Goal: Information Seeking & Learning: Learn about a topic

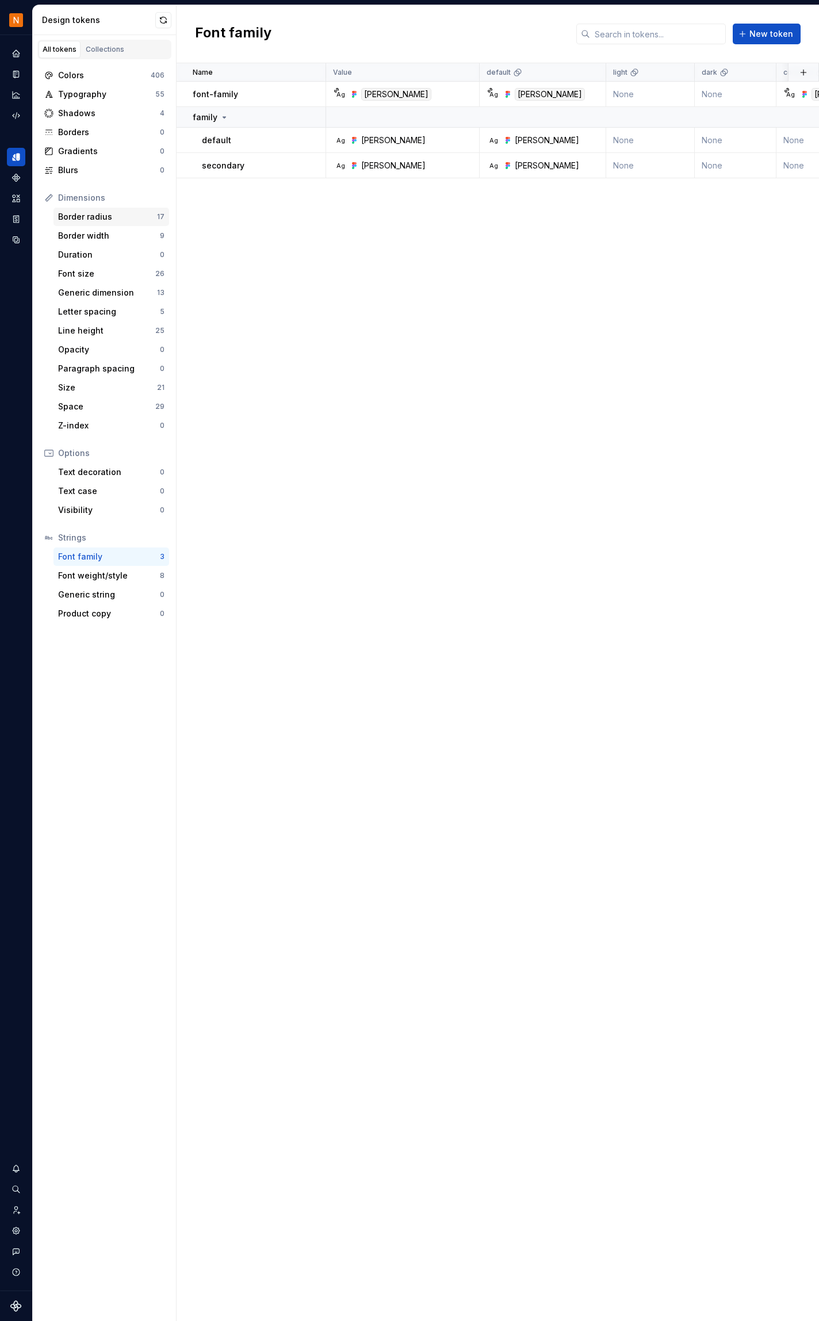
click at [102, 213] on div "Border radius" at bounding box center [107, 217] width 99 height 12
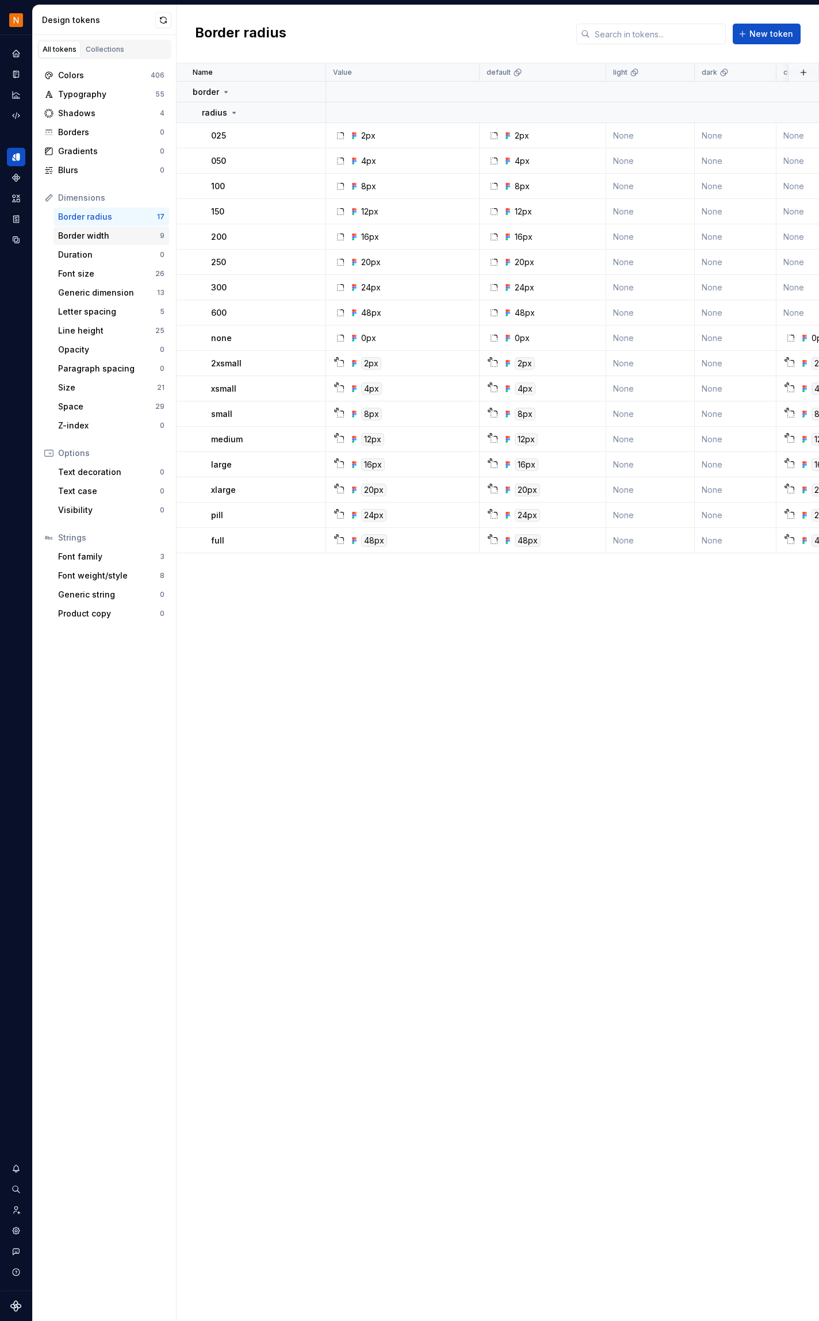
click at [97, 230] on div "Border width" at bounding box center [109, 236] width 102 height 12
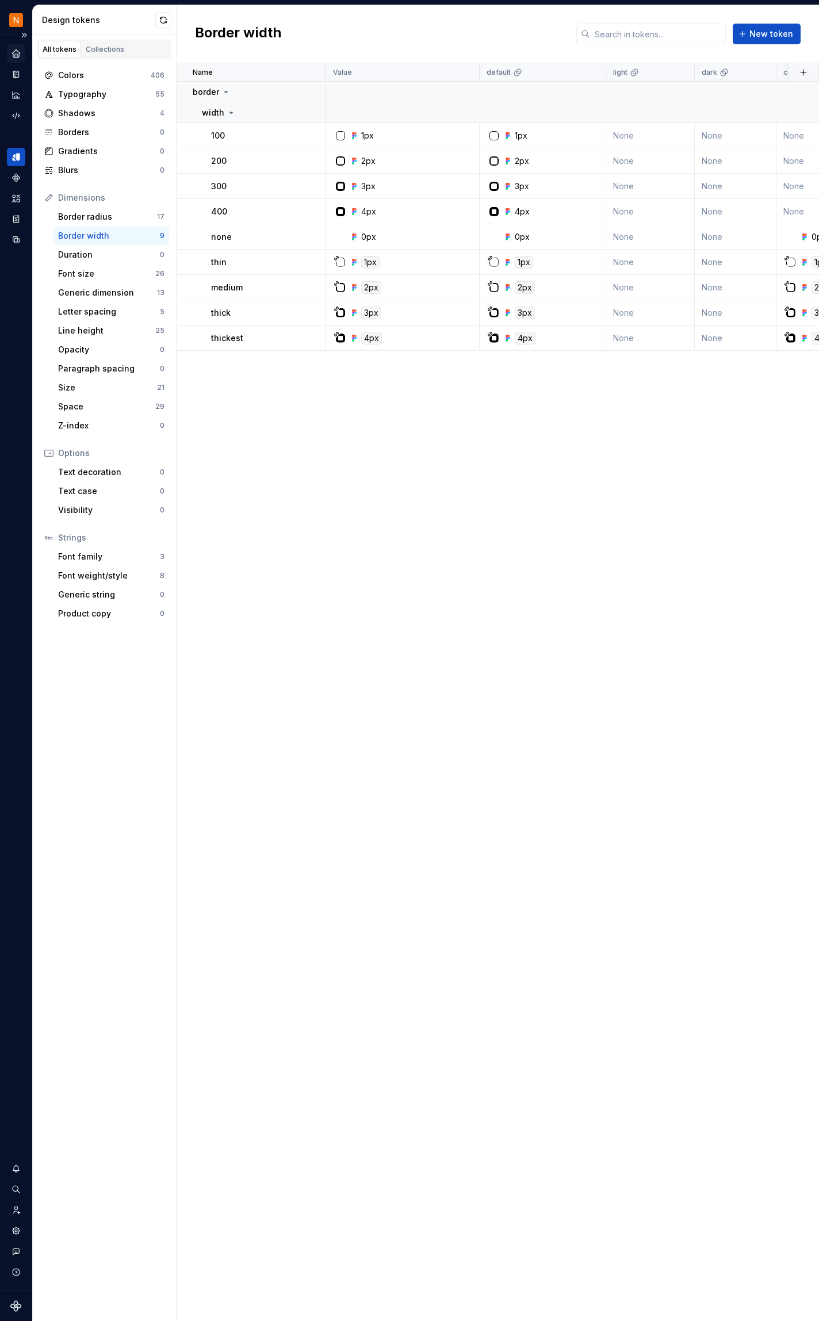
click at [14, 56] on icon "Home" at bounding box center [15, 52] width 7 height 7
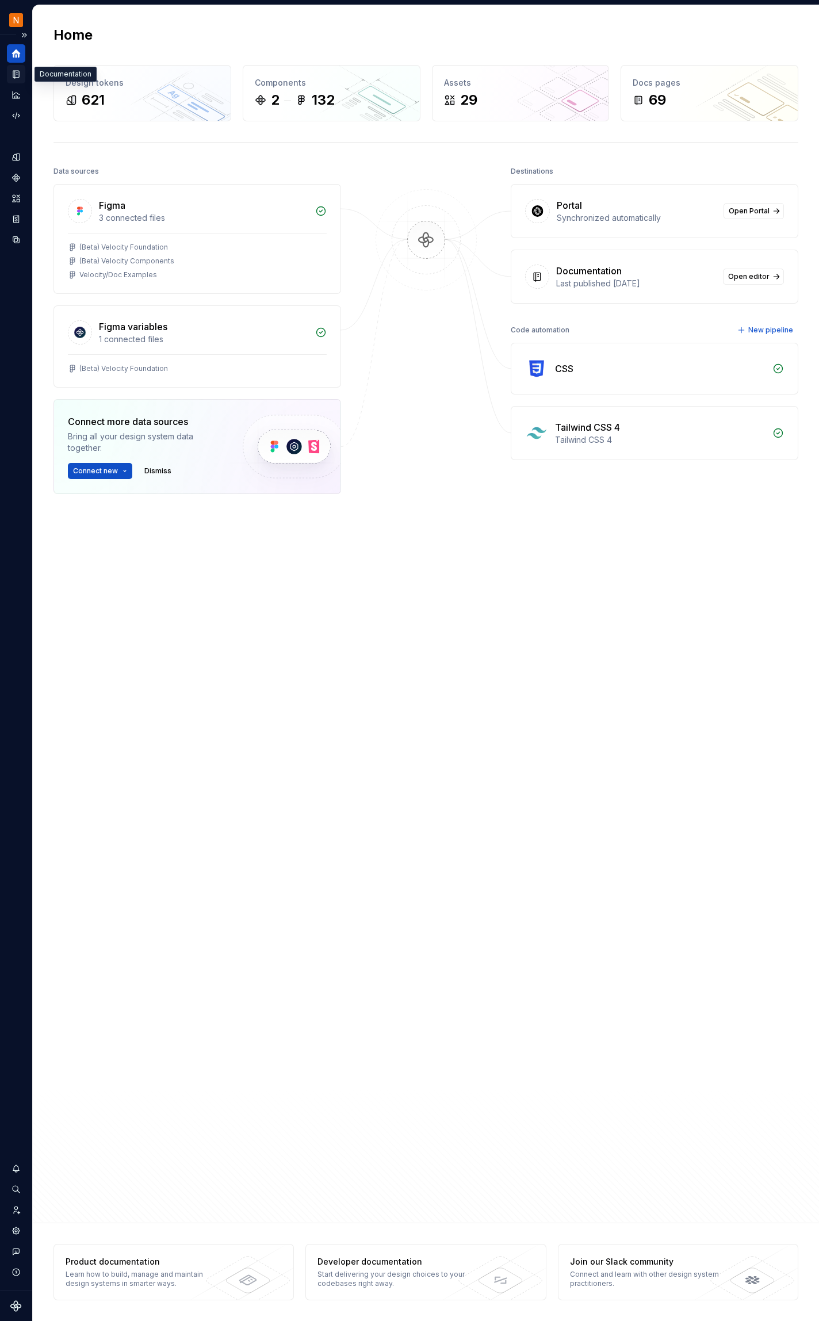
click at [14, 77] on icon "Documentation" at bounding box center [16, 74] width 10 height 10
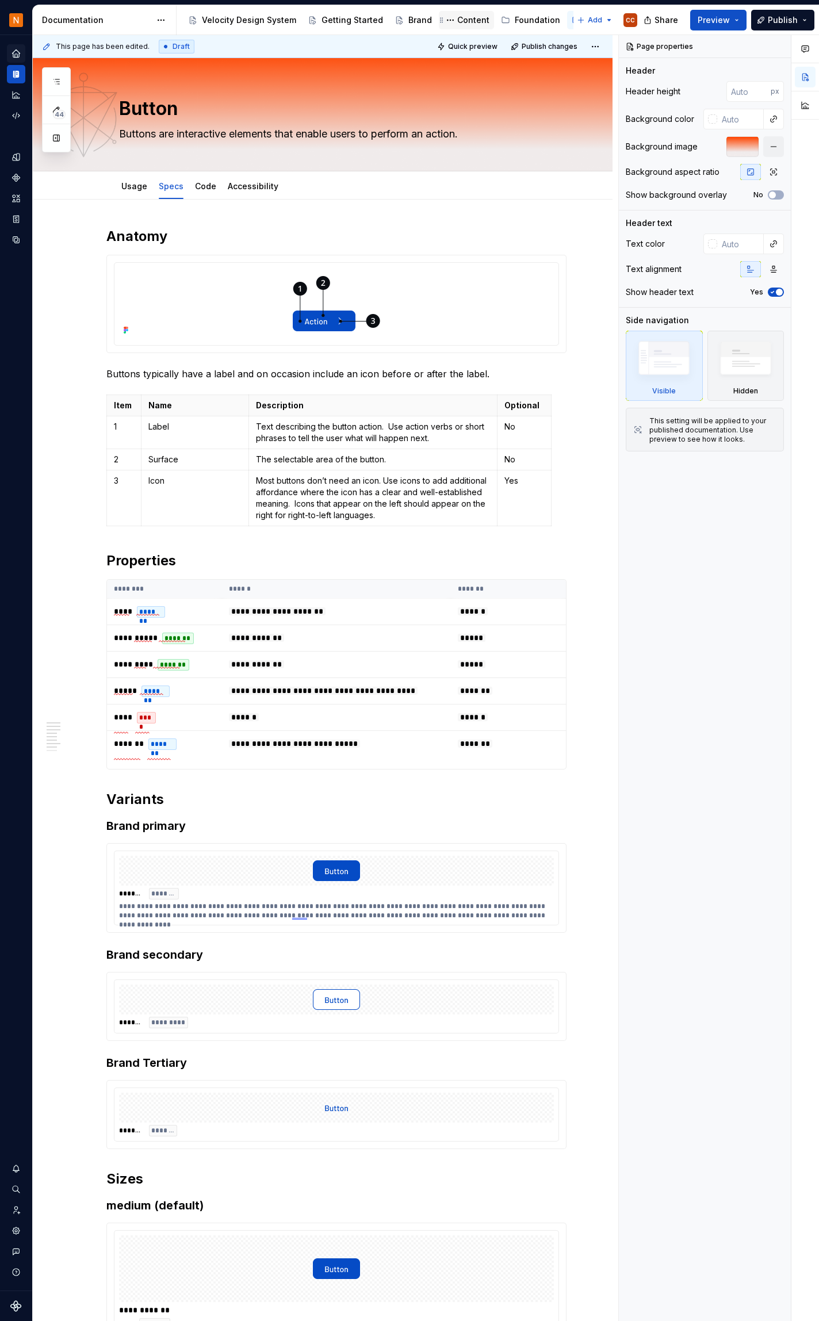
click at [466, 17] on div "Content" at bounding box center [473, 20] width 32 height 12
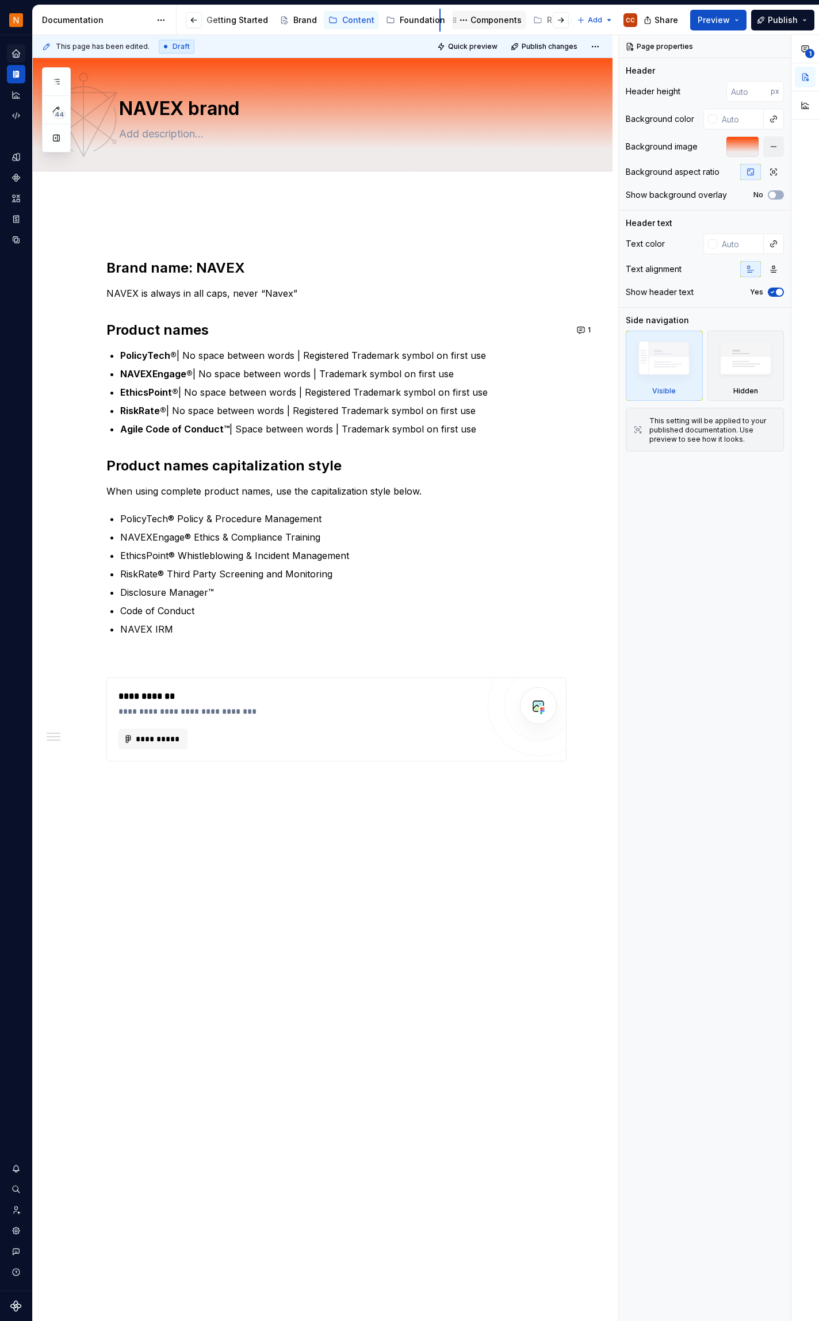
scroll to position [0, 158]
click at [446, 17] on div "Components" at bounding box center [452, 20] width 51 height 12
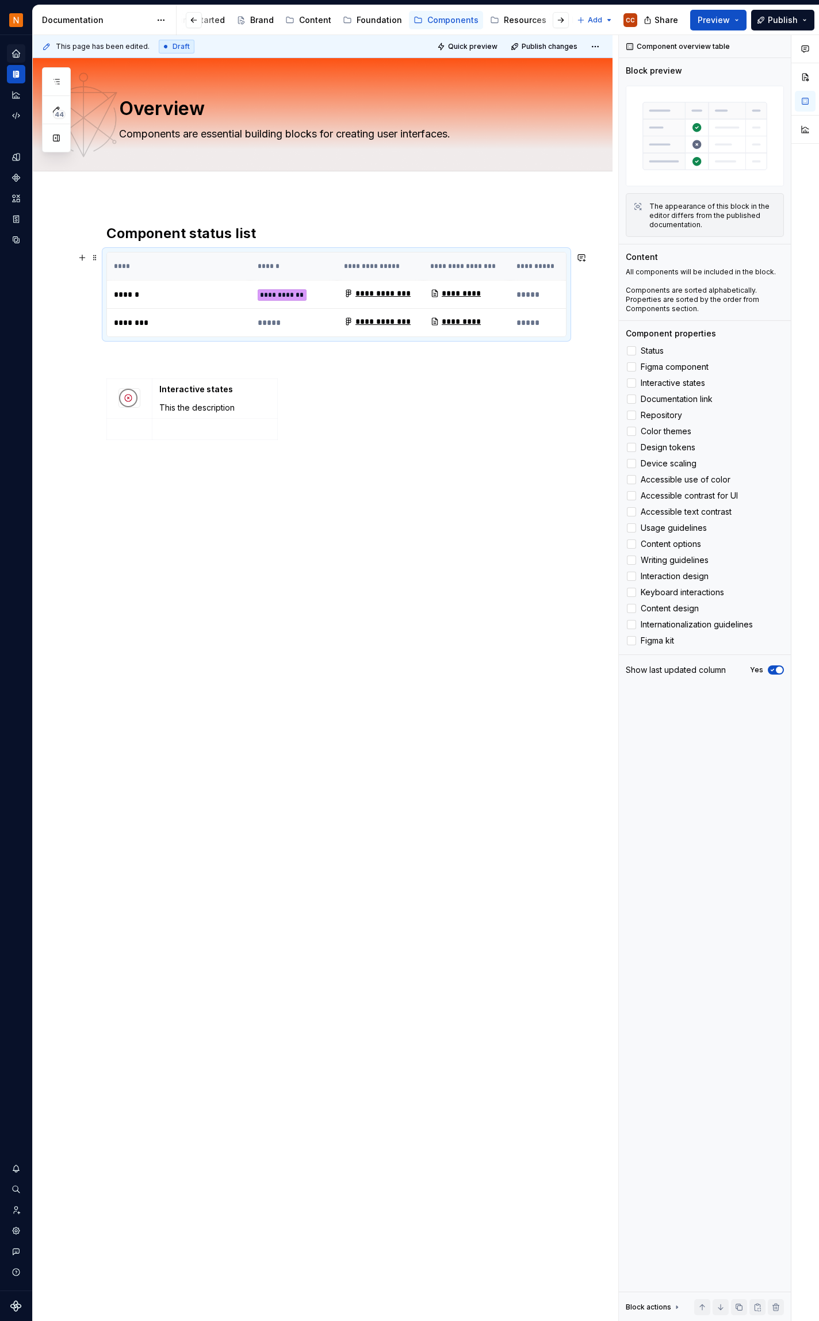
click at [131, 293] on p "******" at bounding box center [179, 295] width 130 height 12
click at [465, 292] on div "*********" at bounding box center [456, 294] width 53 height 12
click at [467, 296] on div "*********" at bounding box center [456, 294] width 53 height 12
click at [22, 30] on button "Expand sidebar" at bounding box center [24, 35] width 16 height 16
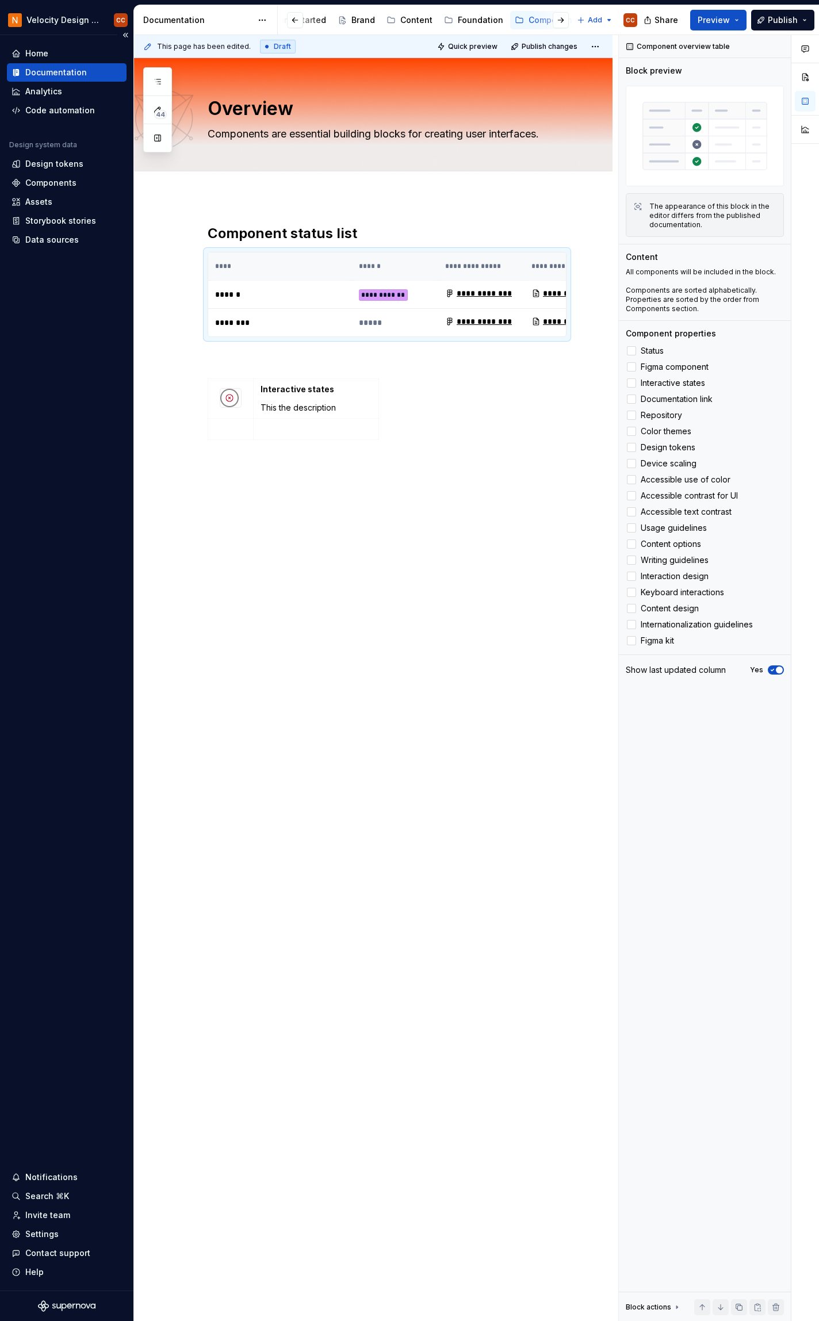
click at [52, 74] on div "Documentation" at bounding box center [56, 73] width 62 height 12
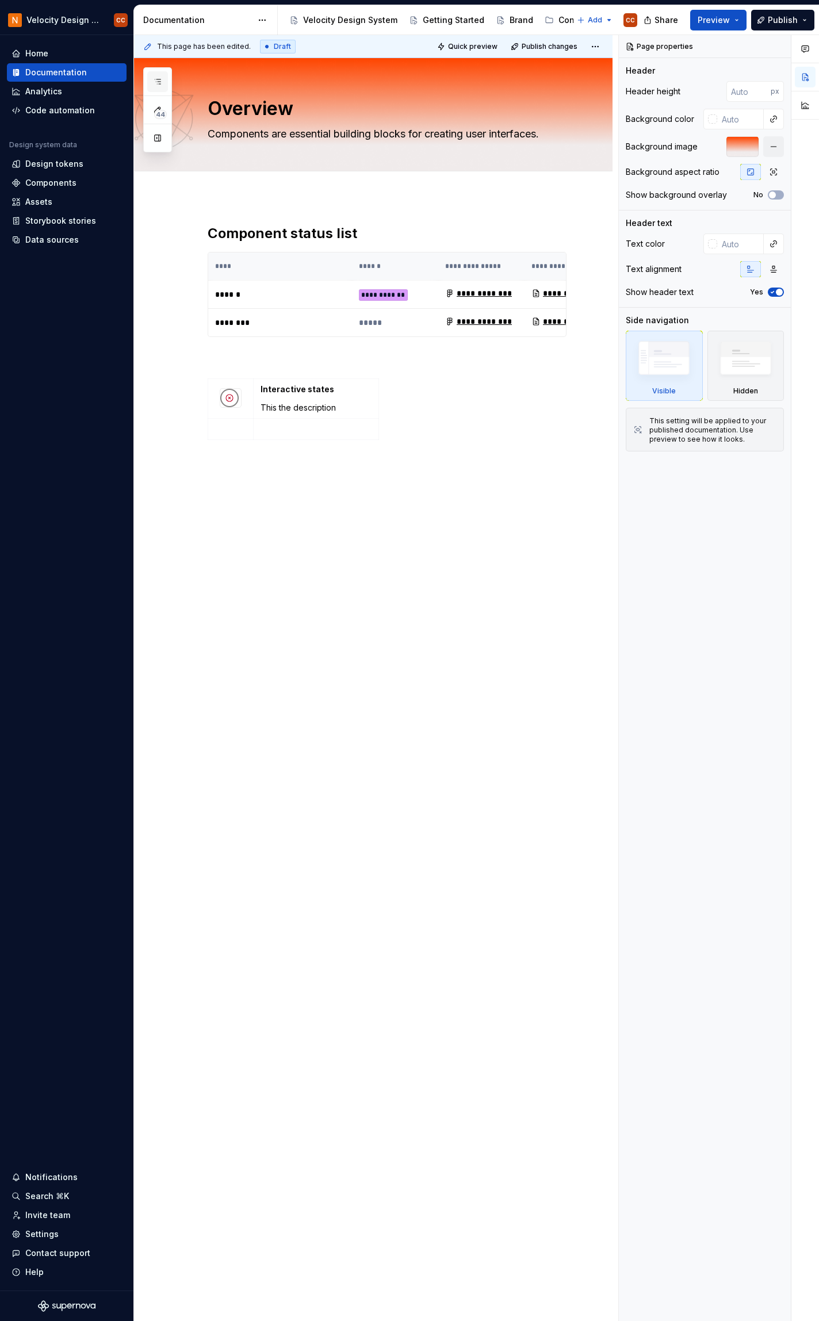
click at [160, 85] on icon "button" at bounding box center [157, 81] width 9 height 9
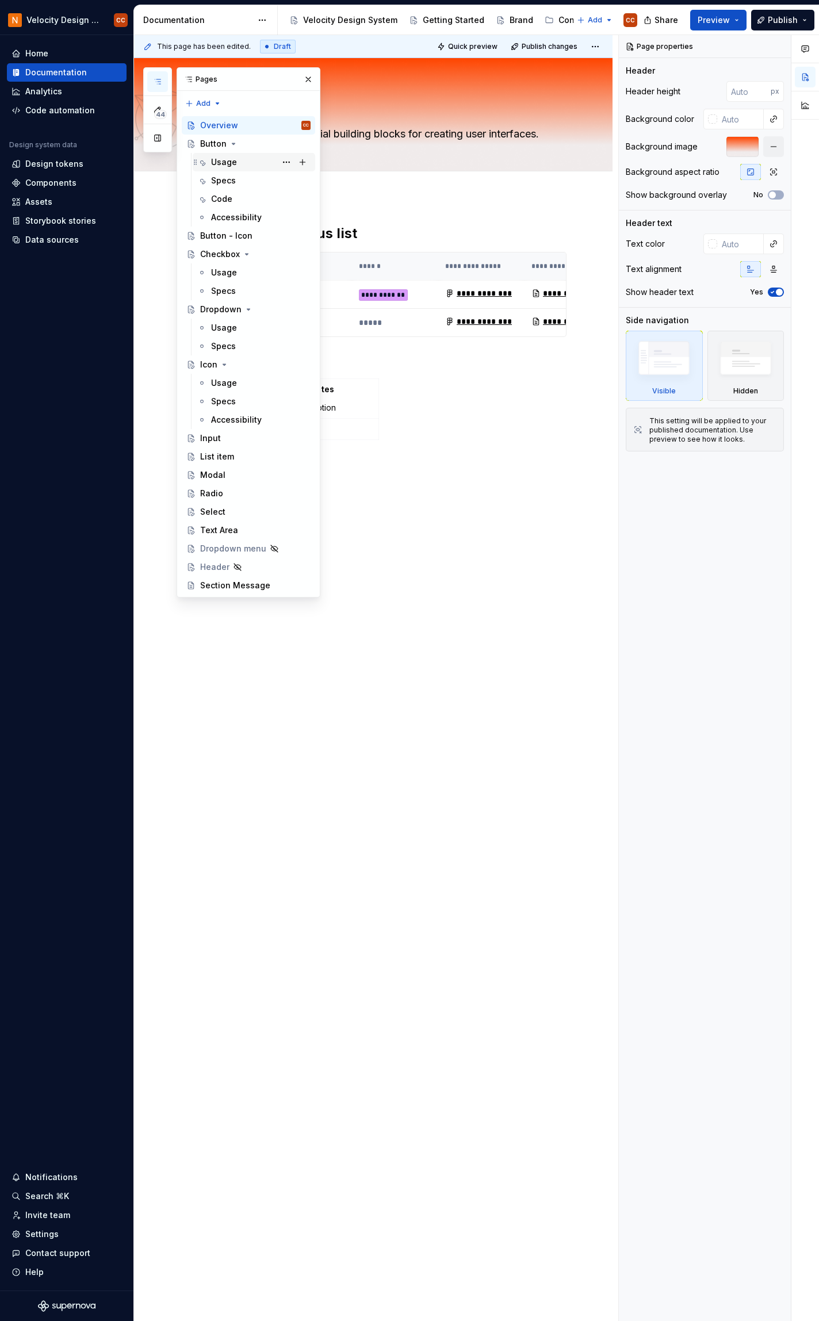
click at [223, 161] on div "Usage" at bounding box center [224, 162] width 26 height 12
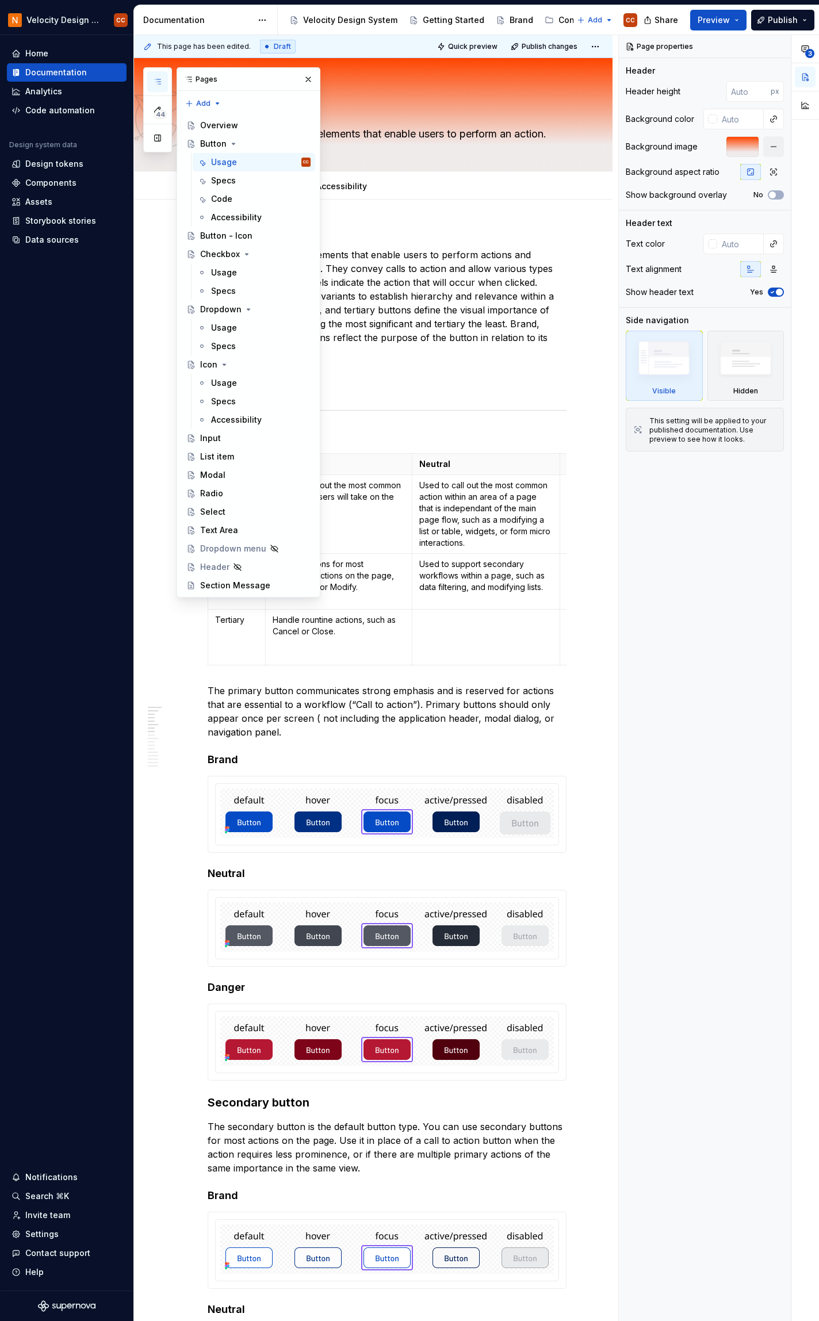
click at [310, 76] on button "button" at bounding box center [308, 79] width 16 height 16
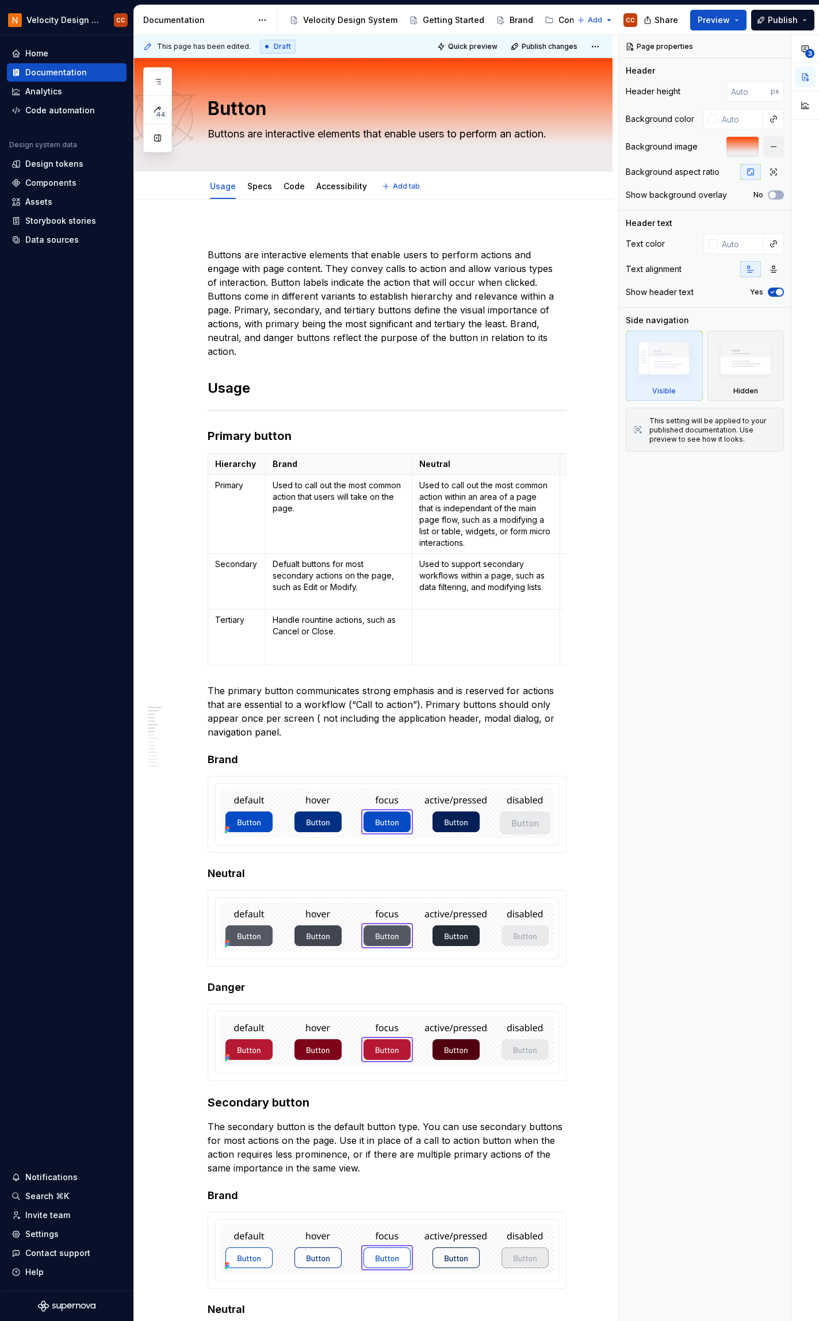
type textarea "*"
click at [453, 238] on p at bounding box center [387, 234] width 359 height 14
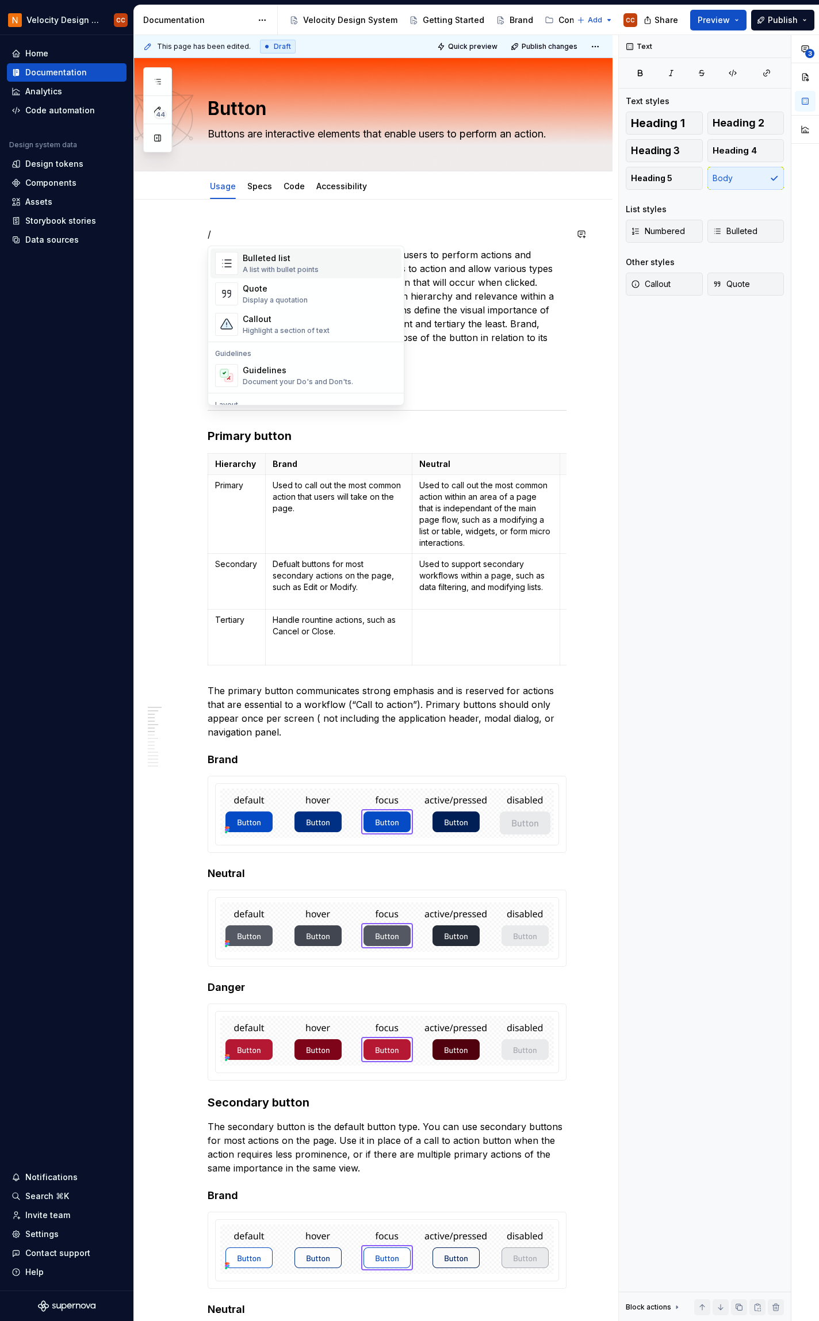
scroll to position [230, 0]
click at [342, 325] on div "Callout Highlight a section of text" at bounding box center [320, 323] width 154 height 23
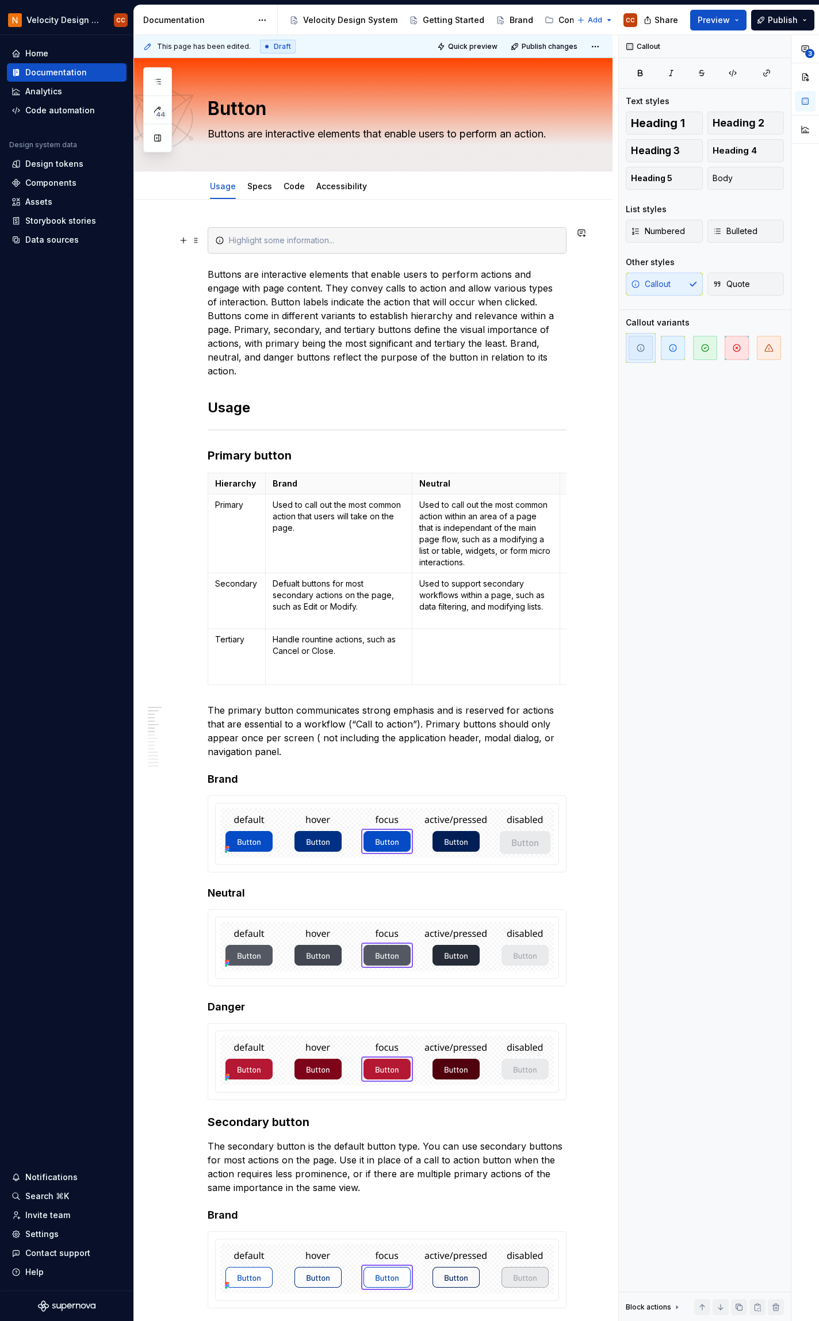
click at [319, 243] on div at bounding box center [394, 241] width 330 height 12
click at [323, 240] on div at bounding box center [394, 241] width 330 height 12
click at [197, 243] on span at bounding box center [196, 240] width 9 height 16
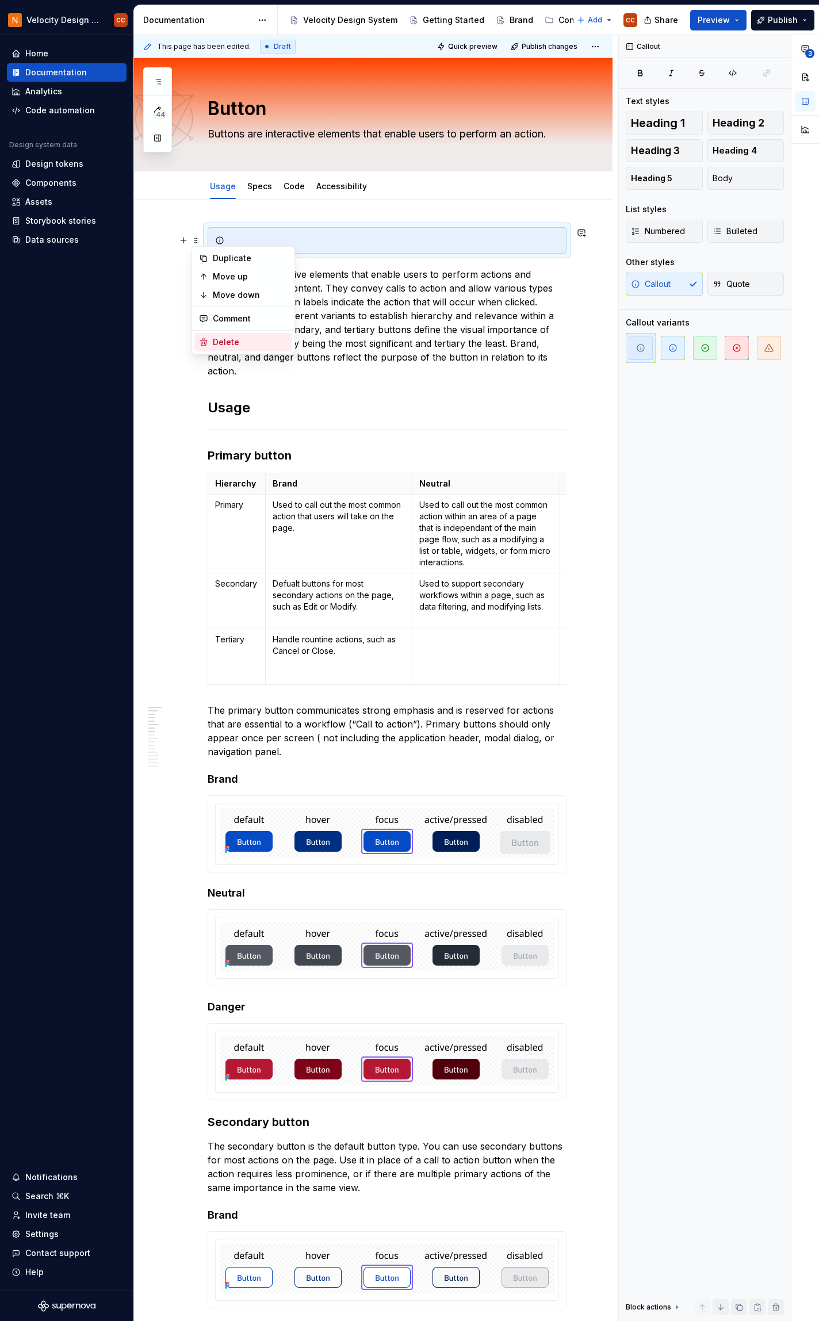
click at [218, 343] on div "Delete" at bounding box center [250, 342] width 75 height 12
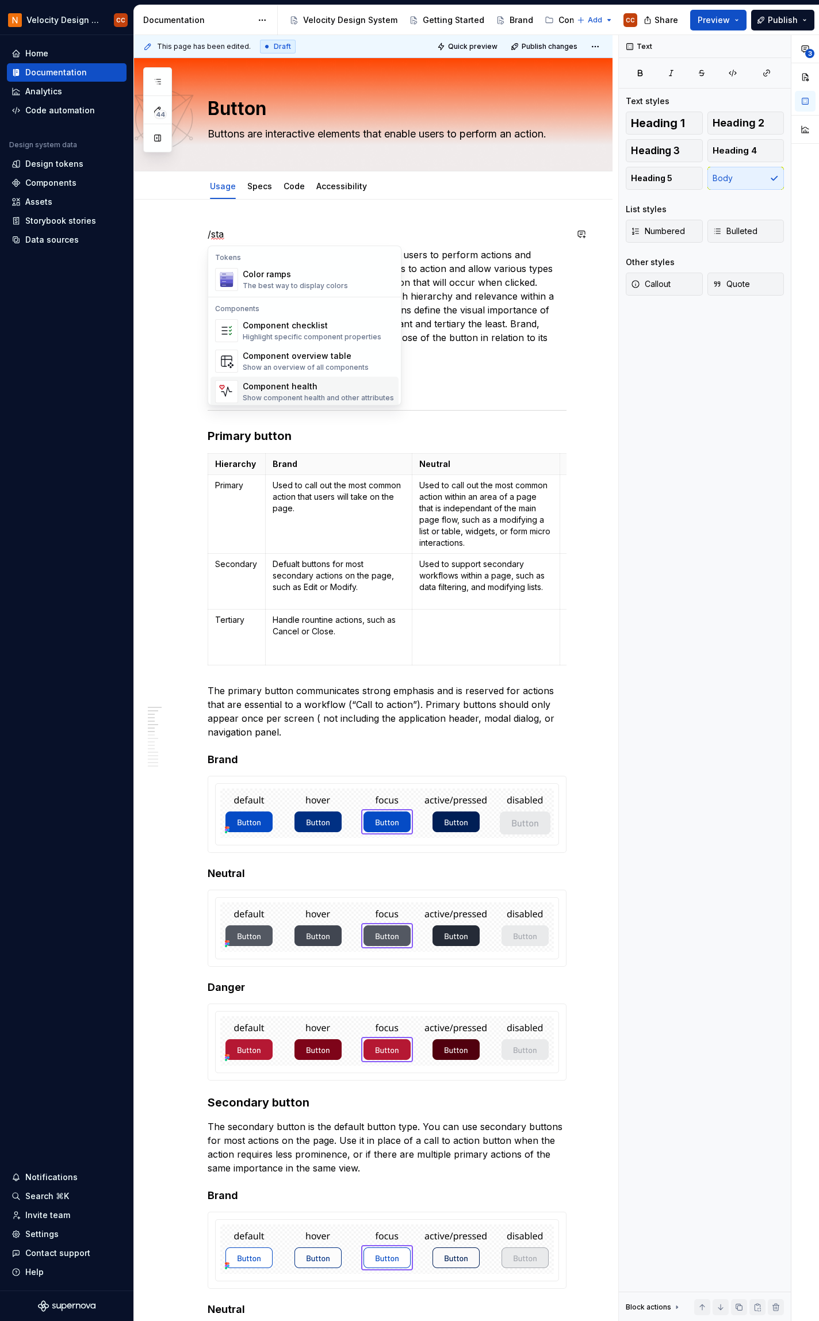
click at [301, 389] on div "Component health" at bounding box center [318, 387] width 151 height 12
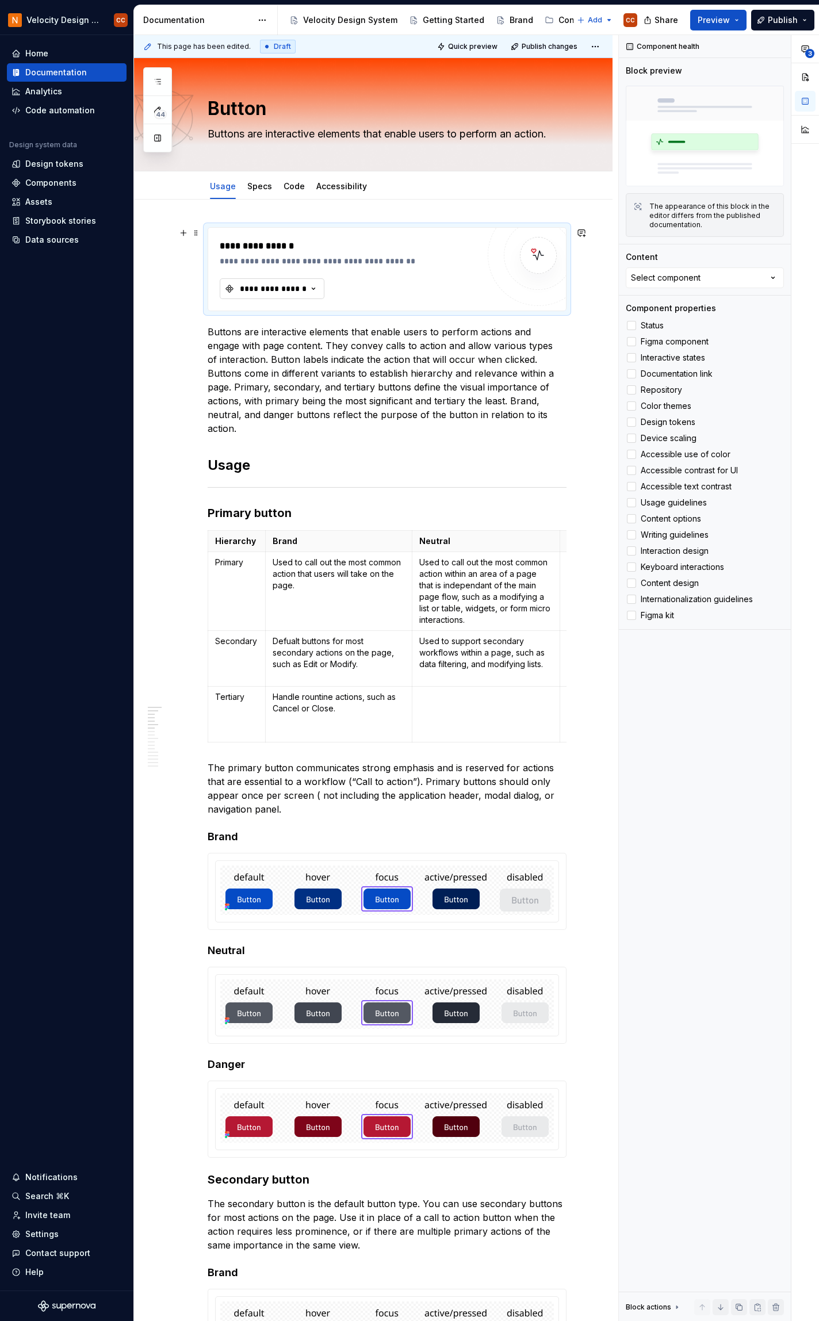
click at [315, 285] on icon "button" at bounding box center [314, 289] width 12 height 12
click at [273, 336] on div "Button" at bounding box center [266, 335] width 26 height 12
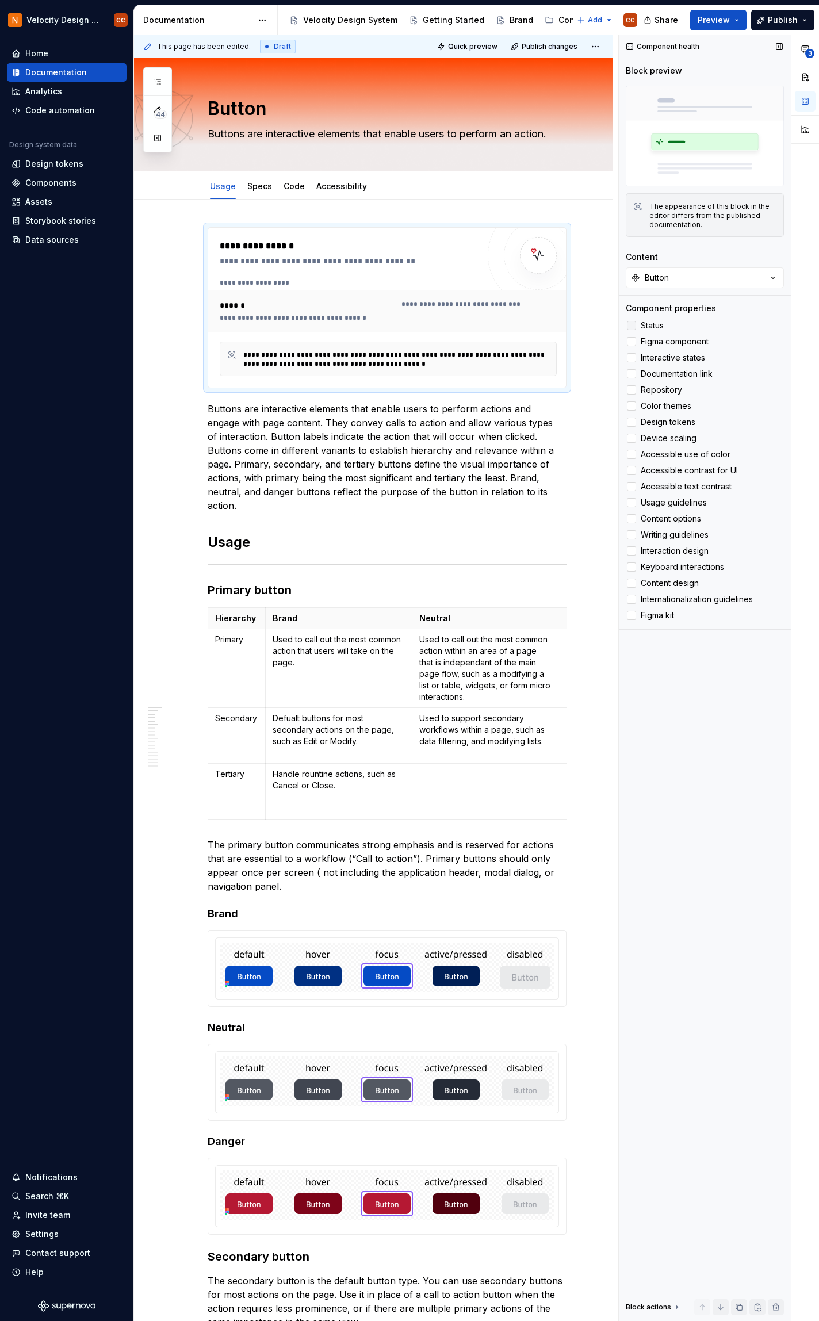
click at [633, 324] on div at bounding box center [631, 325] width 9 height 9
click at [633, 345] on div at bounding box center [631, 341] width 9 height 9
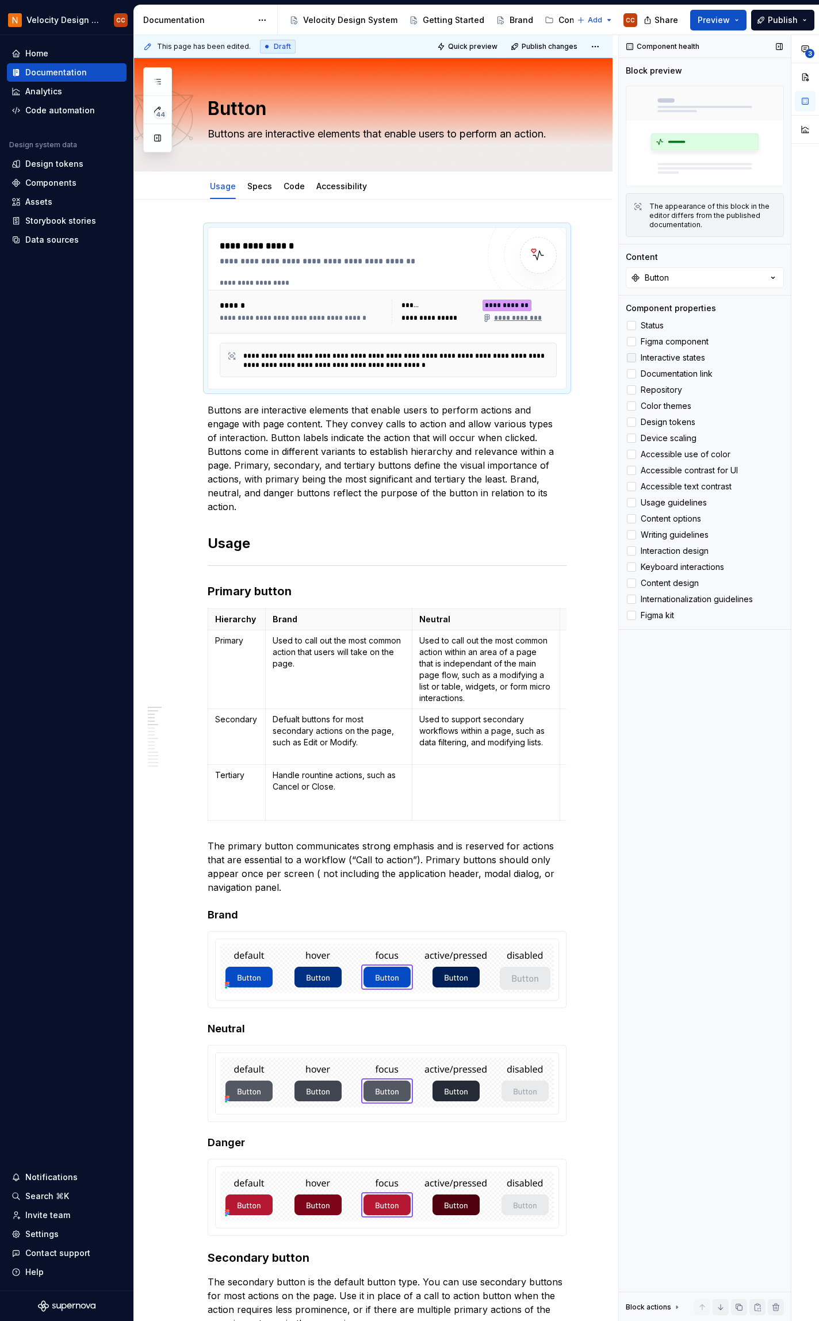
click at [636, 357] on div at bounding box center [631, 357] width 9 height 9
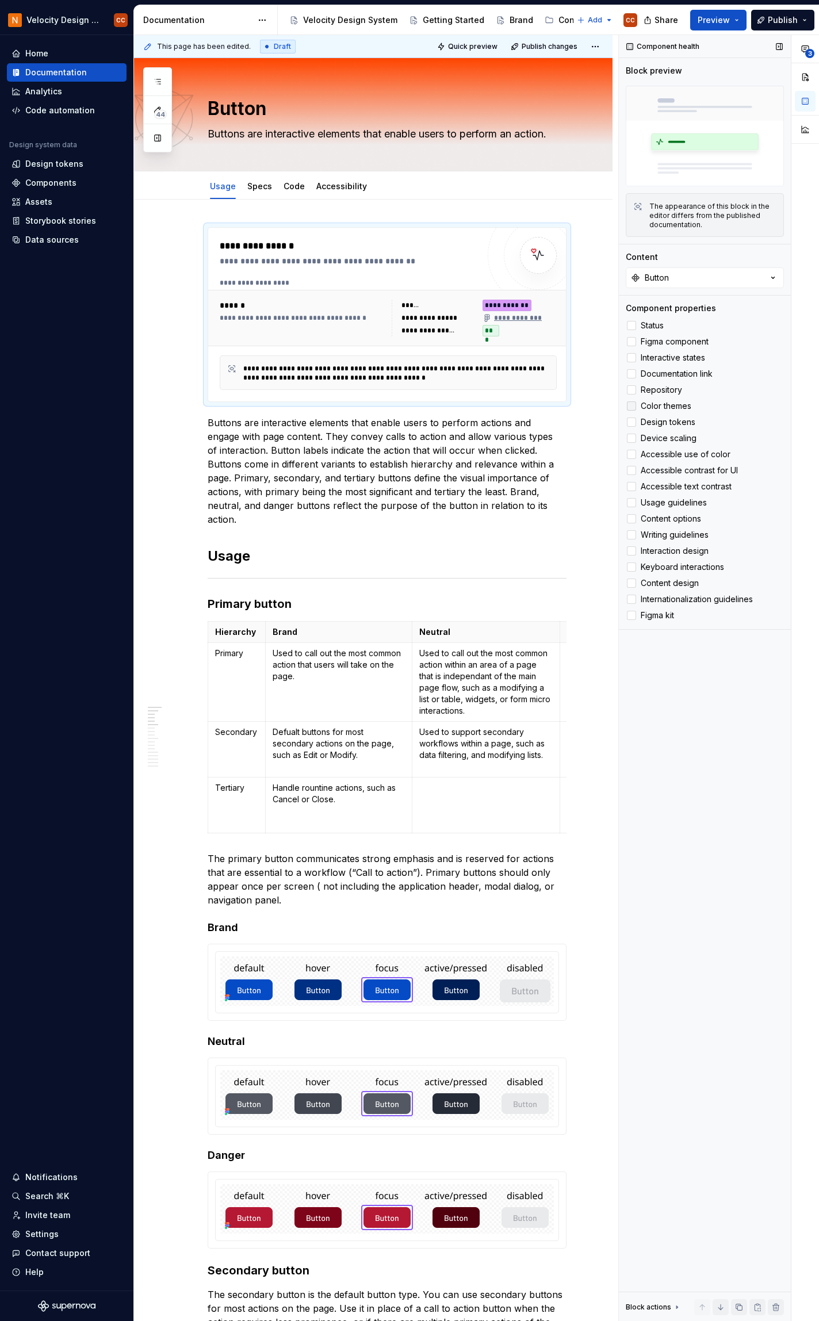
click at [634, 406] on div at bounding box center [631, 405] width 9 height 9
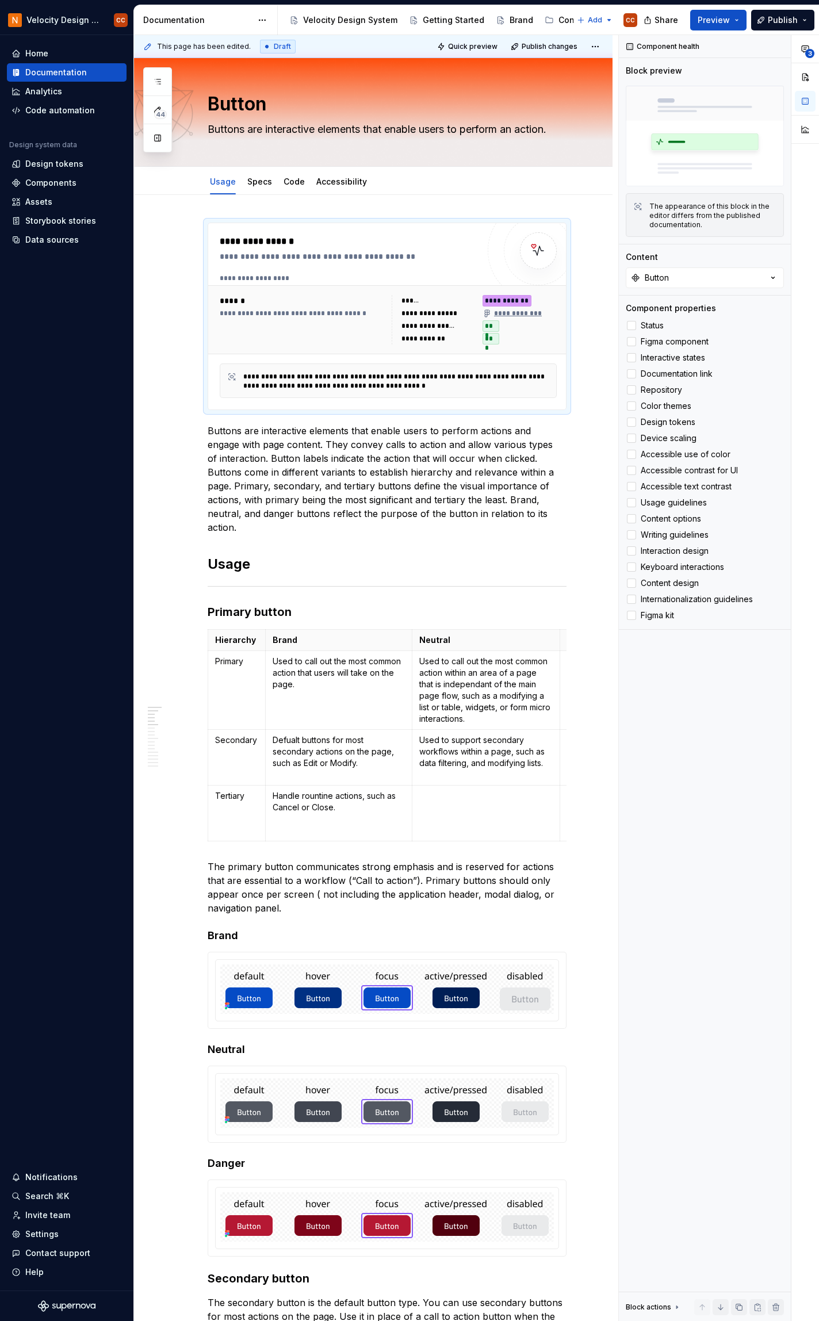
scroll to position [0, 0]
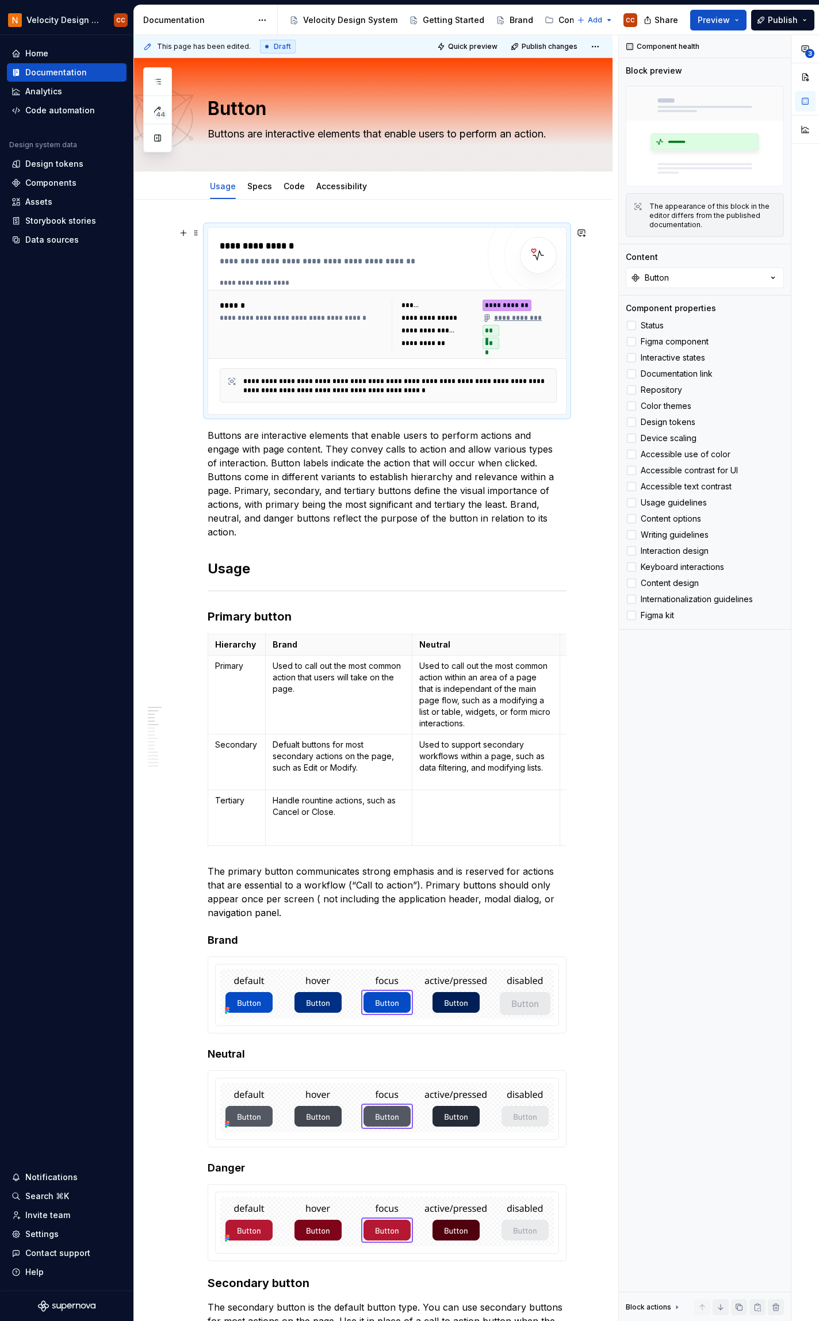
click at [213, 227] on div "**********" at bounding box center [387, 321] width 359 height 188
drag, startPoint x: 213, startPoint y: 225, endPoint x: 195, endPoint y: 244, distance: 26.4
click at [195, 236] on span at bounding box center [196, 233] width 9 height 16
click at [211, 335] on div "Delete" at bounding box center [243, 335] width 98 height 18
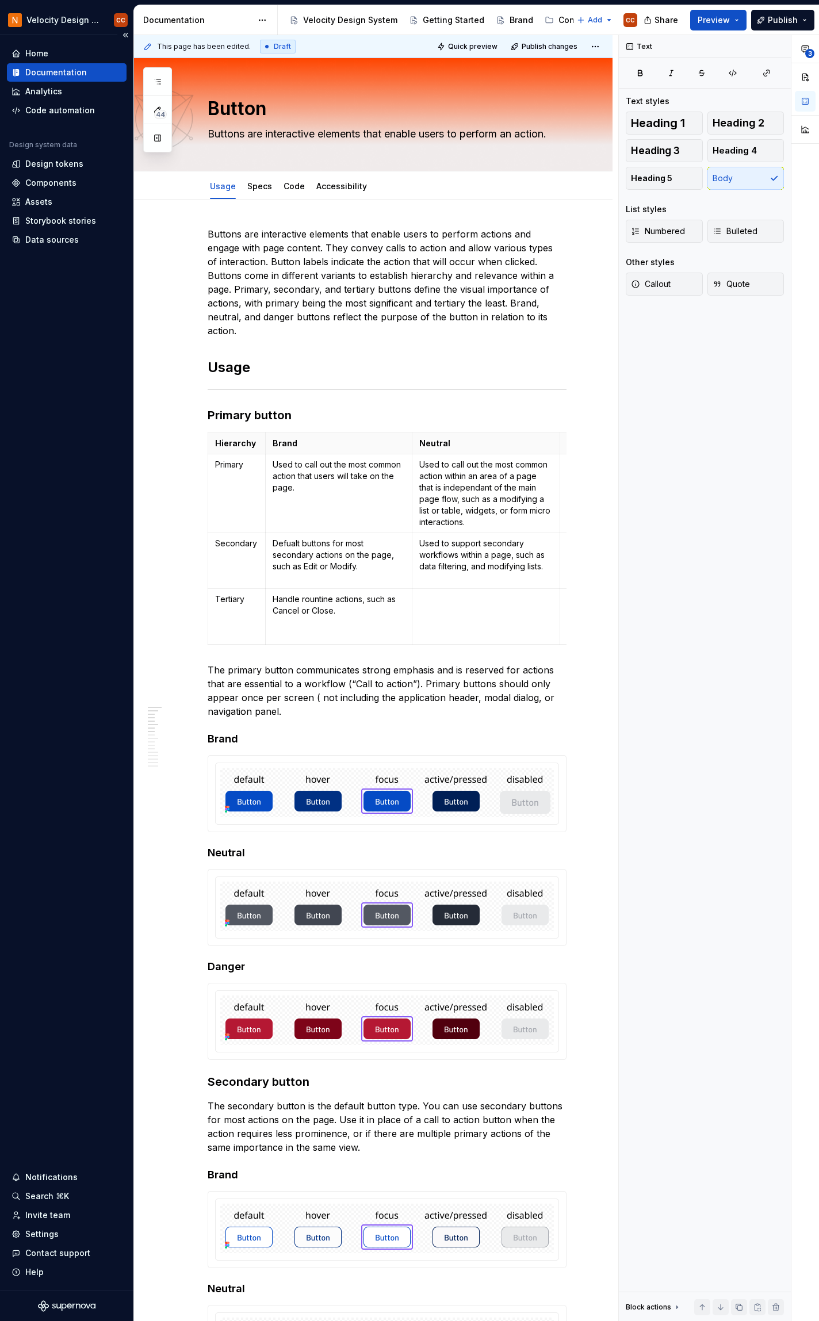
click at [54, 70] on div "Documentation" at bounding box center [56, 73] width 62 height 12
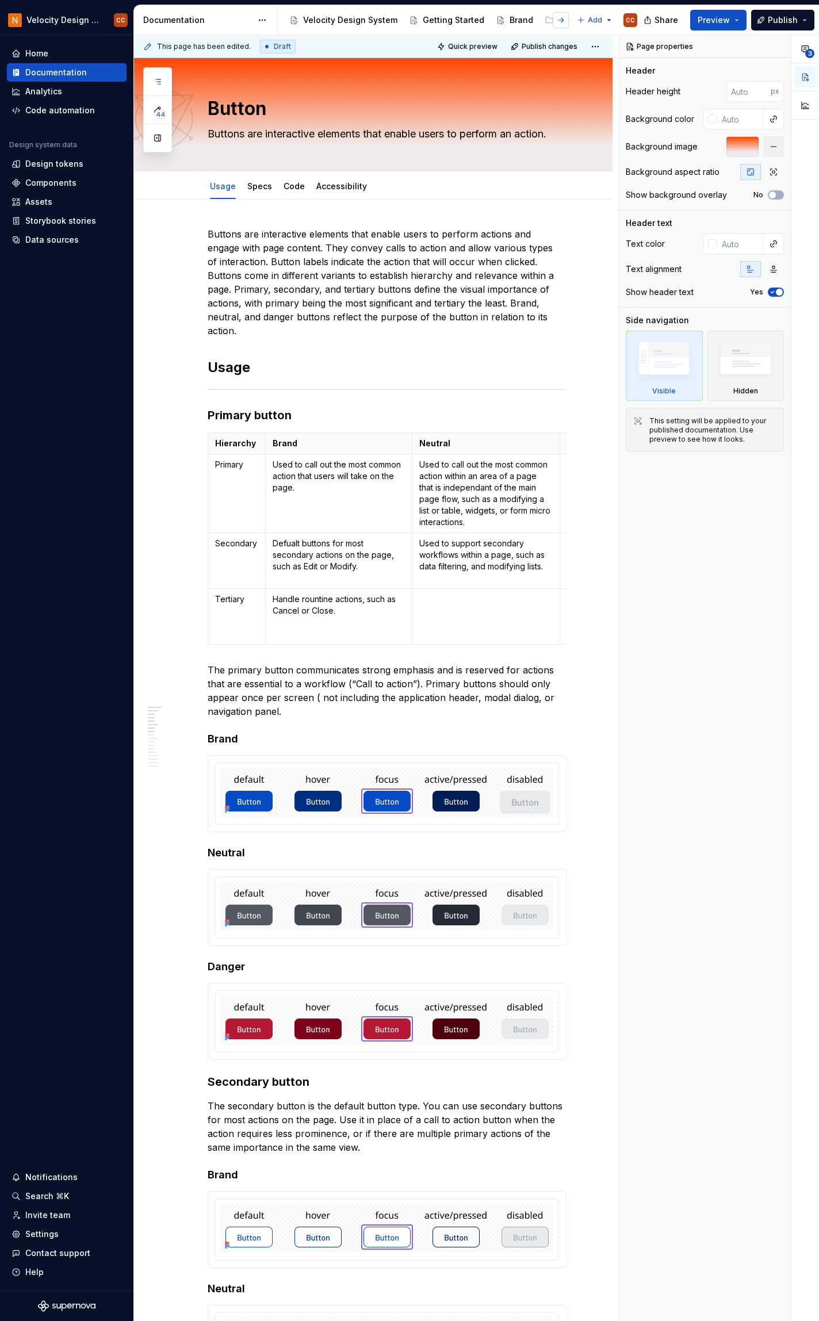
click at [561, 20] on button "button" at bounding box center [561, 20] width 16 height 16
click at [347, 22] on div "Foundation" at bounding box center [360, 20] width 45 height 12
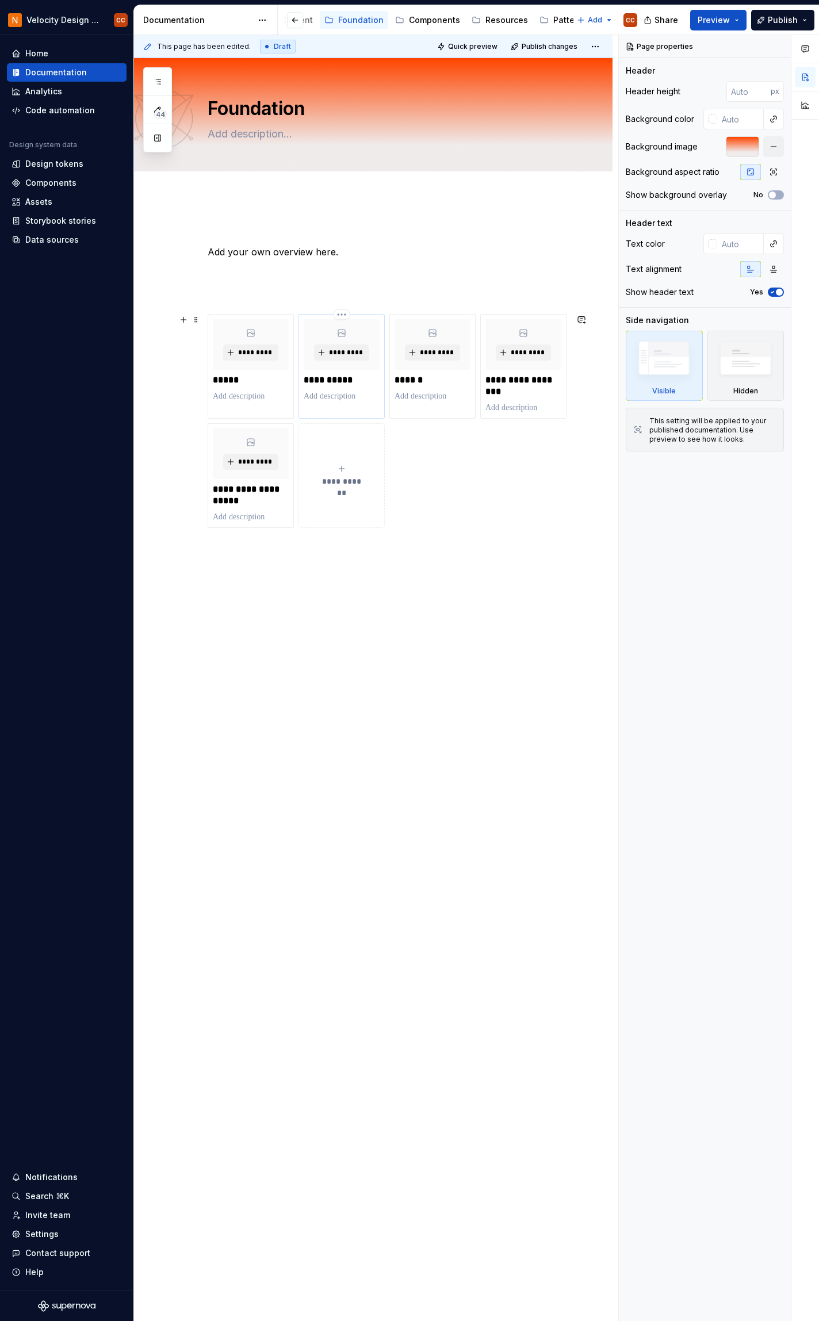
click at [345, 378] on p "**********" at bounding box center [342, 380] width 76 height 12
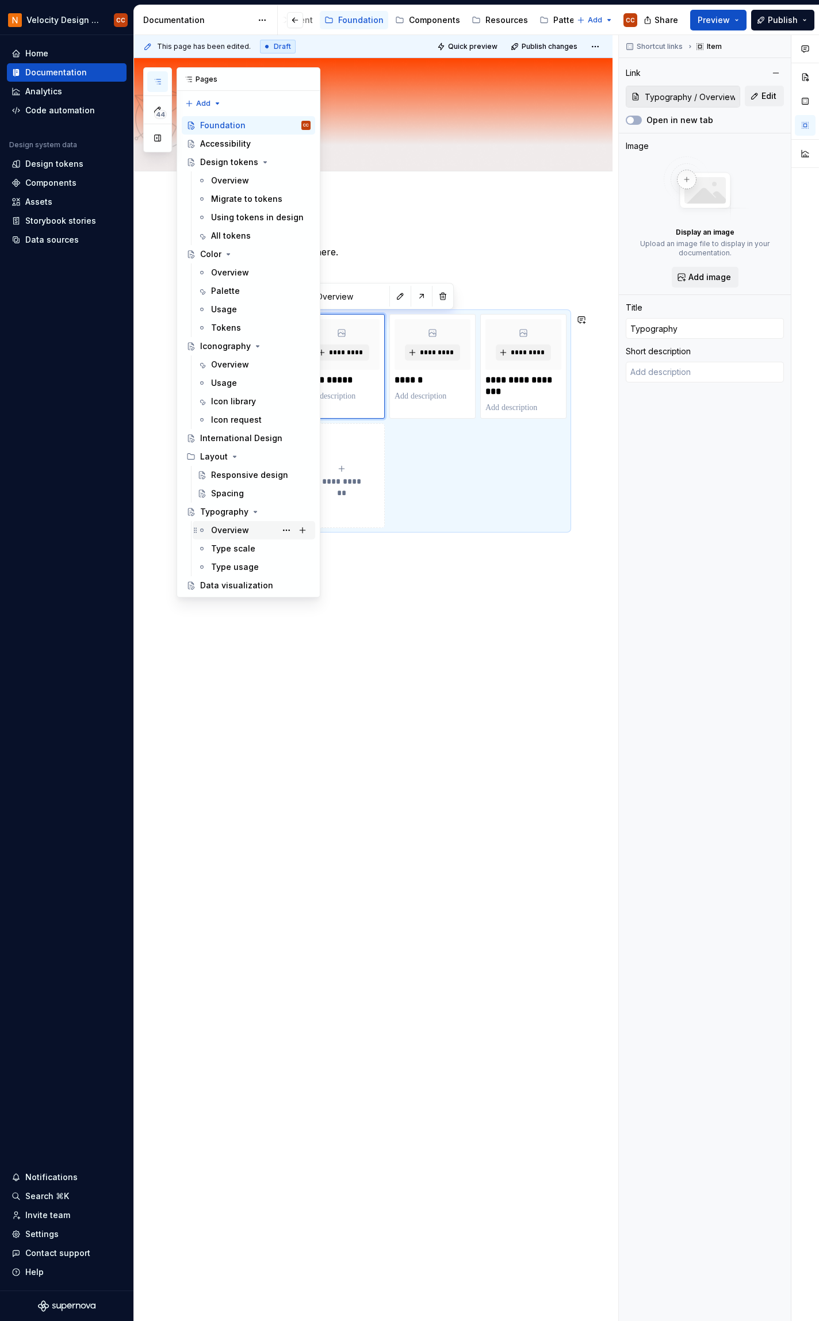
click at [223, 530] on div "Overview" at bounding box center [230, 531] width 38 height 12
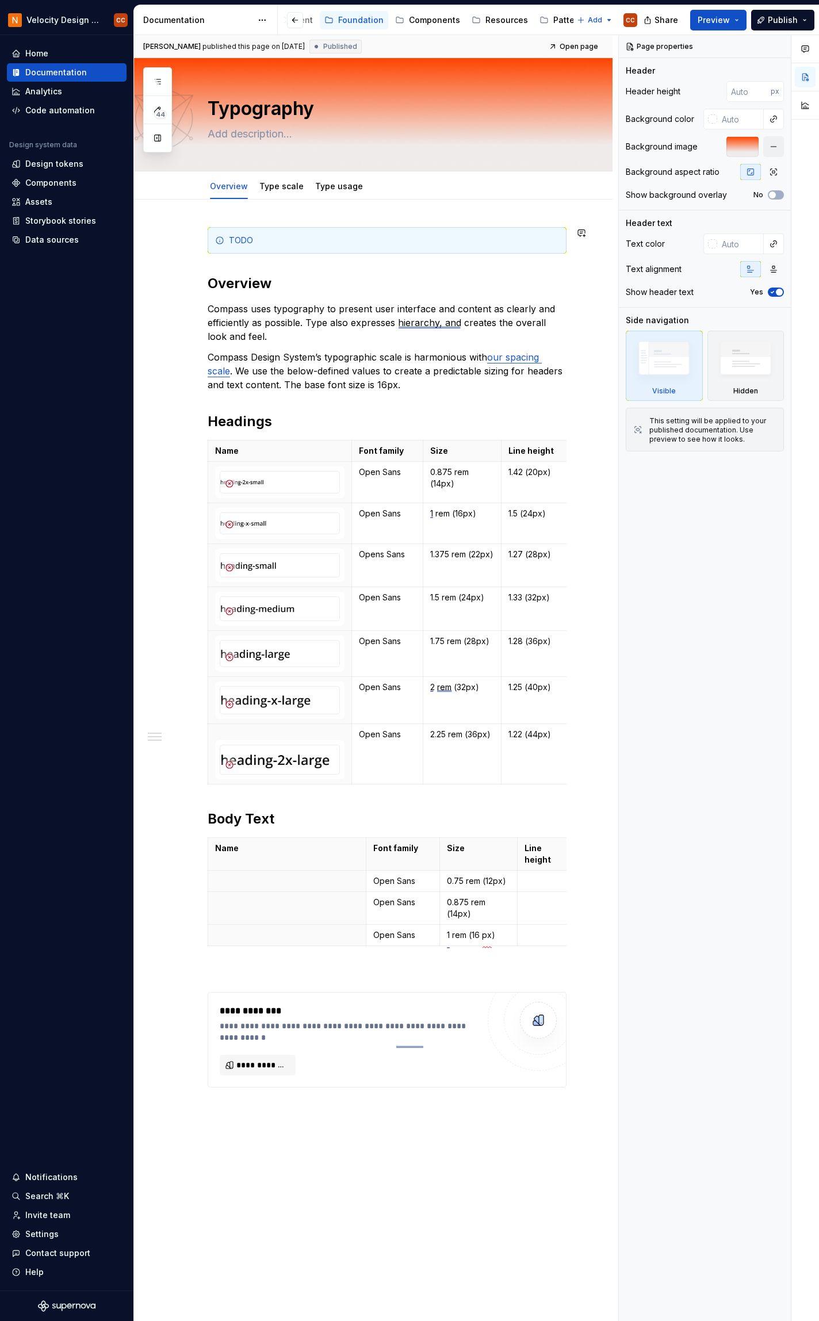
type textarea "*"
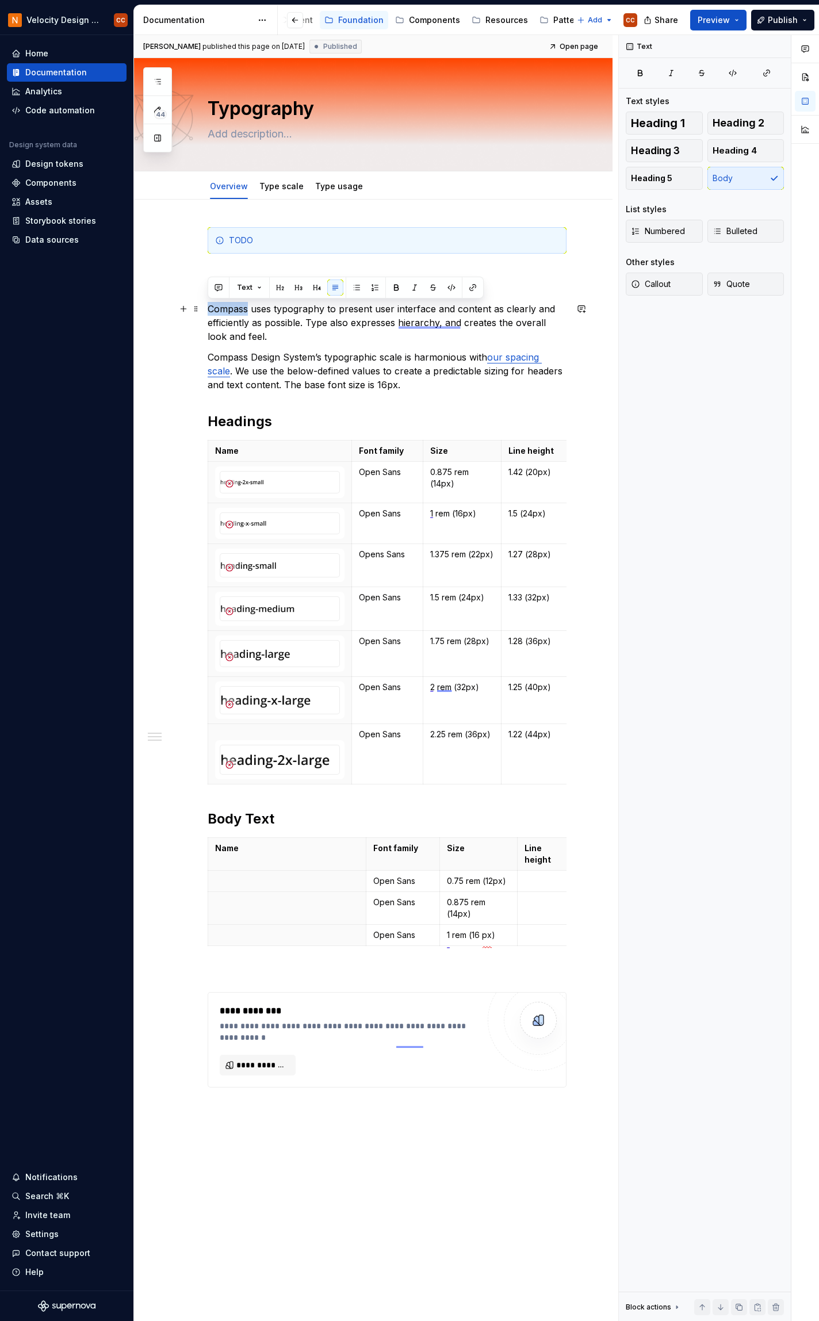
drag, startPoint x: 247, startPoint y: 308, endPoint x: 204, endPoint y: 312, distance: 43.3
click at [204, 312] on div "TODO Overview Compass uses typography to present user interface and content as …" at bounding box center [373, 849] width 479 height 1298
click at [337, 345] on div "TODO Overview Compass uses typography to present user interface and content as …" at bounding box center [387, 657] width 359 height 860
drag, startPoint x: 246, startPoint y: 309, endPoint x: 206, endPoint y: 305, distance: 39.9
click at [206, 305] on div "TODO Overview Compass uses typography to present user interface and content as …" at bounding box center [373, 849] width 479 height 1298
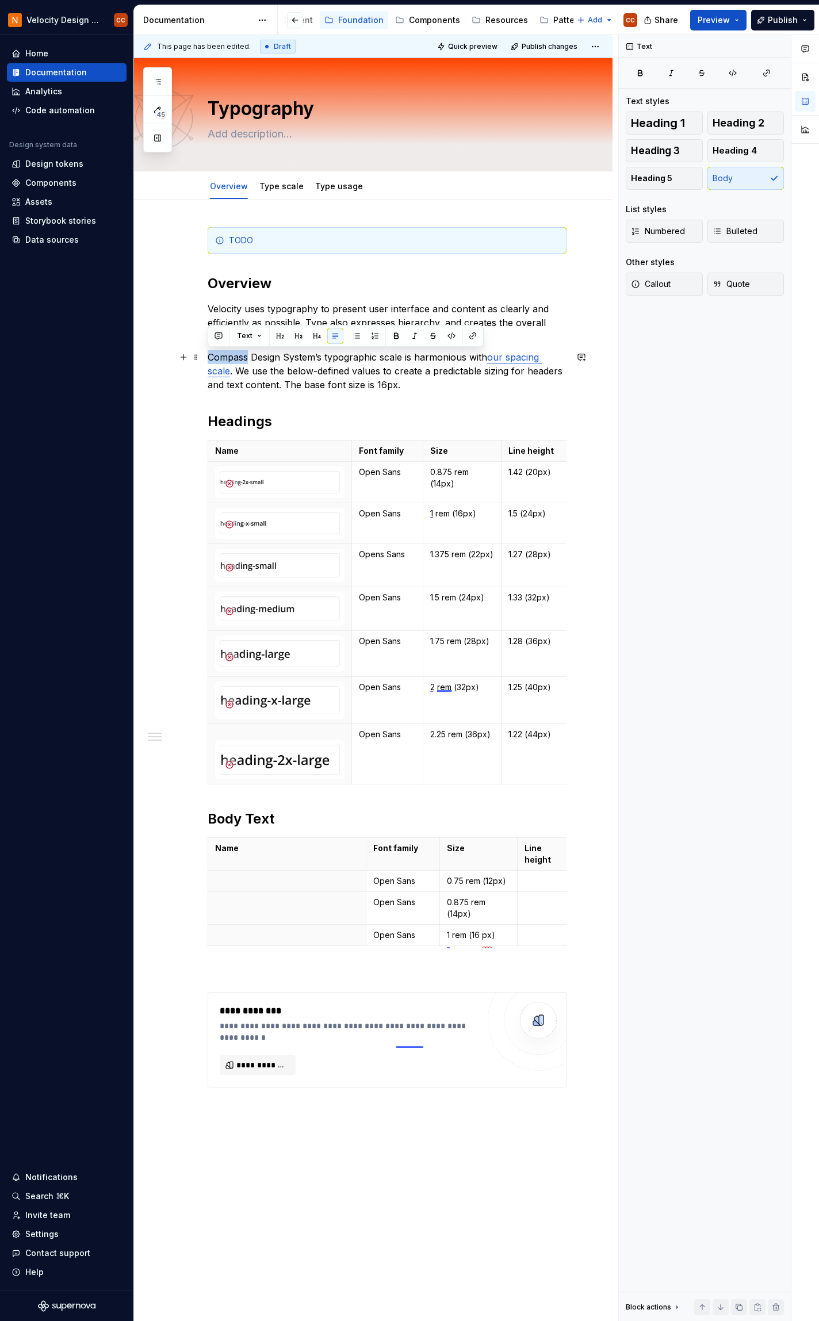
drag, startPoint x: 247, startPoint y: 356, endPoint x: 206, endPoint y: 353, distance: 40.4
click at [206, 353] on div "TODO Overview Velocity uses typography to present user interface and content as…" at bounding box center [373, 849] width 479 height 1298
click at [322, 358] on p "Compass Design System’s typographic scale is harmonious with our spacing scale …" at bounding box center [387, 370] width 359 height 41
drag, startPoint x: 322, startPoint y: 357, endPoint x: 211, endPoint y: 355, distance: 111.6
click at [211, 355] on p "Compass Design System’s typographic scale is harmonious with our spacing scale …" at bounding box center [387, 370] width 359 height 41
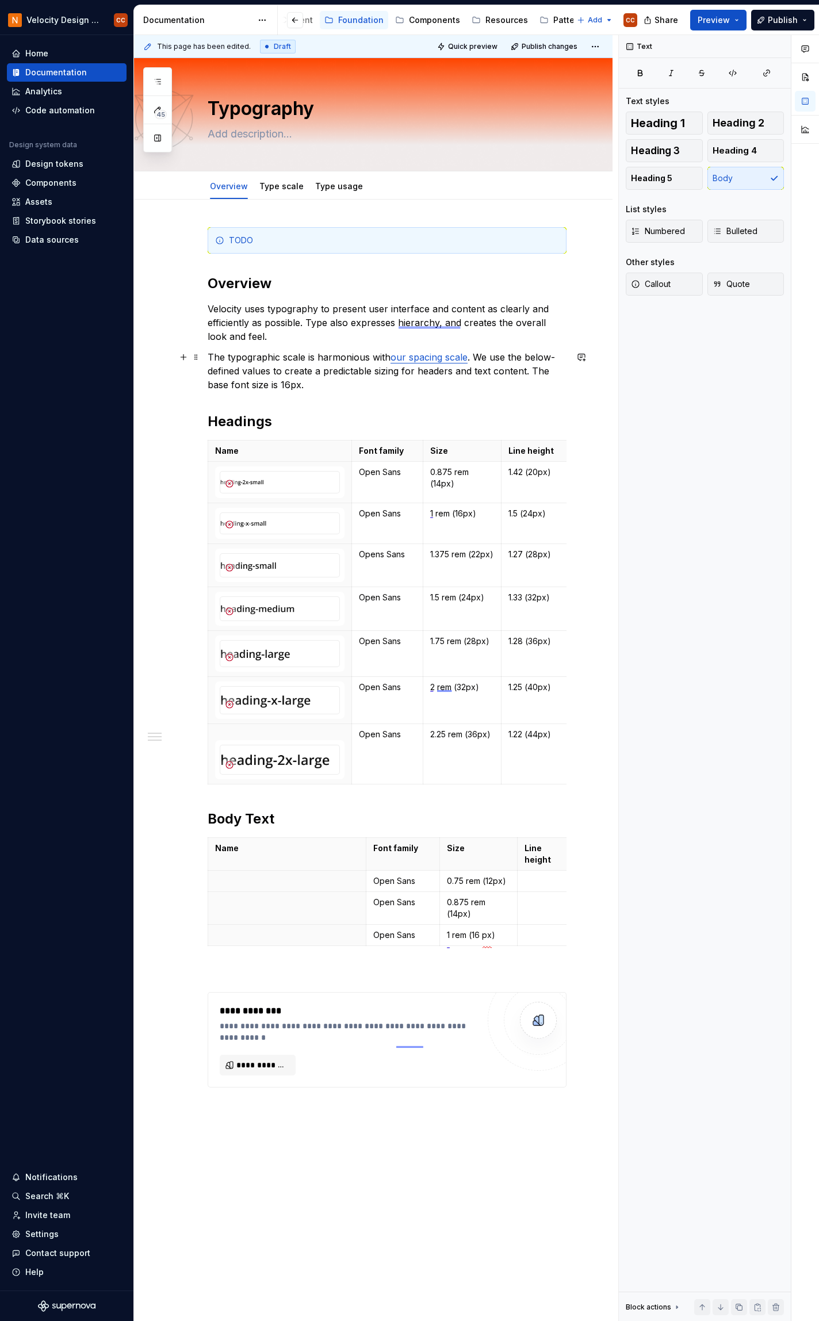
click at [288, 384] on p "The typographic scale is harmonious with our spacing scale . We use the below-d…" at bounding box center [387, 370] width 359 height 41
drag, startPoint x: 533, startPoint y: 367, endPoint x: 544, endPoint y: 382, distance: 18.5
click at [544, 382] on p "The typographic scale is harmonious with our spacing scale . We use the below-d…" at bounding box center [387, 370] width 359 height 41
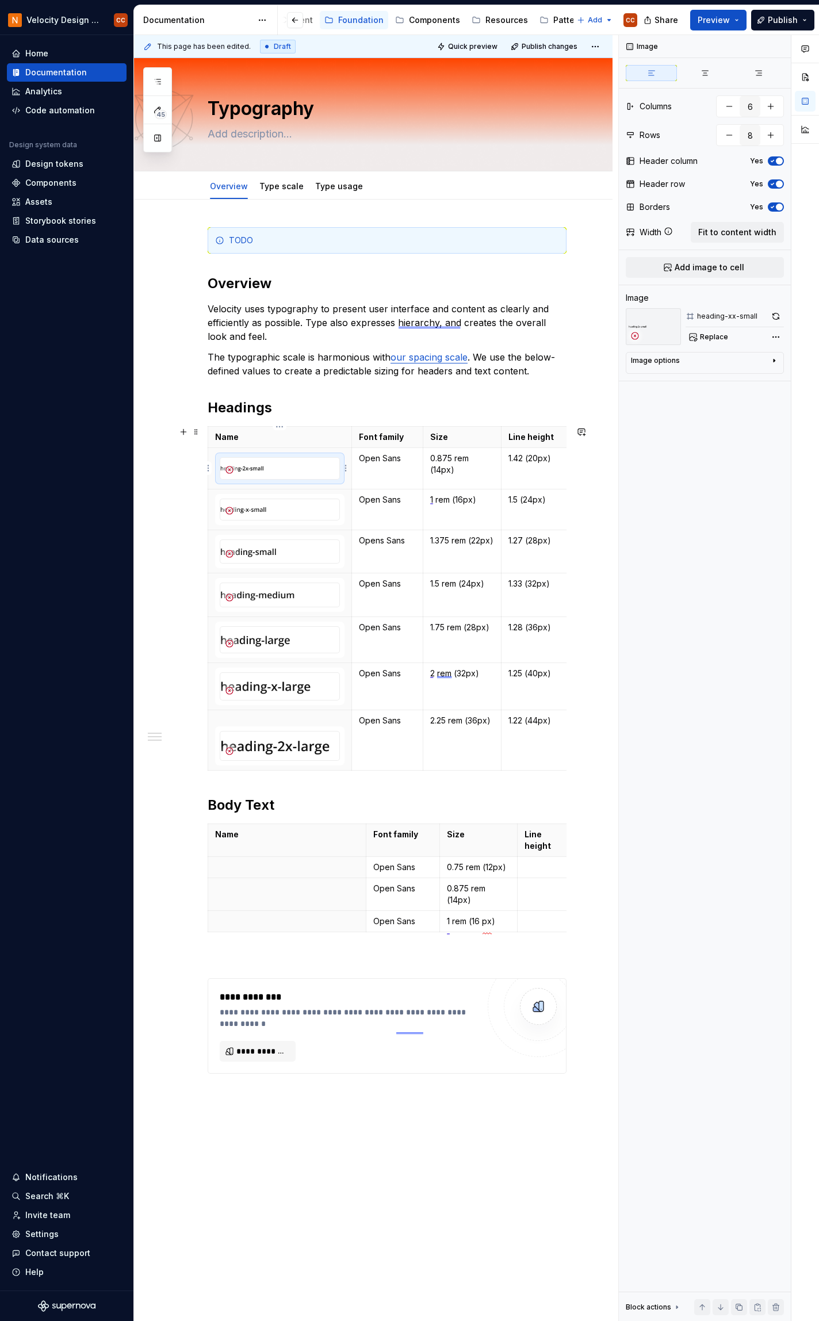
click at [301, 471] on img at bounding box center [279, 468] width 119 height 21
click at [404, 437] on p "Font family" at bounding box center [387, 437] width 57 height 12
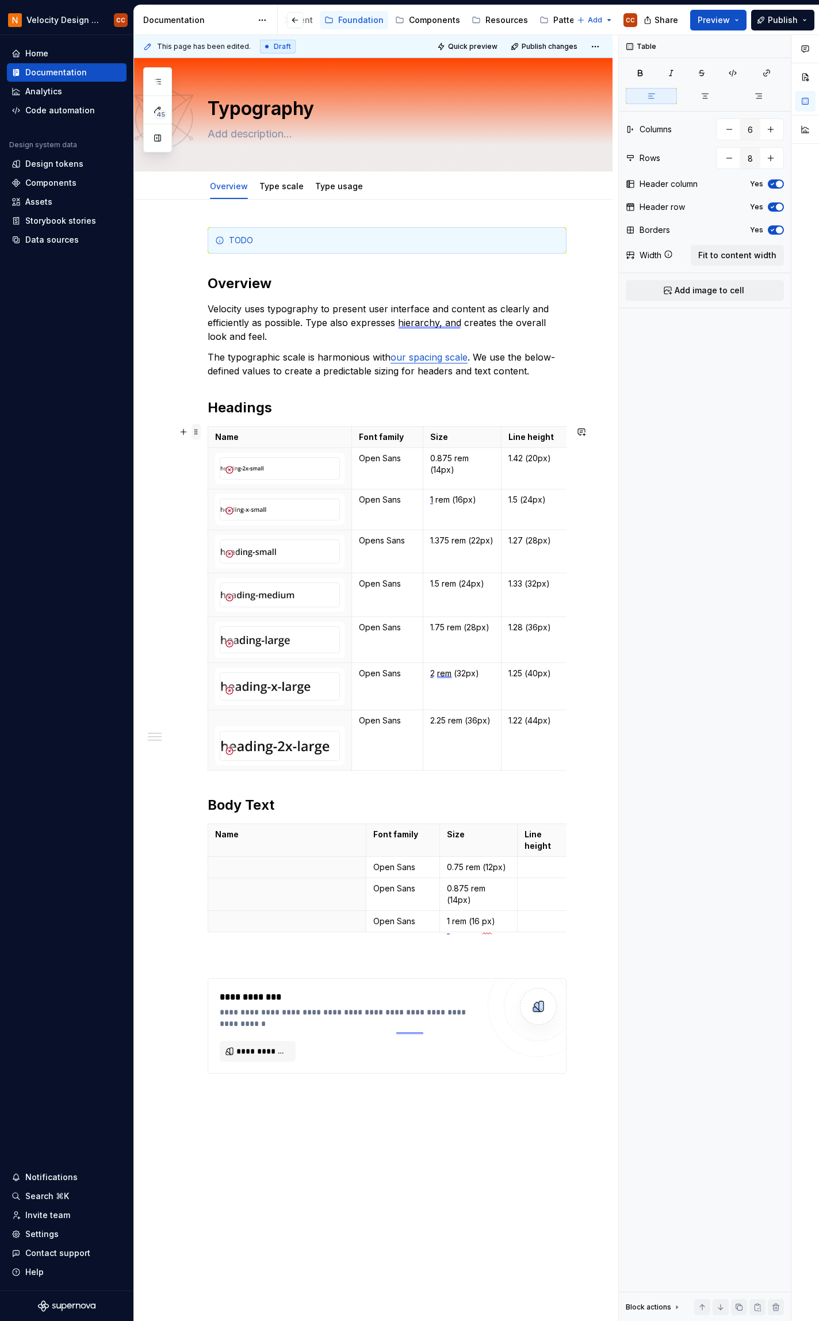
click at [196, 431] on span at bounding box center [196, 432] width 9 height 16
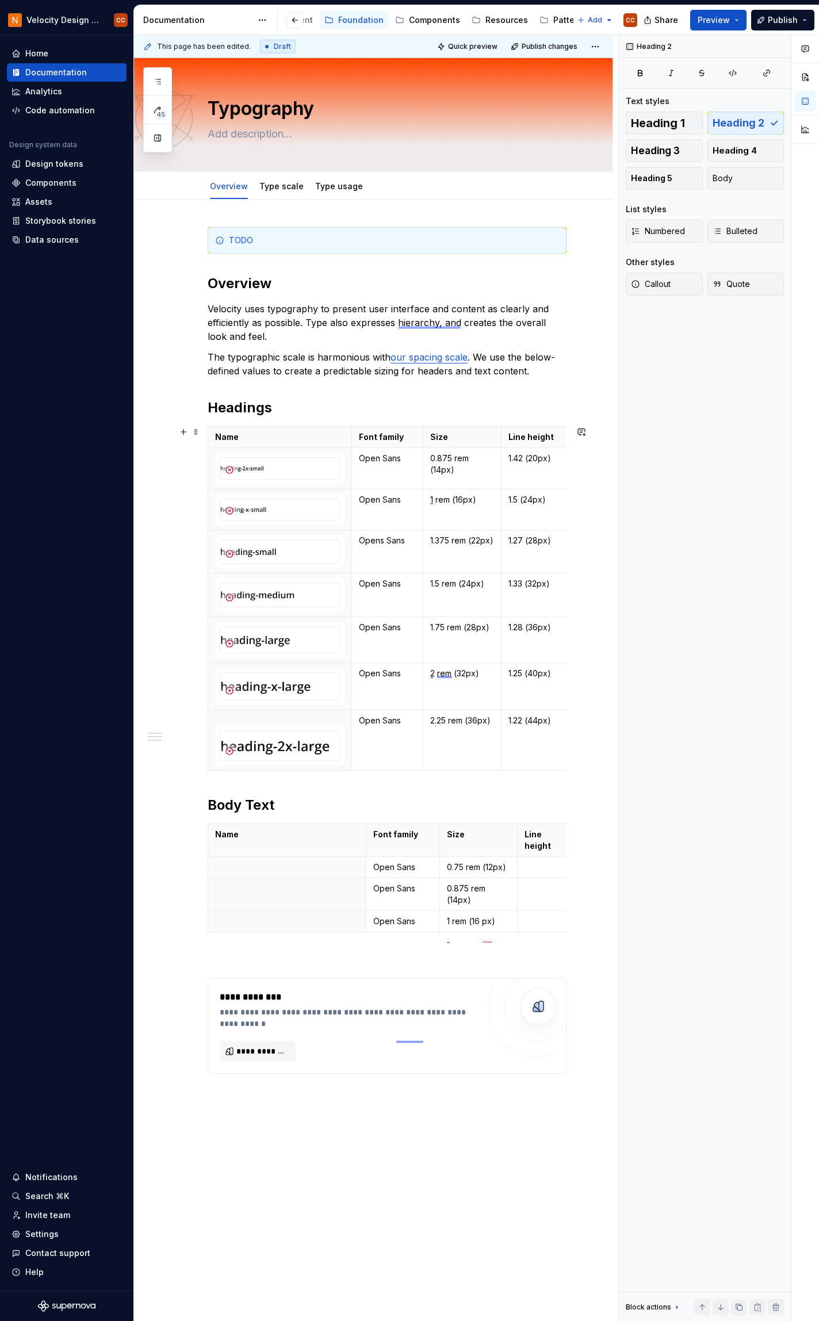
click at [383, 402] on h2 "Headings" at bounding box center [387, 408] width 359 height 18
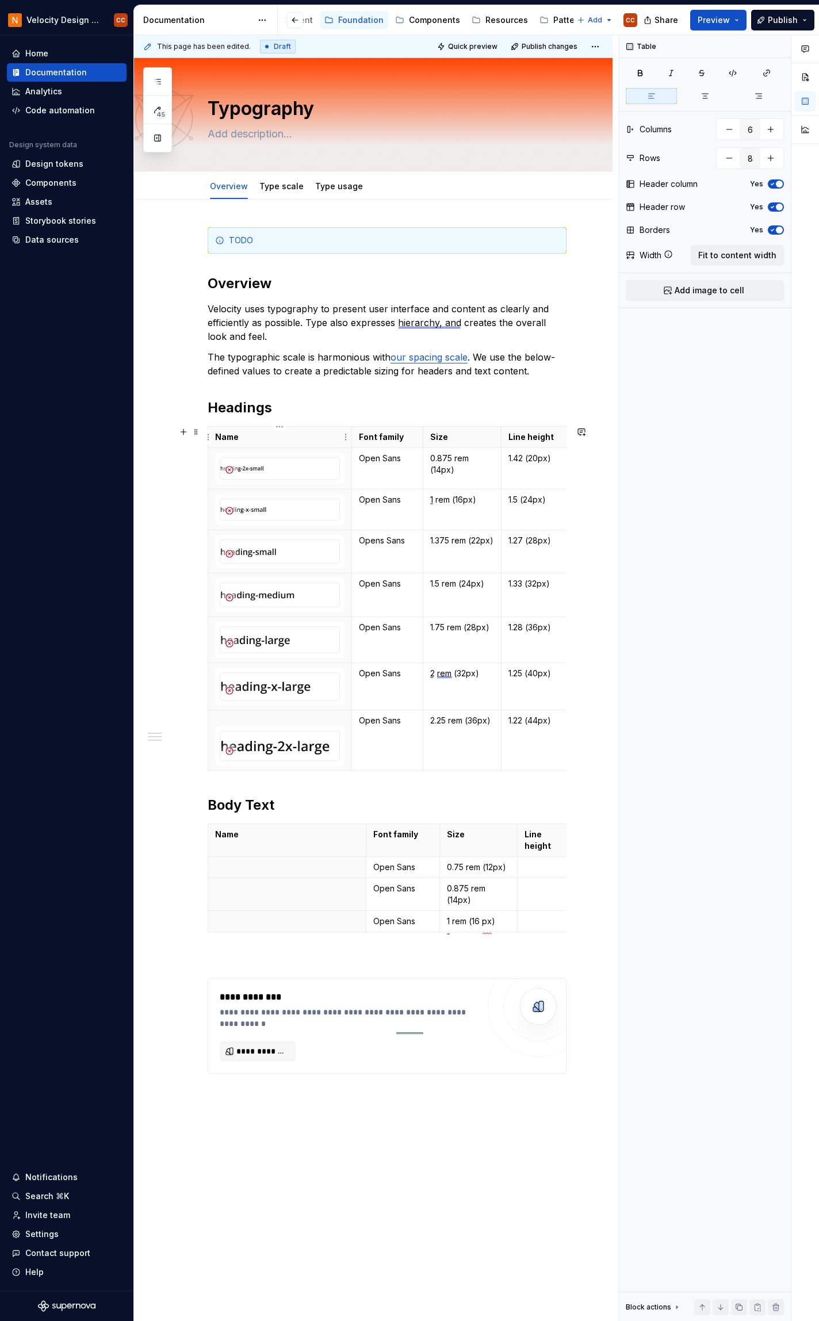
click at [248, 432] on p "Name" at bounding box center [279, 437] width 129 height 12
click at [312, 472] on img at bounding box center [279, 468] width 119 height 21
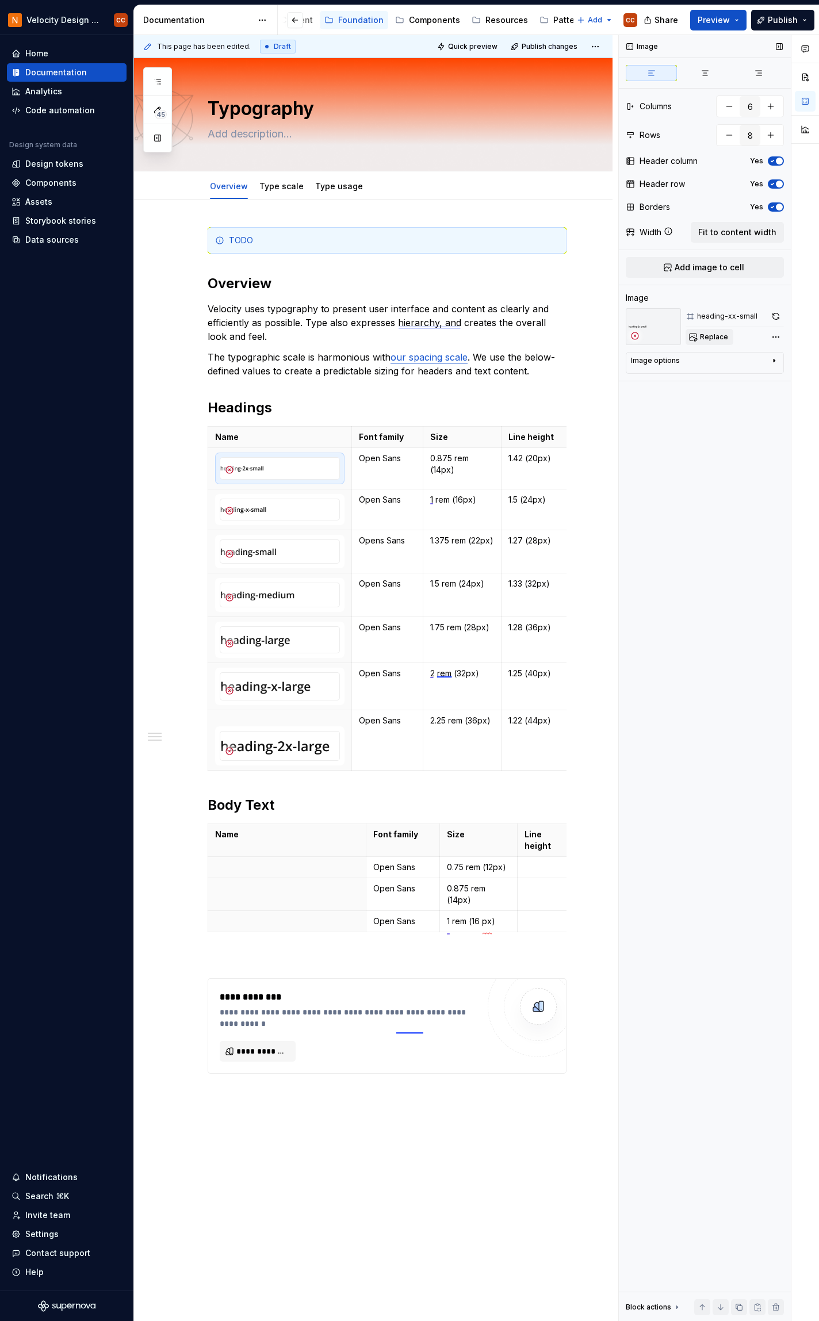
click at [705, 339] on span "Replace" at bounding box center [714, 336] width 28 height 9
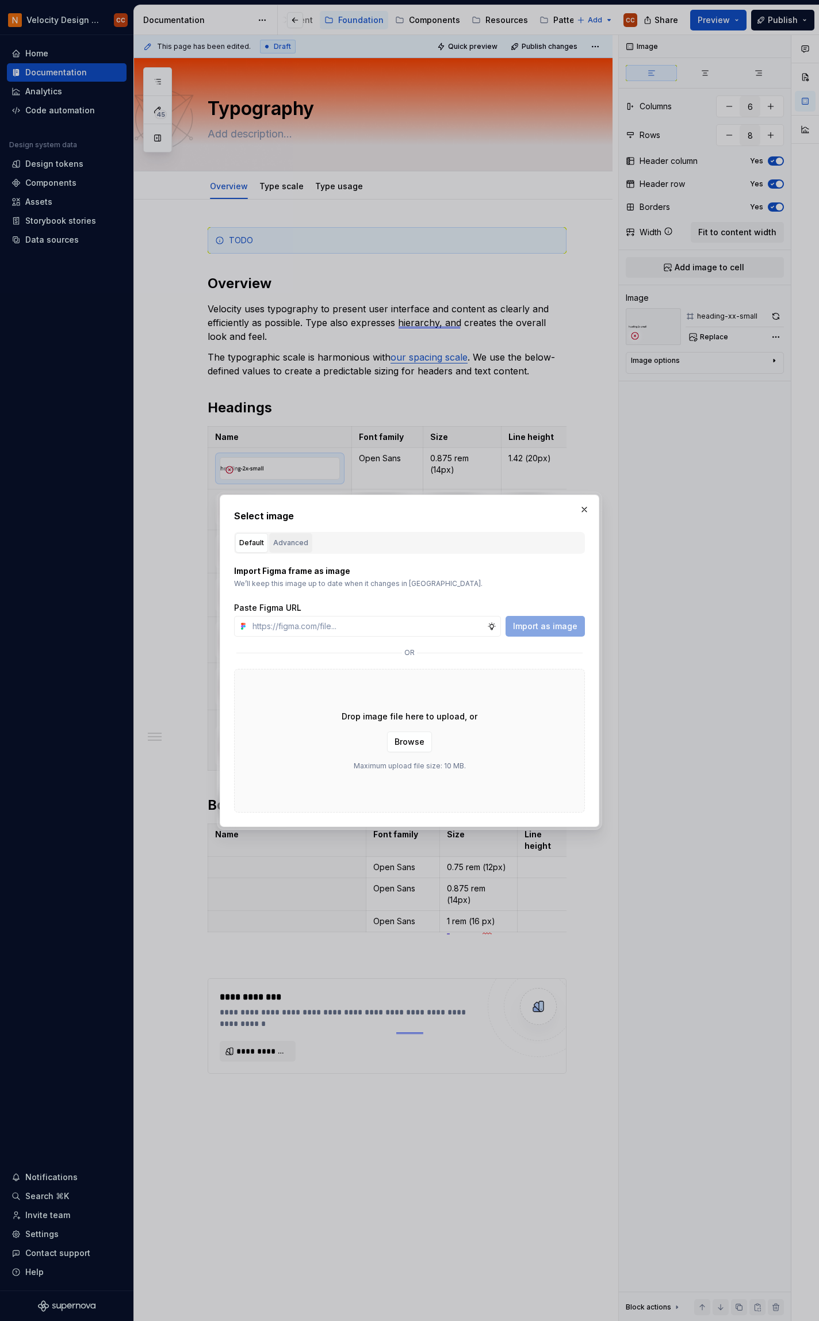
click at [291, 545] on div "Advanced" at bounding box center [290, 543] width 35 height 12
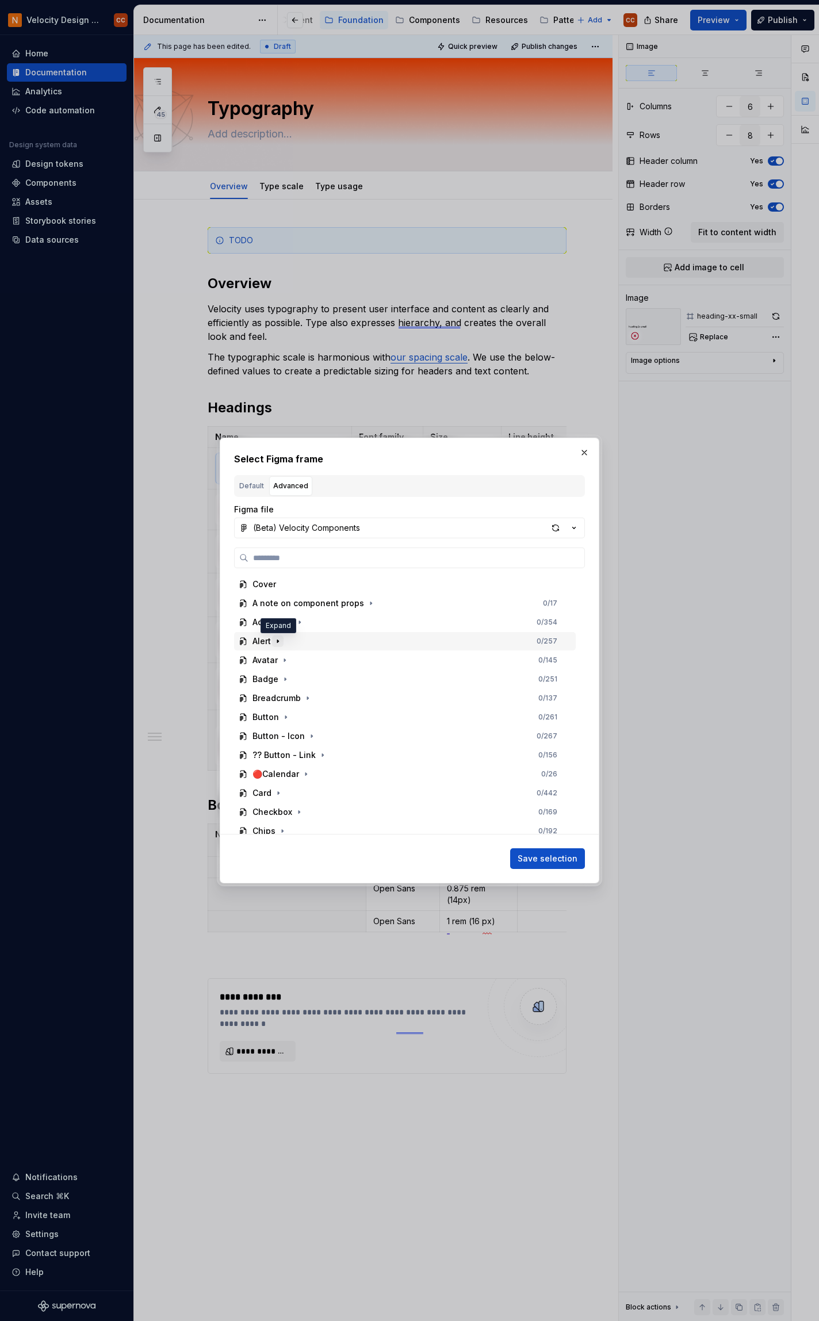
click at [280, 638] on icon "button" at bounding box center [277, 641] width 9 height 9
click at [279, 638] on icon "button" at bounding box center [277, 641] width 9 height 9
click at [576, 531] on icon "button" at bounding box center [574, 528] width 12 height 12
click at [371, 571] on div "(Beta) Velocity Foundation" at bounding box center [422, 569] width 311 height 12
click at [304, 643] on icon "button" at bounding box center [307, 641] width 9 height 9
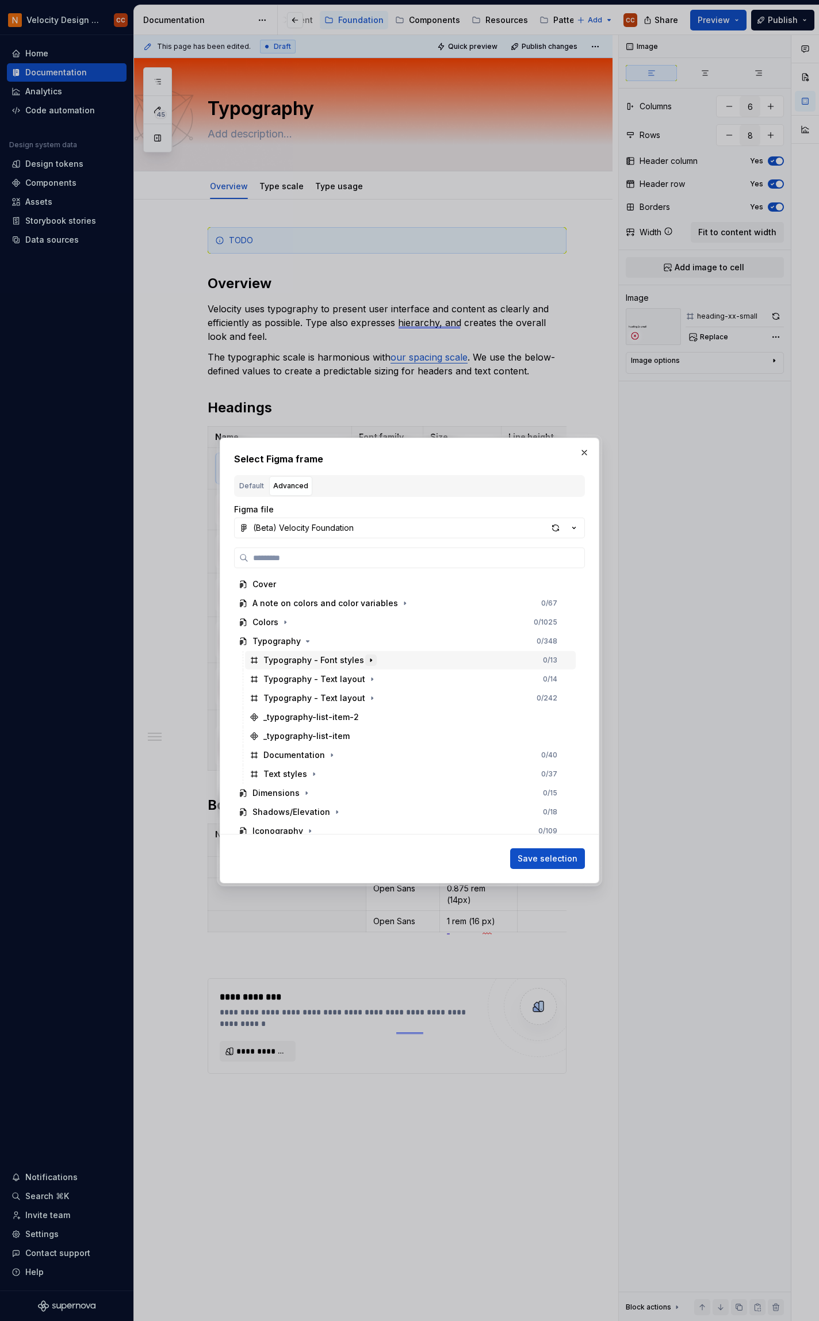
click at [370, 661] on icon "button" at bounding box center [370, 660] width 1 height 3
click at [370, 661] on icon "button" at bounding box center [371, 660] width 3 height 1
click at [368, 680] on icon "button" at bounding box center [372, 679] width 9 height 9
click at [312, 777] on icon "button" at bounding box center [313, 774] width 9 height 9
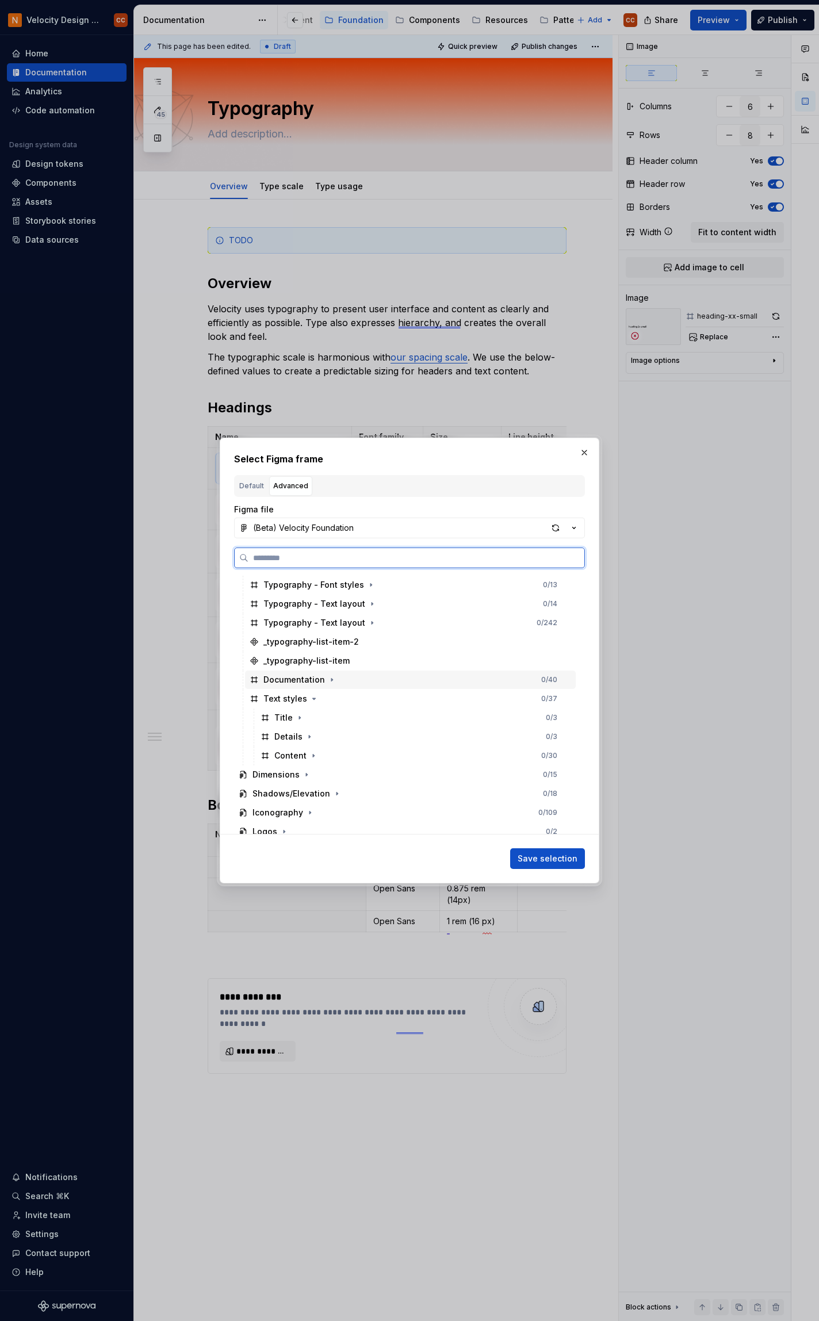
scroll to position [77, 0]
click at [306, 738] on icon "button" at bounding box center [309, 735] width 9 height 9
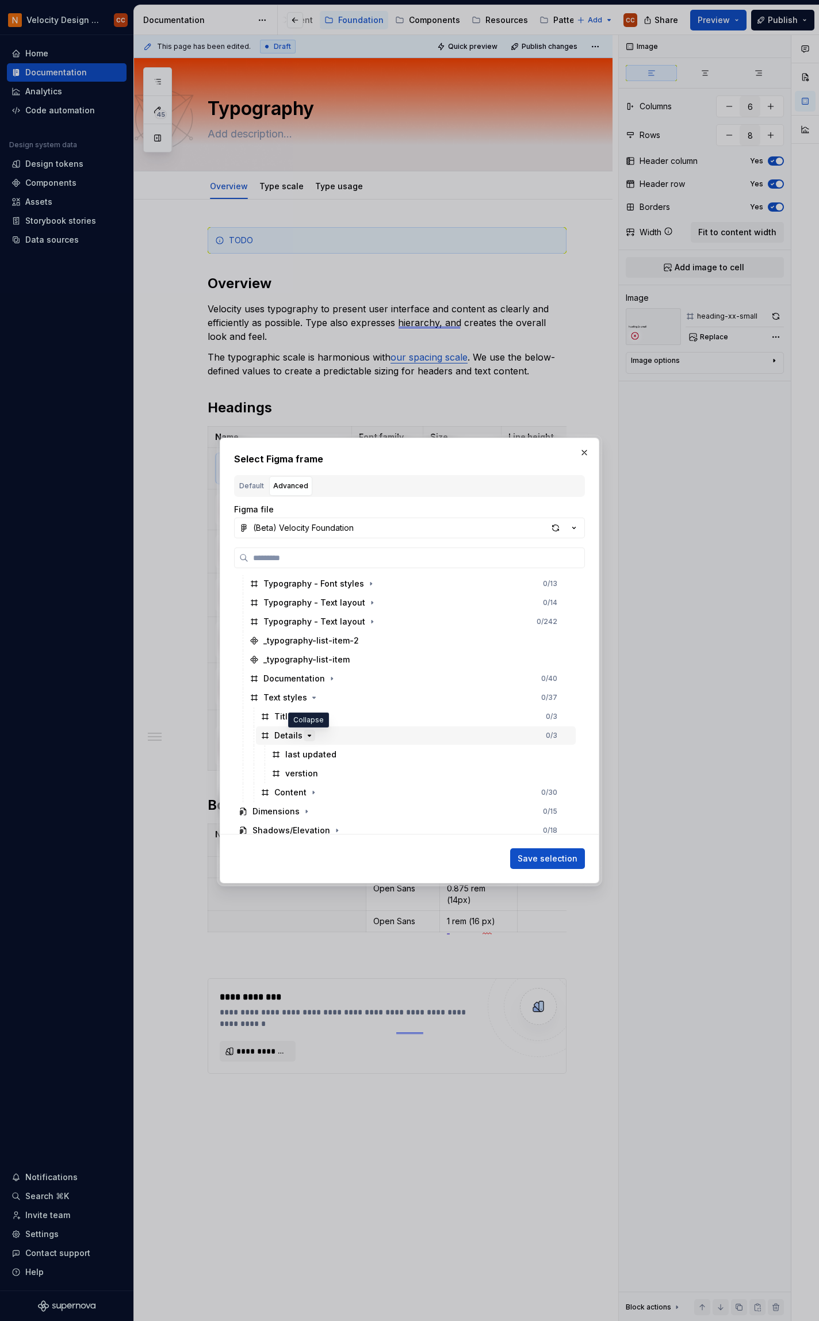
click at [308, 735] on icon "button" at bounding box center [309, 735] width 3 height 1
click at [310, 755] on icon "button" at bounding box center [313, 754] width 9 height 9
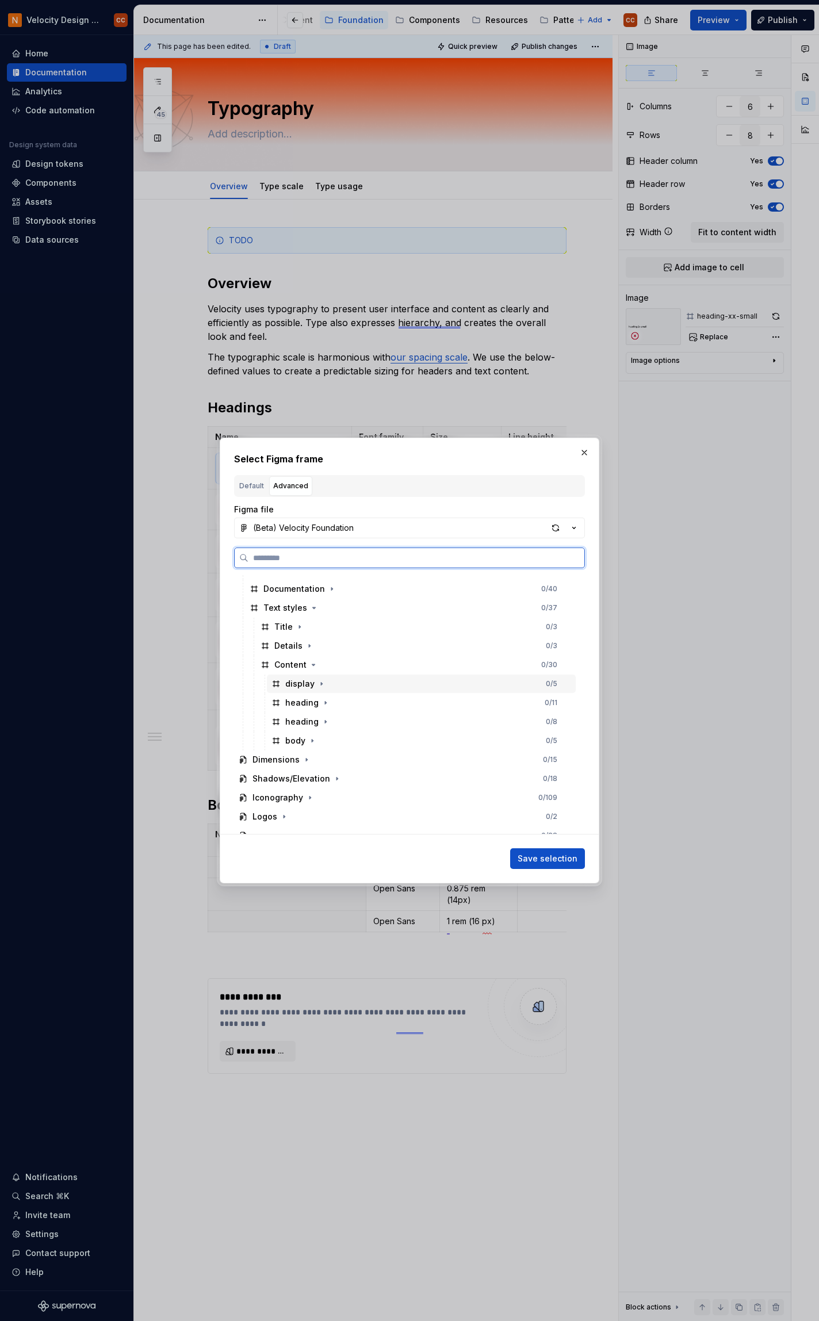
scroll to position [178, 0]
click at [294, 649] on div "Content" at bounding box center [290, 654] width 32 height 12
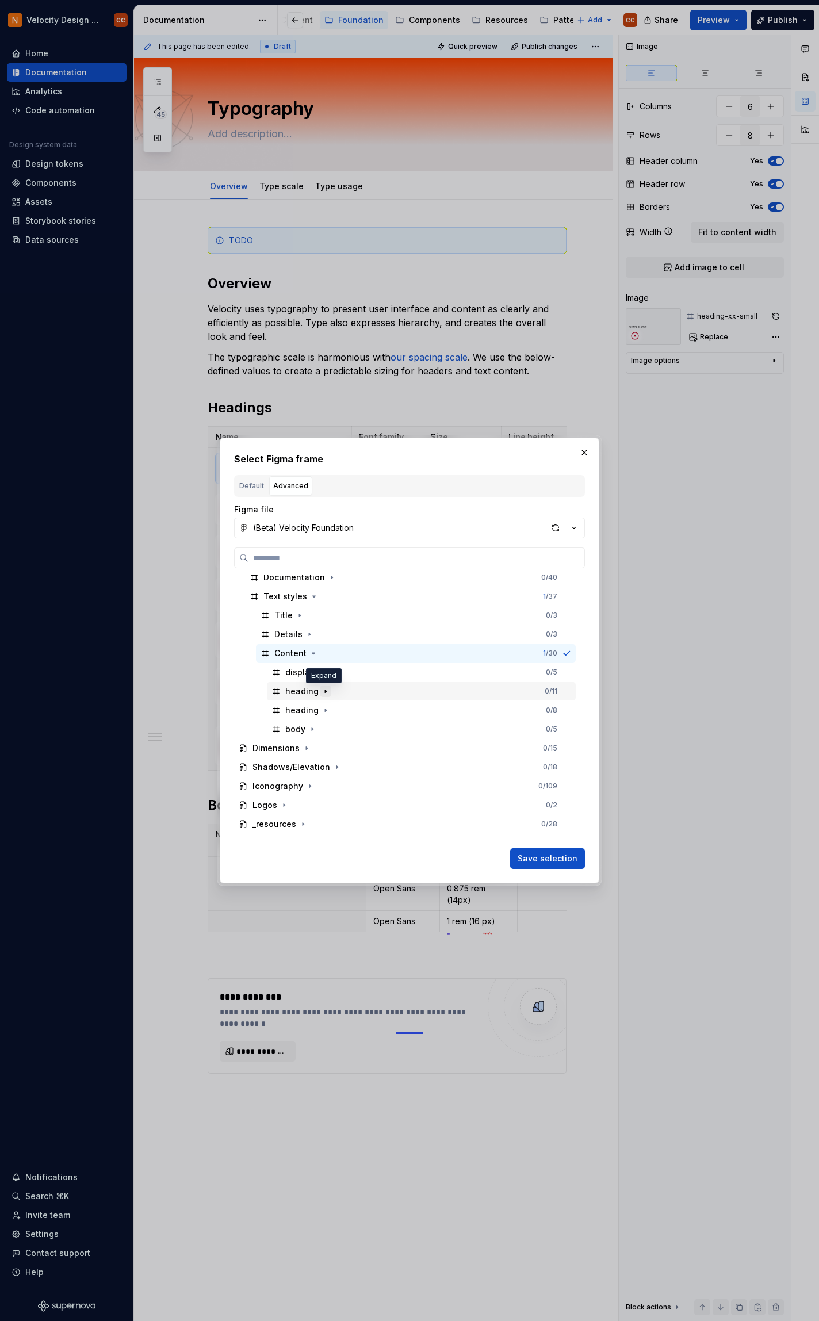
click at [329, 694] on button "button" at bounding box center [326, 692] width 12 height 12
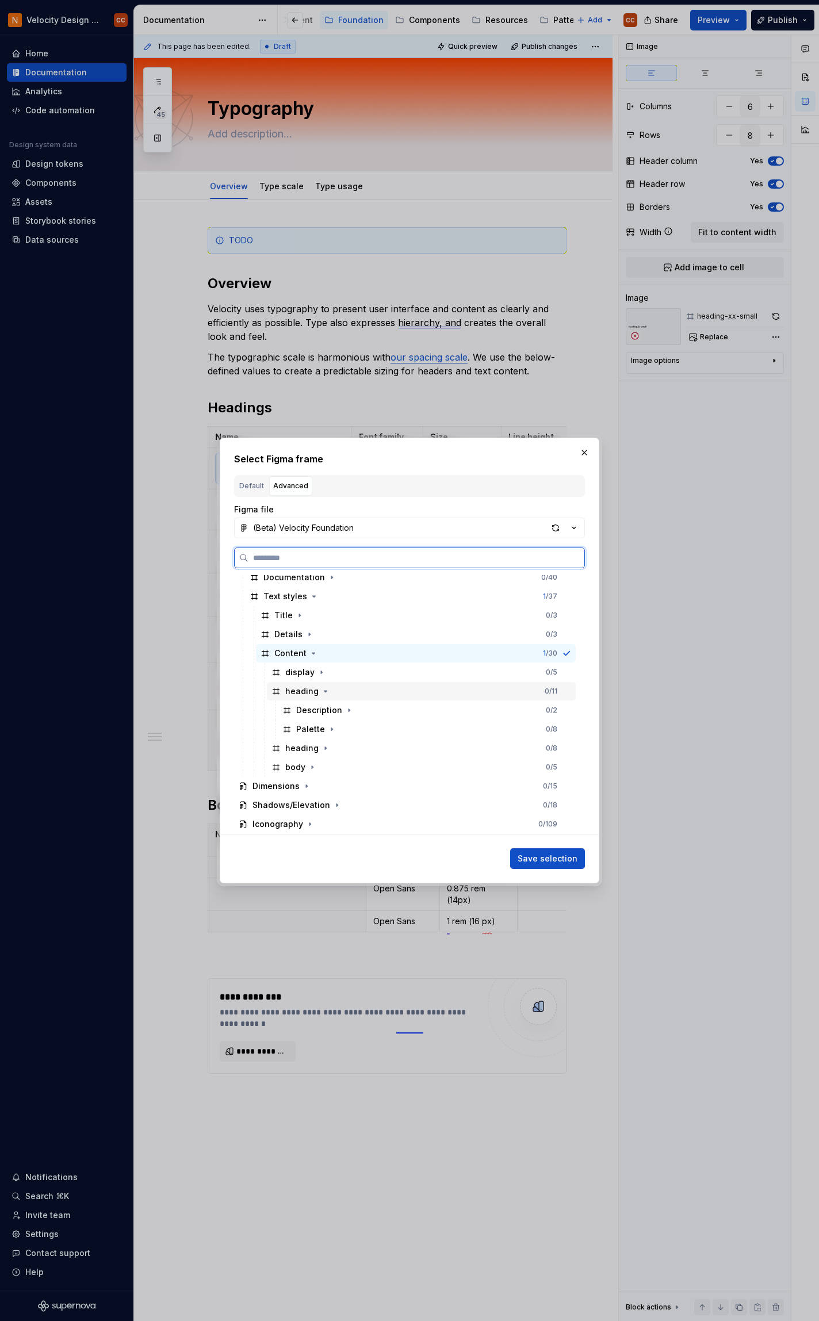
click at [568, 691] on div at bounding box center [566, 691] width 9 height 9
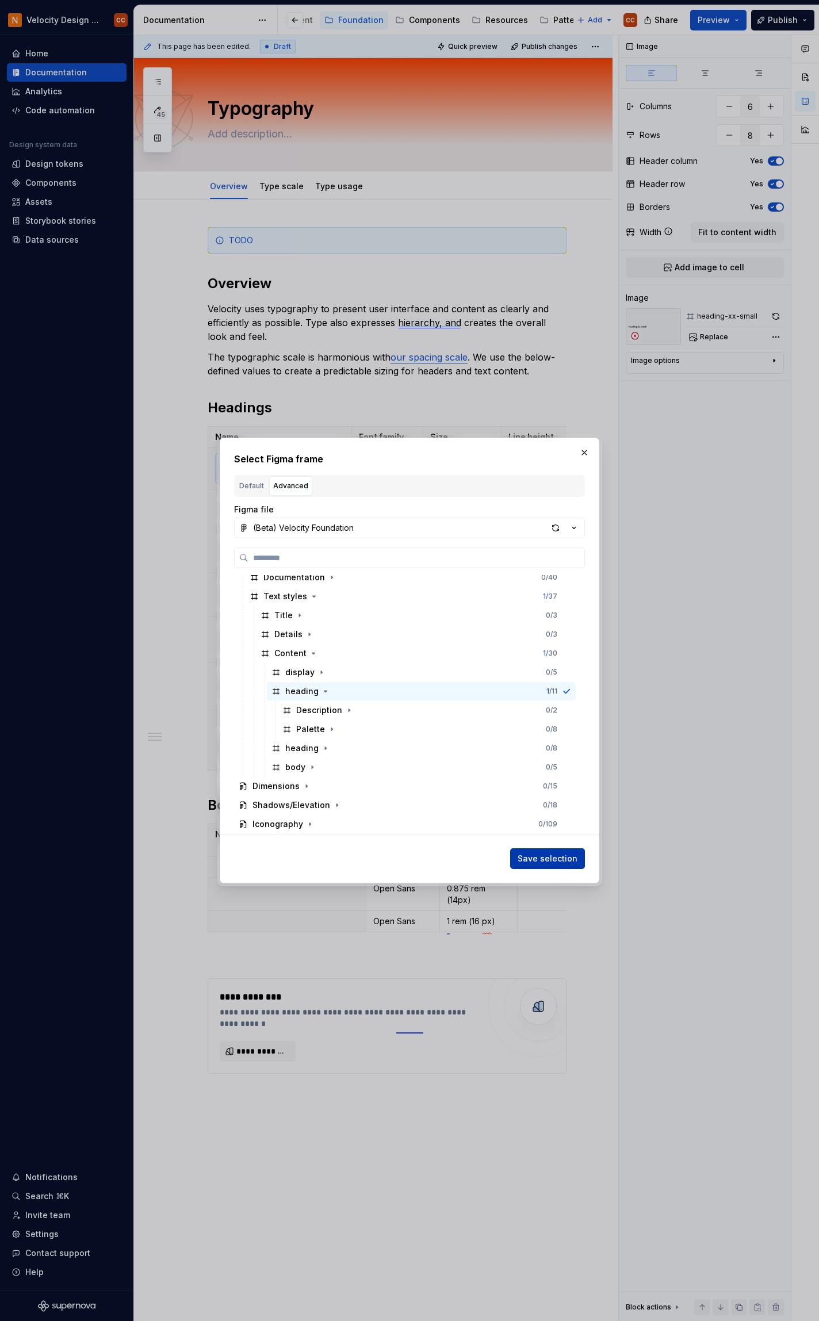
click at [560, 859] on span "Save selection" at bounding box center [548, 859] width 60 height 12
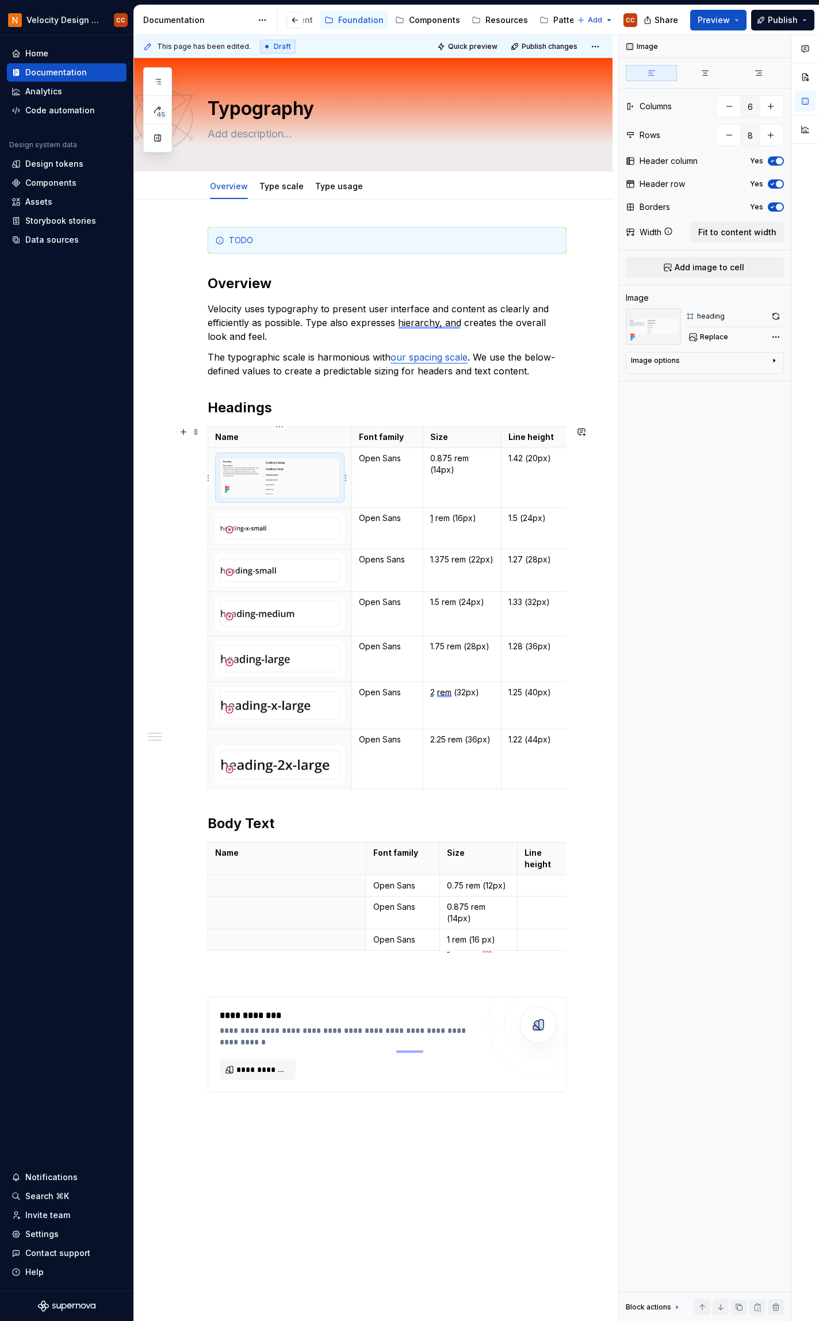
click at [290, 478] on img at bounding box center [279, 478] width 119 height 40
click at [745, 341] on div "Replace" at bounding box center [735, 337] width 98 height 16
click at [711, 336] on span "Replace" at bounding box center [714, 336] width 28 height 9
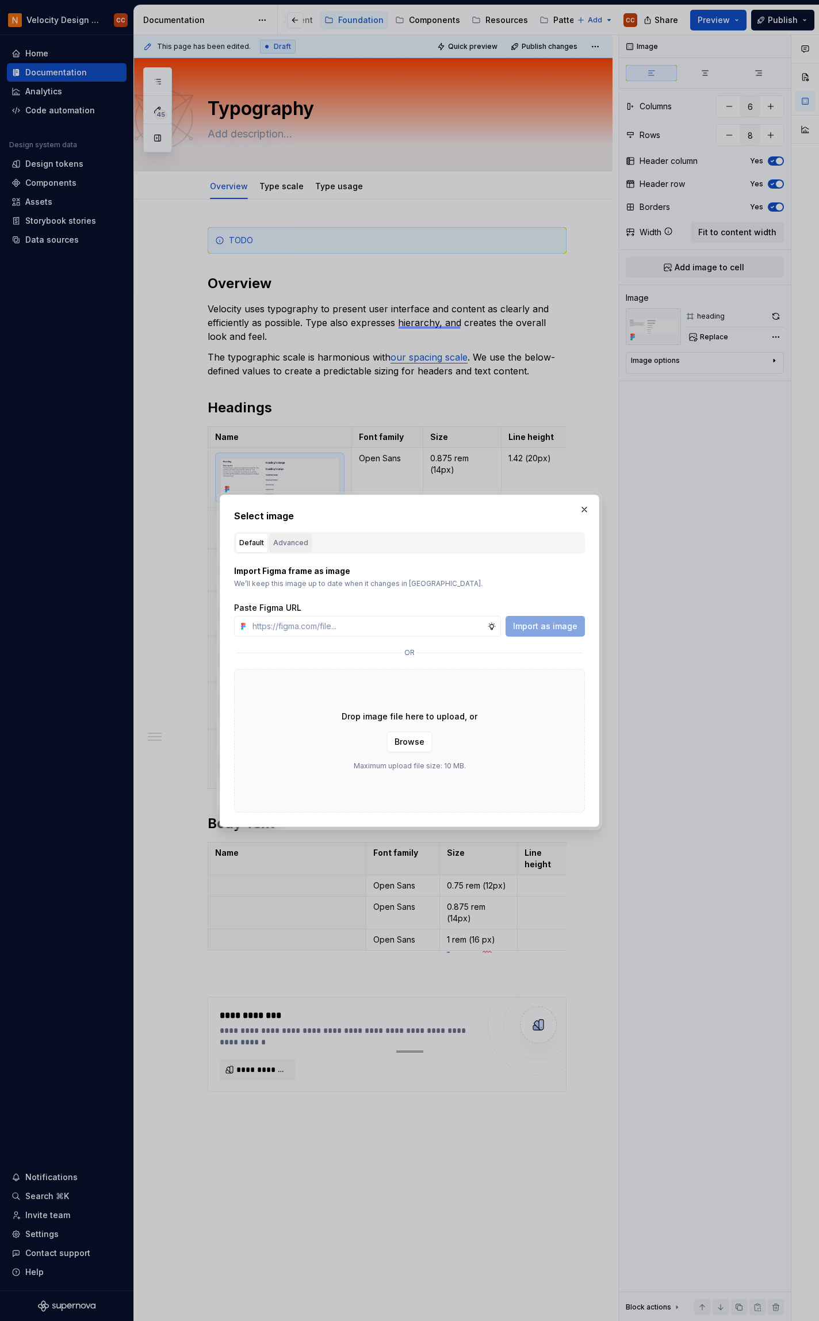
click at [298, 542] on div "Advanced" at bounding box center [290, 543] width 35 height 12
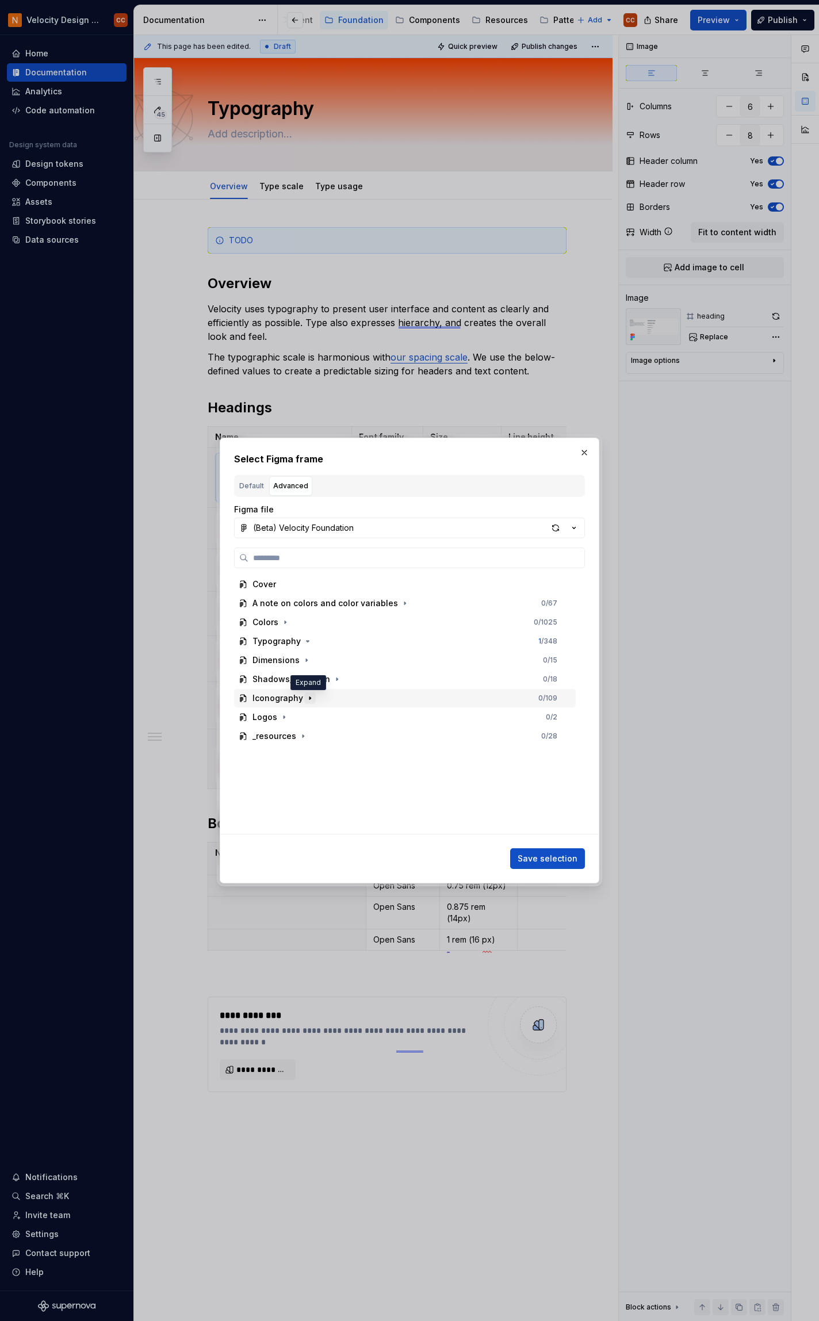
click at [307, 698] on icon "button" at bounding box center [309, 698] width 9 height 9
click at [558, 523] on div "button" at bounding box center [556, 528] width 16 height 16
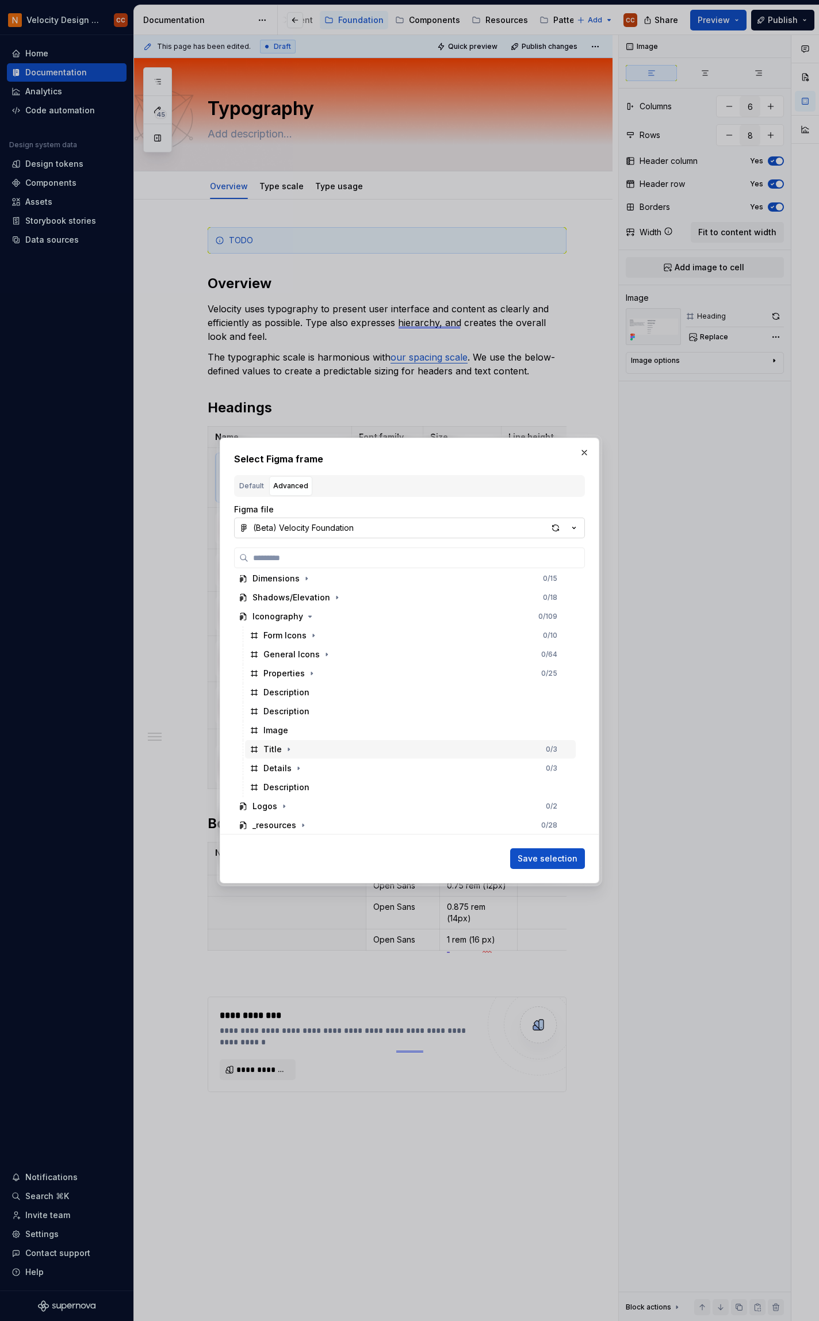
scroll to position [83, 0]
click at [299, 767] on icon "button" at bounding box center [298, 767] width 9 height 9
click at [298, 767] on icon "button" at bounding box center [298, 767] width 3 height 1
click at [288, 748] on icon "button" at bounding box center [288, 748] width 1 height 3
click at [288, 749] on icon "button" at bounding box center [288, 748] width 9 height 9
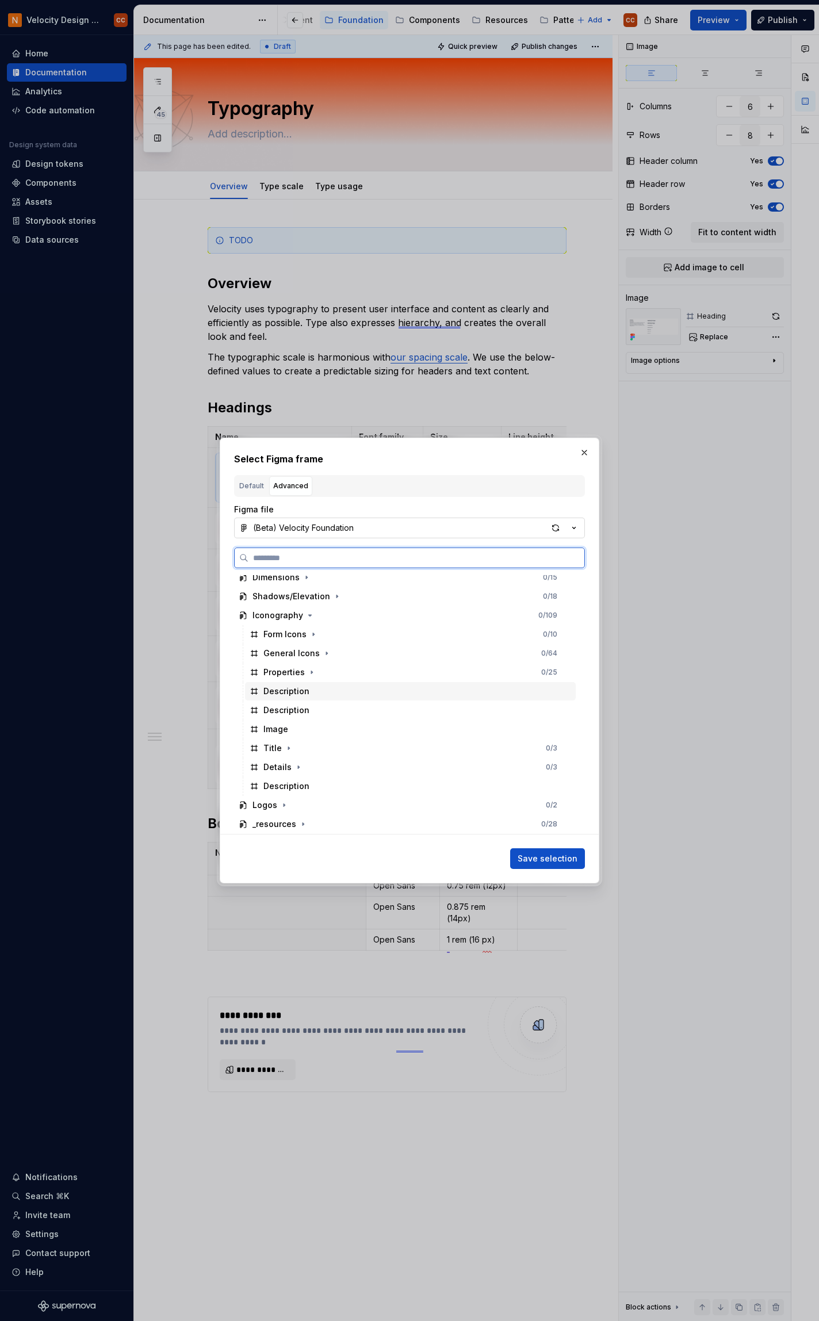
click at [301, 692] on div "Description" at bounding box center [286, 692] width 46 height 12
click at [569, 695] on icon at bounding box center [566, 691] width 9 height 9
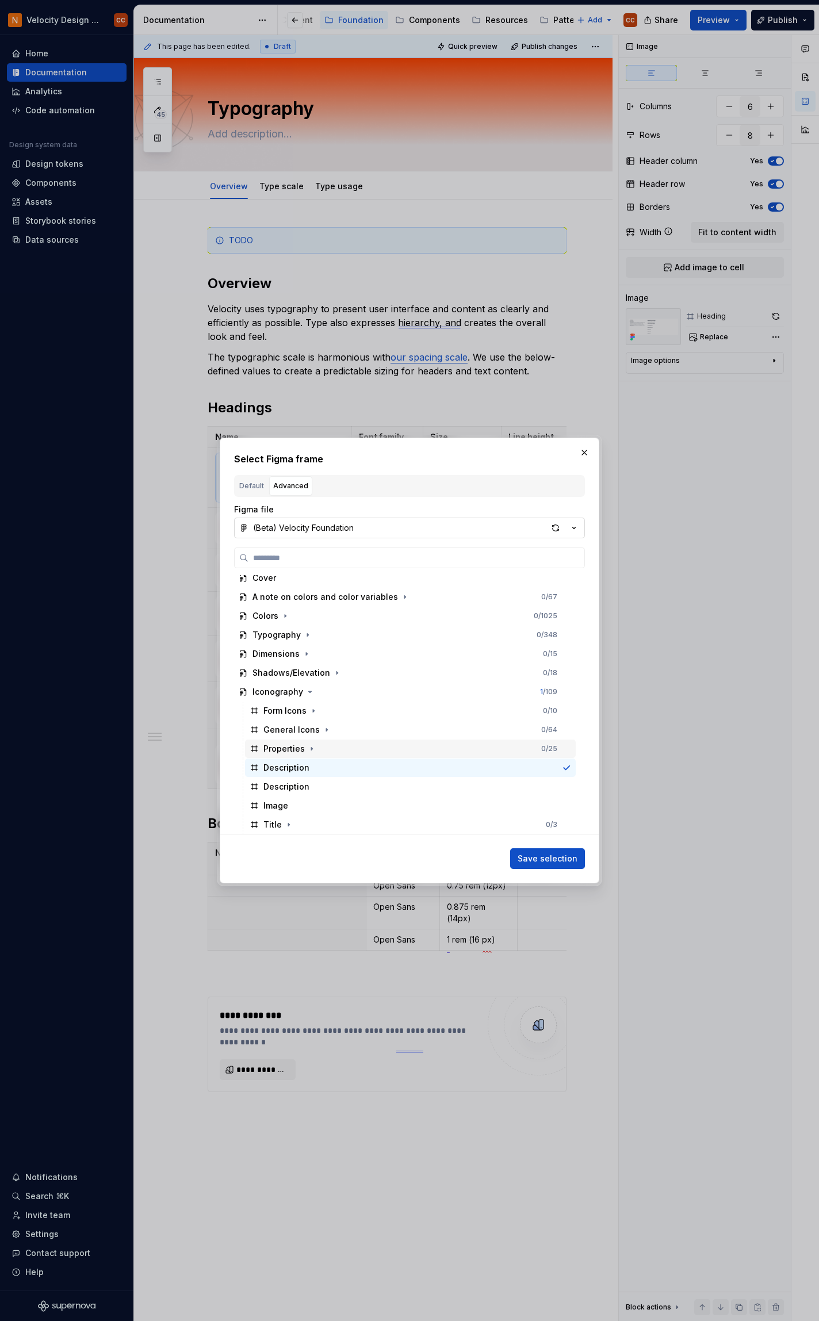
scroll to position [0, 0]
click at [305, 697] on icon "button" at bounding box center [309, 698] width 9 height 9
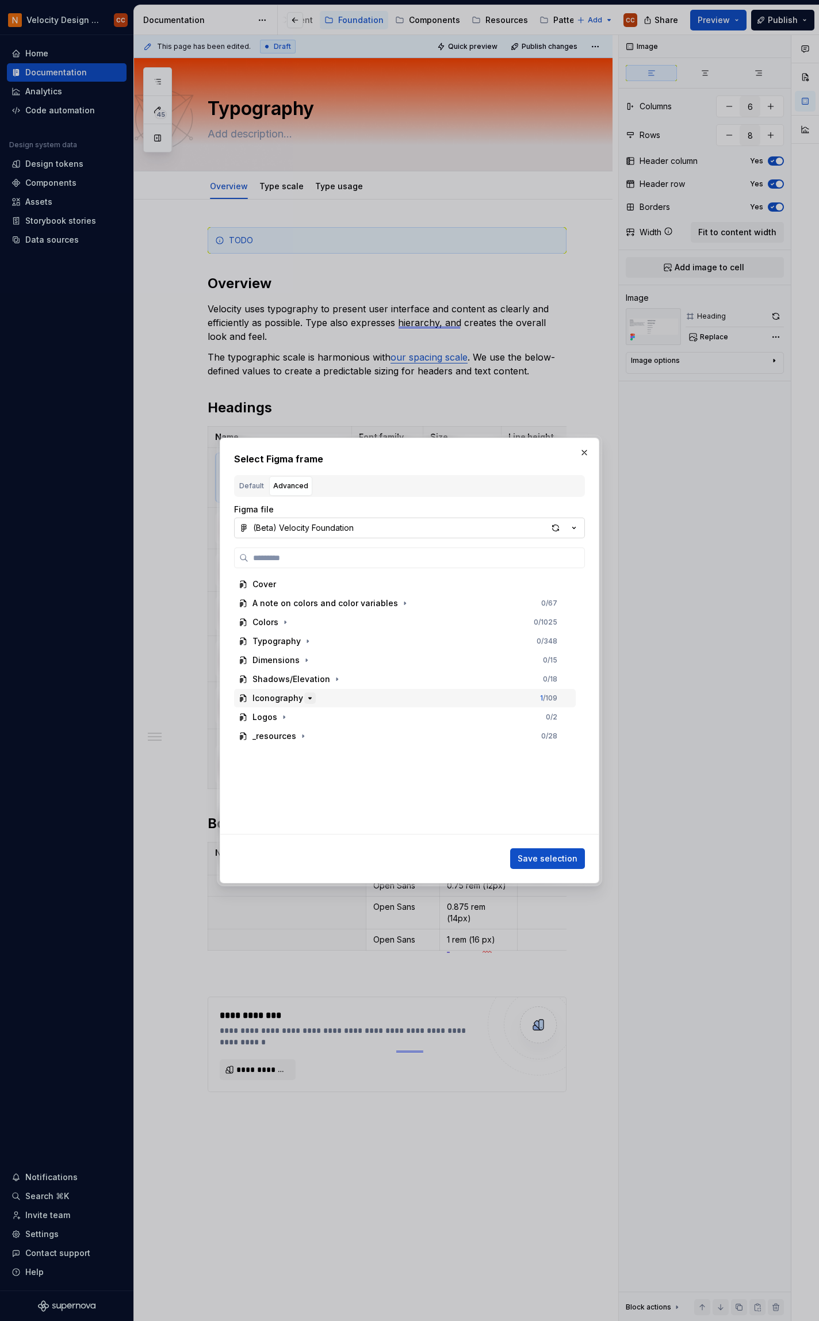
click at [305, 697] on icon "button" at bounding box center [309, 698] width 9 height 9
click at [305, 699] on icon "button" at bounding box center [309, 698] width 9 height 9
click at [303, 640] on icon "button" at bounding box center [307, 641] width 9 height 9
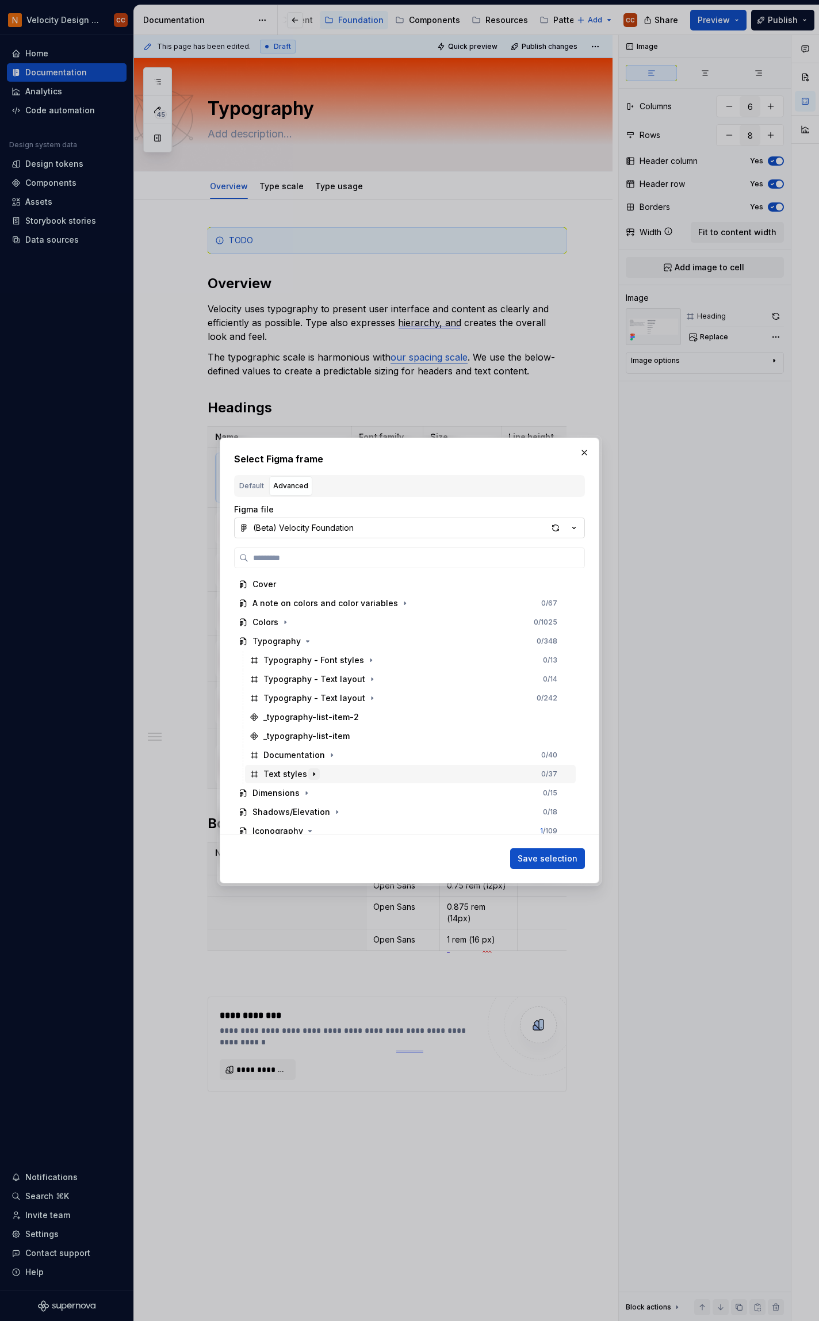
click at [313, 773] on icon "button" at bounding box center [313, 774] width 9 height 9
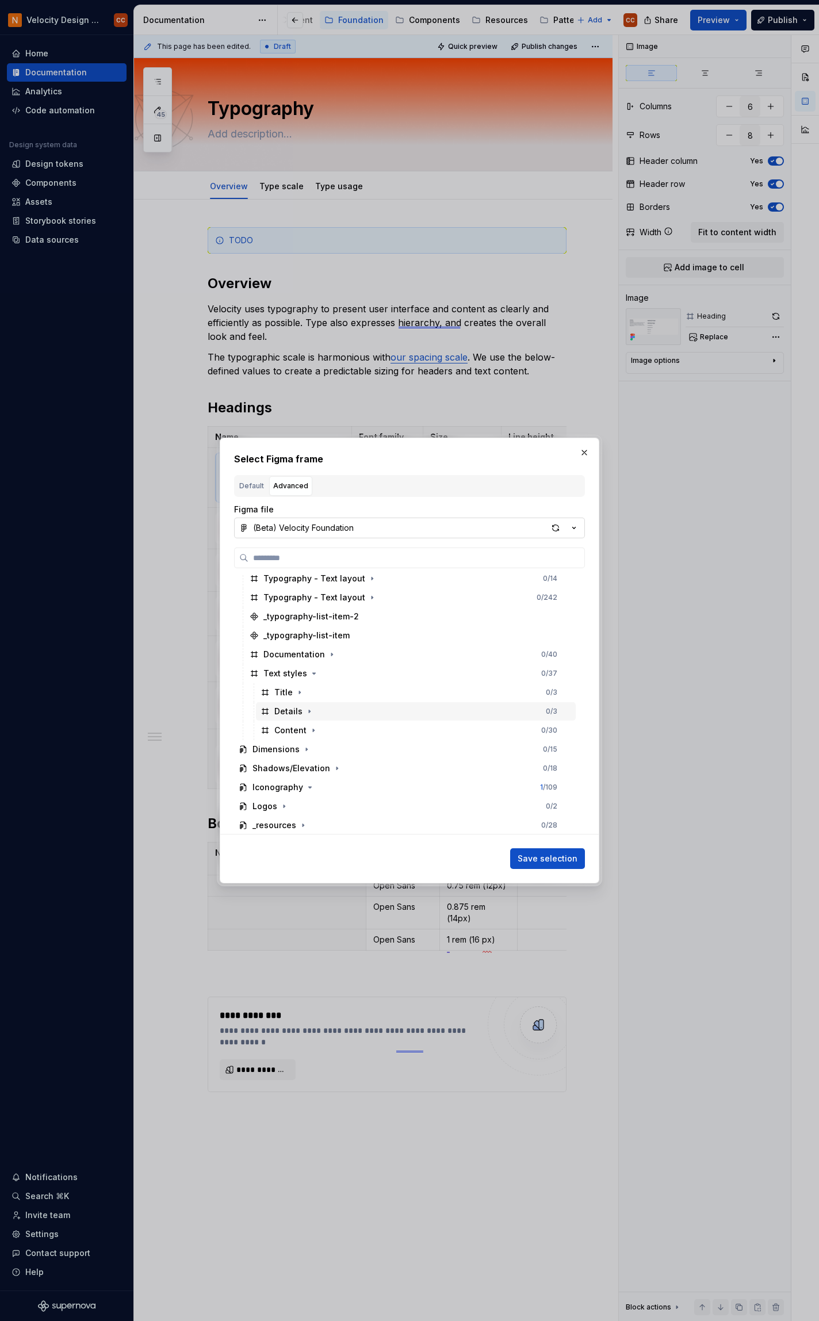
scroll to position [102, 0]
click at [313, 728] on icon "button" at bounding box center [313, 729] width 1 height 3
click at [318, 747] on icon "button" at bounding box center [321, 748] width 9 height 9
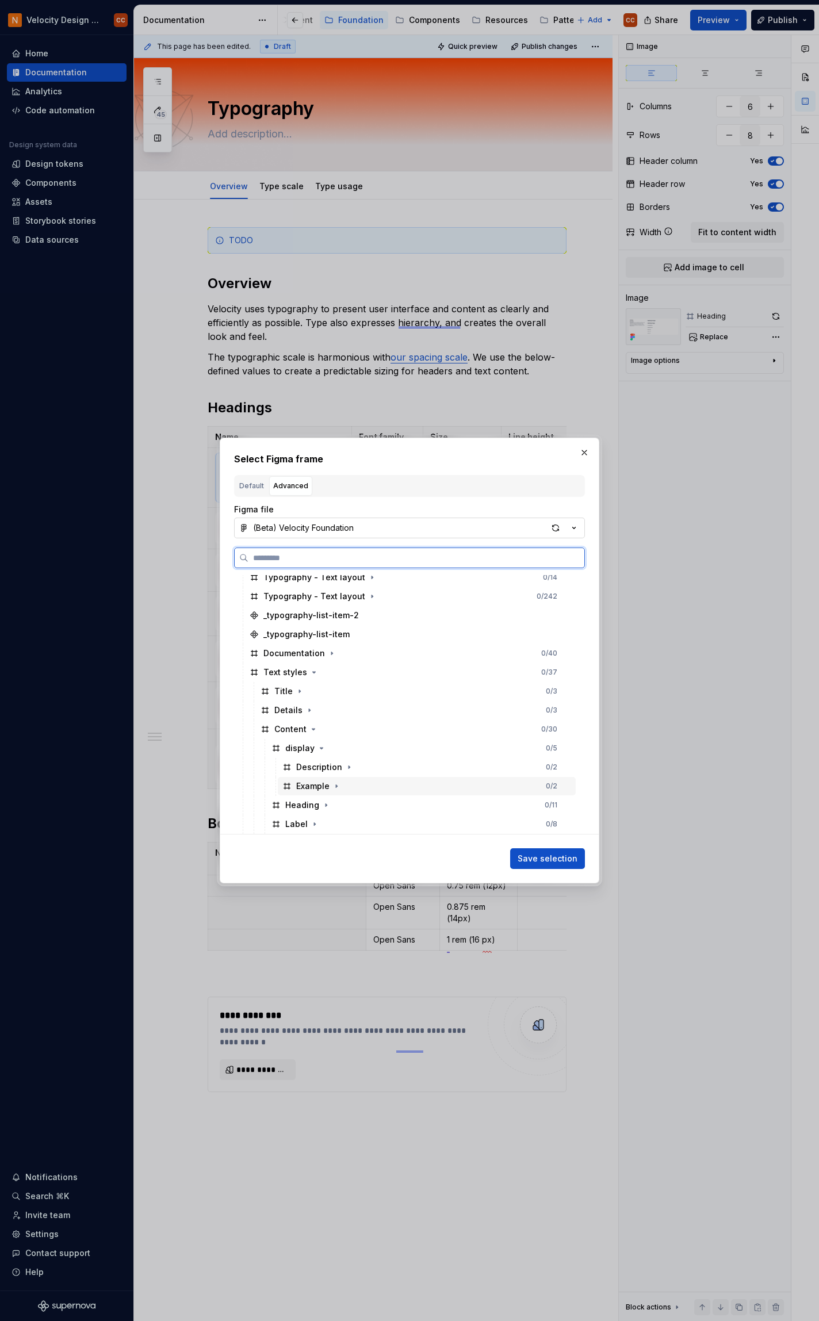
click at [569, 787] on div at bounding box center [566, 786] width 9 height 9
click at [567, 786] on icon at bounding box center [566, 786] width 9 height 9
click at [568, 805] on div at bounding box center [566, 805] width 9 height 9
click at [568, 805] on icon at bounding box center [567, 806] width 6 height 4
click at [323, 804] on icon "button" at bounding box center [326, 805] width 9 height 9
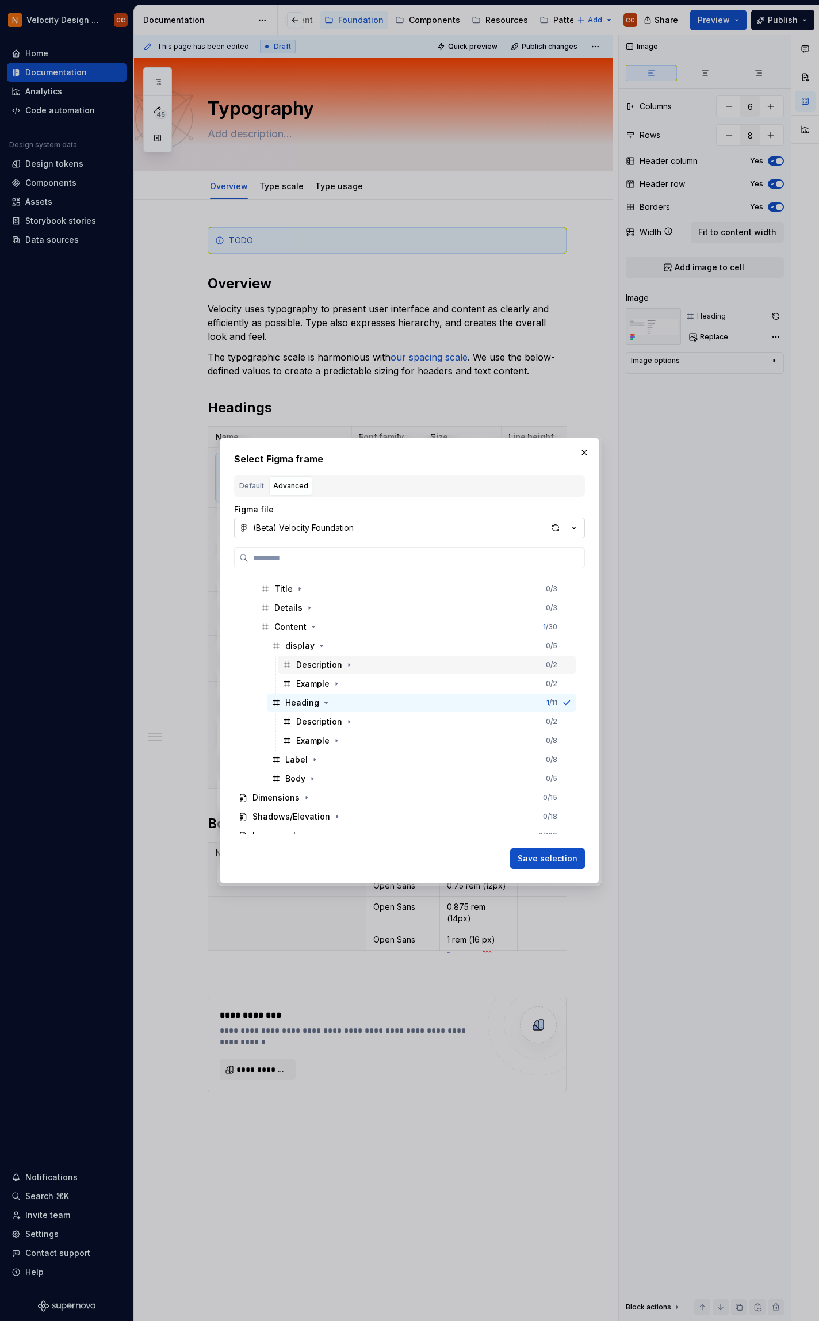
scroll to position [254, 0]
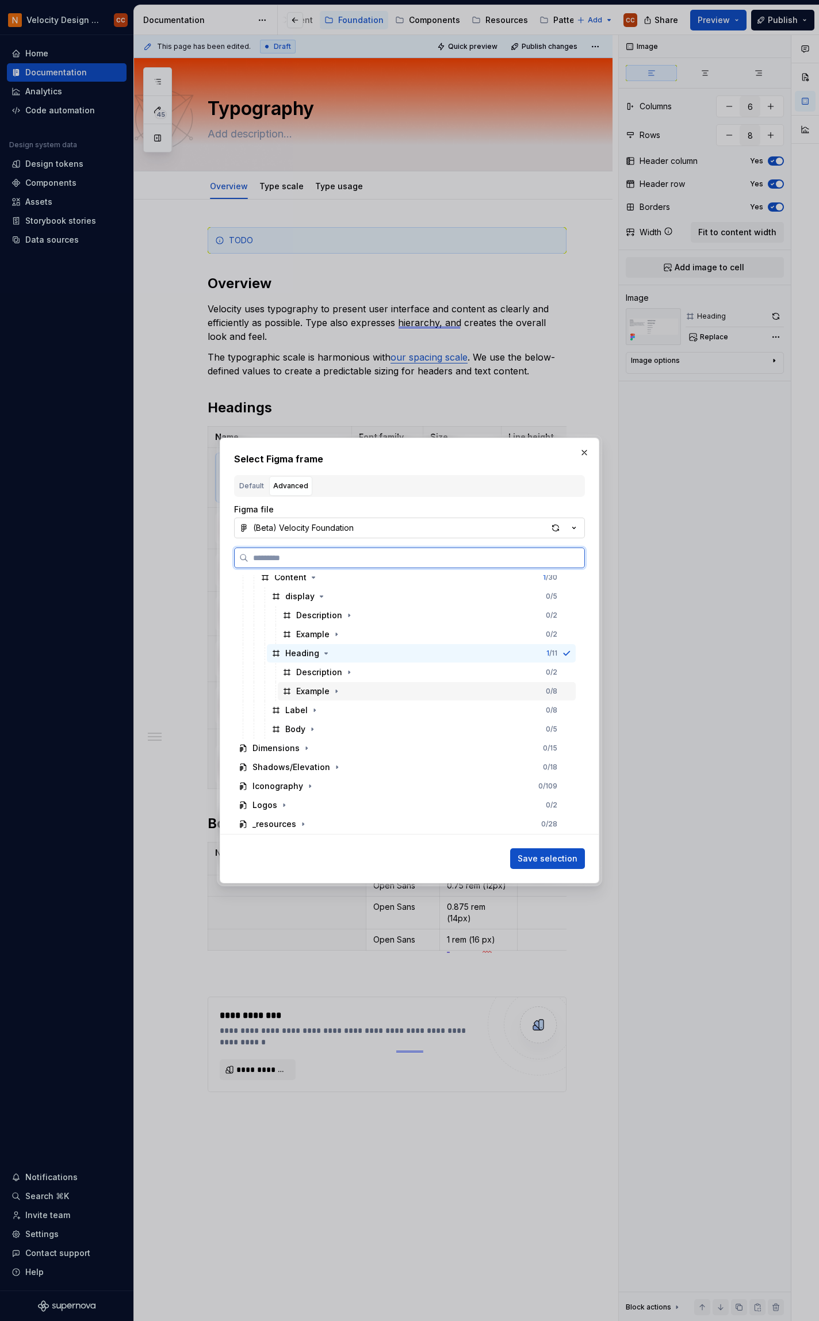
click at [568, 691] on div at bounding box center [566, 691] width 9 height 9
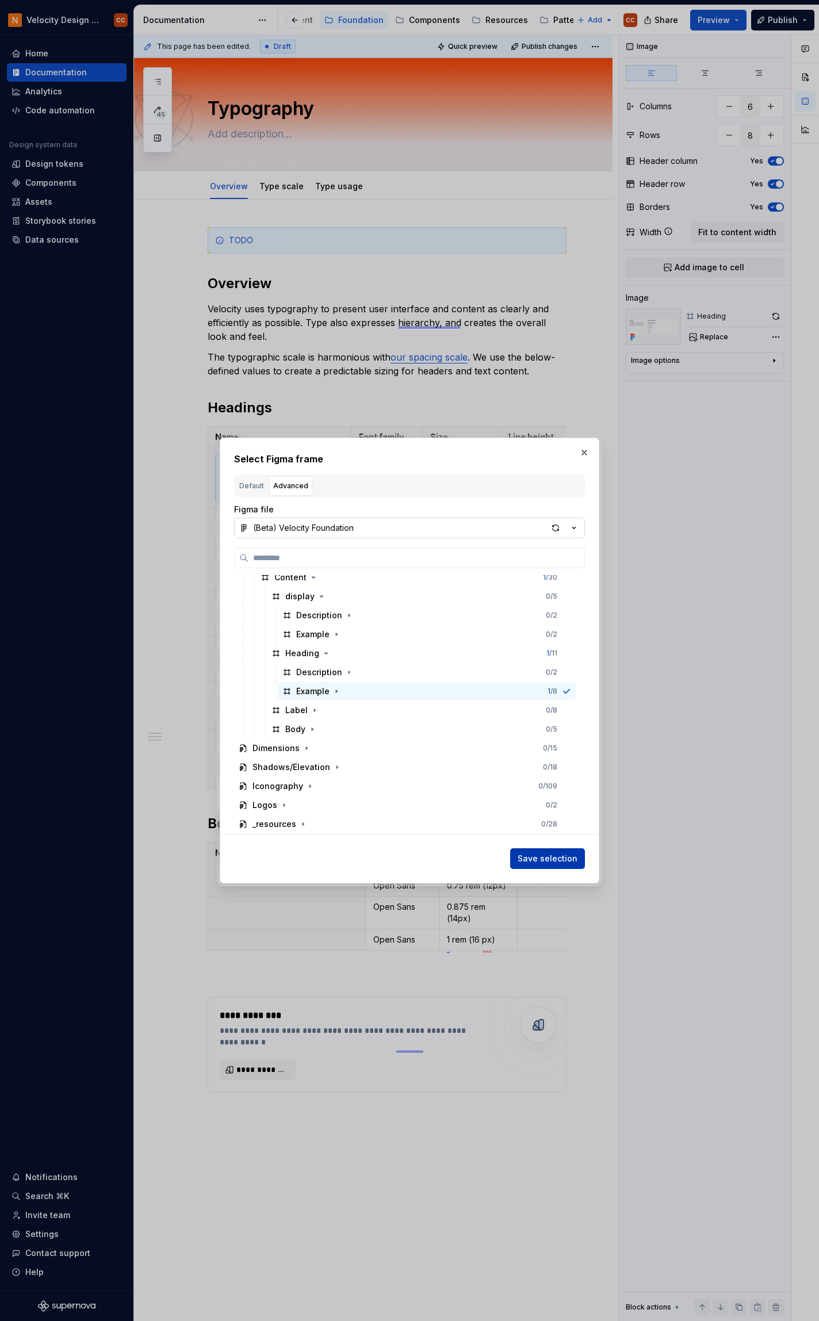
click at [560, 855] on span "Save selection" at bounding box center [548, 859] width 60 height 12
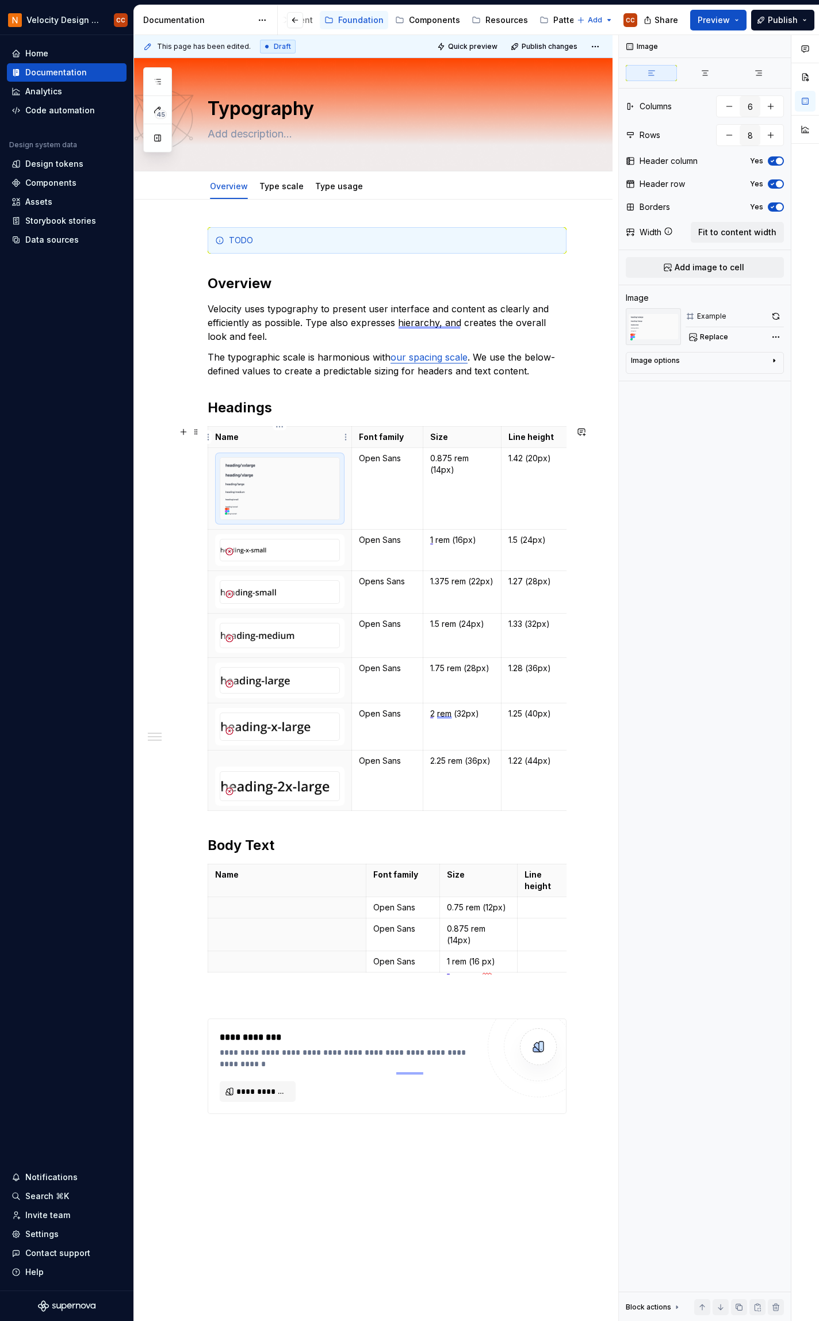
click at [251, 438] on p "Name" at bounding box center [279, 437] width 129 height 12
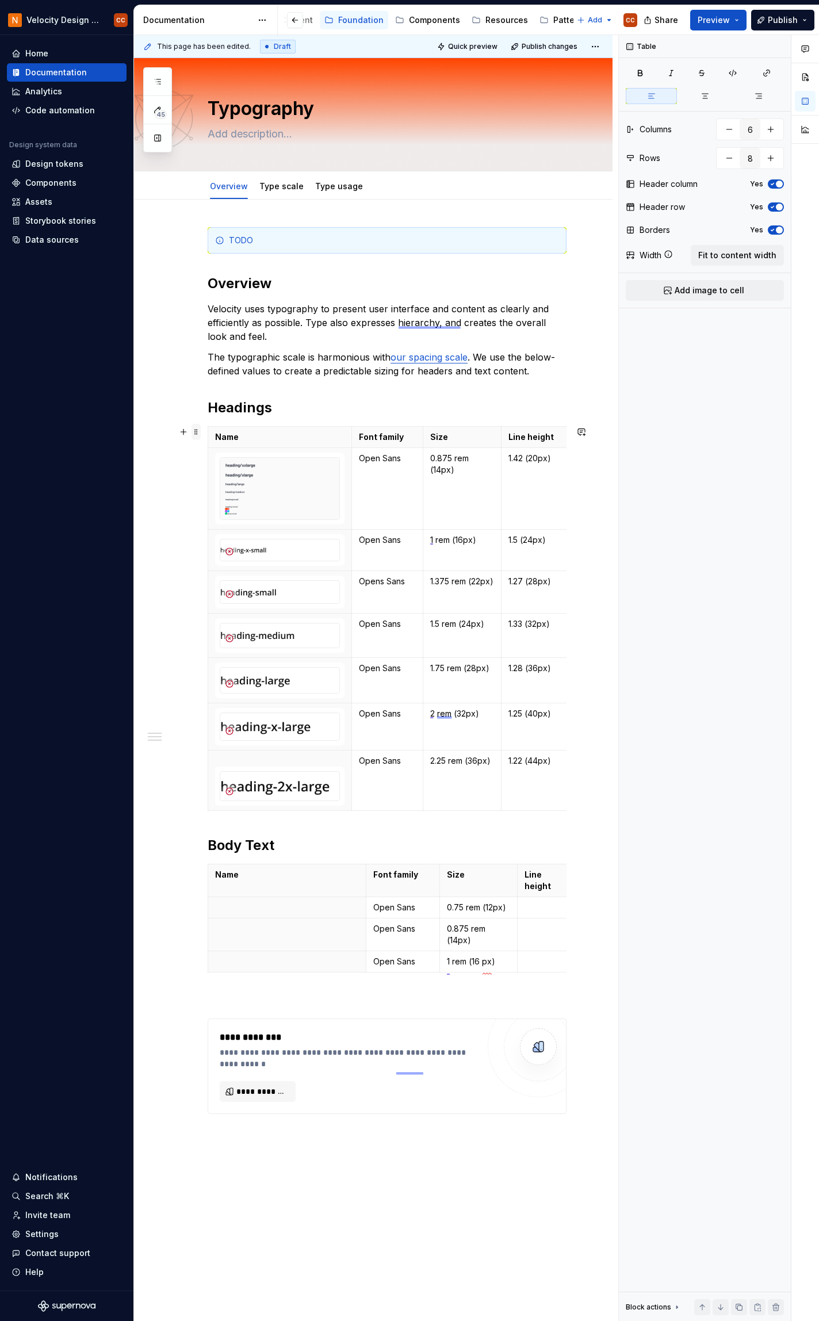
click at [198, 433] on span at bounding box center [196, 432] width 9 height 16
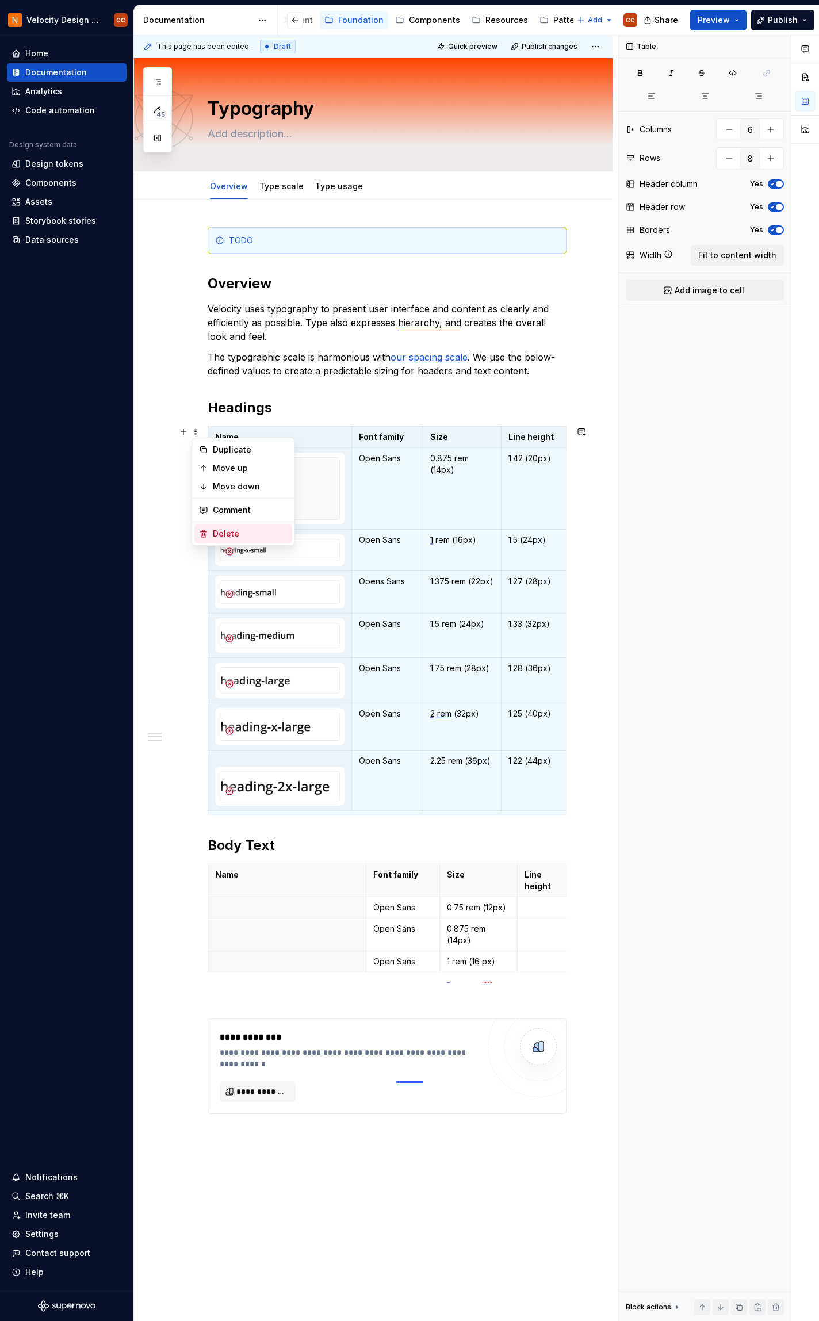
click at [224, 536] on div "Delete" at bounding box center [250, 534] width 75 height 12
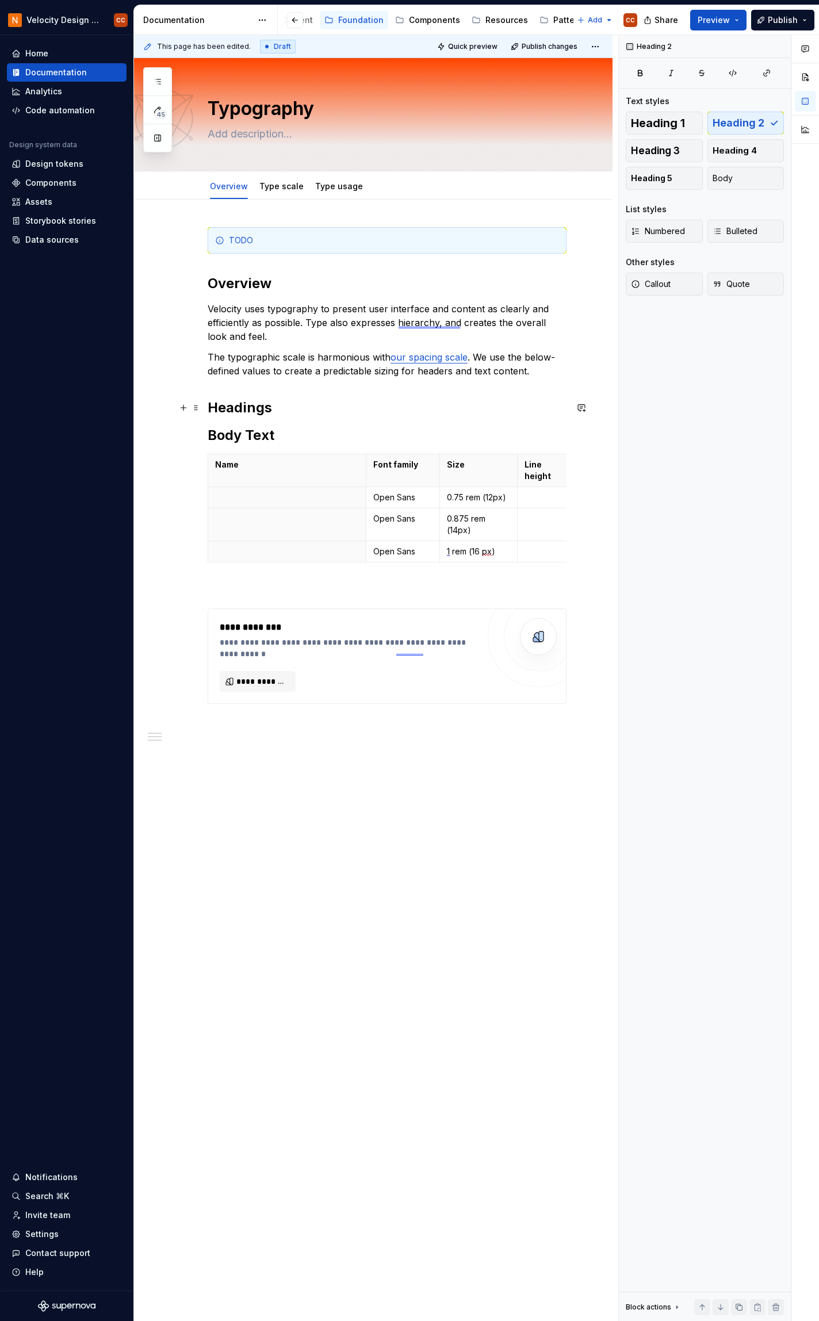
click at [290, 411] on h2 "Headings" at bounding box center [387, 408] width 359 height 18
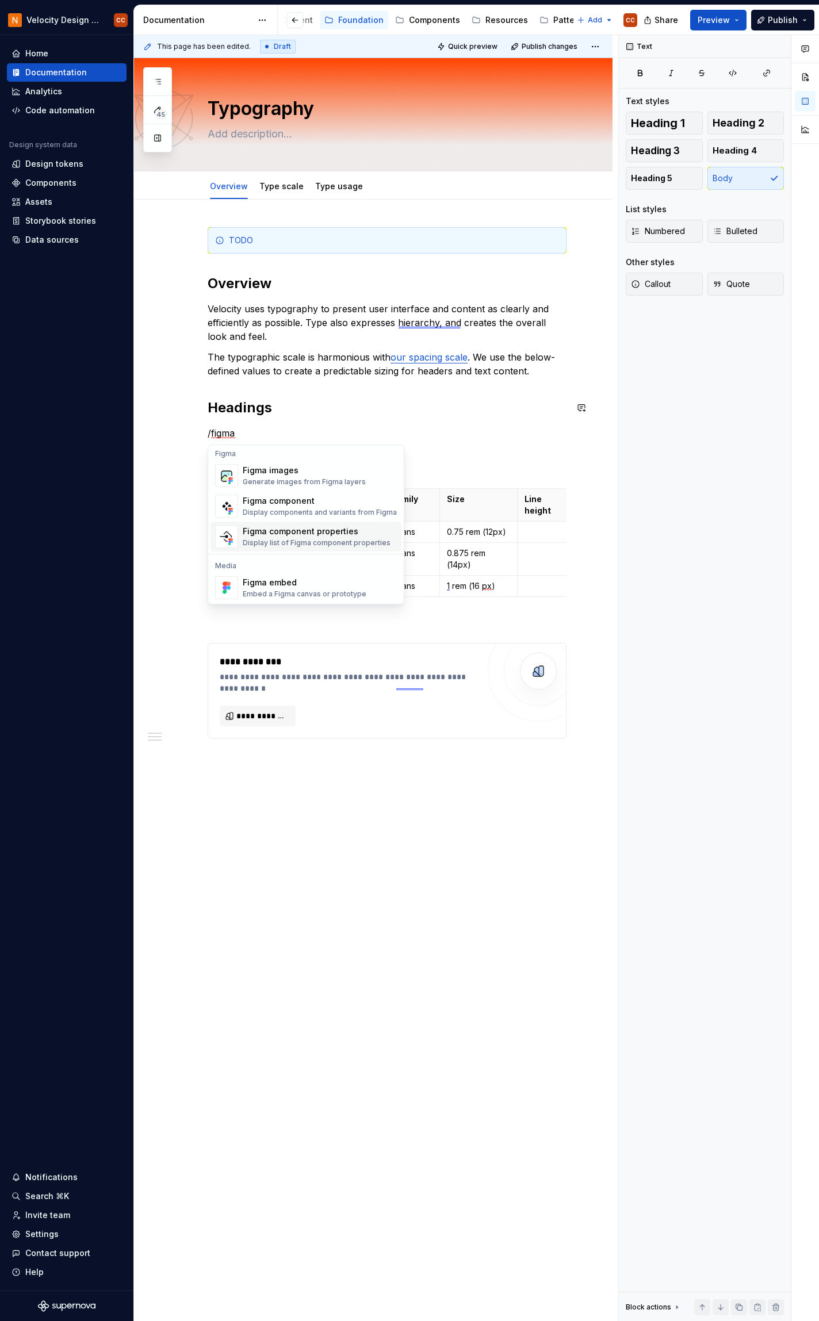
scroll to position [0, 0]
click at [306, 481] on div "Generate images from Figma layers" at bounding box center [304, 484] width 123 height 9
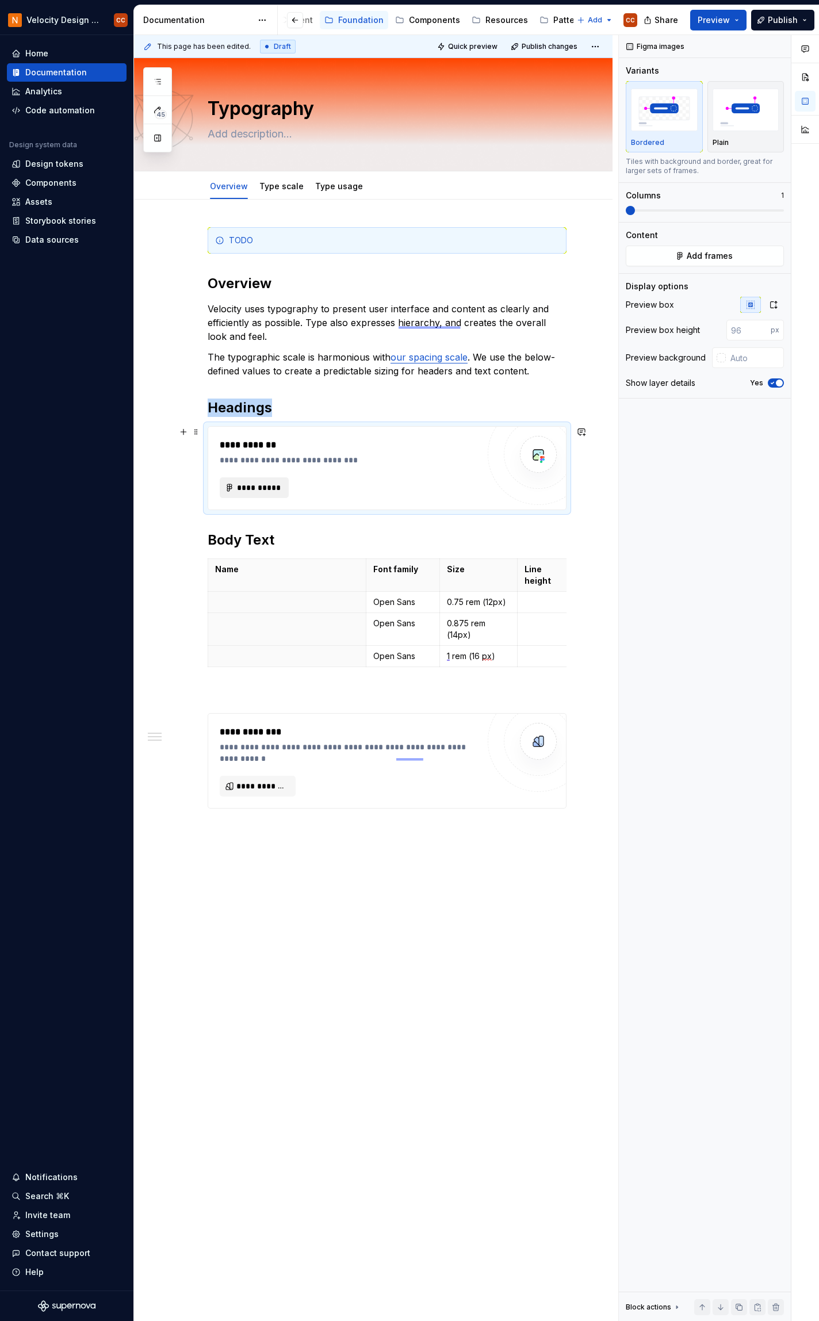
click at [269, 490] on span "**********" at bounding box center [258, 488] width 45 height 12
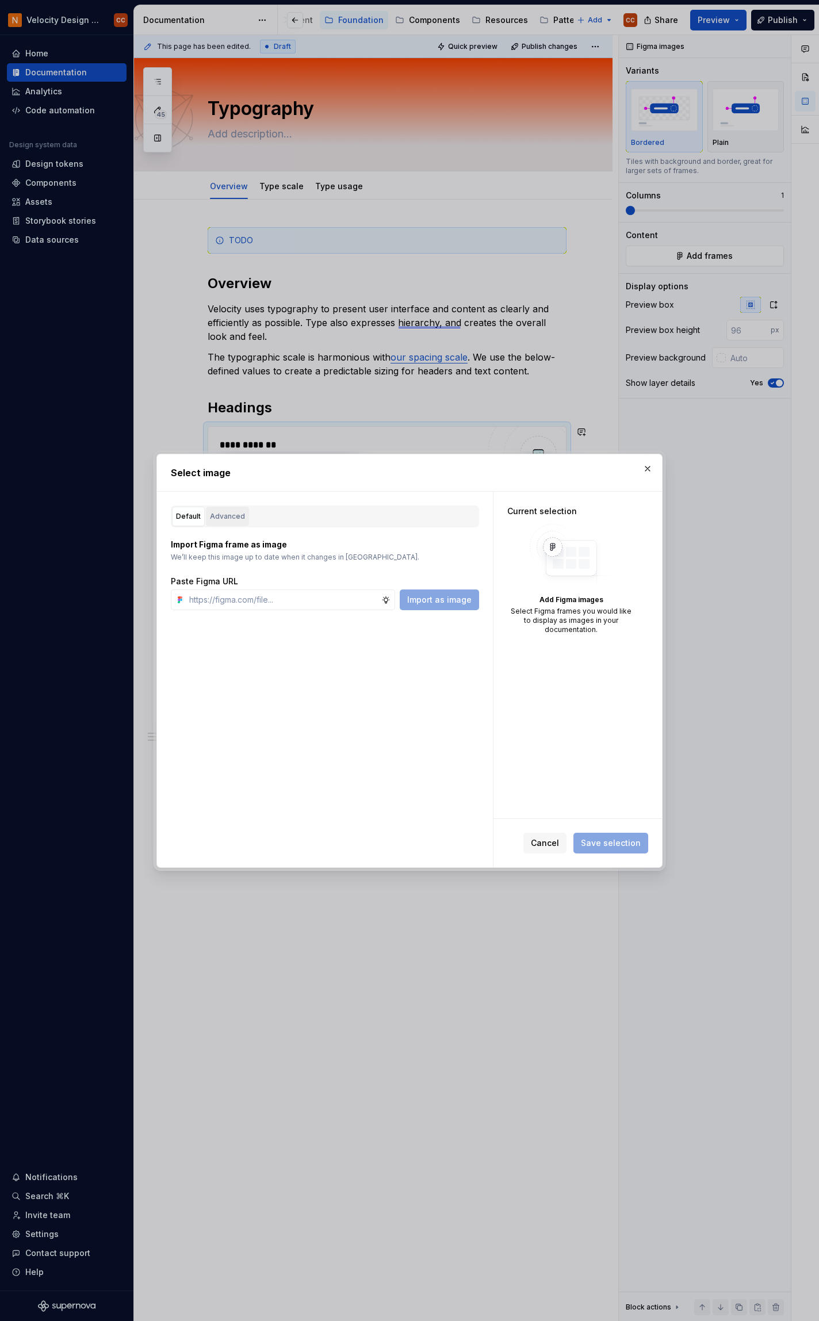
click at [228, 513] on div "Advanced" at bounding box center [227, 517] width 35 height 12
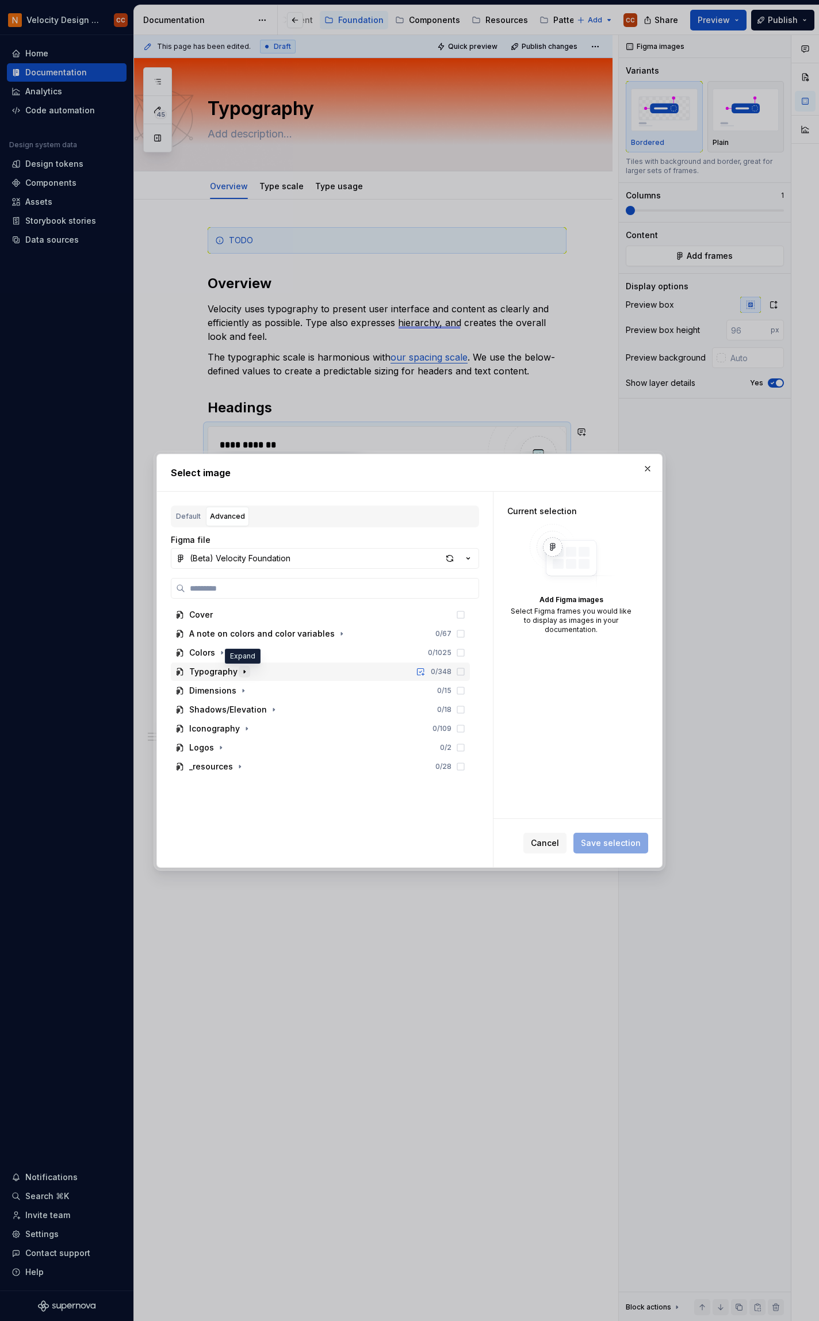
click at [244, 671] on icon "button" at bounding box center [244, 671] width 1 height 3
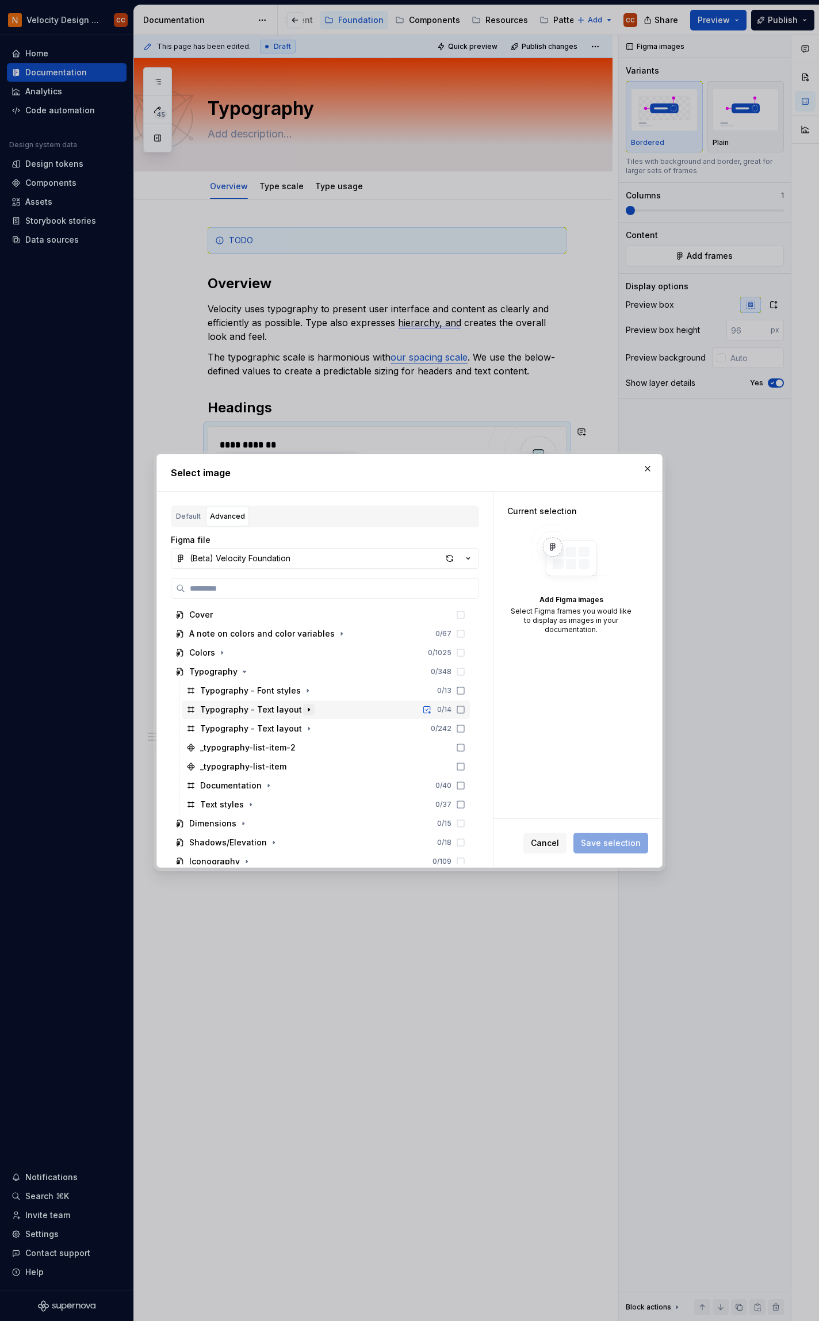
click at [308, 710] on icon "button" at bounding box center [308, 709] width 1 height 3
click at [458, 710] on icon at bounding box center [460, 709] width 9 height 9
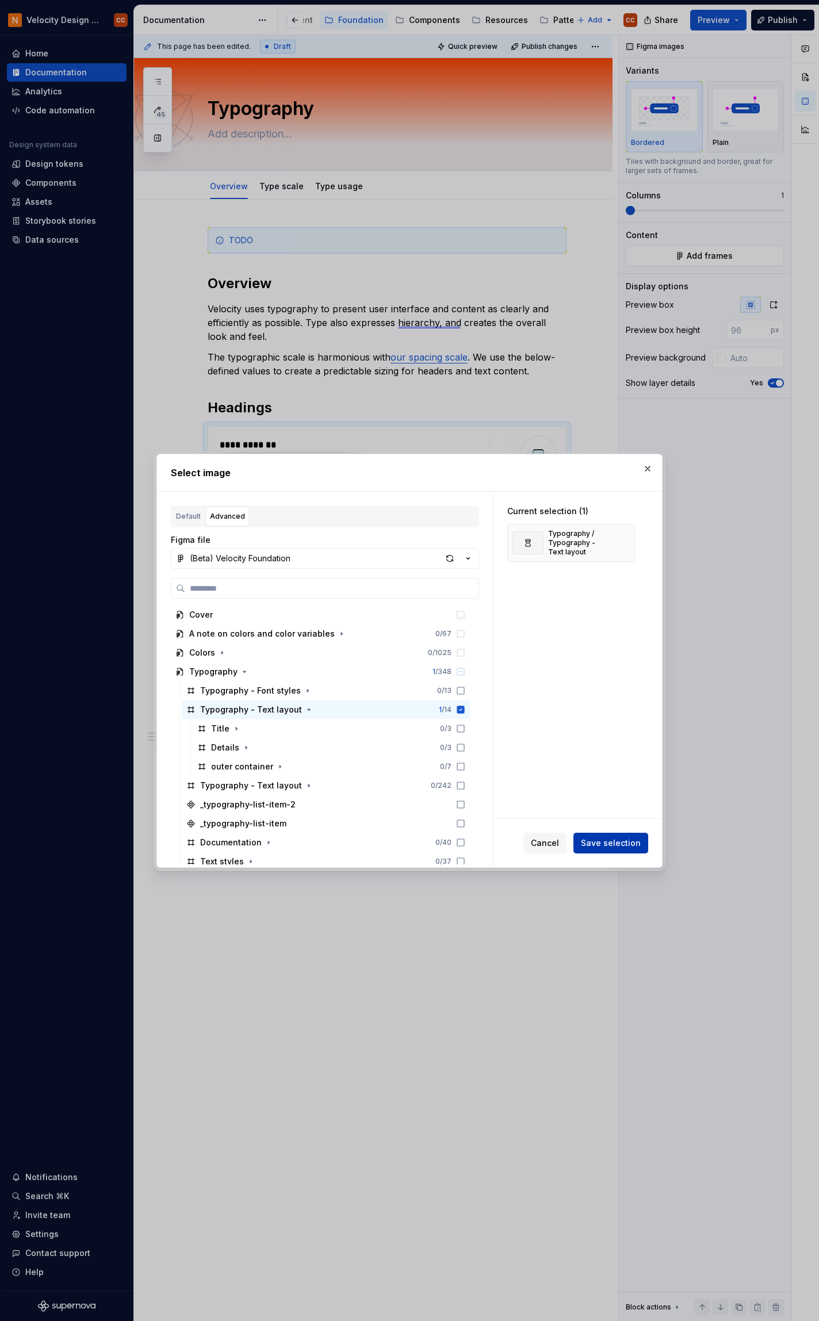
click at [601, 846] on span "Save selection" at bounding box center [611, 843] width 60 height 12
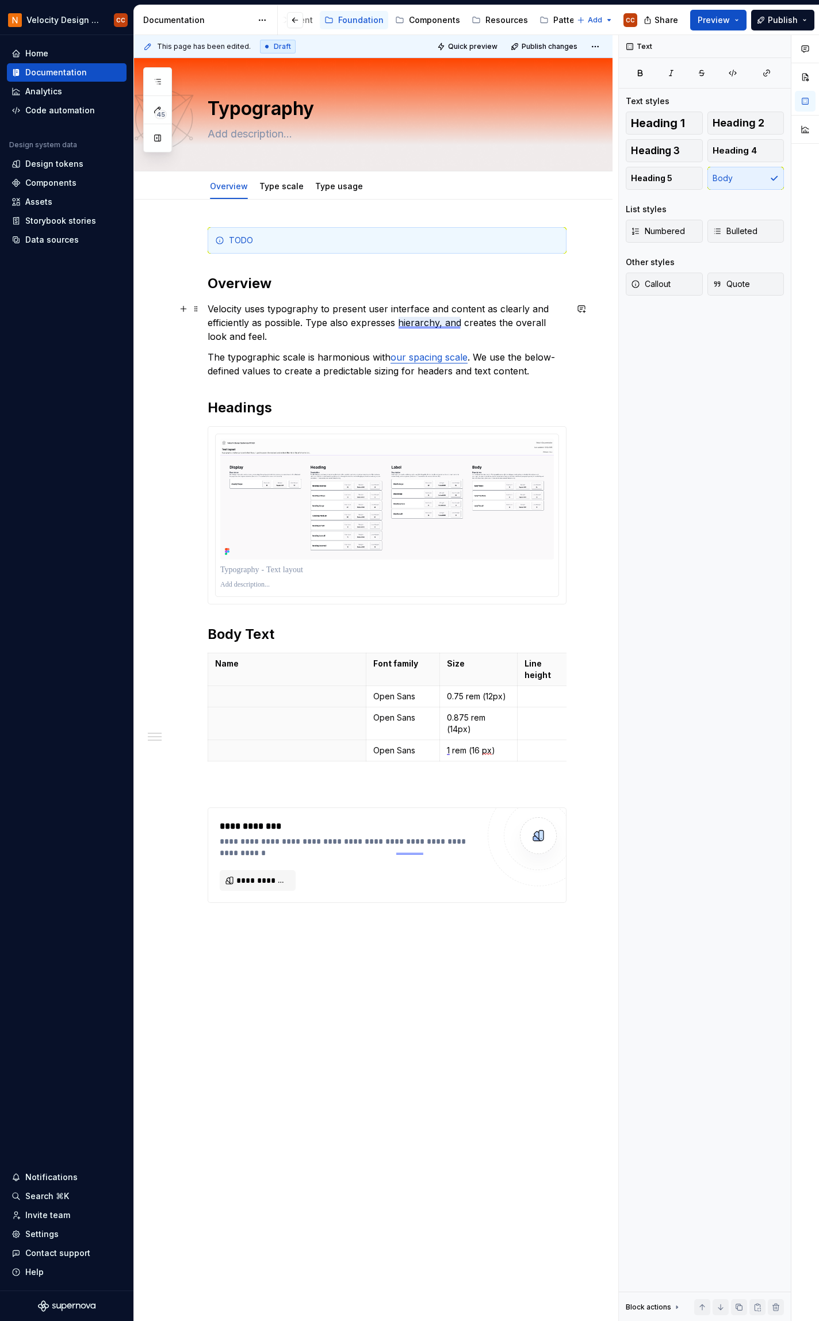
drag, startPoint x: 405, startPoint y: 323, endPoint x: 185, endPoint y: 469, distance: 264.0
click at [185, 469] on div "**********" at bounding box center [373, 757] width 479 height 1114
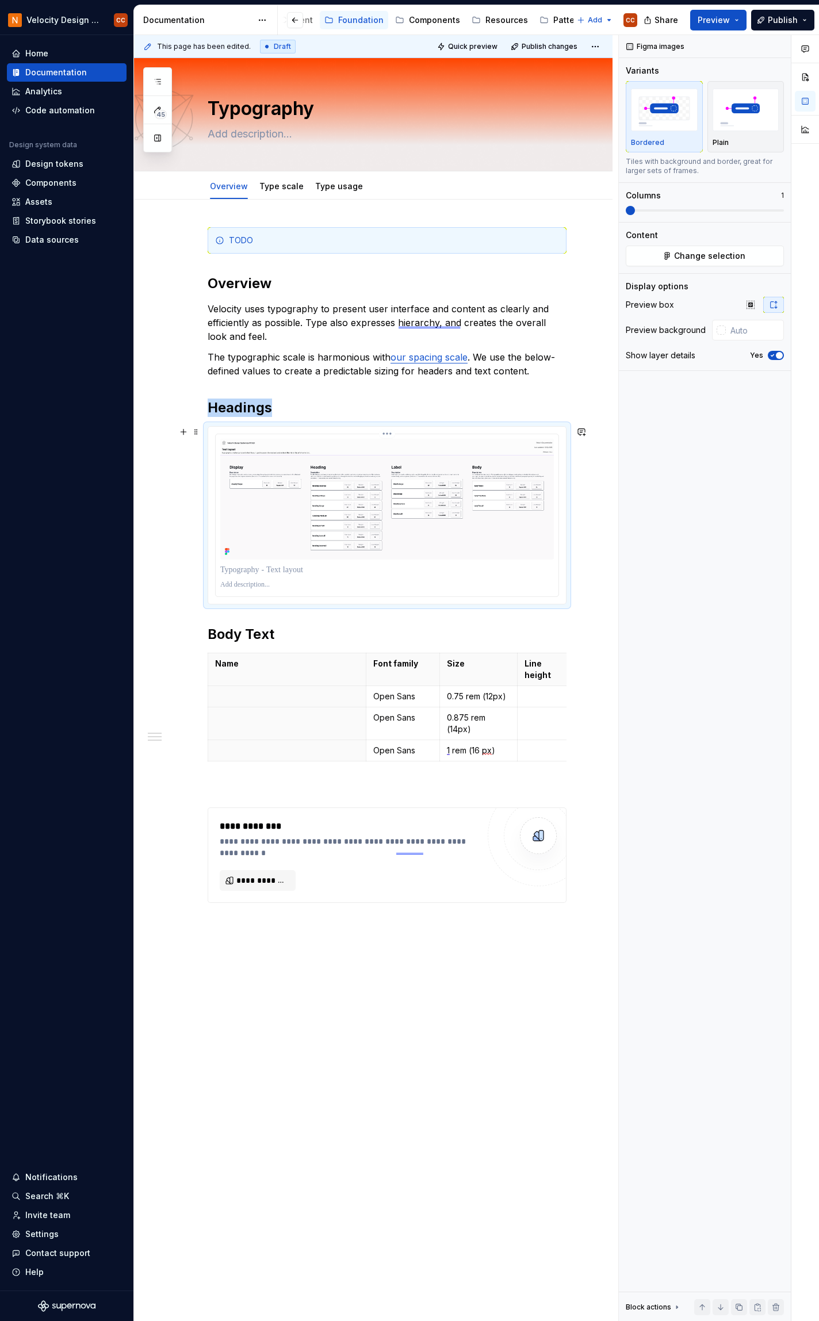
click at [514, 458] on img at bounding box center [387, 499] width 334 height 121
click at [727, 254] on span "Change selection" at bounding box center [709, 256] width 71 height 12
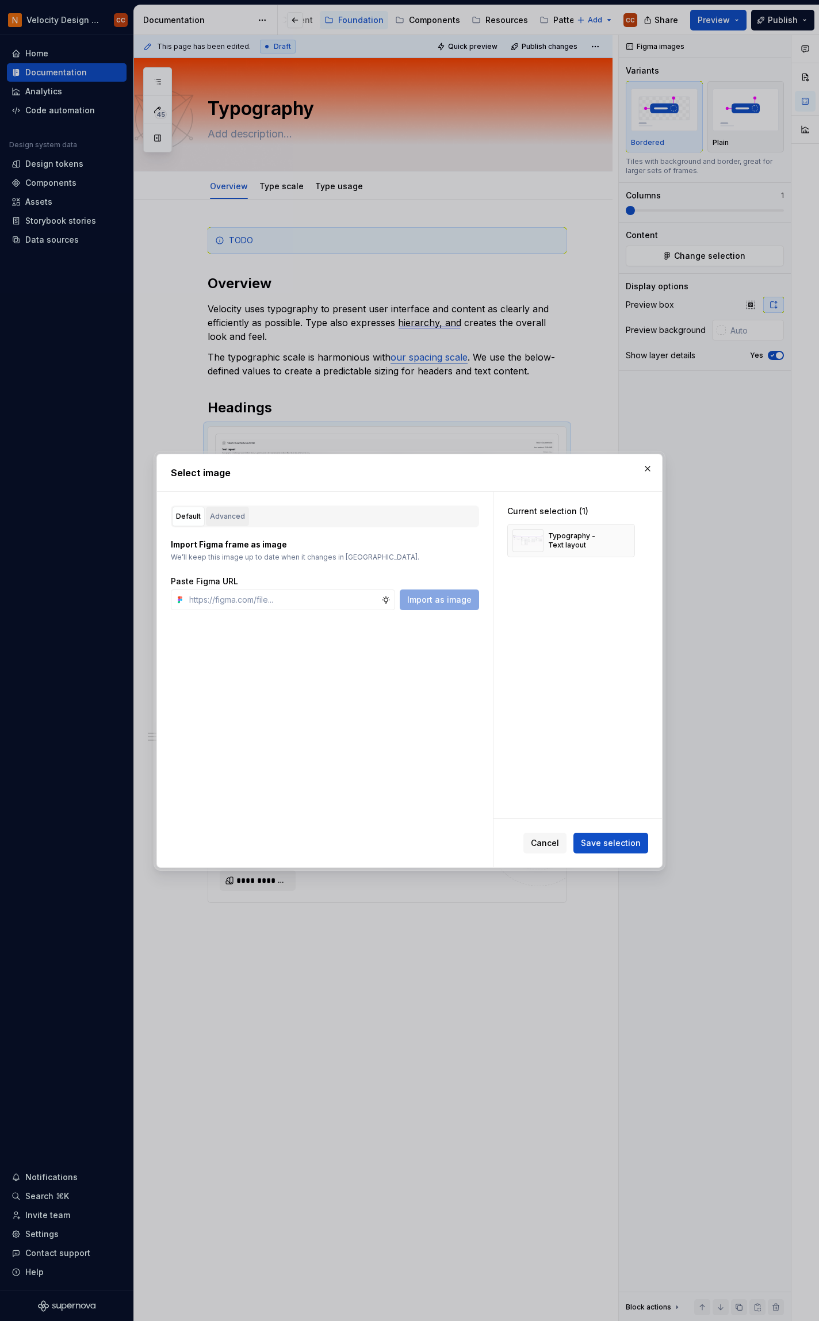
click at [227, 517] on div "Advanced" at bounding box center [227, 517] width 35 height 12
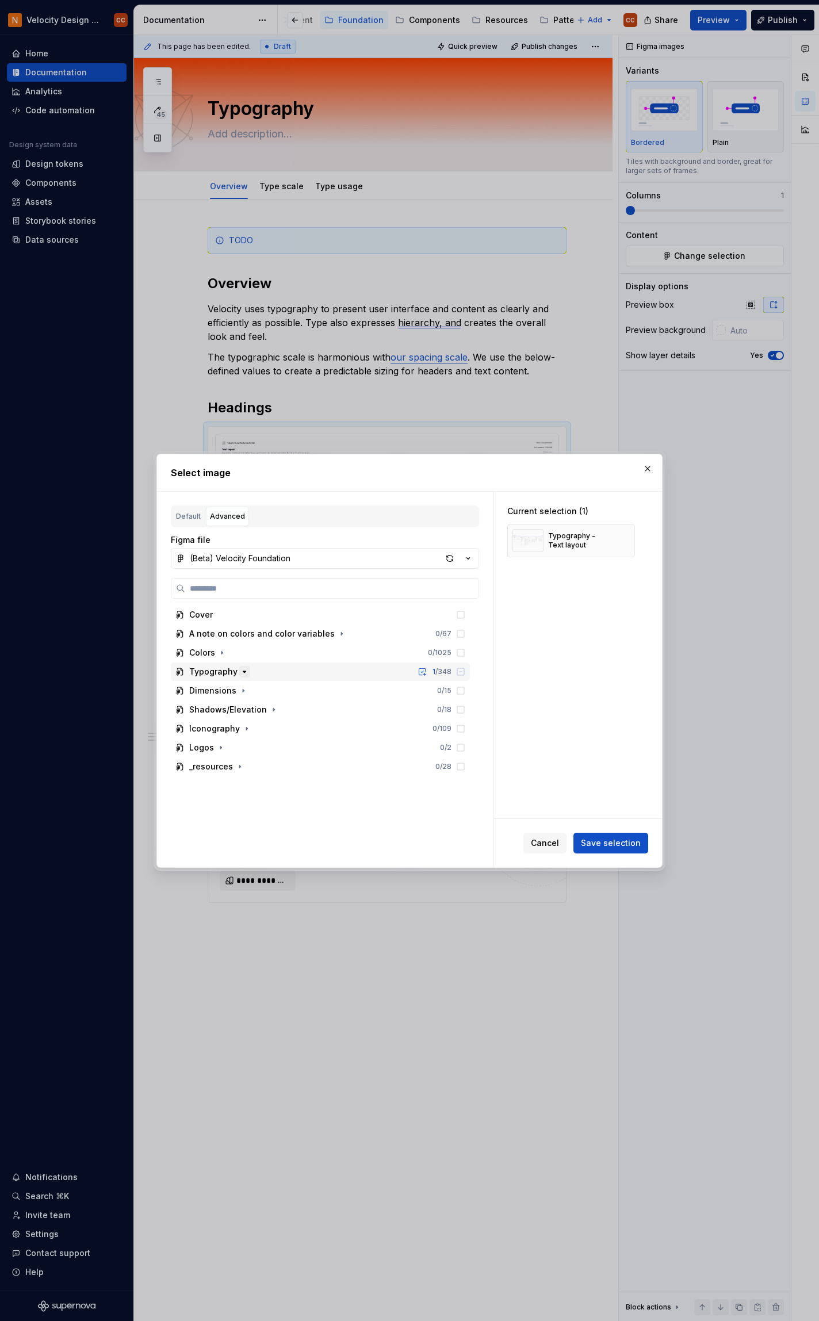
click at [240, 670] on icon "button" at bounding box center [244, 671] width 9 height 9
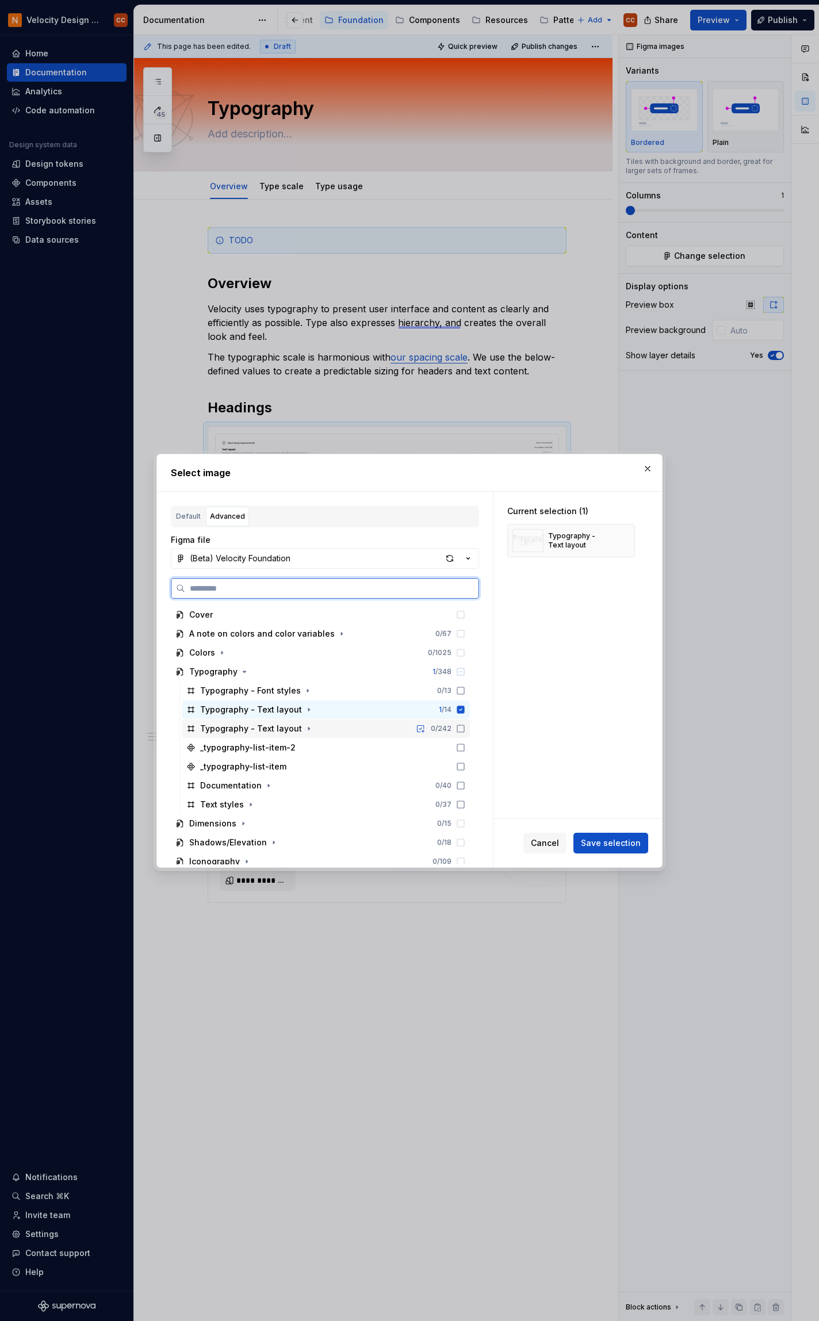
click at [460, 729] on icon at bounding box center [460, 728] width 9 height 9
click at [460, 710] on icon at bounding box center [460, 709] width 9 height 9
click at [596, 839] on span "Save selection" at bounding box center [611, 843] width 60 height 12
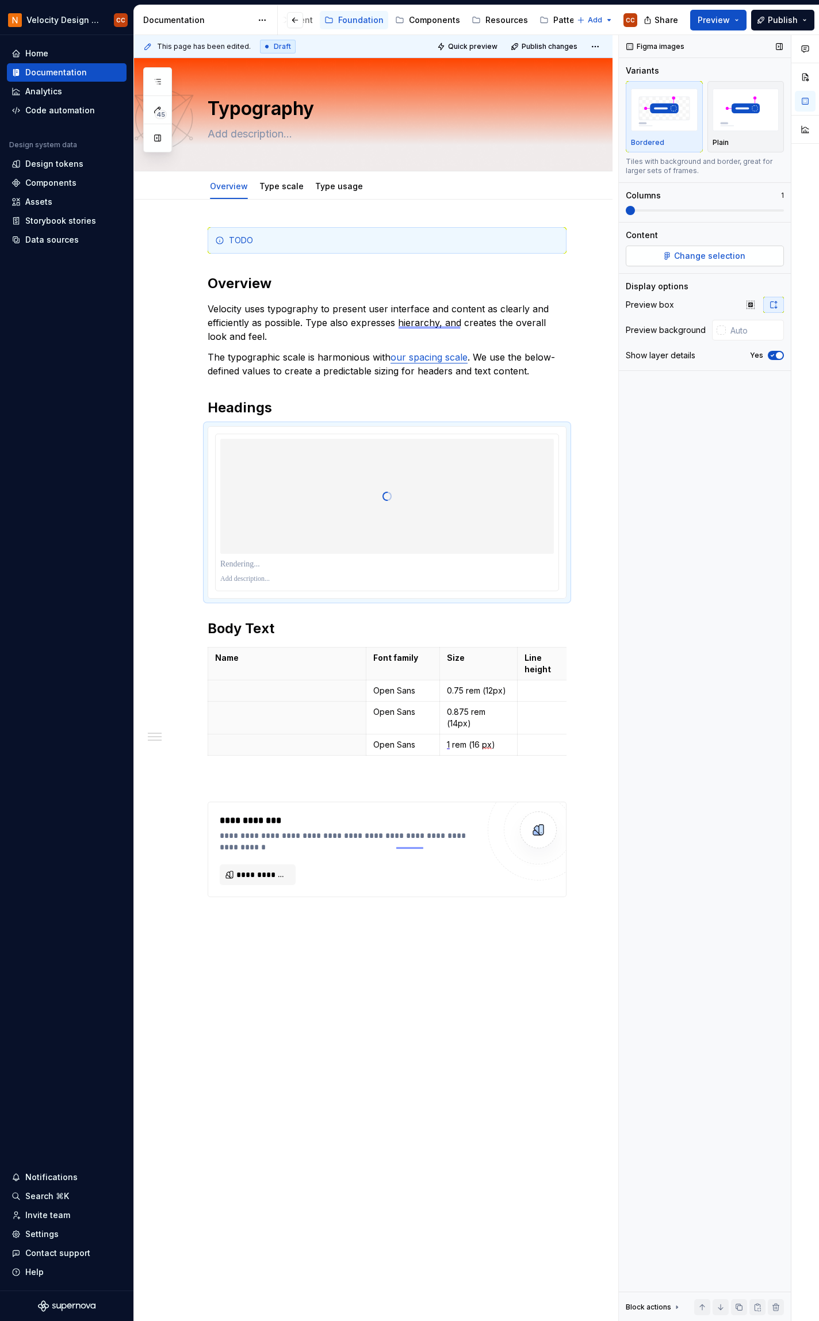
click at [729, 260] on span "Change selection" at bounding box center [709, 256] width 71 height 12
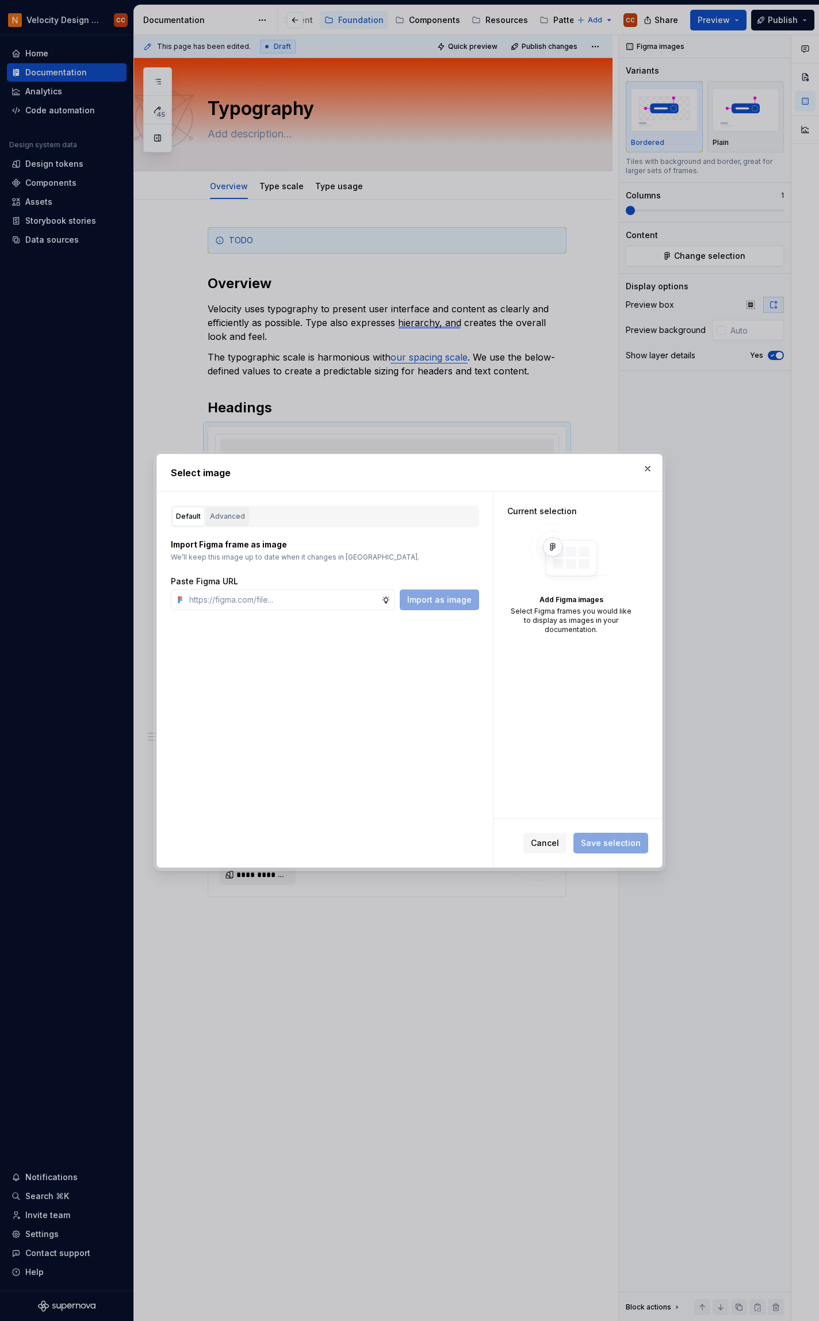
click at [232, 519] on div "Advanced" at bounding box center [227, 517] width 35 height 12
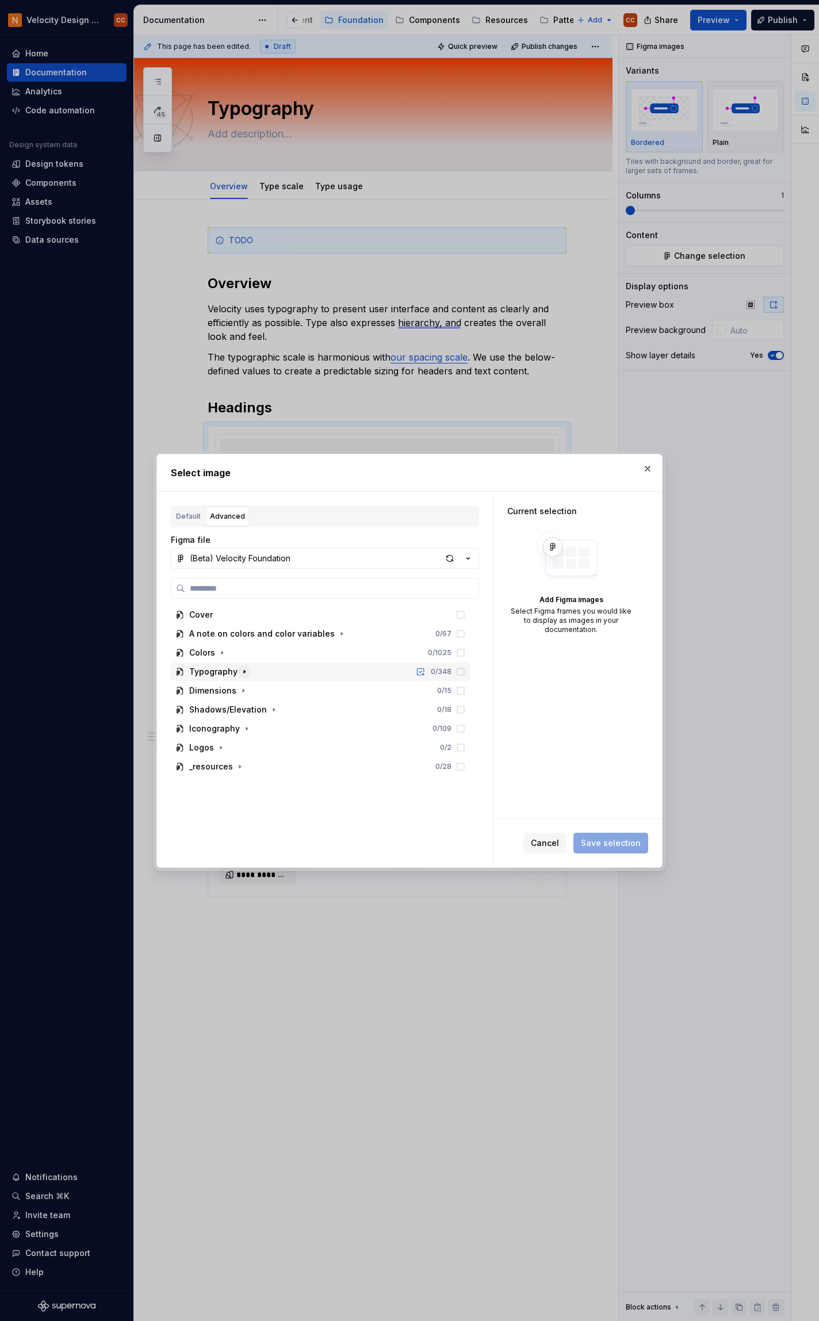
click at [244, 671] on icon "button" at bounding box center [244, 671] width 9 height 9
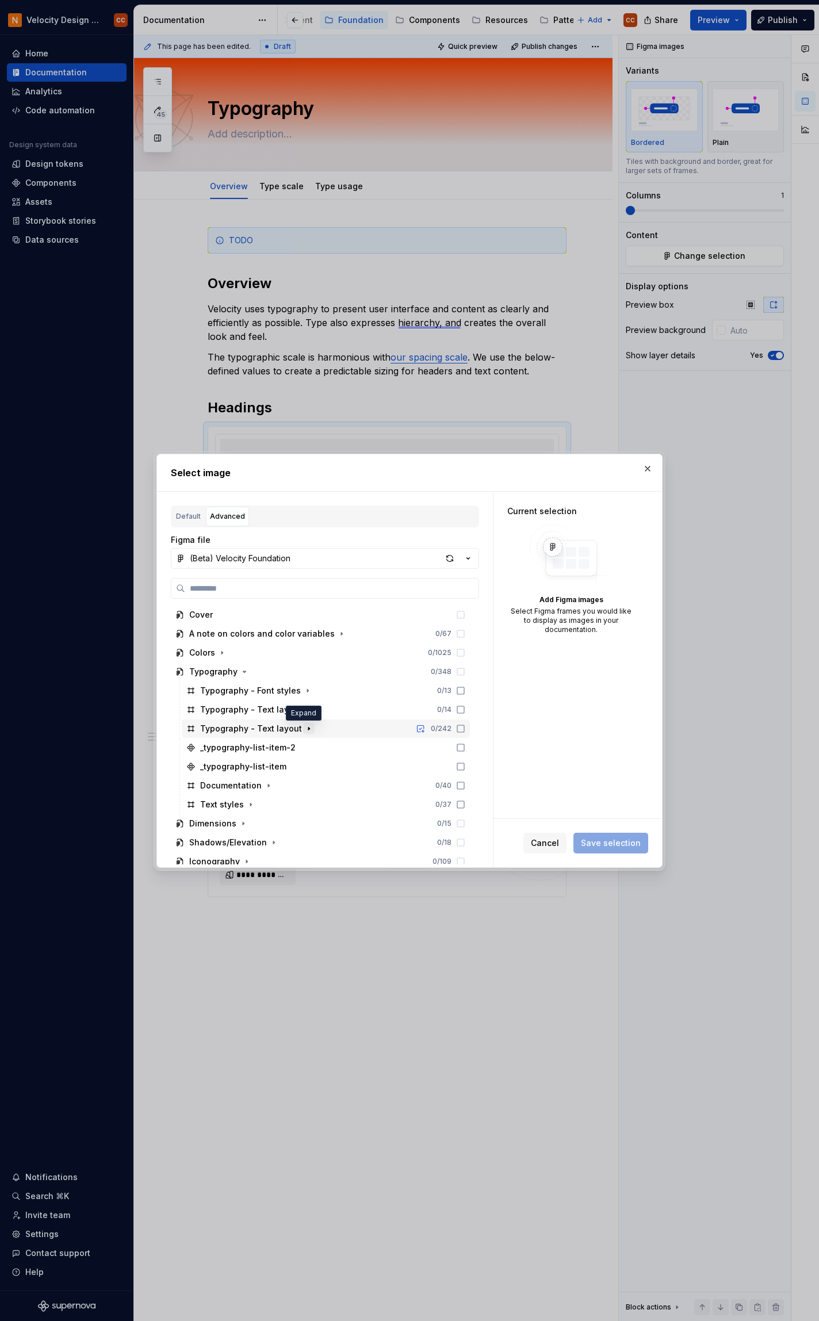
click at [304, 728] on icon "button" at bounding box center [308, 728] width 9 height 9
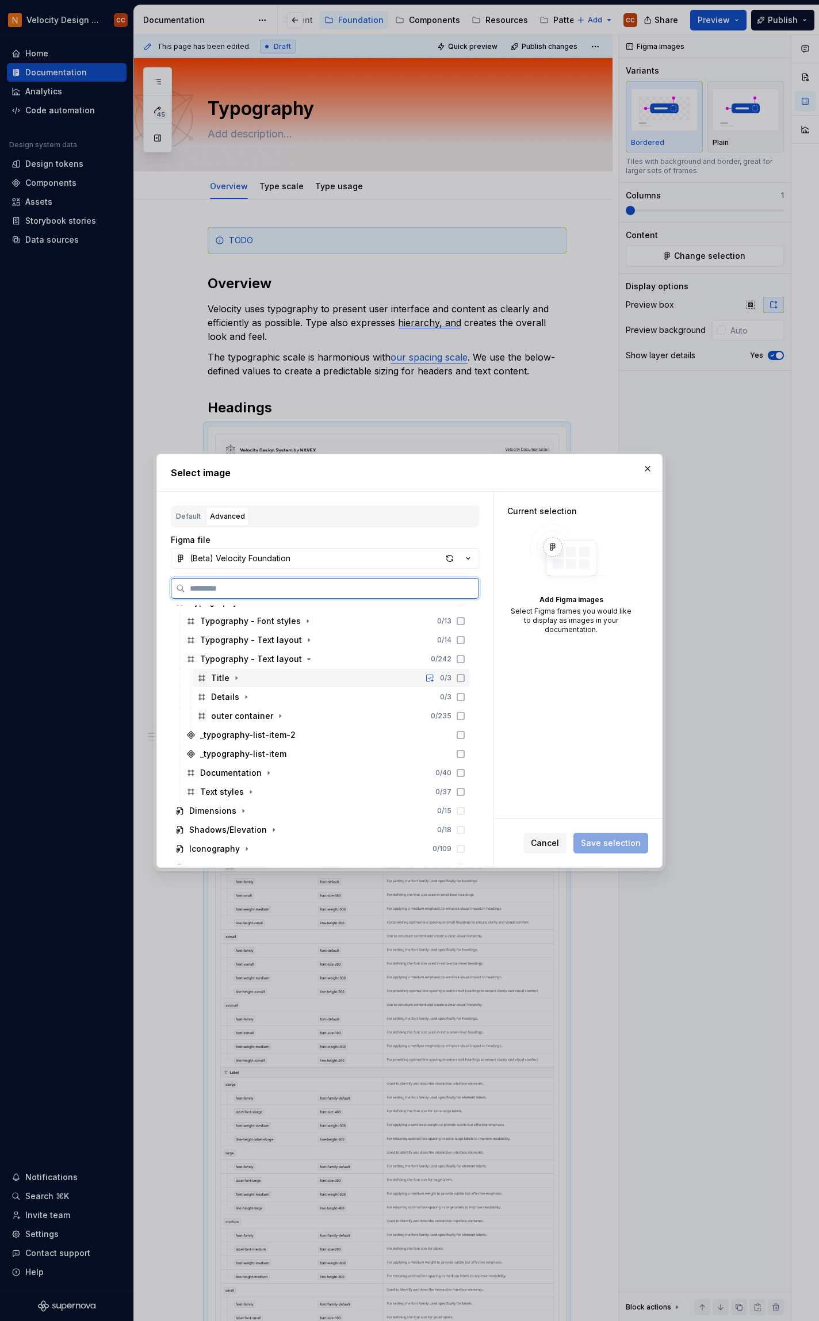
scroll to position [77, 0]
click at [238, 672] on icon "button" at bounding box center [236, 671] width 9 height 9
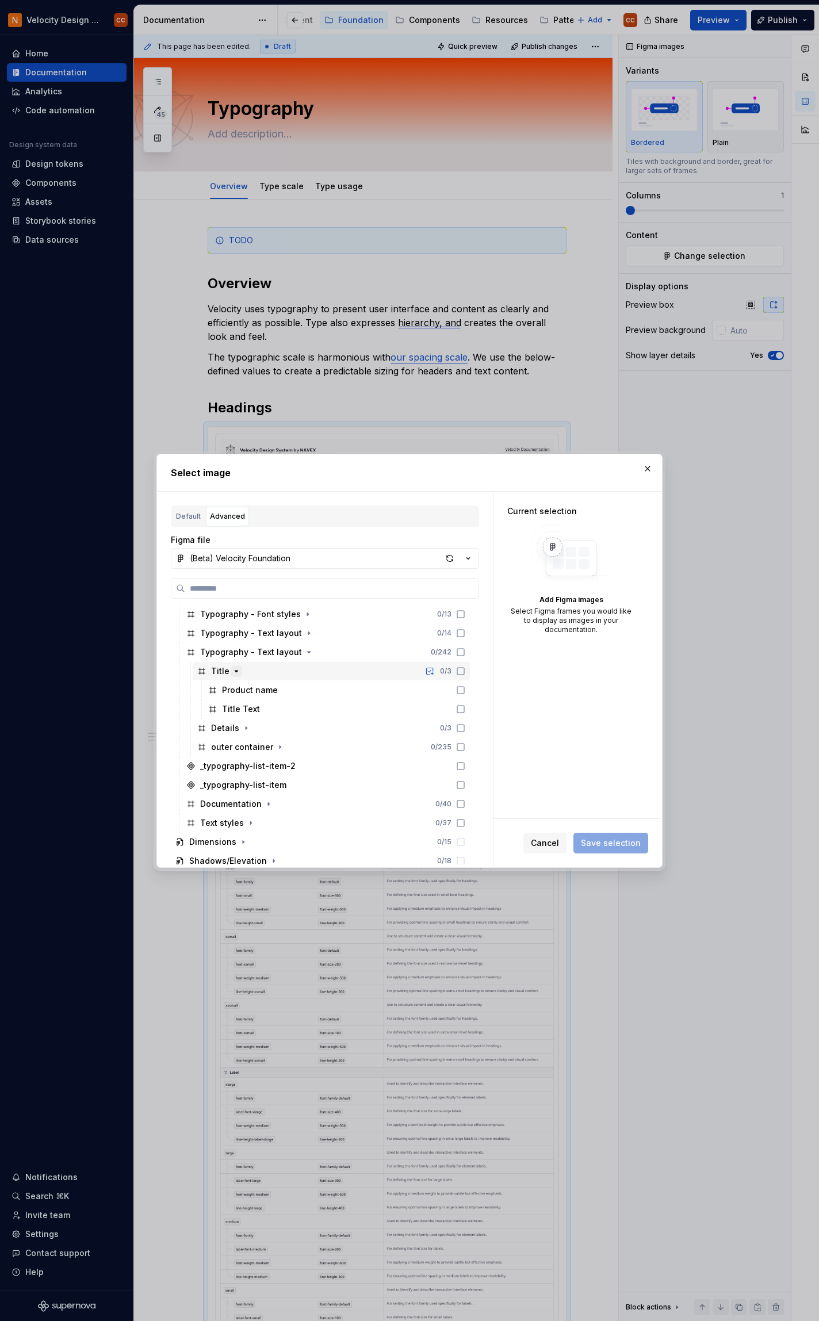
click at [235, 671] on icon "button" at bounding box center [236, 671] width 3 height 1
click at [242, 693] on icon "button" at bounding box center [246, 690] width 9 height 9
click at [280, 710] on icon "button" at bounding box center [280, 708] width 1 height 3
click at [328, 728] on icon "button" at bounding box center [328, 727] width 1 height 3
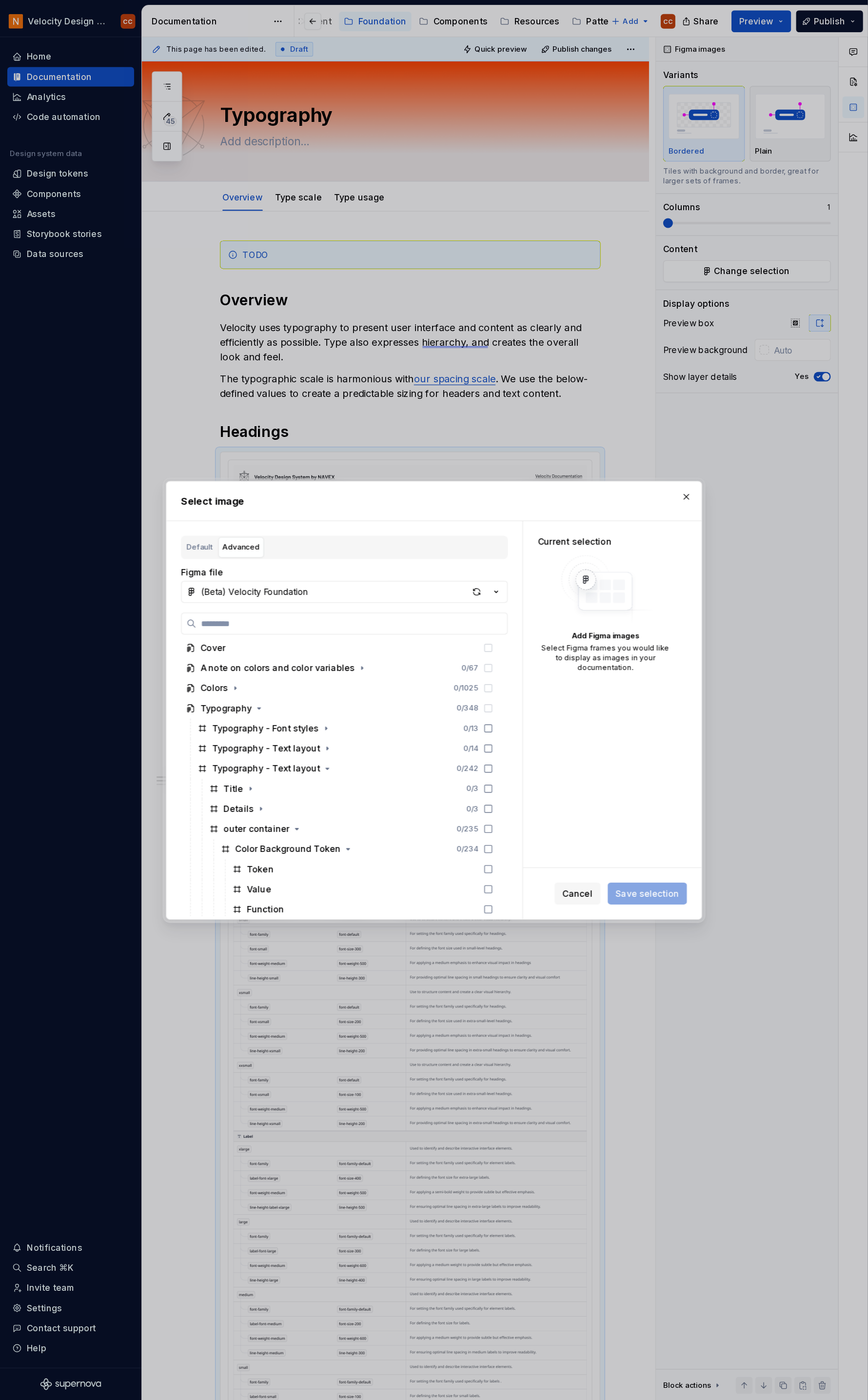
scroll to position [0, 0]
click at [392, 681] on icon at bounding box center [390, 682] width 8 height 8
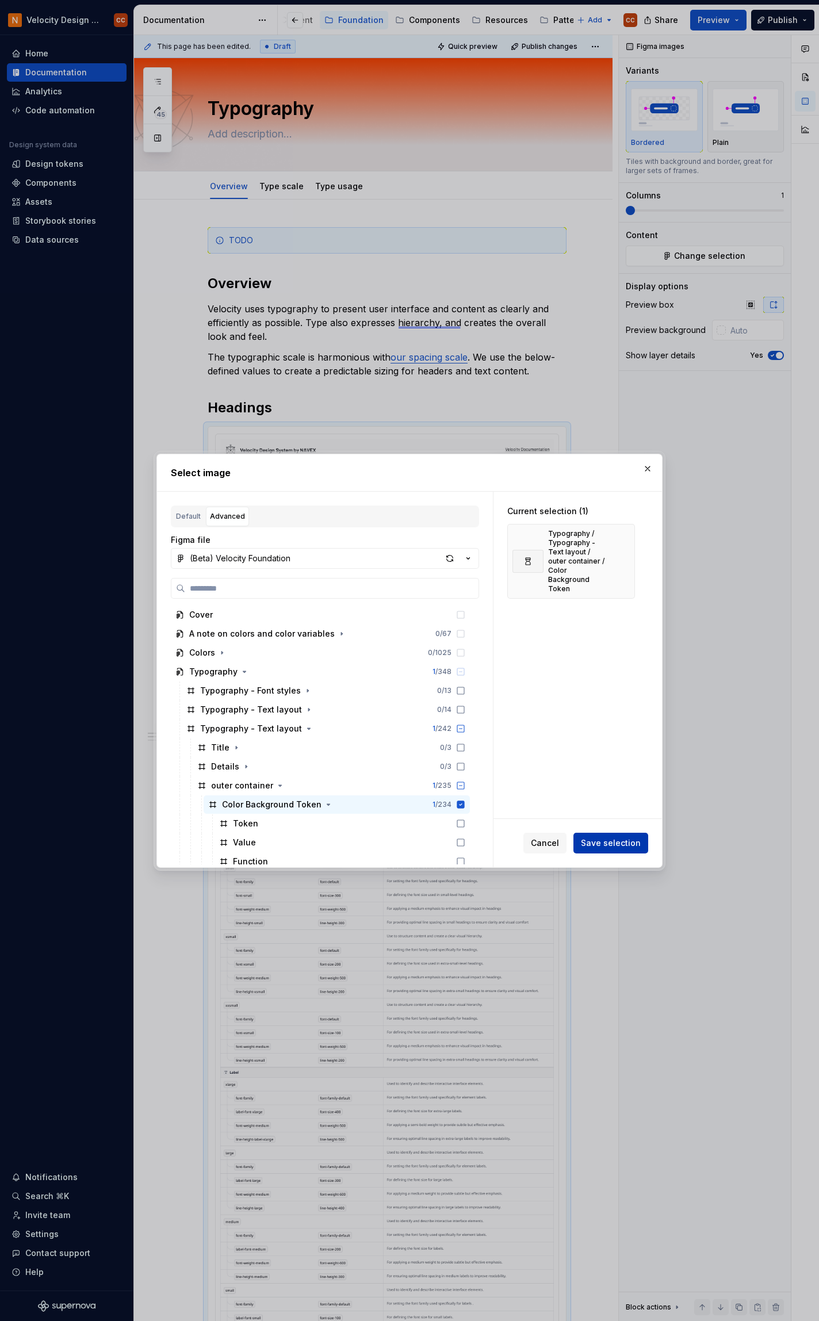
click at [605, 844] on span "Save selection" at bounding box center [611, 843] width 60 height 12
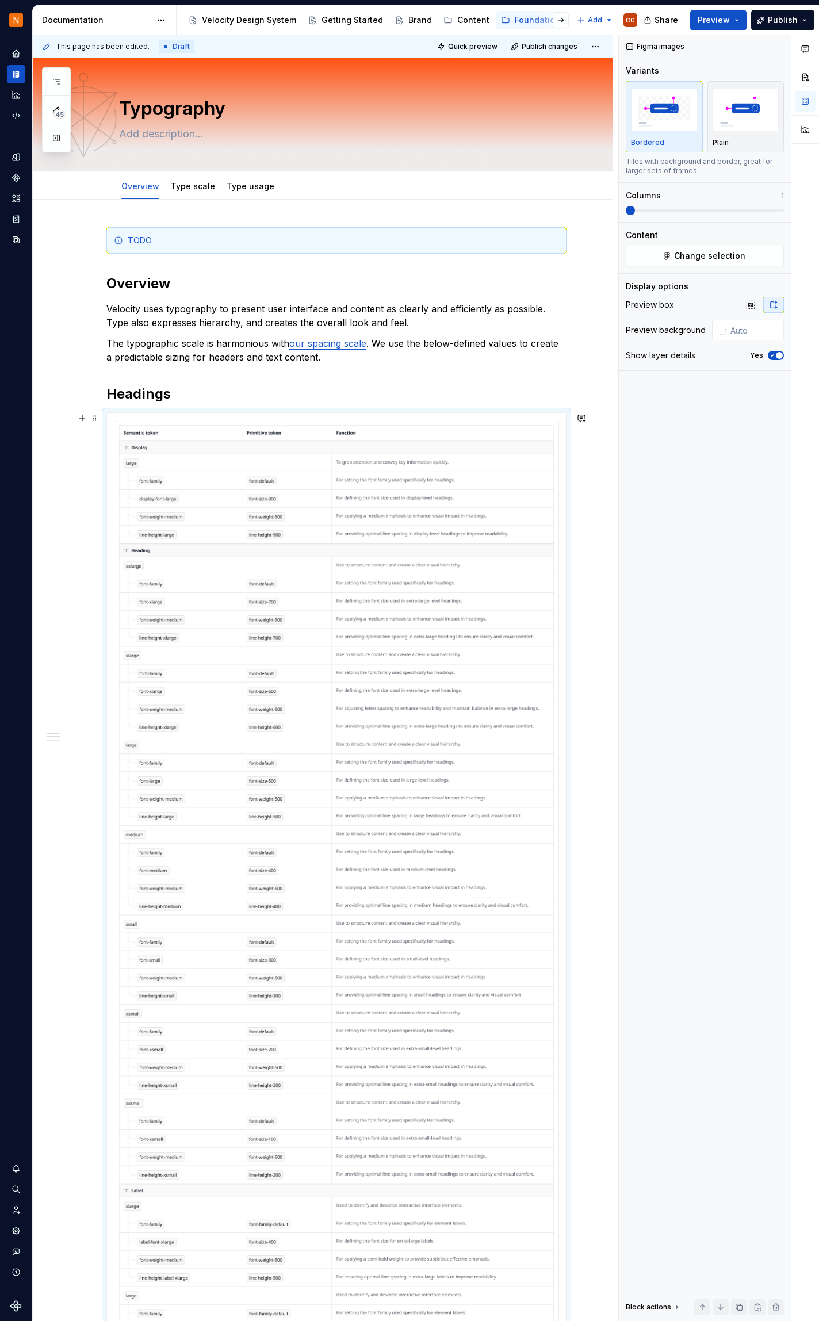
click at [230, 412] on div at bounding box center [336, 1146] width 460 height 1469
click at [726, 253] on span "Change selection" at bounding box center [709, 256] width 71 height 12
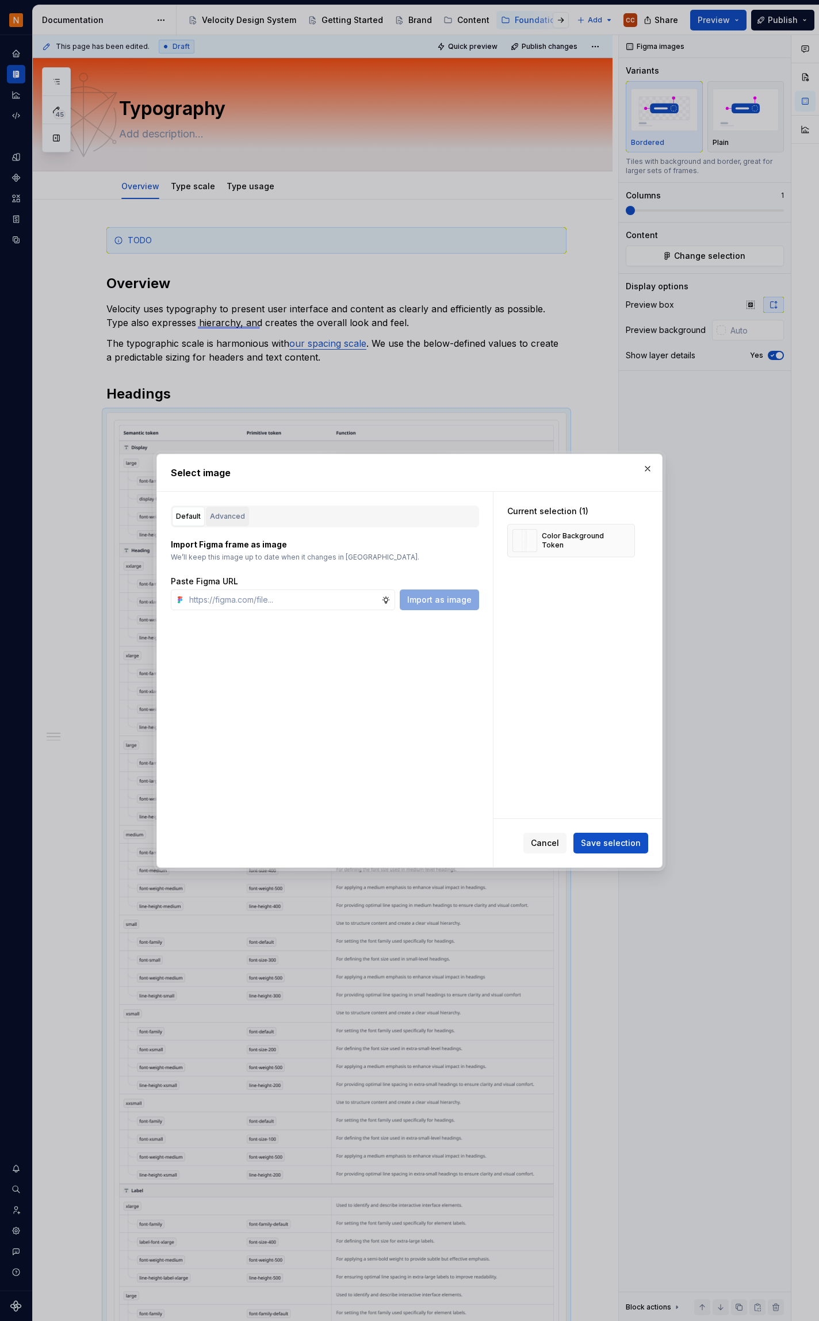
click at [234, 517] on div "Advanced" at bounding box center [227, 517] width 35 height 12
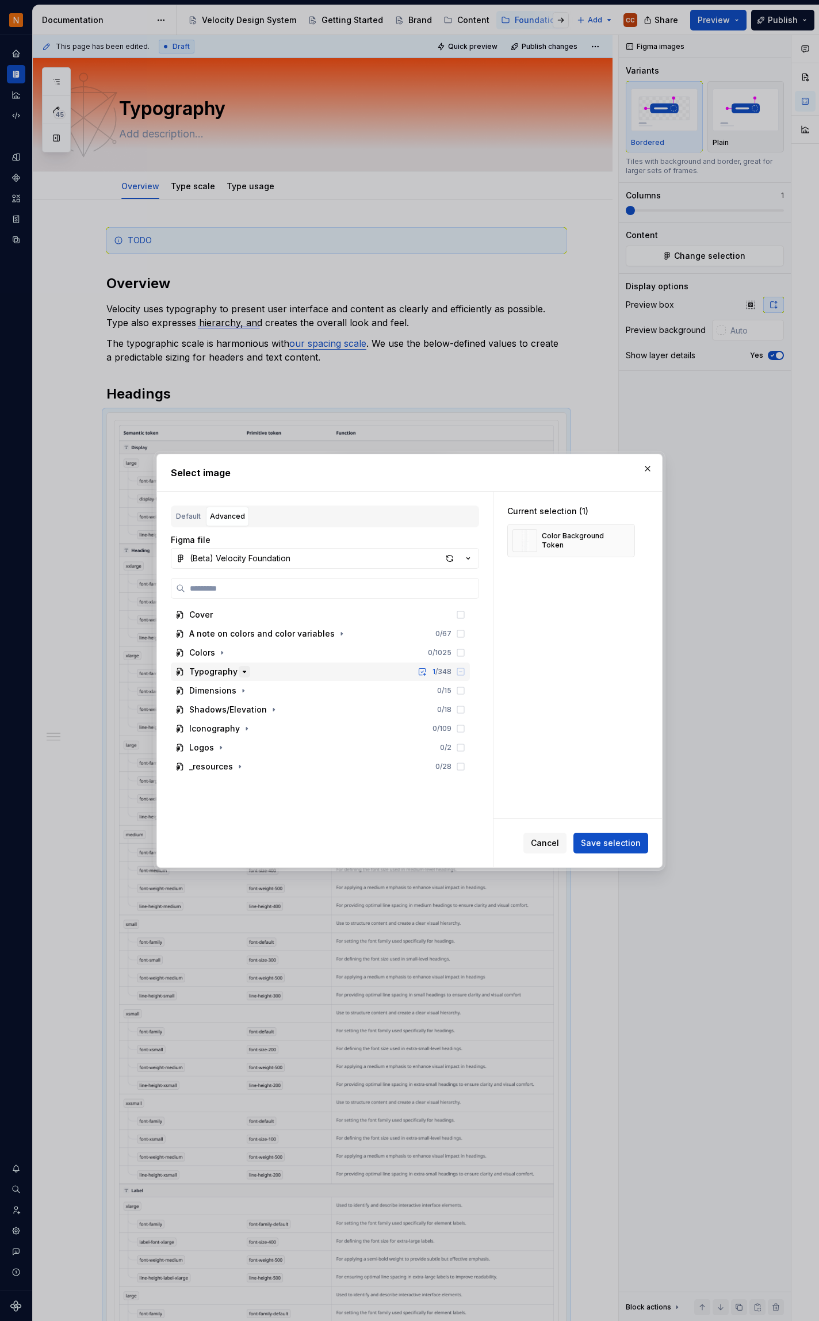
click at [240, 675] on icon "button" at bounding box center [244, 671] width 9 height 9
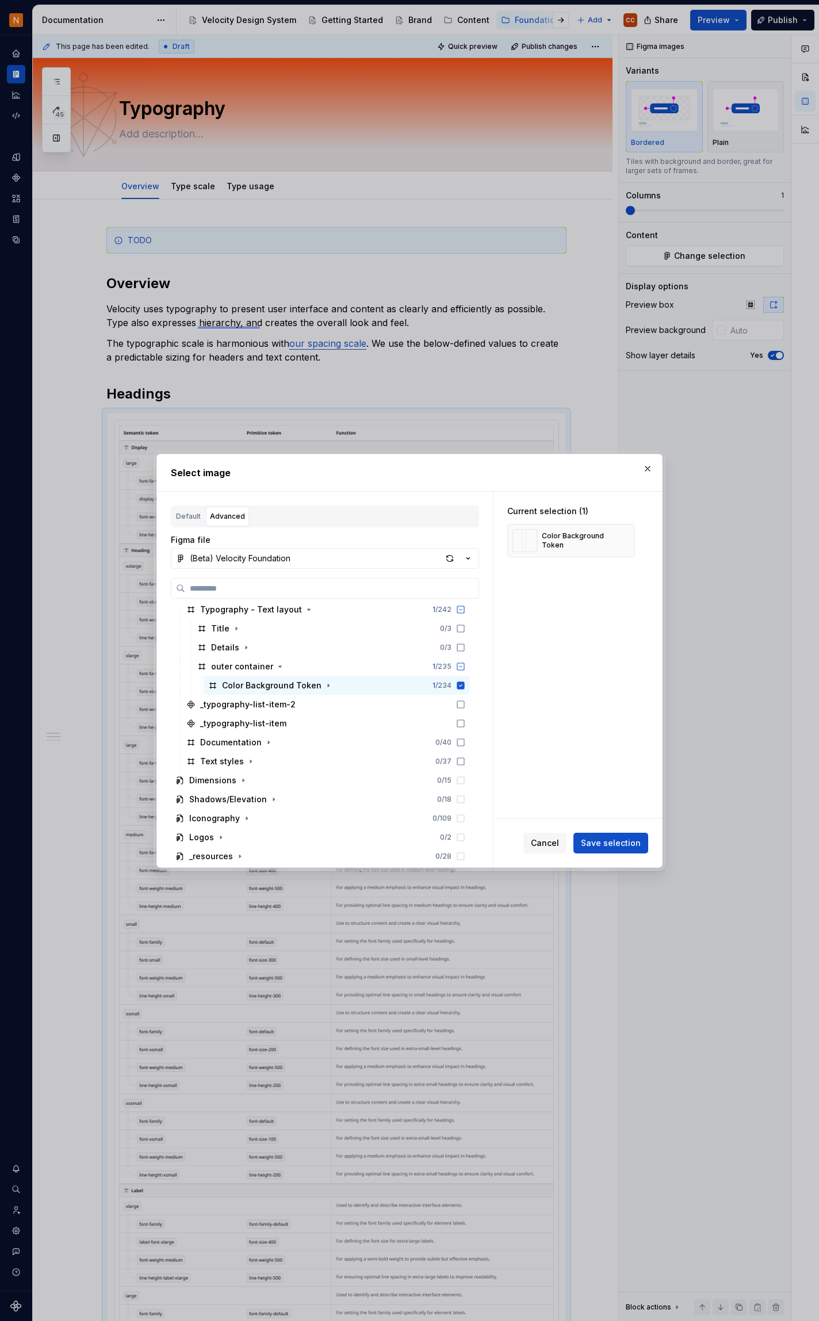
scroll to position [121, 0]
click at [248, 759] on icon "button" at bounding box center [250, 759] width 9 height 9
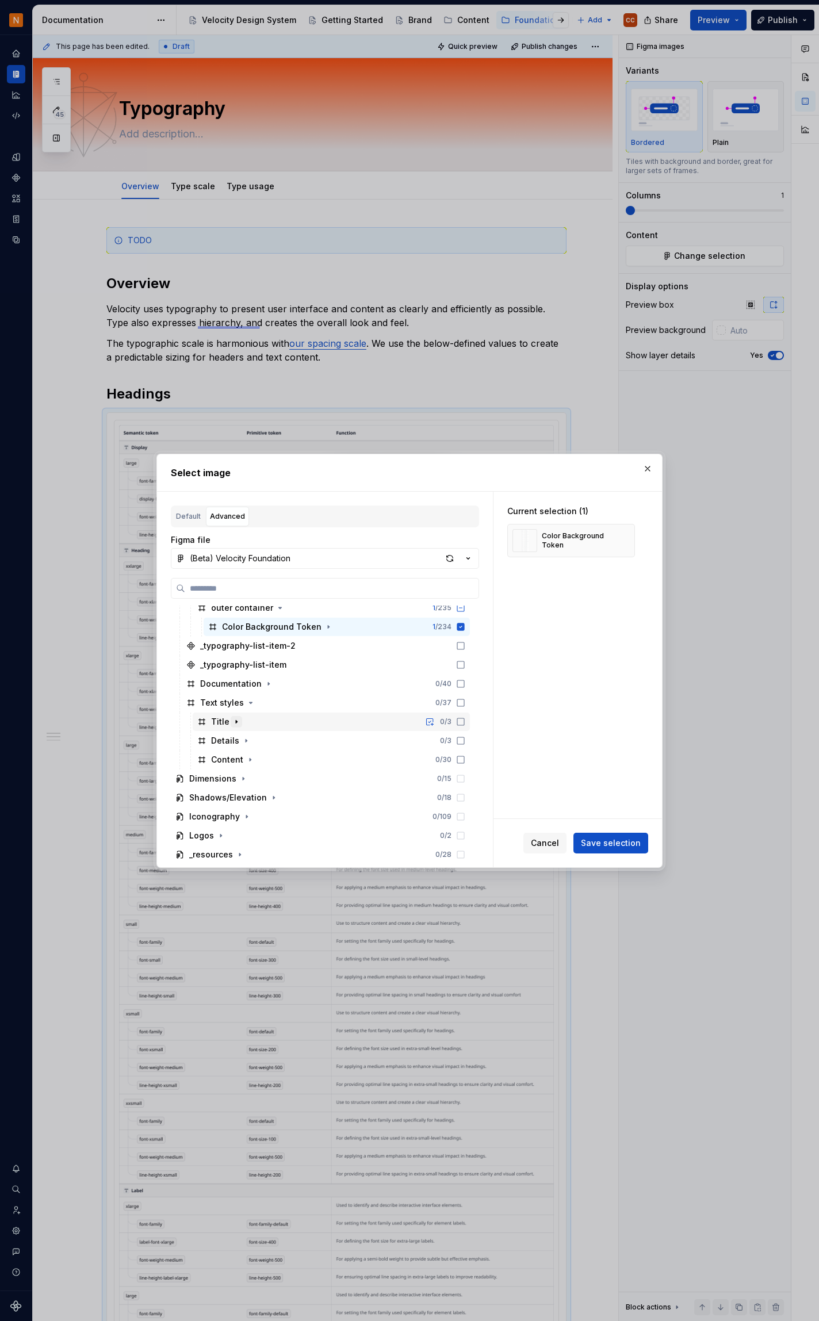
click at [235, 723] on icon "button" at bounding box center [236, 721] width 9 height 9
click at [234, 722] on icon "button" at bounding box center [236, 721] width 9 height 9
click at [250, 760] on icon "button" at bounding box center [250, 759] width 9 height 9
click at [316, 722] on div "Heading 0 / 11" at bounding box center [337, 722] width 266 height 18
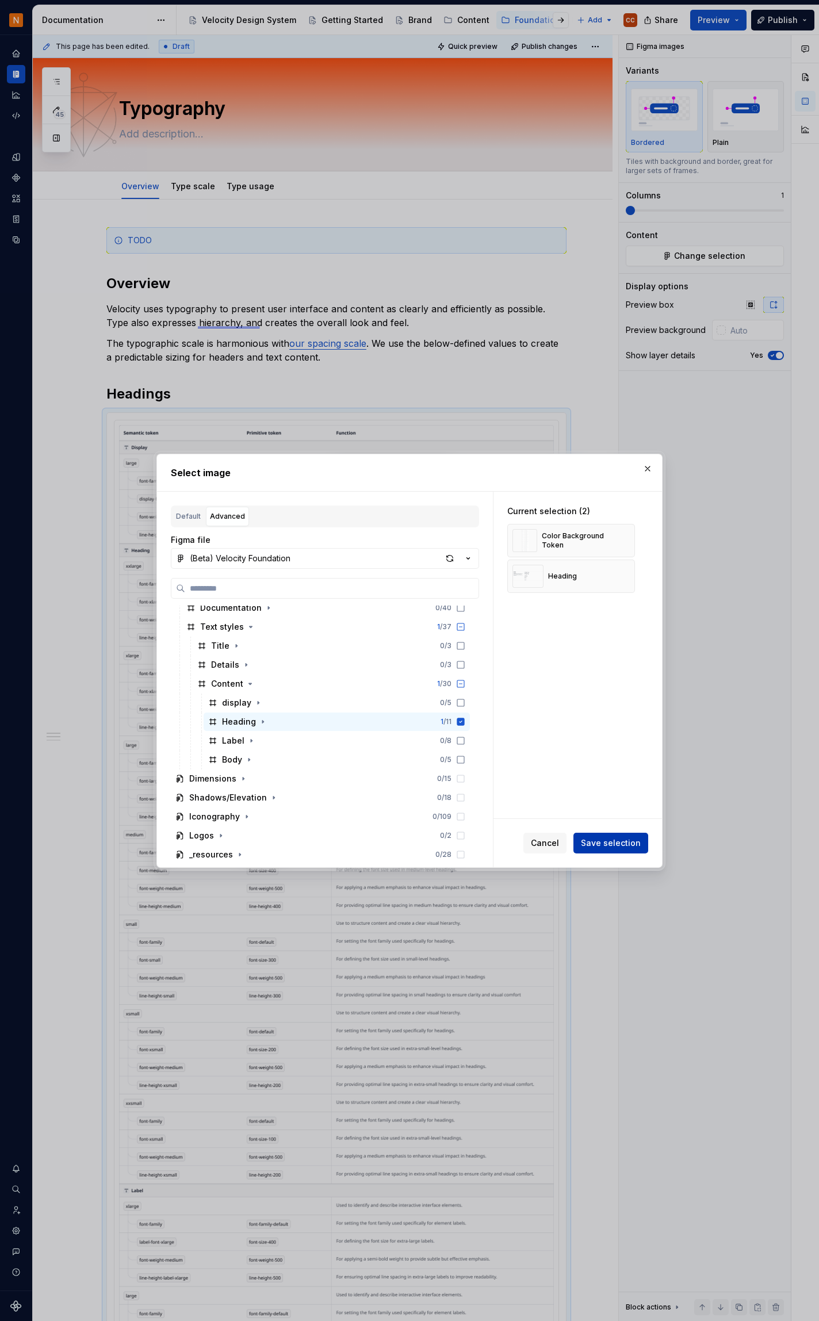
click at [602, 843] on span "Save selection" at bounding box center [611, 843] width 60 height 12
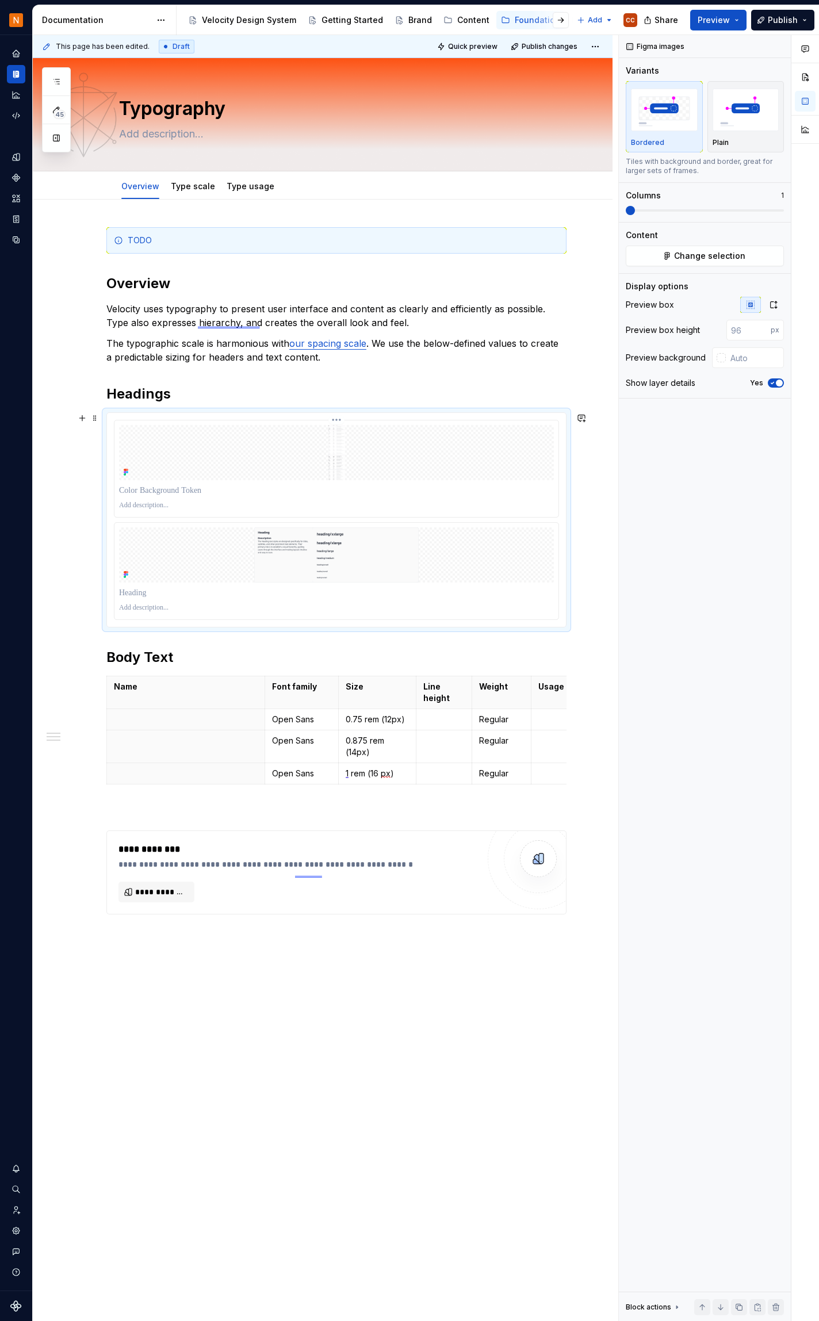
click at [192, 491] on p at bounding box center [336, 491] width 435 height 12
click at [313, 459] on img at bounding box center [336, 452] width 435 height 55
click at [712, 253] on span "Change selection" at bounding box center [709, 256] width 71 height 12
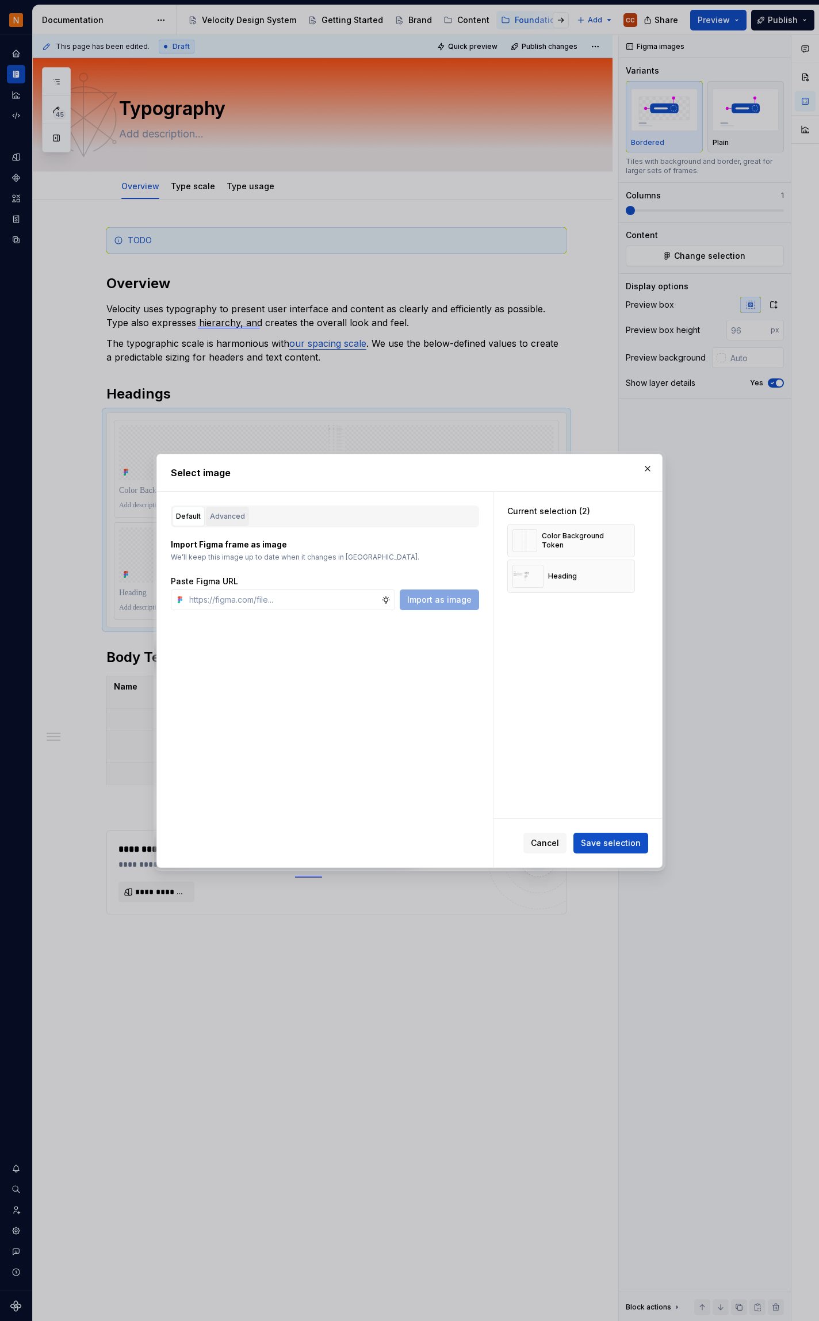
click at [231, 515] on div "Advanced" at bounding box center [227, 517] width 35 height 12
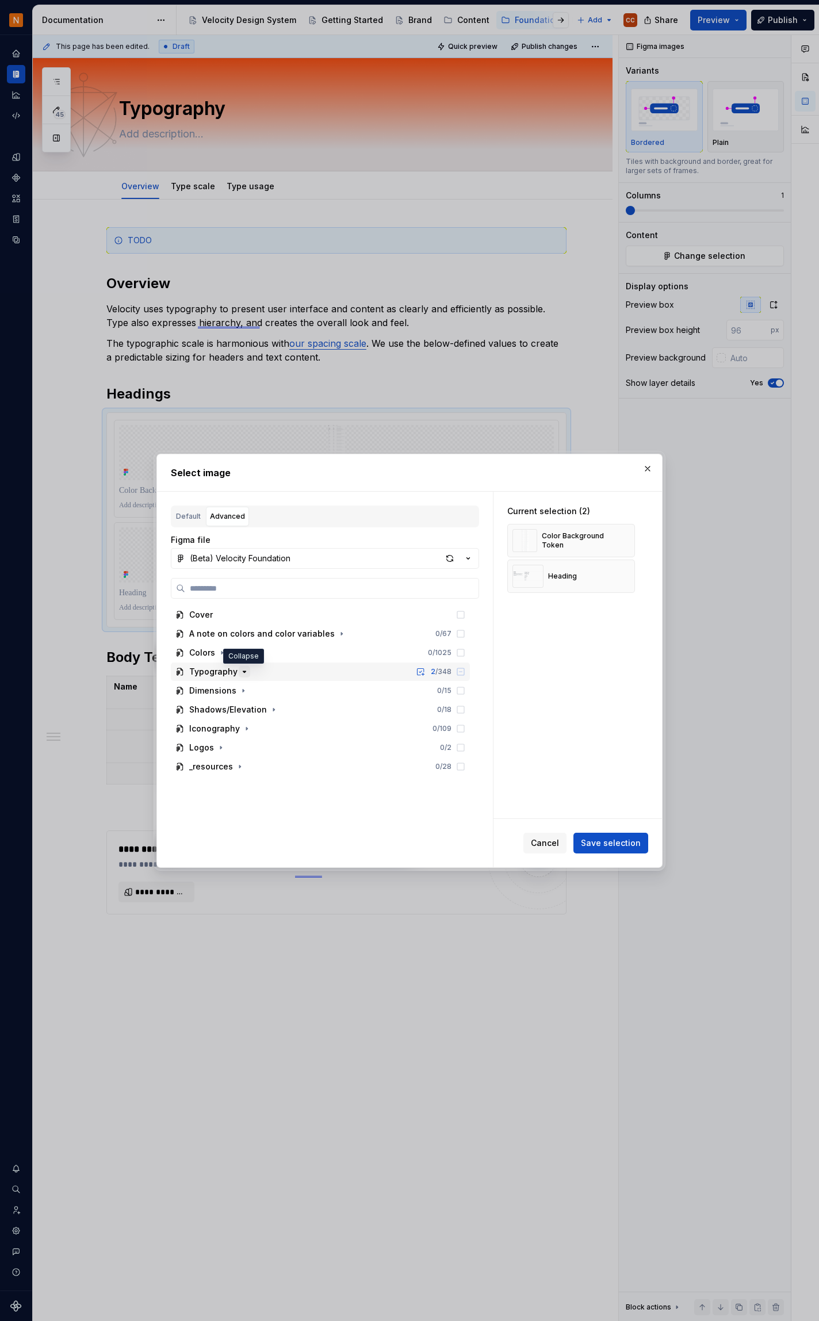
click at [243, 672] on icon "button" at bounding box center [244, 671] width 3 height 1
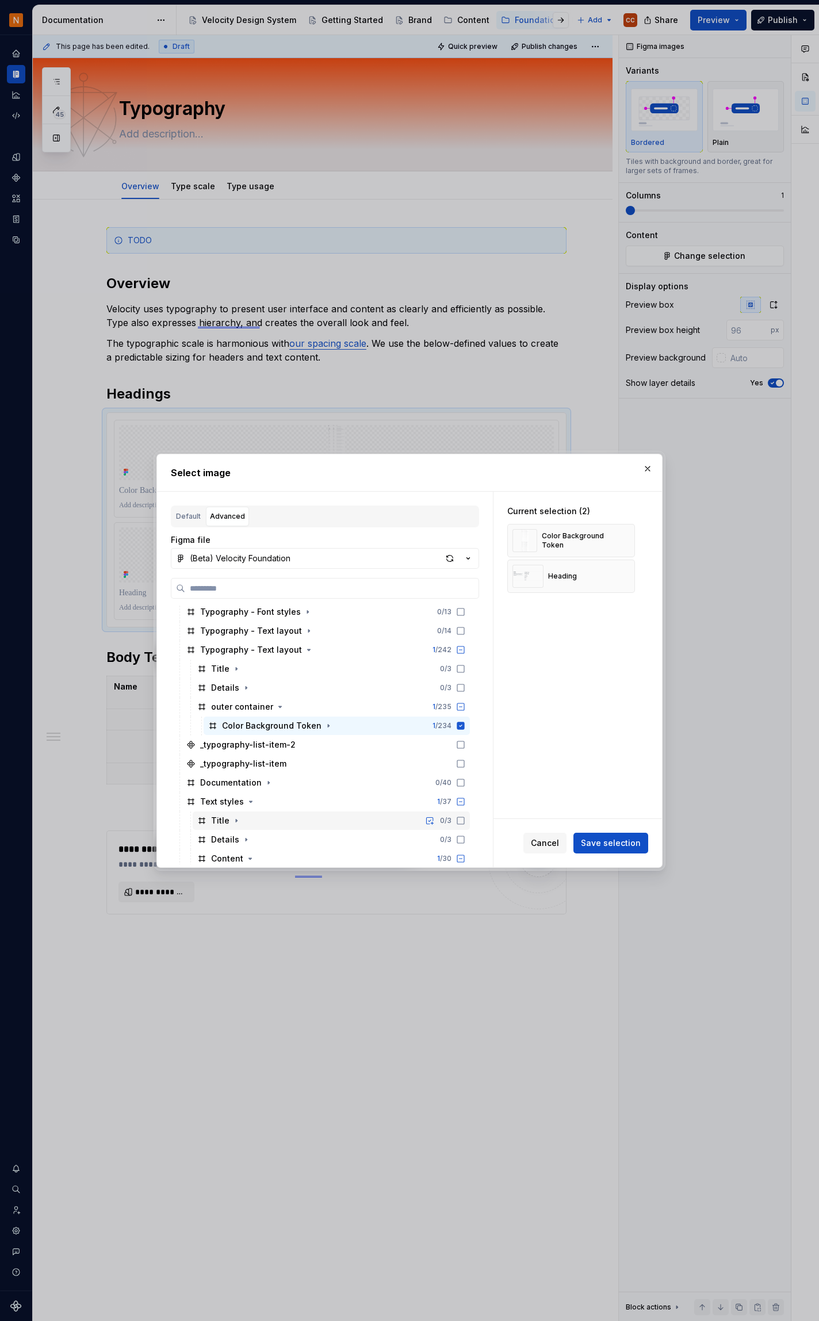
scroll to position [77, 0]
click at [462, 729] on icon at bounding box center [460, 727] width 7 height 7
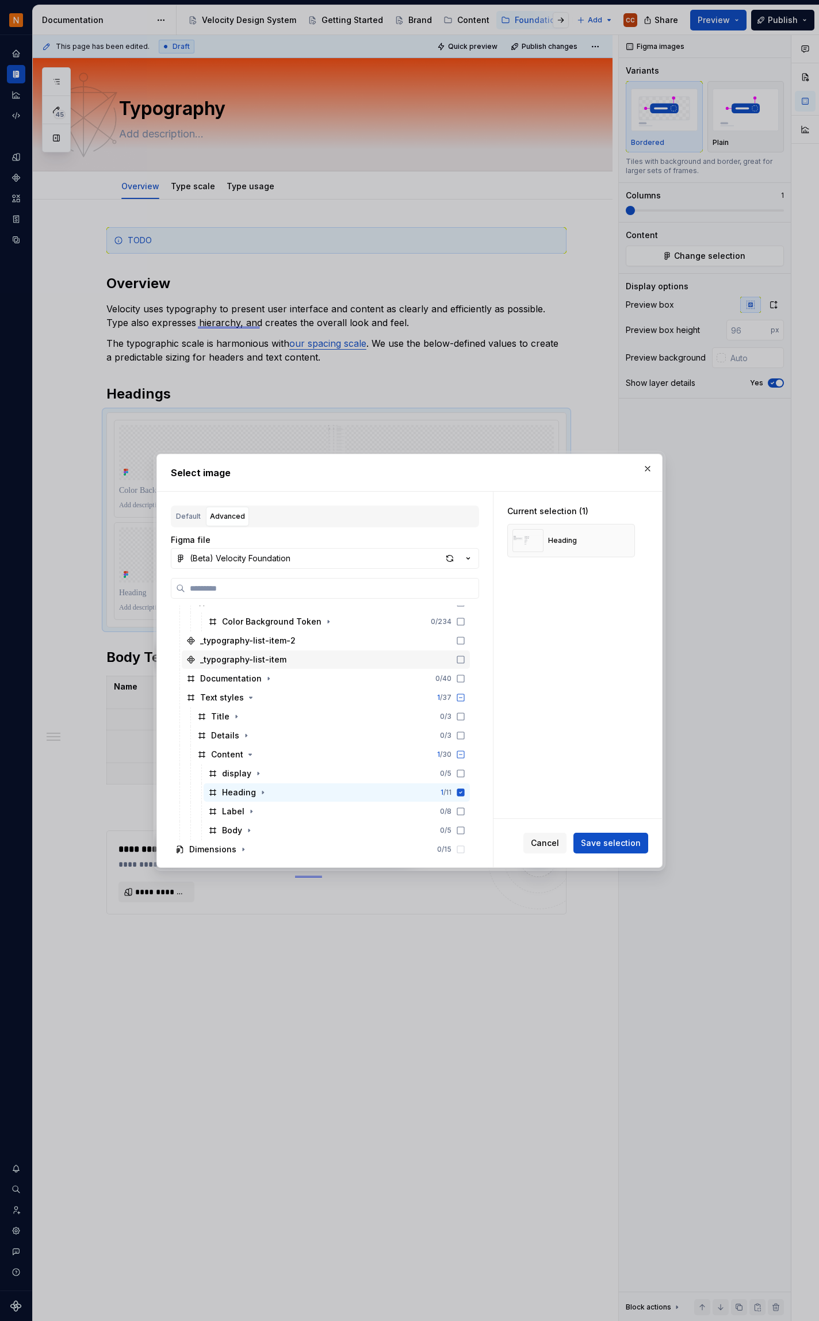
scroll to position [230, 0]
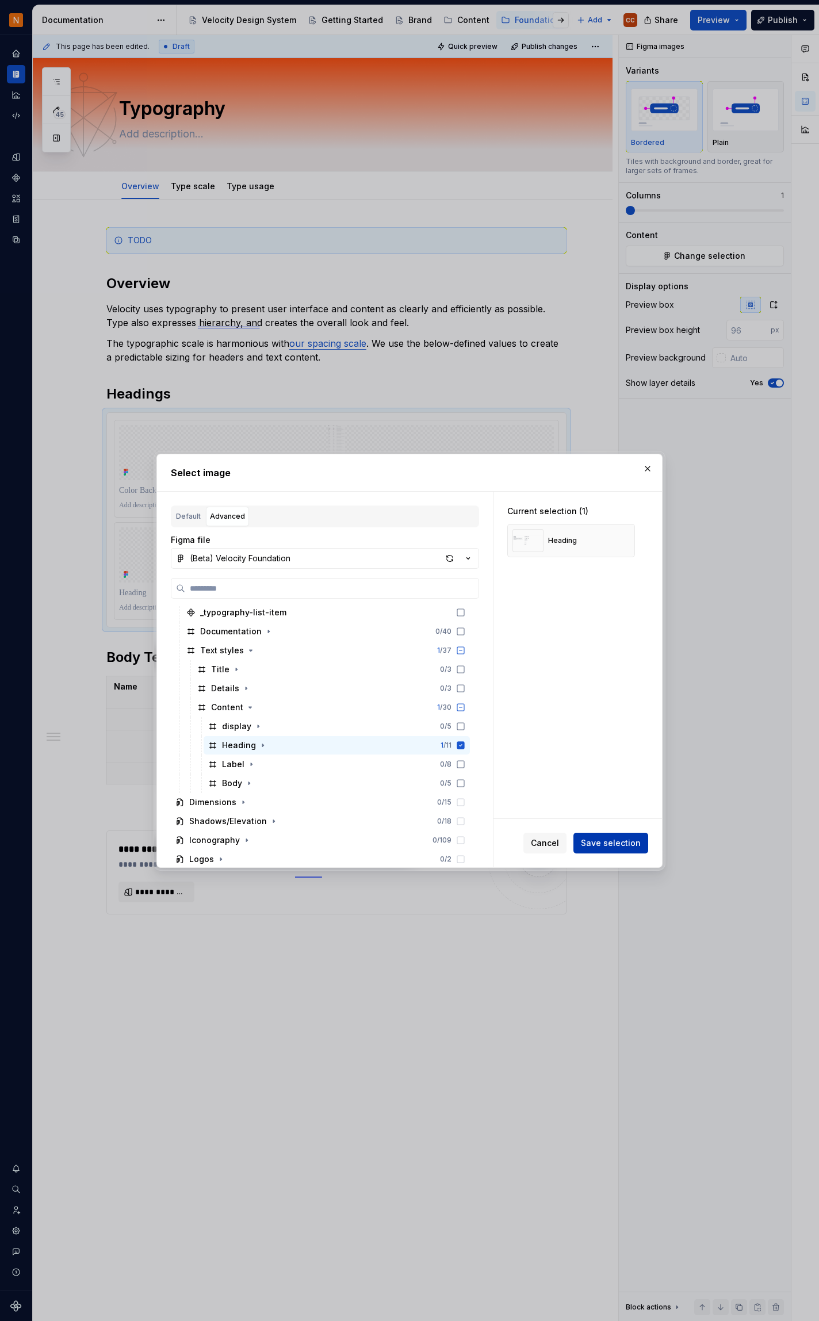
click at [615, 848] on span "Save selection" at bounding box center [611, 843] width 60 height 12
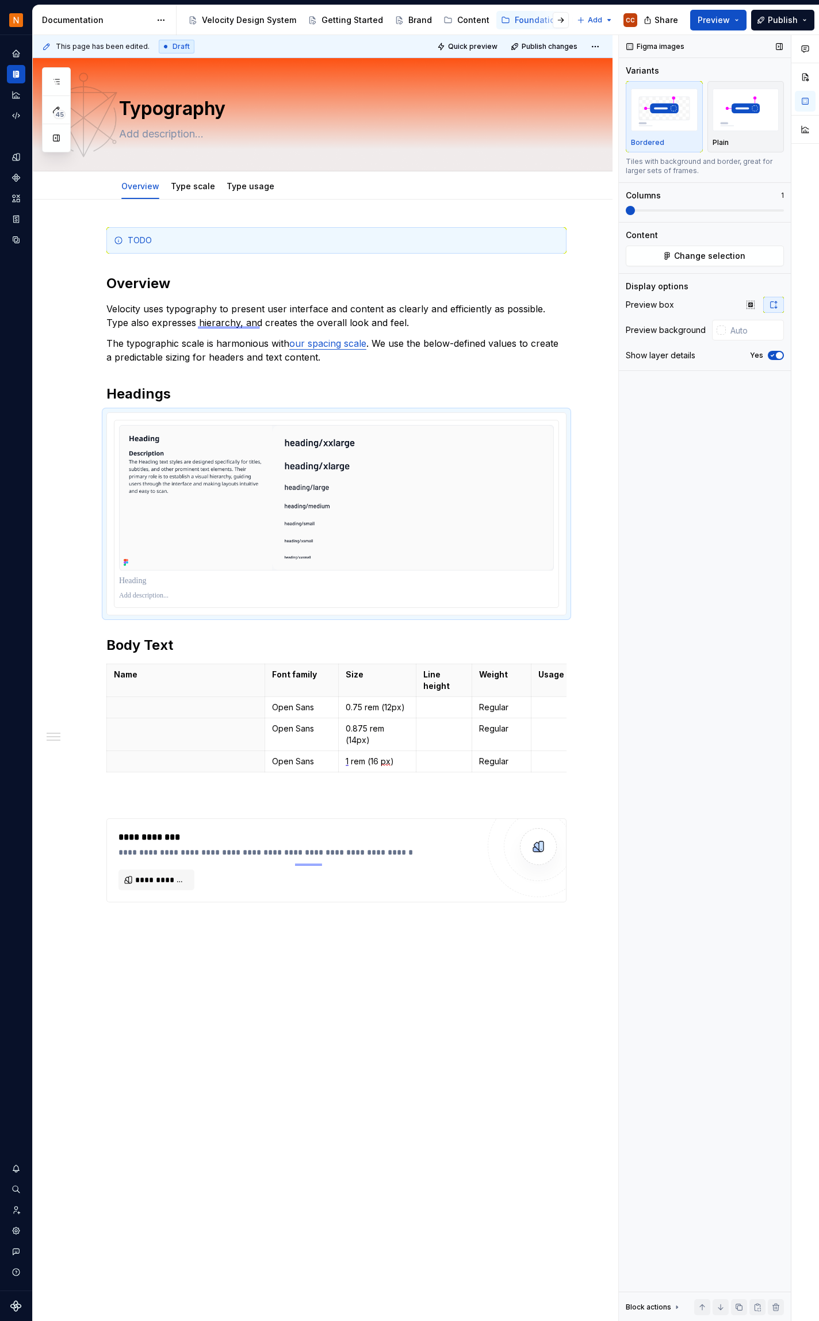
click at [779, 358] on span "button" at bounding box center [779, 355] width 7 height 7
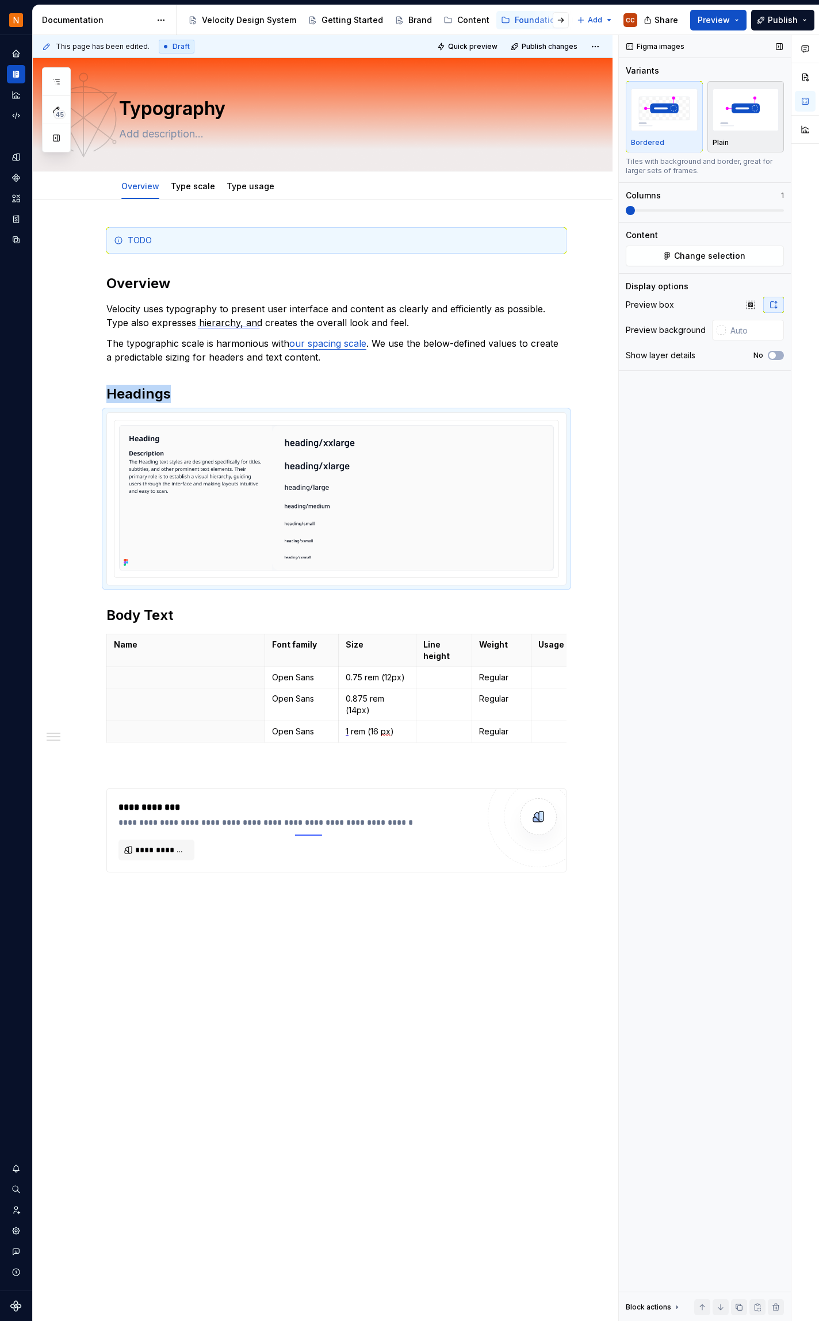
click at [755, 135] on div "Plain" at bounding box center [746, 116] width 67 height 61
click at [668, 145] on div "Bordered" at bounding box center [664, 142] width 67 height 9
click at [742, 137] on div "Plain" at bounding box center [746, 116] width 67 height 61
click at [479, 46] on span "Quick preview" at bounding box center [472, 46] width 49 height 9
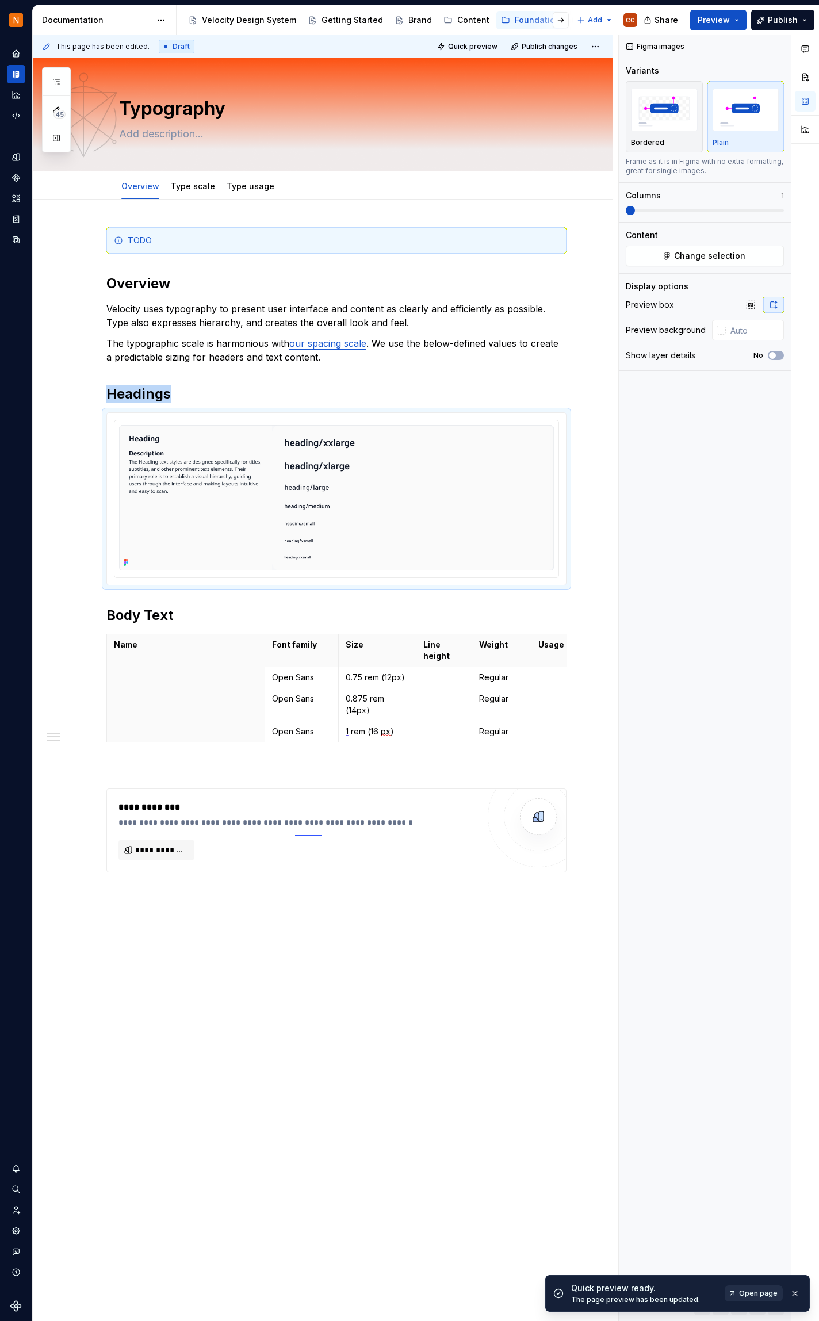
click at [759, 1295] on span "Open page" at bounding box center [758, 1293] width 39 height 9
click at [231, 430] on img at bounding box center [336, 498] width 435 height 146
click at [97, 415] on span at bounding box center [94, 418] width 9 height 16
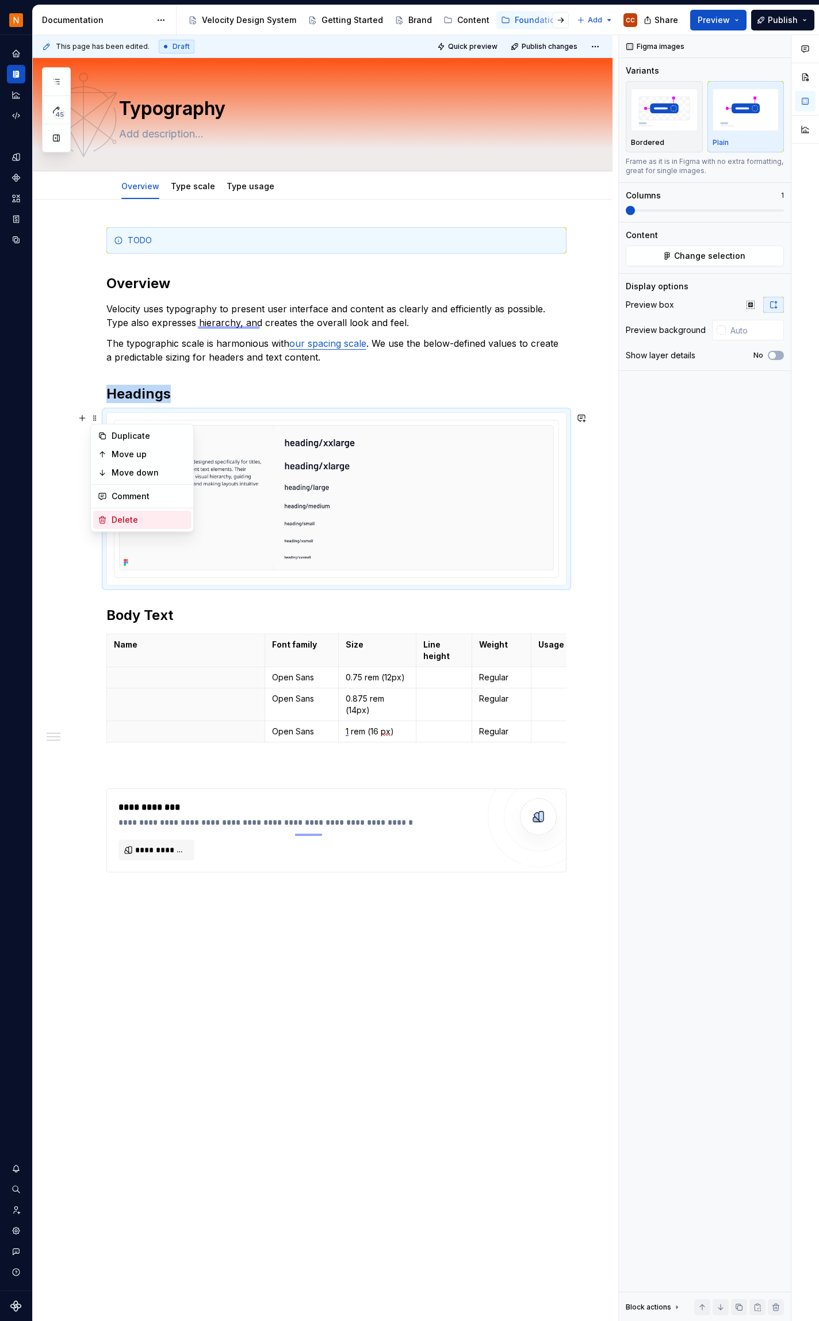
click at [127, 517] on div "Delete" at bounding box center [149, 520] width 75 height 12
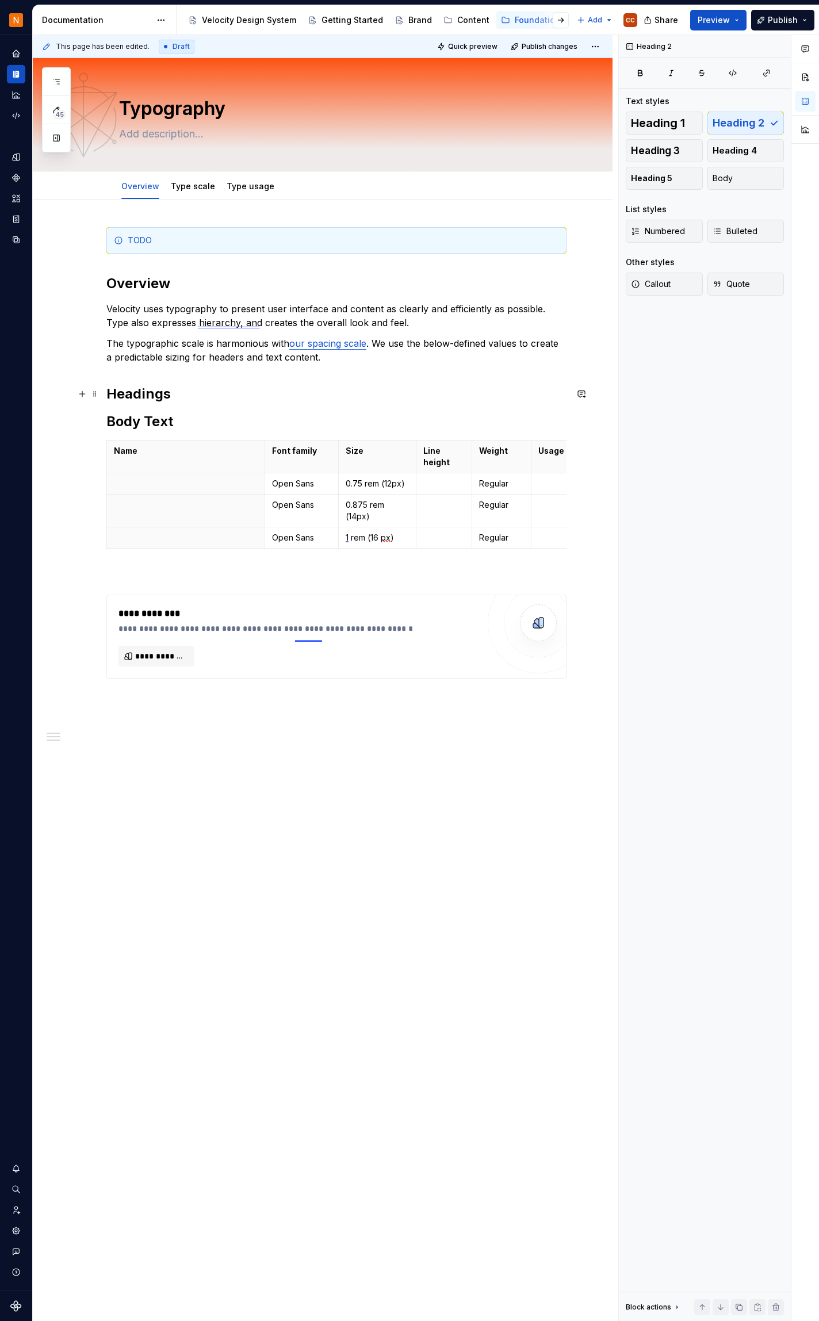
click at [181, 393] on h2 "Headings" at bounding box center [336, 394] width 460 height 18
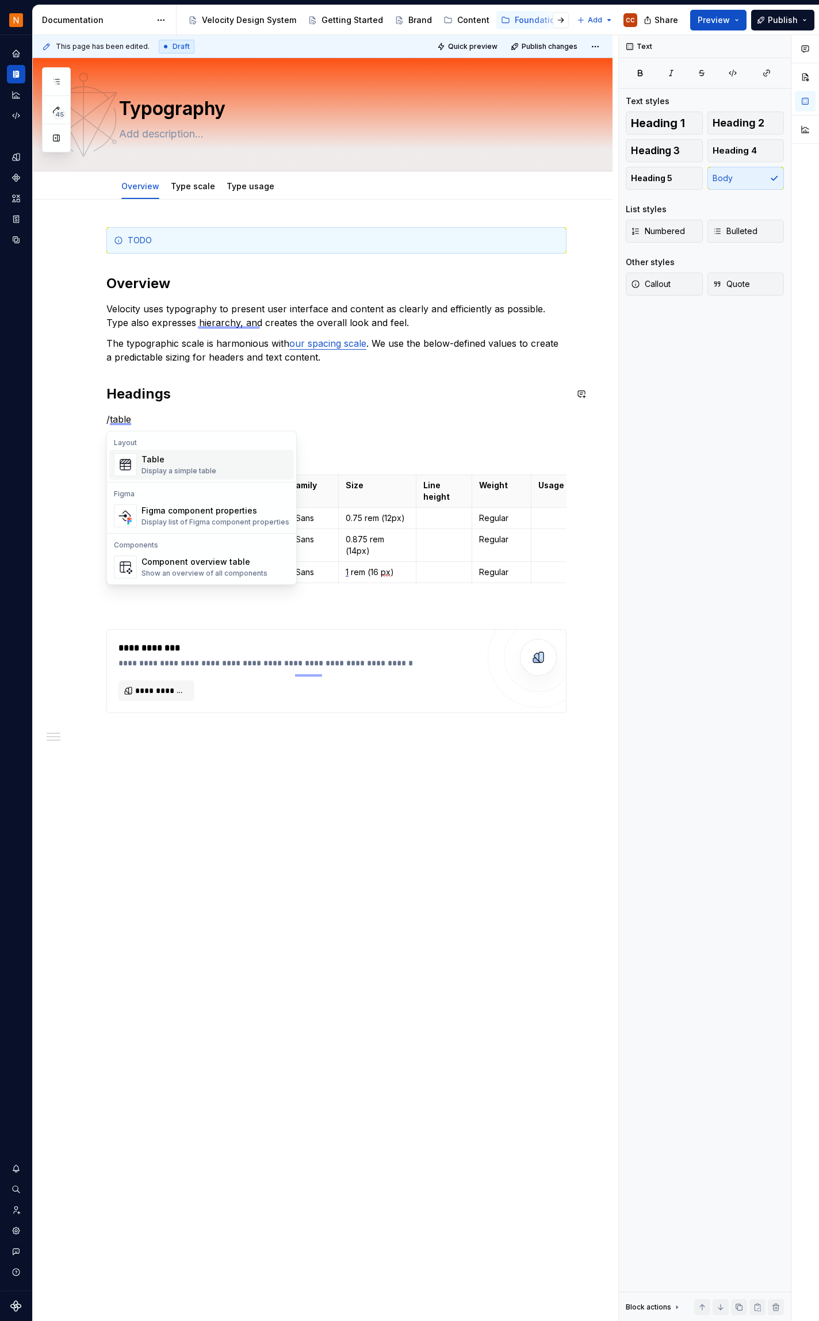
click at [183, 464] on div "Table" at bounding box center [178, 460] width 75 height 12
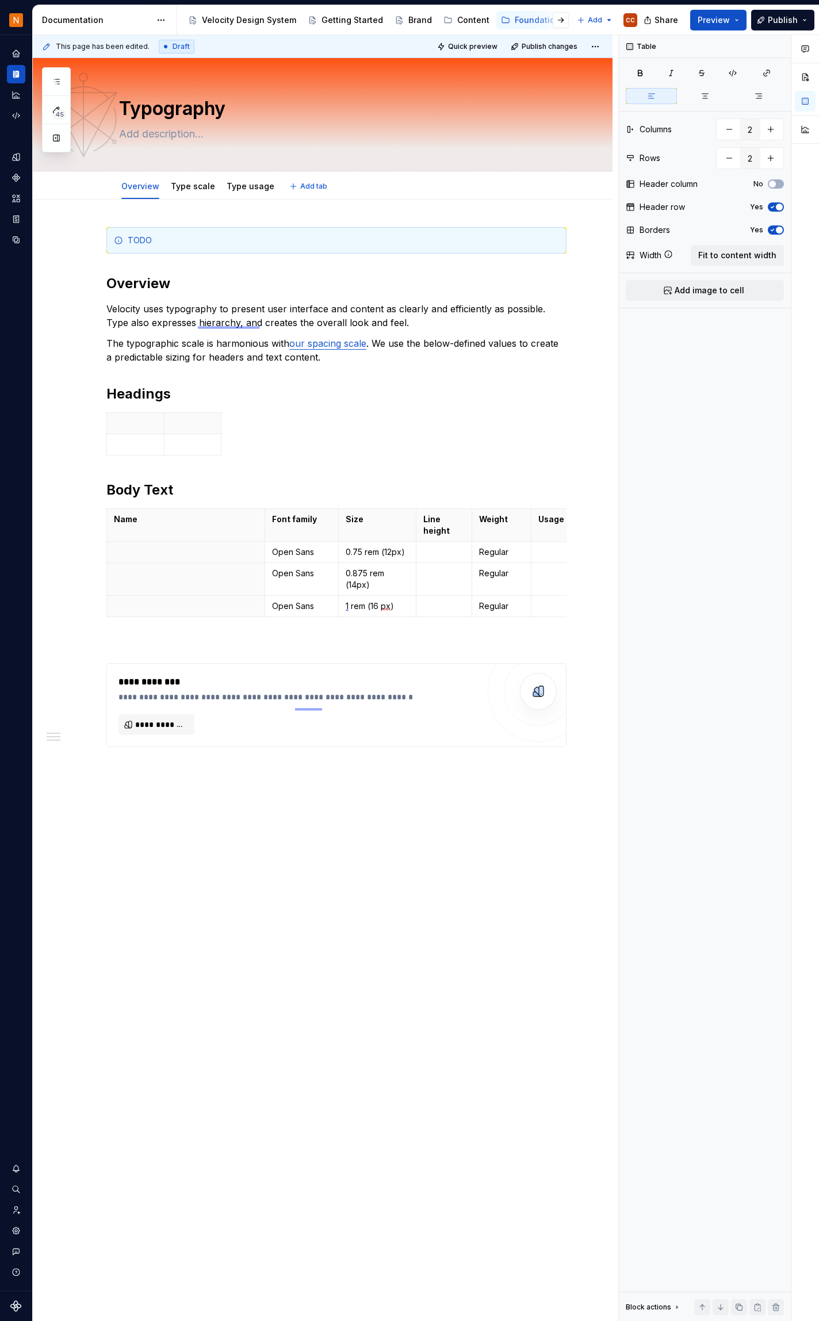
type textarea "*"
click at [149, 422] on p at bounding box center [135, 424] width 43 height 12
click at [181, 419] on p at bounding box center [192, 424] width 43 height 12
click at [221, 430] on icon "button" at bounding box center [221, 434] width 9 height 9
click at [243, 431] on icon "button" at bounding box center [242, 434] width 9 height 9
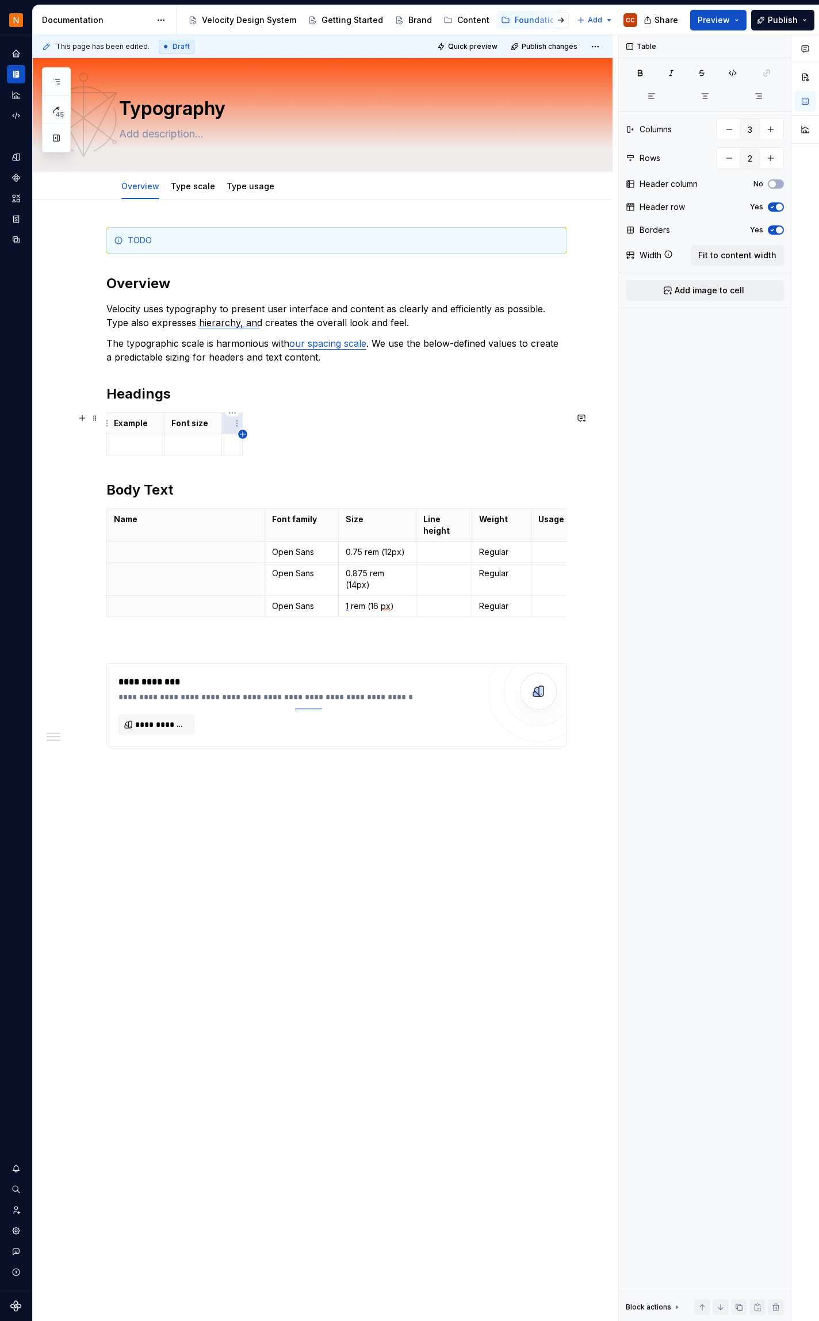
type input "4"
click at [229, 421] on p at bounding box center [232, 424] width 6 height 12
drag, startPoint x: 193, startPoint y: 419, endPoint x: 171, endPoint y: 420, distance: 21.3
click at [171, 420] on p "Font size" at bounding box center [192, 424] width 43 height 12
click at [272, 423] on p at bounding box center [275, 424] width 6 height 12
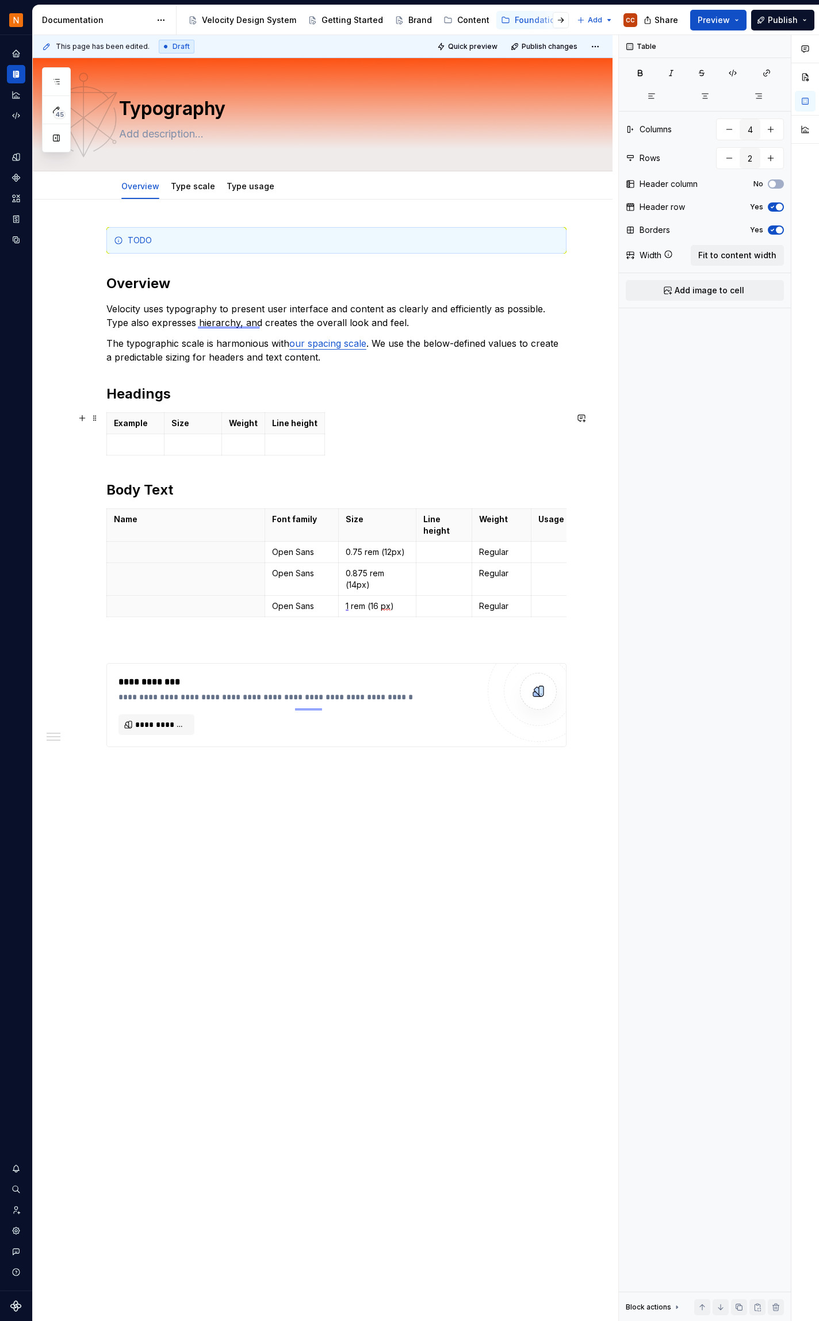
click at [367, 439] on div "Example Size Weight Line height" at bounding box center [336, 436] width 460 height 48
click at [133, 441] on p at bounding box center [135, 445] width 43 height 12
click at [158, 442] on html "Velocity Design System by NAVEX CC Design system data Documentation Accessibili…" at bounding box center [409, 660] width 819 height 1321
click at [128, 444] on html "Velocity Design System by NAVEX CC Design system data Documentation Accessibili…" at bounding box center [409, 660] width 819 height 1321
click at [129, 444] on p at bounding box center [135, 445] width 43 height 12
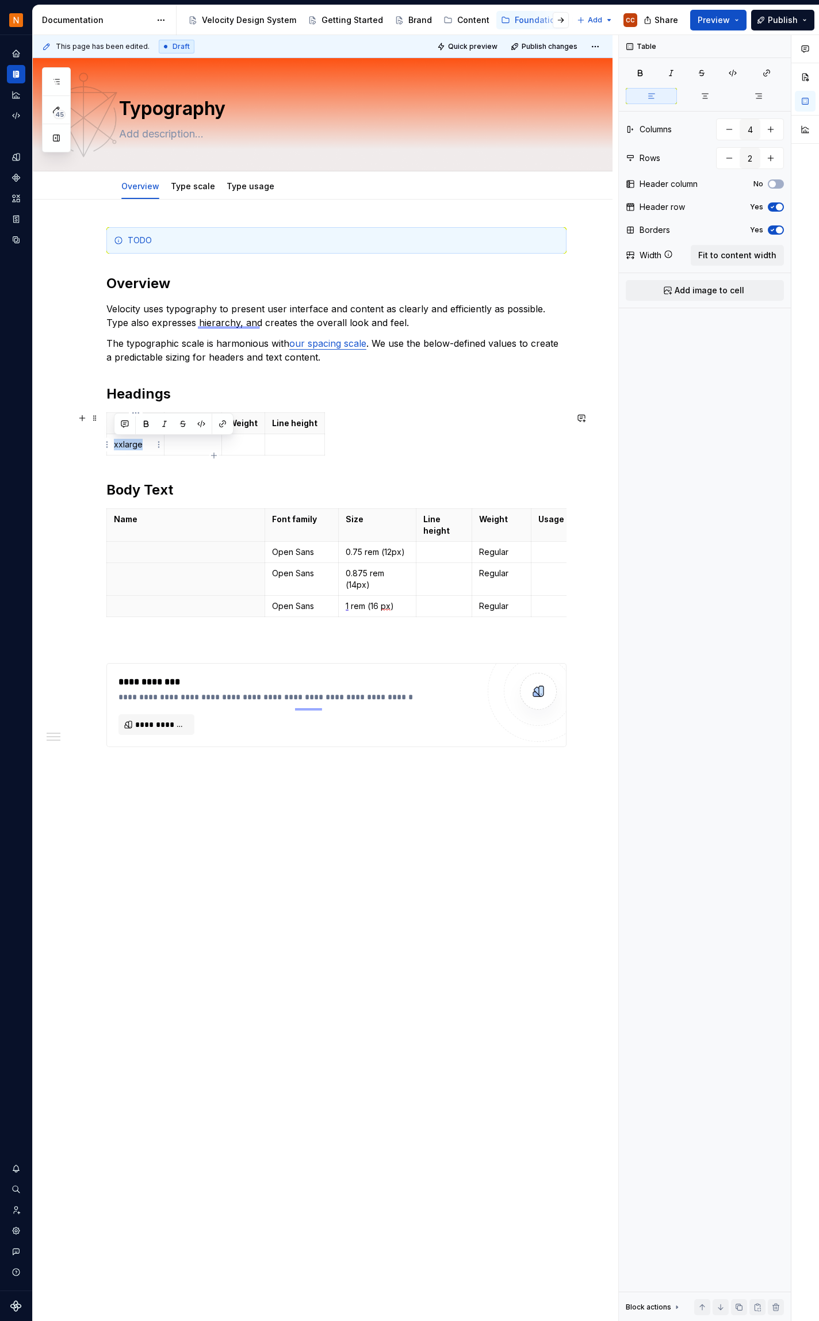
drag, startPoint x: 146, startPoint y: 444, endPoint x: 112, endPoint y: 444, distance: 34.5
click at [112, 444] on td "xxlarge" at bounding box center [136, 444] width 58 height 21
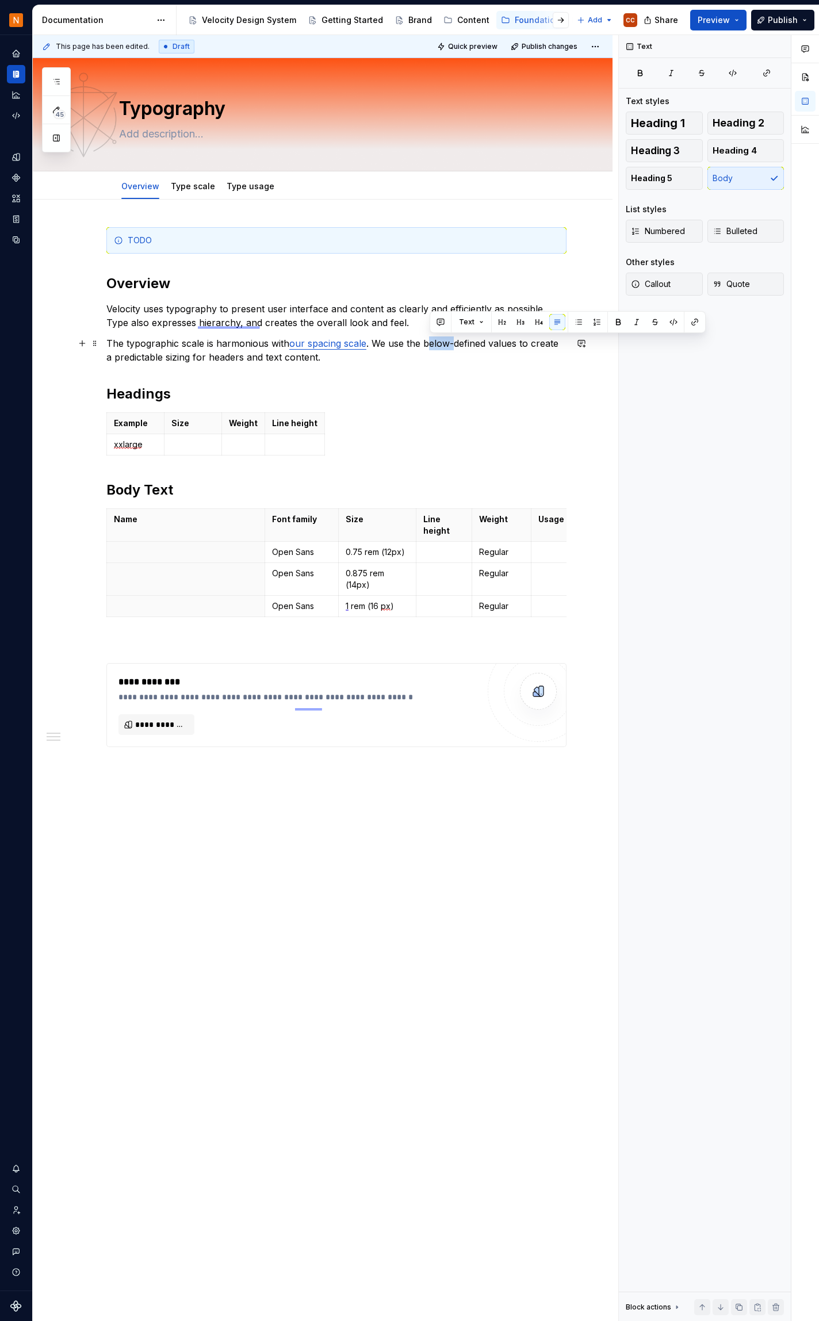
drag, startPoint x: 454, startPoint y: 338, endPoint x: 429, endPoint y: 339, distance: 25.3
click at [429, 339] on p "The typographic scale is harmonious with our spacing scale . We use the below-d…" at bounding box center [336, 350] width 460 height 28
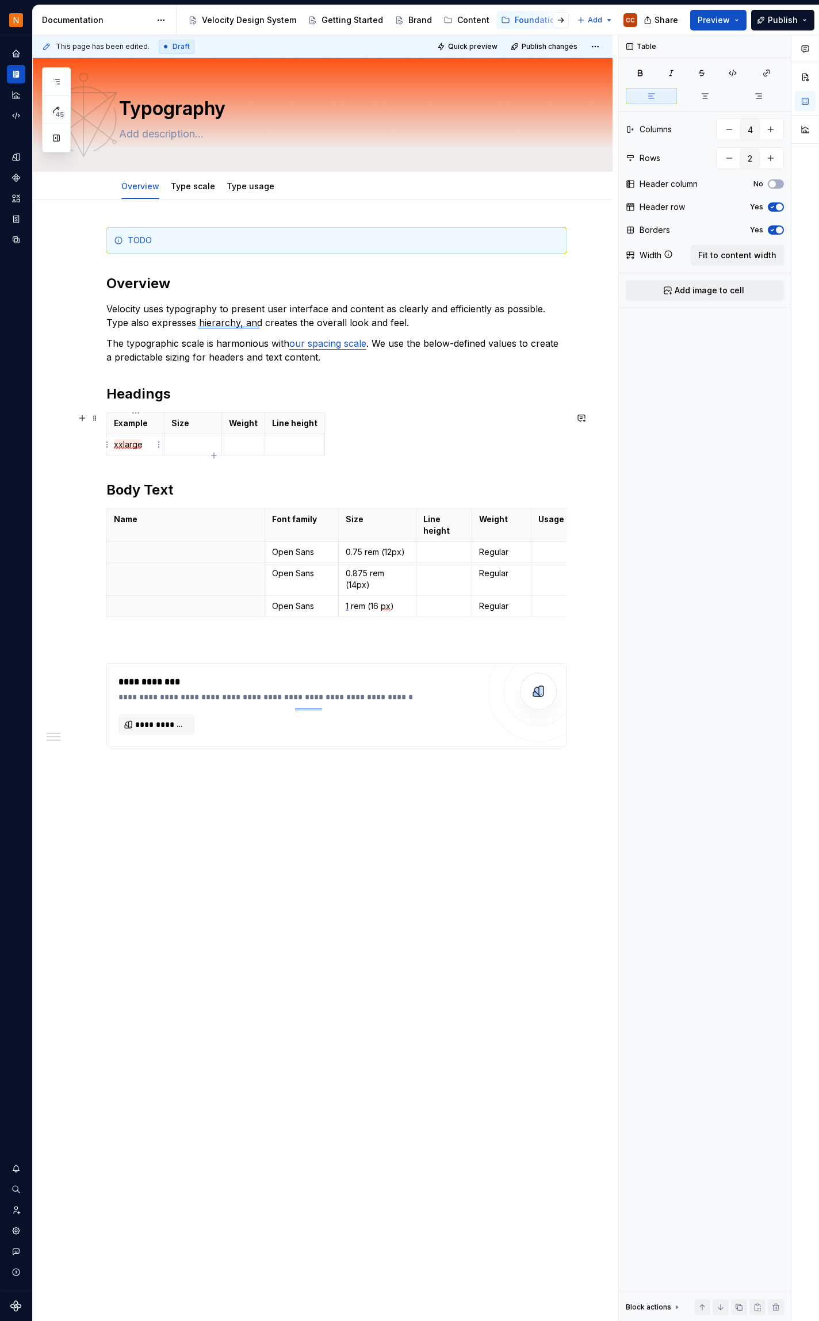
click at [139, 447] on p "xxlarge" at bounding box center [135, 445] width 43 height 12
drag, startPoint x: 147, startPoint y: 443, endPoint x: 111, endPoint y: 443, distance: 36.2
click at [111, 443] on td "xxlarge" at bounding box center [136, 444] width 58 height 21
click at [158, 444] on html "Velocity Design System by NAVEX CC Design system data Documentation Accessibili…" at bounding box center [409, 660] width 819 height 1321
click at [189, 466] on div "Add image" at bounding box center [214, 466] width 75 height 12
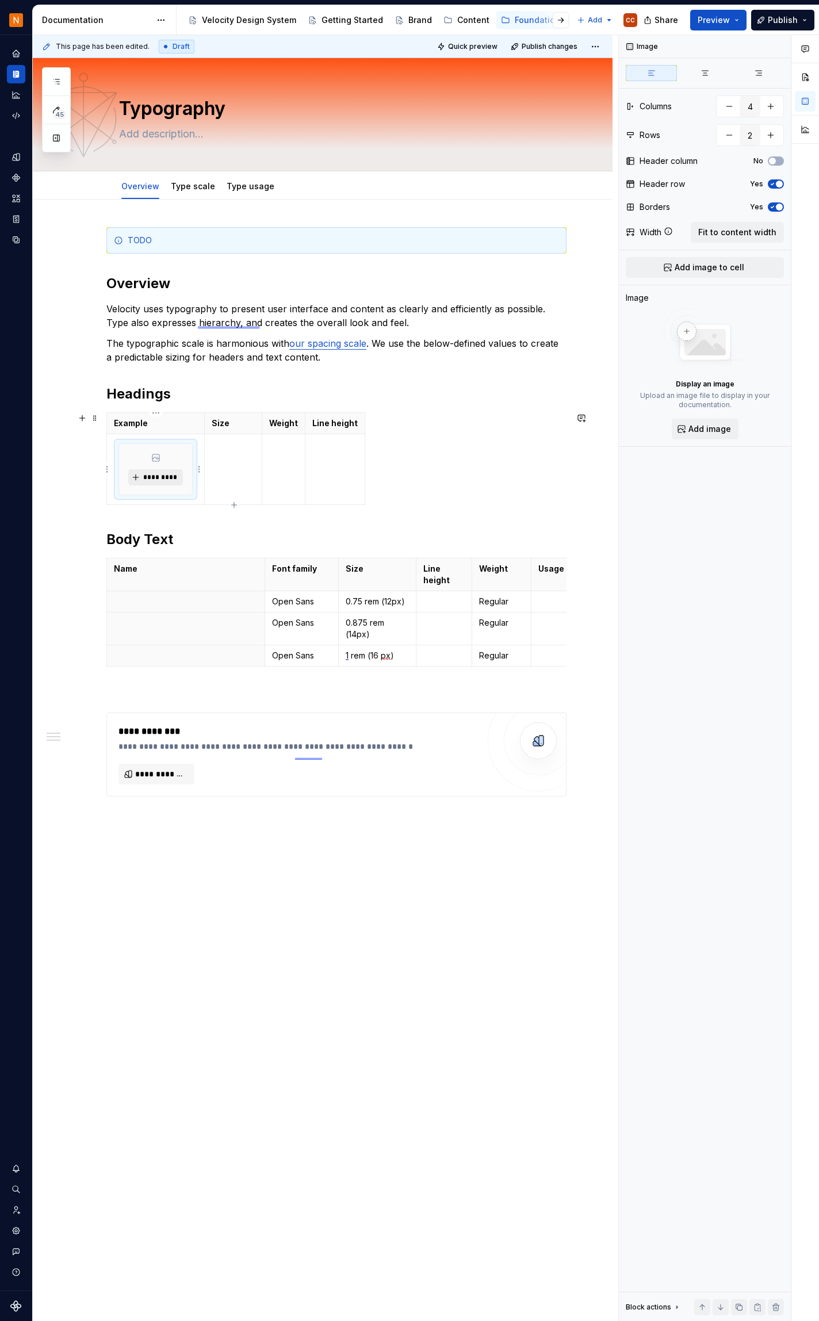
click at [163, 473] on span "*********" at bounding box center [160, 477] width 35 height 9
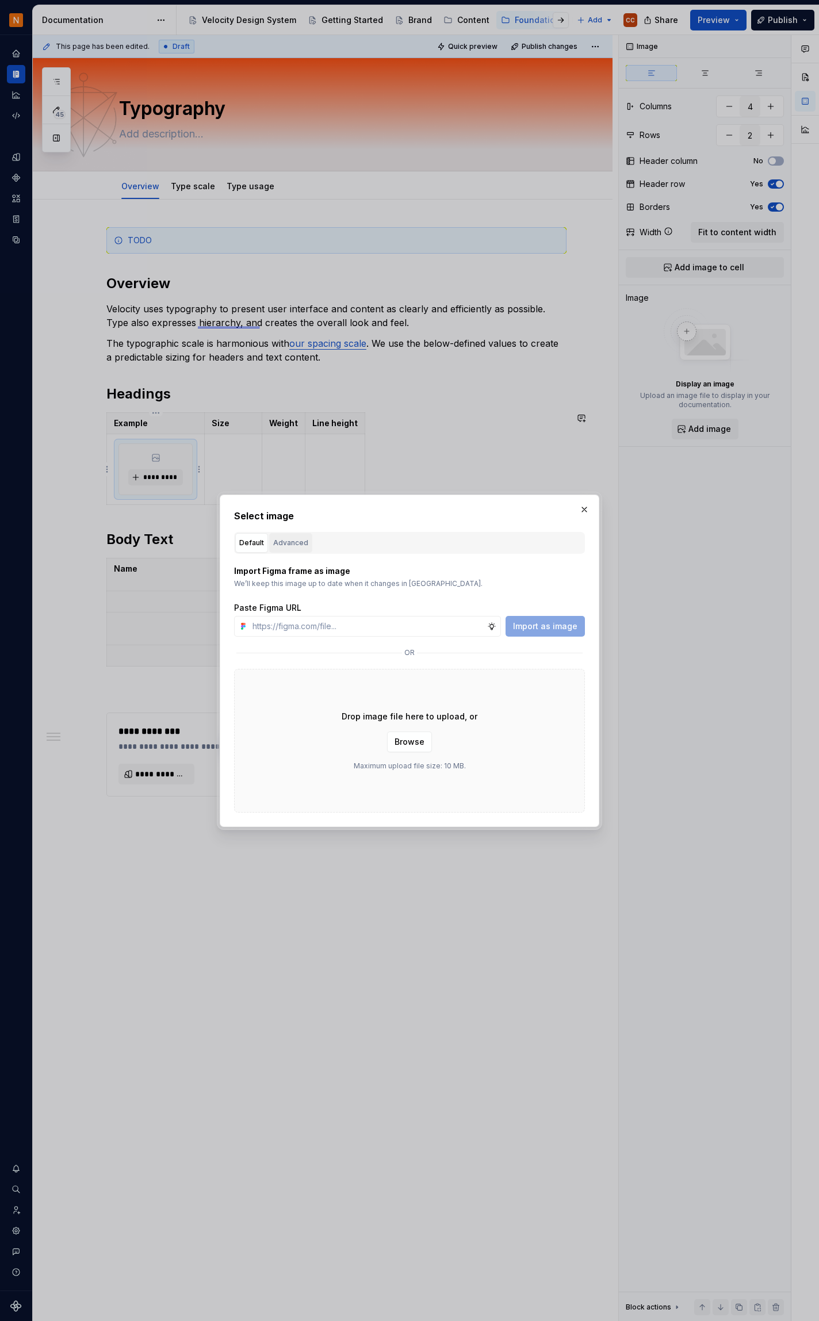
click at [287, 542] on div "Advanced" at bounding box center [290, 543] width 35 height 12
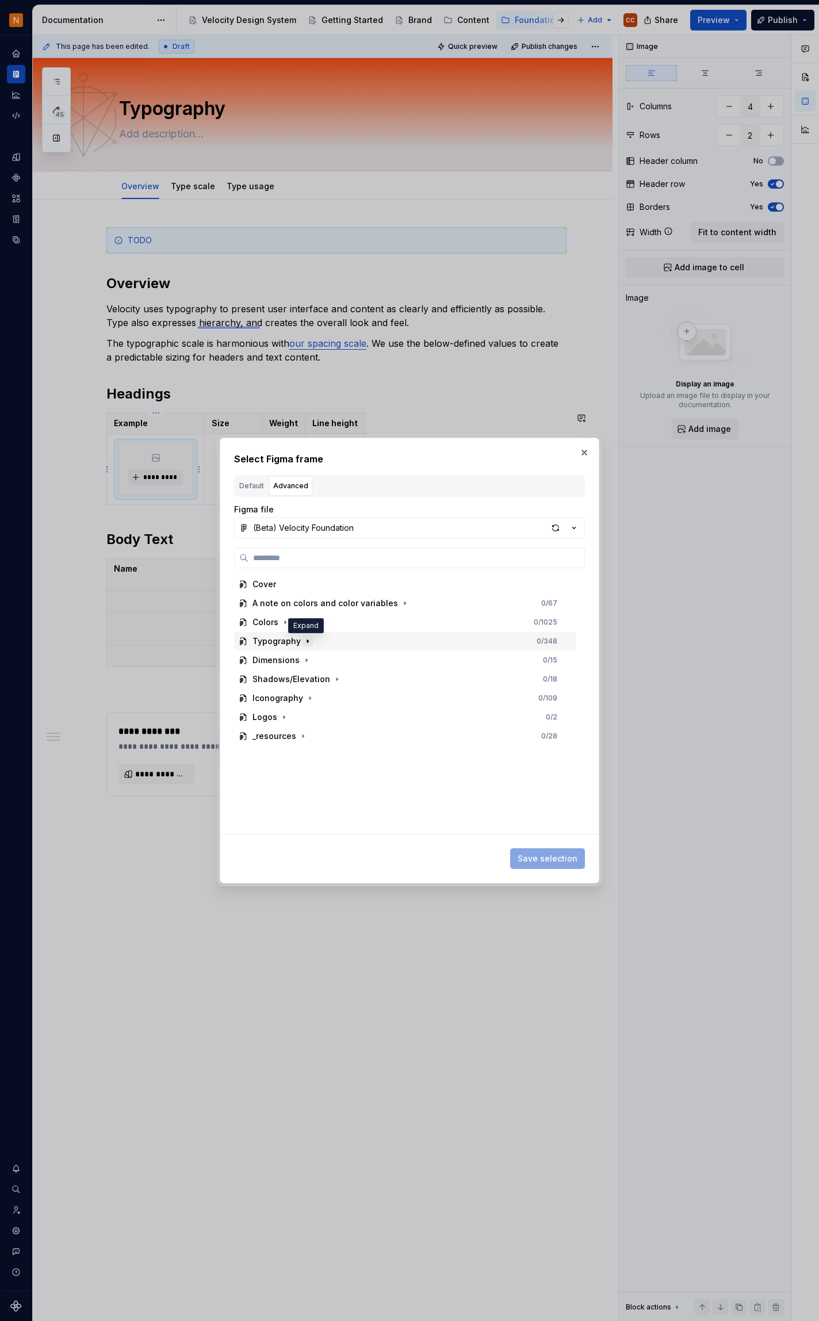
click at [303, 638] on icon "button" at bounding box center [307, 641] width 9 height 9
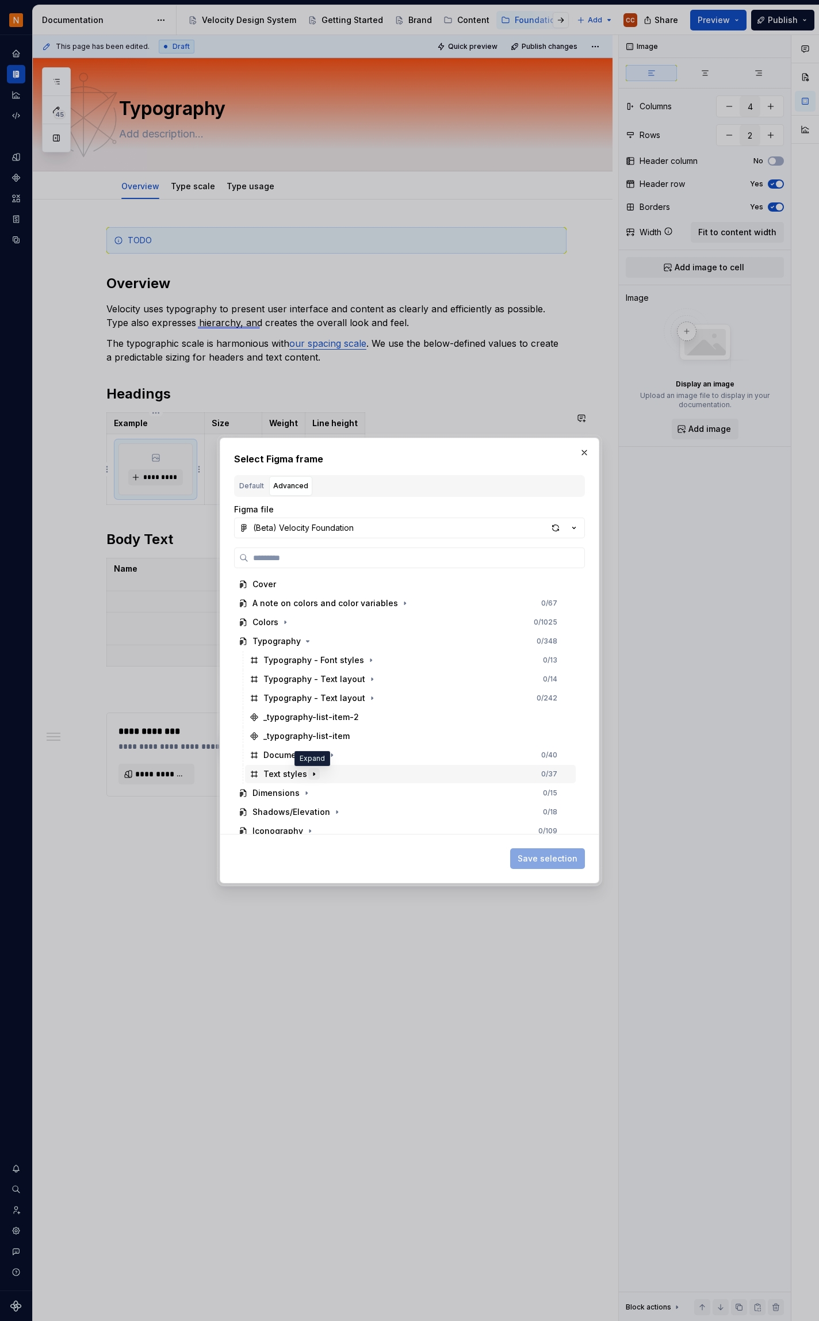
click at [312, 772] on icon "button" at bounding box center [313, 774] width 9 height 9
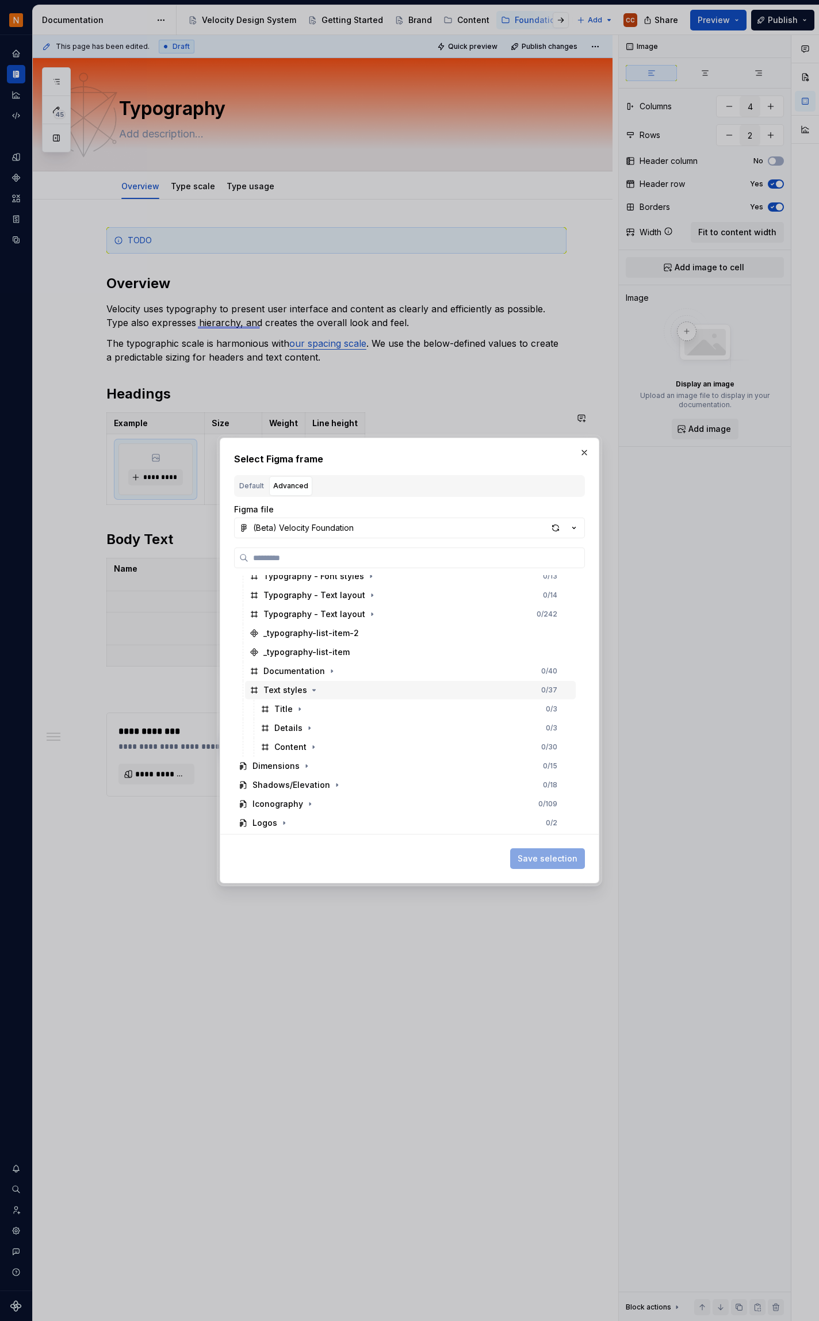
scroll to position [102, 0]
click at [313, 729] on icon "button" at bounding box center [313, 729] width 9 height 9
click at [327, 691] on icon "button" at bounding box center [326, 691] width 9 height 9
click at [335, 728] on icon "button" at bounding box center [336, 729] width 9 height 9
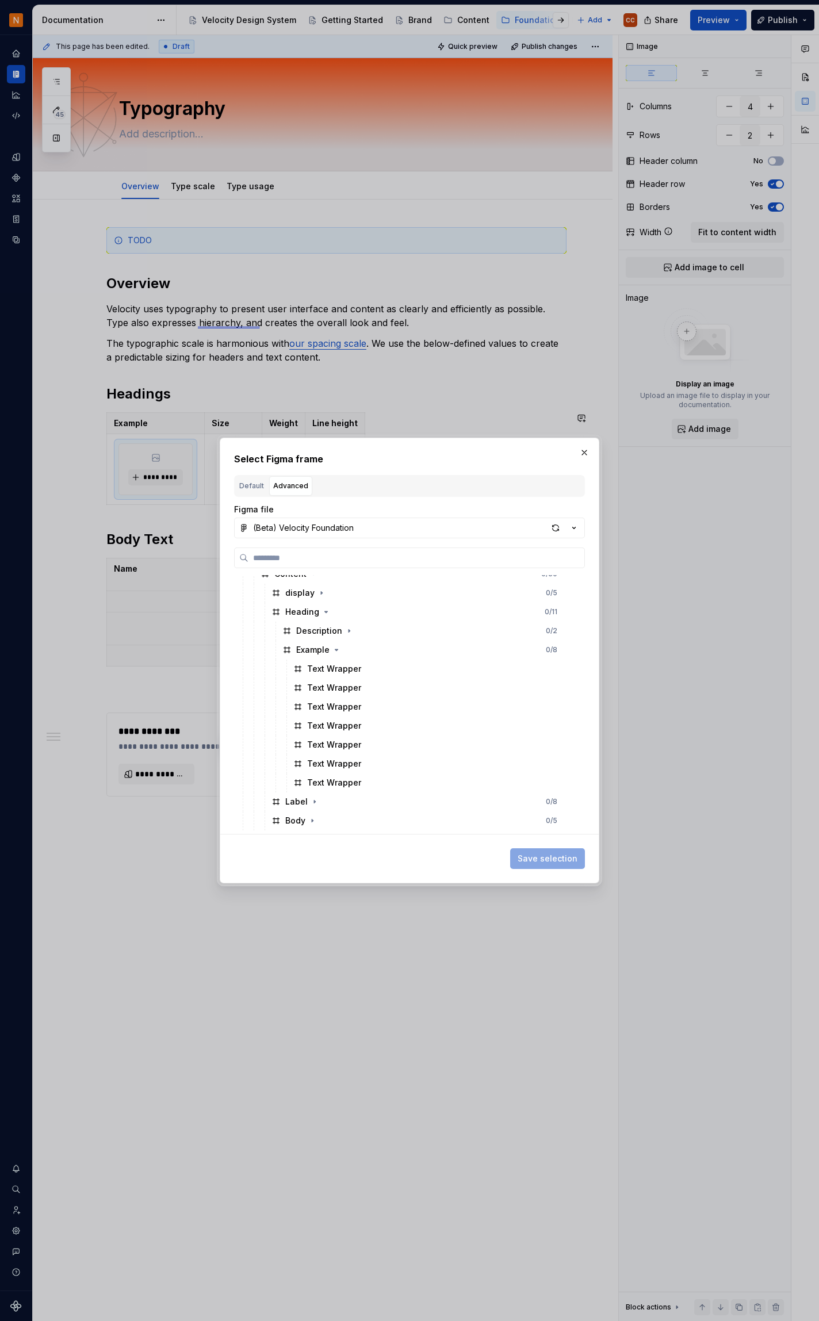
scroll to position [335, 0]
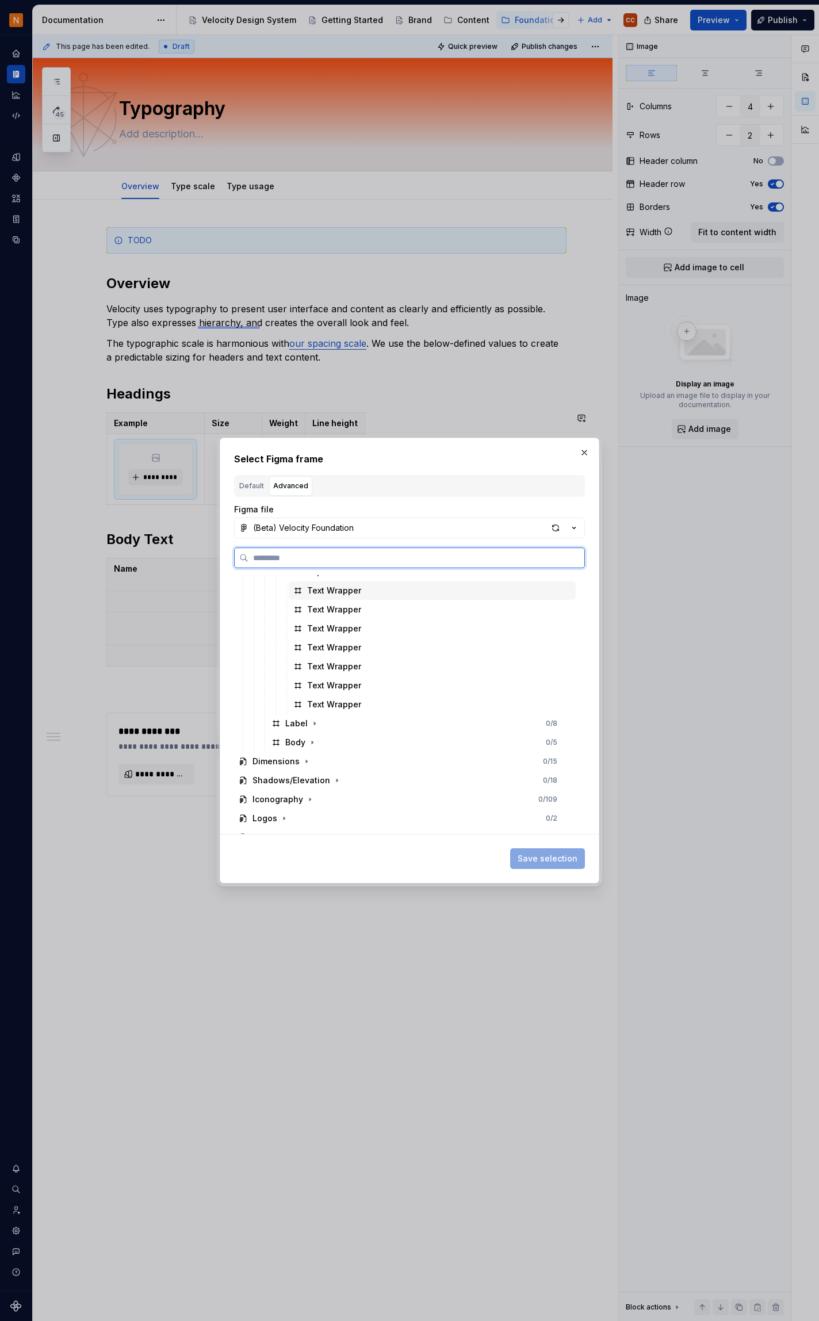
click at [440, 595] on div "Text Wrapper" at bounding box center [432, 591] width 287 height 18
click at [441, 611] on div "Text Wrapper" at bounding box center [432, 610] width 287 height 18
click at [443, 592] on div "Text Wrapper" at bounding box center [432, 591] width 287 height 18
click at [556, 530] on div "button" at bounding box center [556, 528] width 16 height 16
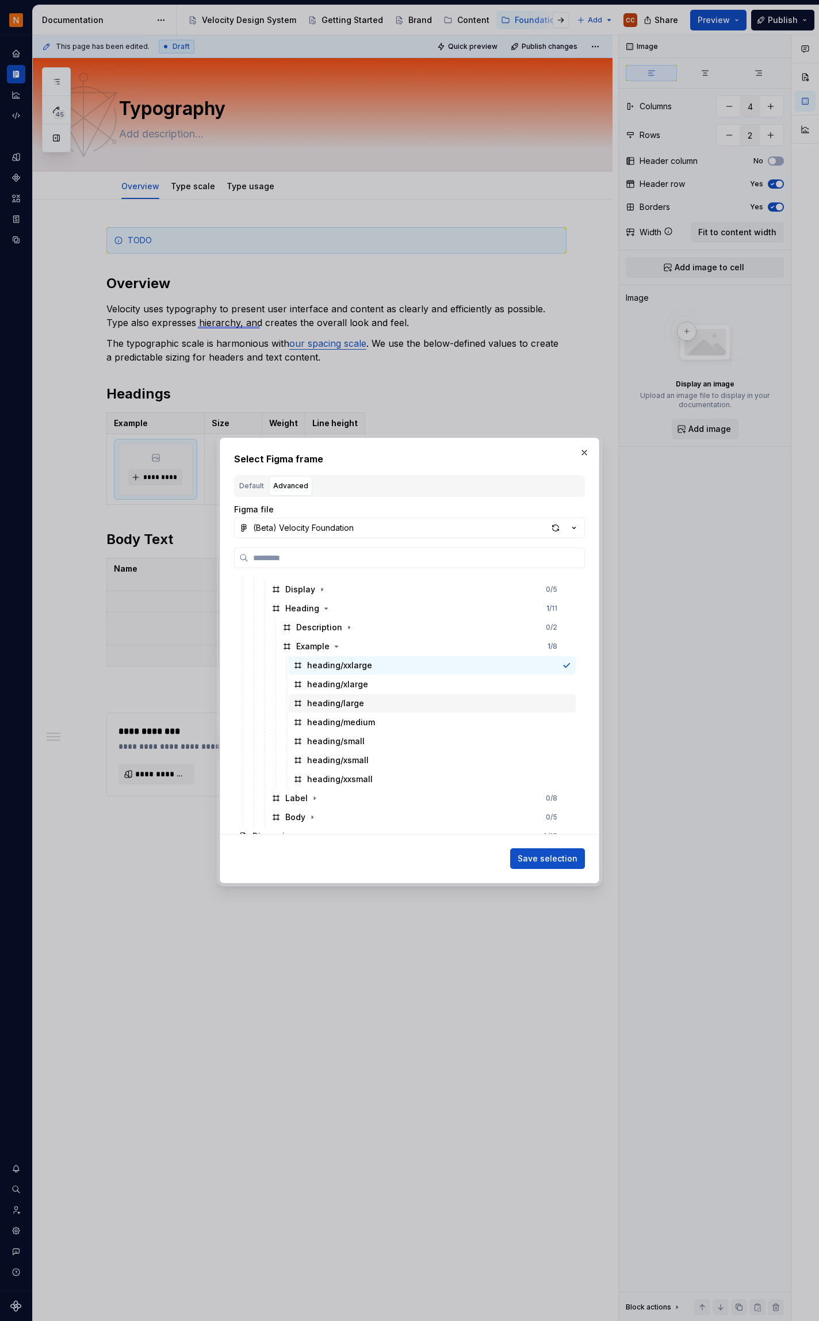
scroll to position [230, 0]
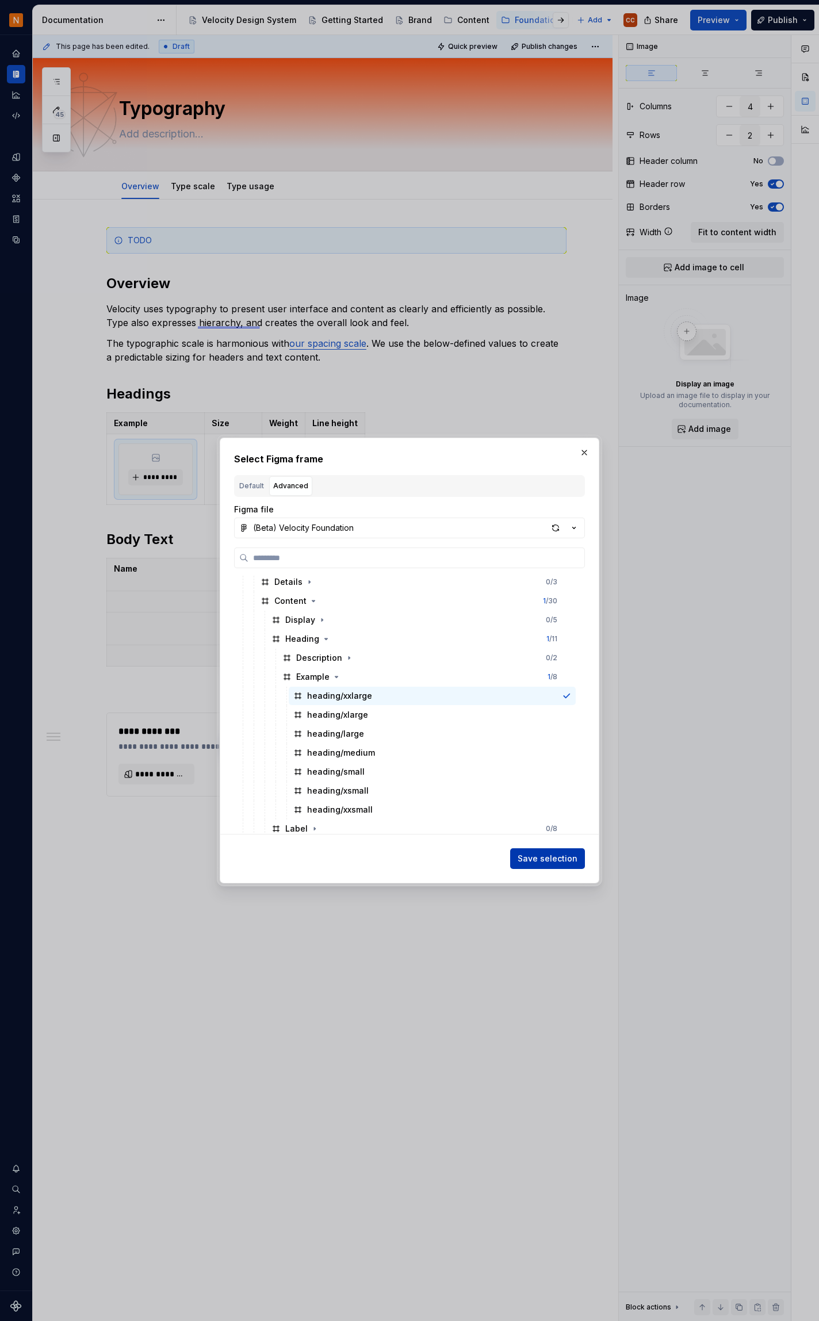
click at [548, 863] on span "Save selection" at bounding box center [548, 859] width 60 height 12
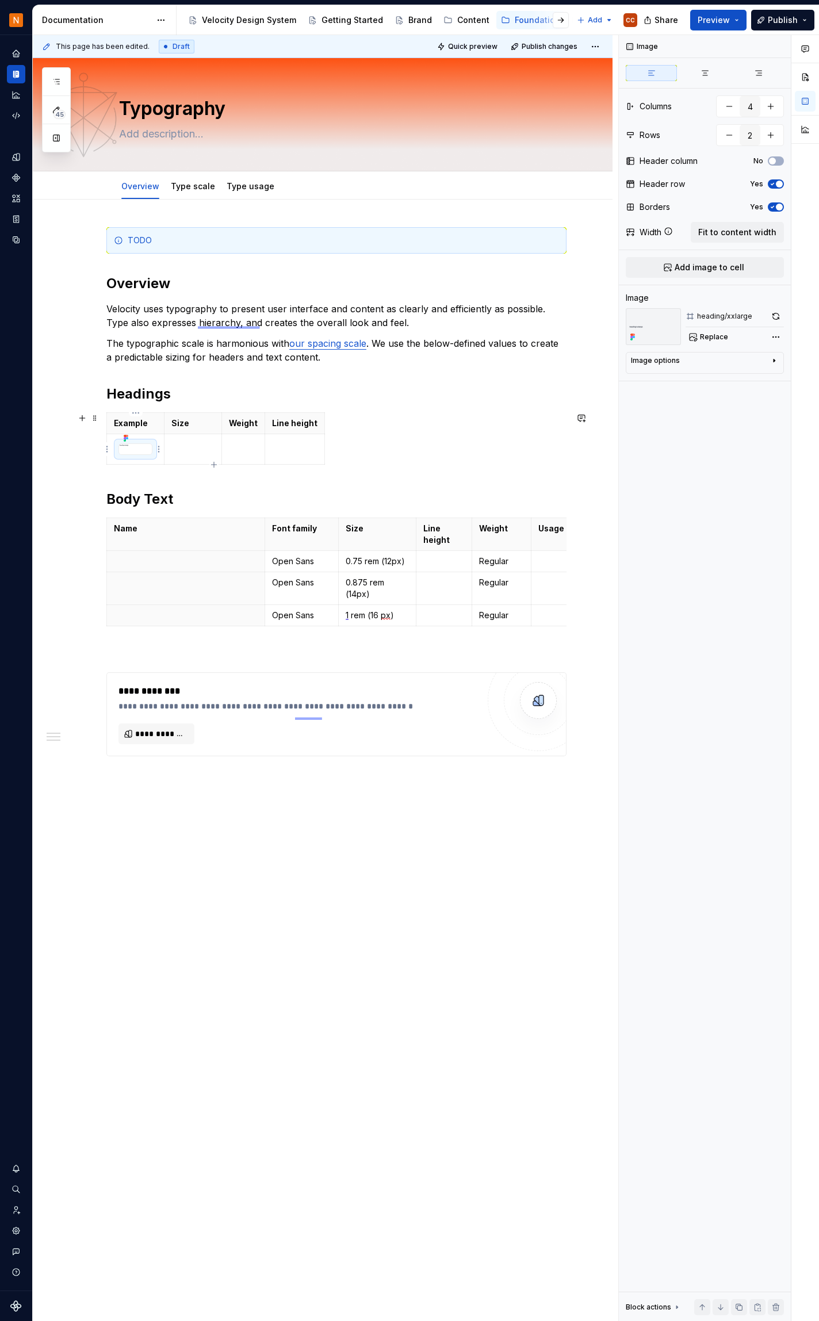
click at [142, 450] on div at bounding box center [135, 449] width 34 height 12
click at [772, 205] on icon "button" at bounding box center [772, 207] width 9 height 7
click at [777, 207] on icon "button" at bounding box center [772, 207] width 9 height 7
click at [139, 447] on div at bounding box center [135, 449] width 34 height 12
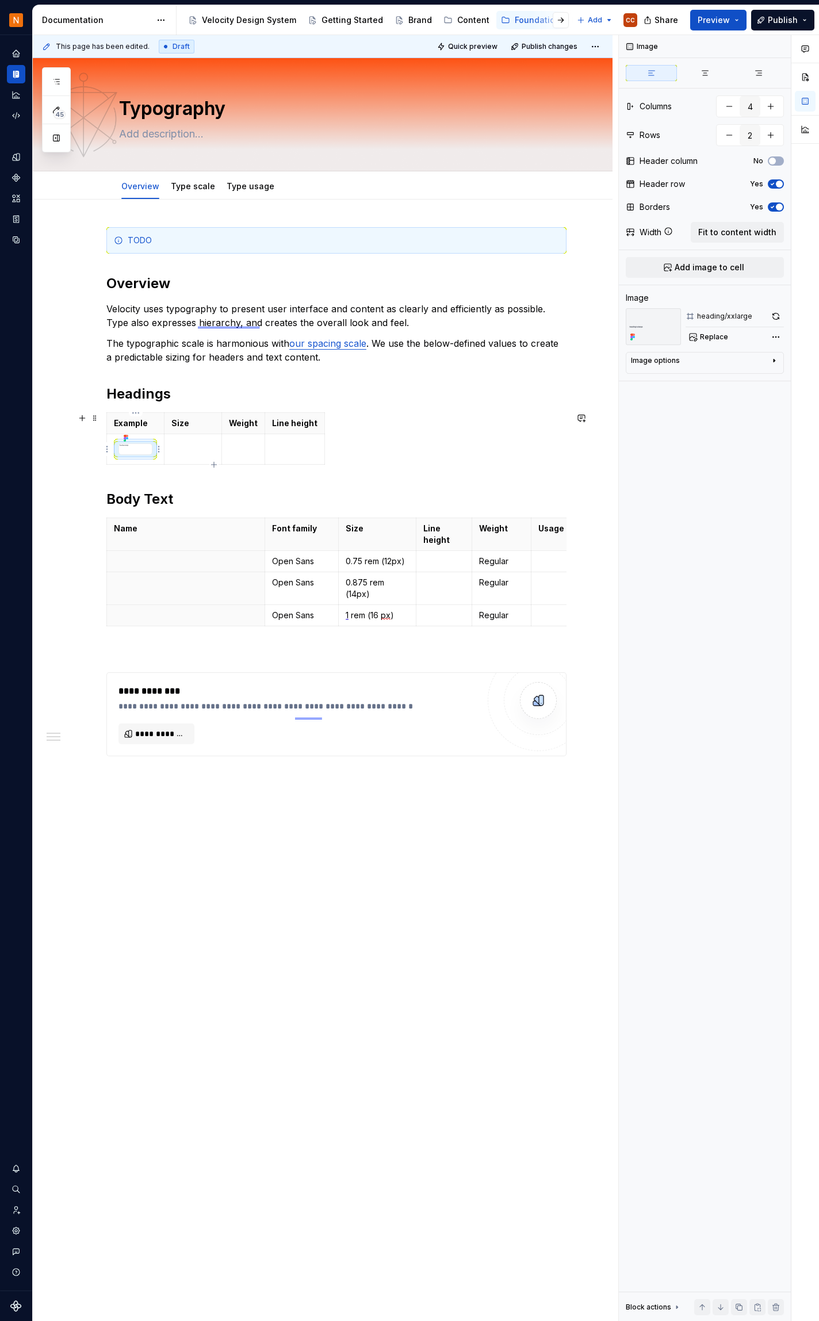
click at [139, 447] on div at bounding box center [135, 449] width 34 height 12
click at [478, 44] on span "Quick preview" at bounding box center [472, 46] width 49 height 9
drag, startPoint x: 320, startPoint y: 456, endPoint x: 559, endPoint y: 467, distance: 238.4
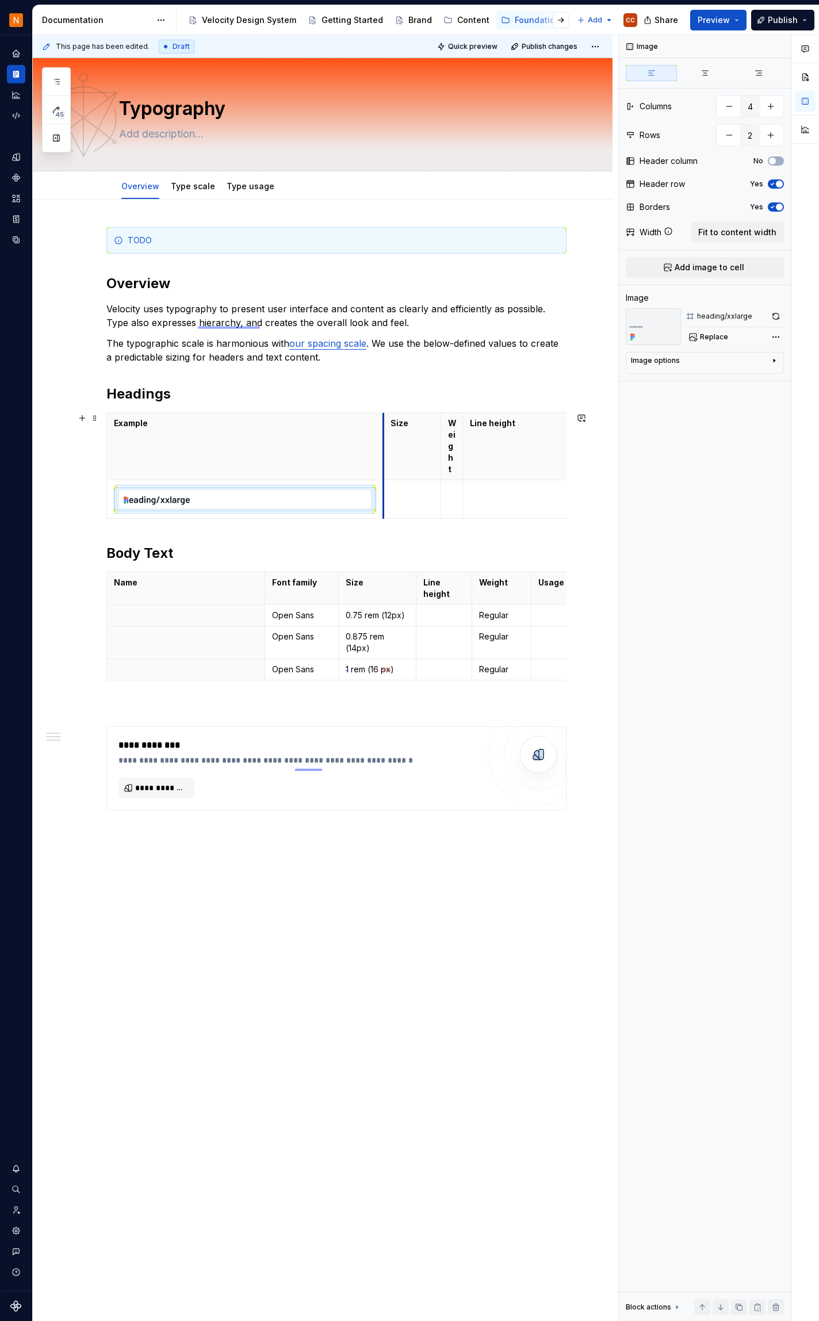
drag, startPoint x: 163, startPoint y: 426, endPoint x: 383, endPoint y: 426, distance: 219.7
drag, startPoint x: 441, startPoint y: 437, endPoint x: 414, endPoint y: 434, distance: 26.7
click at [414, 434] on th "Weight" at bounding box center [425, 446] width 22 height 67
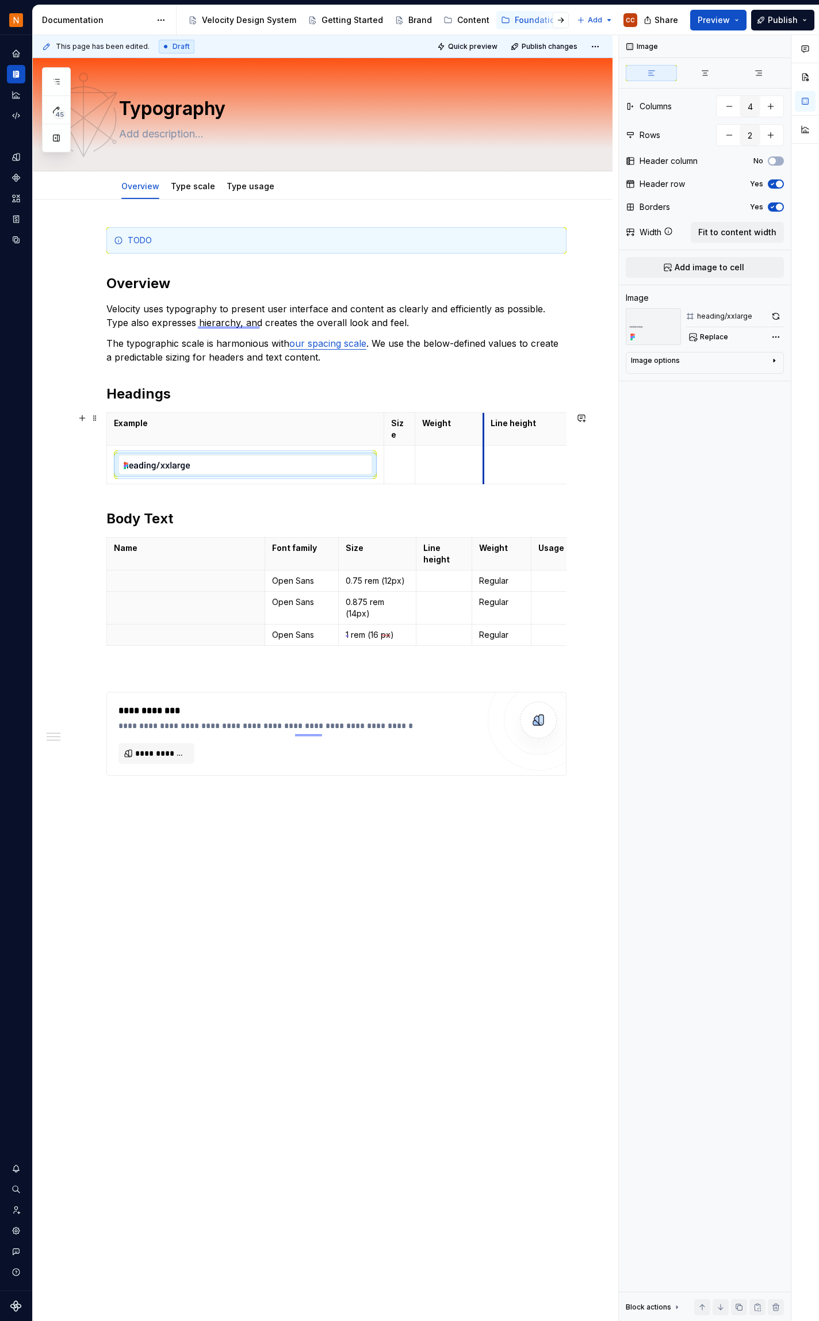
drag, startPoint x: 435, startPoint y: 435, endPoint x: 483, endPoint y: 434, distance: 47.2
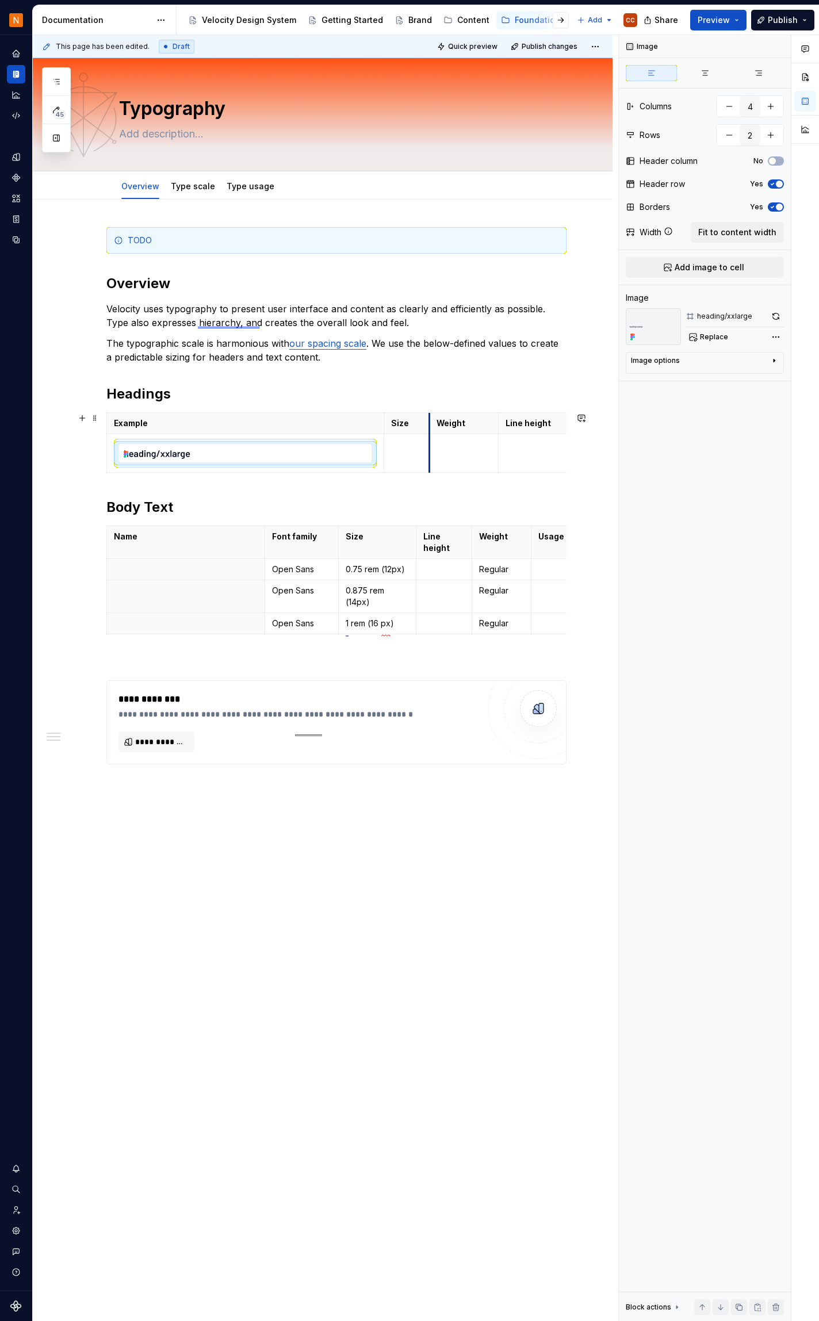
drag, startPoint x: 415, startPoint y: 429, endPoint x: 429, endPoint y: 430, distance: 14.4
click at [429, 430] on th "Weight" at bounding box center [464, 423] width 70 height 21
click at [187, 427] on p "Example" at bounding box center [245, 424] width 263 height 12
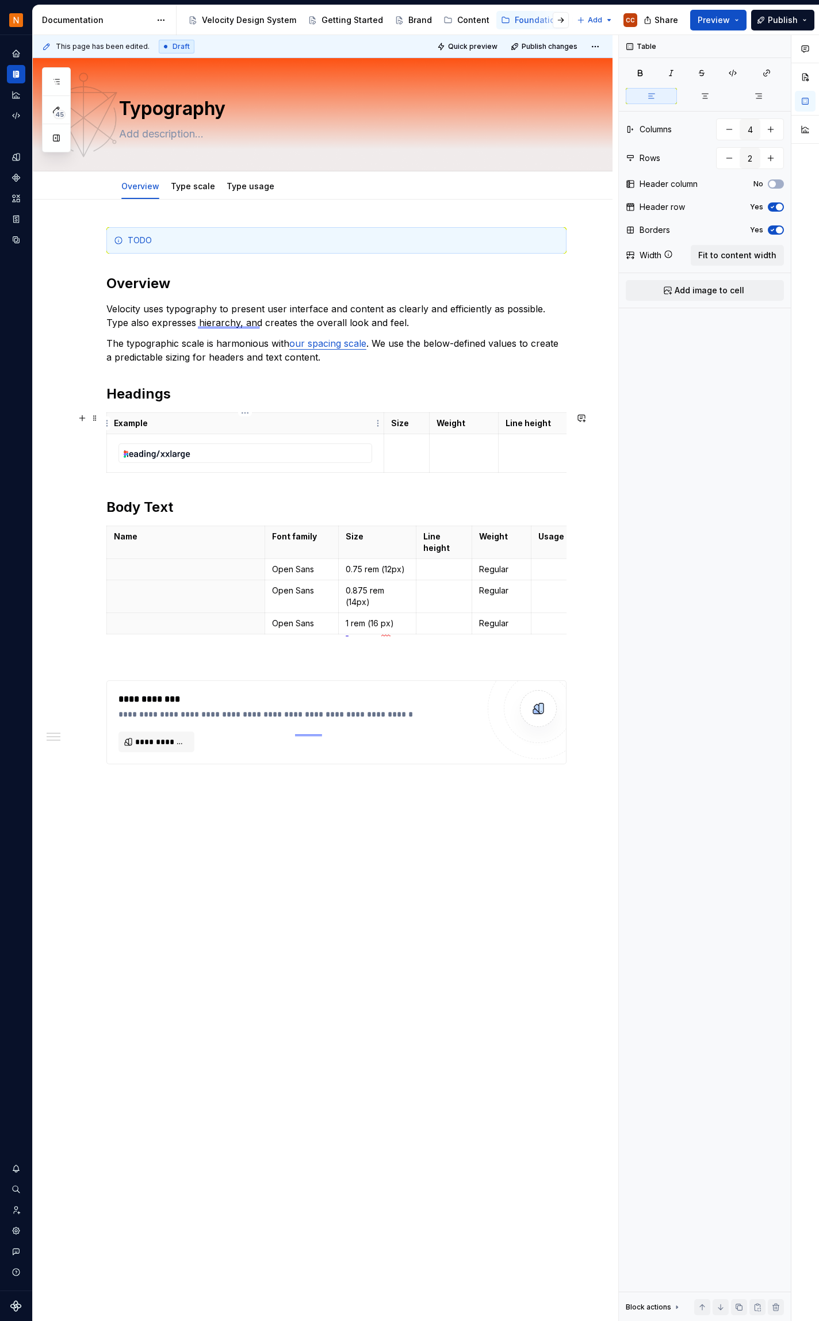
click at [110, 418] on th "Example" at bounding box center [245, 423] width 277 height 21
click at [176, 418] on p "Example" at bounding box center [245, 424] width 263 height 12
click at [737, 253] on span "Fit to content width" at bounding box center [737, 256] width 78 height 12
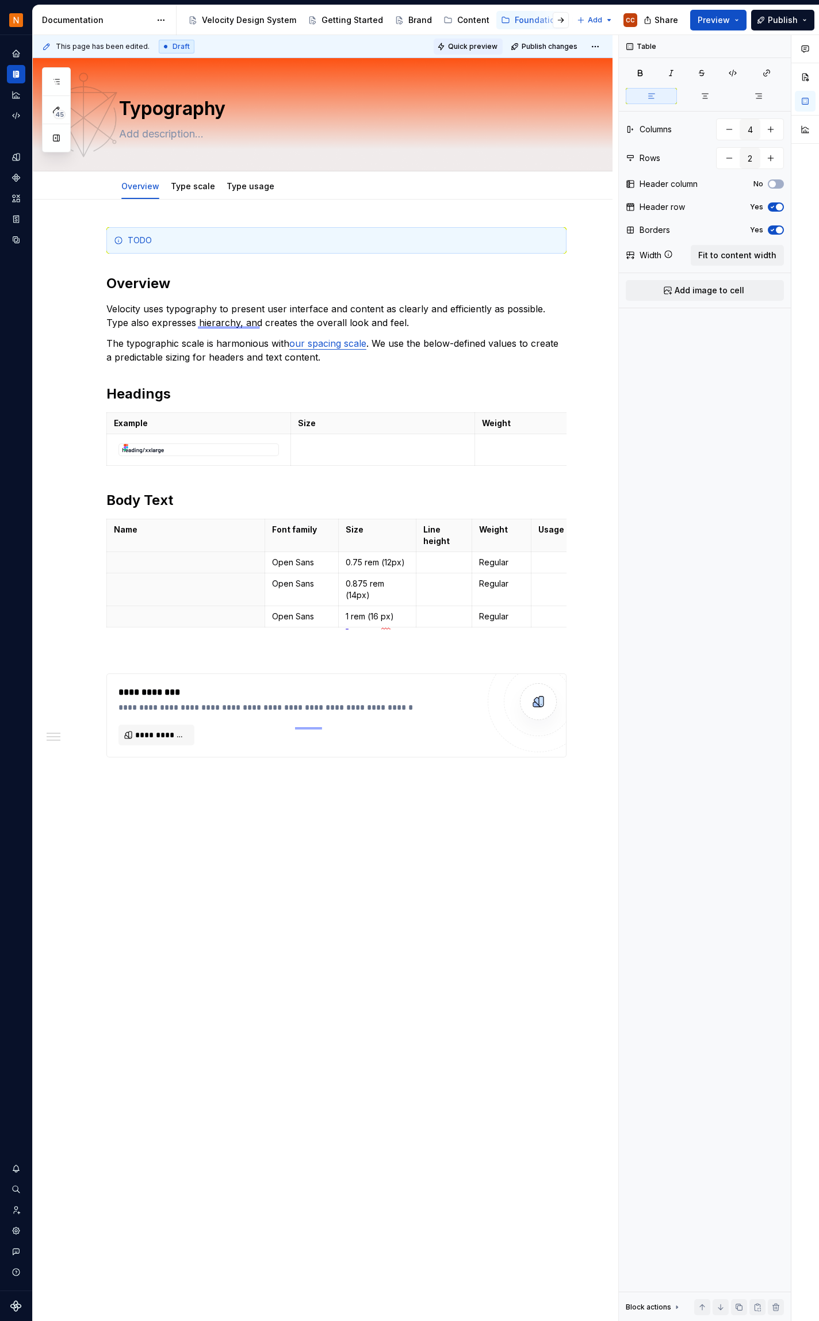
click at [467, 45] on span "Quick preview" at bounding box center [472, 46] width 49 height 9
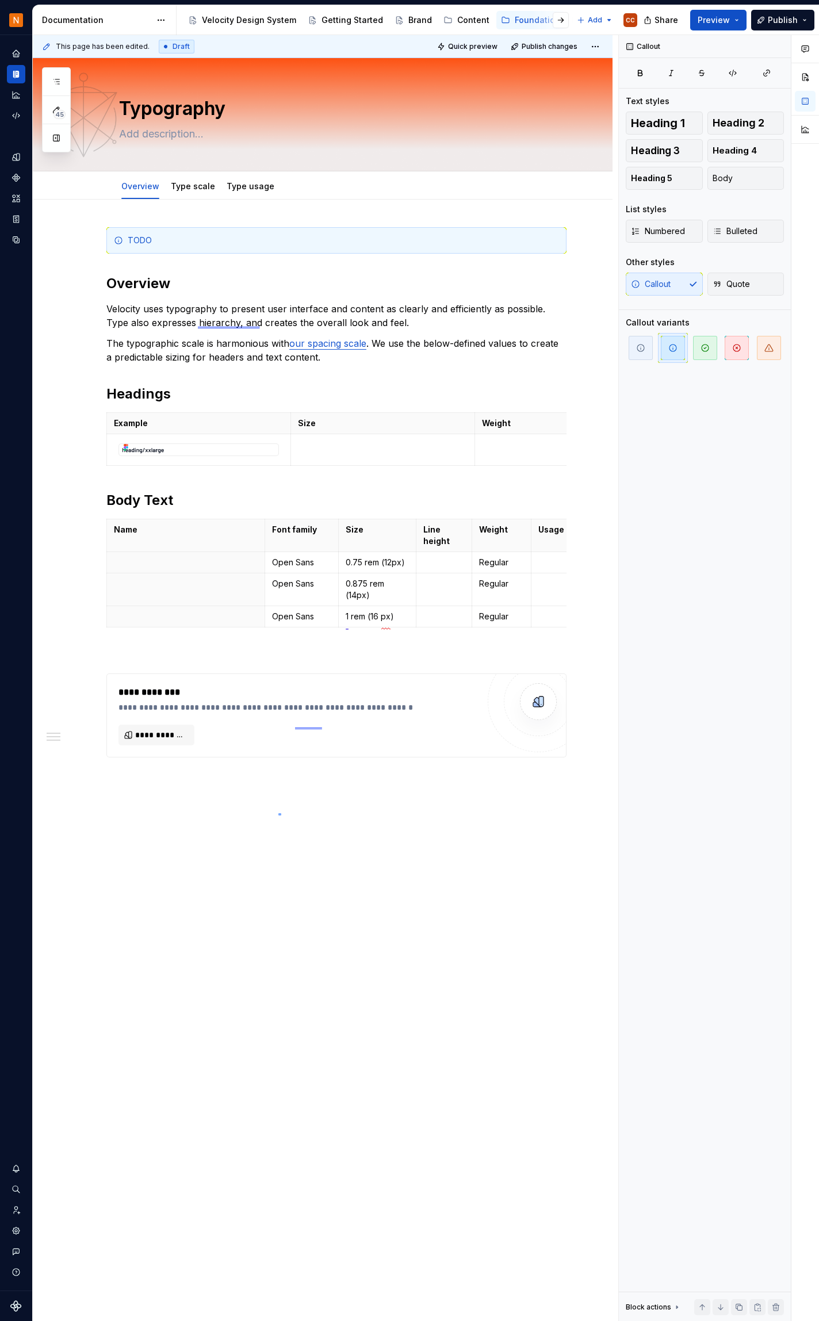
click at [278, 813] on div "**********" at bounding box center [326, 678] width 586 height 1287
click at [216, 425] on p "Example" at bounding box center [199, 424] width 170 height 12
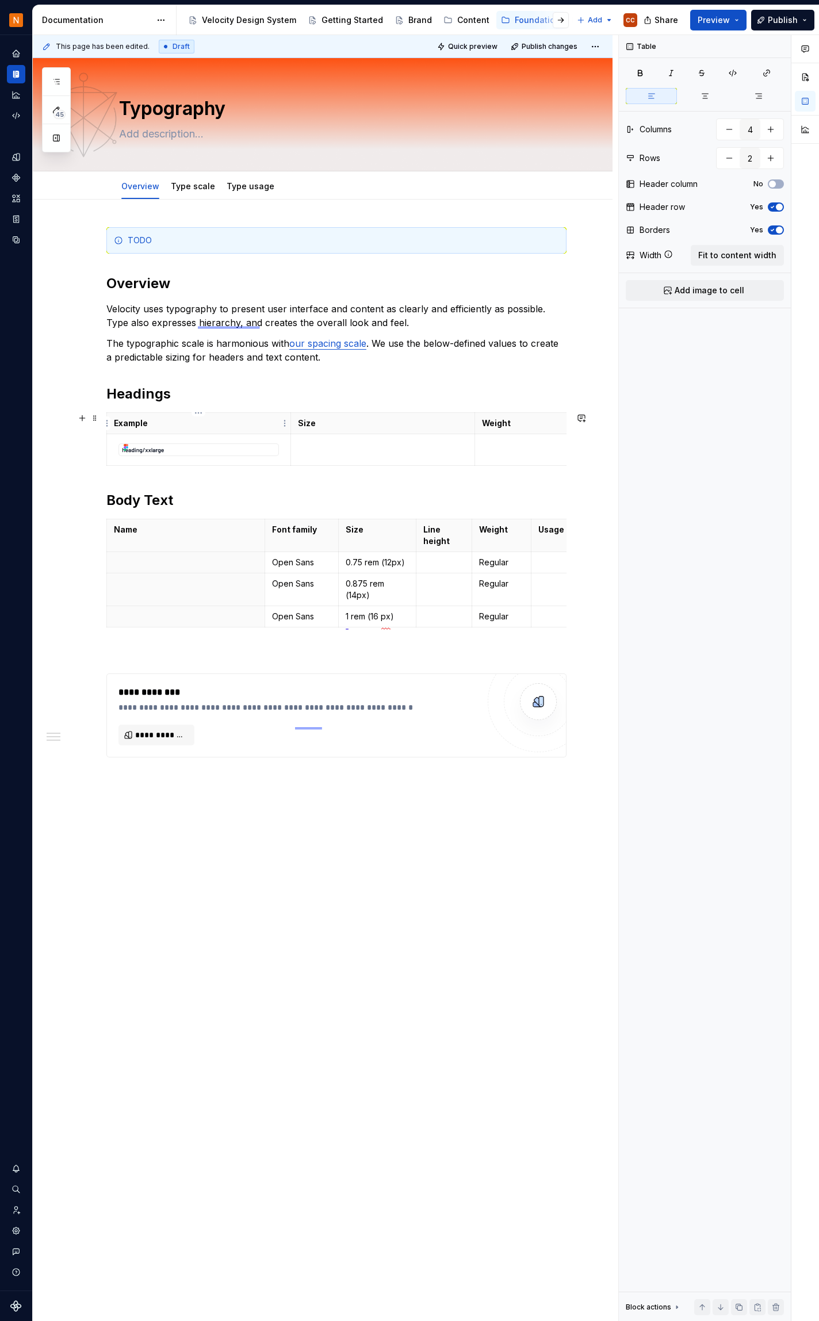
click at [109, 414] on th "Example" at bounding box center [199, 423] width 184 height 21
click at [668, 255] on icon at bounding box center [668, 254] width 9 height 9
click at [718, 255] on span "Fit to content width" at bounding box center [737, 256] width 78 height 12
click at [663, 260] on div at bounding box center [667, 256] width 12 height 12
drag, startPoint x: 474, startPoint y: 424, endPoint x: 339, endPoint y: 424, distance: 135.2
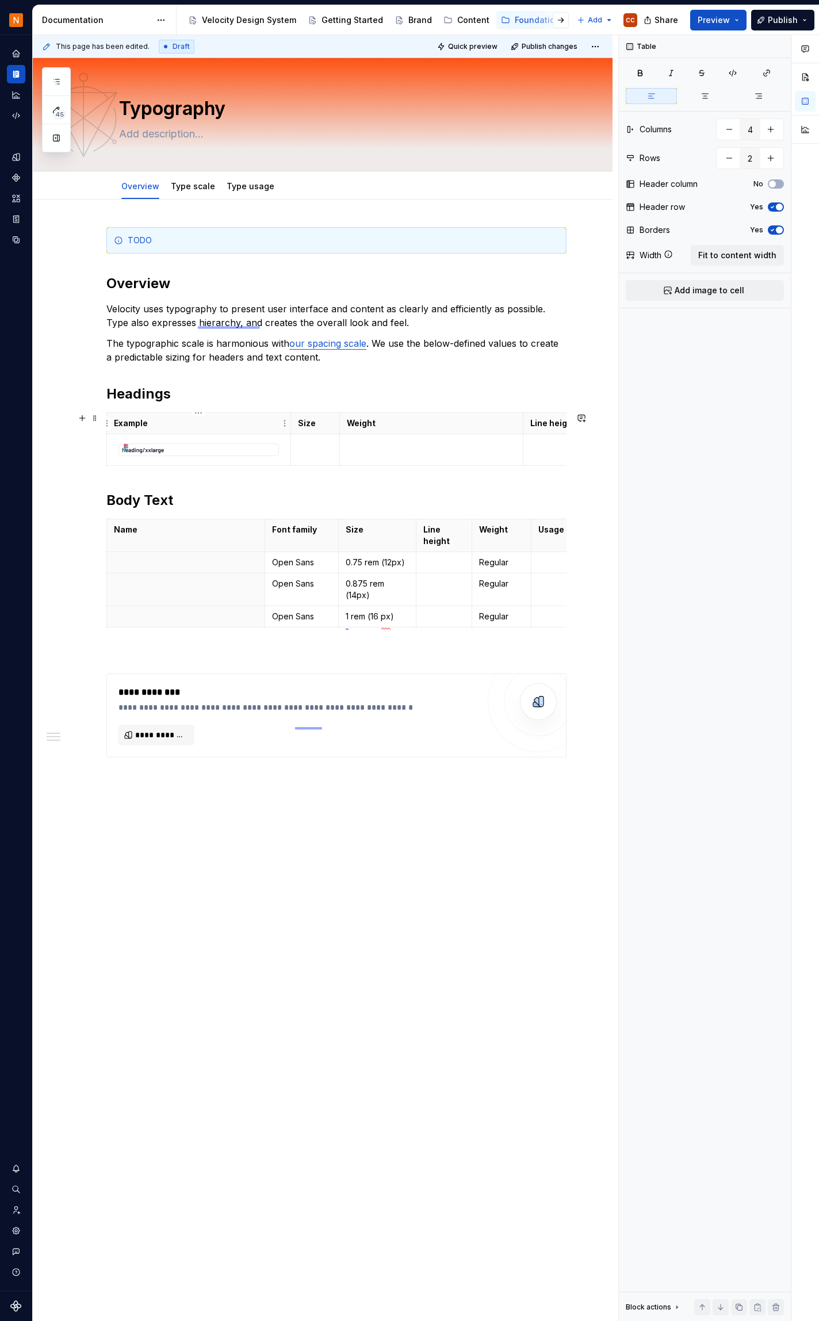
click at [288, 423] on th "Example" at bounding box center [199, 423] width 184 height 21
drag, startPoint x: 522, startPoint y: 423, endPoint x: 391, endPoint y: 425, distance: 131.2
drag, startPoint x: 565, startPoint y: 423, endPoint x: 447, endPoint y: 426, distance: 118.5
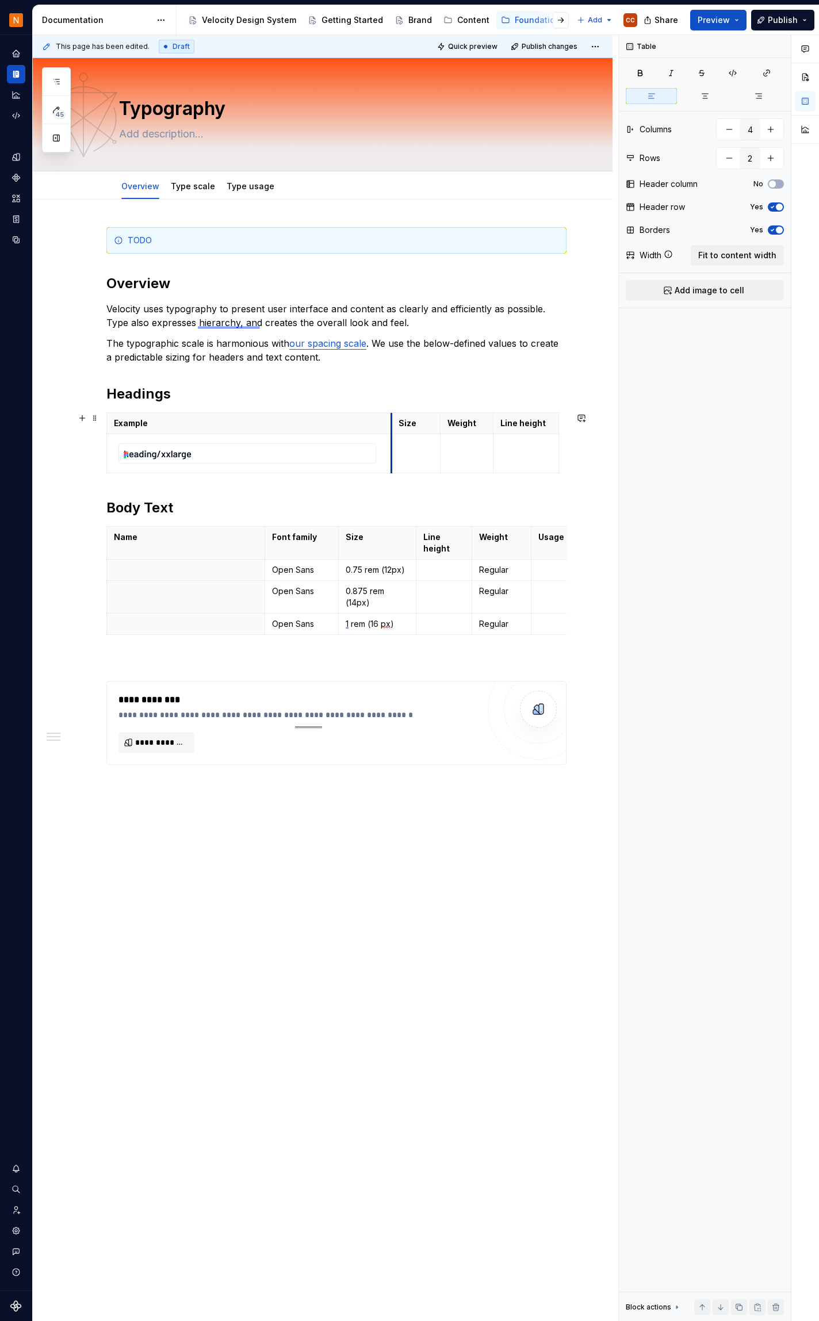
drag, startPoint x: 289, startPoint y: 426, endPoint x: 391, endPoint y: 439, distance: 102.1
click at [477, 45] on span "Quick preview" at bounding box center [472, 46] width 49 height 9
type textarea "*"
click at [332, 475] on icon "button" at bounding box center [332, 472] width 9 height 9
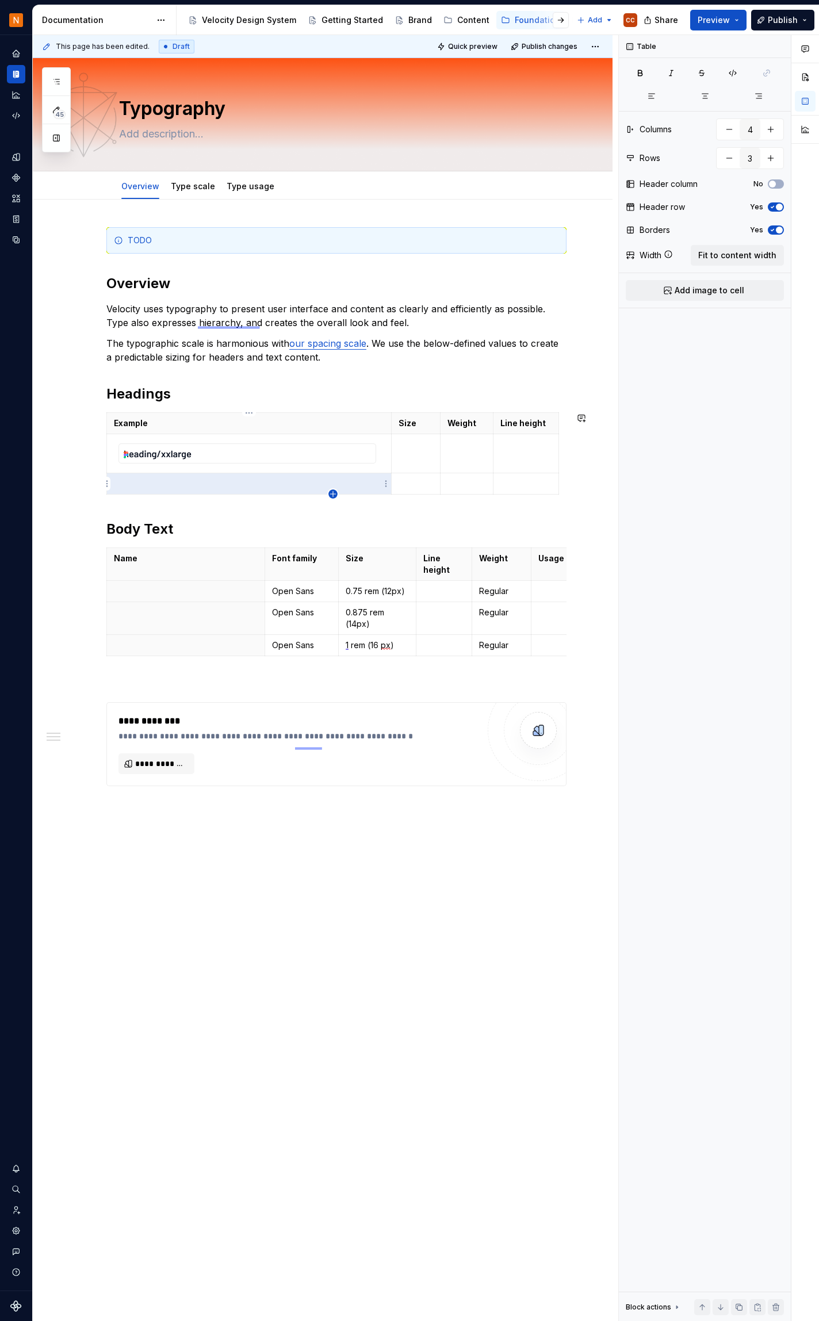
click at [333, 494] on icon "button" at bounding box center [332, 493] width 5 height 5
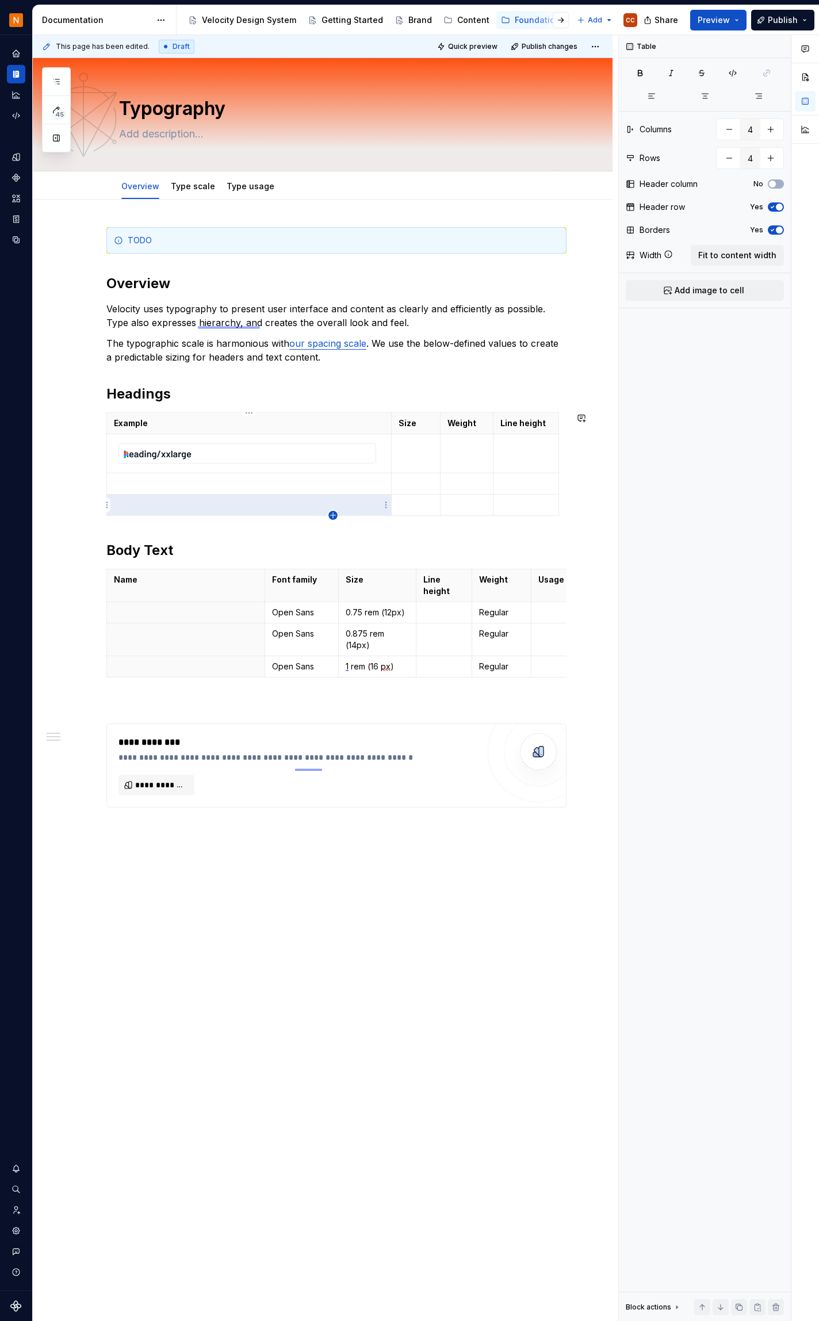
click at [332, 517] on icon "button" at bounding box center [332, 515] width 9 height 9
type input "5"
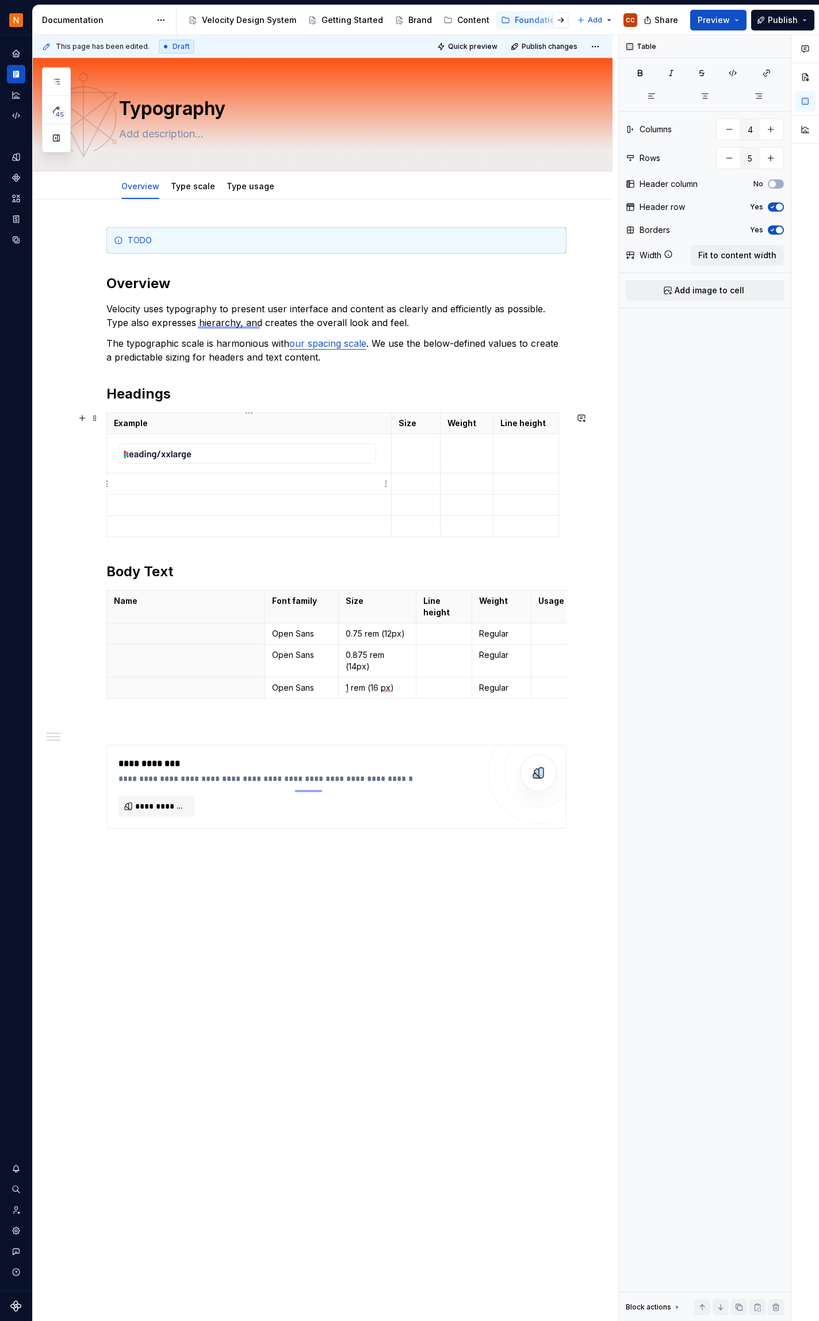
click at [219, 485] on p at bounding box center [249, 484] width 270 height 12
click at [234, 450] on img at bounding box center [247, 453] width 257 height 19
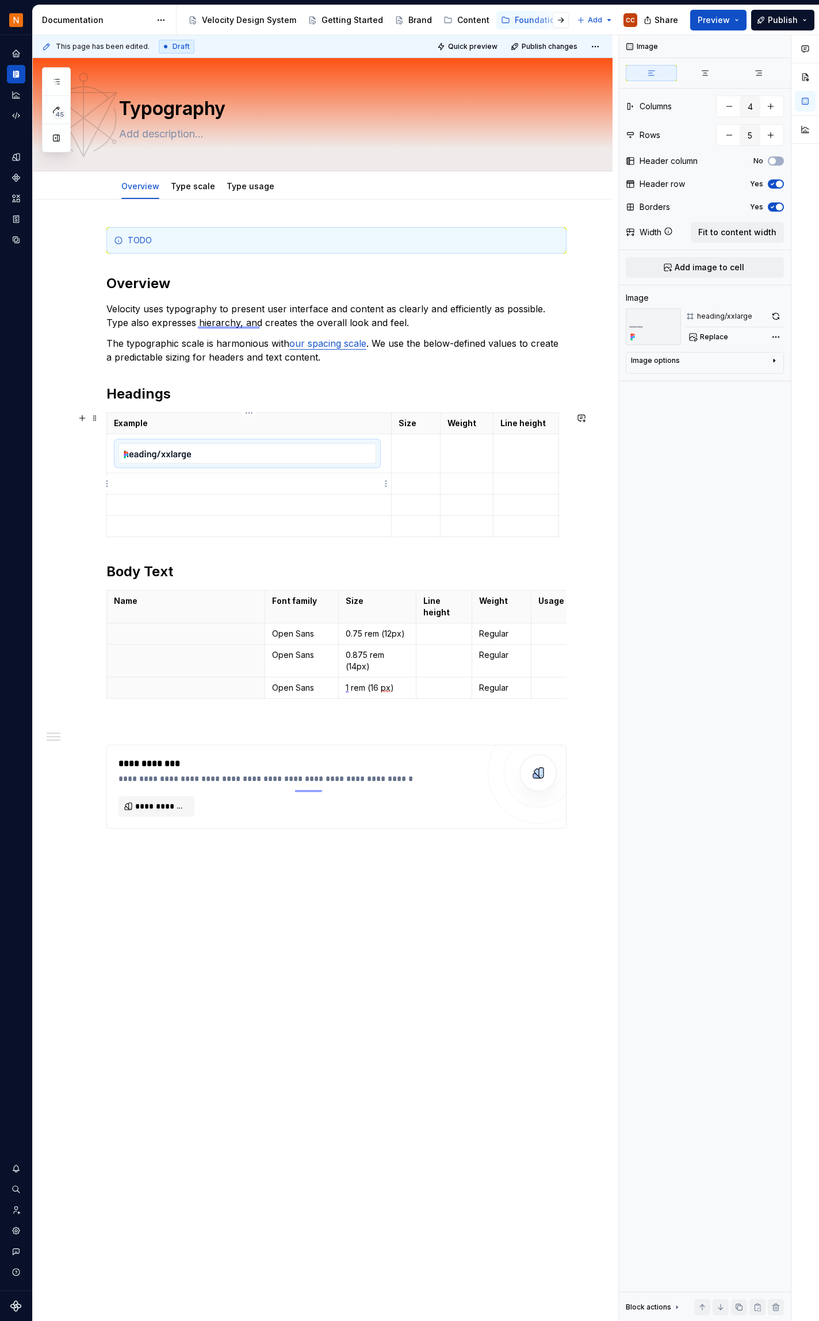
click at [231, 481] on p at bounding box center [249, 484] width 270 height 12
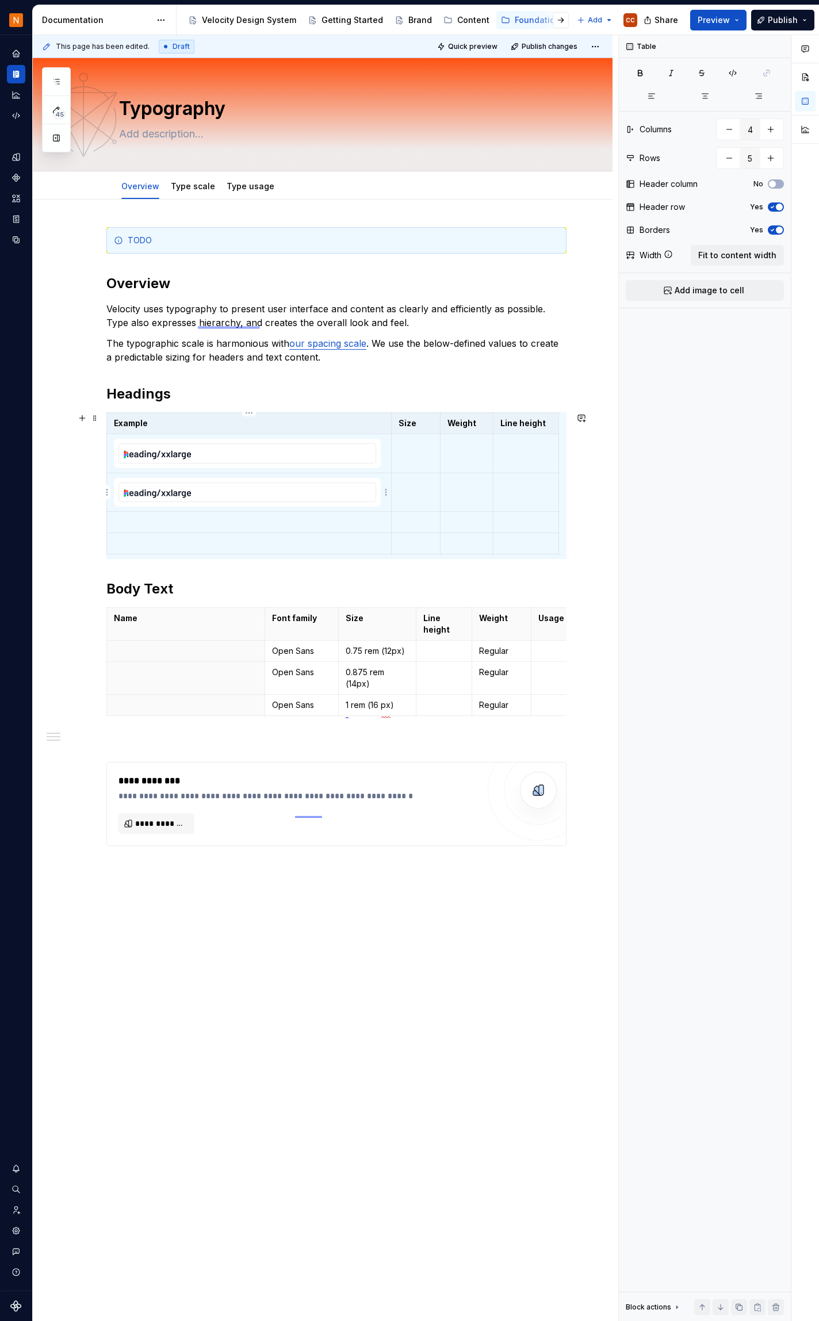
click at [275, 497] on img at bounding box center [247, 492] width 257 height 19
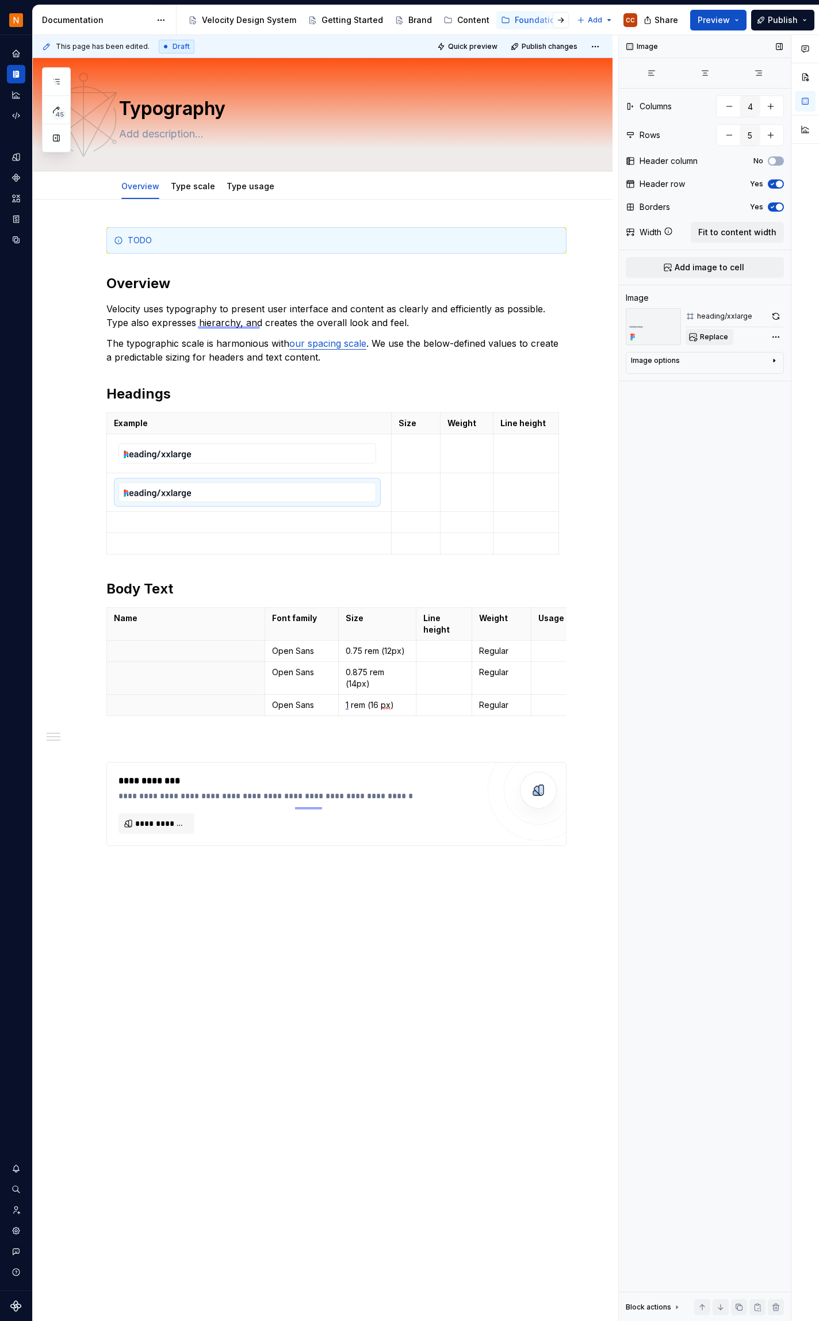
click at [714, 336] on span "Replace" at bounding box center [714, 336] width 28 height 9
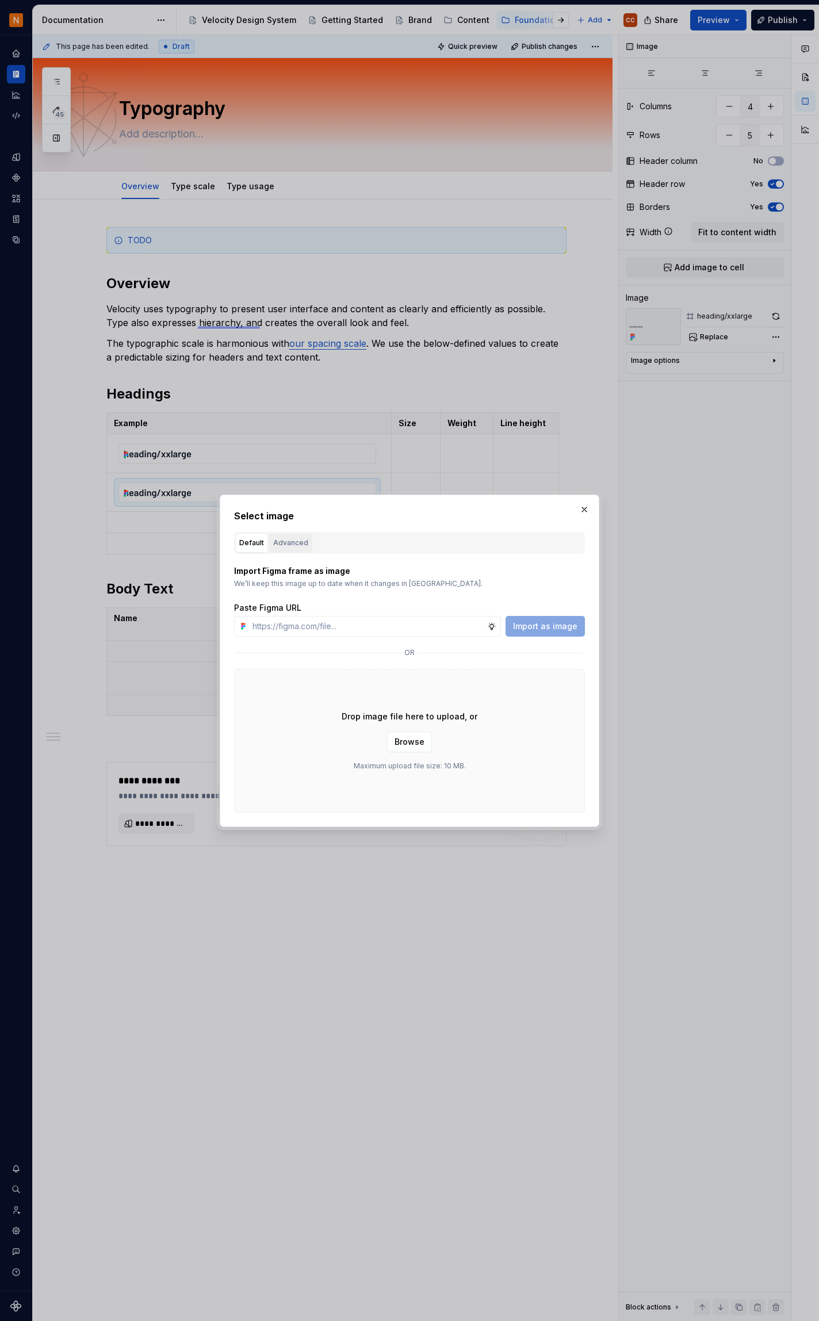
click at [292, 542] on div "Advanced" at bounding box center [290, 543] width 35 height 12
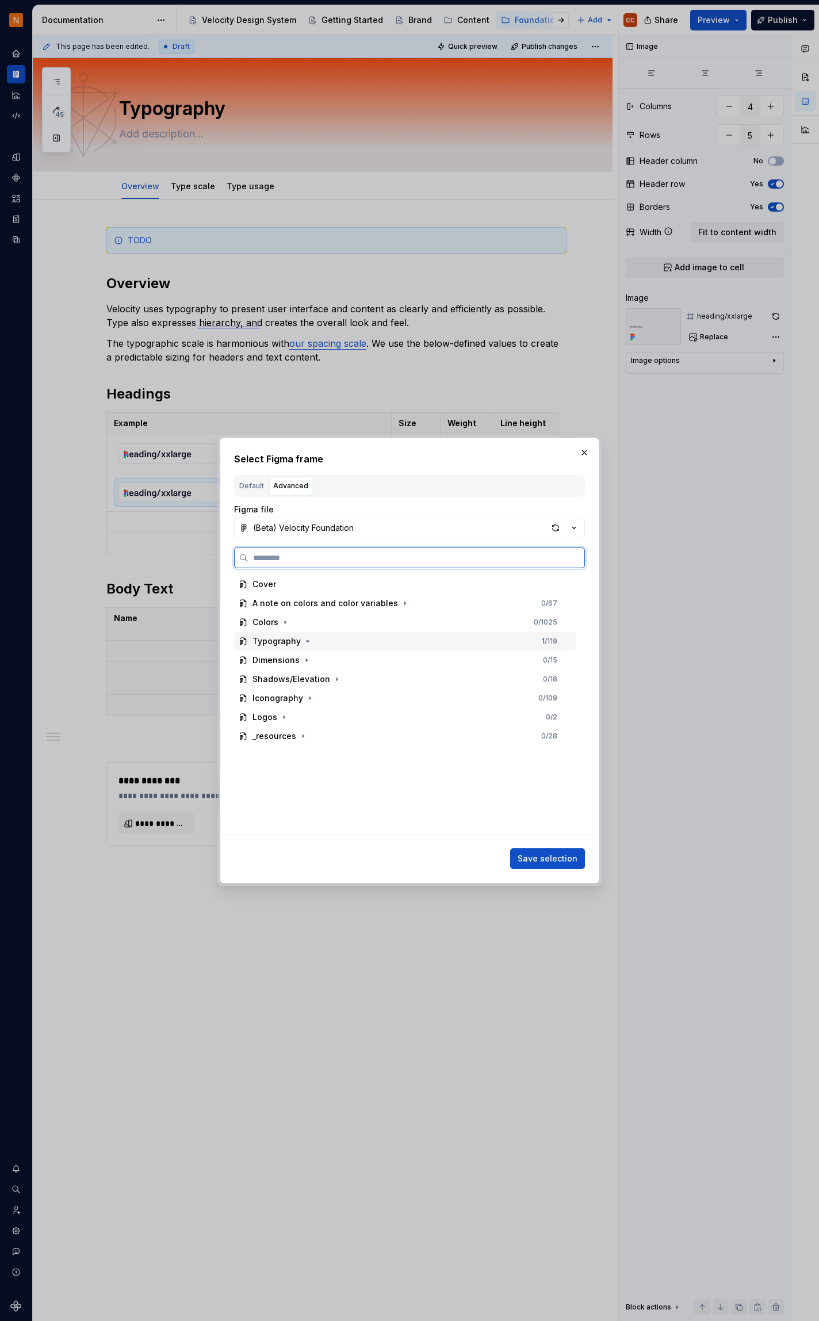
click at [287, 644] on div "Typography" at bounding box center [277, 642] width 48 height 12
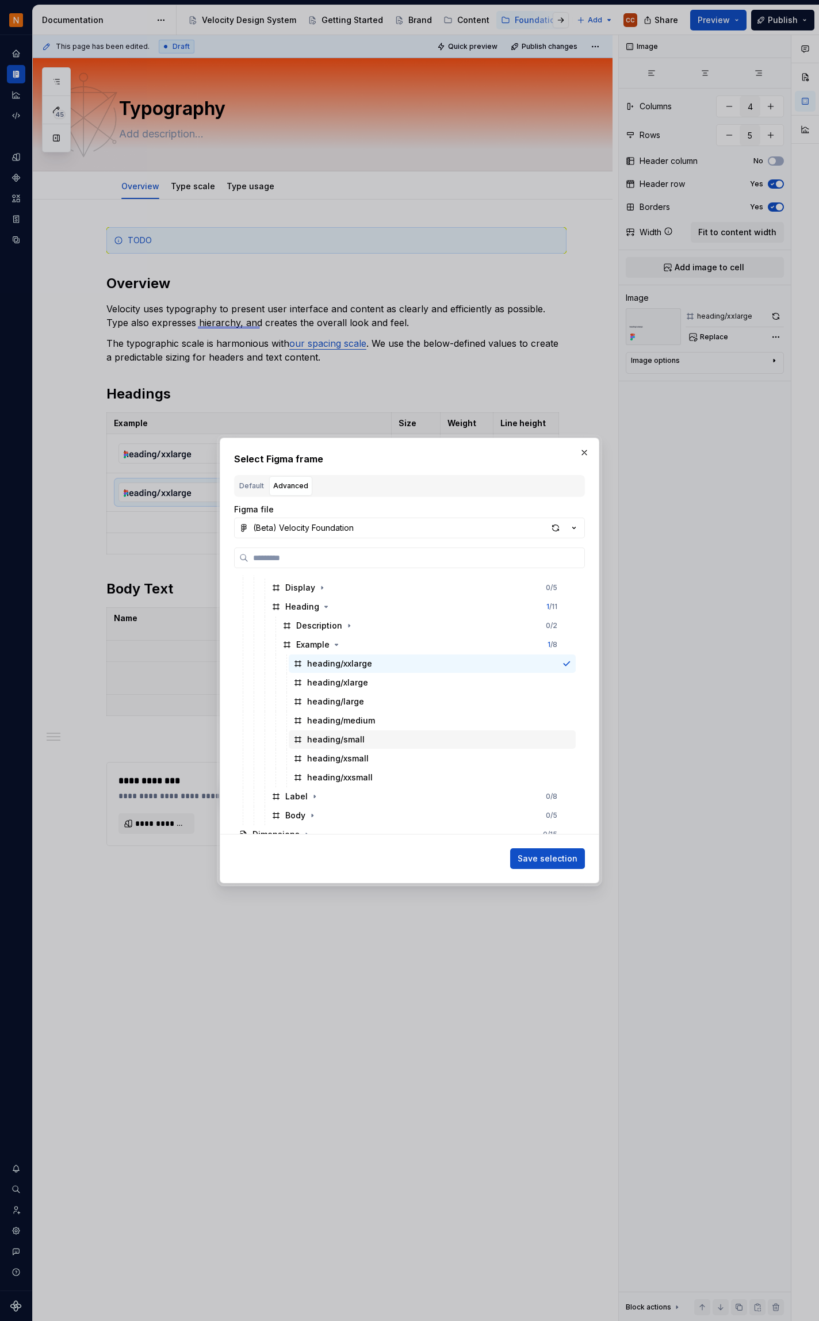
scroll to position [230, 0]
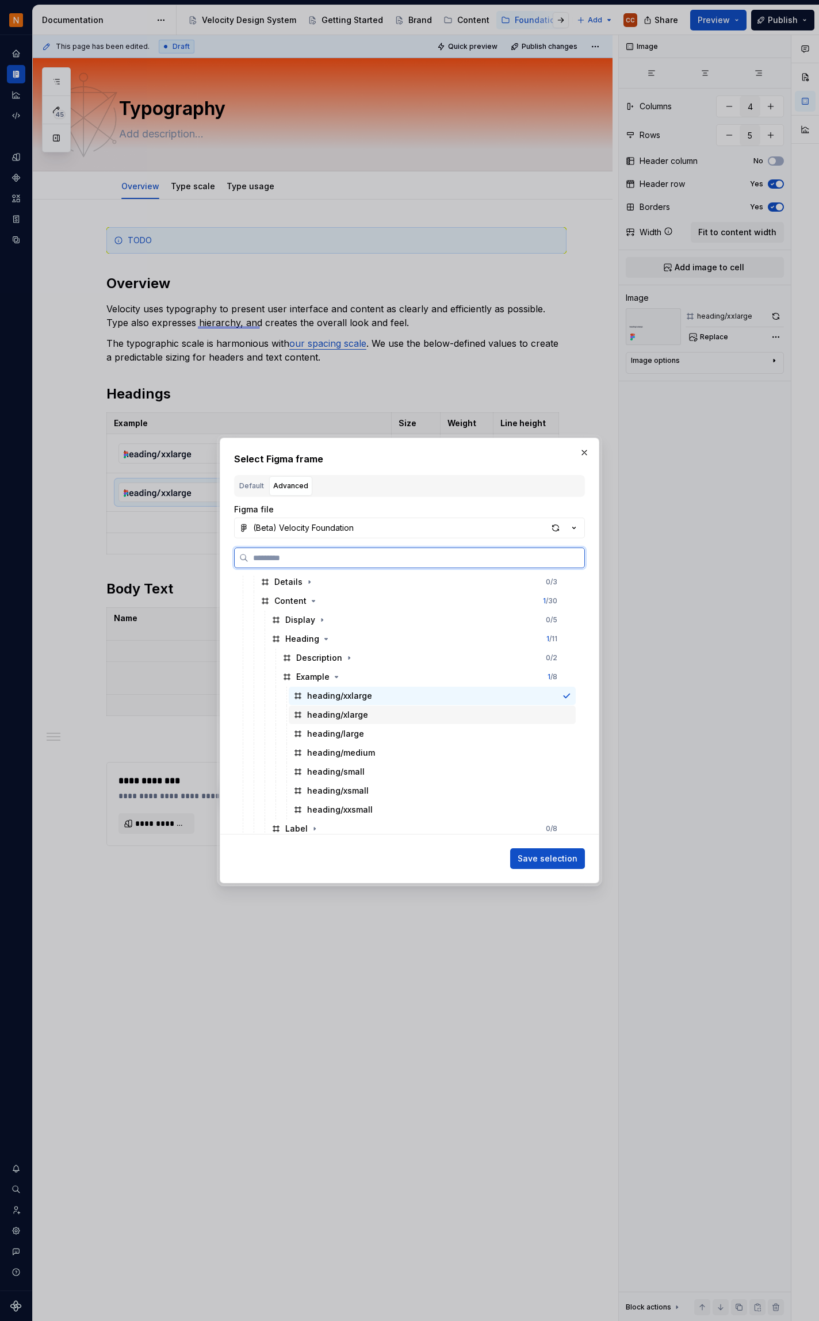
click at [567, 715] on div at bounding box center [566, 714] width 9 height 9
click at [555, 859] on span "Save selection" at bounding box center [548, 859] width 60 height 12
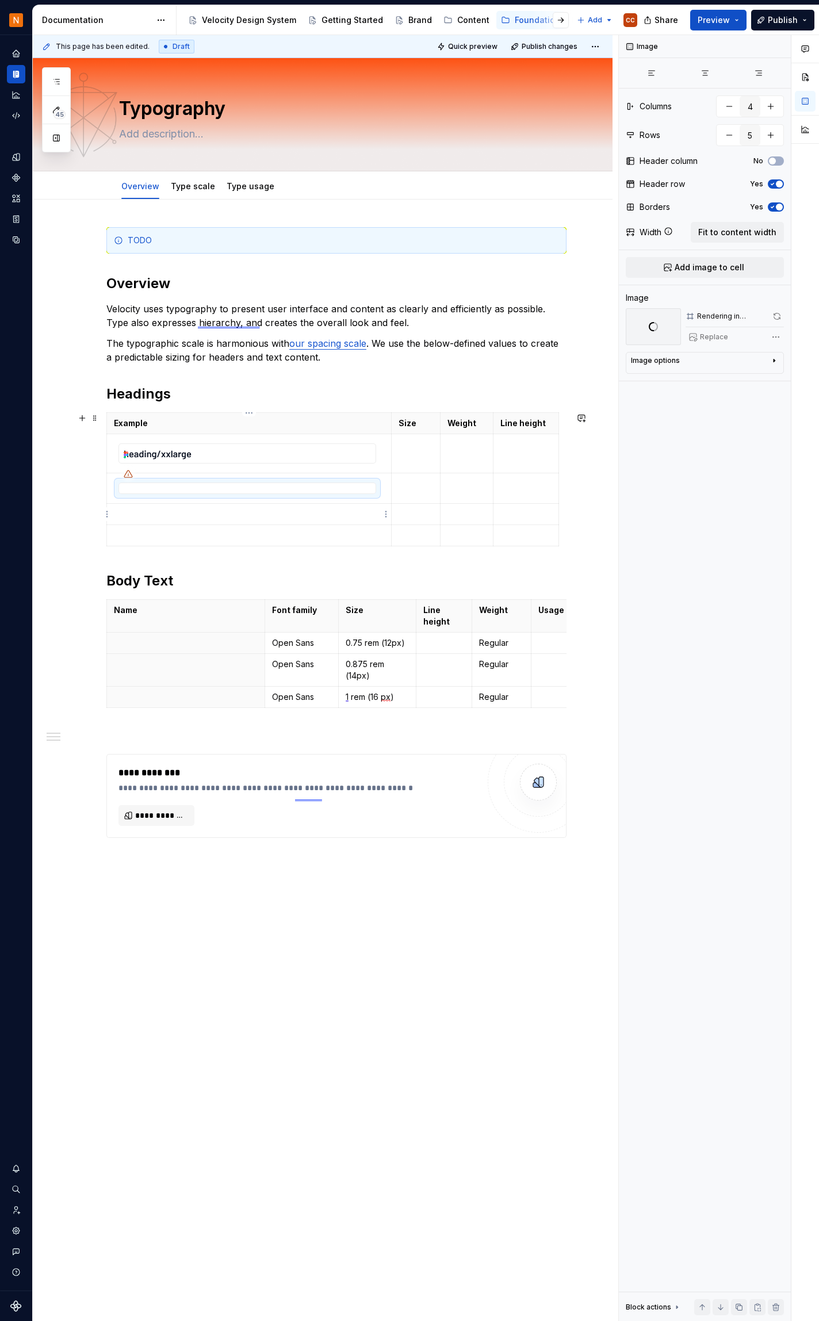
type textarea "*"
click at [246, 518] on p at bounding box center [249, 514] width 270 height 12
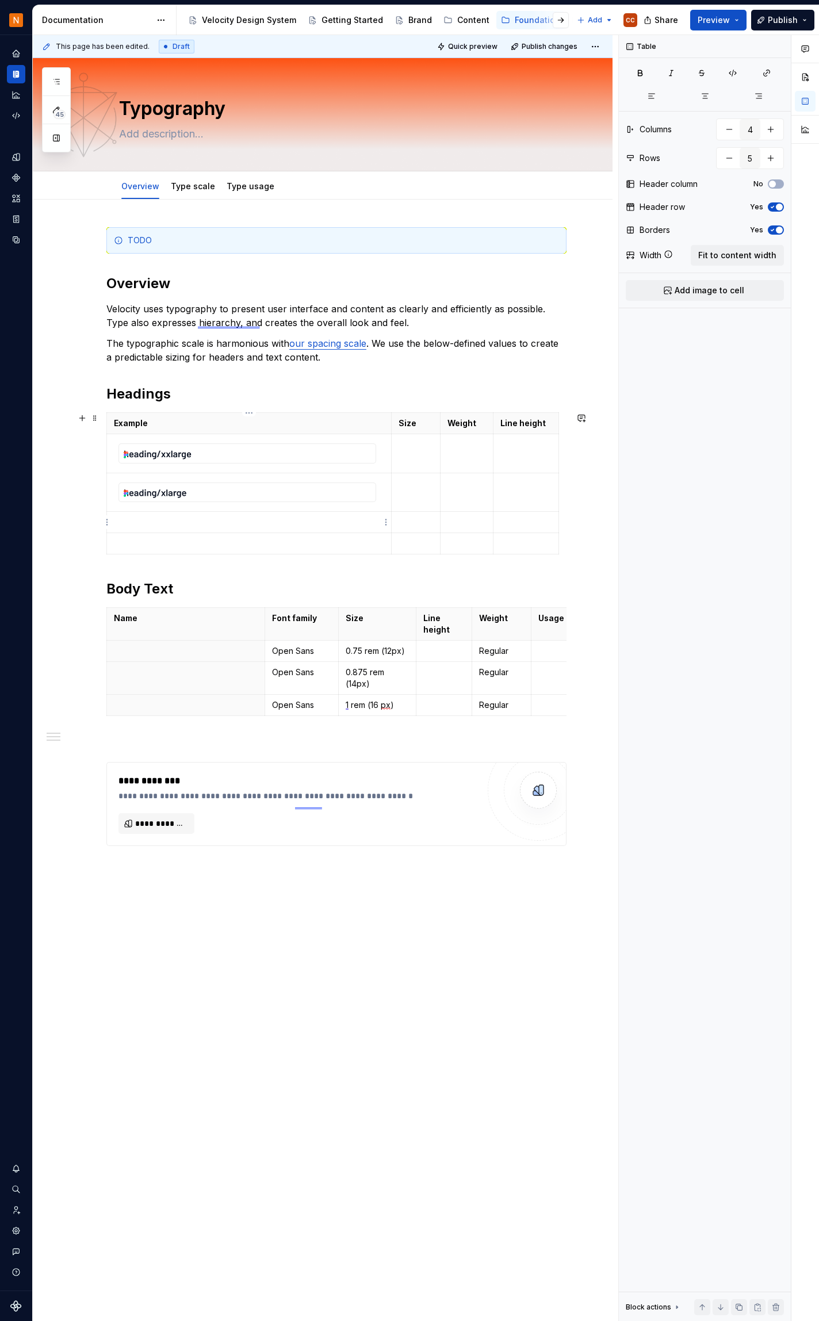
click at [293, 524] on p at bounding box center [249, 523] width 270 height 12
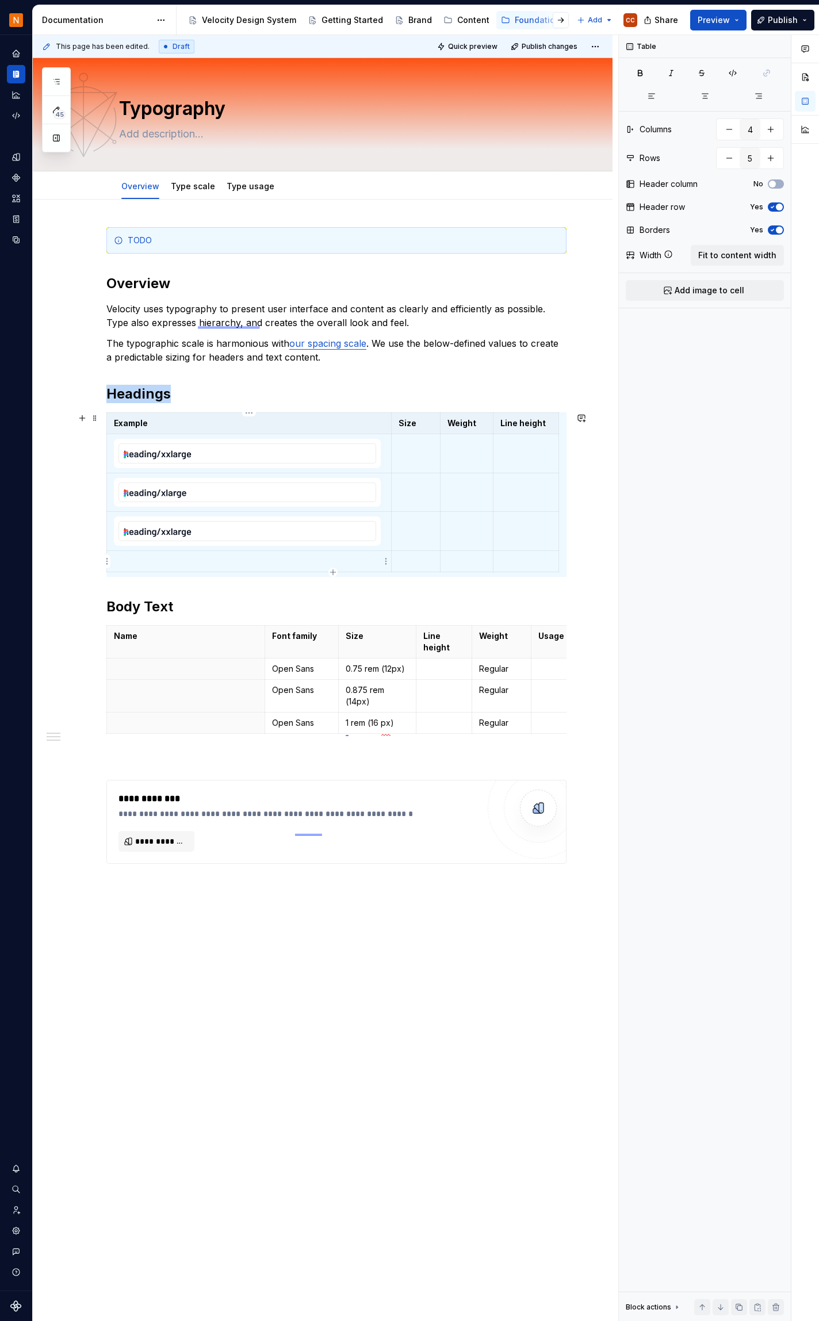
click at [279, 559] on p at bounding box center [249, 562] width 270 height 12
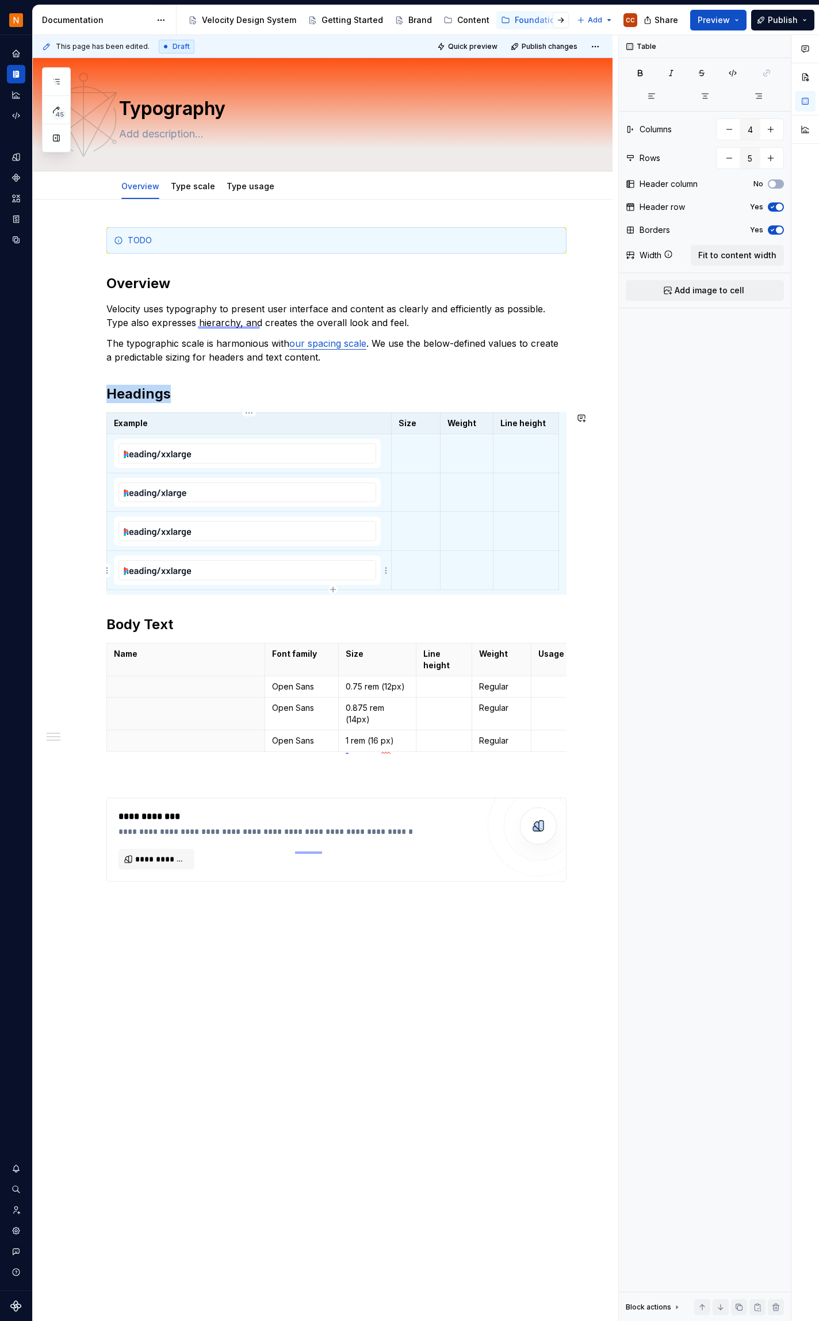
click at [334, 589] on icon "button" at bounding box center [332, 589] width 9 height 9
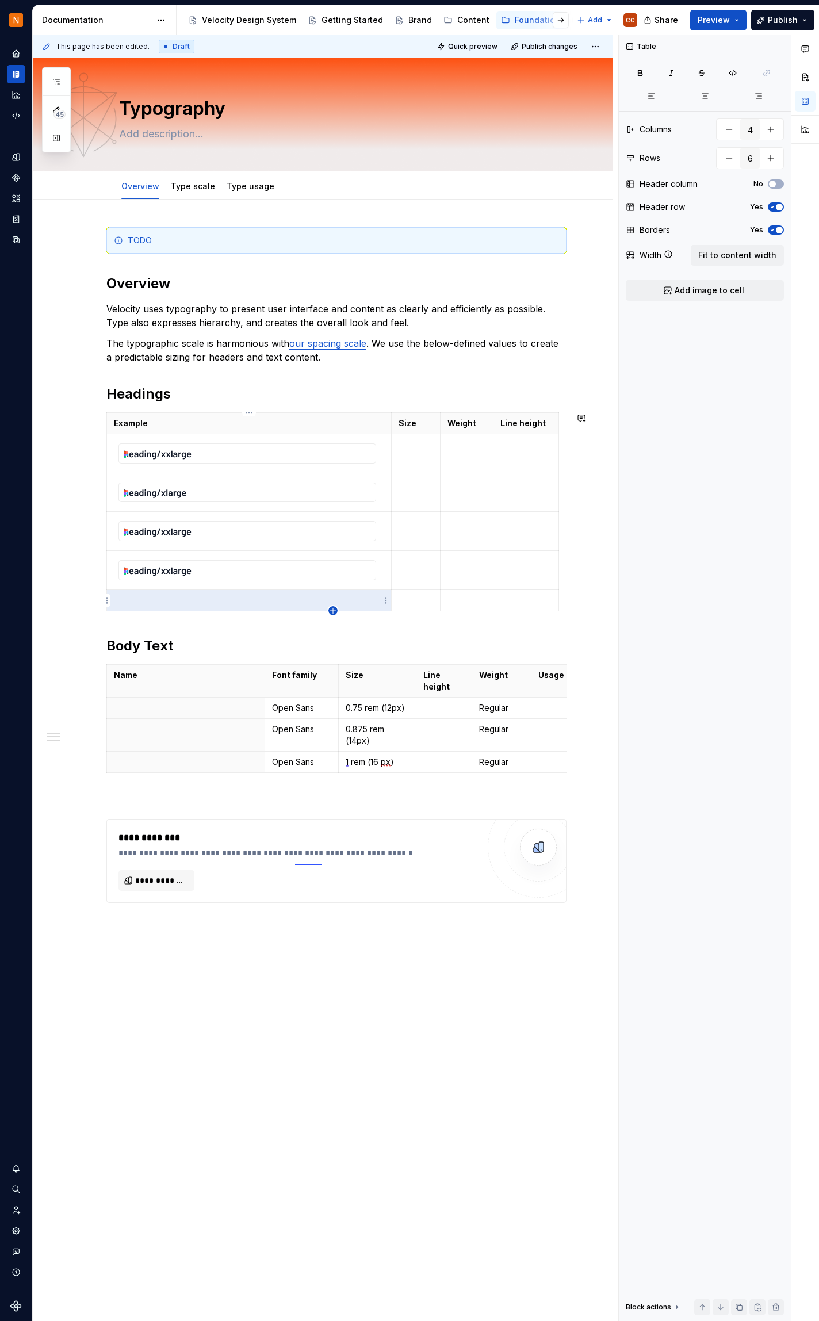
click at [334, 610] on icon "button" at bounding box center [332, 610] width 9 height 9
type input "7"
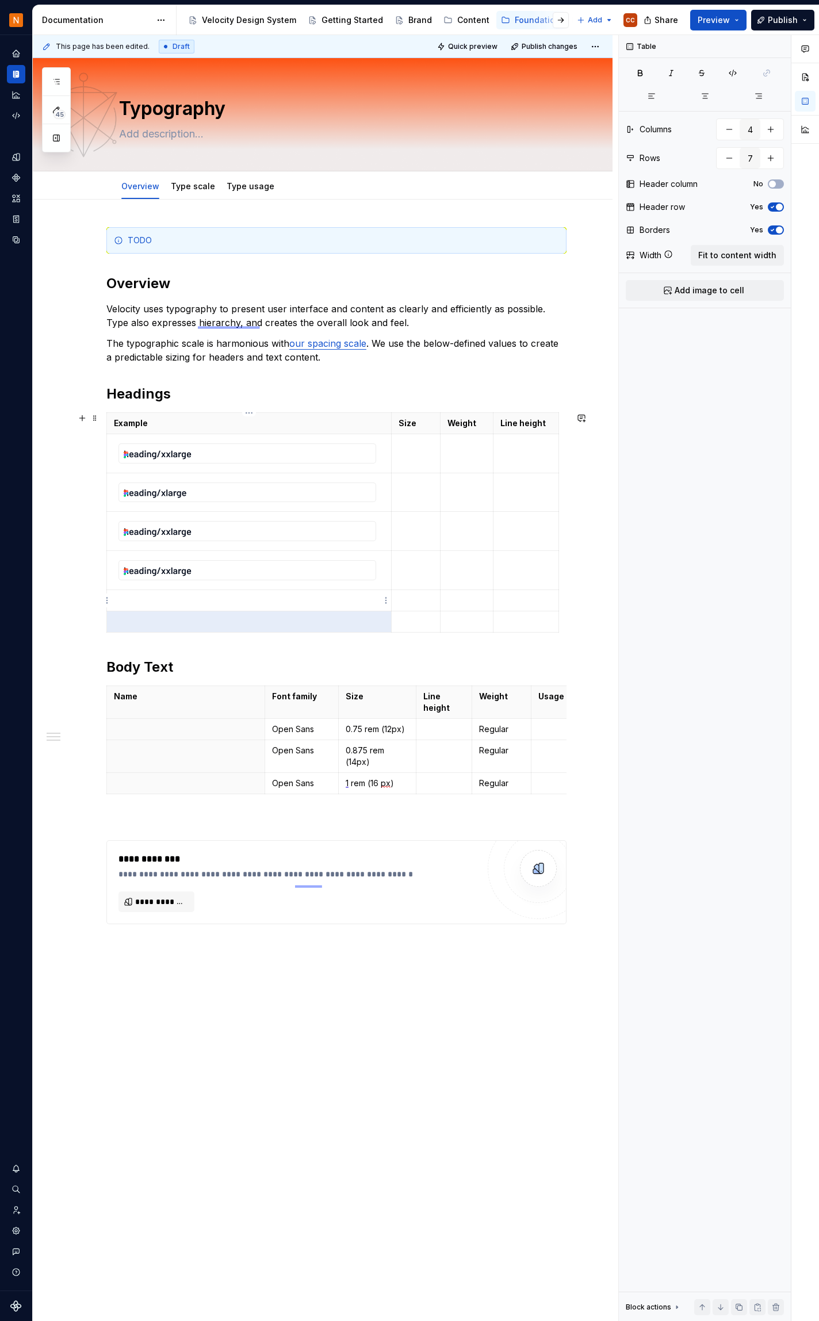
click at [243, 601] on p at bounding box center [249, 601] width 270 height 12
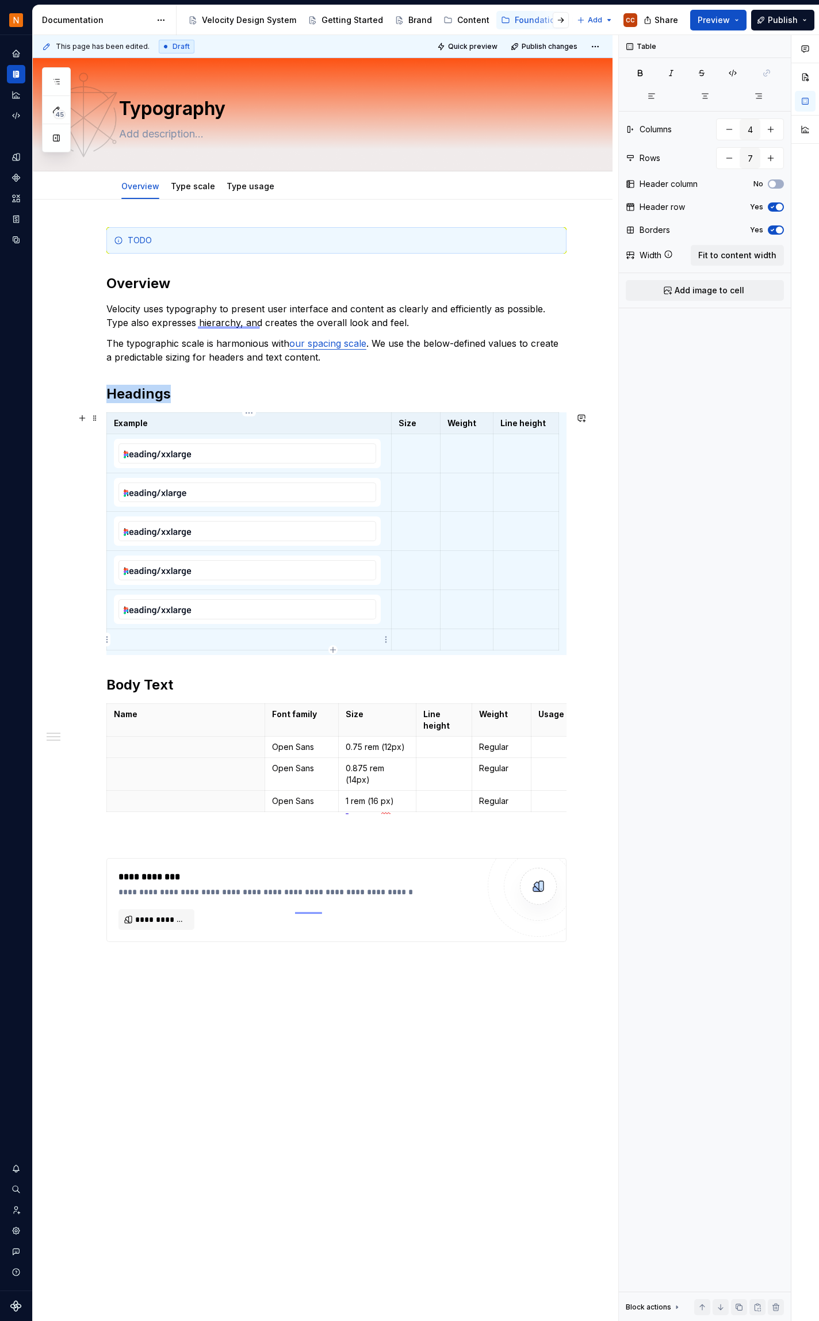
click at [244, 640] on p at bounding box center [249, 640] width 270 height 12
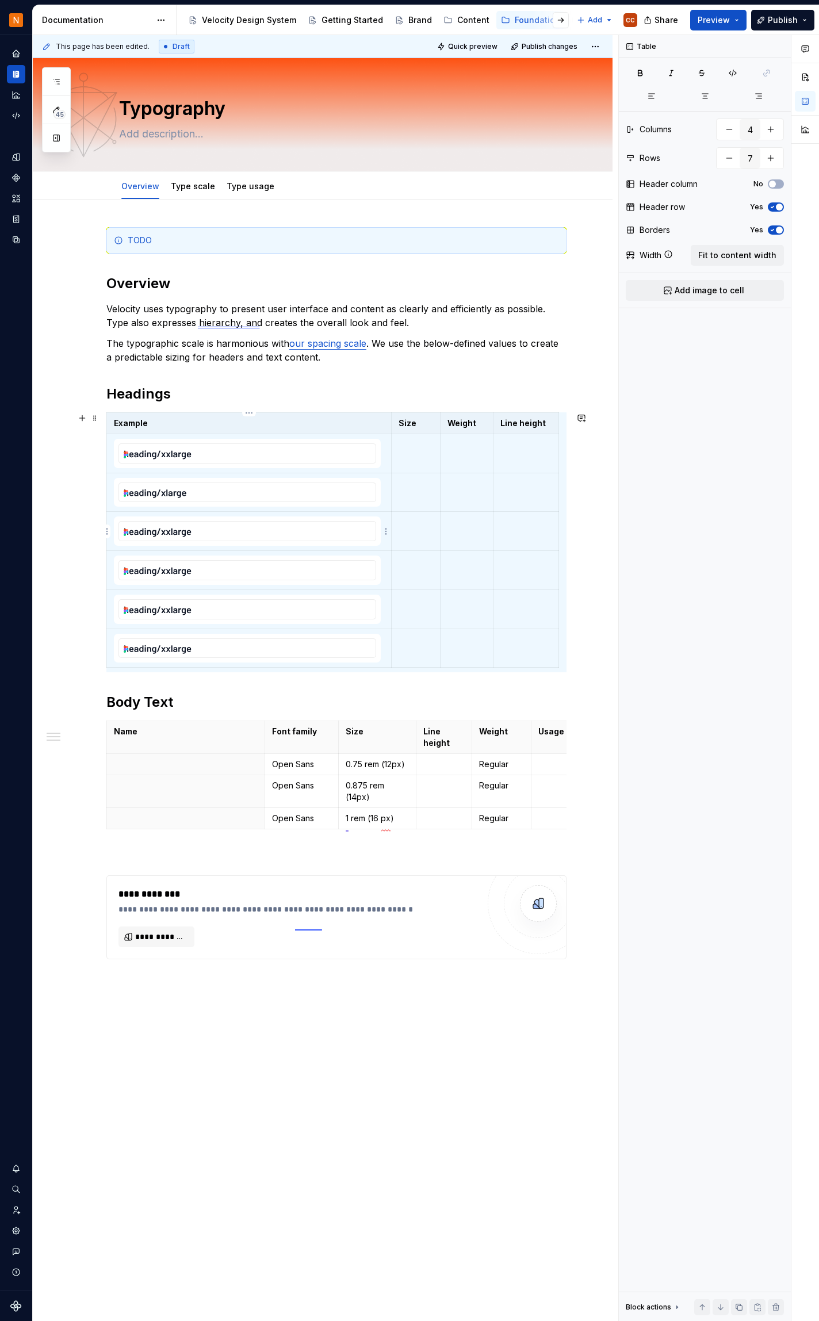
click at [269, 533] on img at bounding box center [247, 531] width 257 height 19
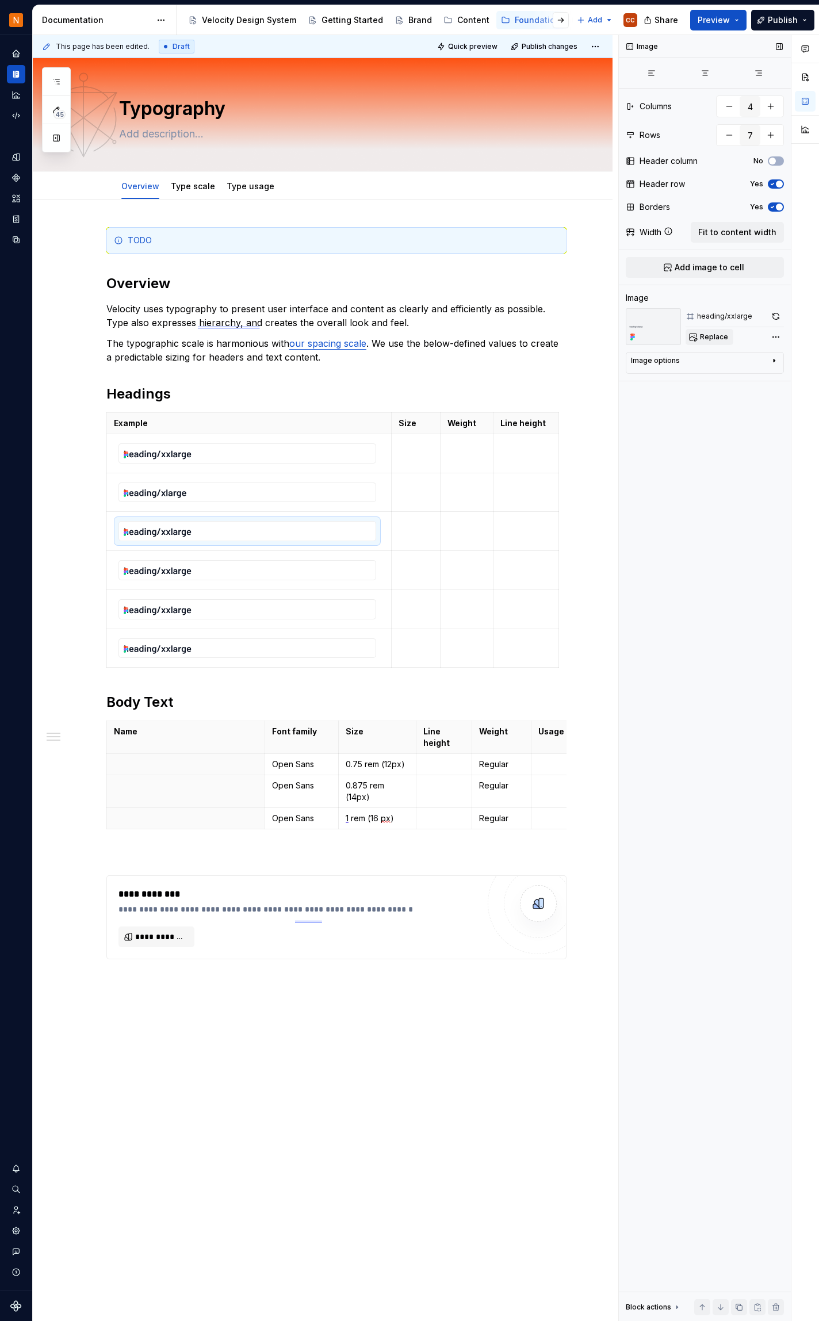
click at [716, 335] on span "Replace" at bounding box center [714, 336] width 28 height 9
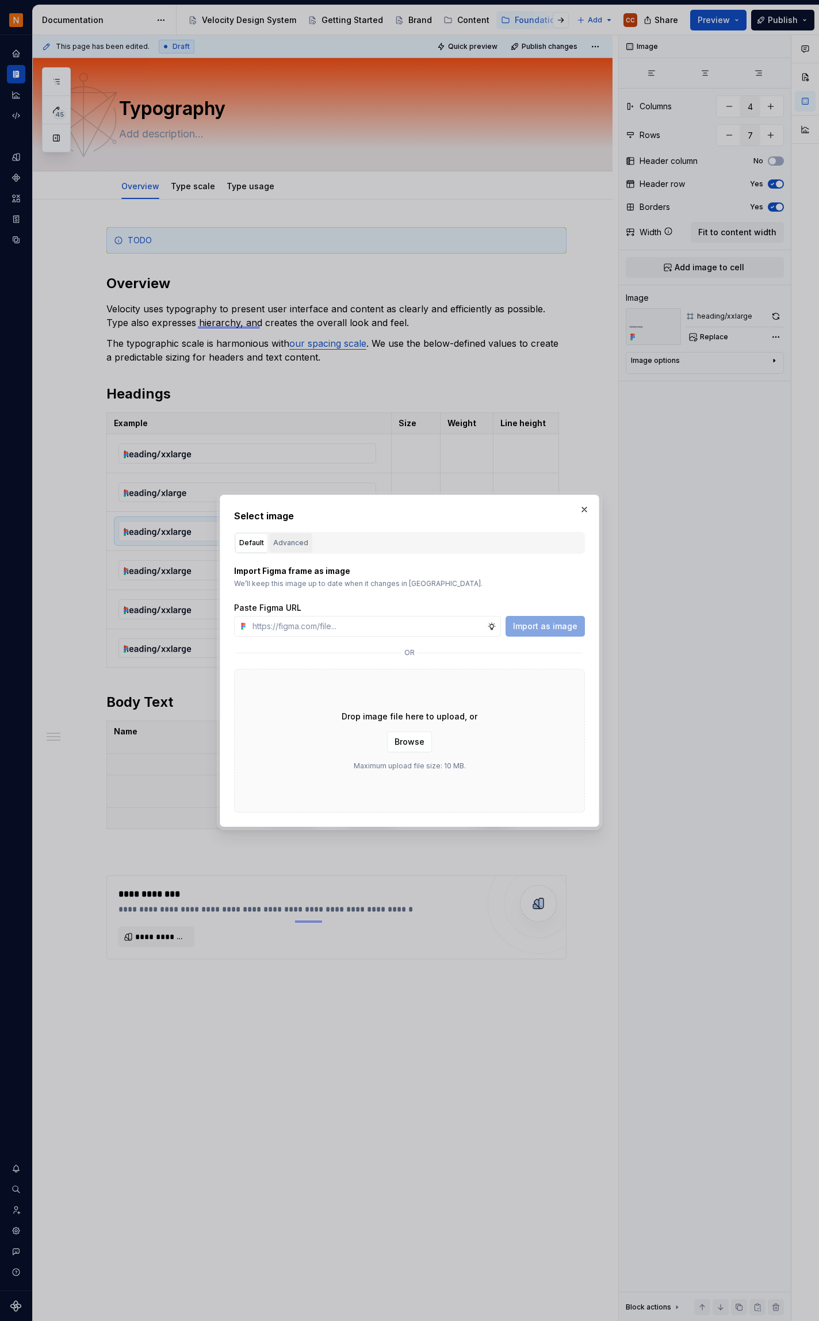
click at [293, 539] on div "Advanced" at bounding box center [290, 543] width 35 height 12
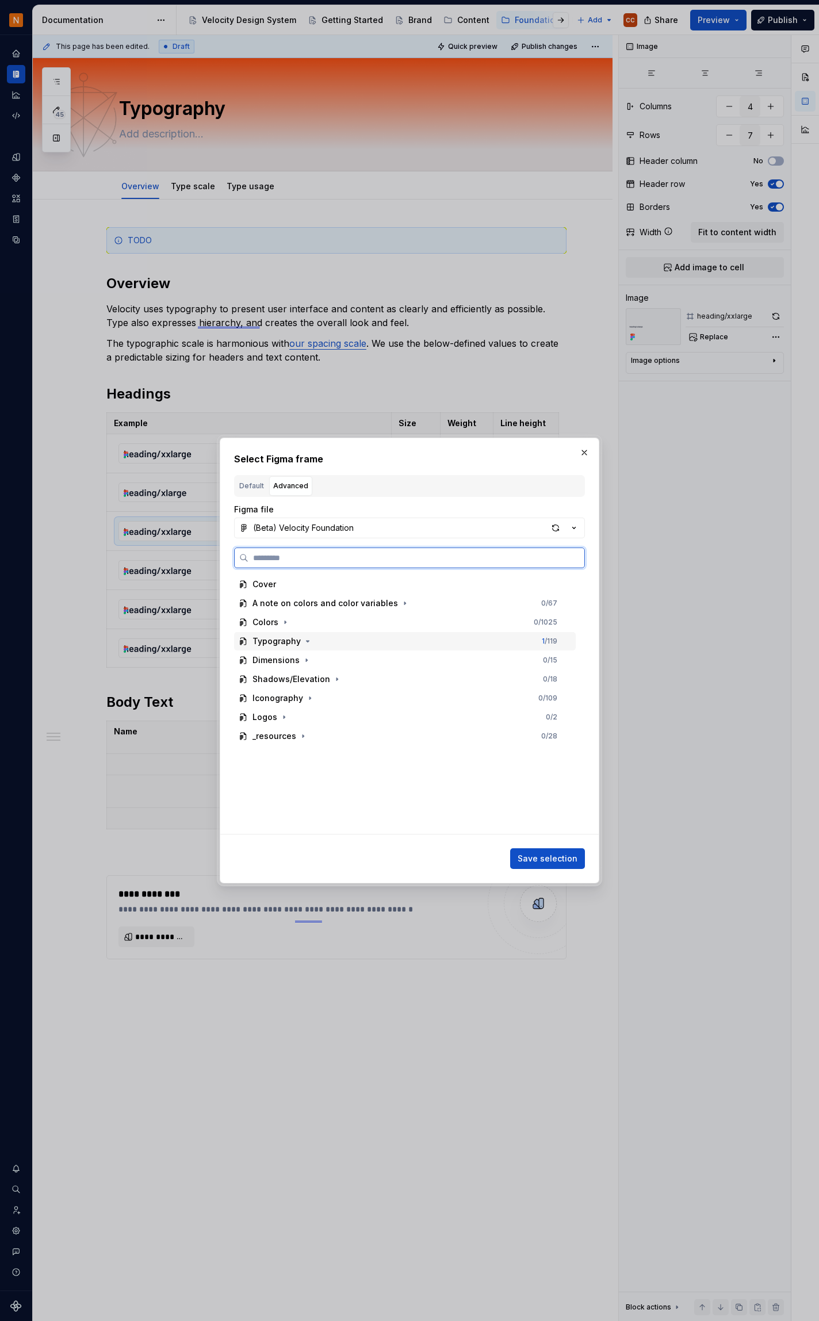
click at [286, 640] on div "Typography" at bounding box center [277, 642] width 48 height 12
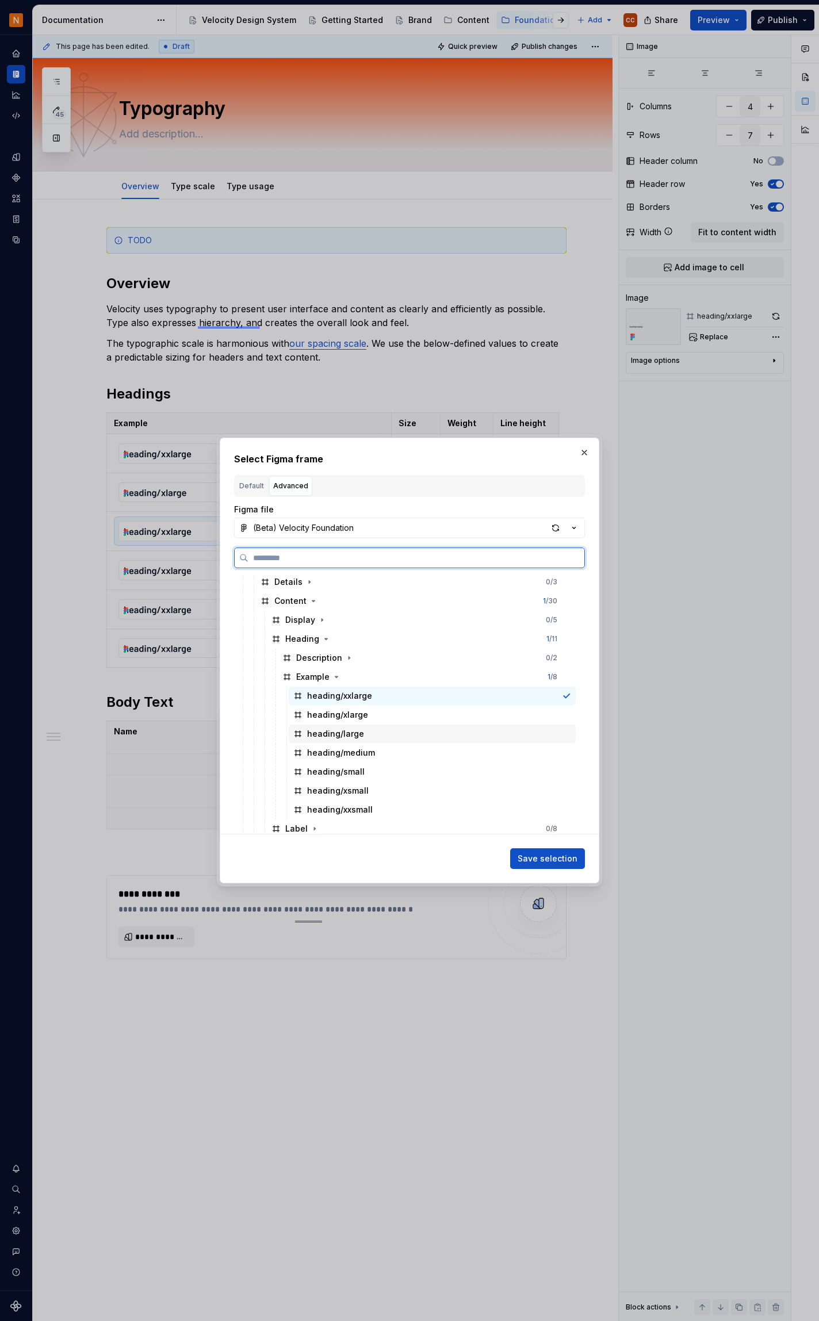
click at [559, 734] on div at bounding box center [564, 733] width 14 height 9
click at [571, 859] on span "Save selection" at bounding box center [548, 859] width 60 height 12
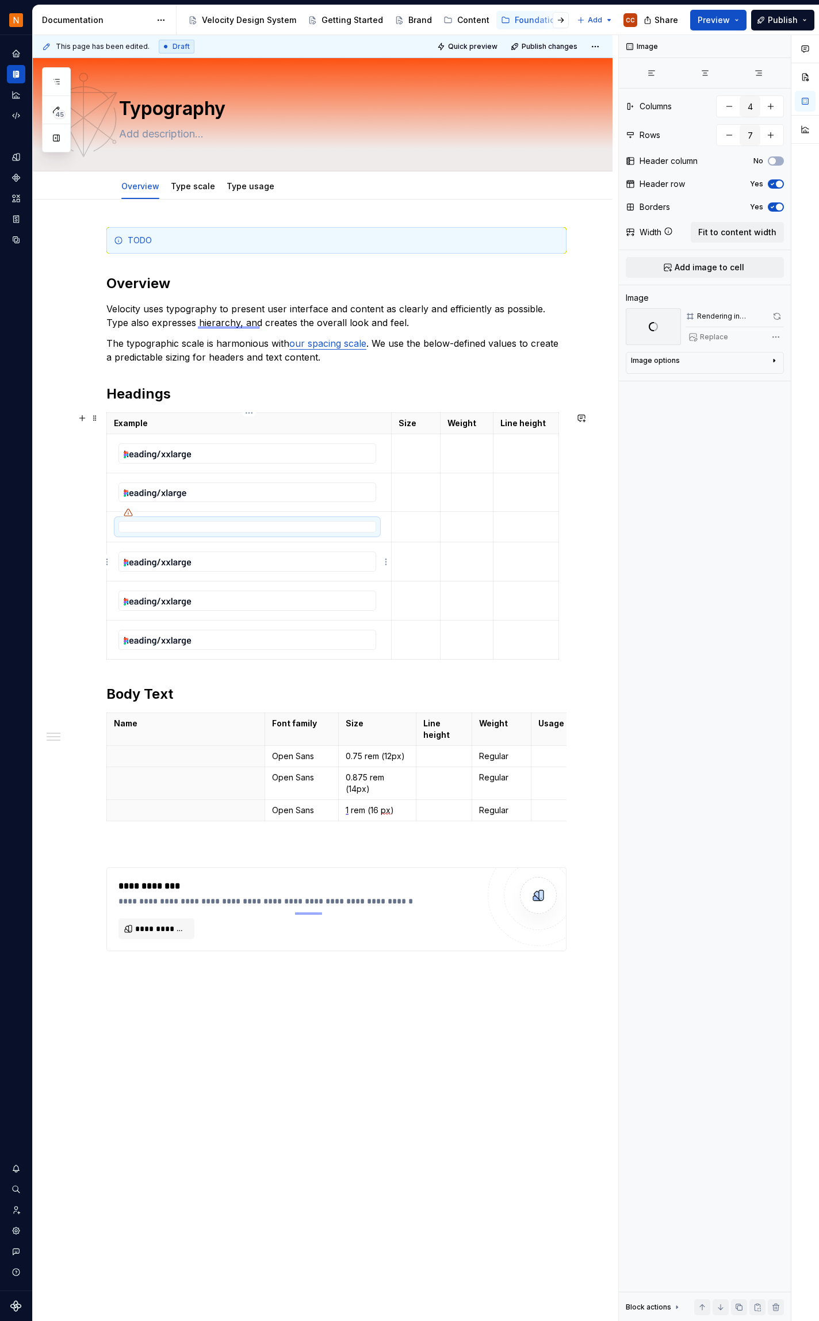
click at [336, 562] on img at bounding box center [247, 561] width 257 height 19
click at [722, 337] on span "Replace" at bounding box center [714, 336] width 28 height 9
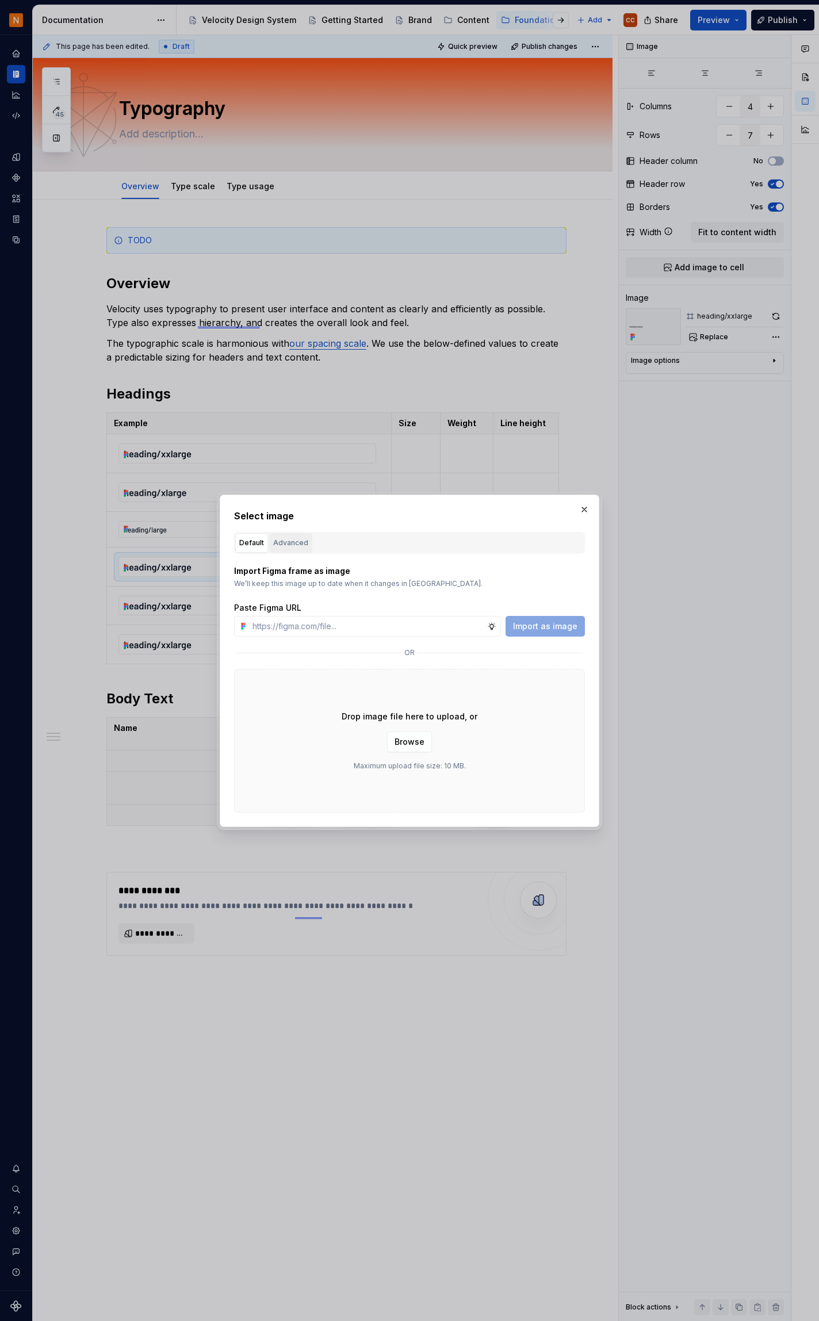
click at [285, 537] on div "Advanced" at bounding box center [290, 543] width 35 height 12
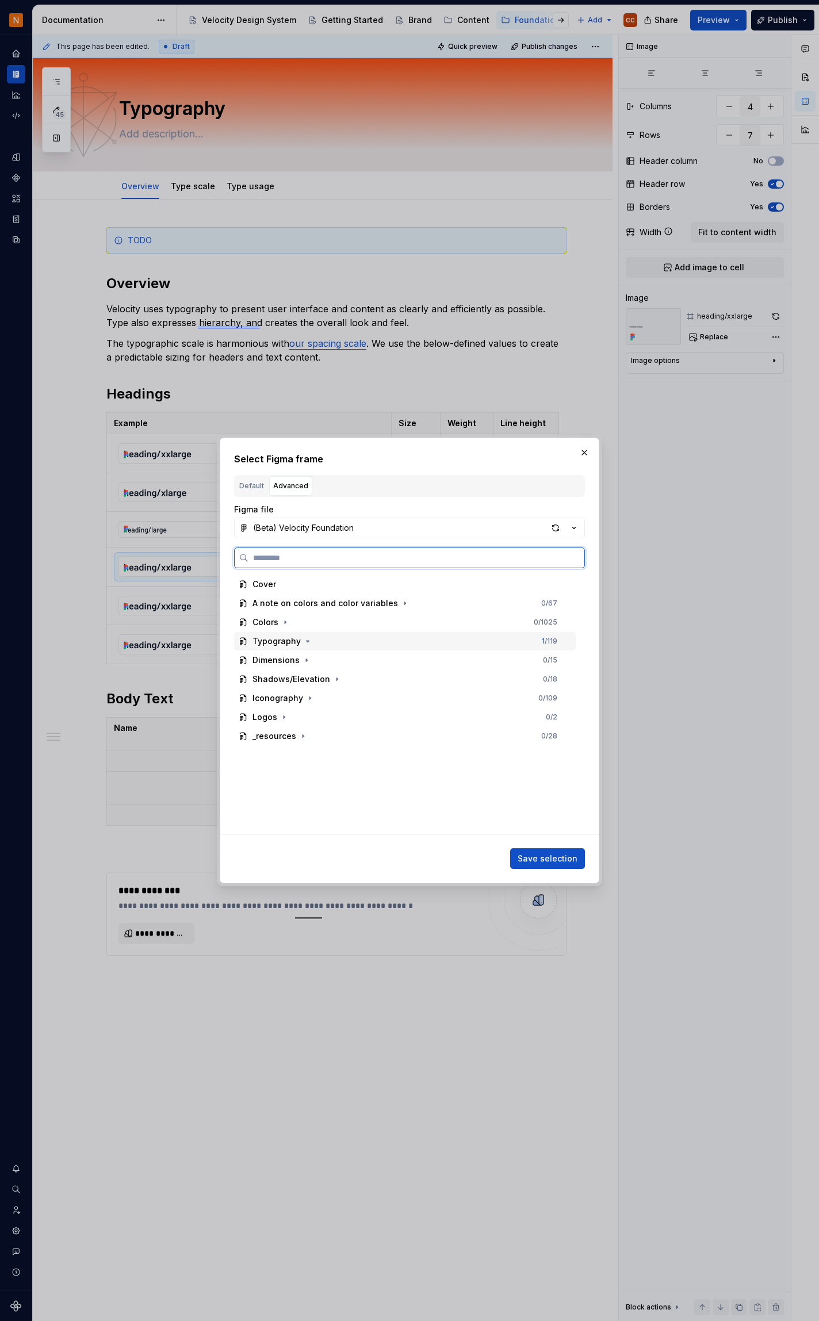
click at [295, 643] on div "Typography" at bounding box center [277, 642] width 48 height 12
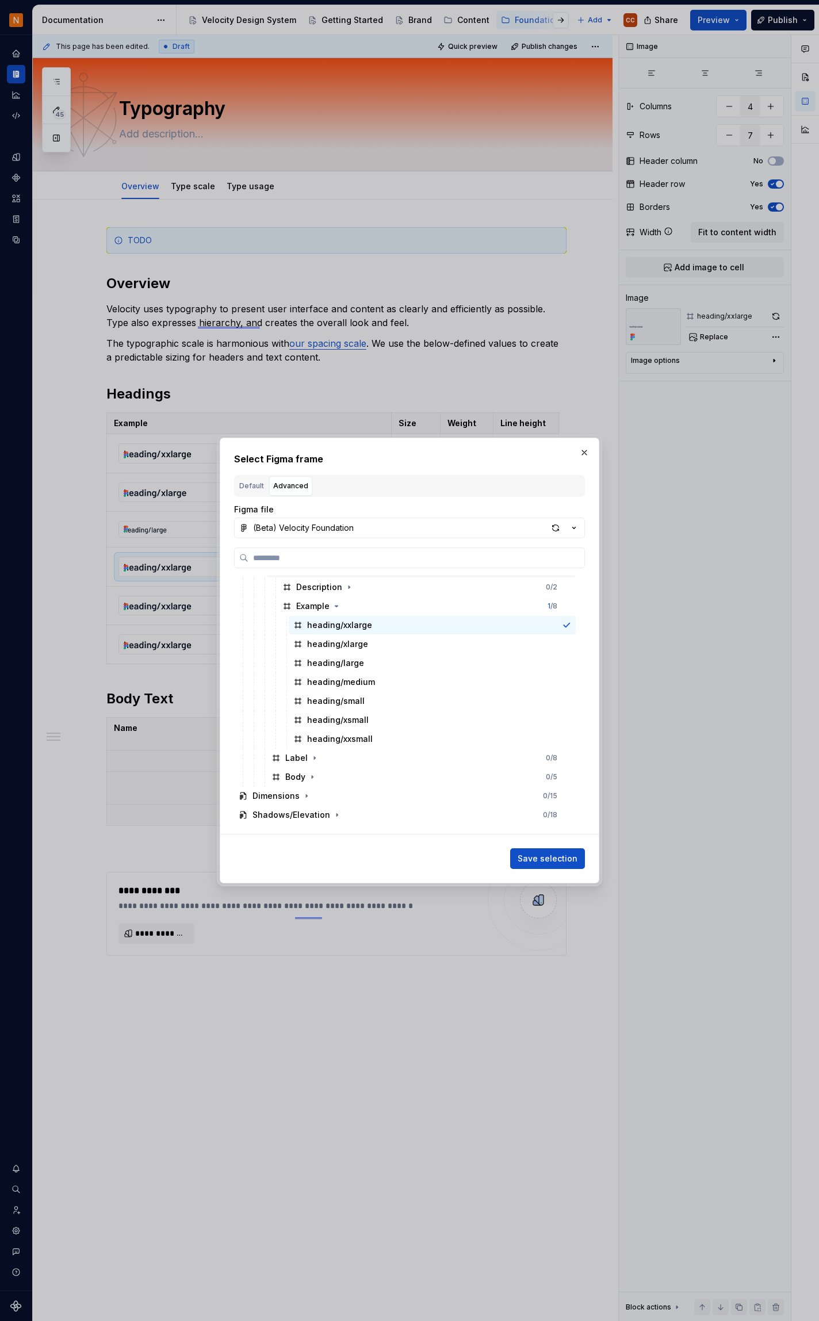
scroll to position [307, 0]
click at [568, 677] on div at bounding box center [566, 676] width 9 height 9
click at [555, 860] on span "Save selection" at bounding box center [548, 859] width 60 height 12
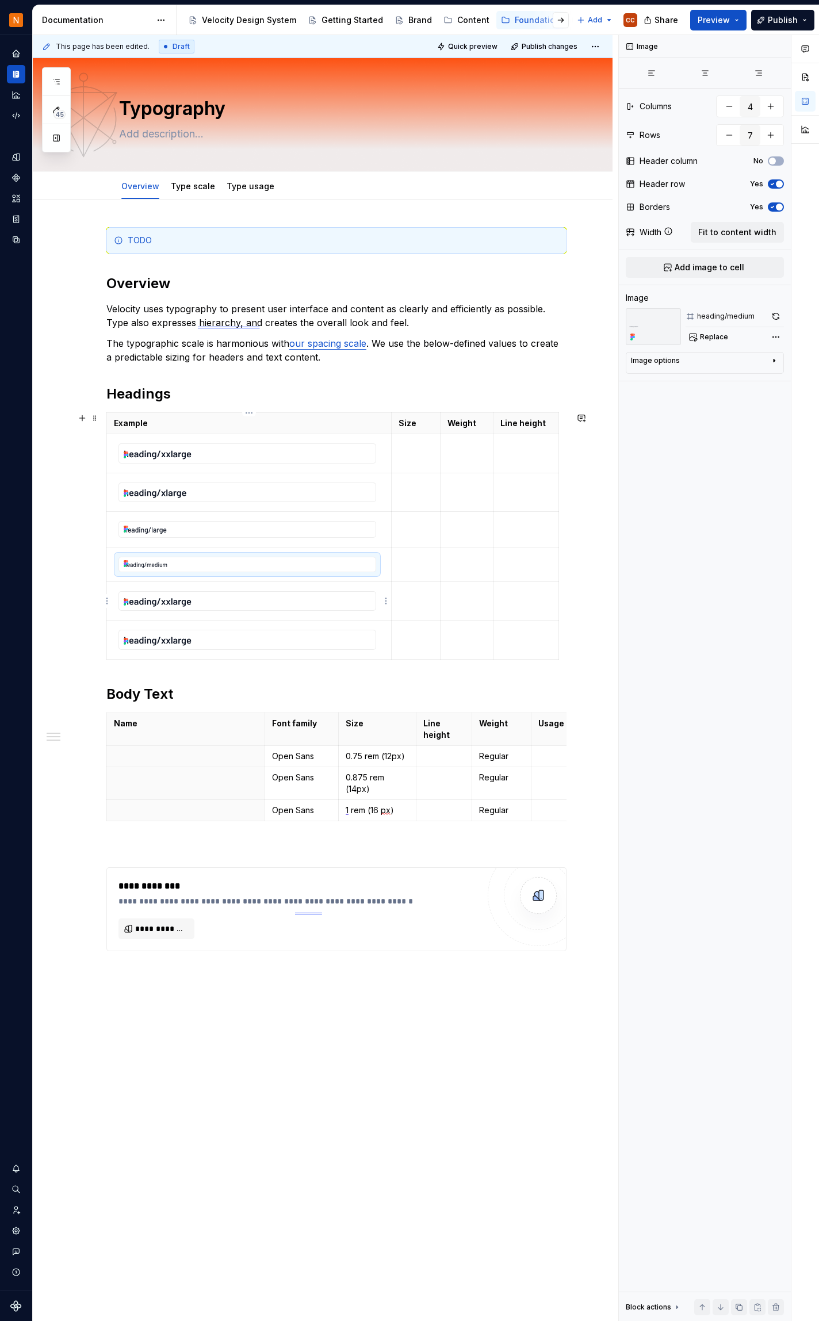
click at [208, 599] on img at bounding box center [247, 601] width 257 height 19
drag, startPoint x: 341, startPoint y: 601, endPoint x: 718, endPoint y: 335, distance: 461.2
click at [718, 335] on span "Replace" at bounding box center [714, 336] width 28 height 9
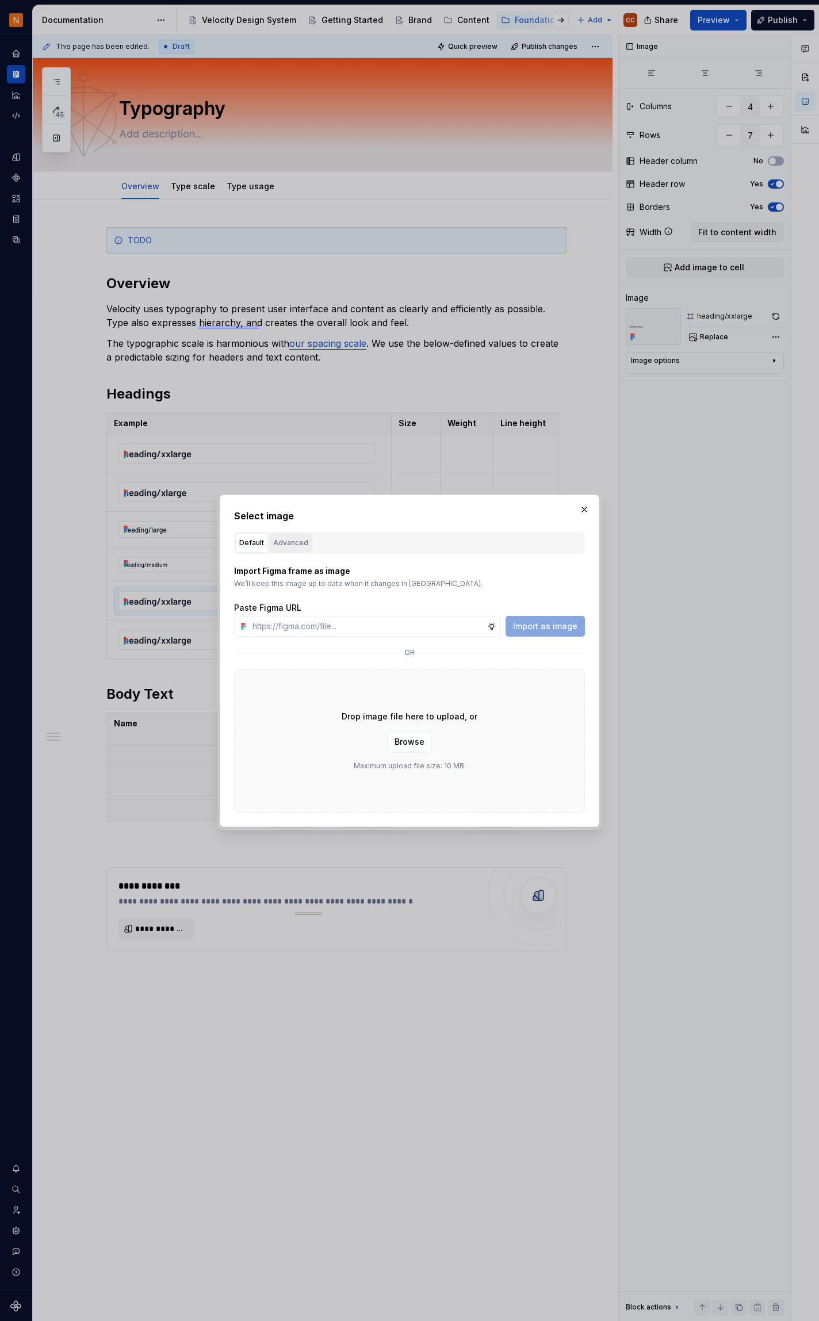
click at [290, 538] on div "Advanced" at bounding box center [290, 543] width 35 height 12
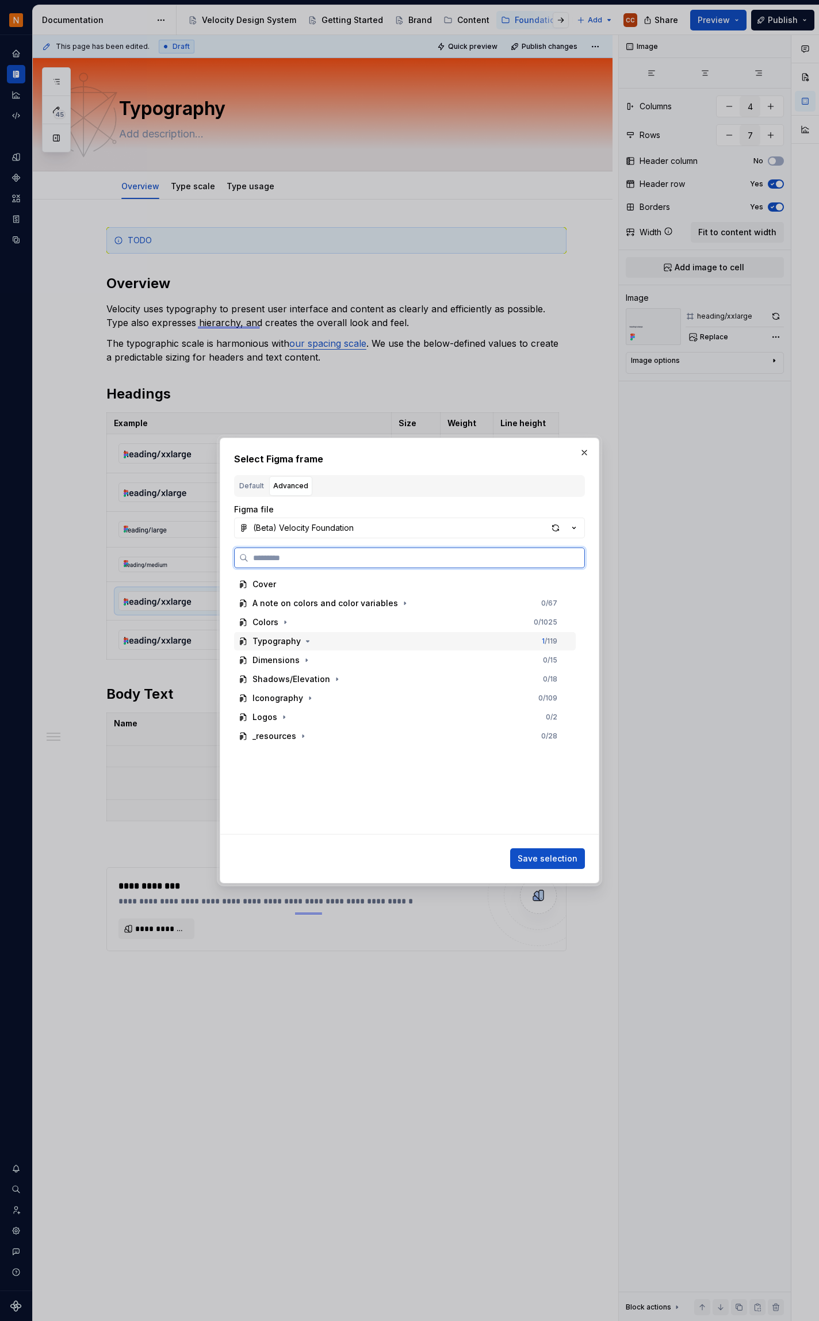
click at [283, 643] on div "Typography" at bounding box center [277, 642] width 48 height 12
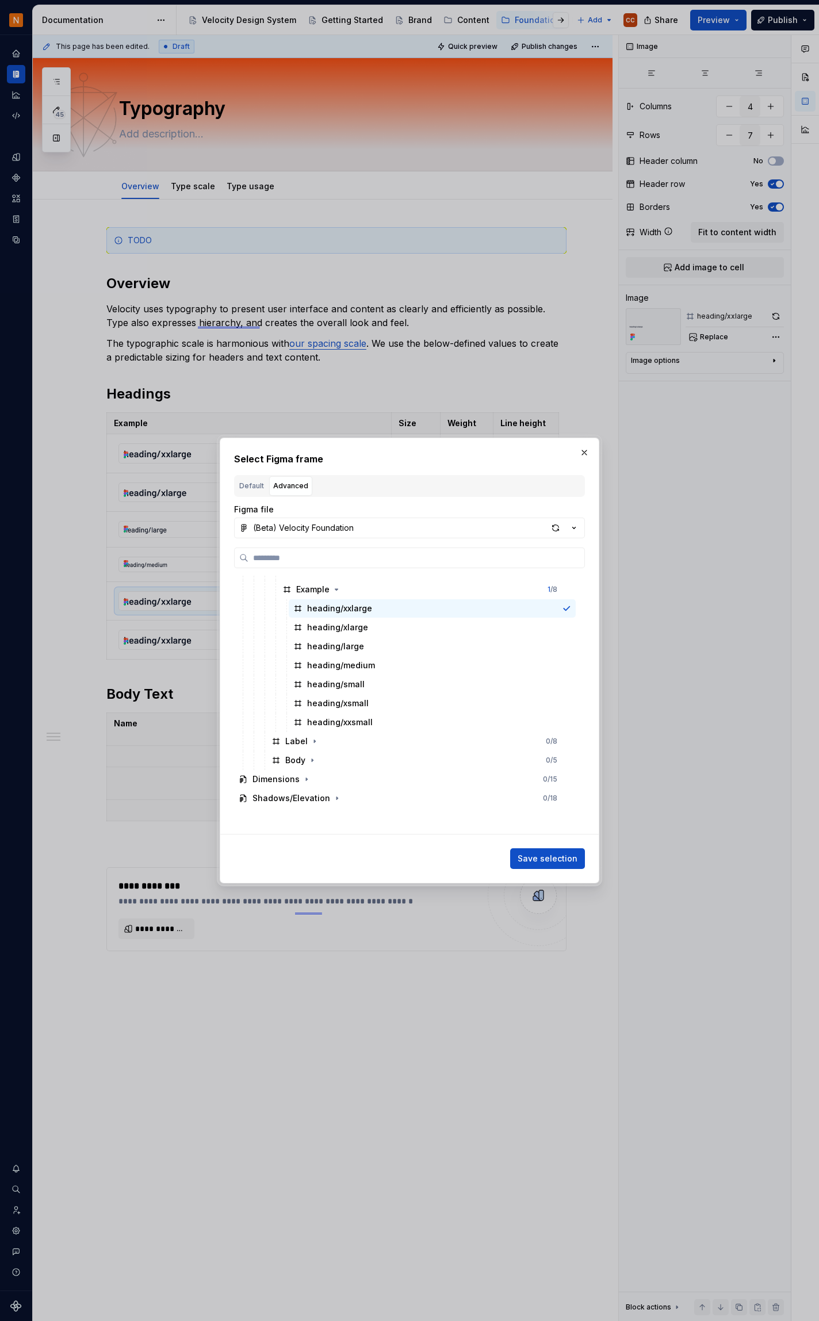
scroll to position [349, 0]
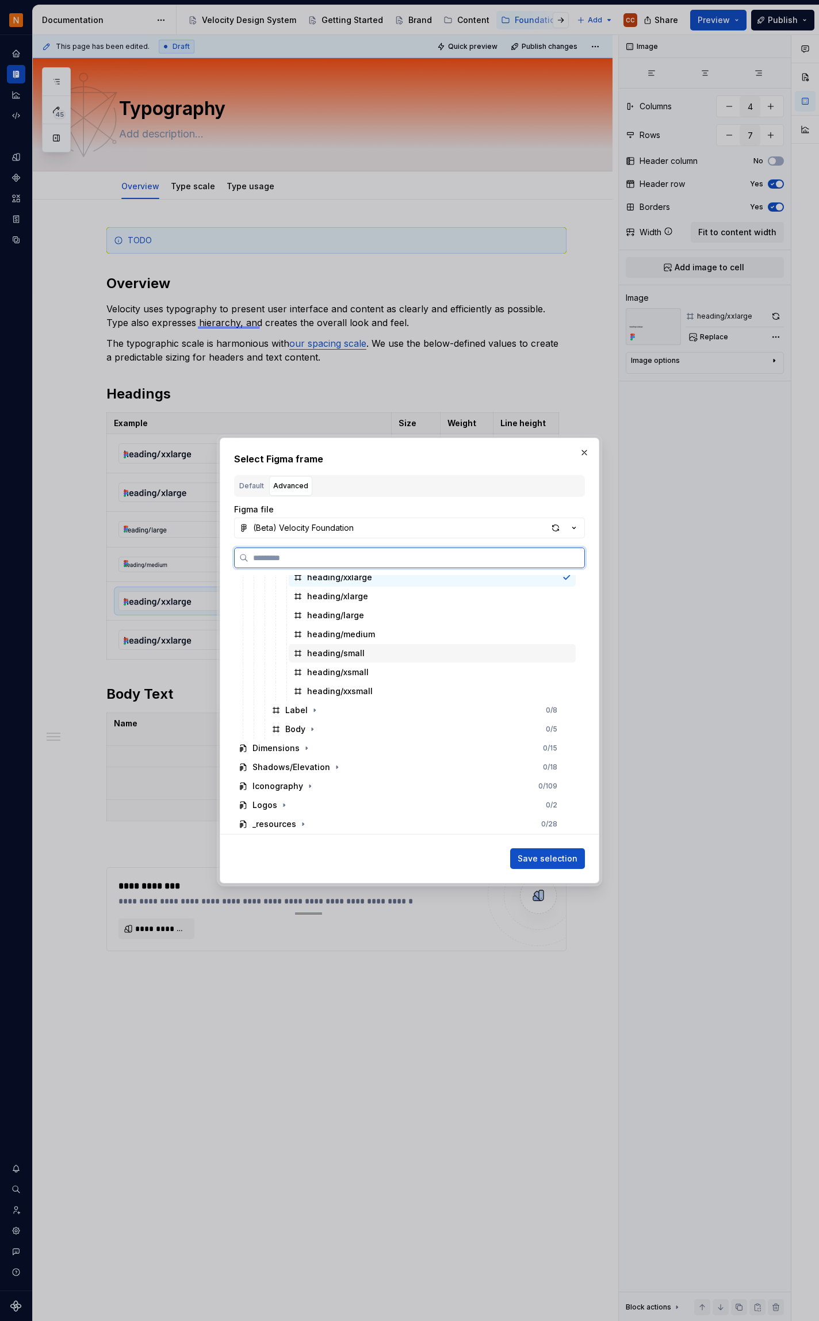
click at [567, 653] on div at bounding box center [566, 653] width 9 height 9
click at [561, 858] on span "Save selection" at bounding box center [548, 859] width 60 height 12
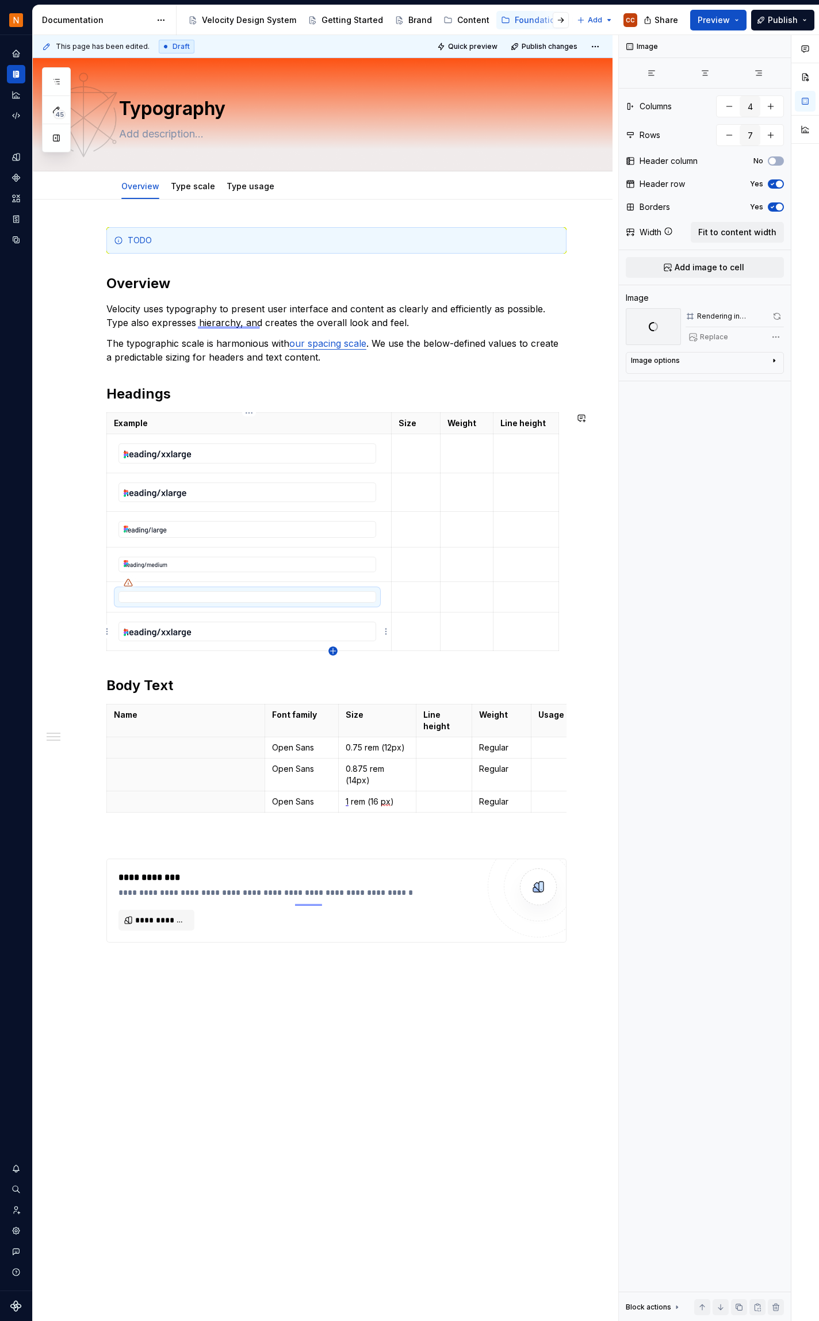
click at [332, 652] on icon "button" at bounding box center [332, 651] width 9 height 9
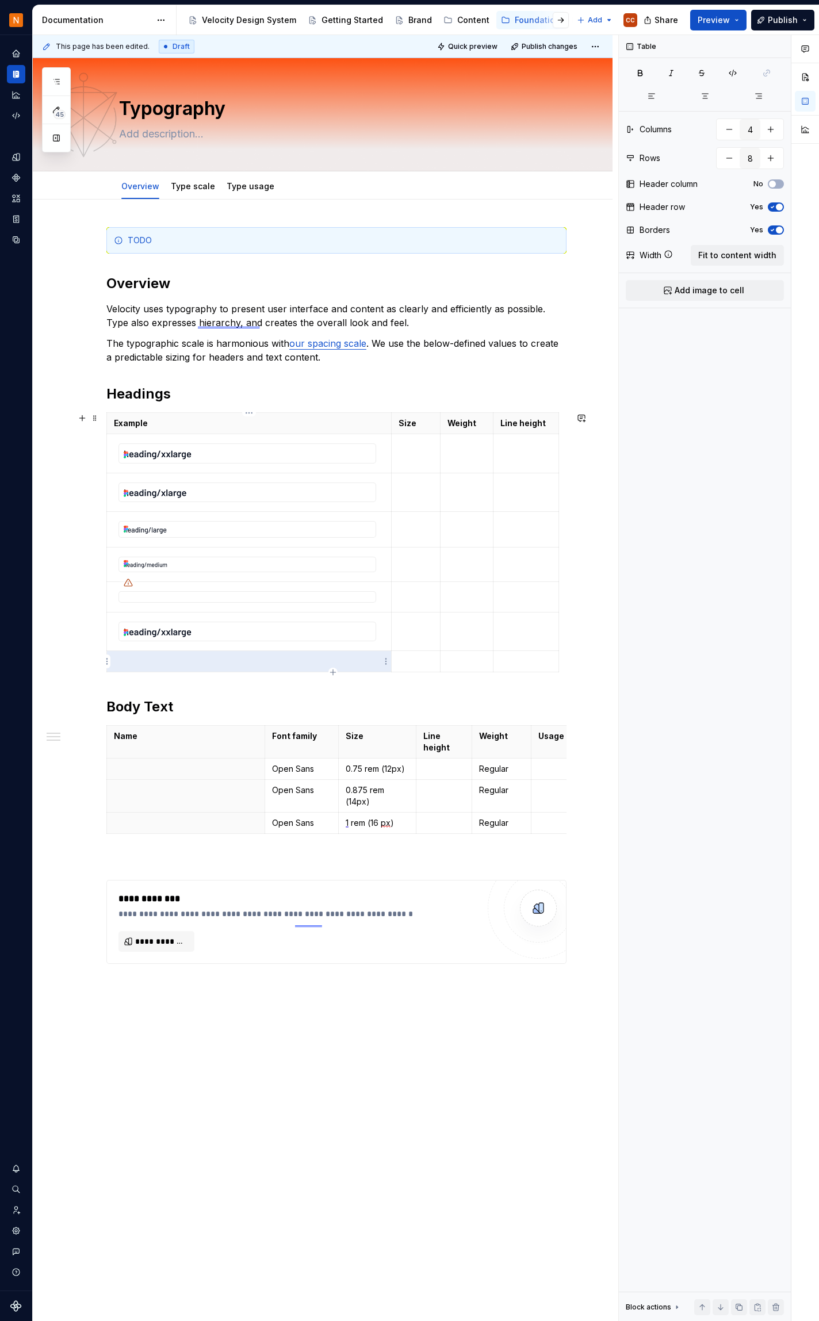
click at [252, 659] on p at bounding box center [249, 662] width 270 height 12
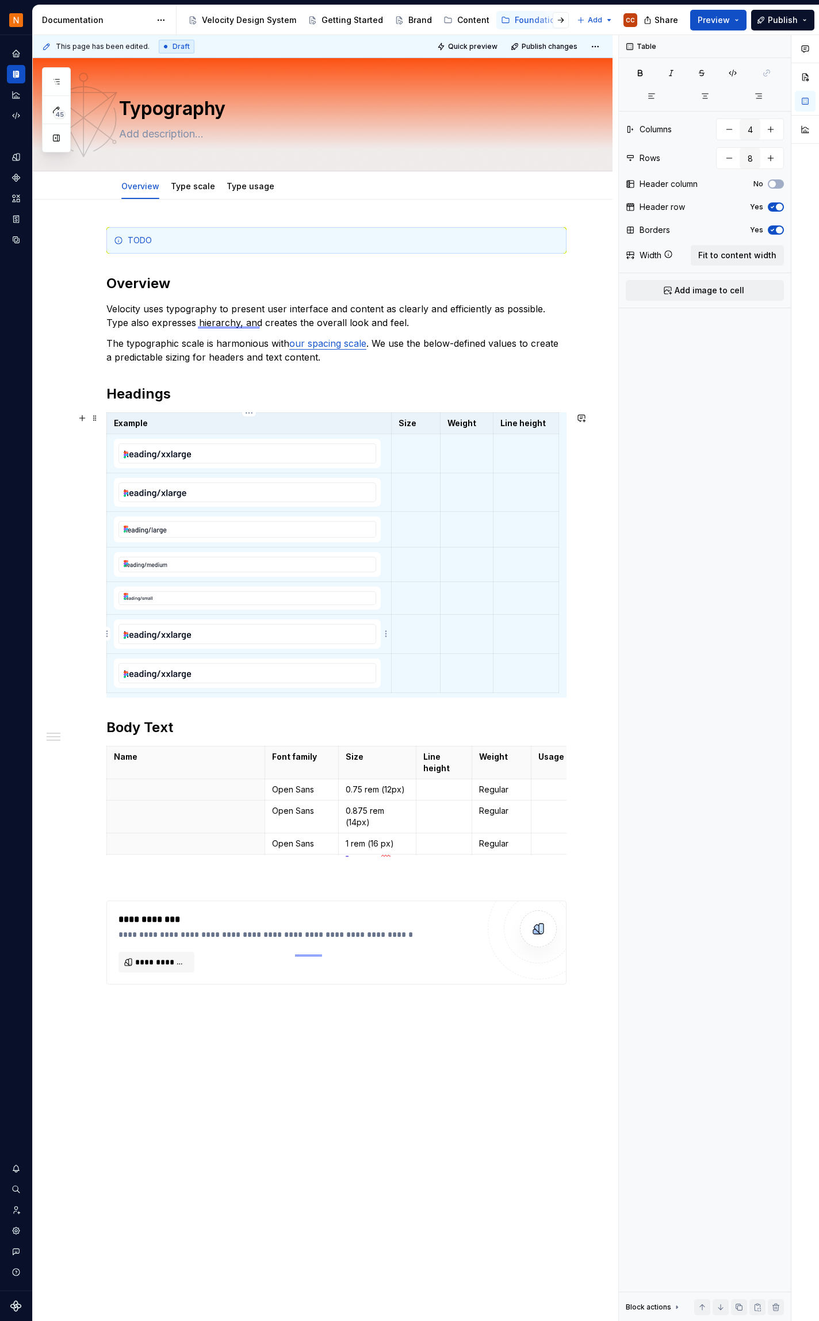
click at [340, 635] on img at bounding box center [247, 634] width 257 height 19
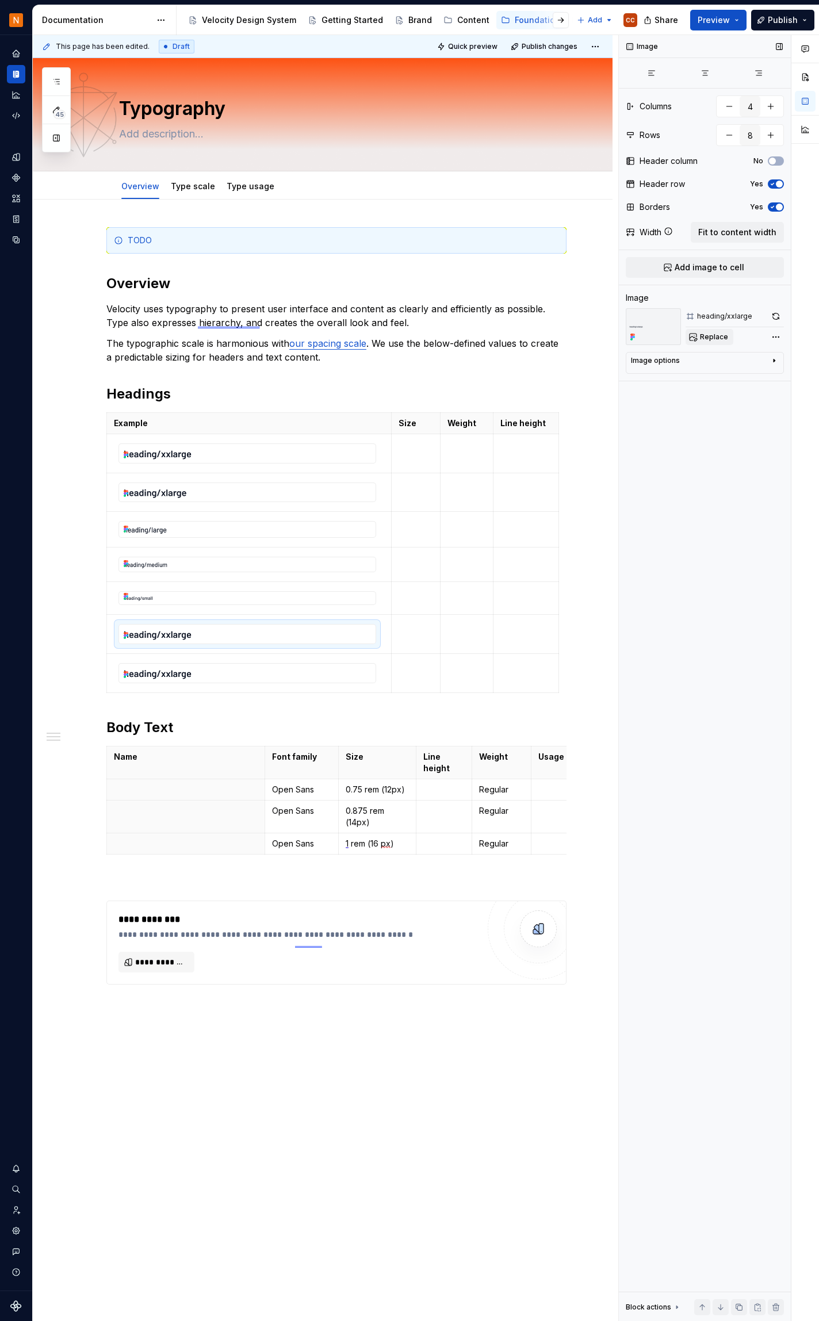
click at [714, 334] on span "Replace" at bounding box center [714, 336] width 28 height 9
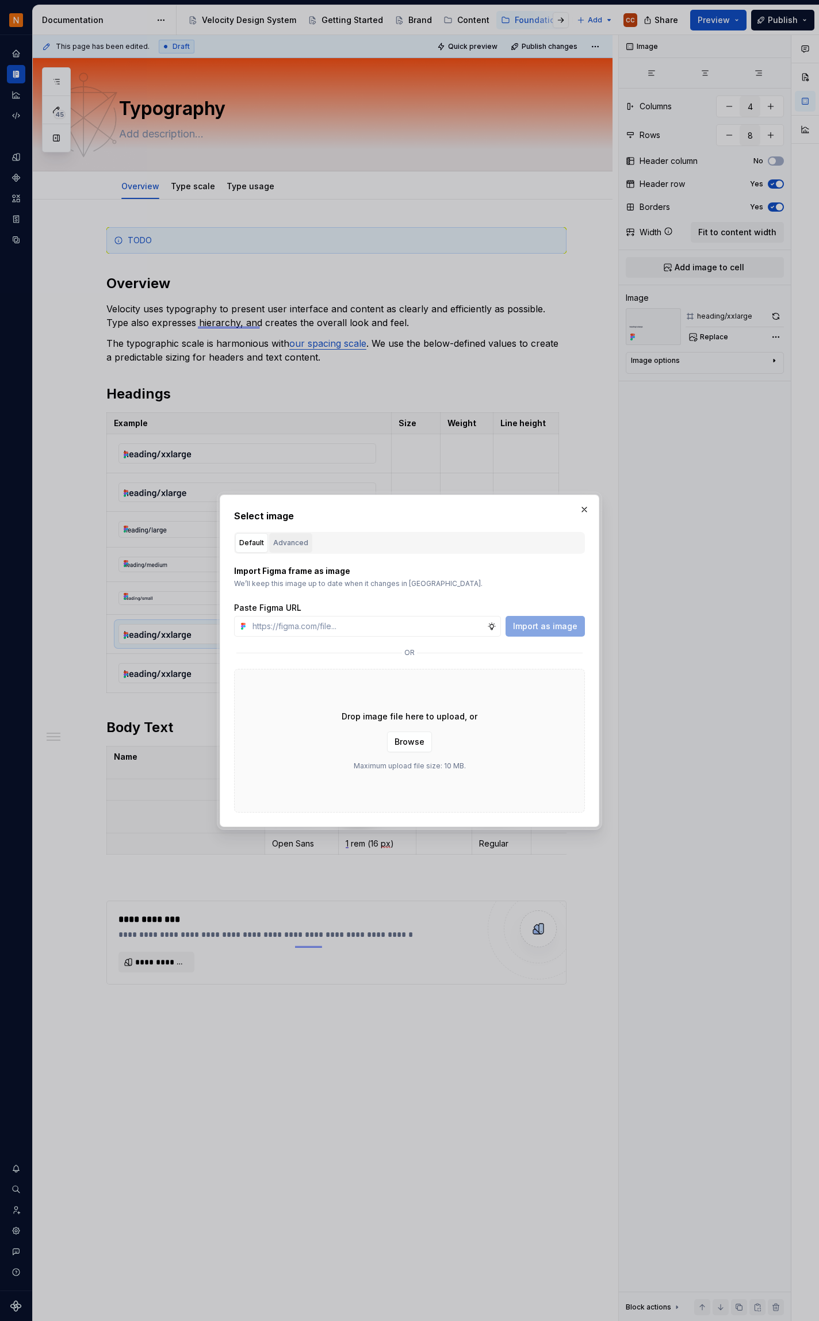
click at [286, 544] on div "Advanced" at bounding box center [290, 543] width 35 height 12
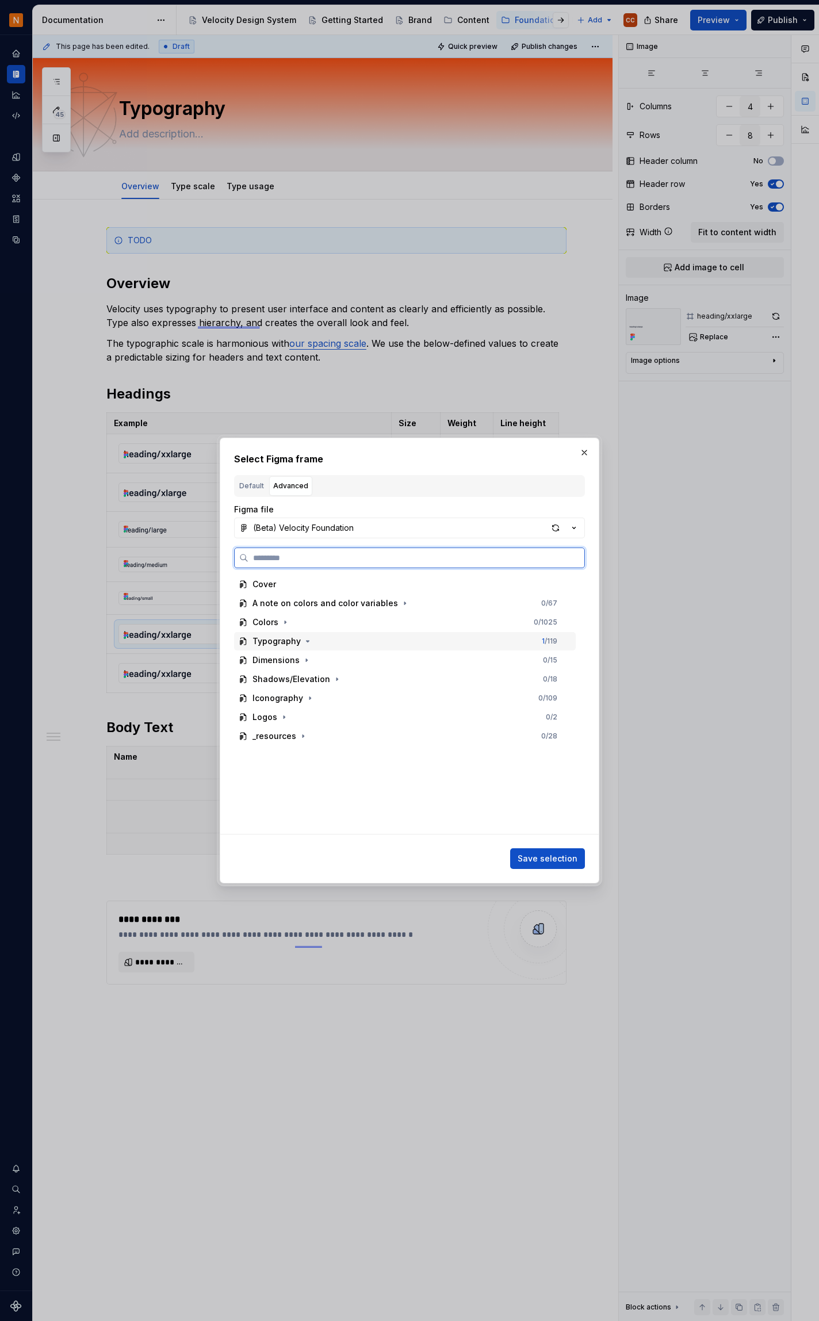
click at [278, 641] on div "Typography" at bounding box center [277, 642] width 48 height 12
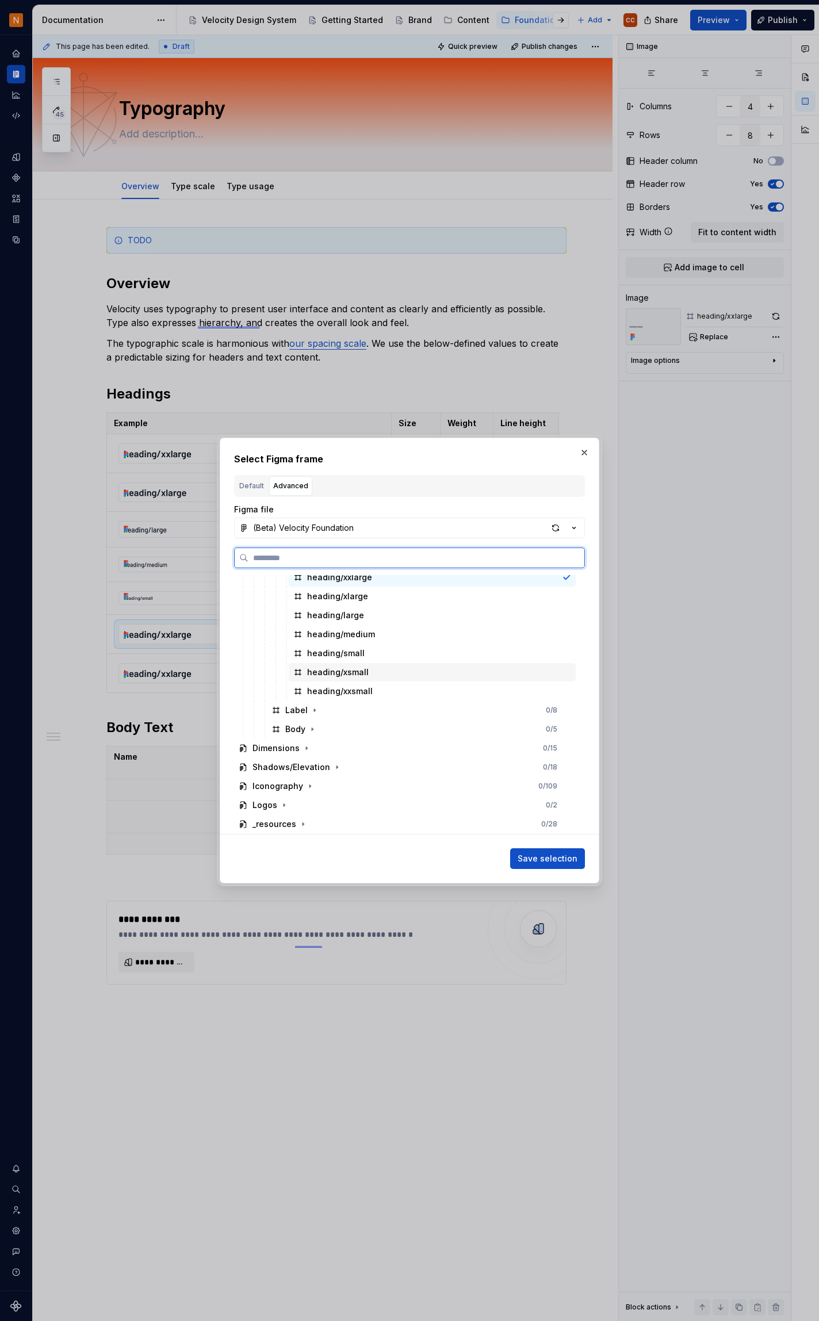
click at [571, 672] on div "heading/xsmall" at bounding box center [432, 672] width 287 height 18
click at [551, 860] on span "Save selection" at bounding box center [548, 859] width 60 height 12
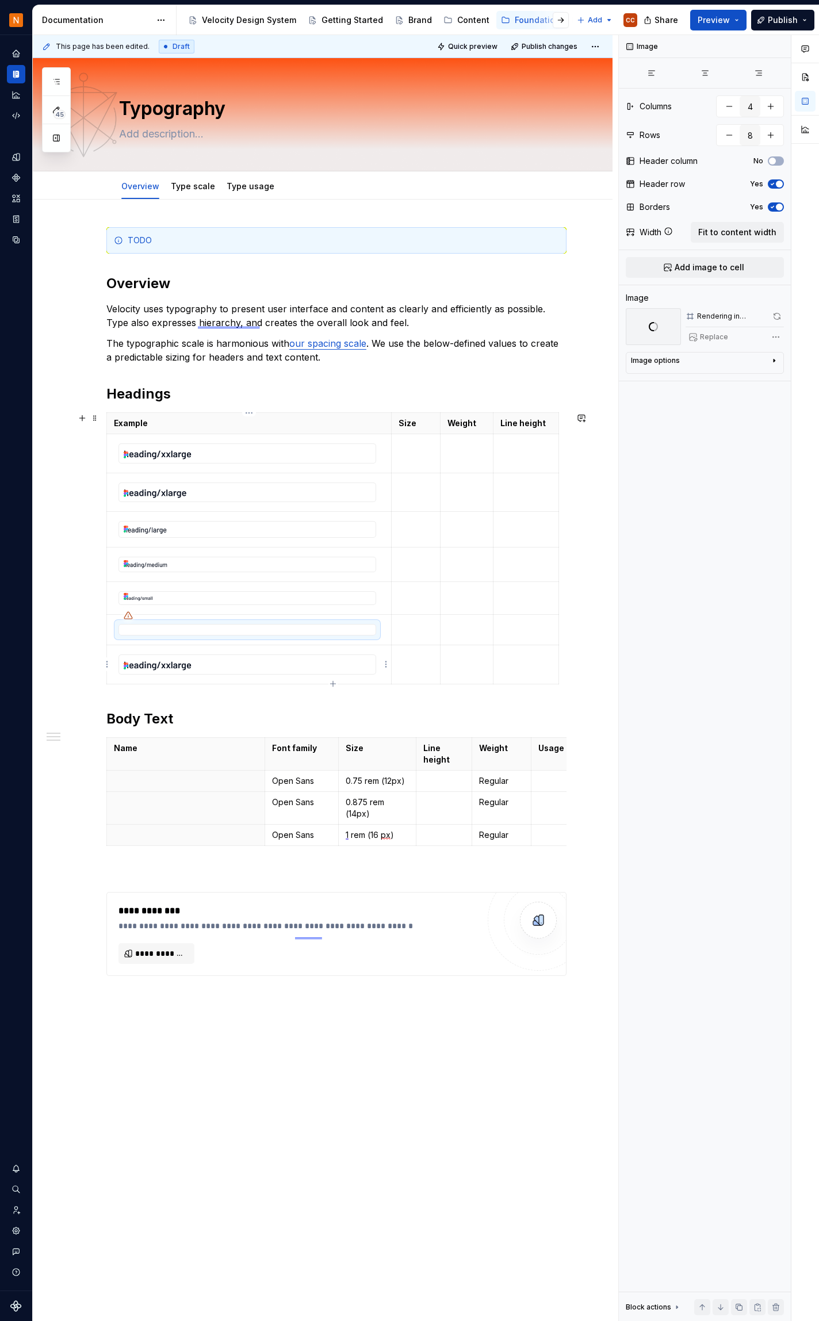
click at [281, 665] on img at bounding box center [247, 664] width 257 height 19
drag, startPoint x: 355, startPoint y: 665, endPoint x: 711, endPoint y: 337, distance: 484.0
click at [711, 337] on span "Replace" at bounding box center [714, 336] width 28 height 9
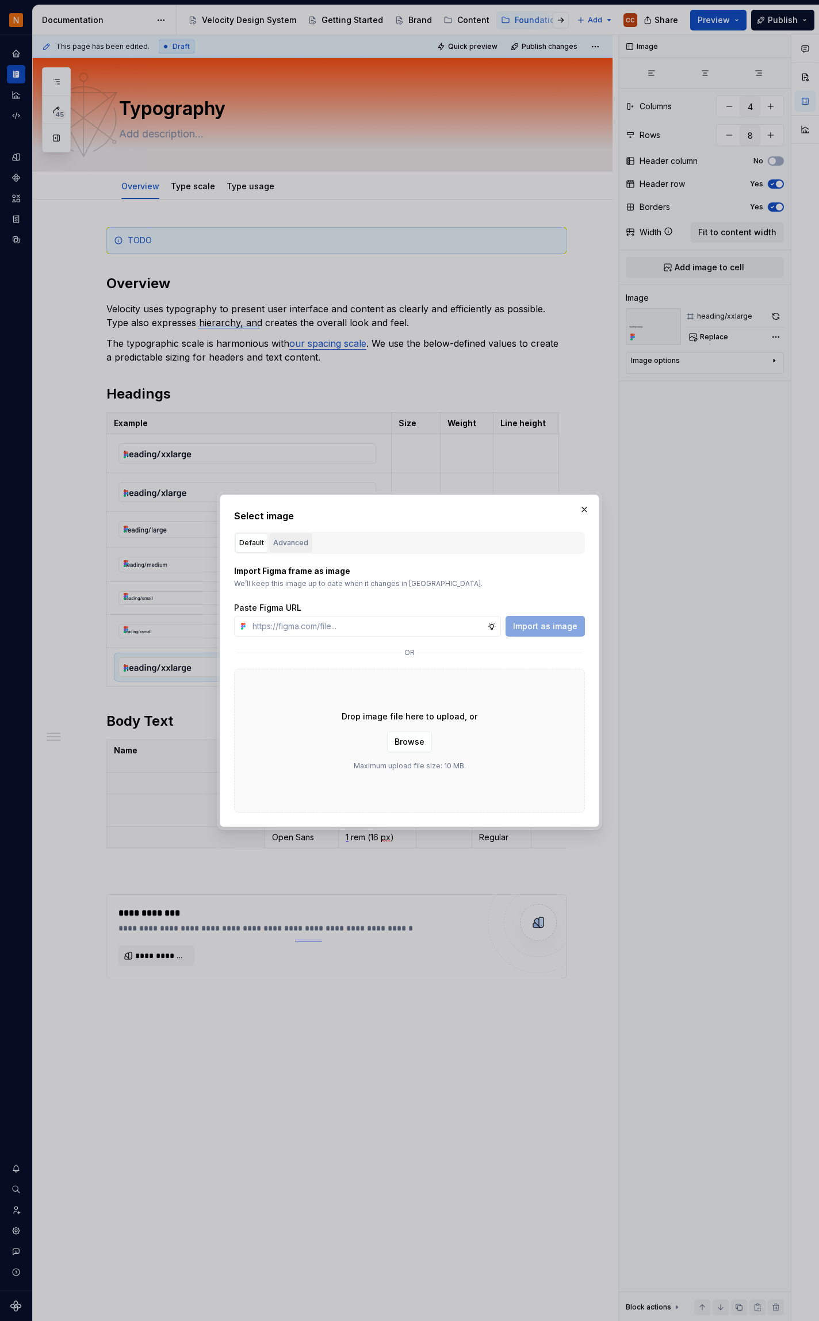
click at [289, 544] on div "Advanced" at bounding box center [290, 543] width 35 height 12
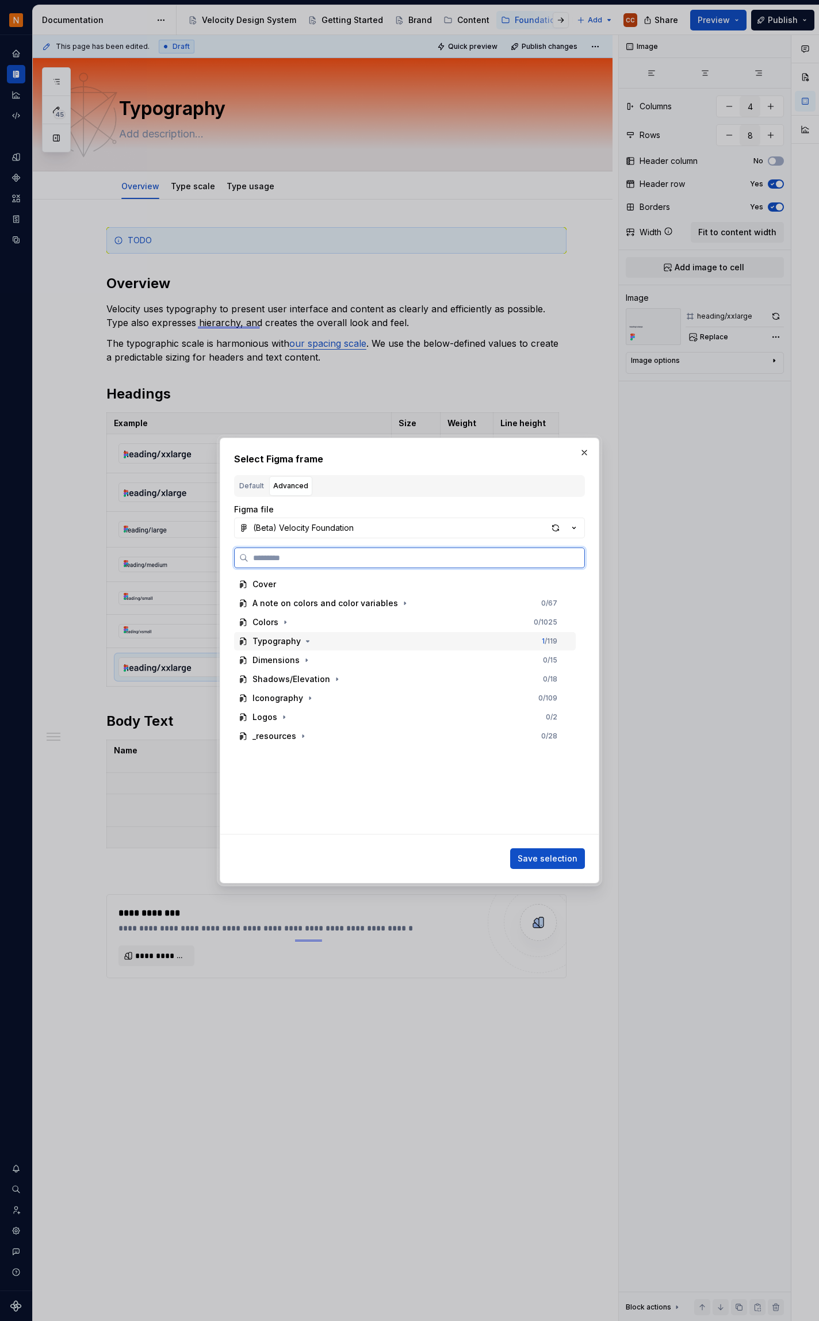
click at [285, 641] on div "Typography" at bounding box center [277, 642] width 48 height 12
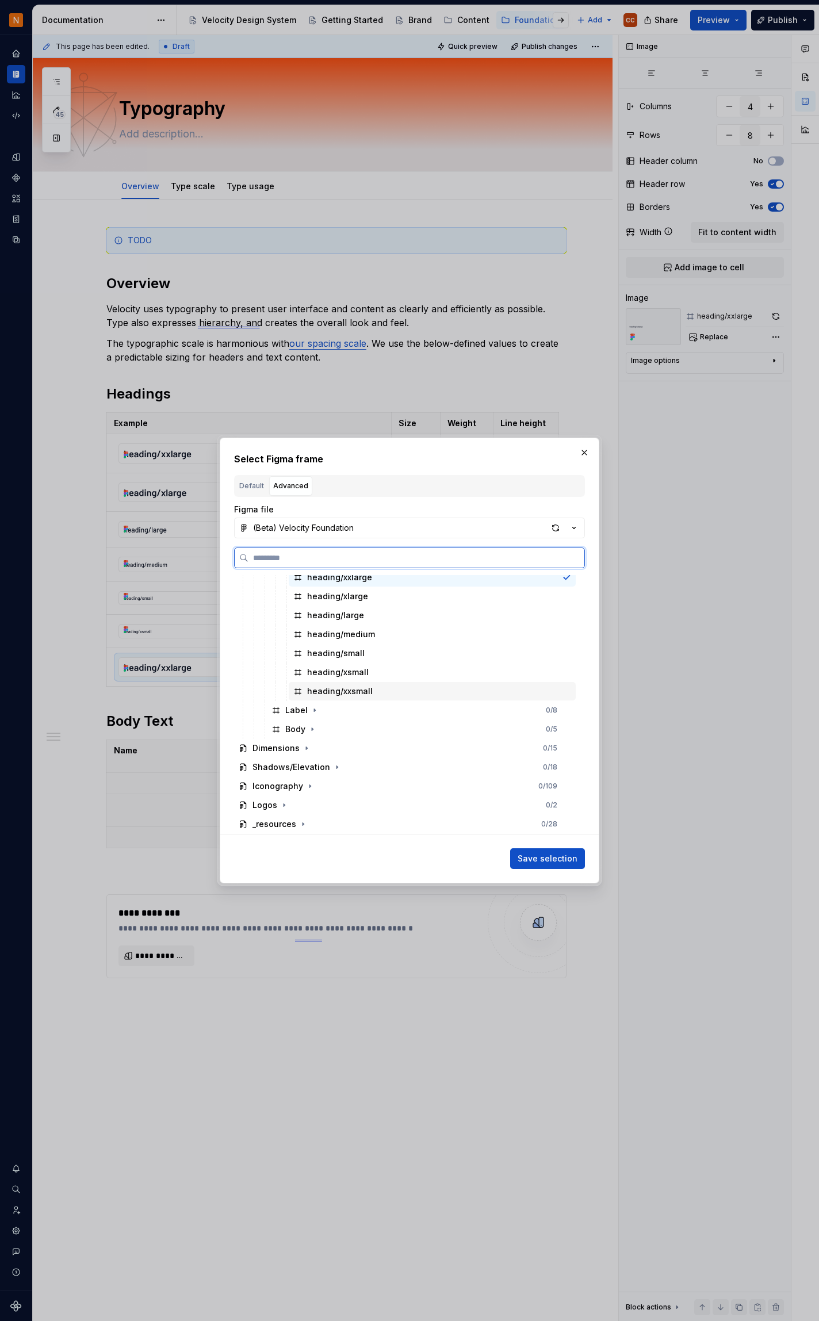
click at [414, 694] on div "heading/xxsmall" at bounding box center [432, 691] width 287 height 18
click at [557, 859] on span "Save selection" at bounding box center [548, 859] width 60 height 12
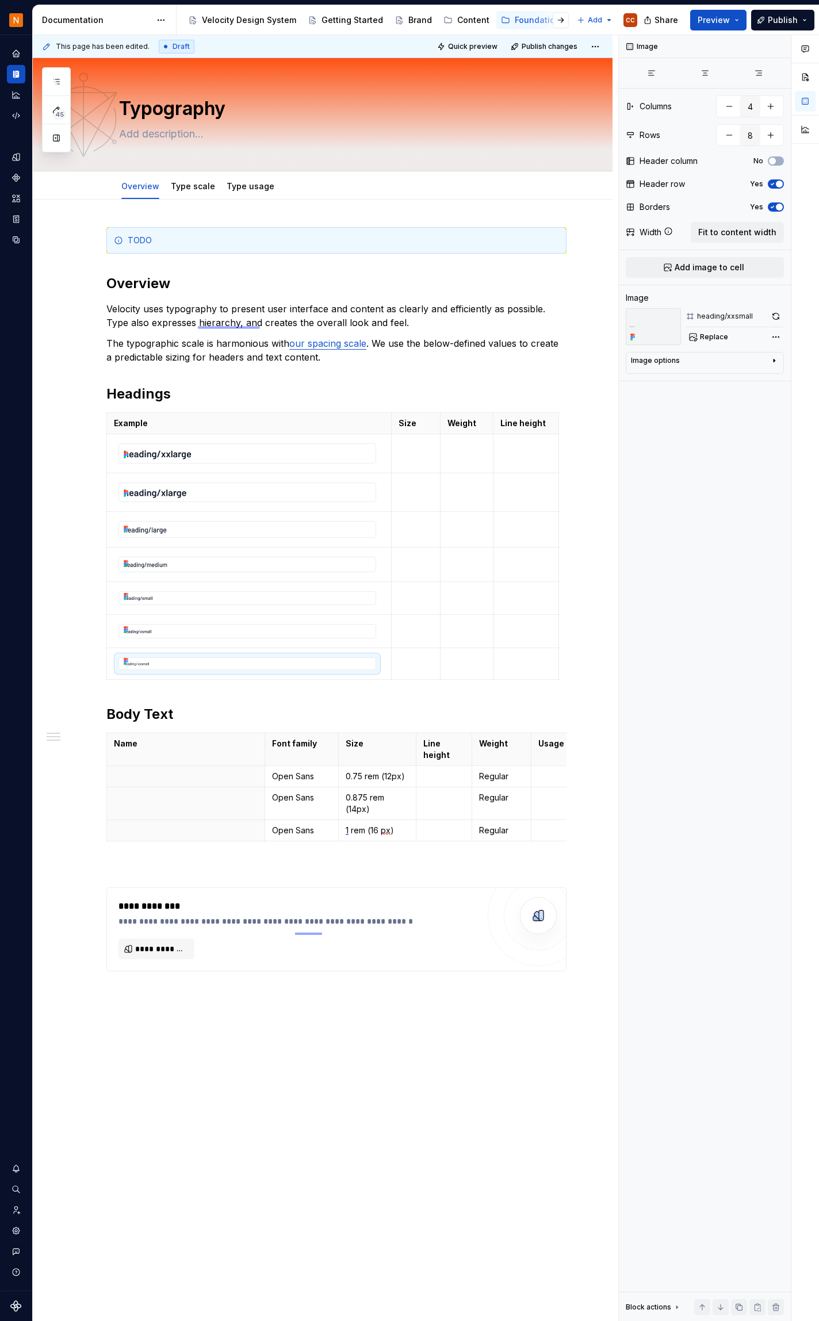
drag, startPoint x: 470, startPoint y: 46, endPoint x: 475, endPoint y: 58, distance: 12.4
click at [469, 45] on span "Quick preview" at bounding box center [472, 46] width 49 height 9
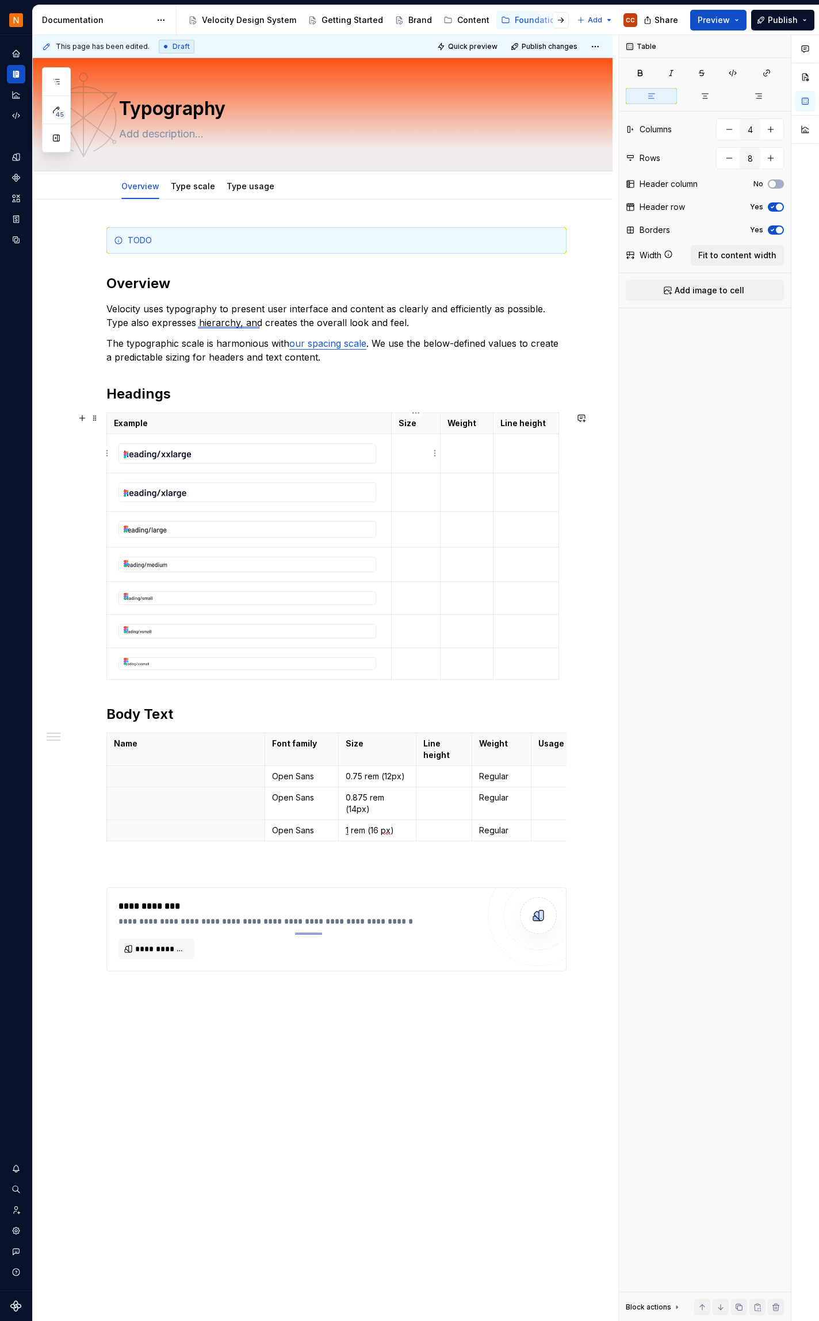
click at [411, 456] on td at bounding box center [416, 453] width 49 height 39
drag, startPoint x: 440, startPoint y: 422, endPoint x: 452, endPoint y: 423, distance: 12.1
click at [453, 423] on th "Weight" at bounding box center [479, 423] width 53 height 21
click at [474, 450] on td at bounding box center [479, 453] width 53 height 39
drag, startPoint x: 391, startPoint y: 423, endPoint x: 389, endPoint y: 435, distance: 12.2
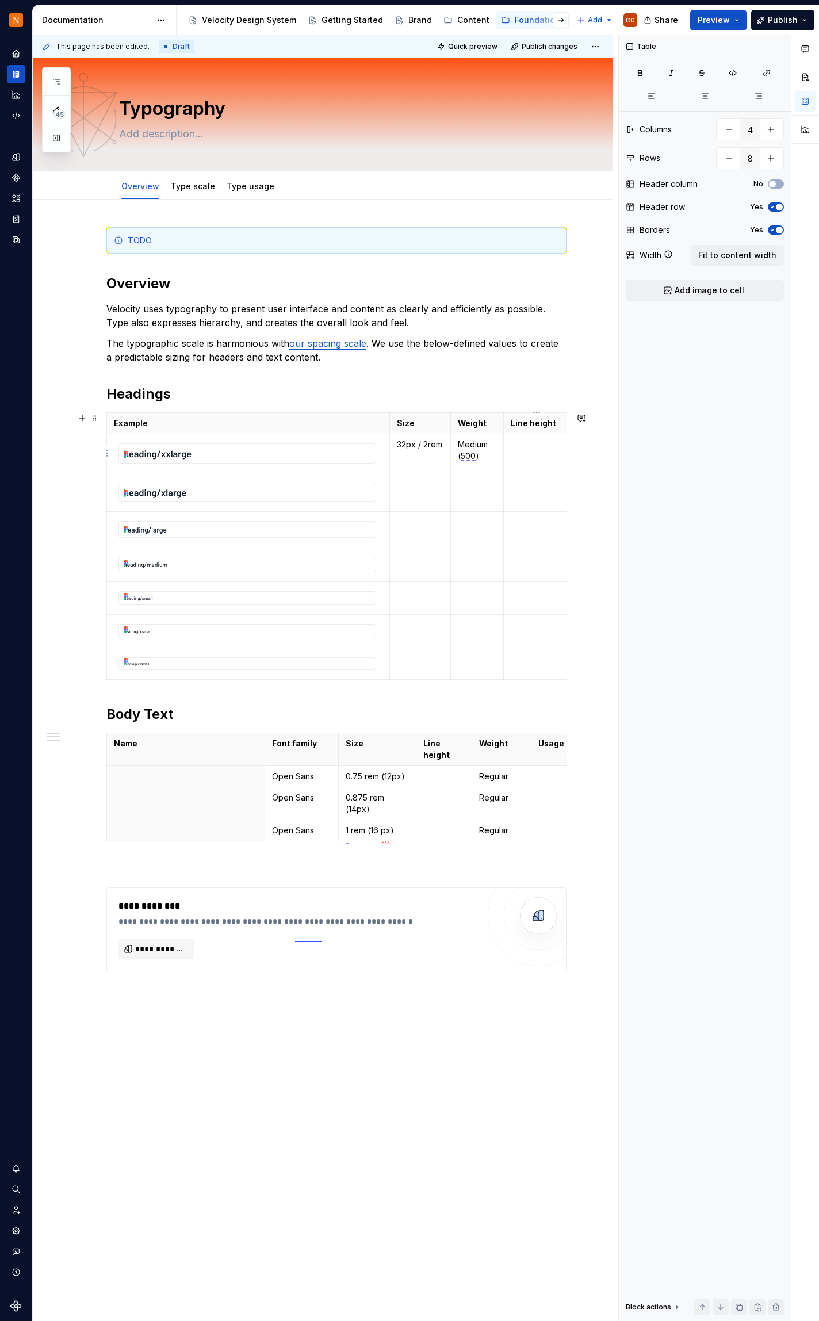
click at [526, 453] on td at bounding box center [537, 453] width 66 height 39
click at [545, 502] on td at bounding box center [537, 492] width 66 height 39
click at [540, 385] on h2 "Headings" at bounding box center [336, 394] width 460 height 18
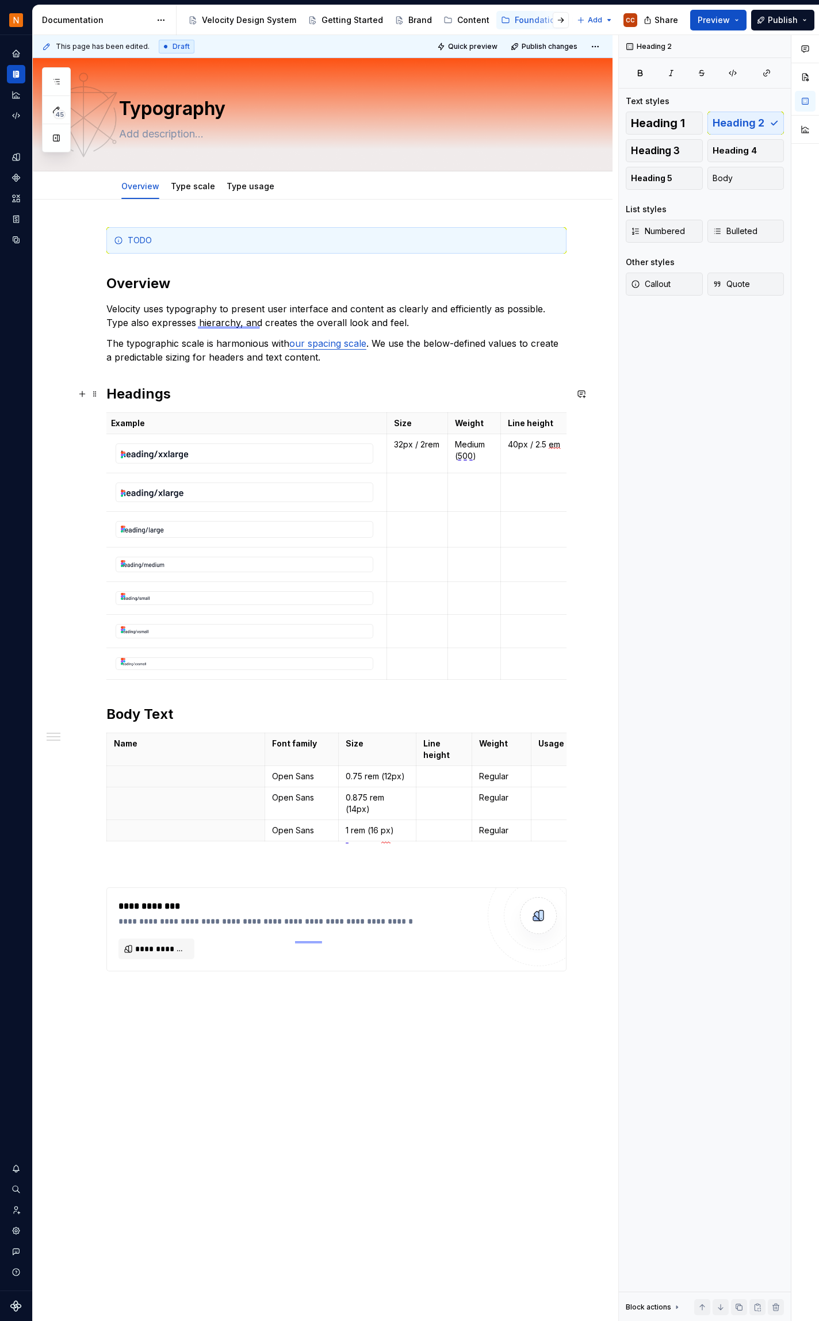
click at [171, 396] on h2 "Headings" at bounding box center [336, 394] width 460 height 18
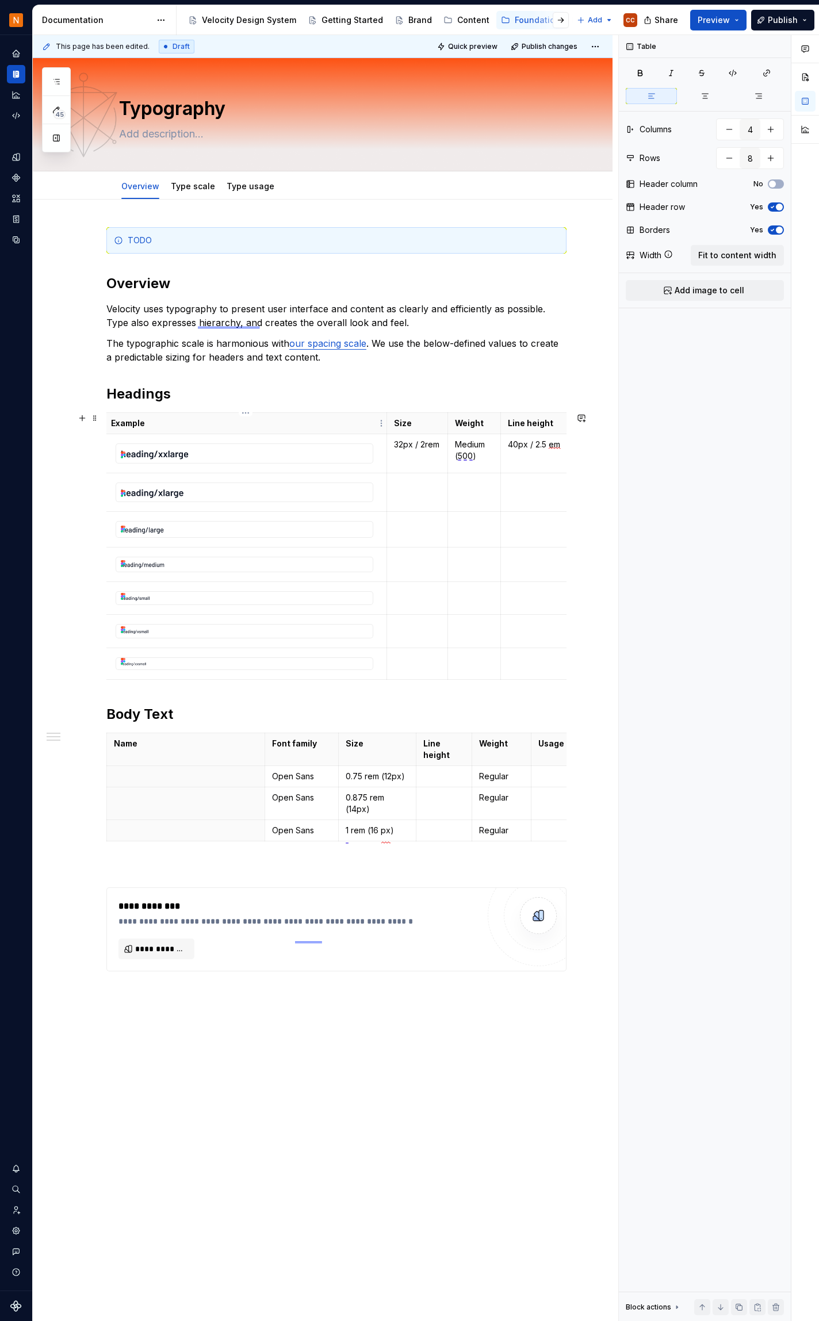
click at [282, 421] on p "Example" at bounding box center [245, 424] width 269 height 12
click at [736, 252] on span "Fit to content width" at bounding box center [737, 256] width 78 height 12
click at [473, 53] on button "Quick preview" at bounding box center [468, 47] width 69 height 16
click at [163, 420] on p "Example" at bounding box center [245, 424] width 269 height 12
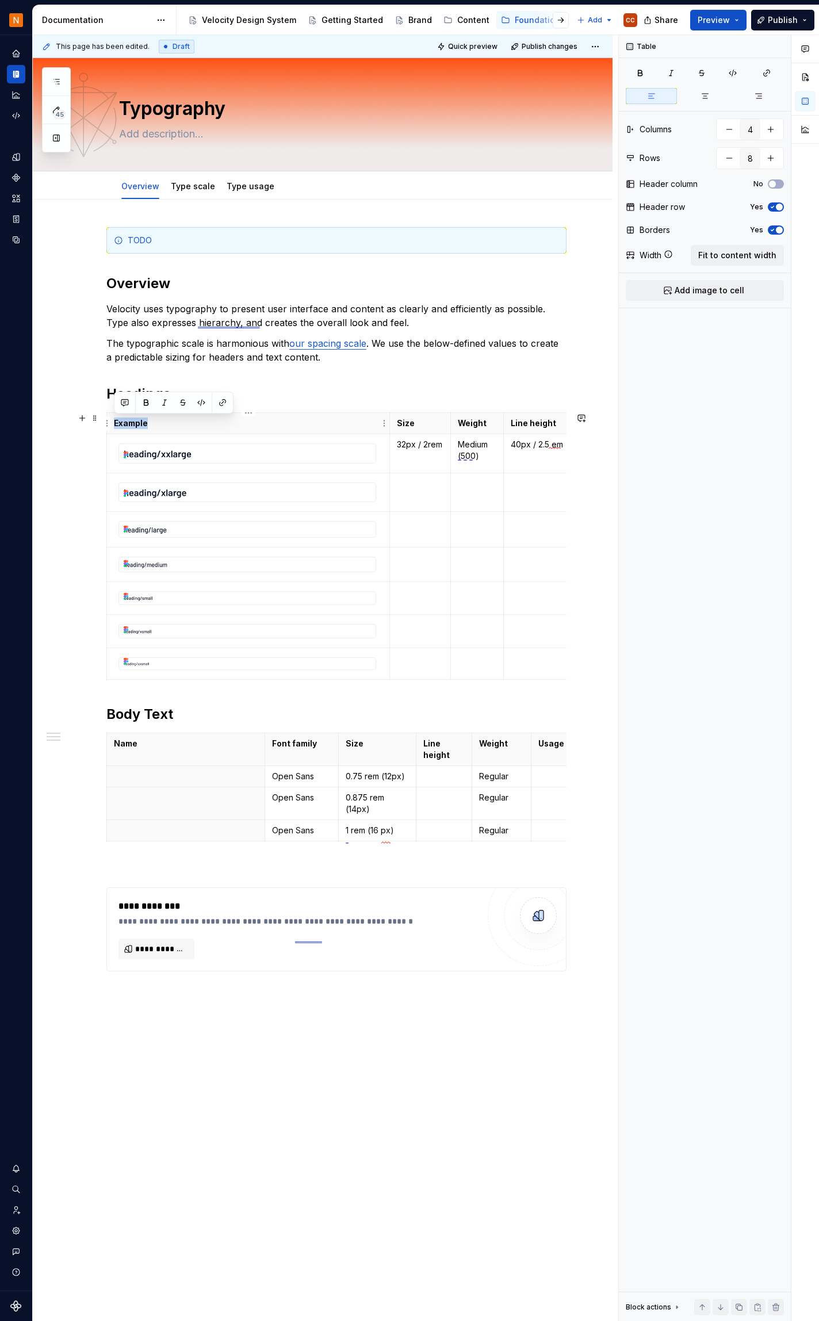
drag, startPoint x: 154, startPoint y: 422, endPoint x: 112, endPoint y: 423, distance: 42.0
click at [112, 423] on th "Example" at bounding box center [248, 423] width 283 height 21
drag, startPoint x: 506, startPoint y: 424, endPoint x: 521, endPoint y: 428, distance: 15.9
click at [521, 428] on th "Line height" at bounding box center [554, 423] width 70 height 21
click at [428, 444] on p "32px / 2rem" at bounding box center [420, 445] width 47 height 12
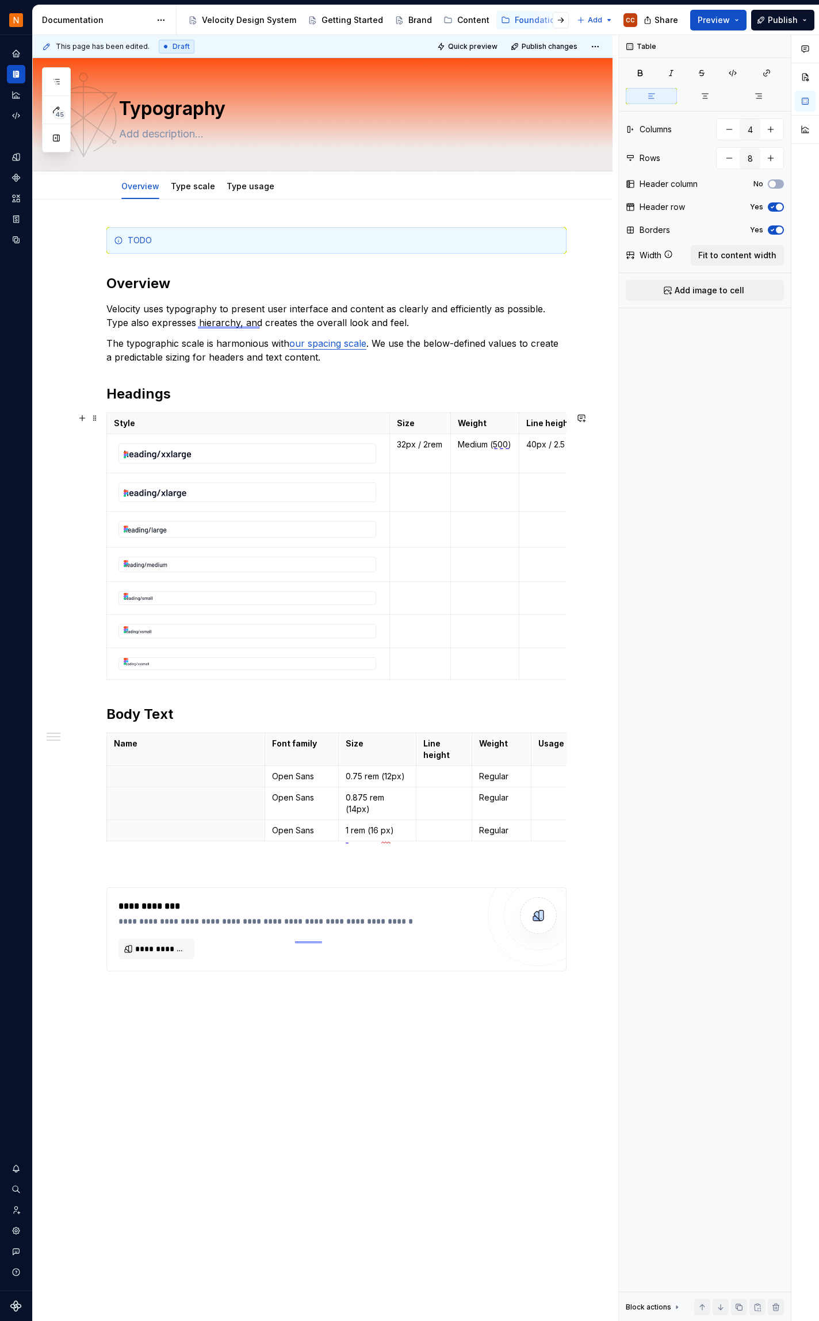
scroll to position [0, 23]
click at [540, 441] on p "40px / 2.5 em" at bounding box center [531, 445] width 56 height 12
click at [499, 377] on div "**********" at bounding box center [336, 599] width 460 height 744
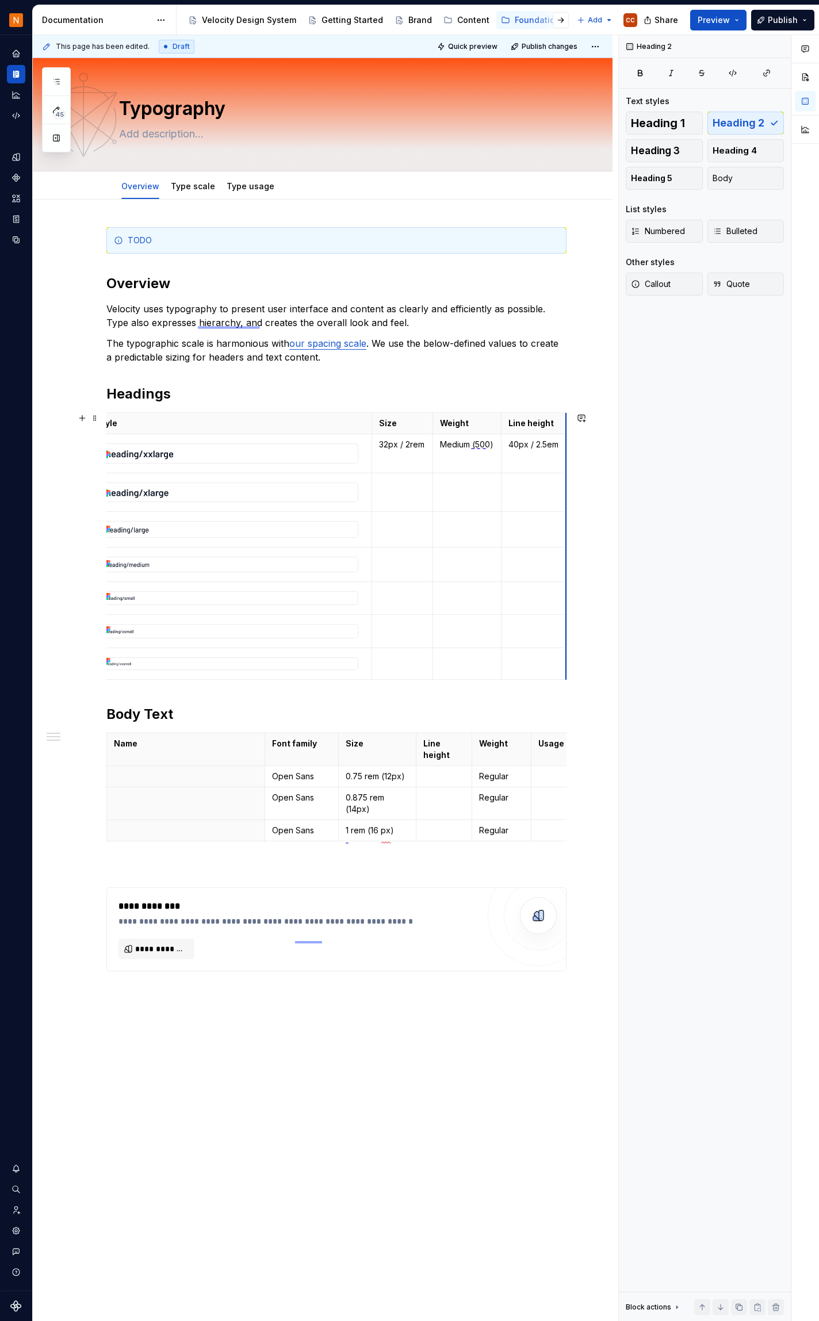
scroll to position [0, 17]
click at [469, 393] on h2 "Headings" at bounding box center [336, 394] width 460 height 18
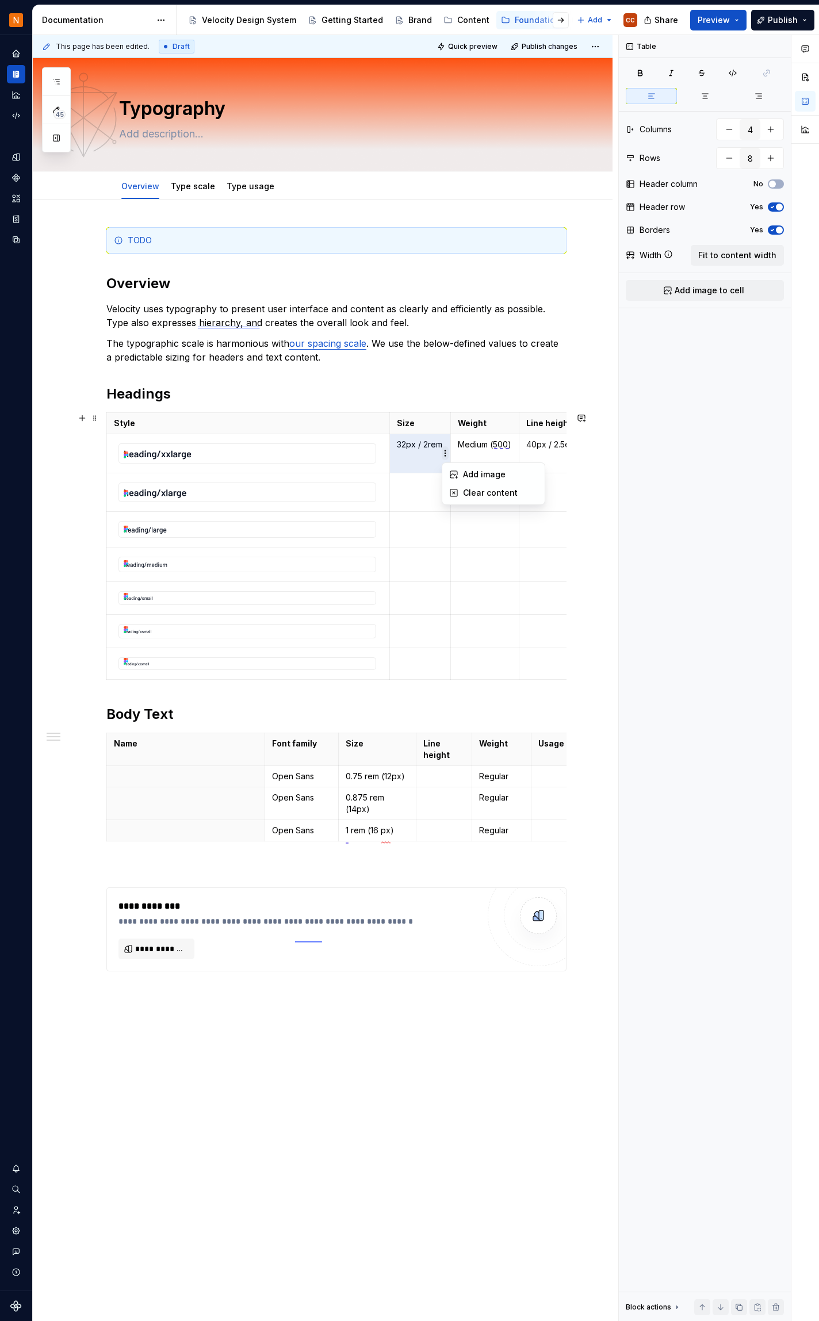
click at [443, 456] on html "Velocity Design System by NAVEX CC Design system data Documentation Accessibili…" at bounding box center [409, 660] width 819 height 1321
click at [442, 442] on html "Velocity Design System by NAVEX CC Design system data Documentation Accessibili…" at bounding box center [409, 660] width 819 height 1321
drag, startPoint x: 442, startPoint y: 442, endPoint x: 397, endPoint y: 444, distance: 44.9
click at [397, 444] on p "32px / 2rem" at bounding box center [420, 445] width 47 height 12
click at [400, 444] on p "32px / 2rem" at bounding box center [420, 445] width 47 height 12
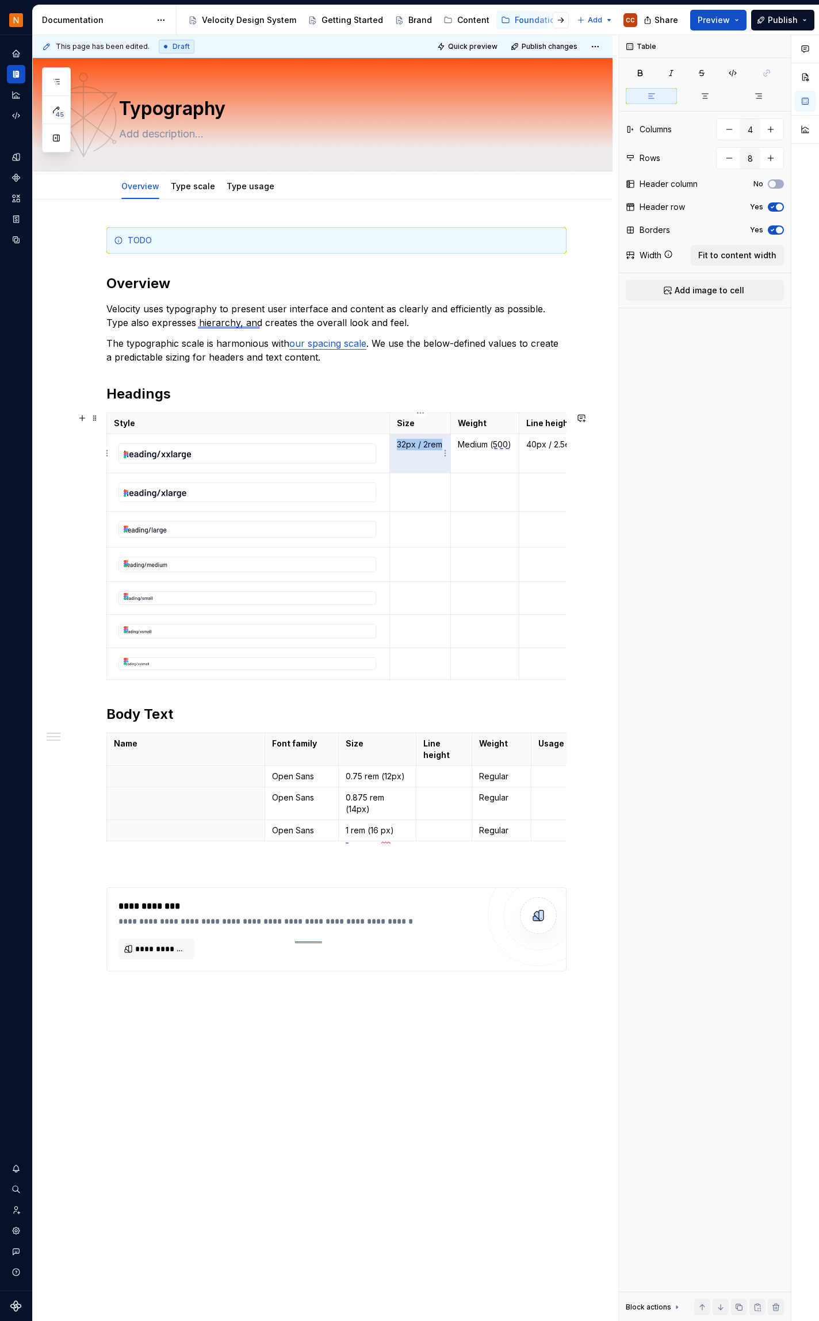
drag, startPoint x: 397, startPoint y: 445, endPoint x: 443, endPoint y: 443, distance: 45.5
click at [443, 443] on p "32px / 2rem" at bounding box center [420, 445] width 47 height 12
drag, startPoint x: 435, startPoint y: 442, endPoint x: 74, endPoint y: 264, distance: 403.4
click at [74, 264] on div "**********" at bounding box center [323, 791] width 580 height 1182
click at [16, 1230] on icon "Settings" at bounding box center [16, 1231] width 10 height 10
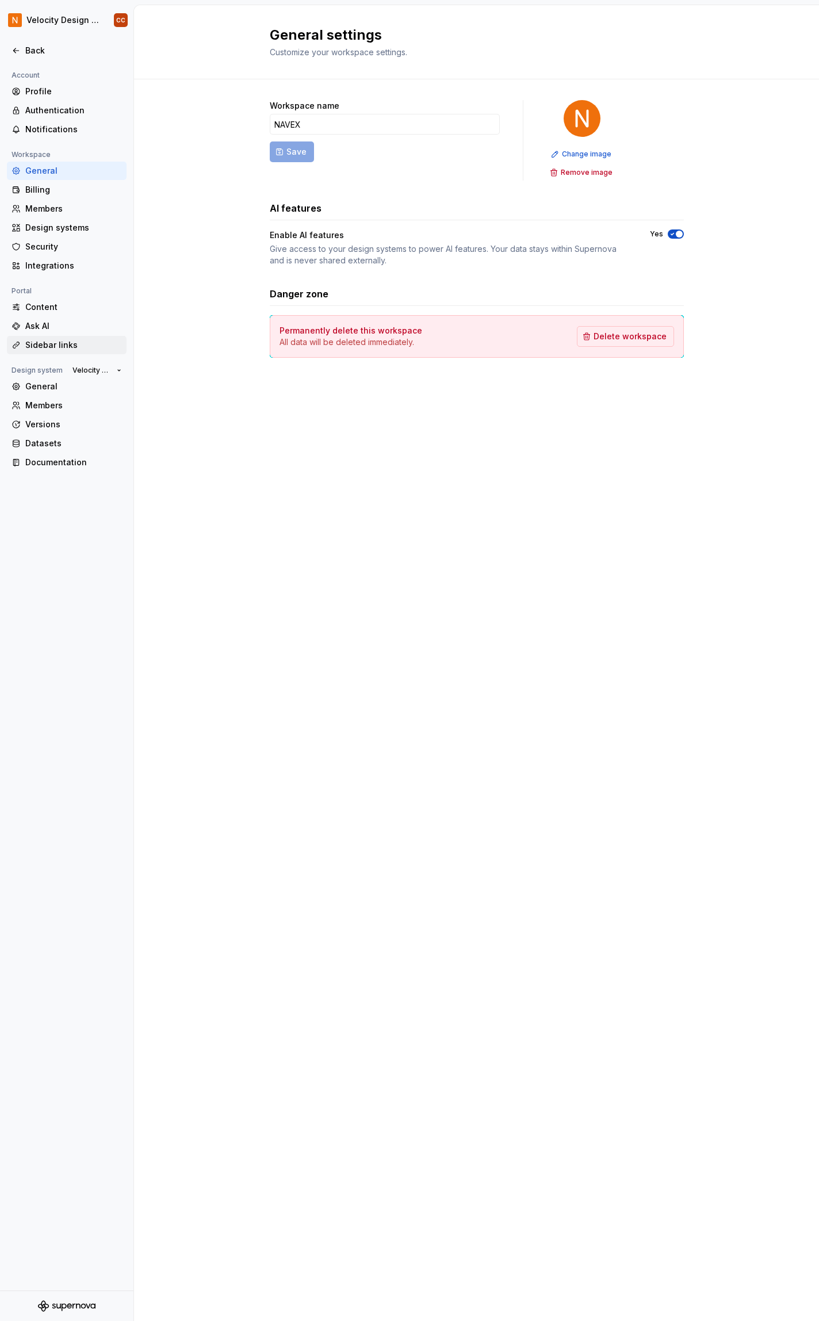
click at [47, 345] on div "Sidebar links" at bounding box center [73, 345] width 97 height 12
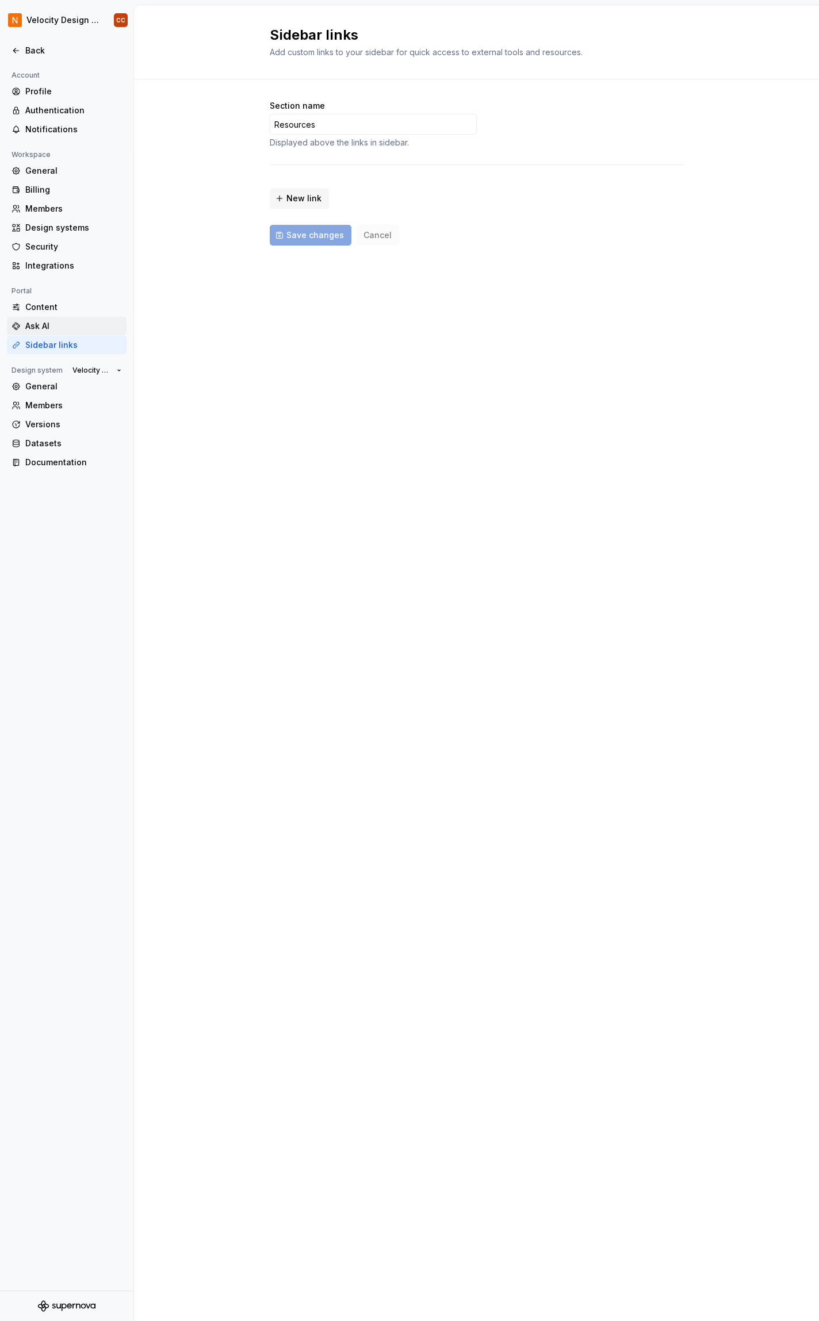
click at [35, 326] on div "Ask AI" at bounding box center [73, 326] width 97 height 12
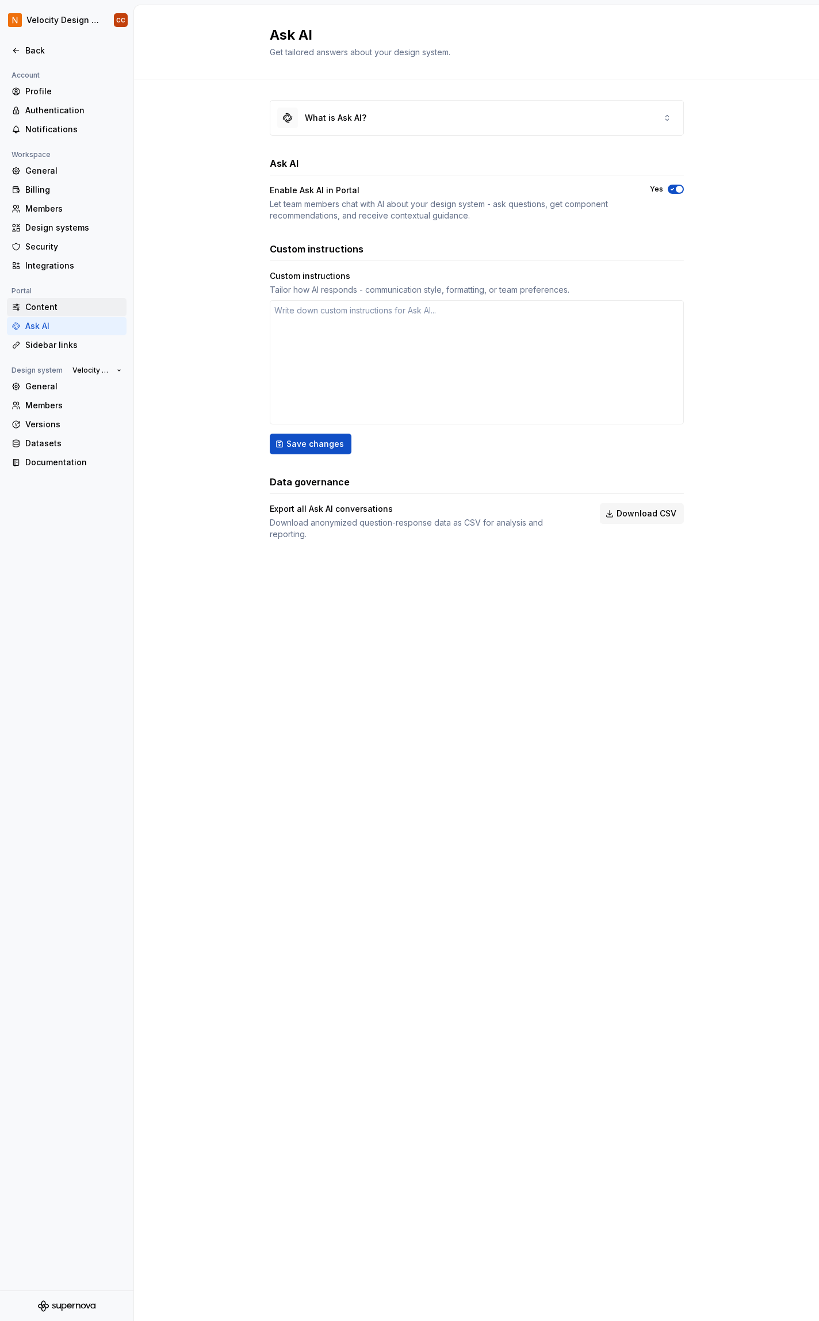
click at [39, 305] on div "Content" at bounding box center [73, 307] width 97 height 12
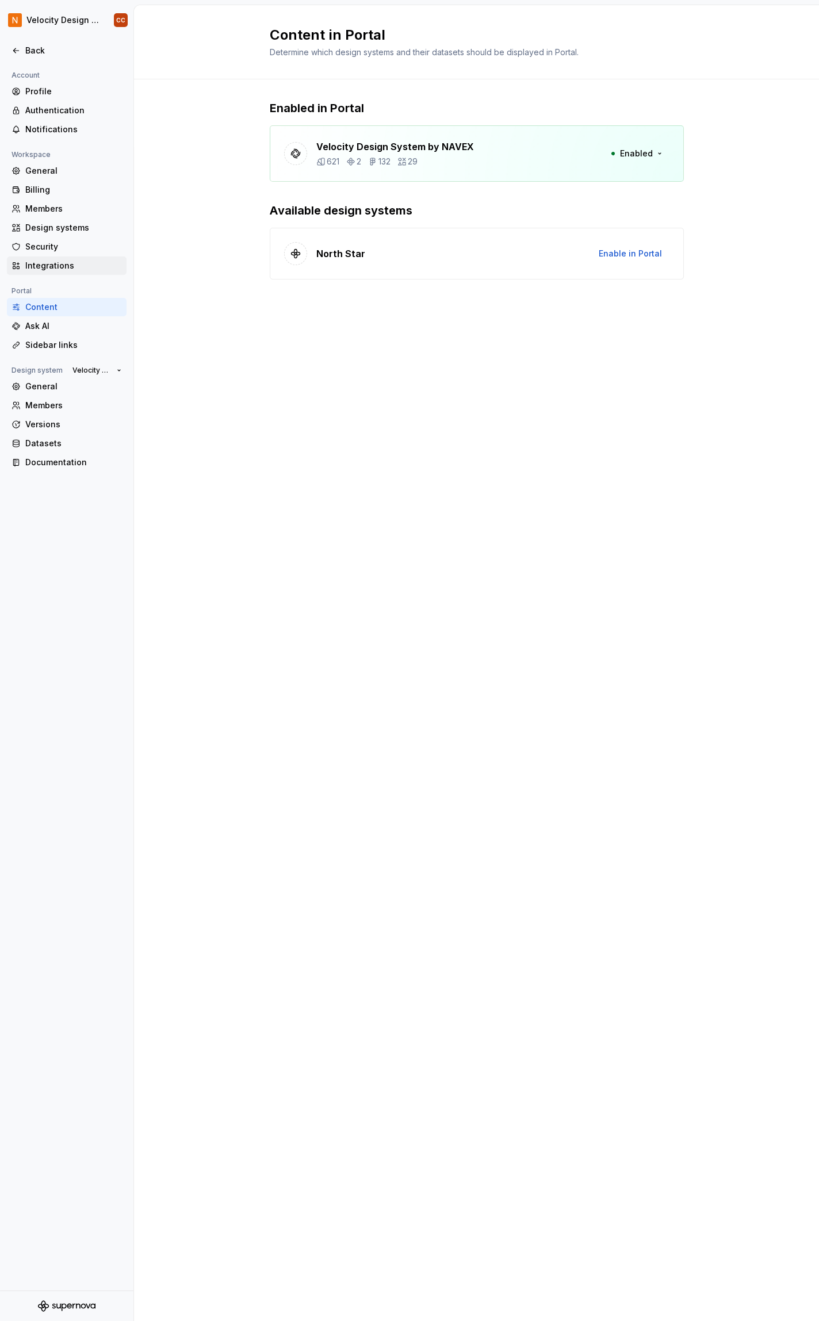
click at [45, 266] on div "Integrations" at bounding box center [73, 266] width 97 height 12
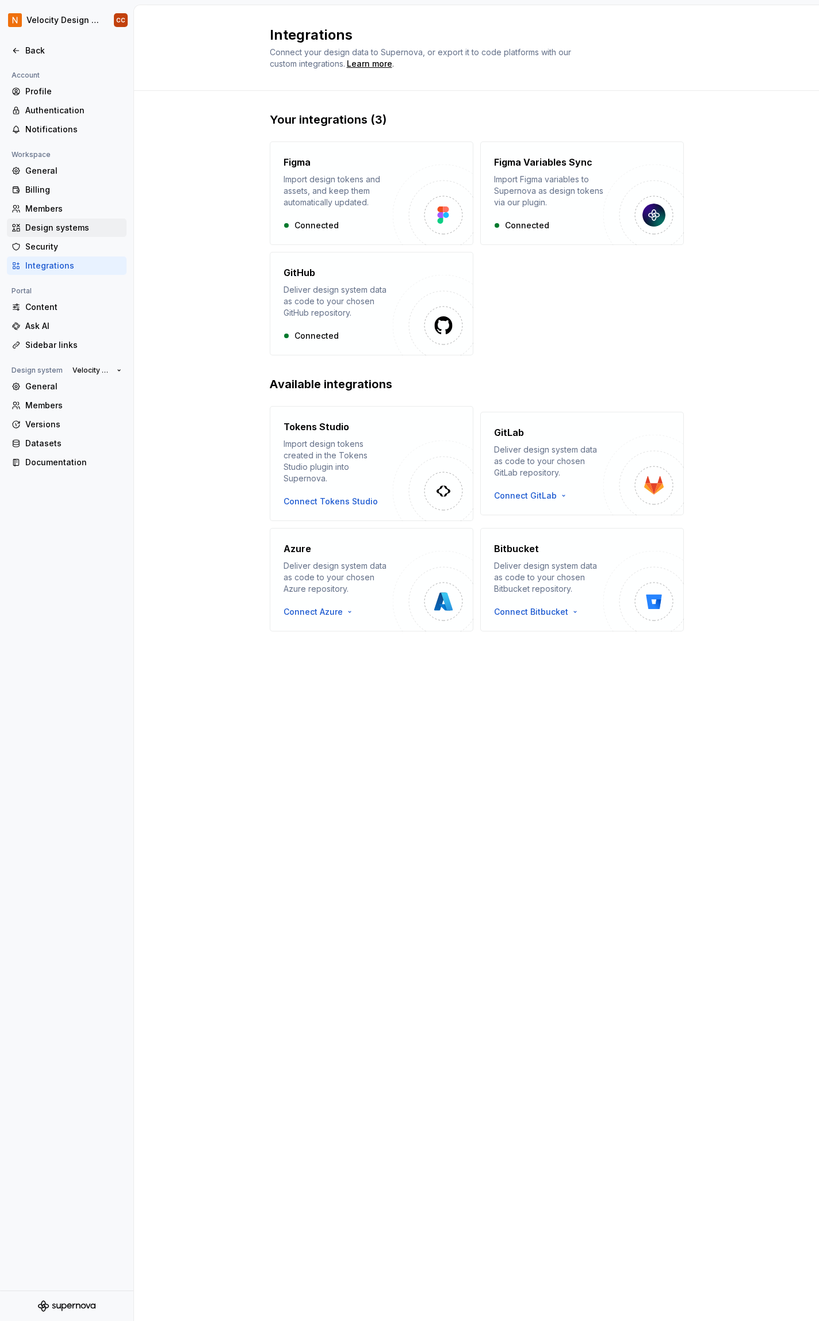
click at [50, 230] on div "Design systems" at bounding box center [73, 228] width 97 height 12
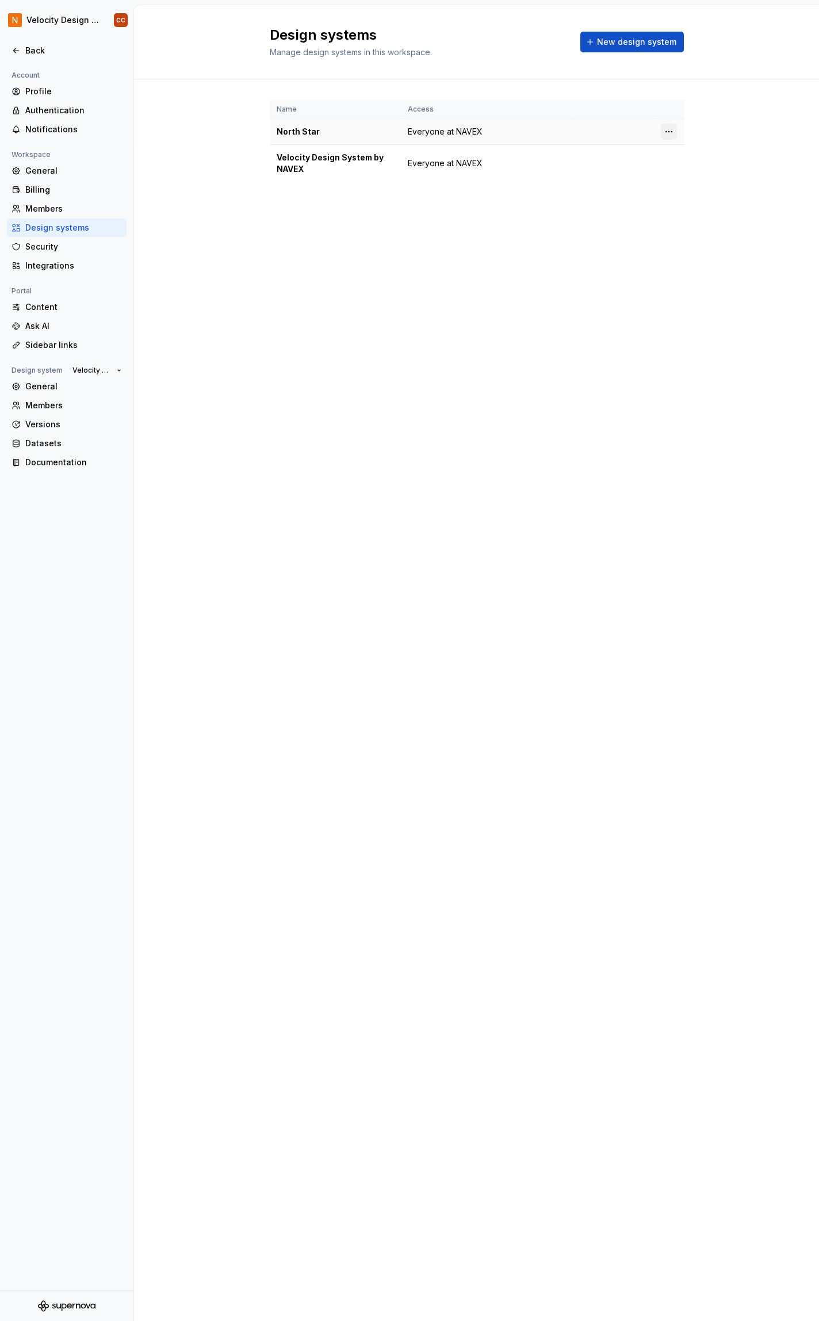
click at [671, 131] on html "Velocity Design System by NAVEX CC Back Account Profile Authentication Notifica…" at bounding box center [409, 660] width 819 height 1321
click at [698, 175] on div "Design system settings" at bounding box center [736, 173] width 109 height 12
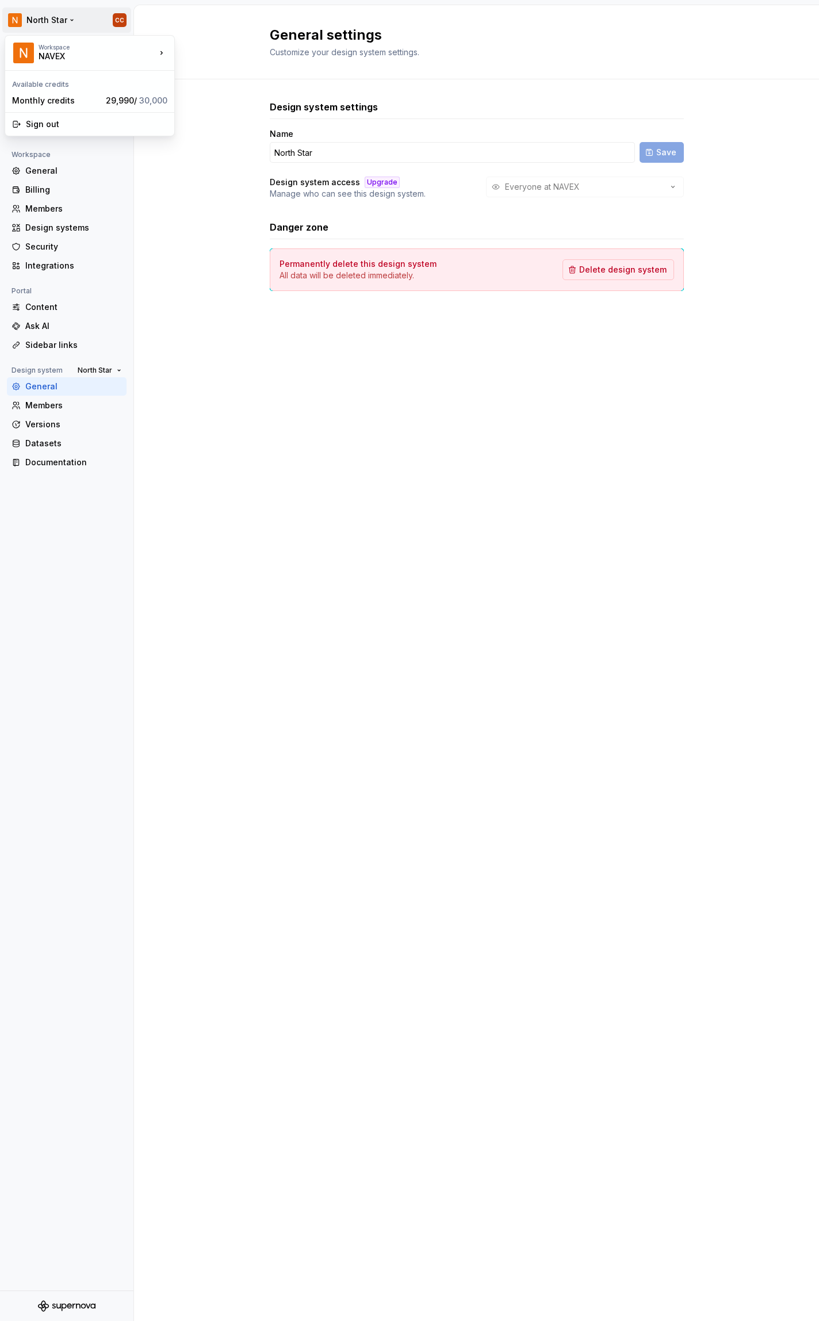
click at [13, 20] on html "North Star CC Back Account Profile Authentication Notifications Workspace Gener…" at bounding box center [409, 660] width 819 height 1321
click at [48, 54] on div "NAVEX" at bounding box center [88, 57] width 98 height 12
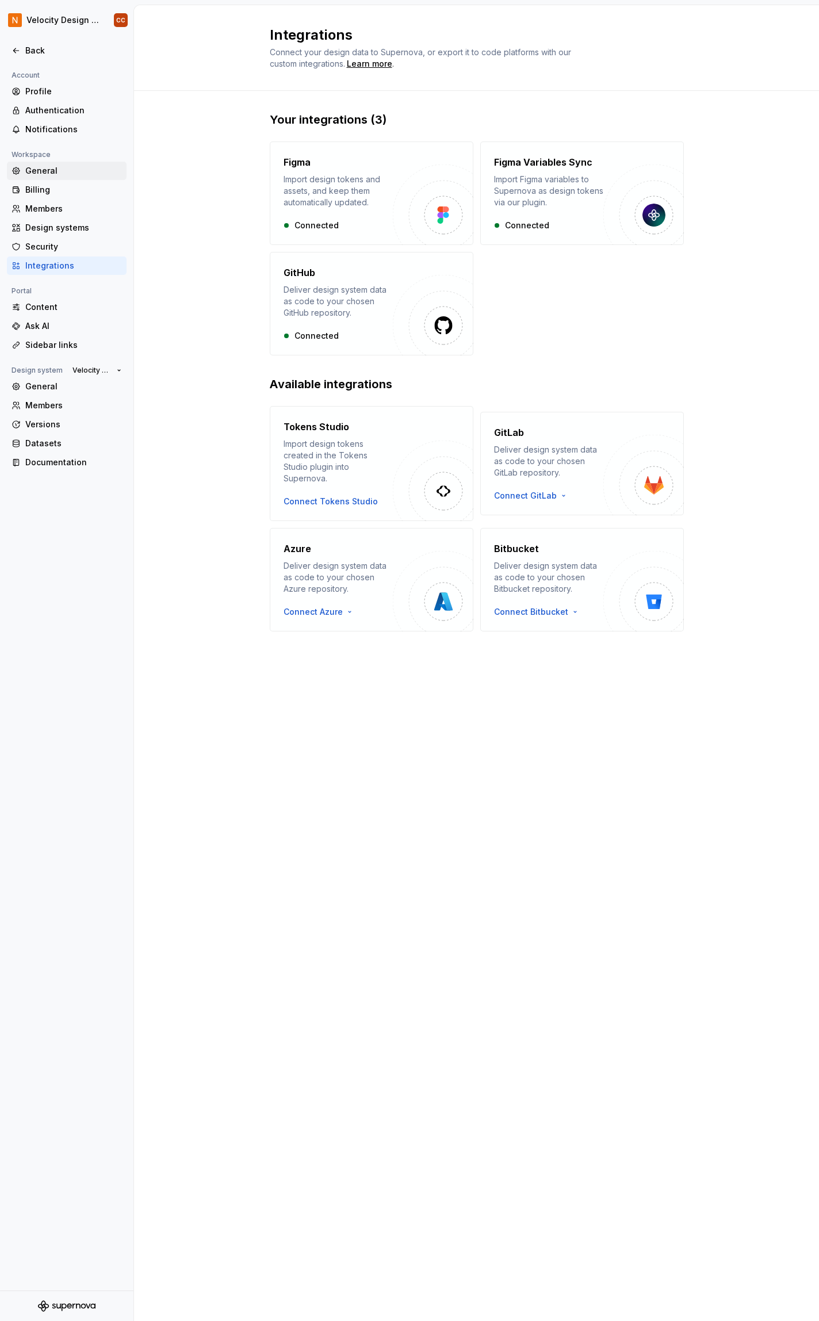
click at [39, 170] on div "General" at bounding box center [73, 171] width 97 height 12
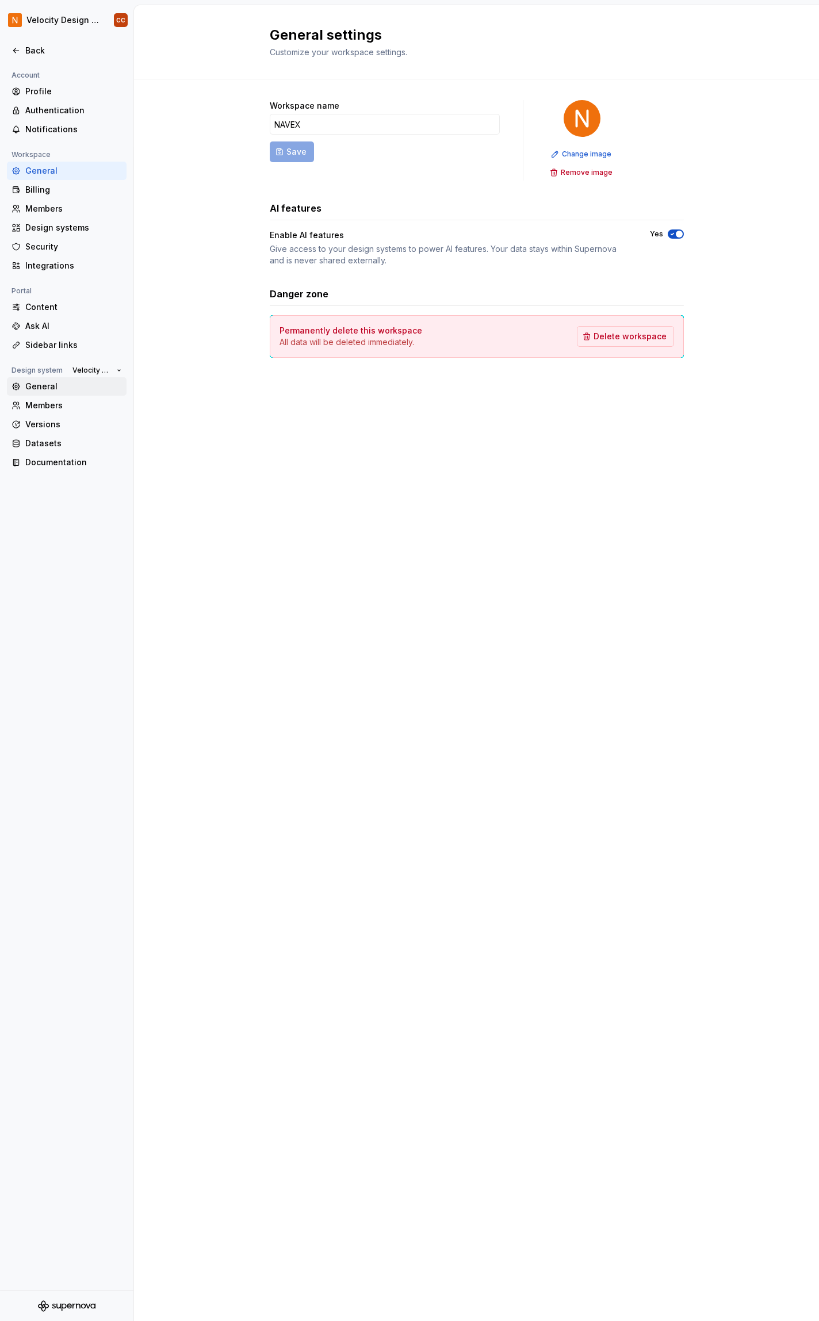
click at [33, 387] on div "General" at bounding box center [73, 387] width 97 height 12
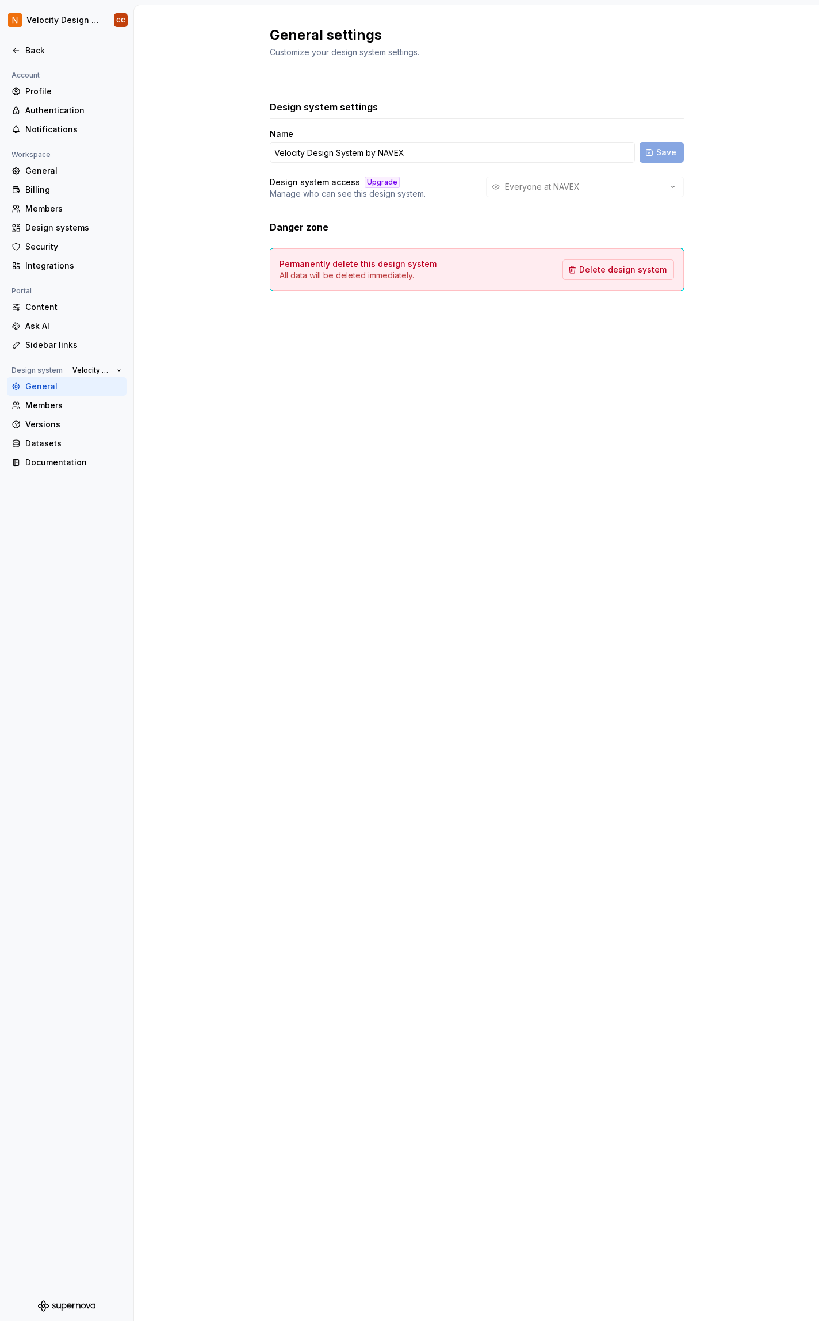
click at [603, 189] on div "Everyone at NAVEX" at bounding box center [585, 187] width 198 height 21
click at [54, 405] on div "Members" at bounding box center [73, 406] width 97 height 12
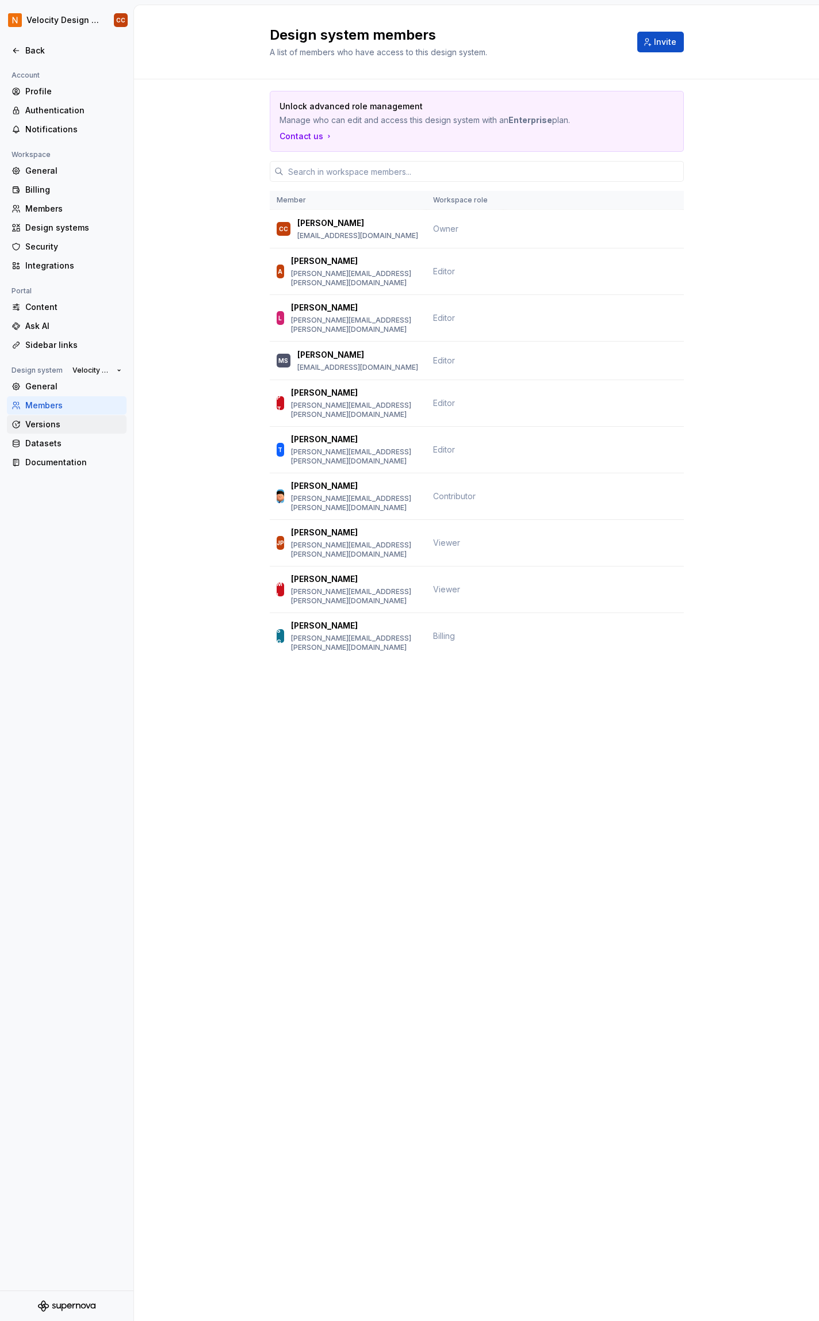
click at [52, 422] on div "Versions" at bounding box center [73, 425] width 97 height 12
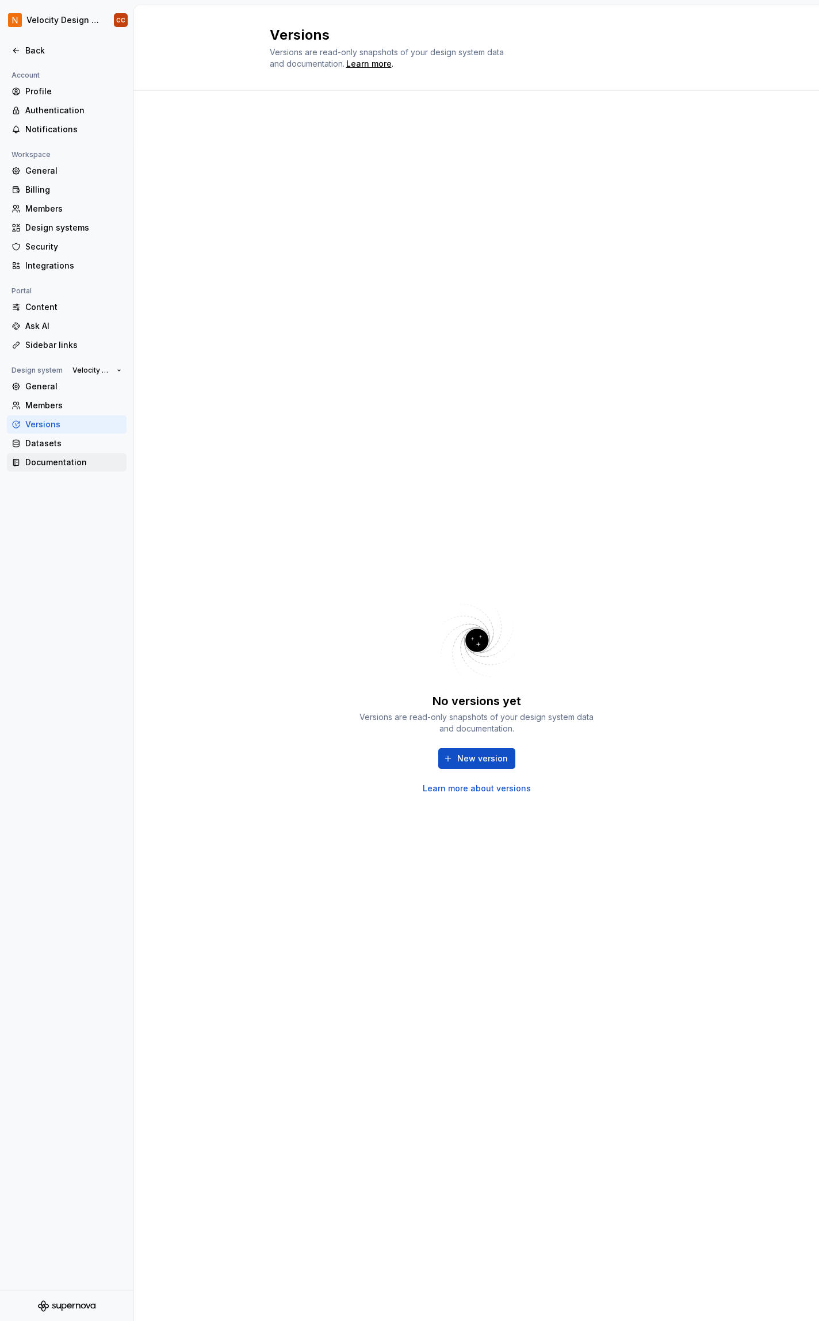
click at [68, 455] on div "Documentation" at bounding box center [67, 462] width 120 height 18
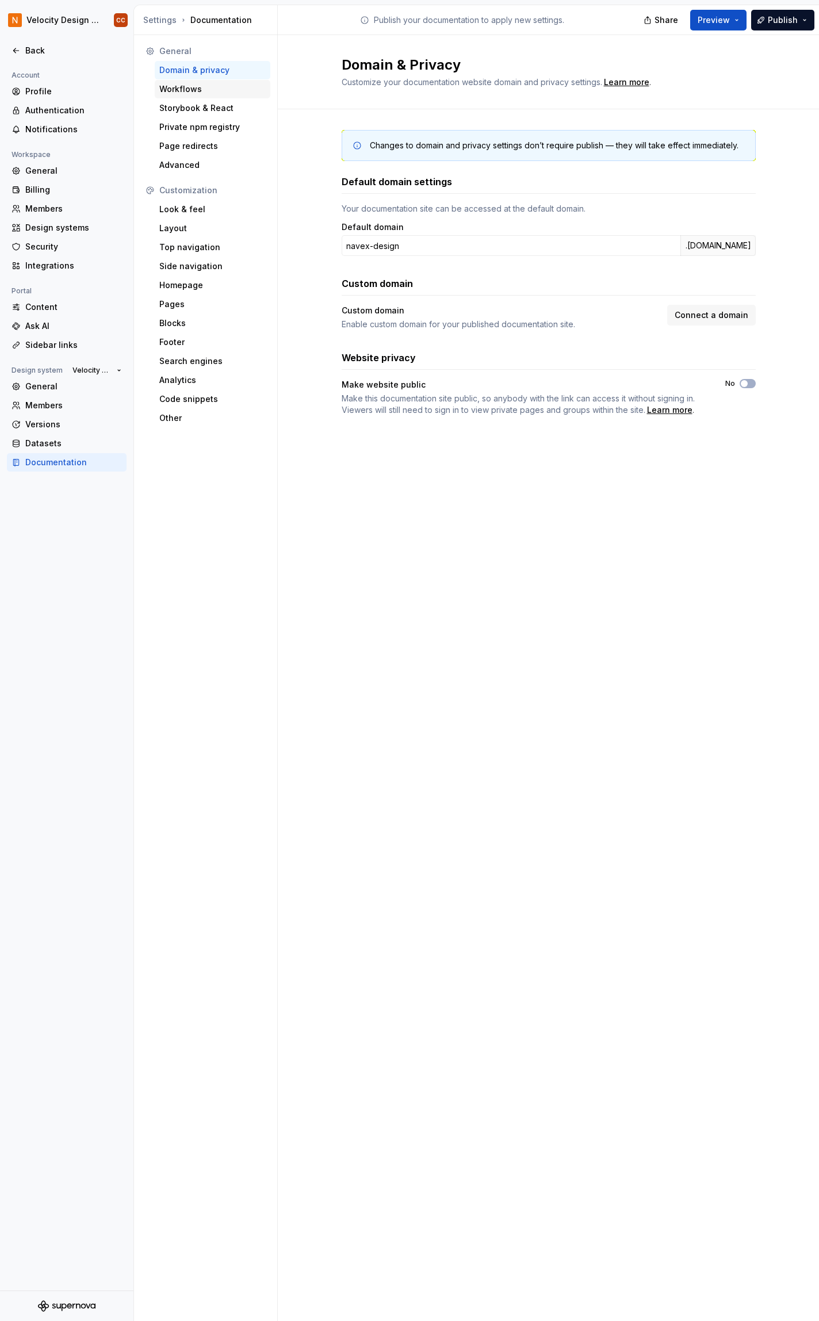
click at [218, 90] on div "Workflows" at bounding box center [212, 89] width 106 height 12
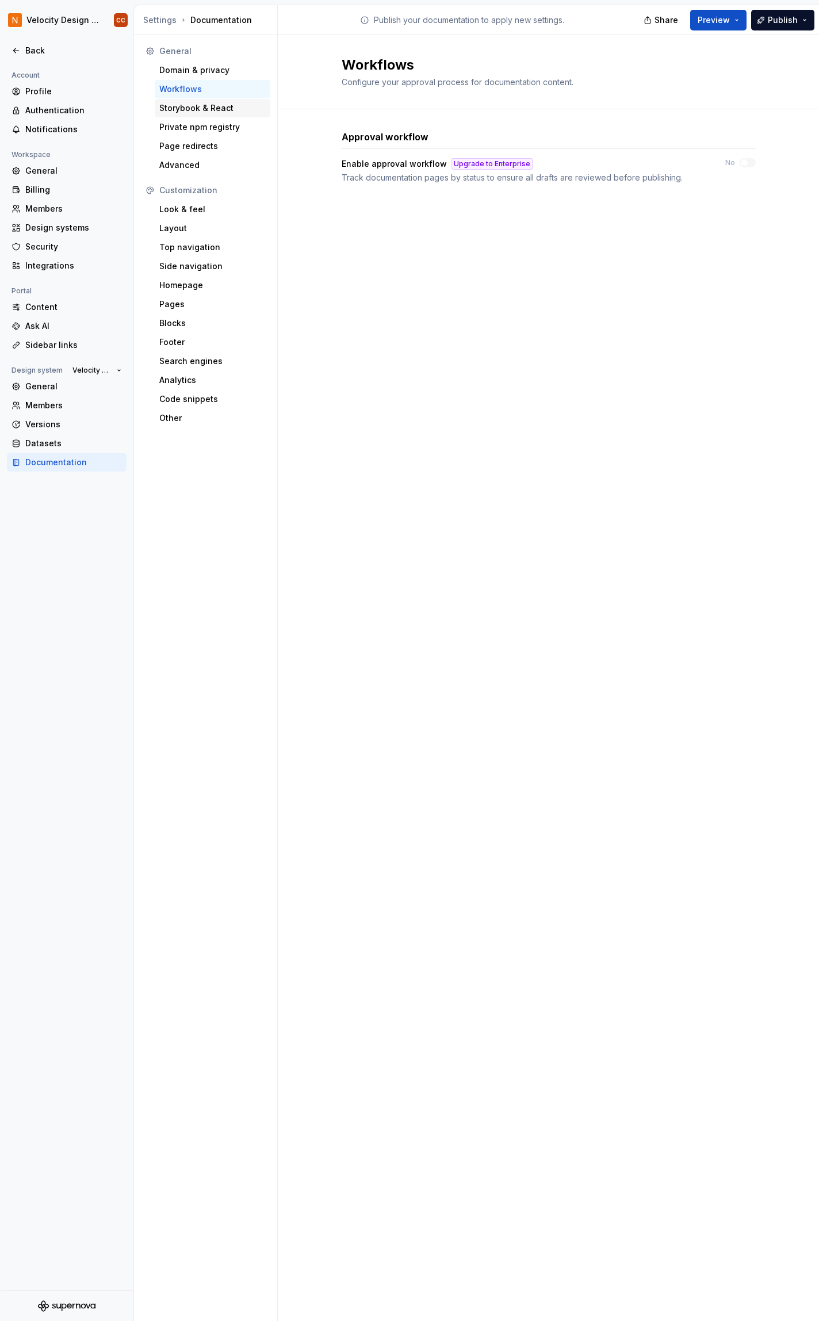
click at [217, 109] on div "Storybook & React" at bounding box center [212, 108] width 106 height 12
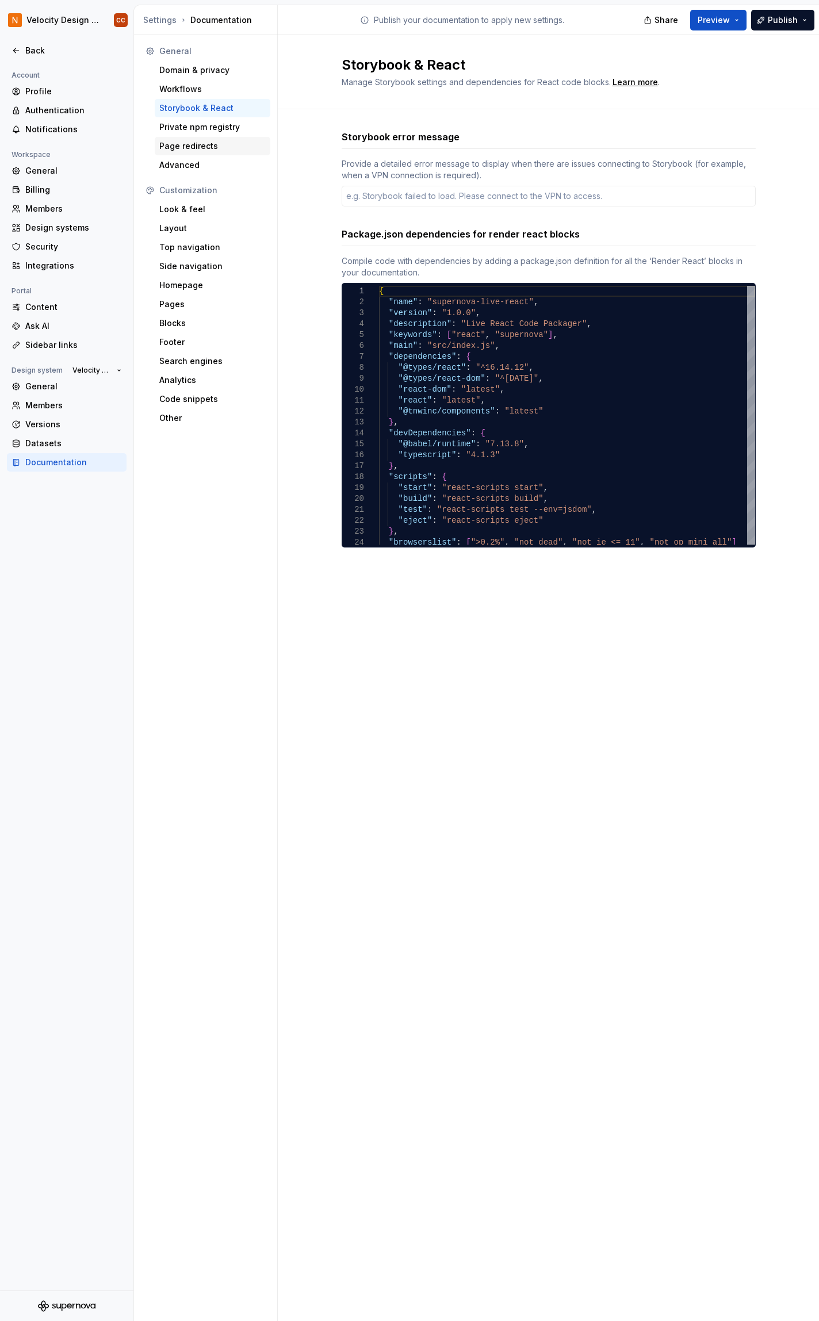
click at [211, 148] on div "Page redirects" at bounding box center [212, 146] width 106 height 12
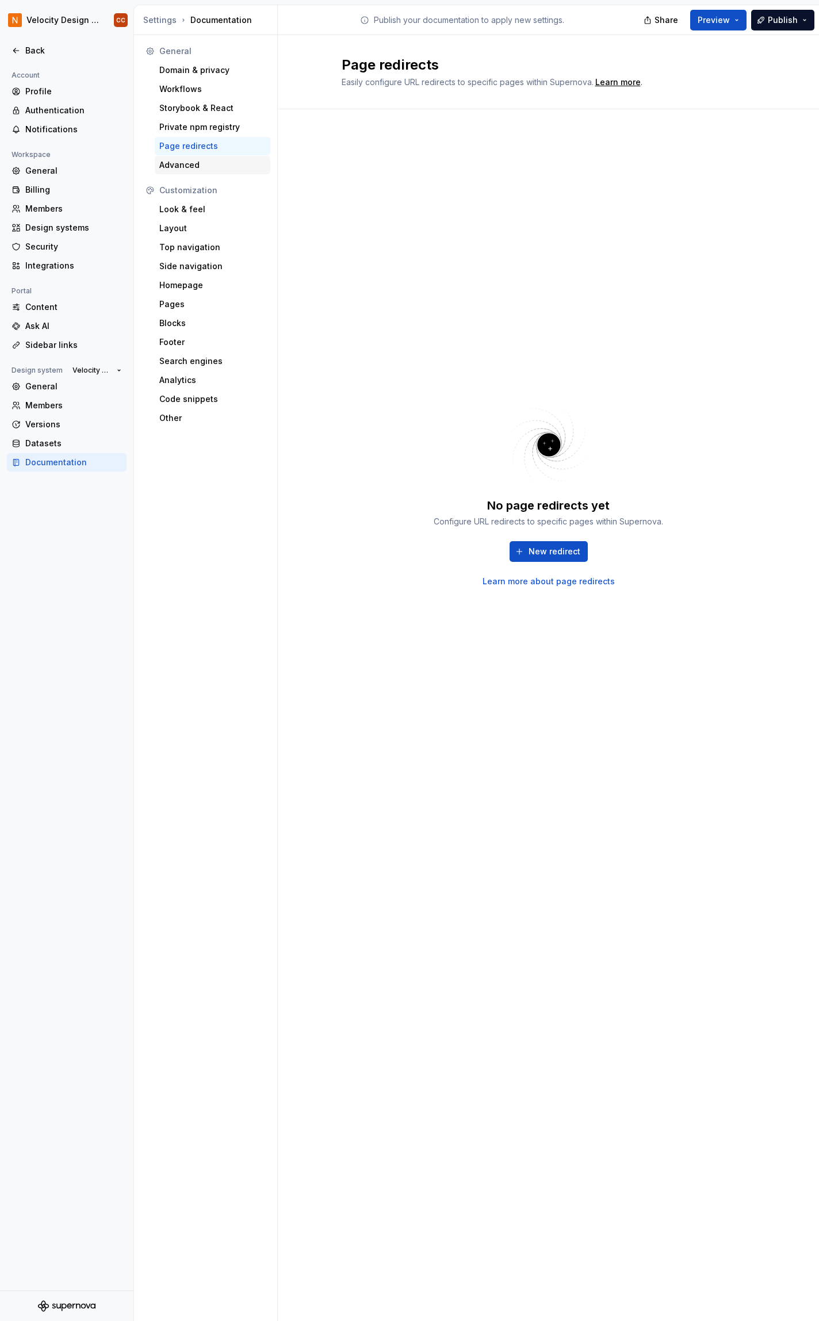
click at [186, 162] on div "Advanced" at bounding box center [212, 165] width 106 height 12
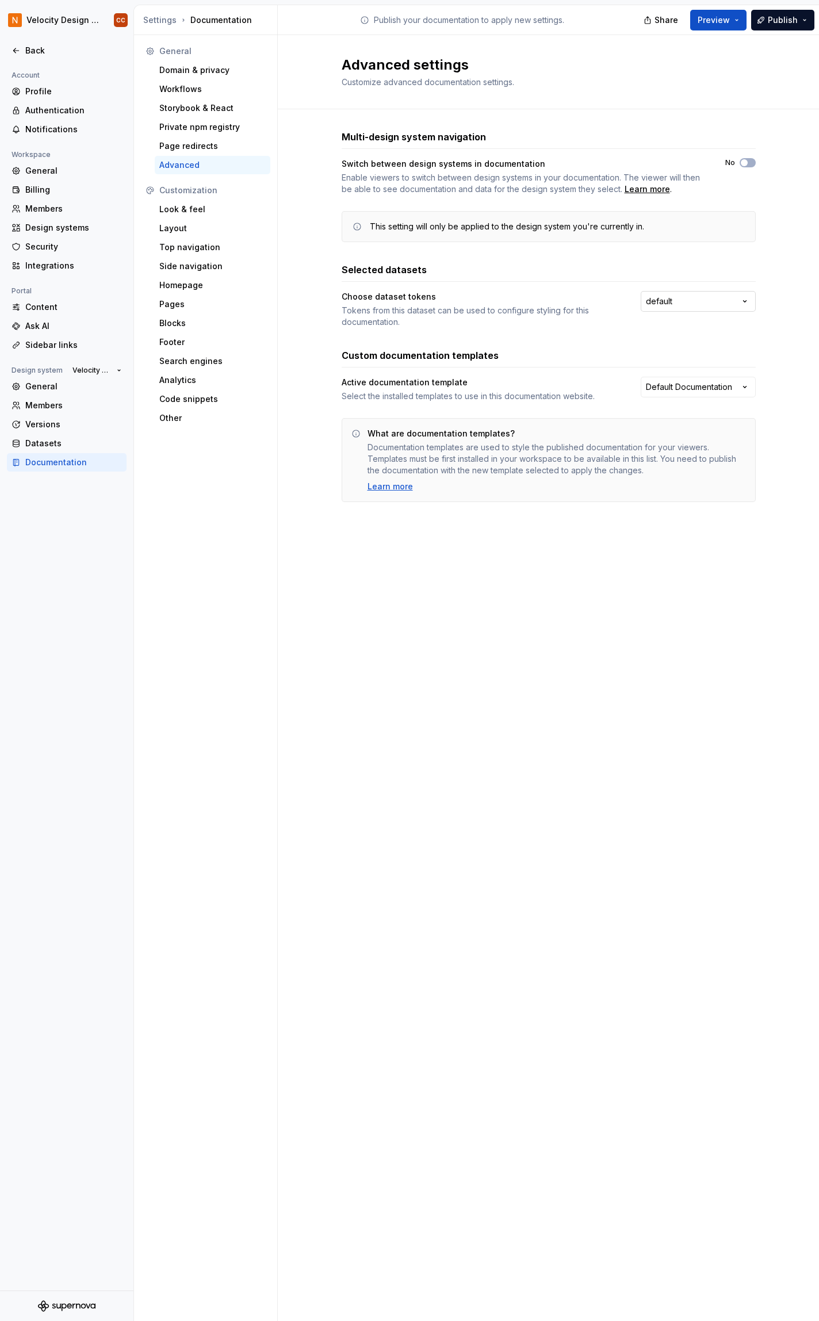
click at [748, 300] on html "Velocity Design System by NAVEX CC Back Account Profile Authentication Notifica…" at bounding box center [409, 660] width 819 height 1321
drag, startPoint x: 374, startPoint y: 313, endPoint x: 574, endPoint y: 315, distance: 200.2
click at [574, 315] on div "Tokens from this dataset can be used to configure styling for this documentatio…" at bounding box center [481, 316] width 278 height 23
click at [571, 324] on div "Tokens from this dataset can be used to configure styling for this documentatio…" at bounding box center [481, 316] width 278 height 23
click at [672, 390] on html "Velocity Design System by NAVEX CC Back Account Profile Authentication Notifica…" at bounding box center [409, 660] width 819 height 1321
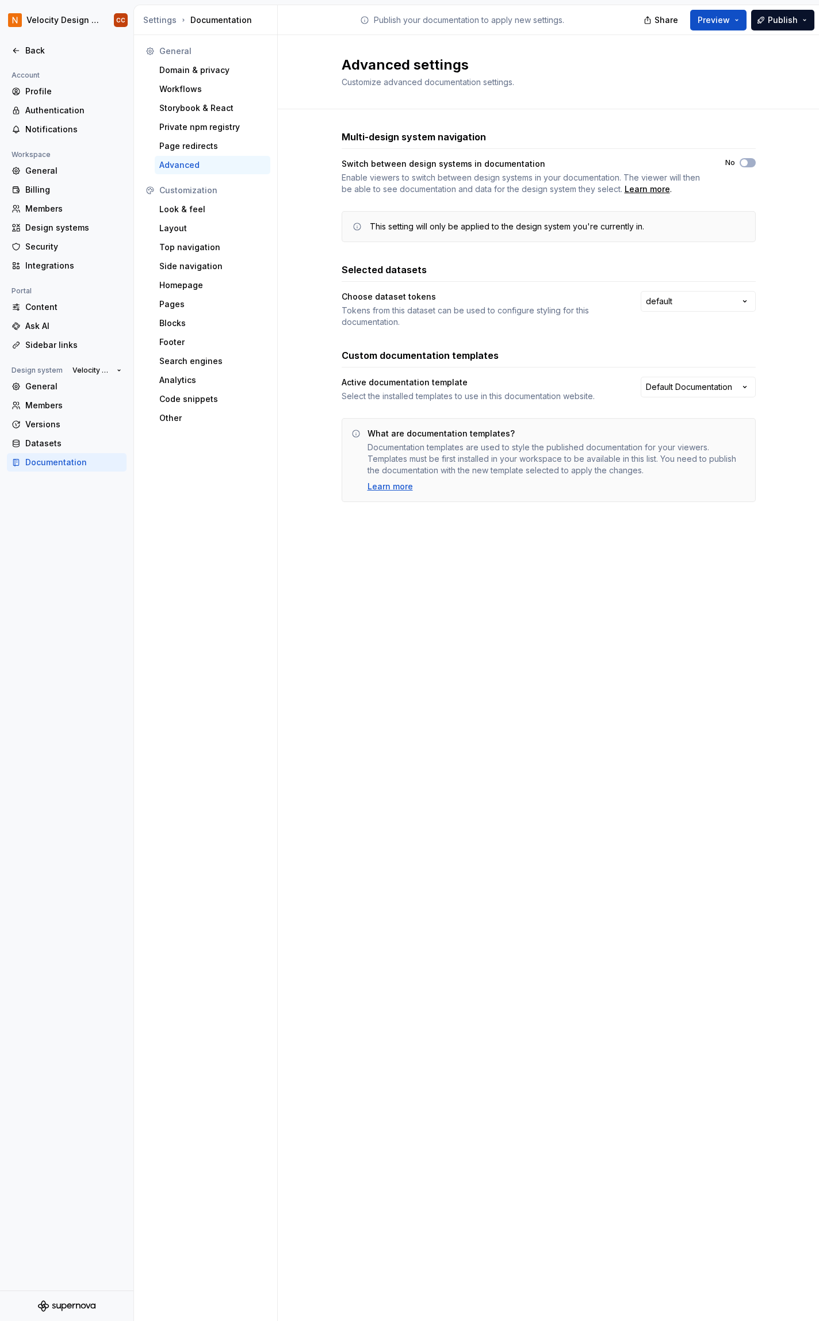
click at [673, 388] on html "Velocity Design System by NAVEX CC Back Account Profile Authentication Notifica…" at bounding box center [409, 660] width 819 height 1321
click at [681, 385] on html "Velocity Design System by NAVEX CC Back Account Profile Authentication Notifica…" at bounding box center [409, 660] width 819 height 1321
click at [692, 387] on html "Velocity Design System by NAVEX CC Back Account Profile Authentication Notifica…" at bounding box center [409, 660] width 819 height 1321
click at [171, 424] on div "Other" at bounding box center [213, 418] width 116 height 18
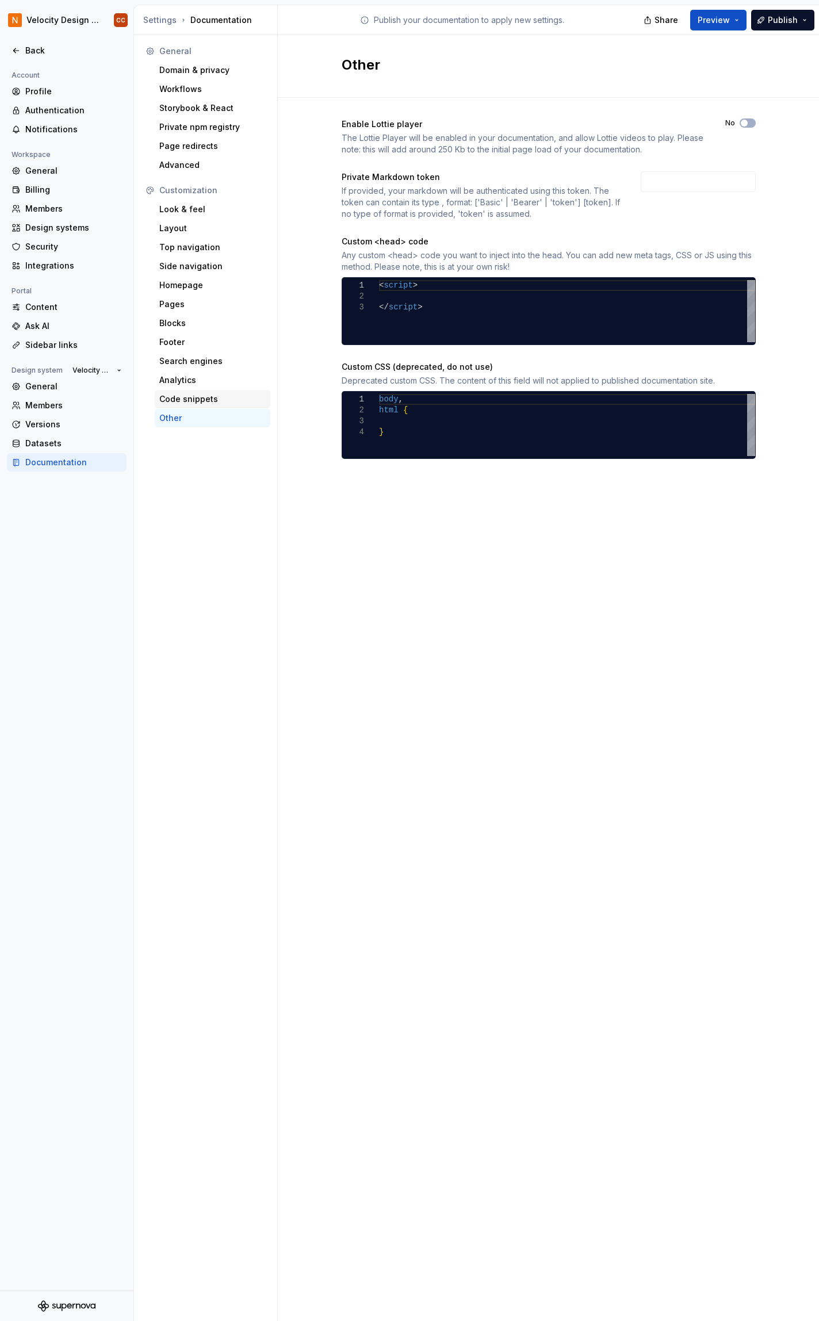
click at [187, 393] on div "Code snippets" at bounding box center [212, 399] width 106 height 12
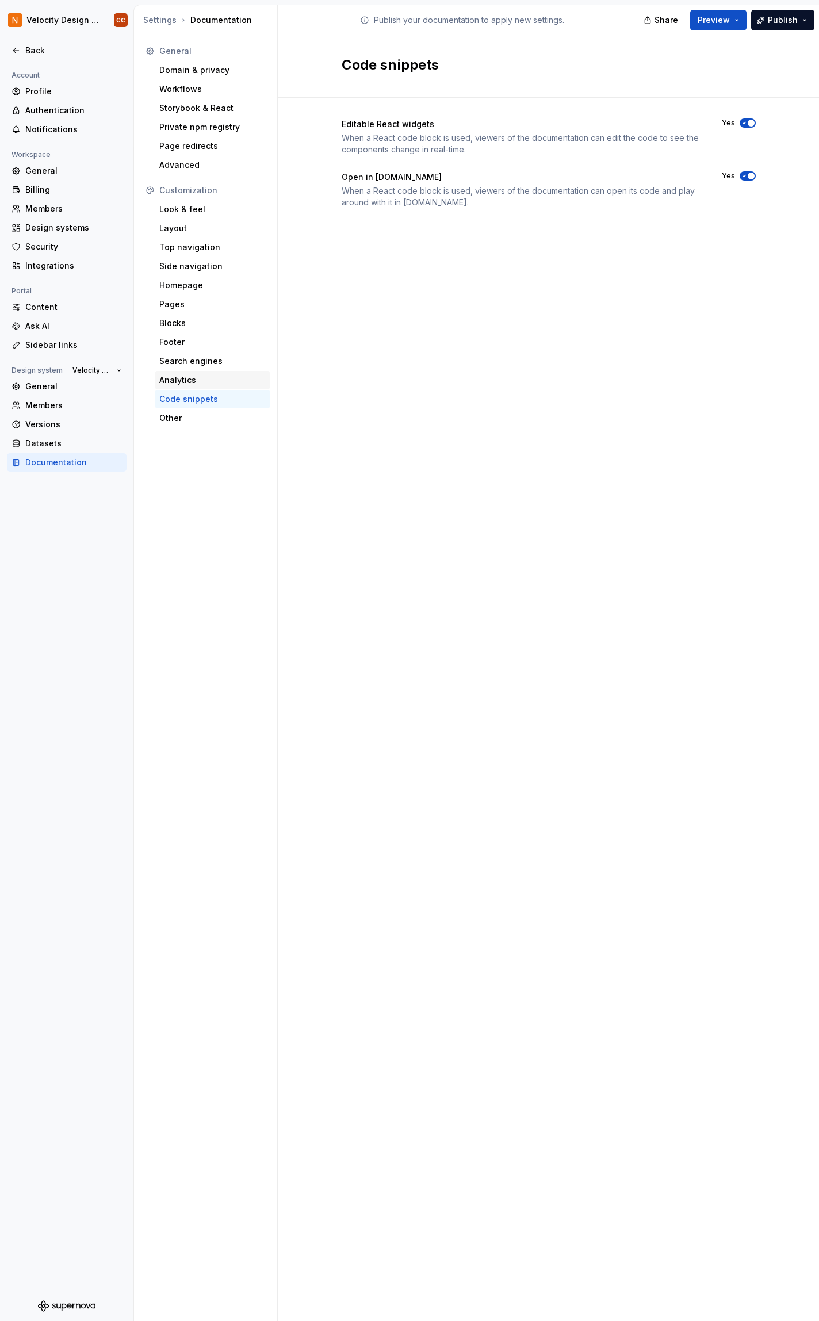
click at [189, 378] on div "Analytics" at bounding box center [212, 380] width 106 height 12
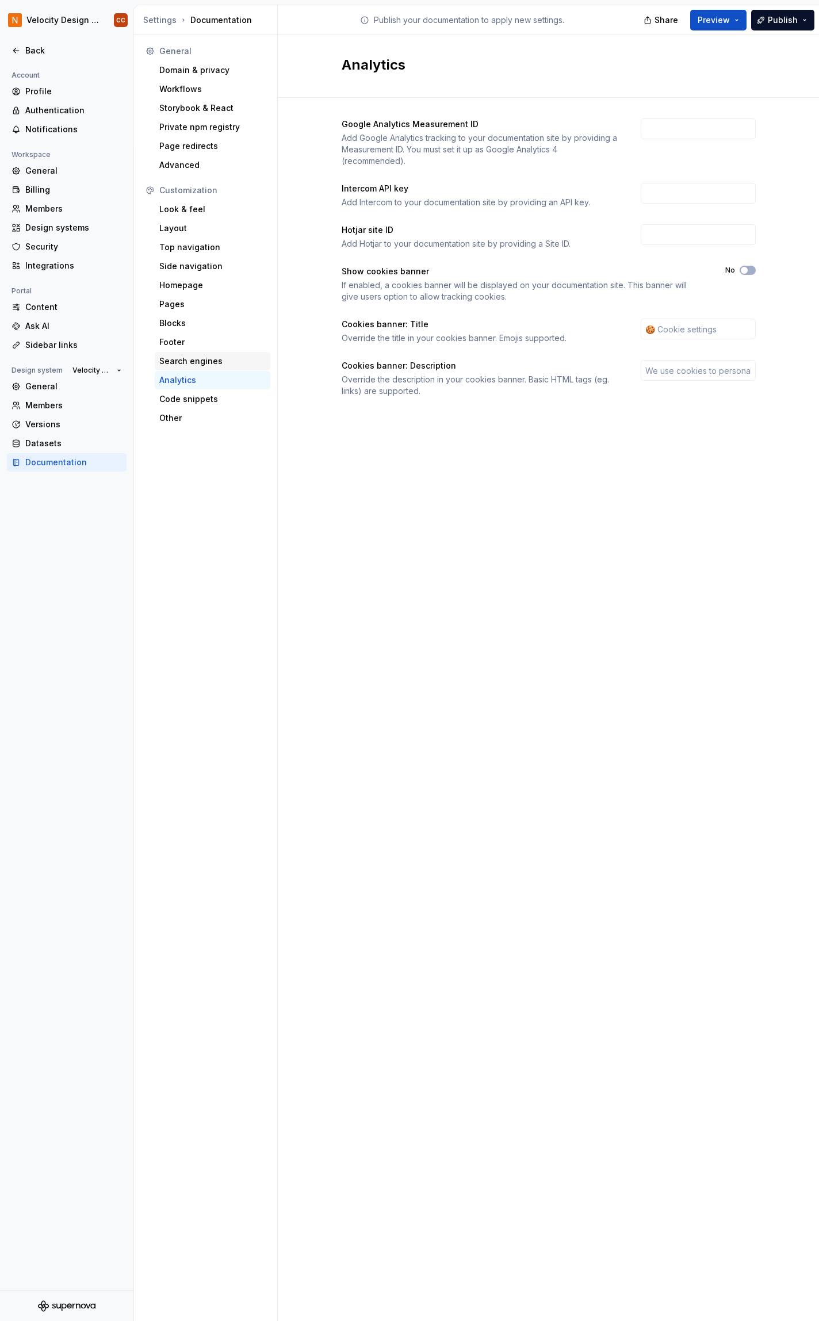
click at [197, 362] on div "Search engines" at bounding box center [212, 361] width 106 height 12
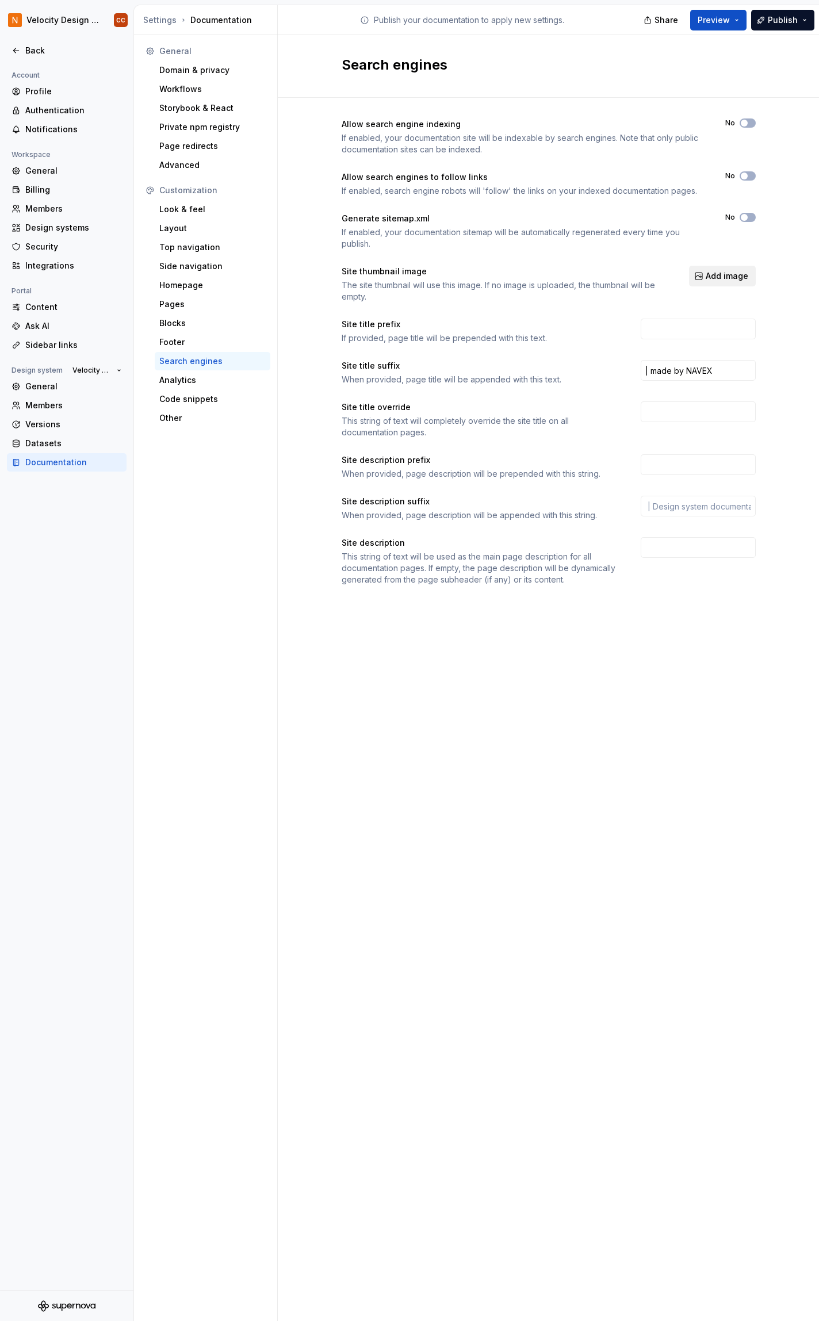
click at [732, 279] on span "Add image" at bounding box center [727, 276] width 43 height 12
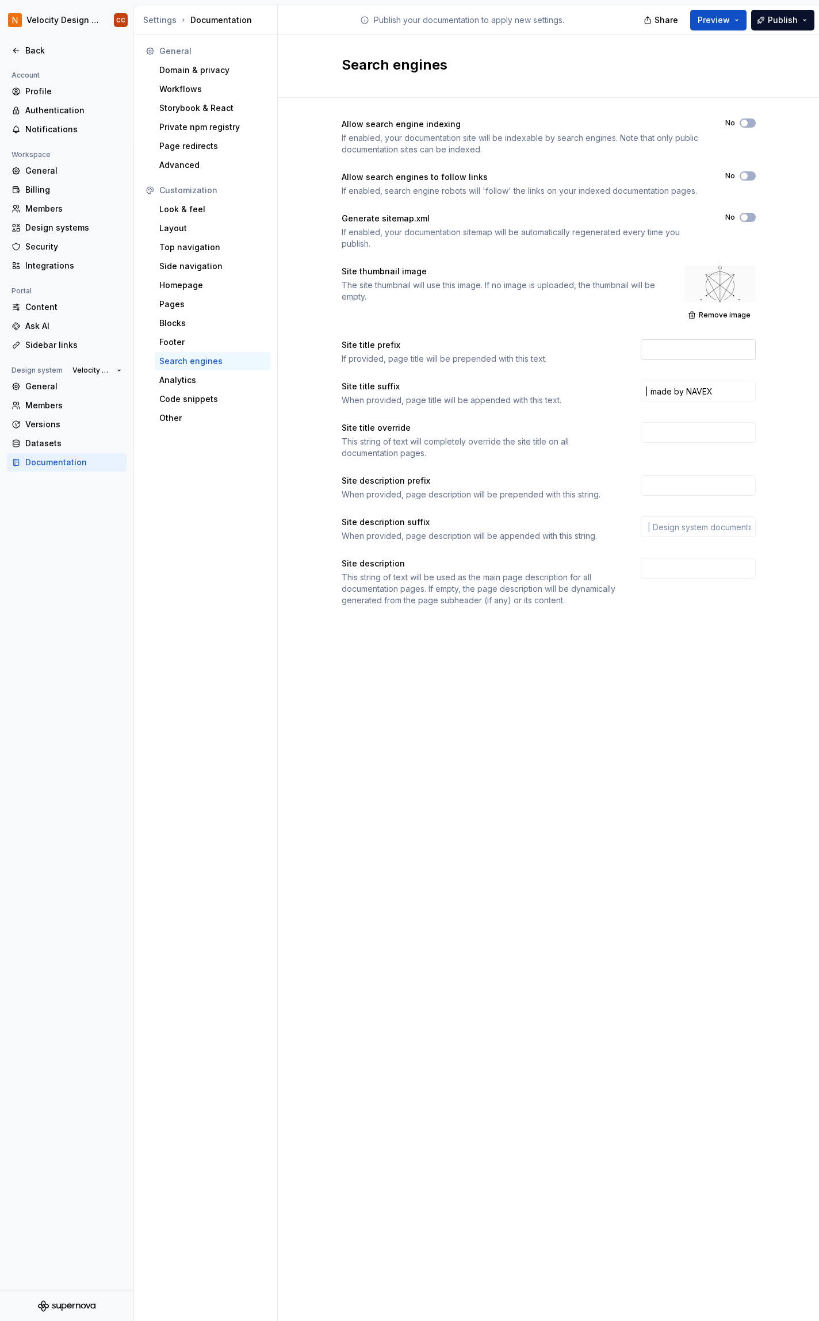
click at [672, 349] on input "text" at bounding box center [698, 349] width 115 height 21
click at [170, 339] on div "Footer" at bounding box center [212, 342] width 106 height 12
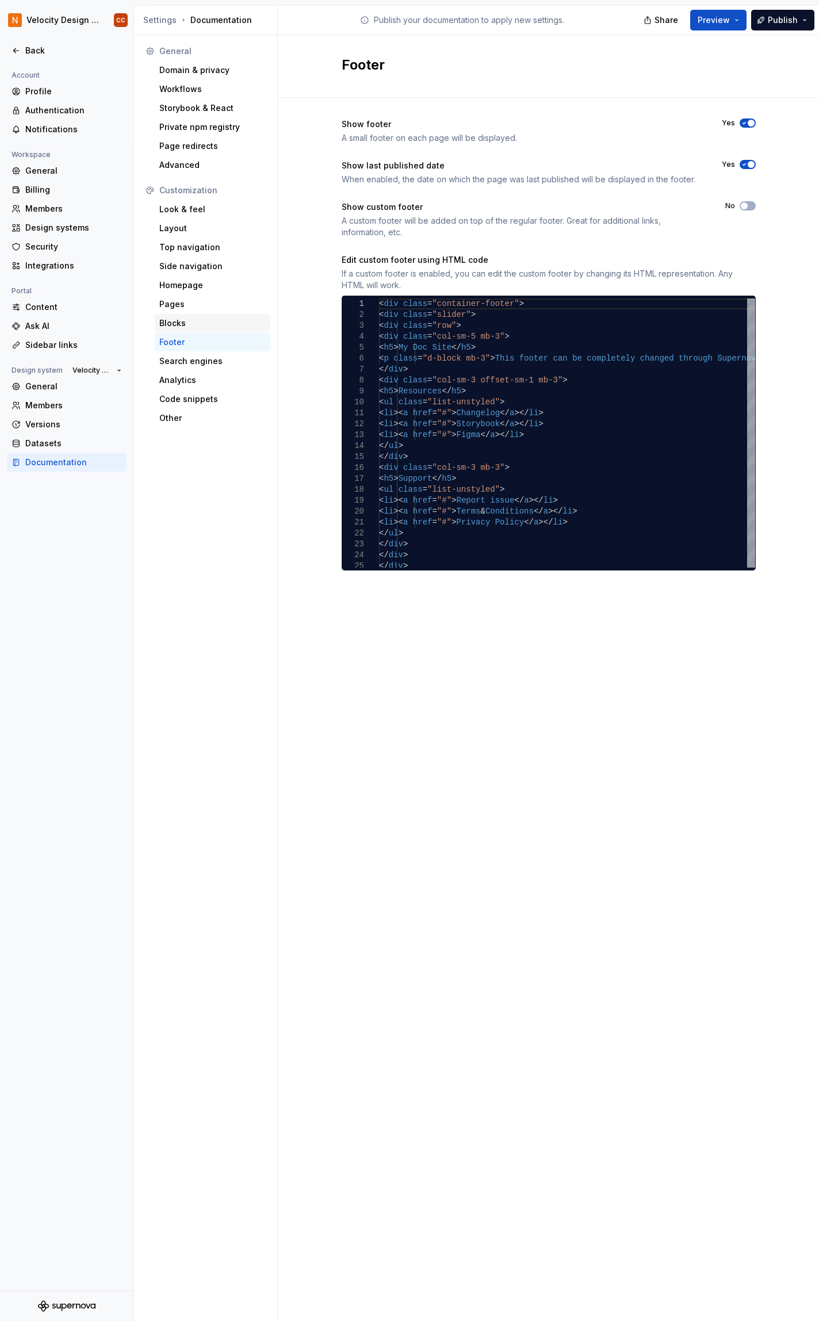
click at [179, 322] on div "Blocks" at bounding box center [212, 324] width 106 height 12
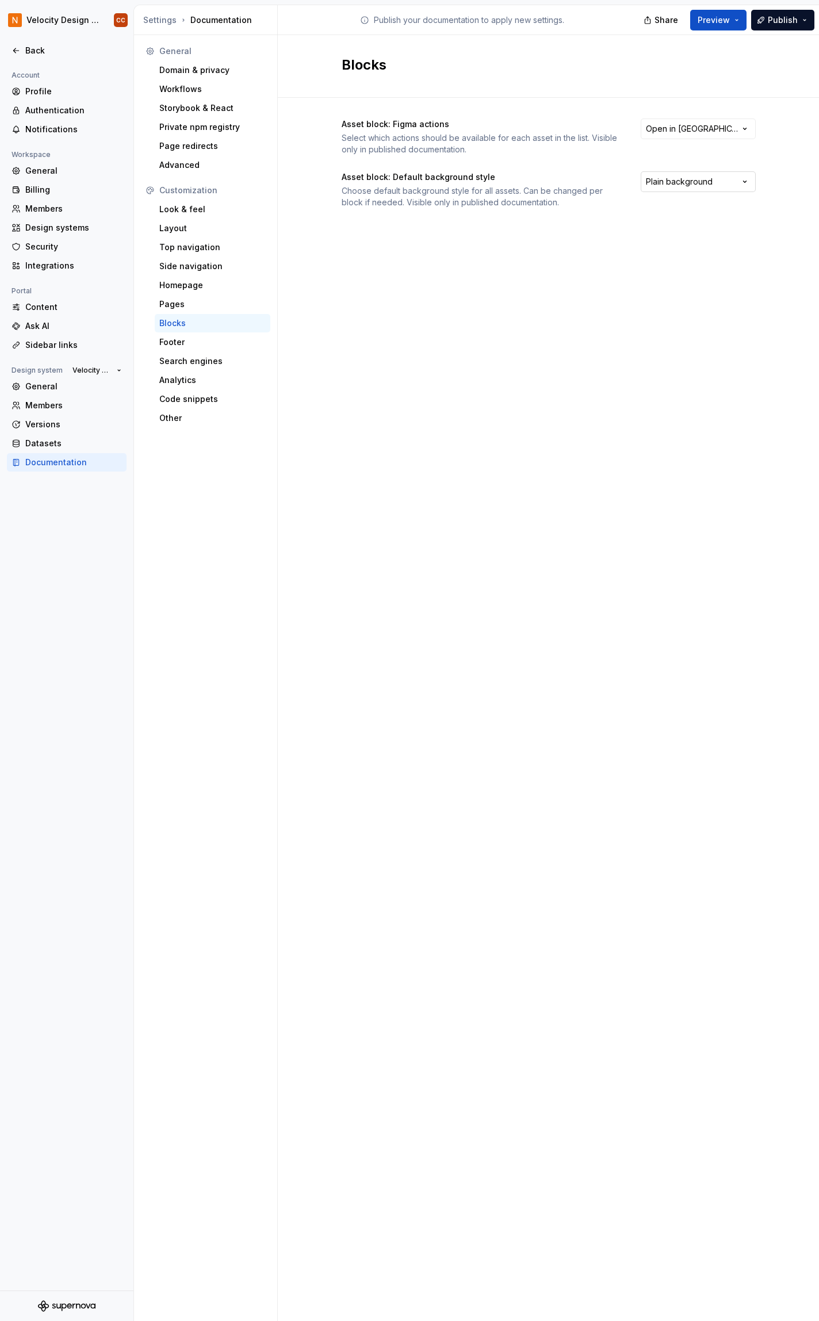
click at [678, 185] on html "Velocity Design System by NAVEX CC Back Account Profile Authentication Notifica…" at bounding box center [409, 660] width 819 height 1321
click at [667, 128] on html "Velocity Design System by NAVEX CC Back Account Profile Authentication Notifica…" at bounding box center [409, 660] width 819 height 1321
click at [179, 299] on div "Pages" at bounding box center [212, 305] width 106 height 12
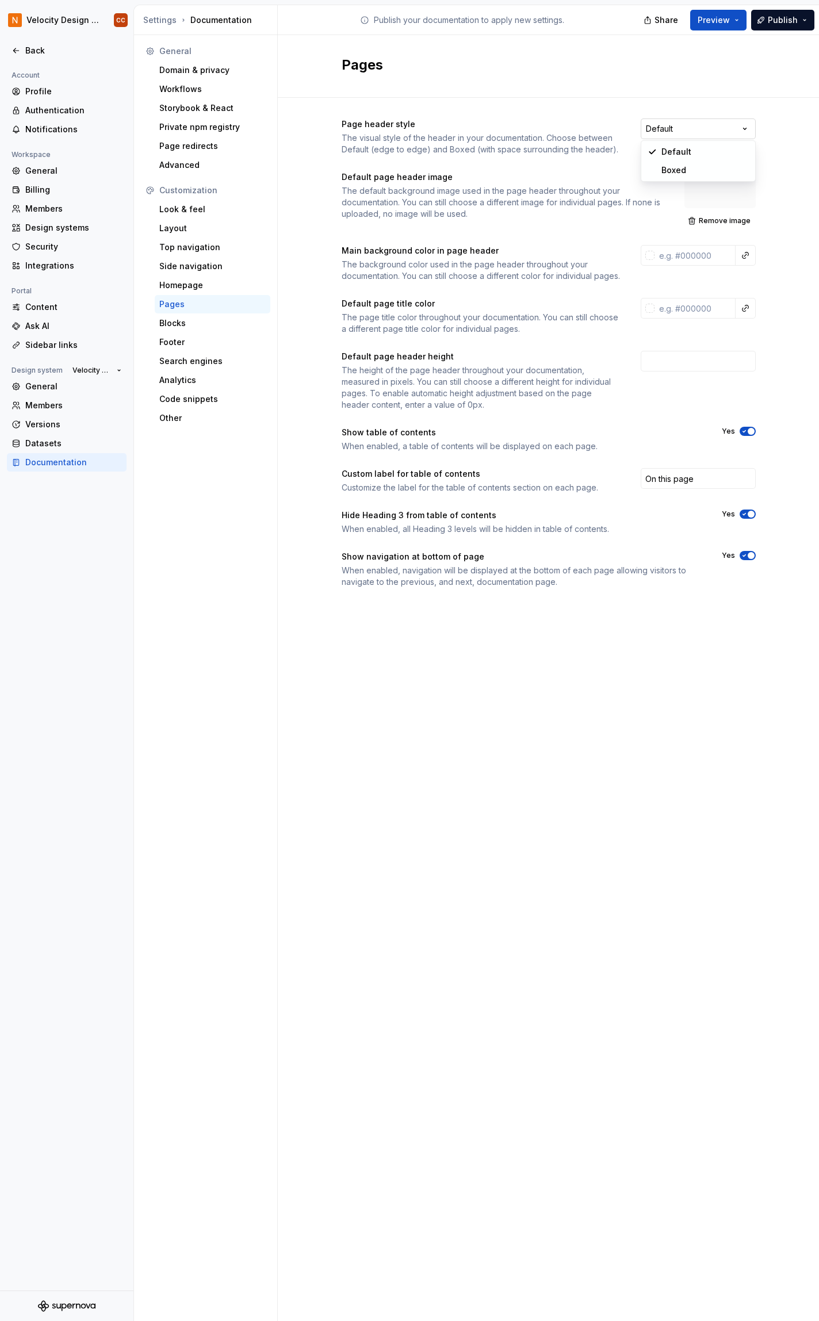
click at [706, 127] on html "Velocity Design System by NAVEX CC Back Account Profile Authentication Notifica…" at bounding box center [409, 660] width 819 height 1321
click at [185, 287] on div "Homepage" at bounding box center [212, 286] width 106 height 12
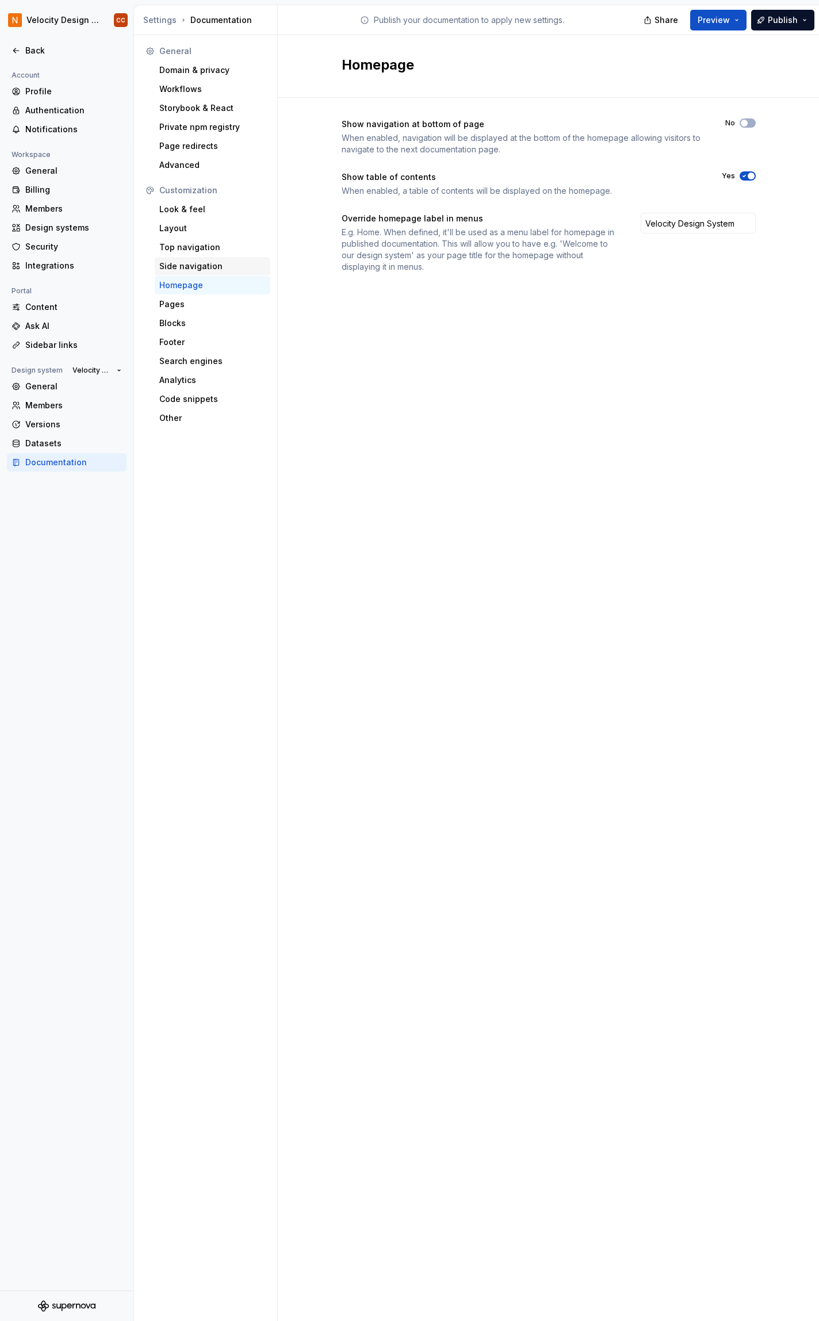
click at [186, 266] on div "Side navigation" at bounding box center [212, 267] width 106 height 12
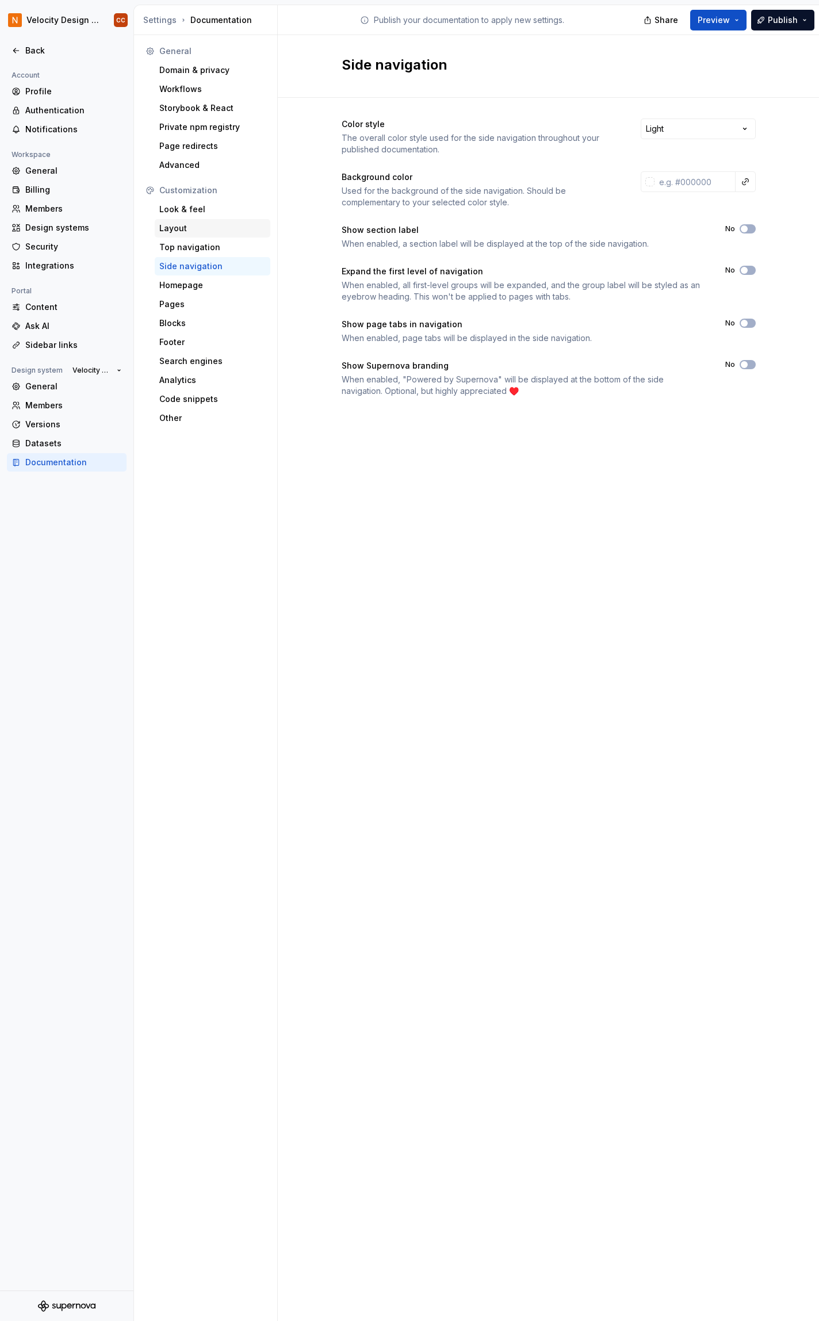
click at [175, 227] on div "Layout" at bounding box center [212, 229] width 106 height 12
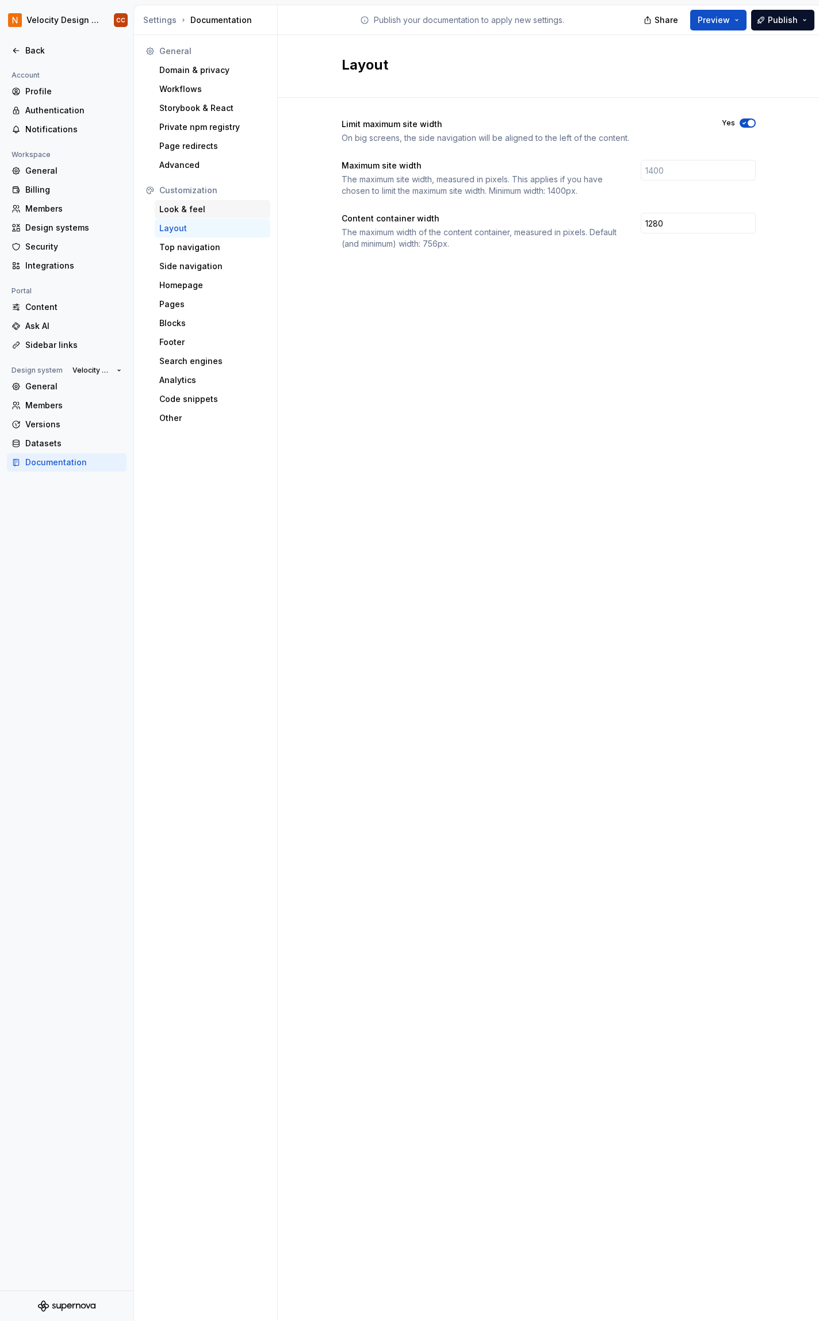
click at [187, 211] on div "Look & feel" at bounding box center [212, 210] width 106 height 12
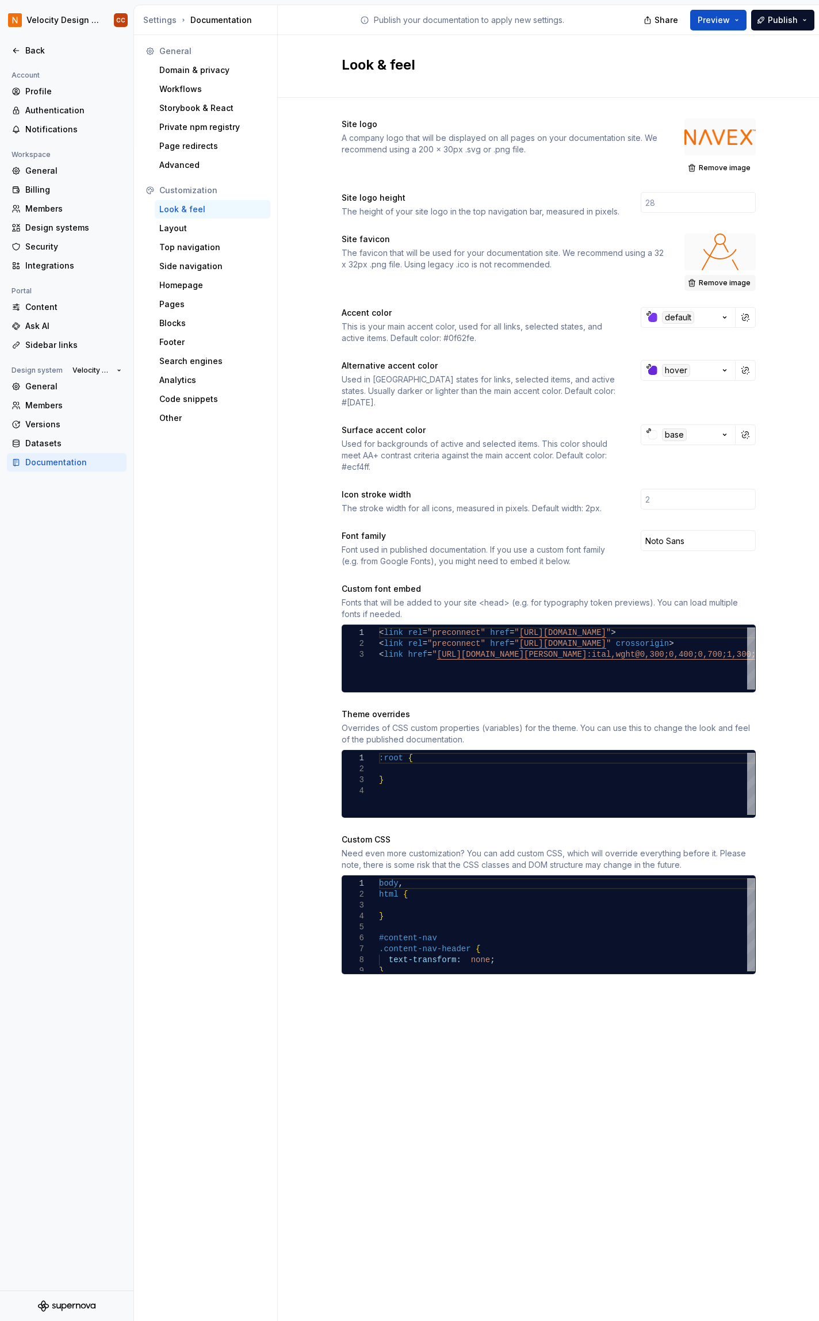
click at [725, 282] on span "Remove image" at bounding box center [725, 282] width 52 height 9
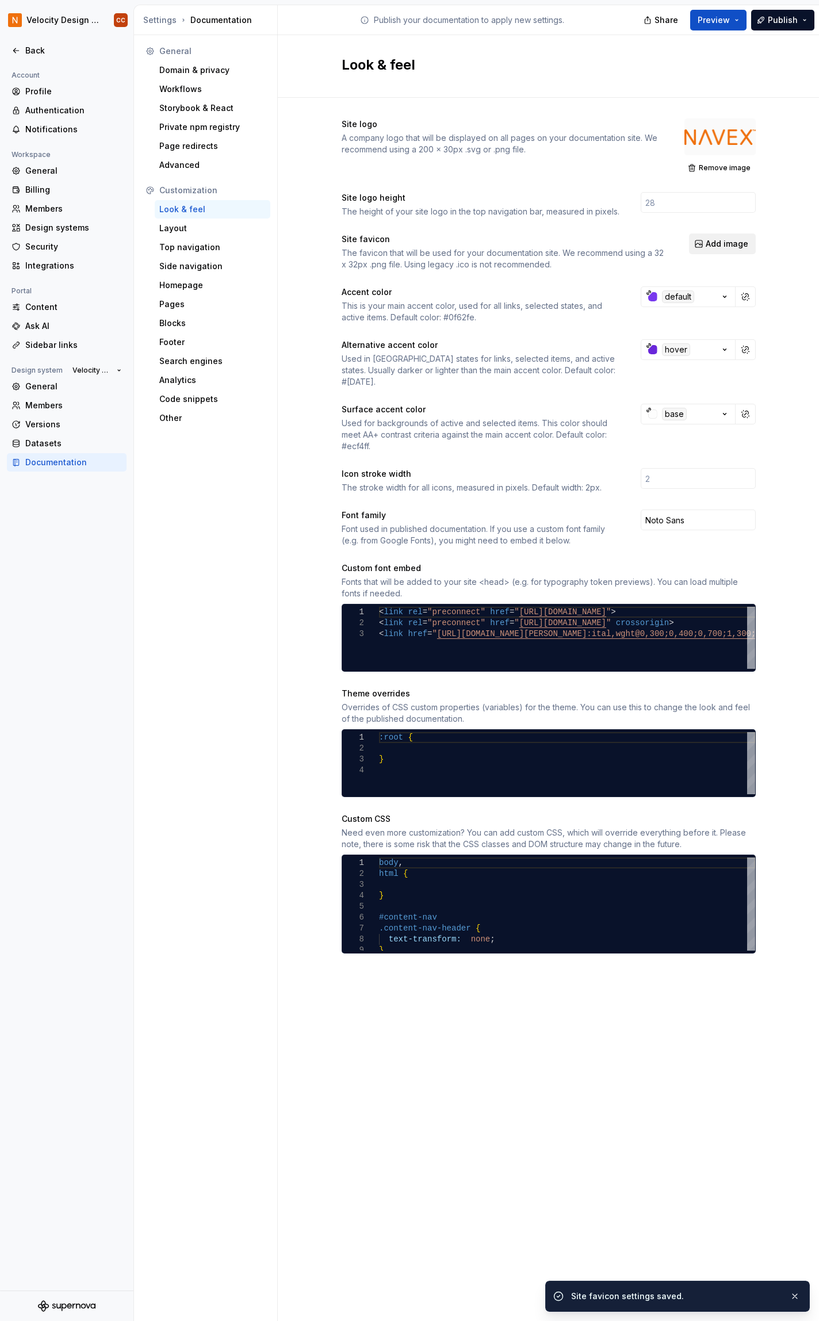
click at [720, 248] on span "Add image" at bounding box center [727, 244] width 43 height 12
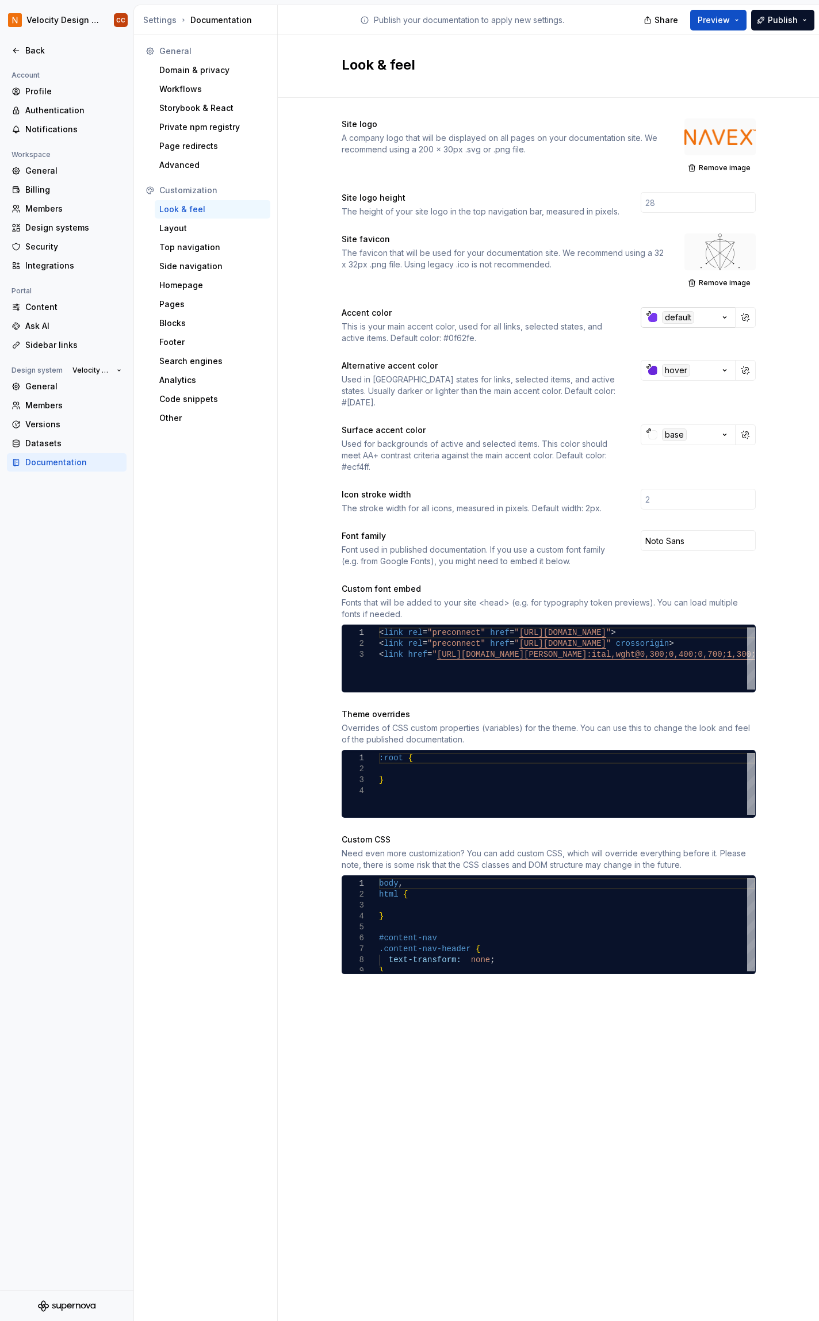
click at [672, 318] on div "default" at bounding box center [678, 317] width 32 height 13
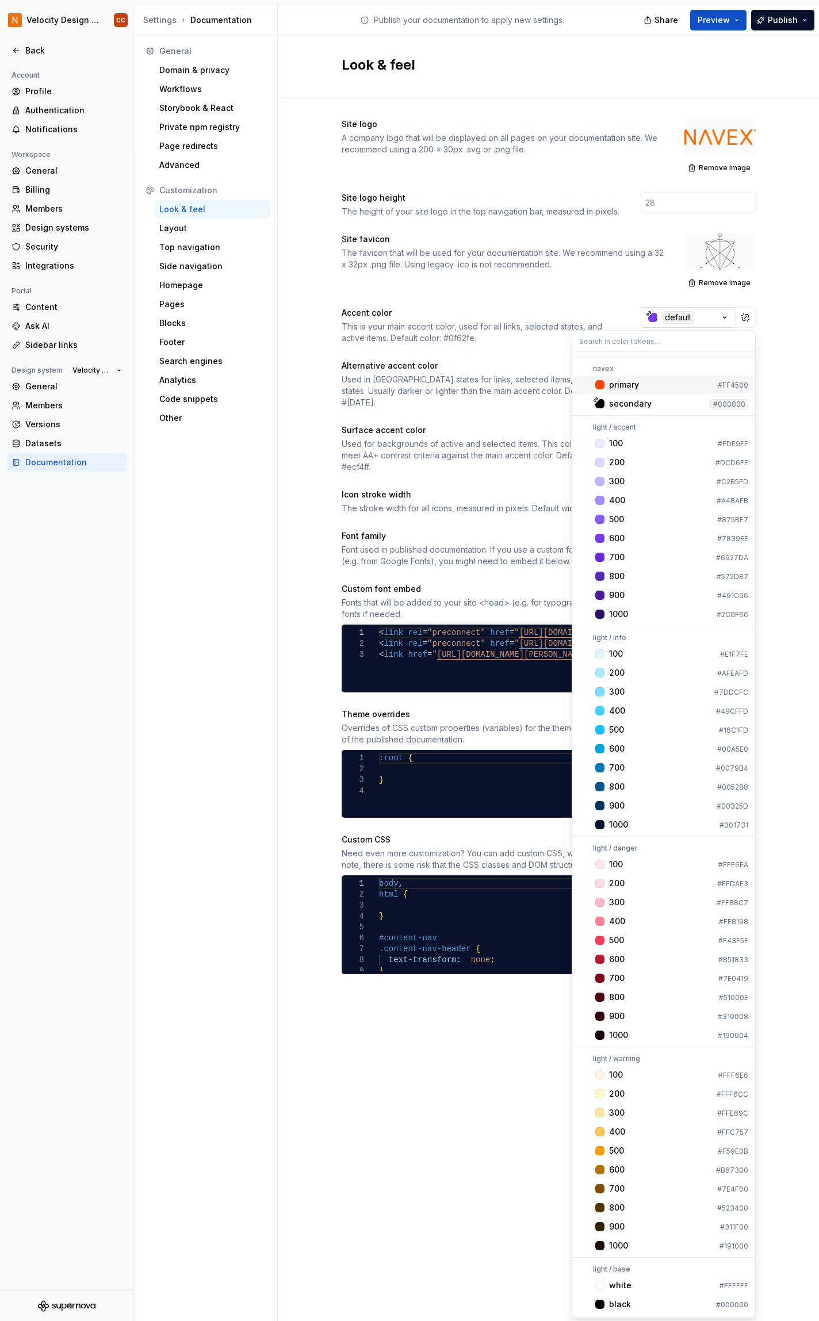
click at [672, 318] on html "Velocity Design System by NAVEX CC Back Account Profile Authentication Notifica…" at bounding box center [409, 660] width 819 height 1321
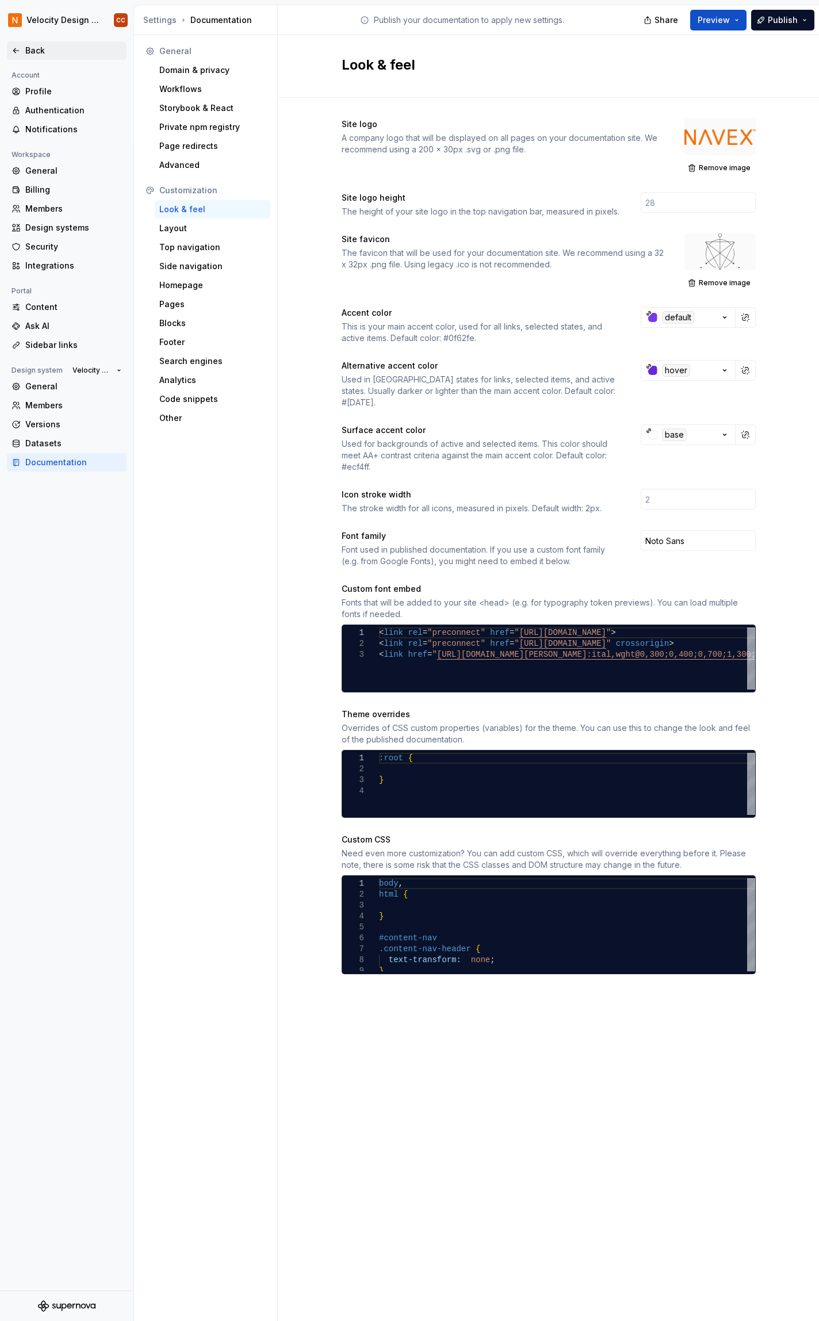
click at [33, 43] on div "Back" at bounding box center [67, 50] width 120 height 18
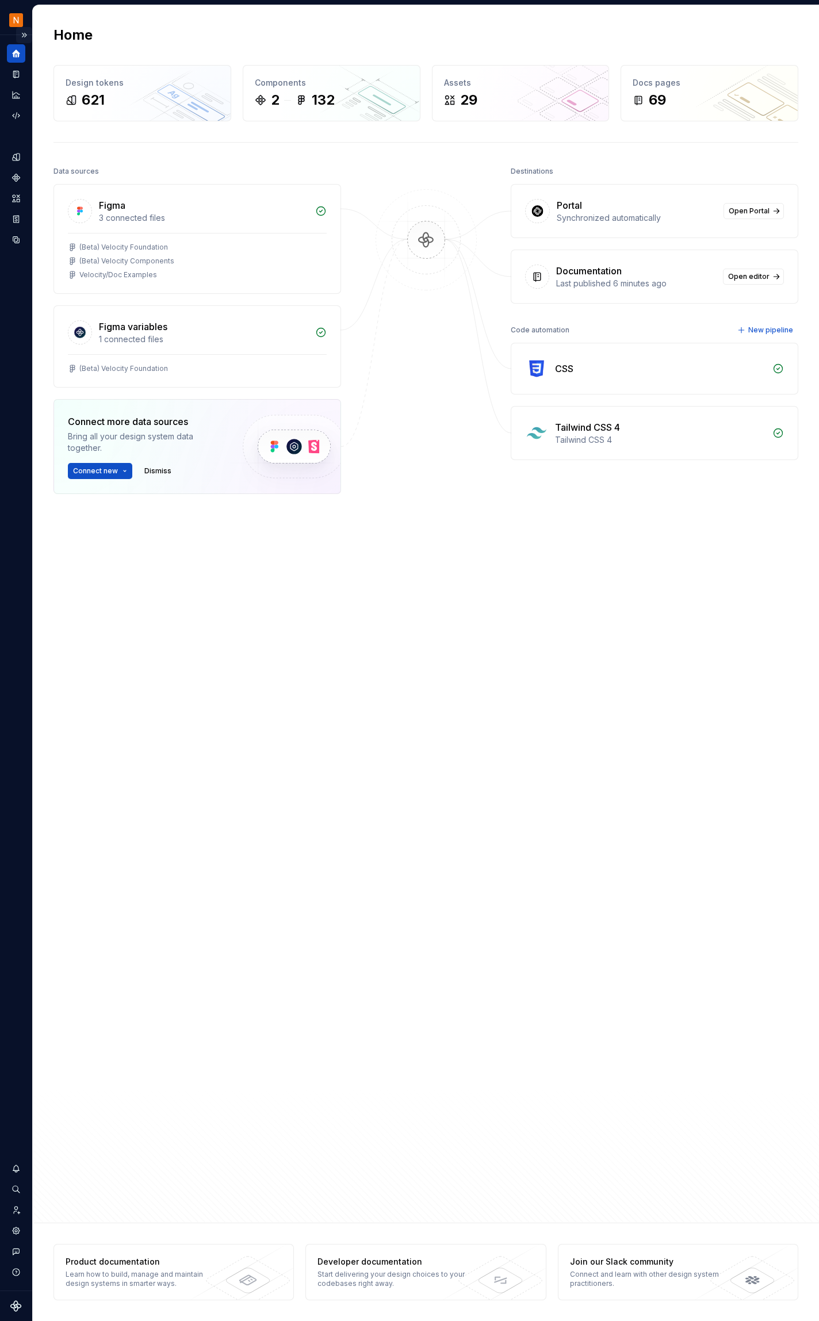
click at [22, 35] on button "Expand sidebar" at bounding box center [24, 35] width 16 height 16
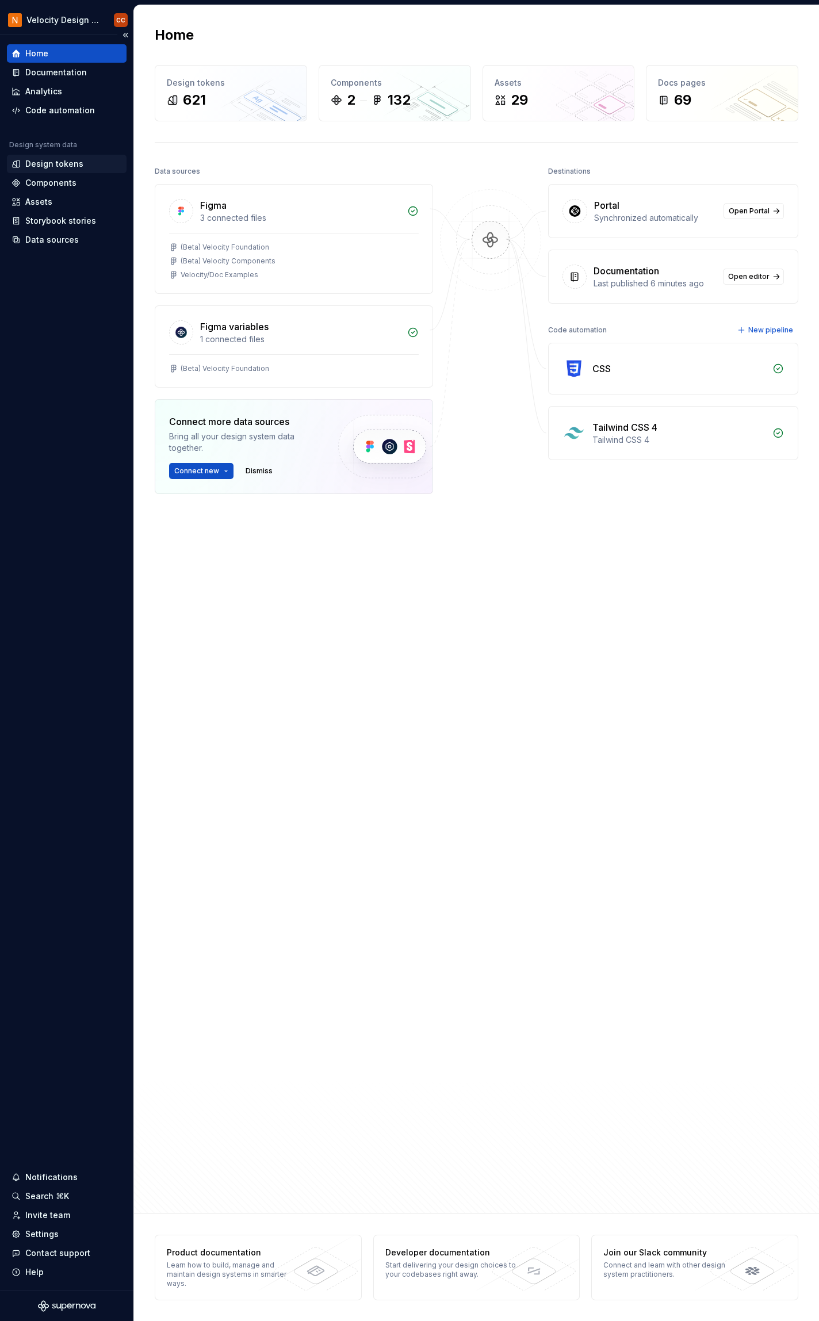
click at [87, 167] on div "Design tokens" at bounding box center [67, 164] width 110 height 12
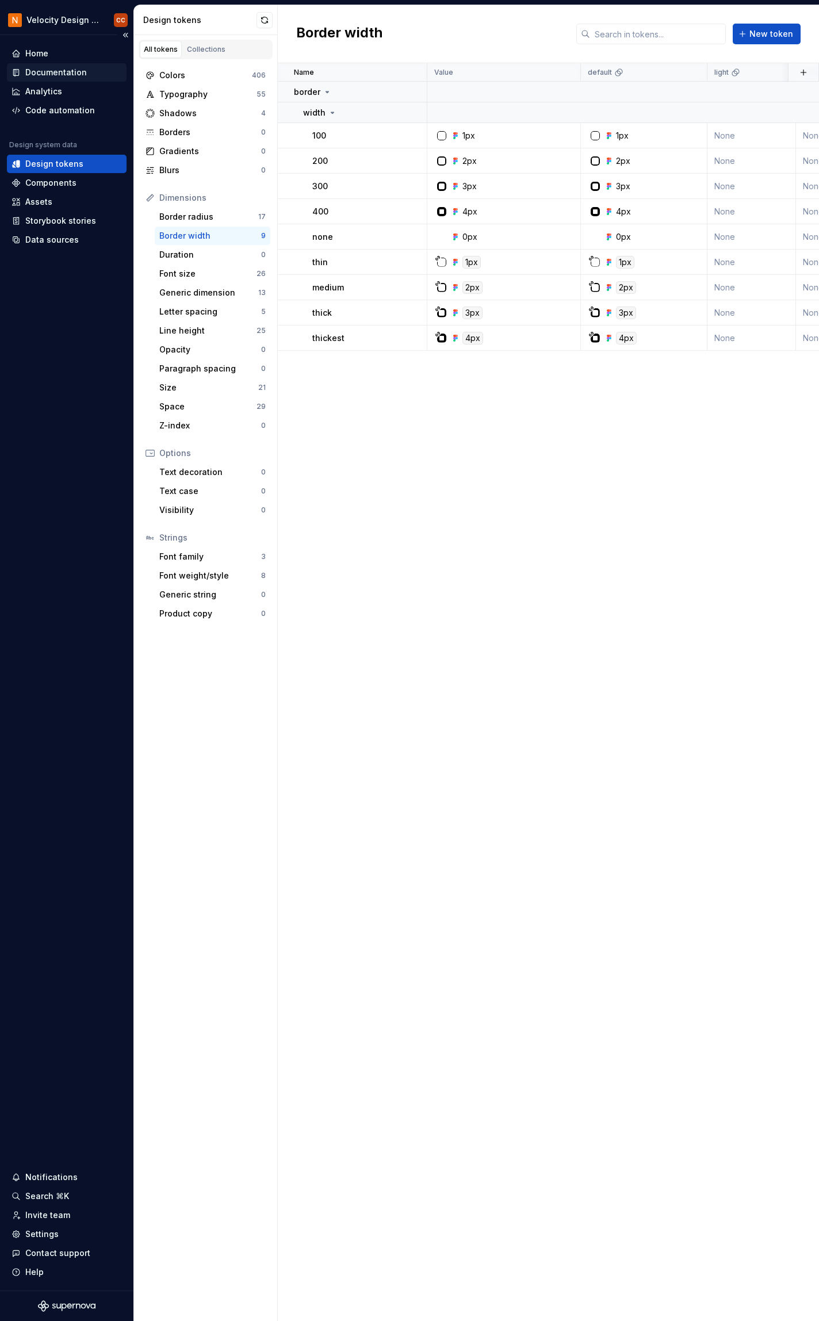
click at [67, 70] on div "Documentation" at bounding box center [56, 73] width 62 height 12
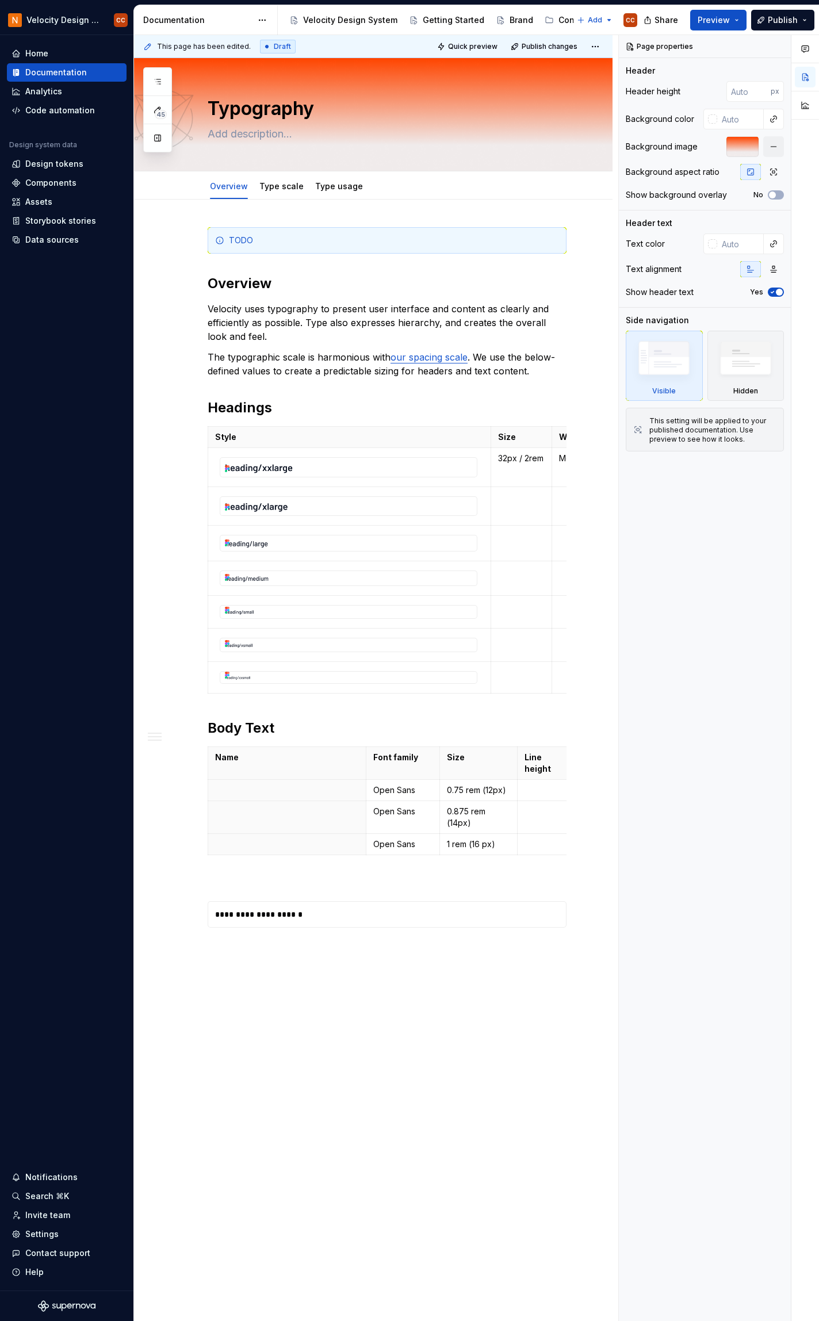
type textarea "*"
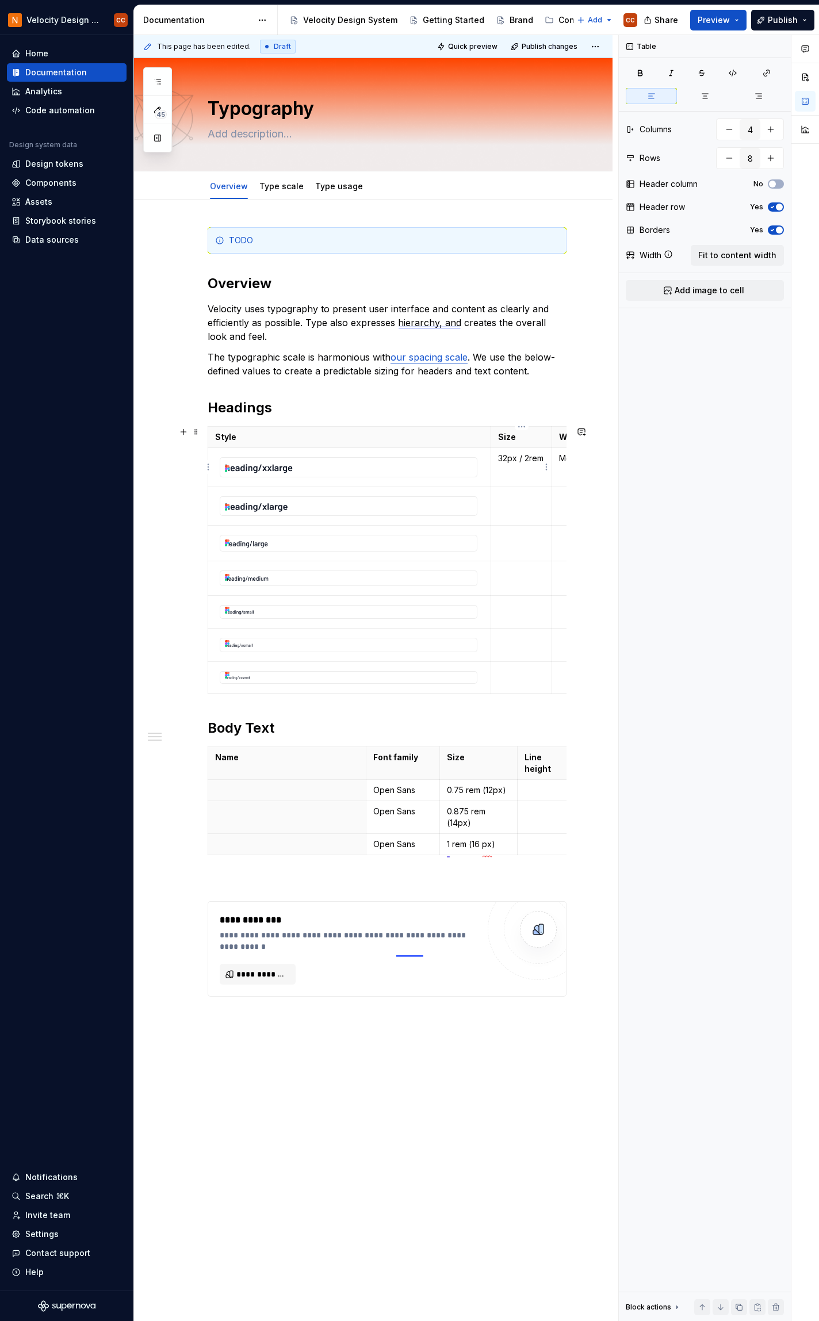
click at [520, 461] on p "32px / 2rem" at bounding box center [521, 459] width 47 height 12
drag, startPoint x: 497, startPoint y: 459, endPoint x: 544, endPoint y: 454, distance: 46.8
click at [544, 454] on td "32px / 2rem" at bounding box center [521, 467] width 61 height 39
type input "5"
click at [539, 458] on p "32px / 2rem" at bounding box center [521, 459] width 47 height 12
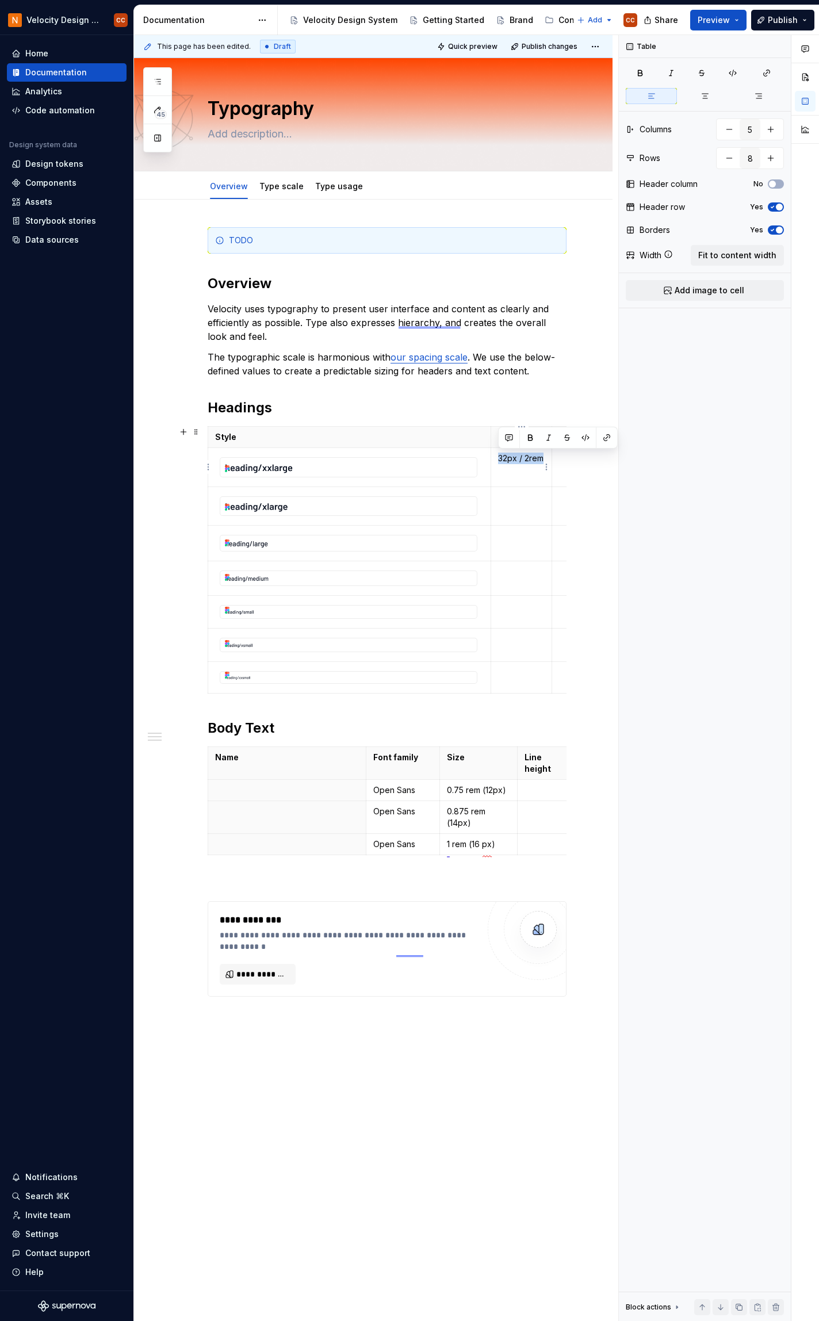
drag, startPoint x: 544, startPoint y: 459, endPoint x: 498, endPoint y: 458, distance: 46.6
click at [498, 458] on td "32px / 2rem" at bounding box center [521, 467] width 61 height 39
click at [806, 78] on button "button" at bounding box center [805, 77] width 21 height 21
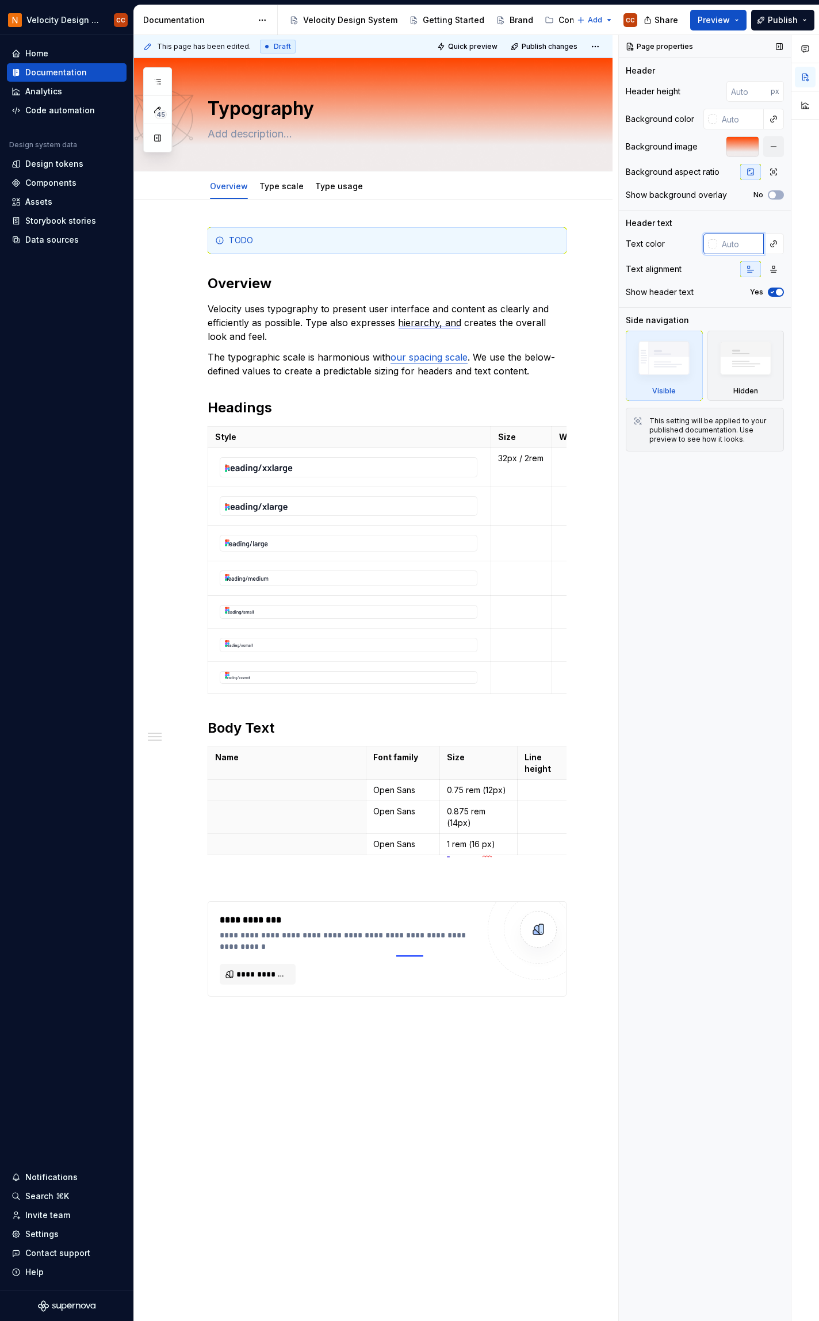
click at [726, 248] on input "text" at bounding box center [740, 244] width 47 height 21
click at [774, 244] on button "button" at bounding box center [774, 244] width 16 height 16
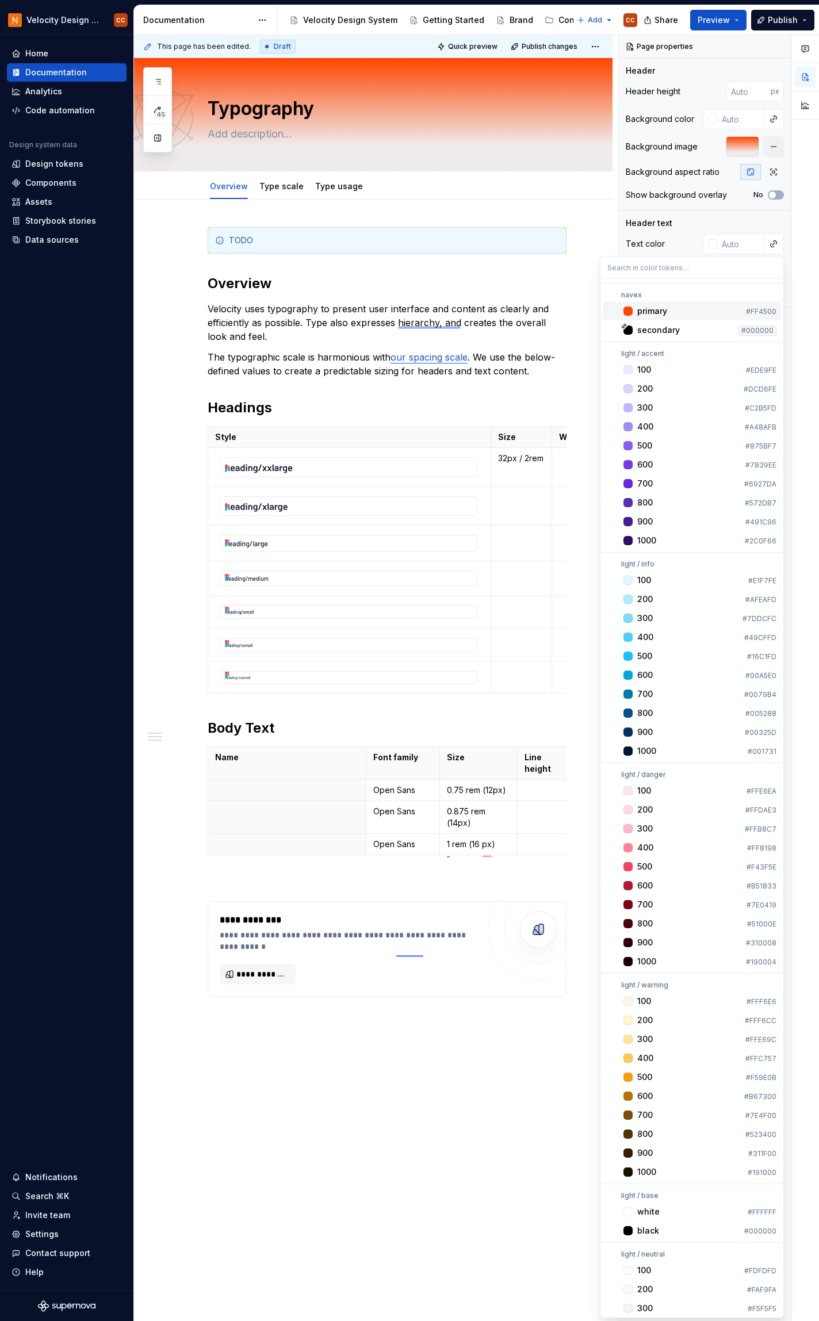
type textarea "*"
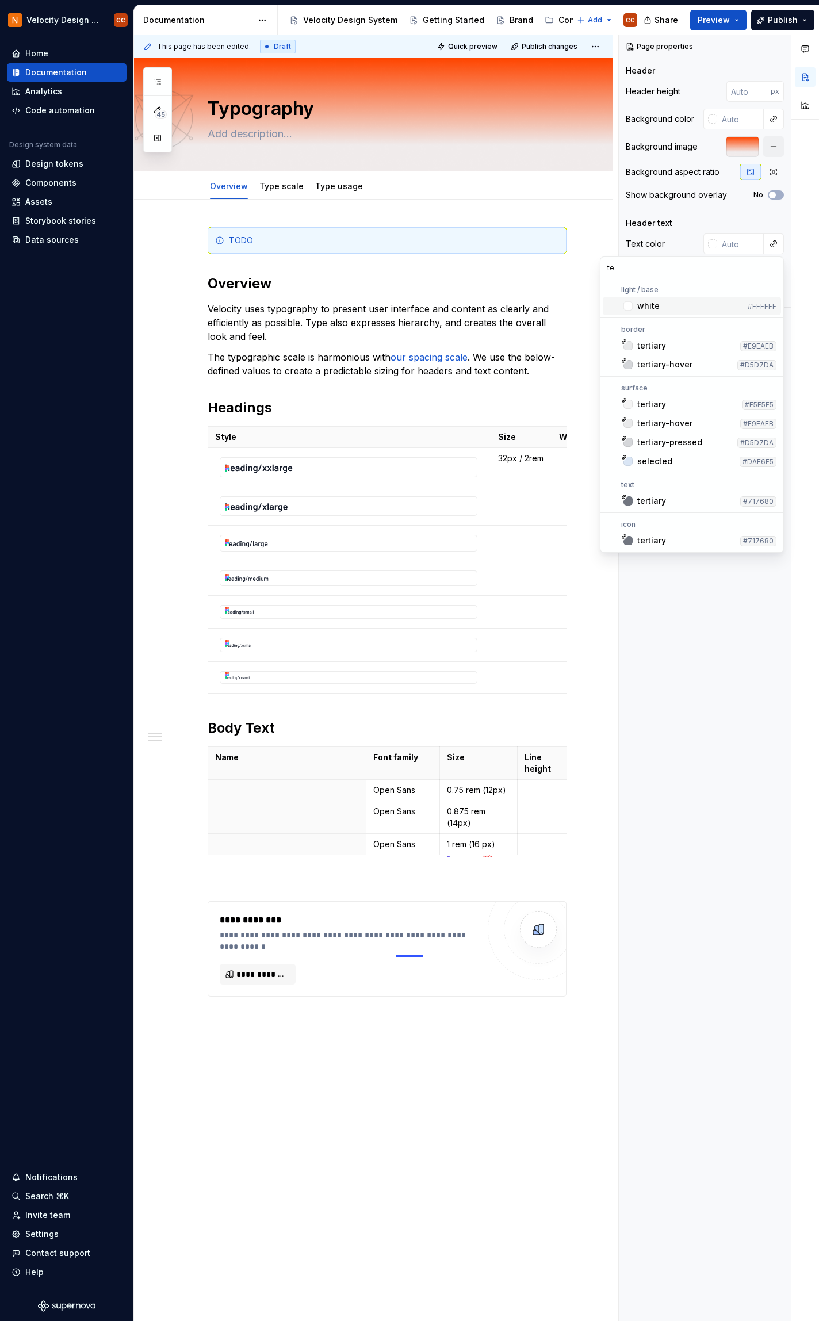
type input "t"
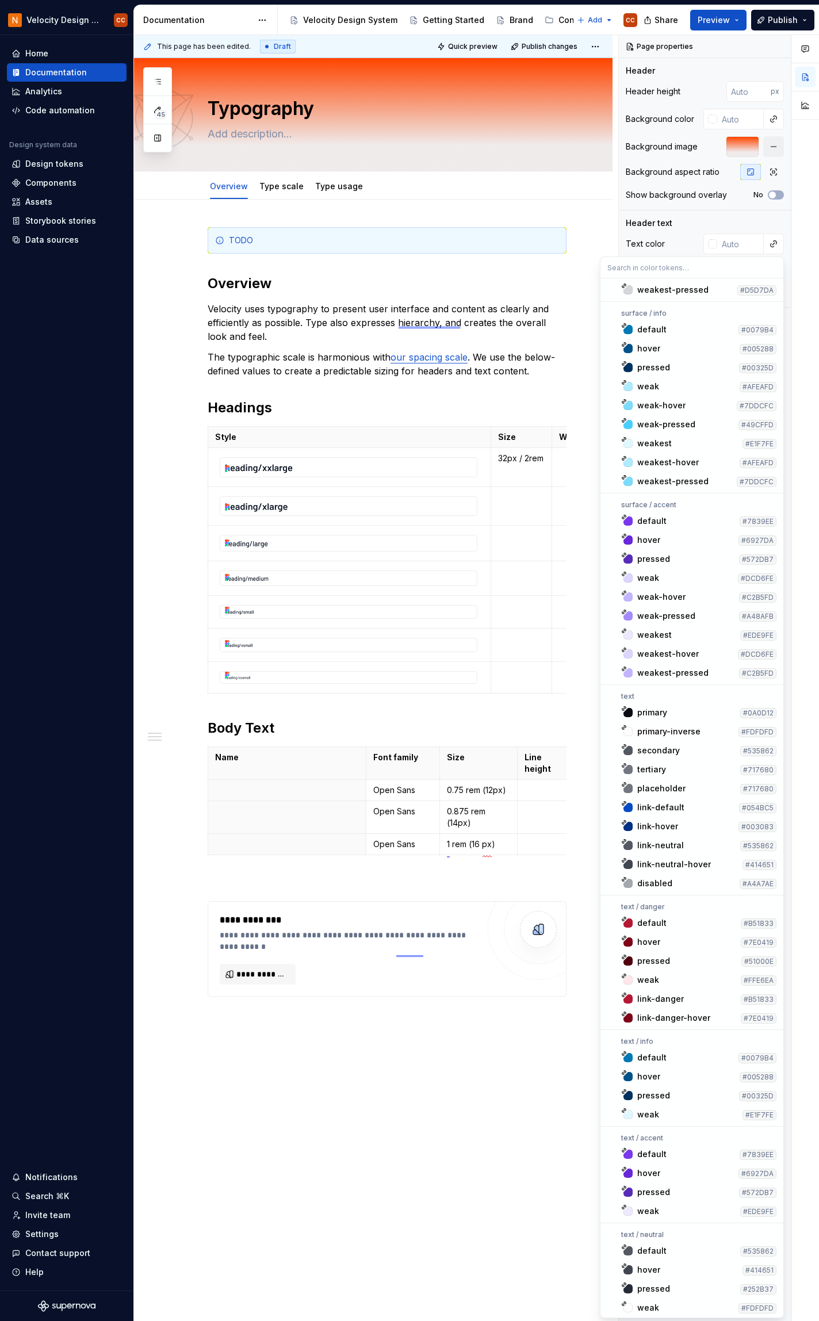
scroll to position [6212, 0]
click at [654, 710] on div "primary" at bounding box center [652, 712] width 30 height 12
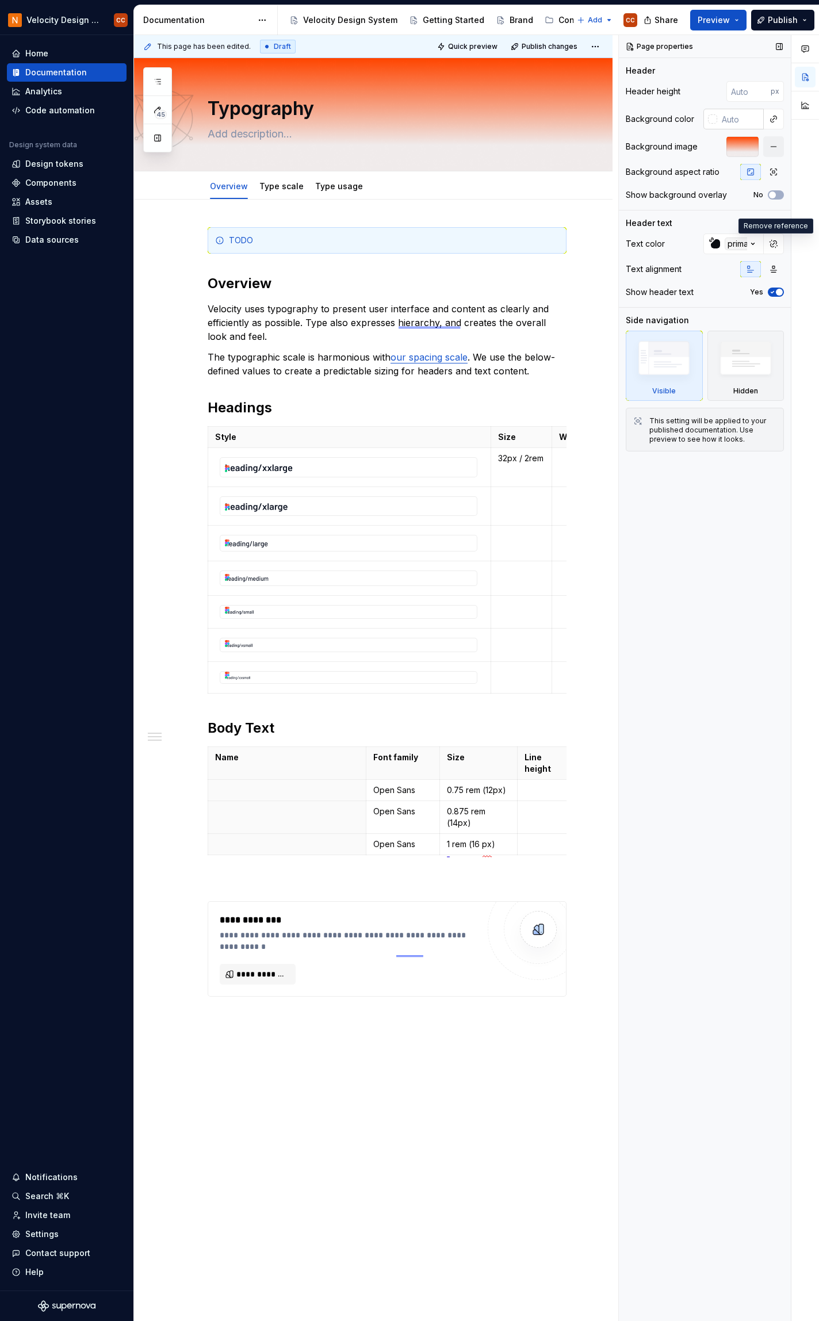
click at [716, 121] on div at bounding box center [712, 118] width 9 height 9
click at [776, 117] on div "Comments Open comments No comments yet Select ‘Comment’ from the block context …" at bounding box center [719, 678] width 200 height 1287
click at [776, 117] on button "button" at bounding box center [774, 119] width 16 height 16
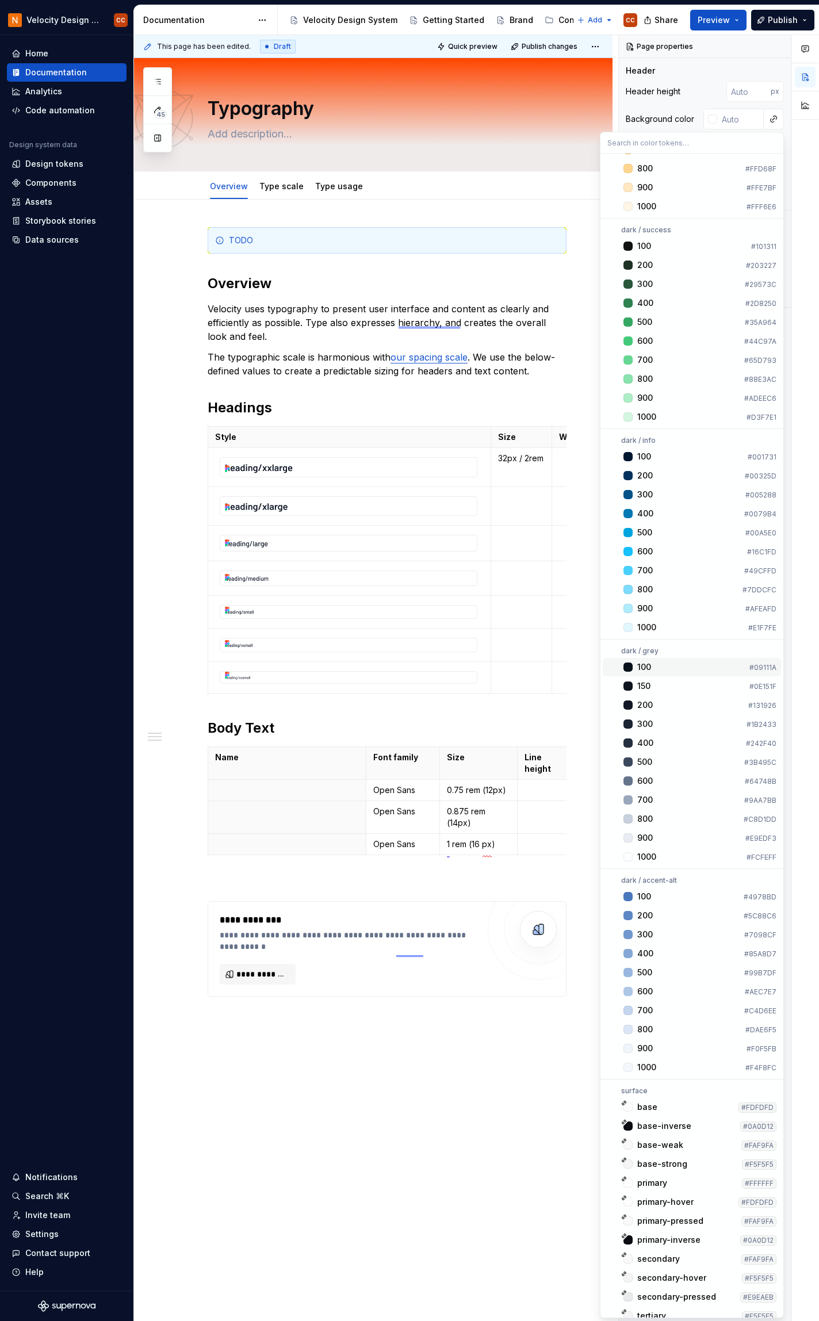
scroll to position [4525, 0]
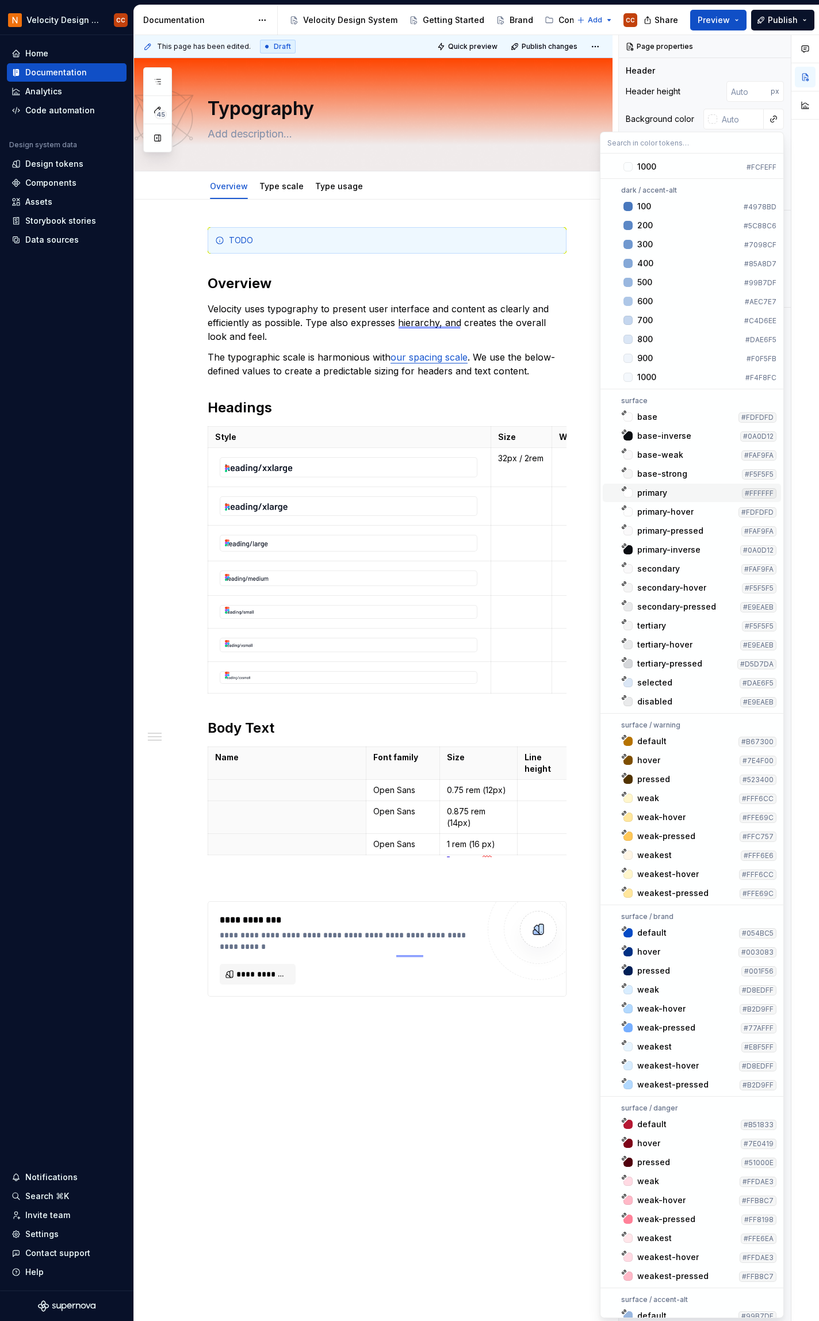
click at [661, 494] on div "primary" at bounding box center [652, 493] width 30 height 12
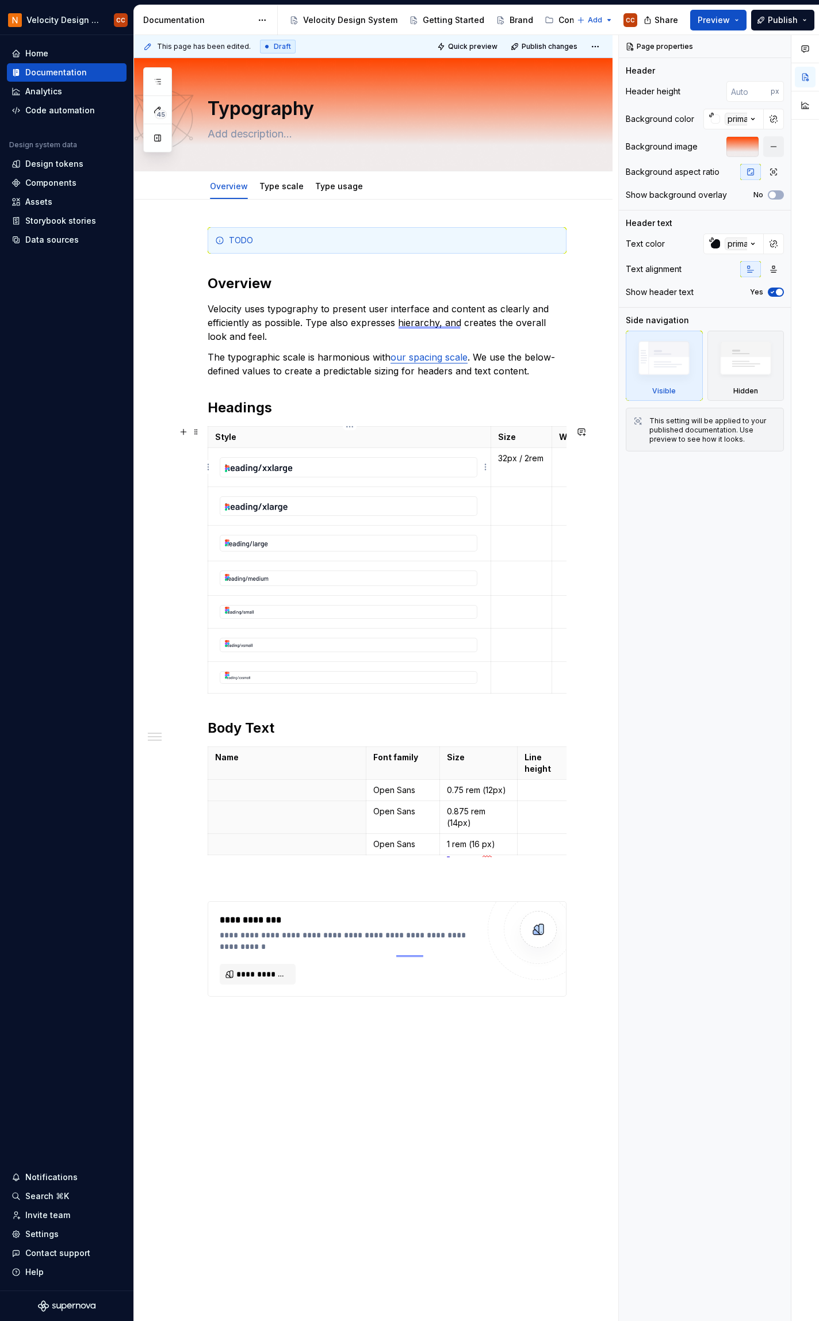
type textarea "*"
click at [331, 473] on img at bounding box center [348, 467] width 257 height 19
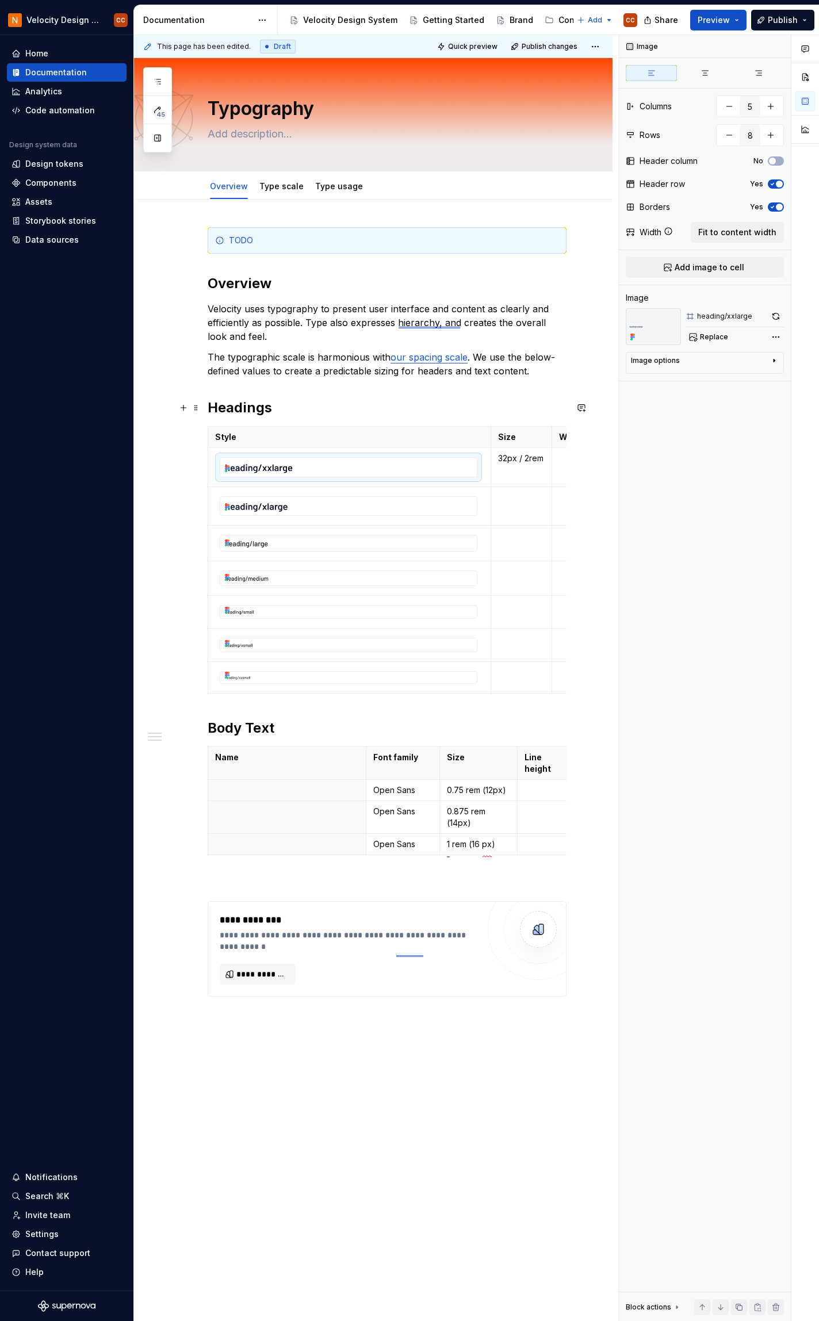
click at [280, 410] on h2 "Headings" at bounding box center [387, 408] width 359 height 18
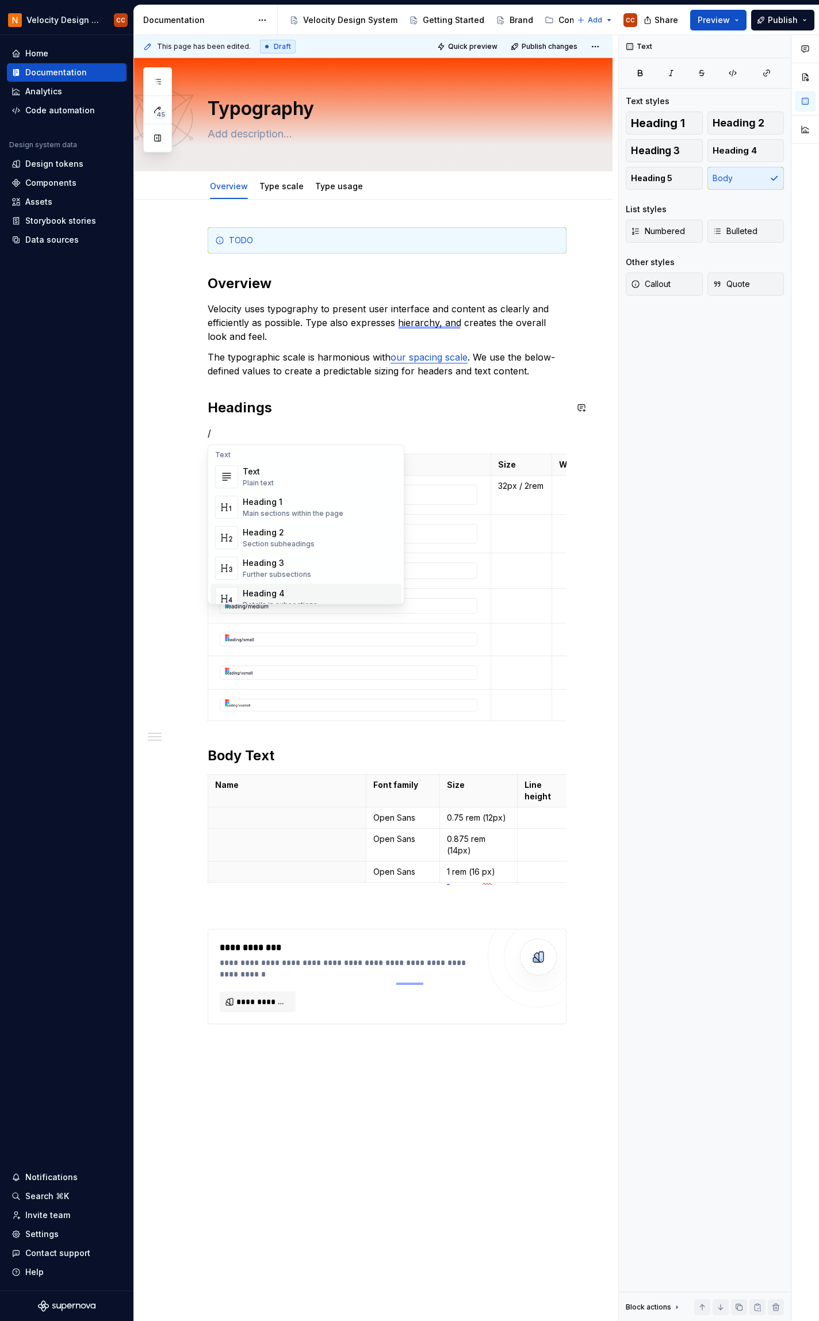
scroll to position [0, 0]
click at [296, 477] on div "Text Plain text" at bounding box center [320, 478] width 154 height 23
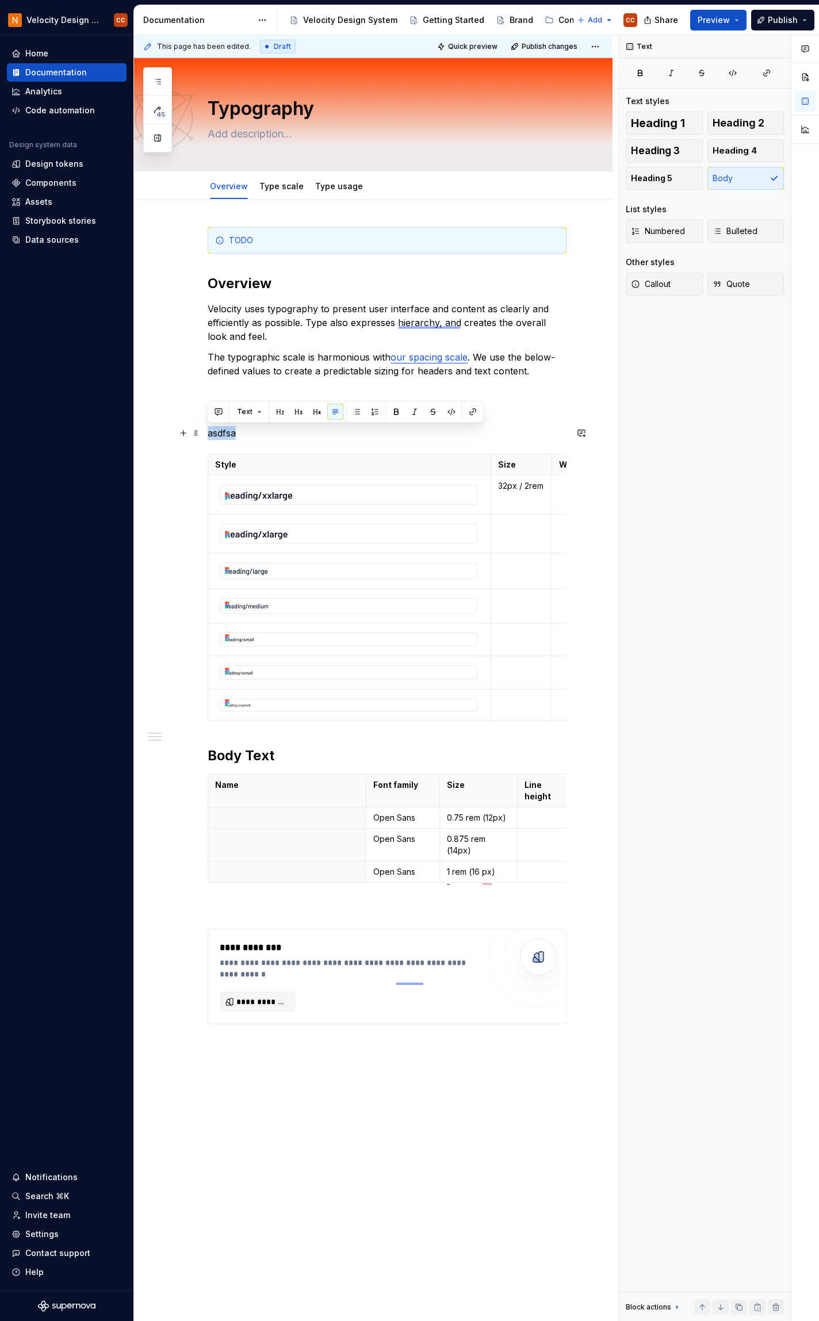
drag, startPoint x: 247, startPoint y: 434, endPoint x: 205, endPoint y: 438, distance: 41.6
click at [205, 438] on div "**********" at bounding box center [373, 817] width 479 height 1235
click at [257, 414] on button "Text" at bounding box center [249, 412] width 35 height 16
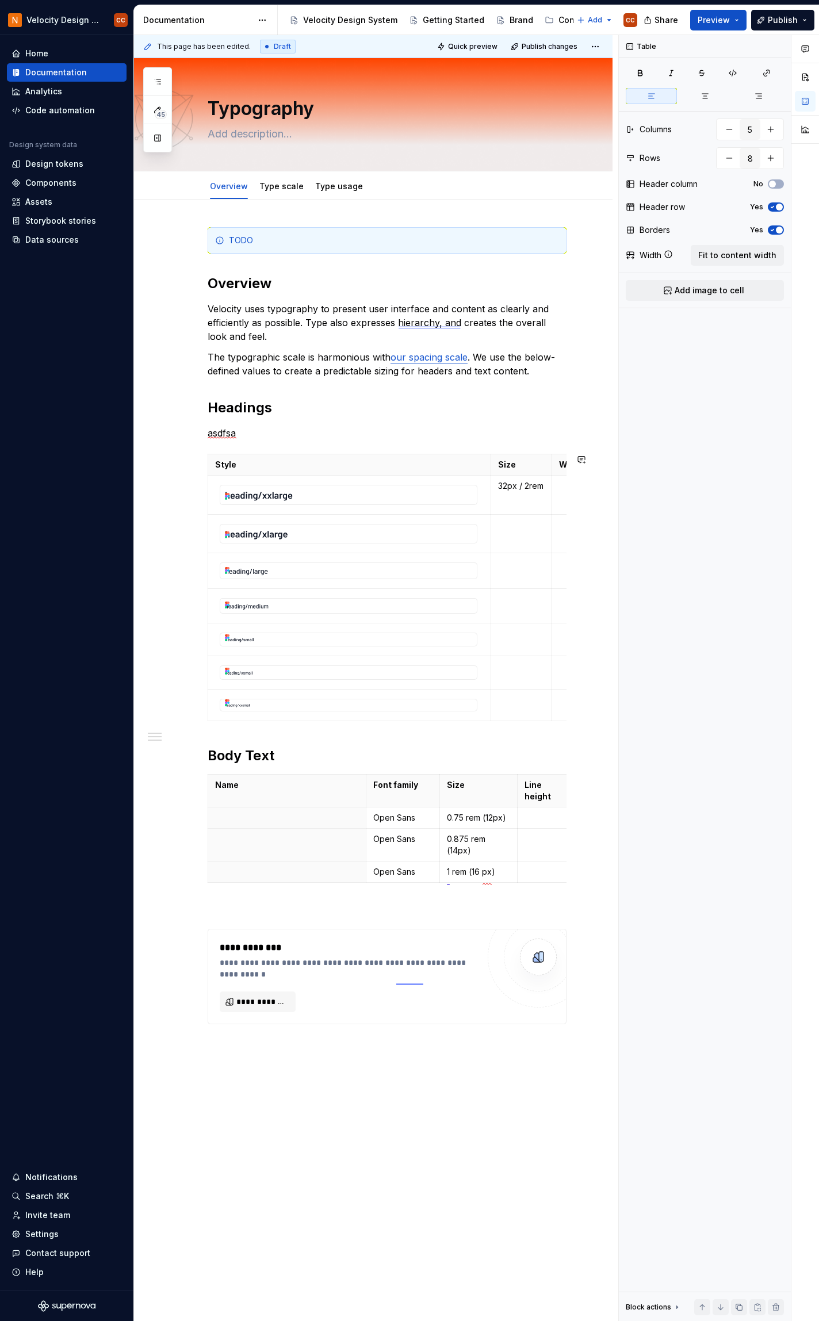
click at [369, 445] on div "**********" at bounding box center [387, 625] width 359 height 797
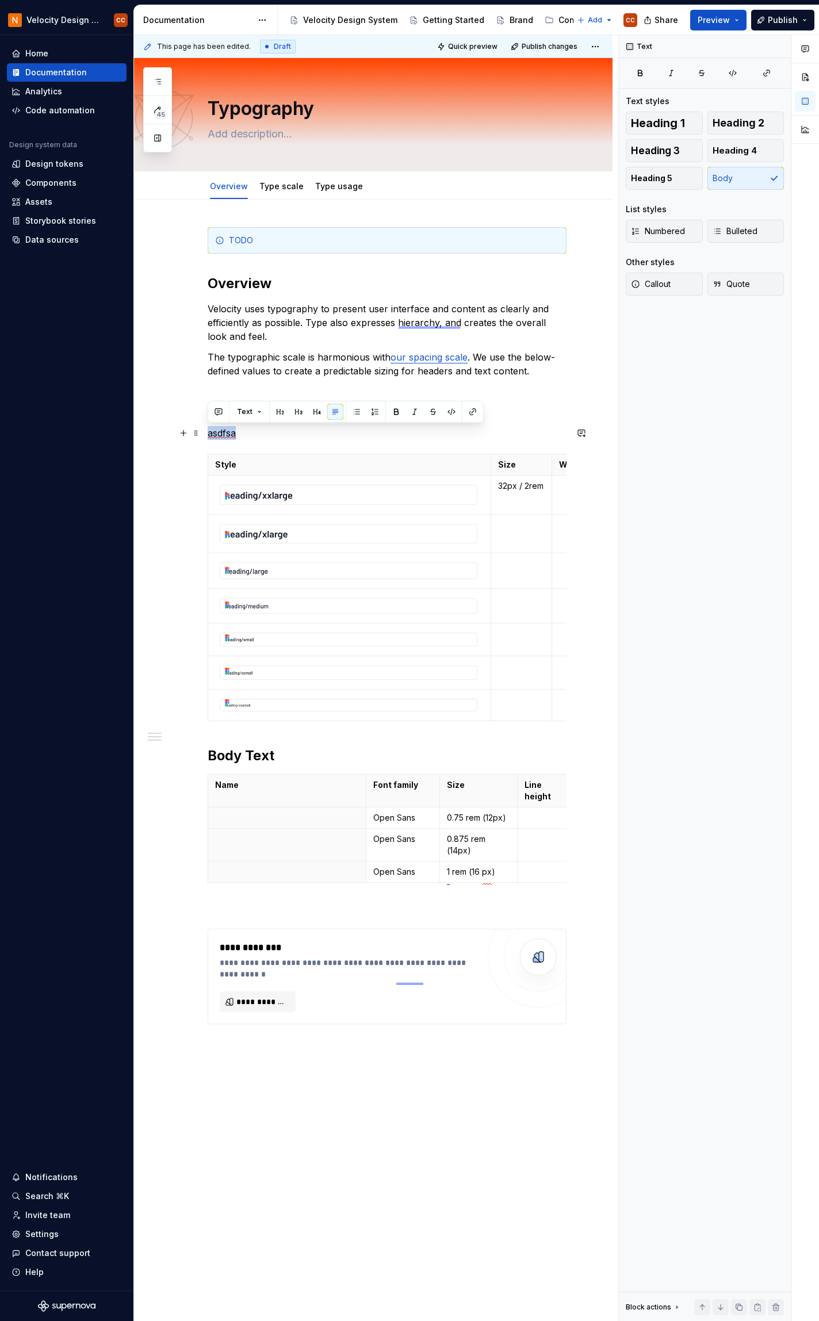
drag, startPoint x: 219, startPoint y: 435, endPoint x: 205, endPoint y: 437, distance: 13.9
click at [205, 437] on div "**********" at bounding box center [373, 817] width 479 height 1235
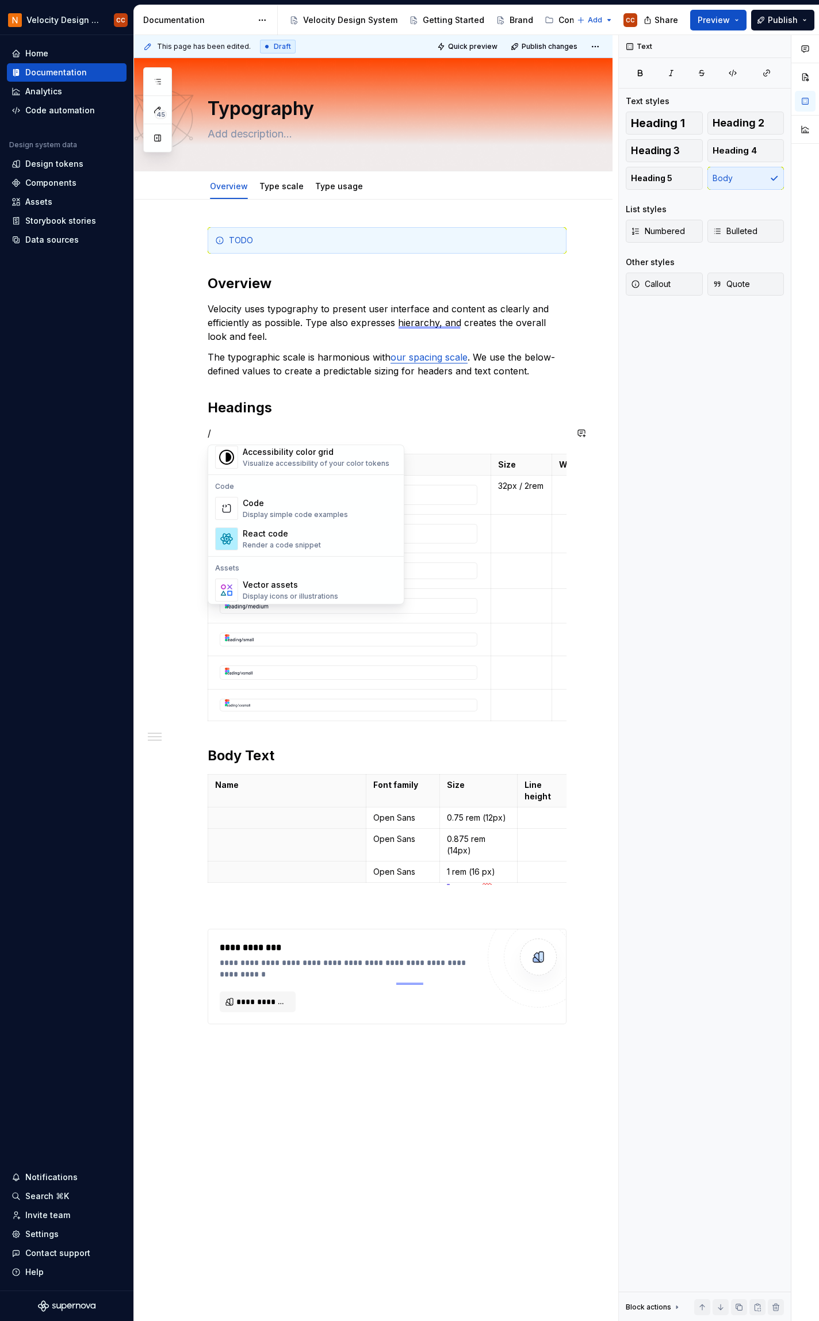
scroll to position [762, 0]
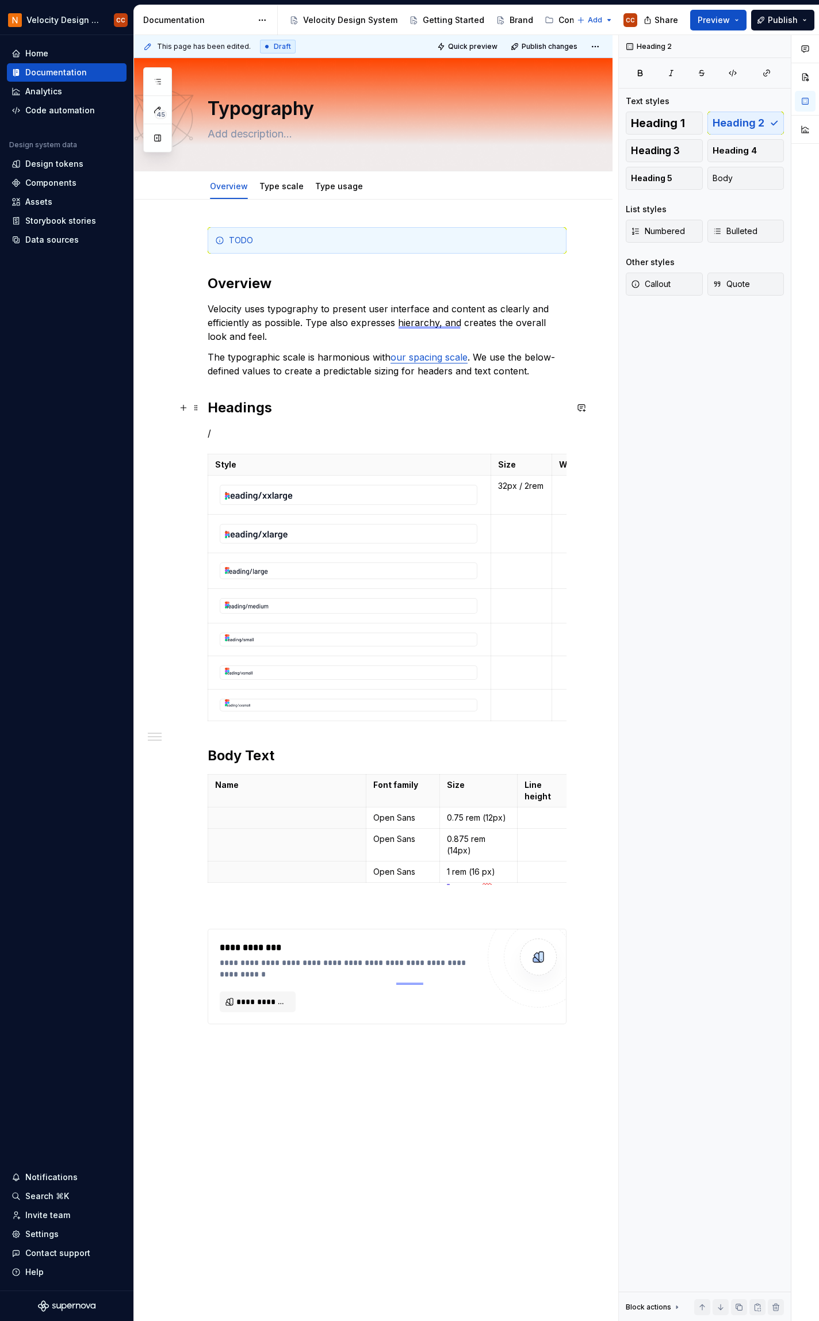
drag, startPoint x: 352, startPoint y: 542, endPoint x: 370, endPoint y: 414, distance: 129.5
click at [370, 414] on h2 "Headings" at bounding box center [387, 408] width 359 height 18
click at [267, 438] on p "/" at bounding box center [387, 433] width 359 height 14
drag, startPoint x: 250, startPoint y: 439, endPoint x: 177, endPoint y: 442, distance: 73.1
click at [177, 442] on div "**********" at bounding box center [373, 817] width 479 height 1235
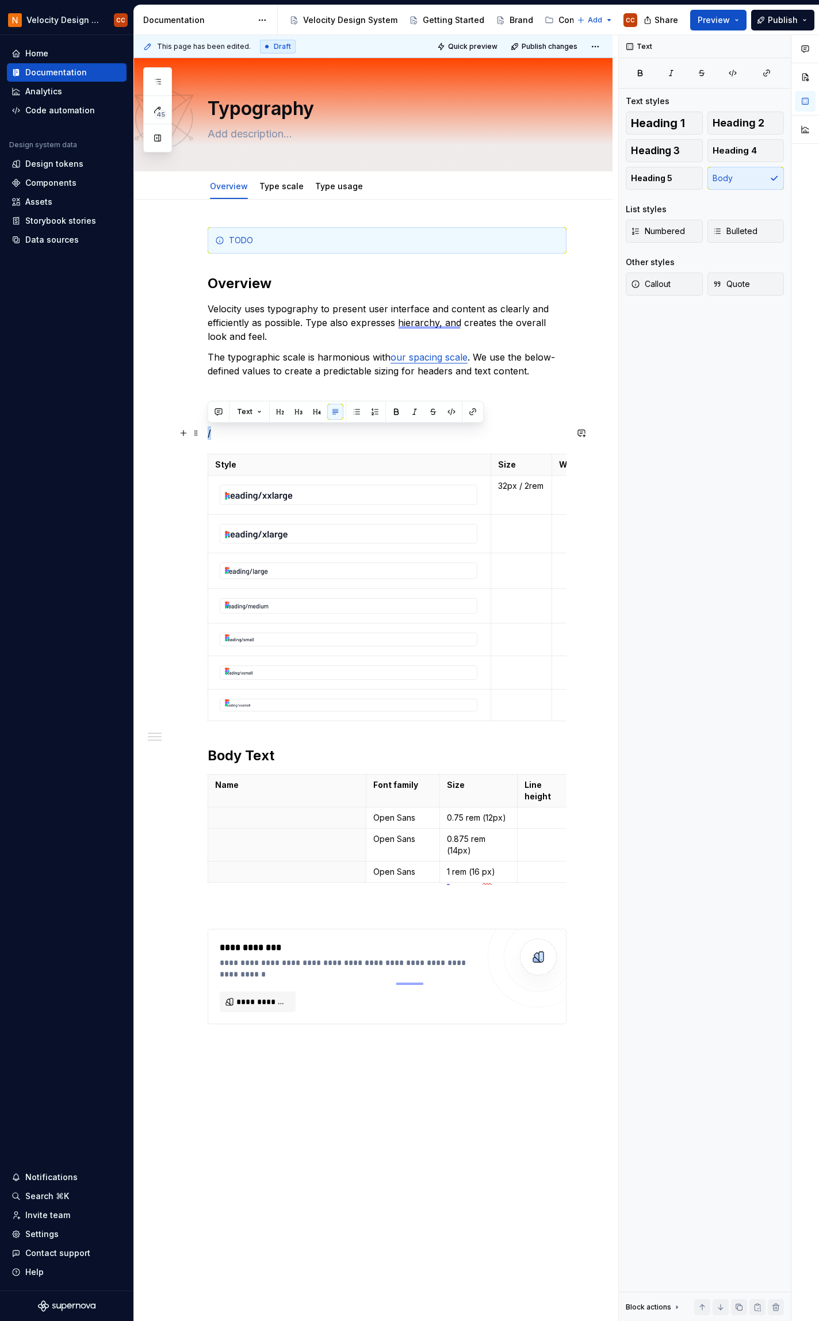
drag, startPoint x: 228, startPoint y: 431, endPoint x: 201, endPoint y: 430, distance: 27.0
click at [201, 430] on div "**********" at bounding box center [373, 817] width 479 height 1235
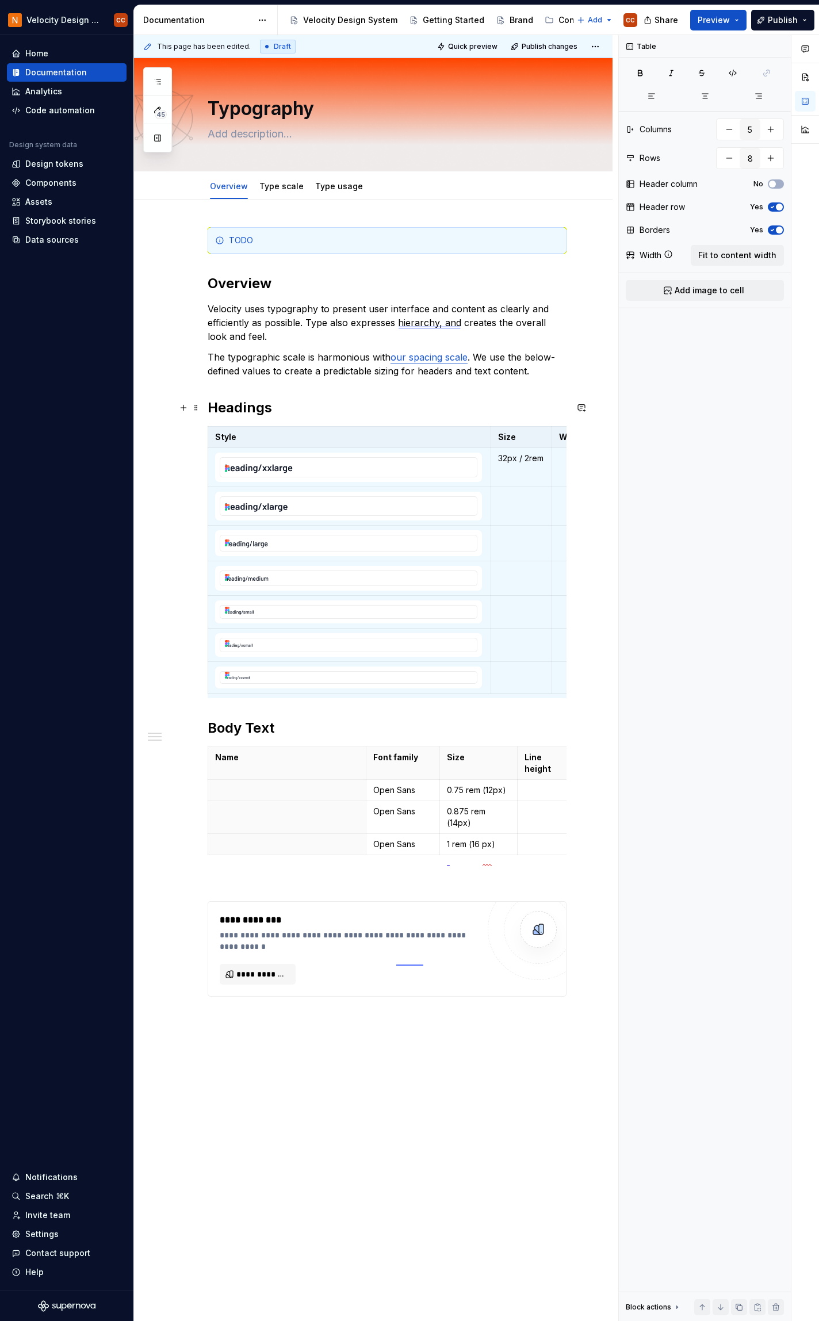
click at [354, 406] on h2 "Headings" at bounding box center [387, 408] width 359 height 18
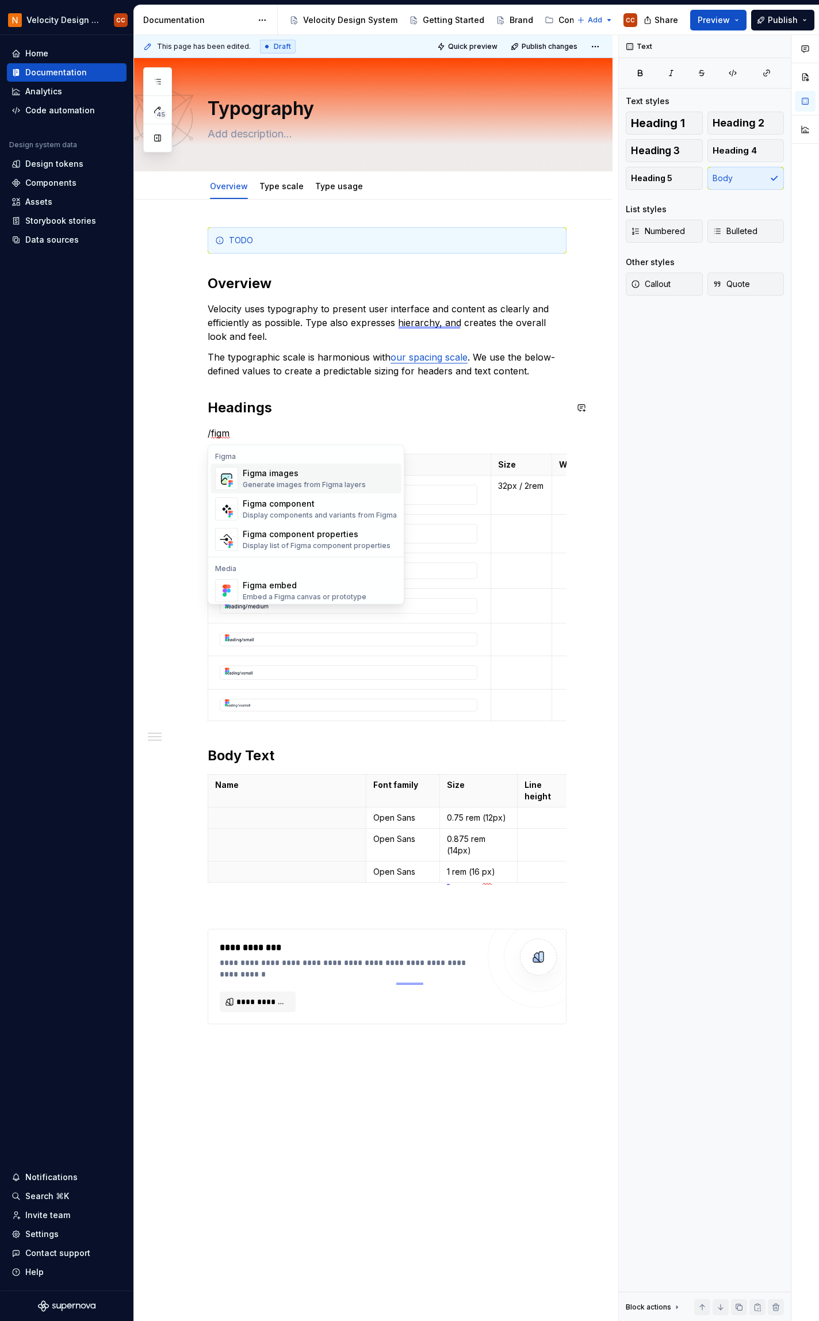
click at [290, 475] on div "Figma images" at bounding box center [304, 474] width 123 height 12
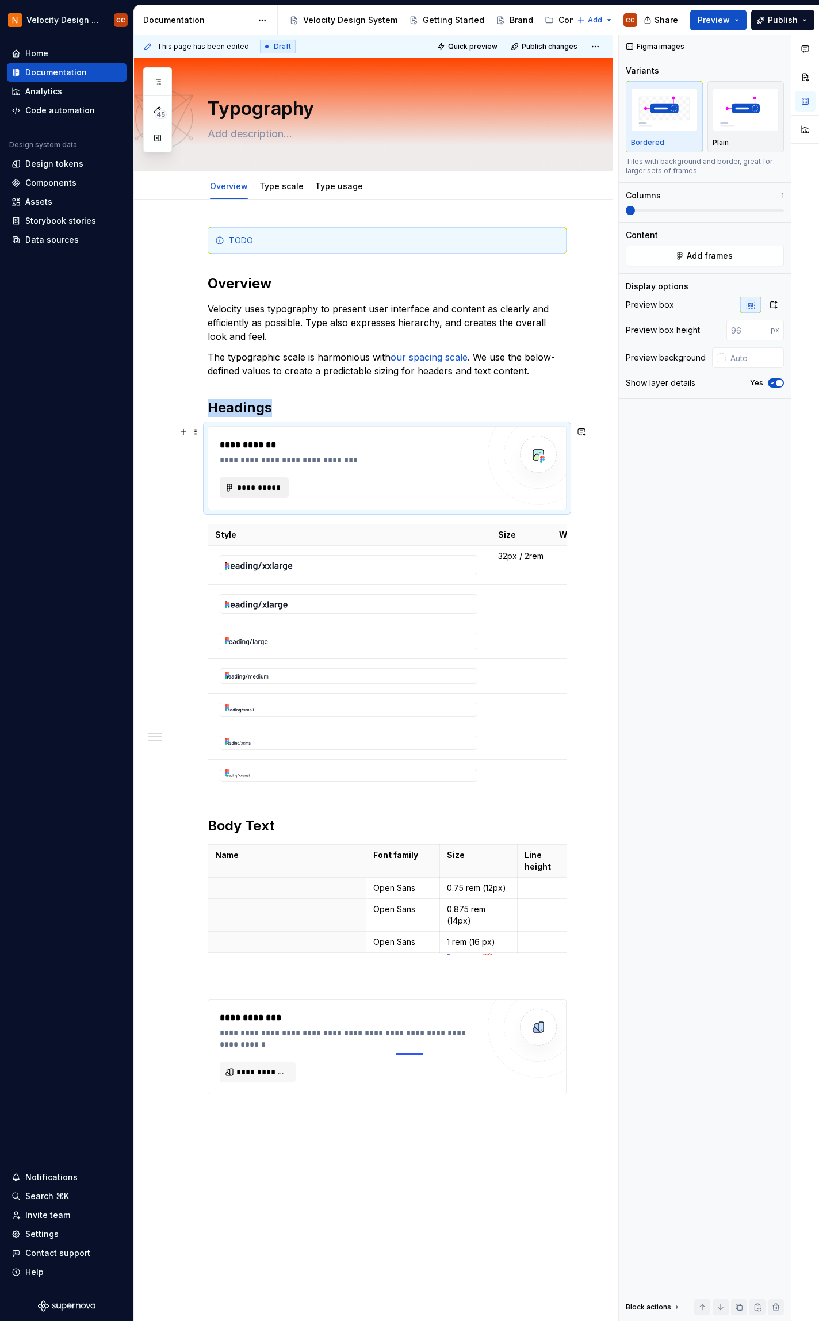
click at [263, 487] on span "**********" at bounding box center [258, 488] width 45 height 12
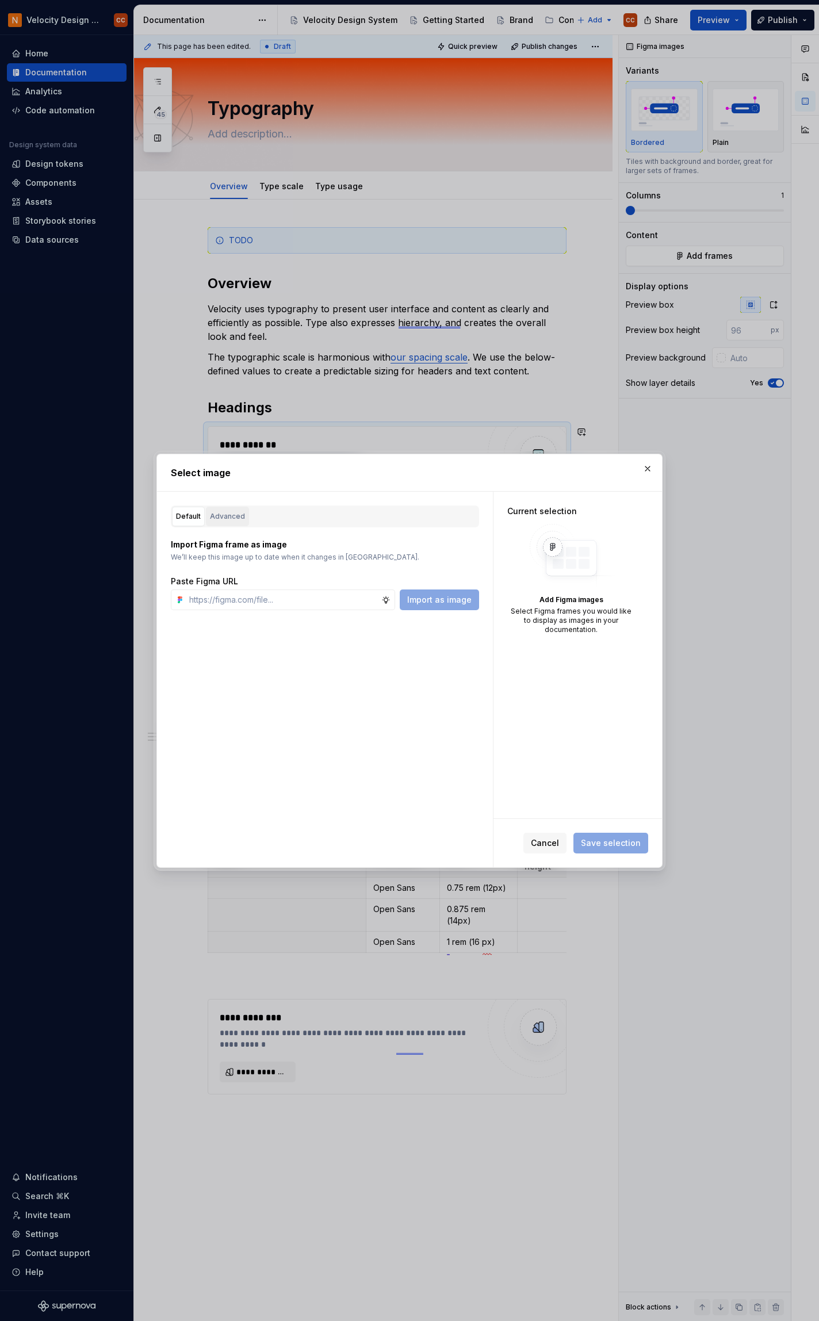
click at [234, 517] on div "Advanced" at bounding box center [227, 517] width 35 height 12
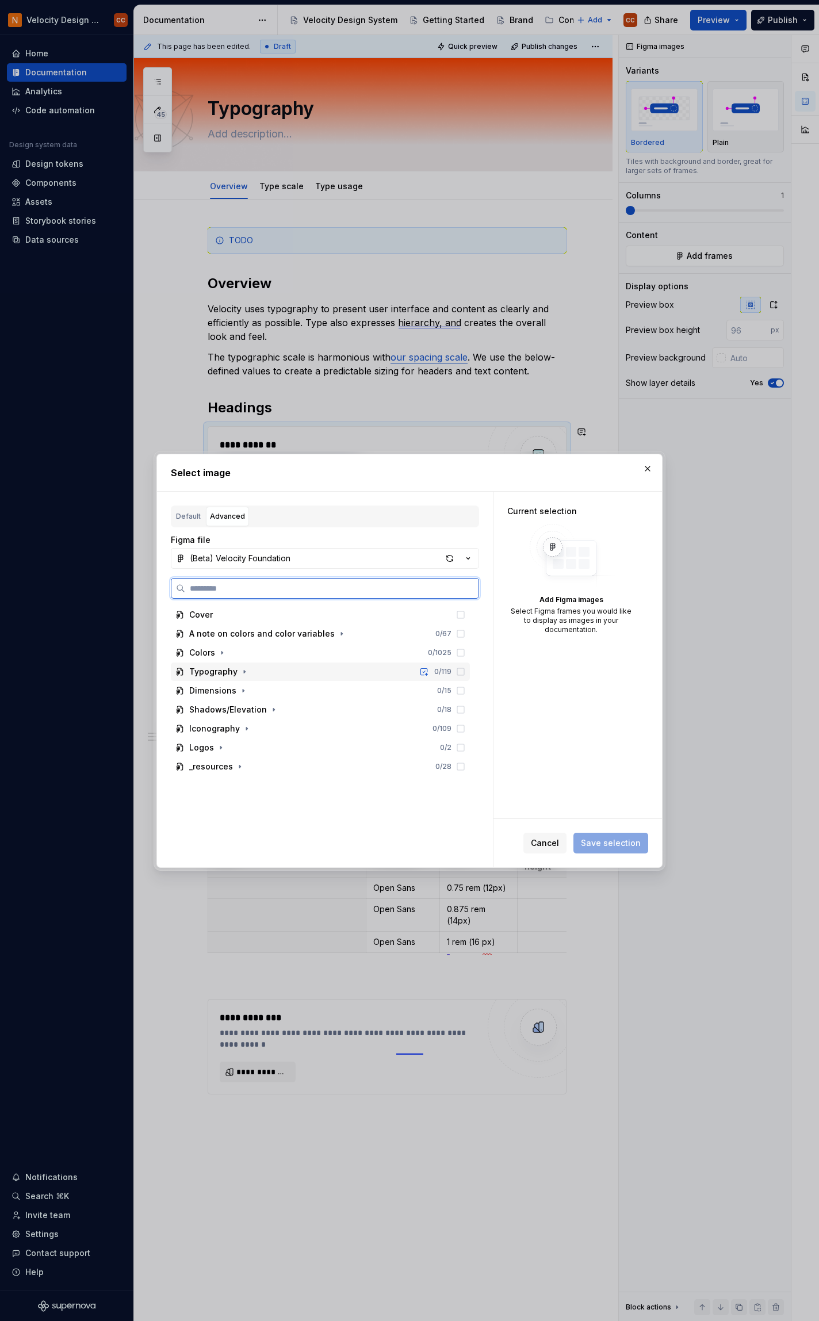
click at [212, 674] on div "Typography" at bounding box center [213, 672] width 48 height 12
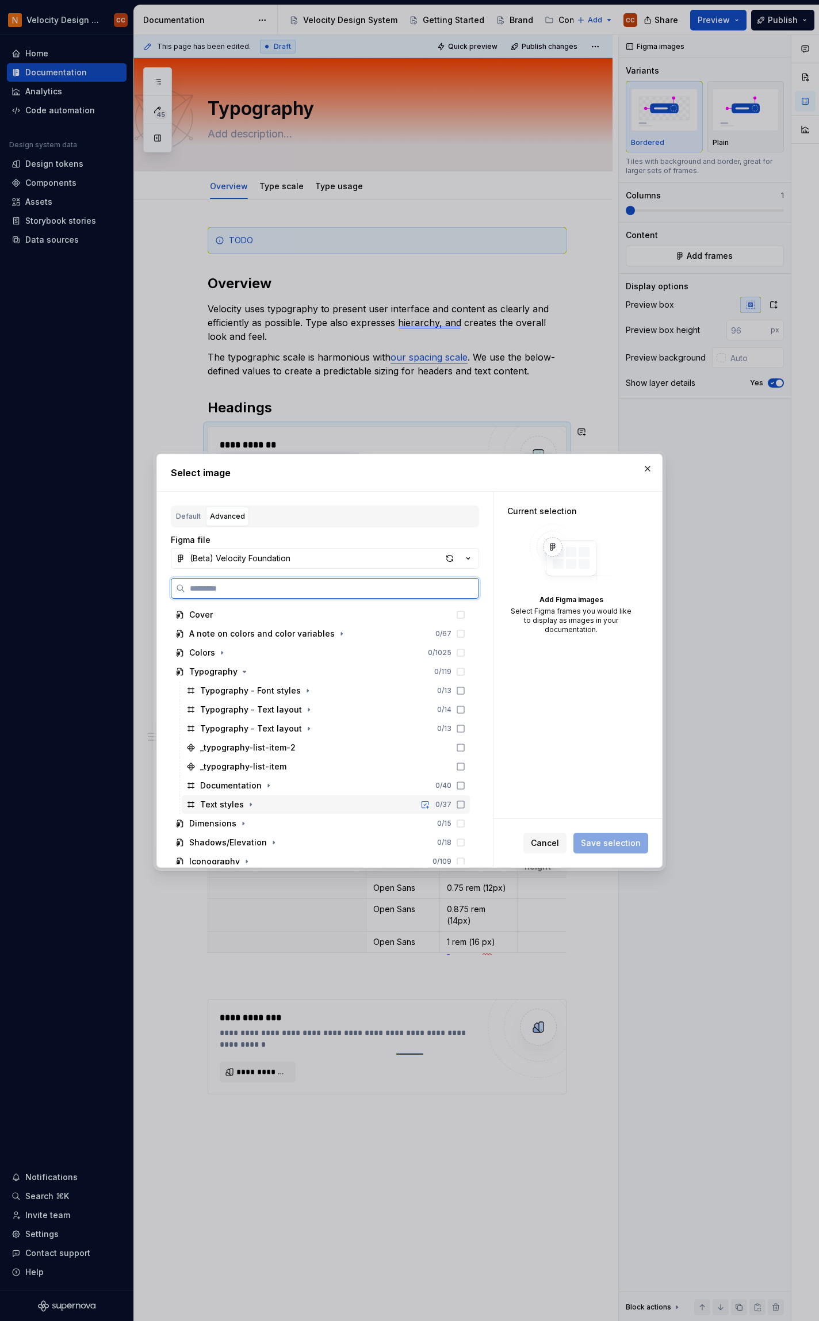
click at [232, 802] on div "Text styles" at bounding box center [222, 805] width 44 height 12
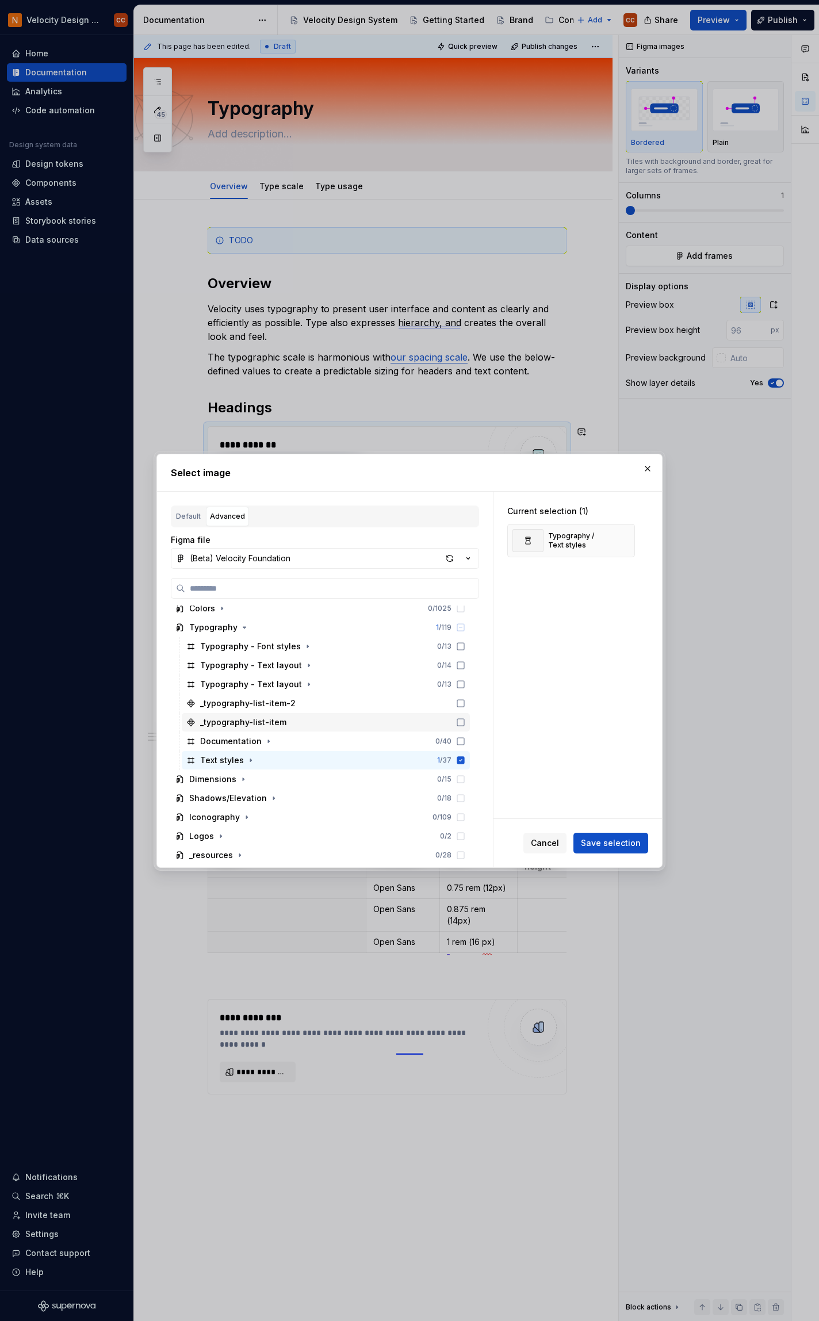
scroll to position [45, 0]
click at [248, 762] on icon "button" at bounding box center [250, 759] width 9 height 9
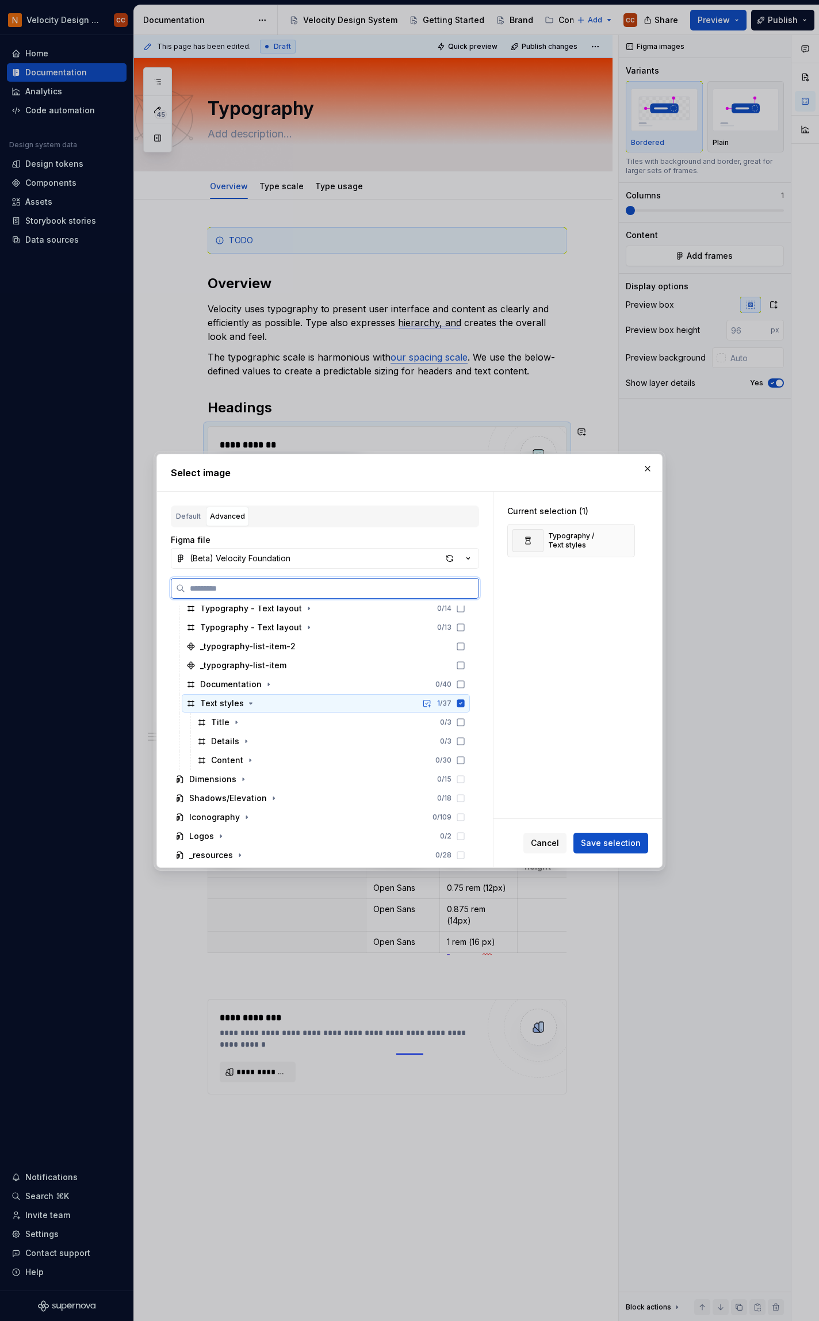
scroll to position [102, 0]
click at [246, 759] on icon "button" at bounding box center [250, 759] width 9 height 9
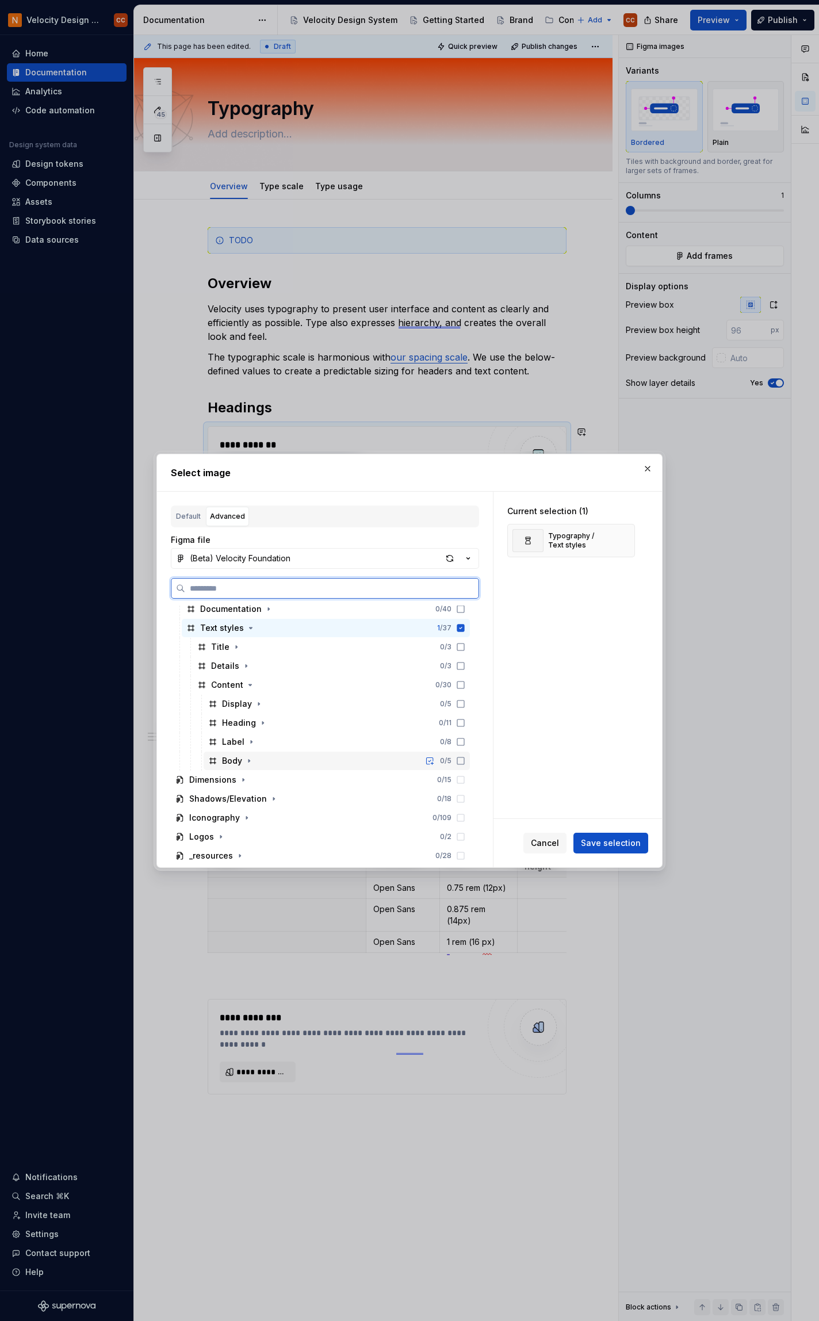
scroll to position [178, 0]
click at [262, 722] on icon "button" at bounding box center [262, 721] width 1 height 3
click at [273, 720] on icon "button" at bounding box center [273, 721] width 9 height 9
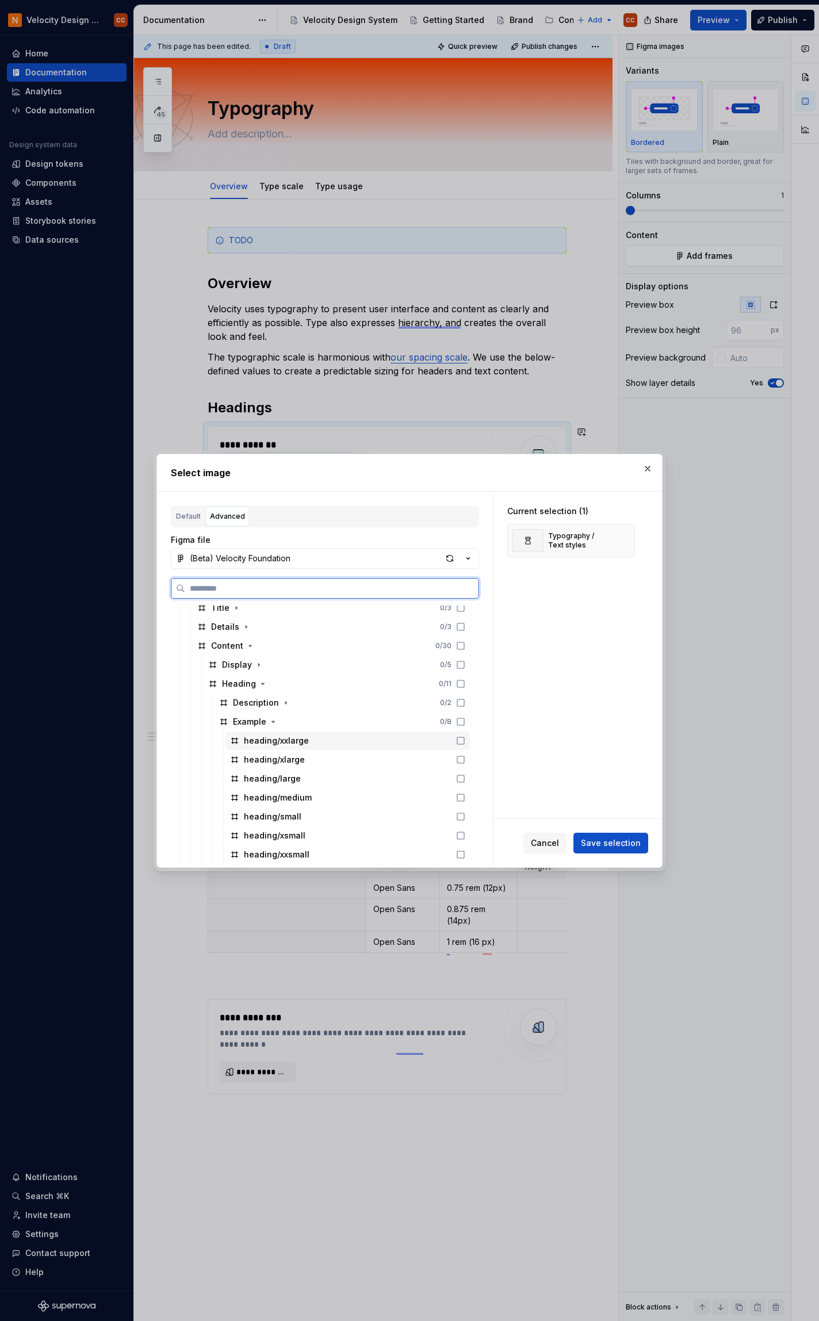
click at [462, 740] on icon at bounding box center [460, 740] width 9 height 9
click at [635, 846] on span "Save selection" at bounding box center [611, 843] width 60 height 12
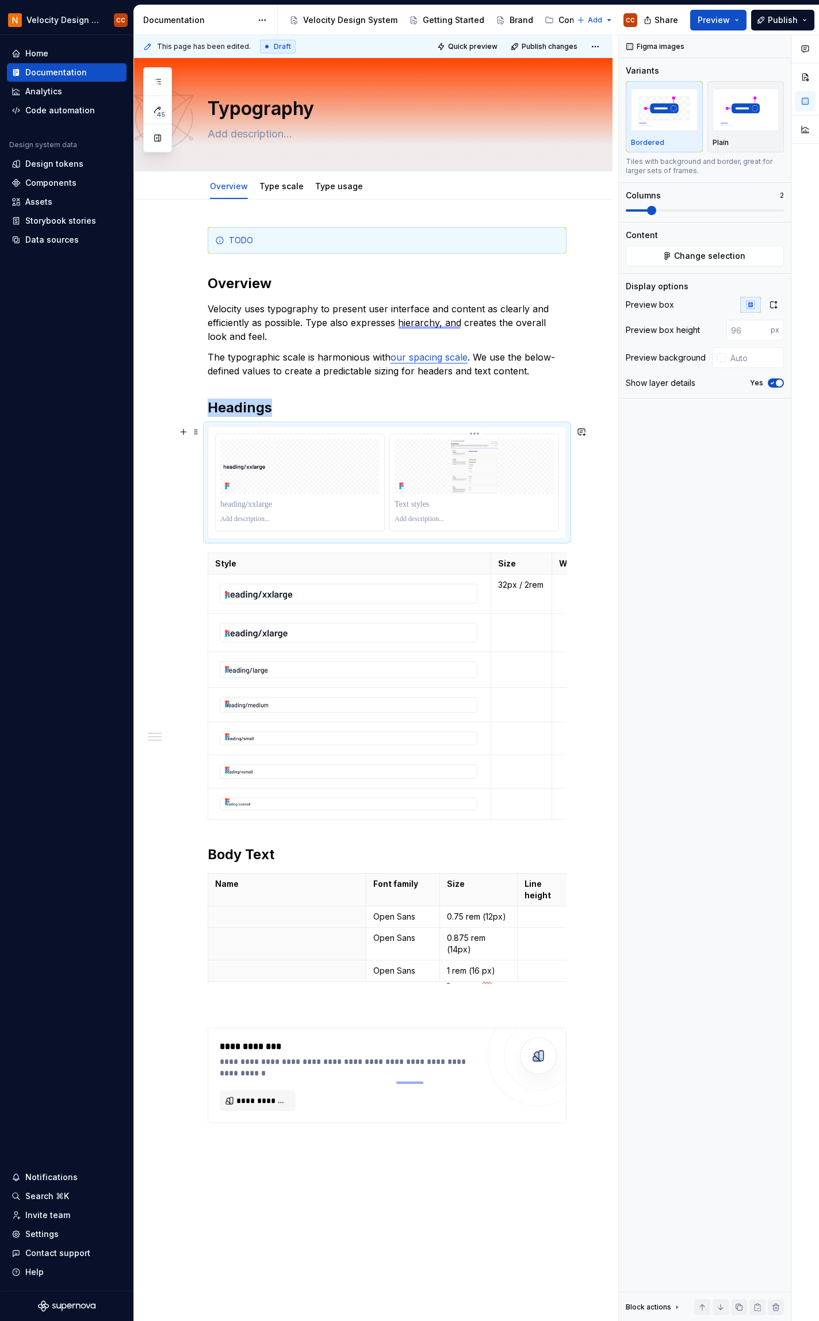
click at [521, 469] on img at bounding box center [474, 466] width 159 height 55
click at [709, 254] on span "Change selection" at bounding box center [709, 256] width 71 height 12
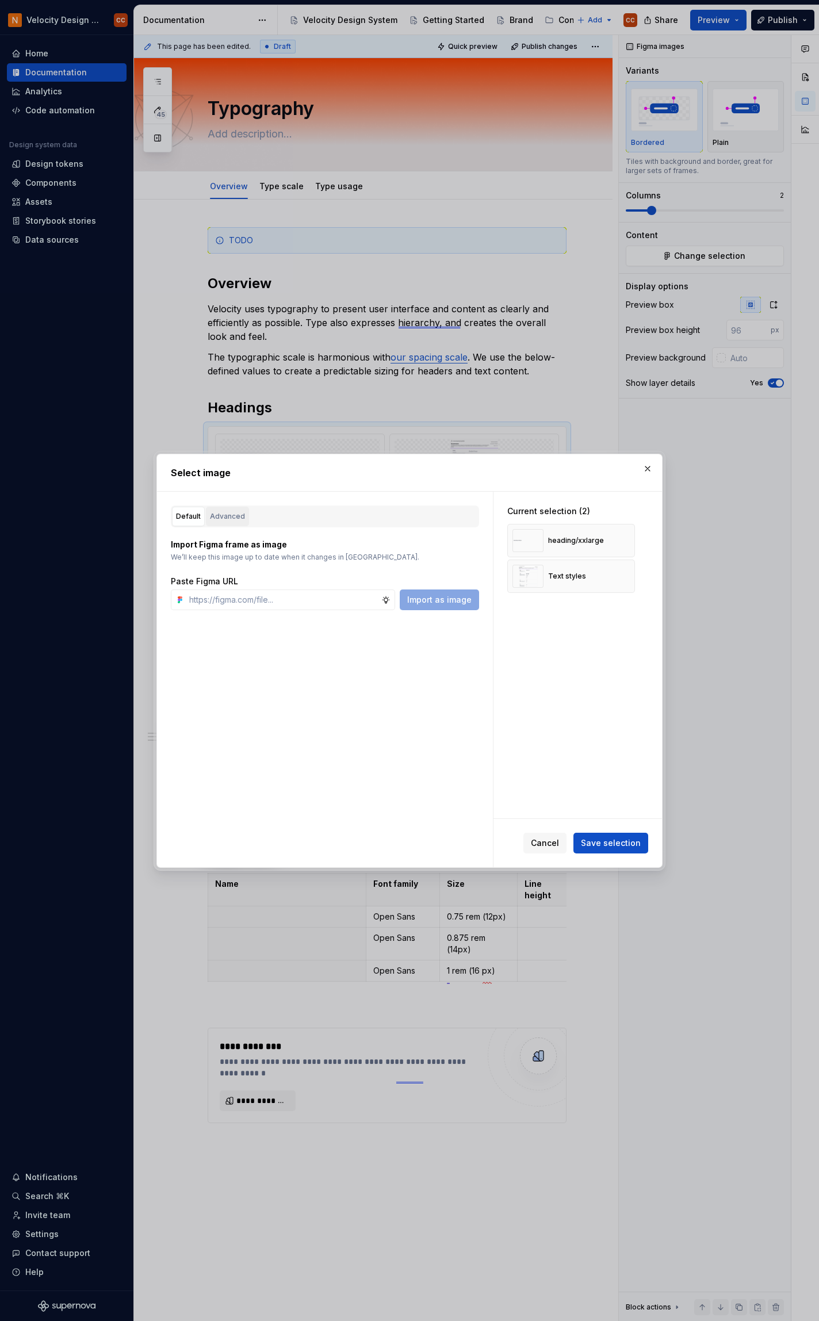
click at [234, 516] on div "Advanced" at bounding box center [227, 517] width 35 height 12
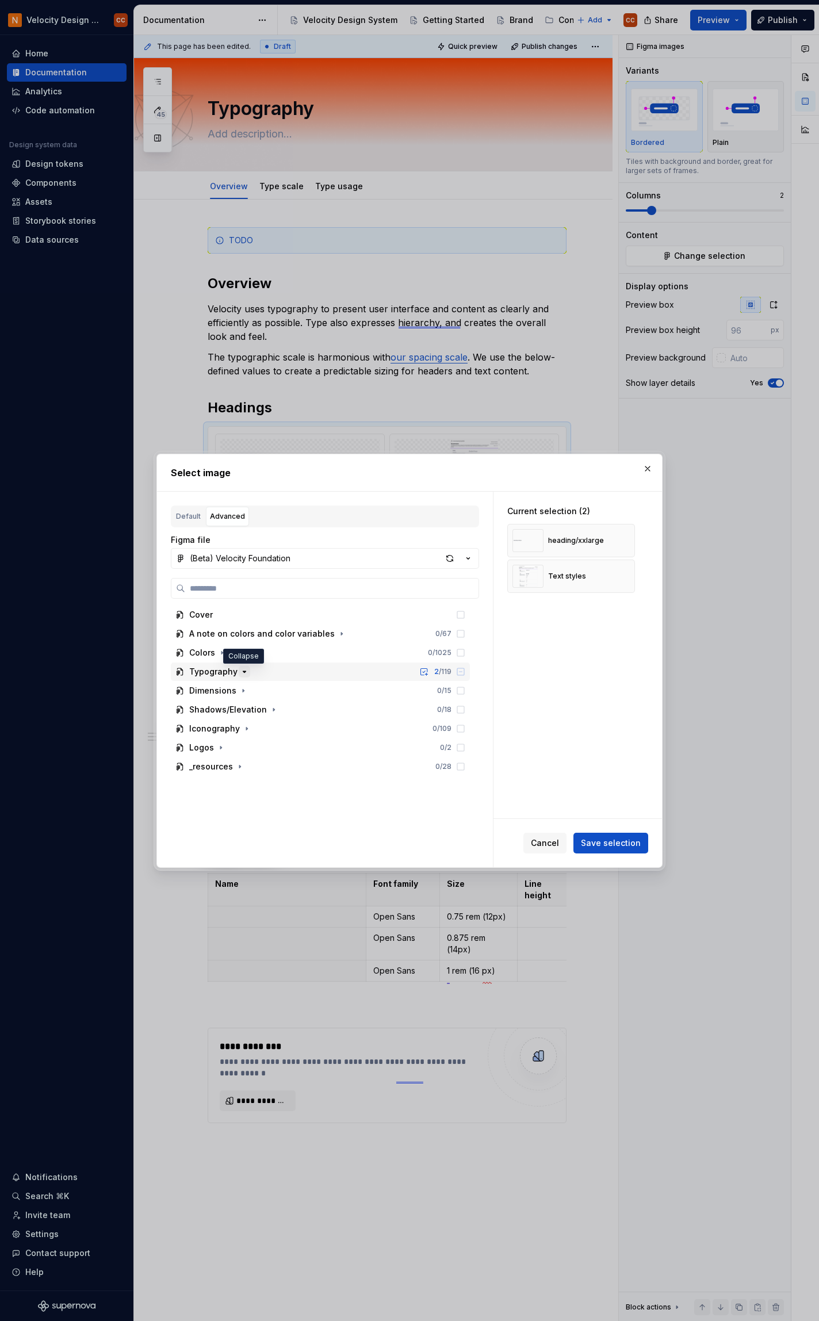
click at [244, 668] on icon "button" at bounding box center [244, 671] width 9 height 9
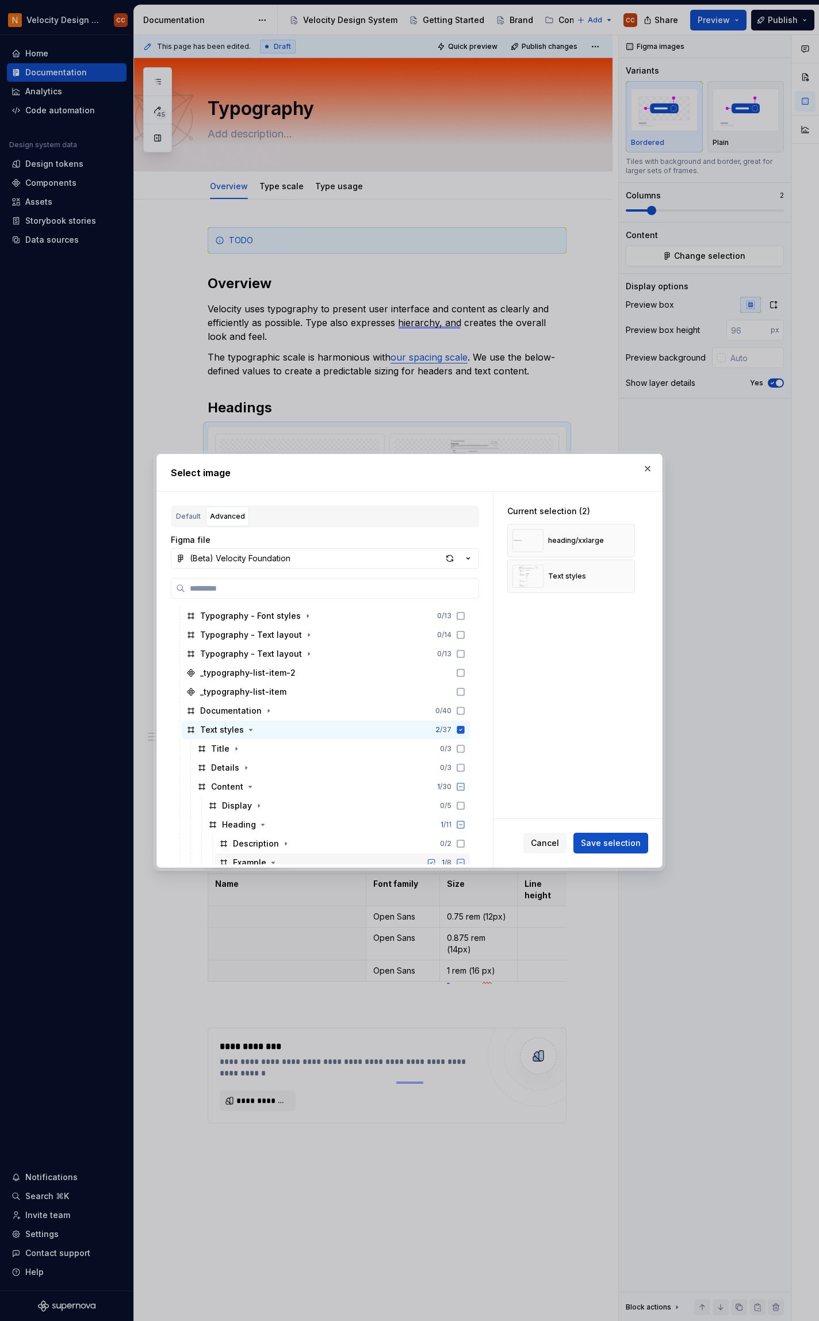
scroll to position [77, 0]
click at [462, 729] on icon at bounding box center [460, 727] width 7 height 7
click at [462, 729] on icon at bounding box center [460, 728] width 9 height 9
click at [462, 729] on icon at bounding box center [460, 727] width 7 height 7
click at [459, 787] on icon at bounding box center [460, 785] width 9 height 9
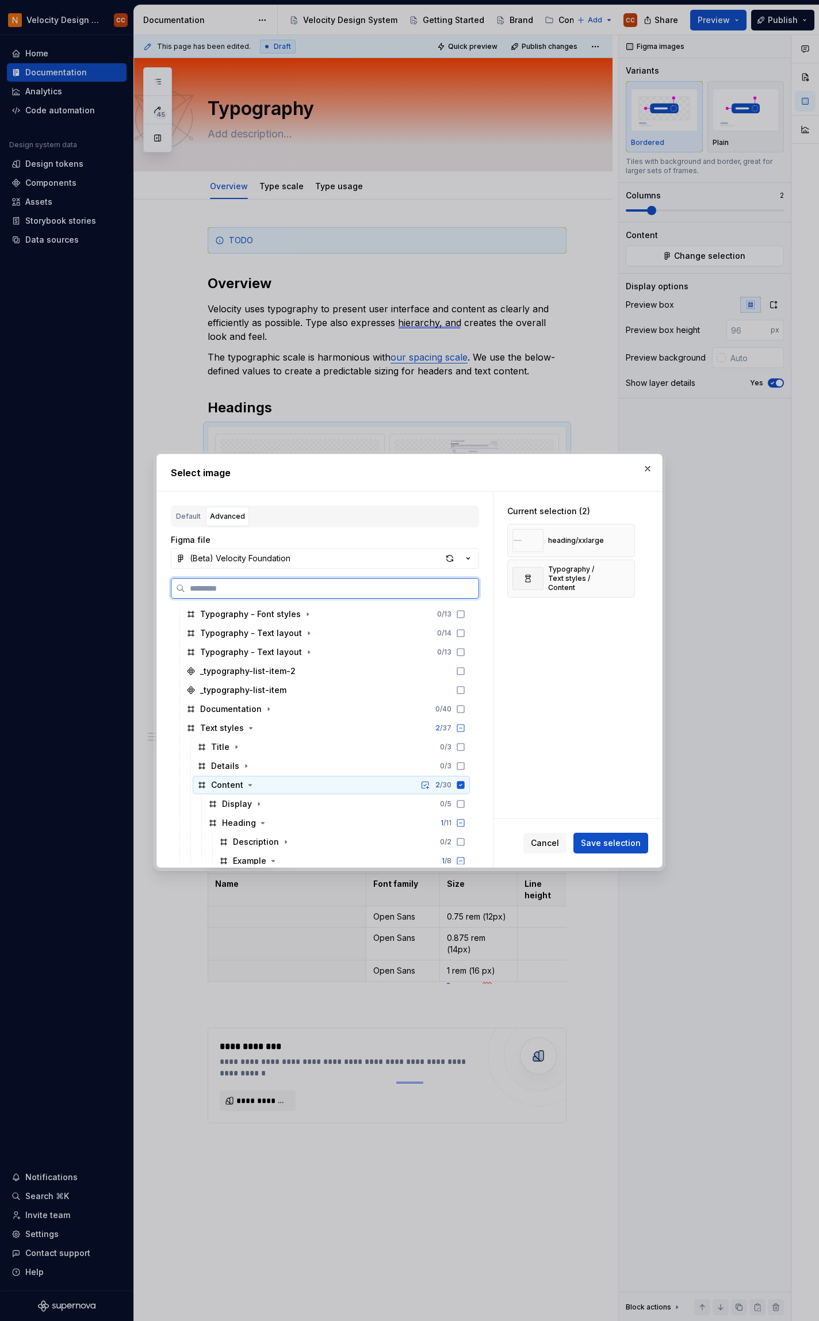
click at [459, 787] on icon at bounding box center [460, 784] width 7 height 7
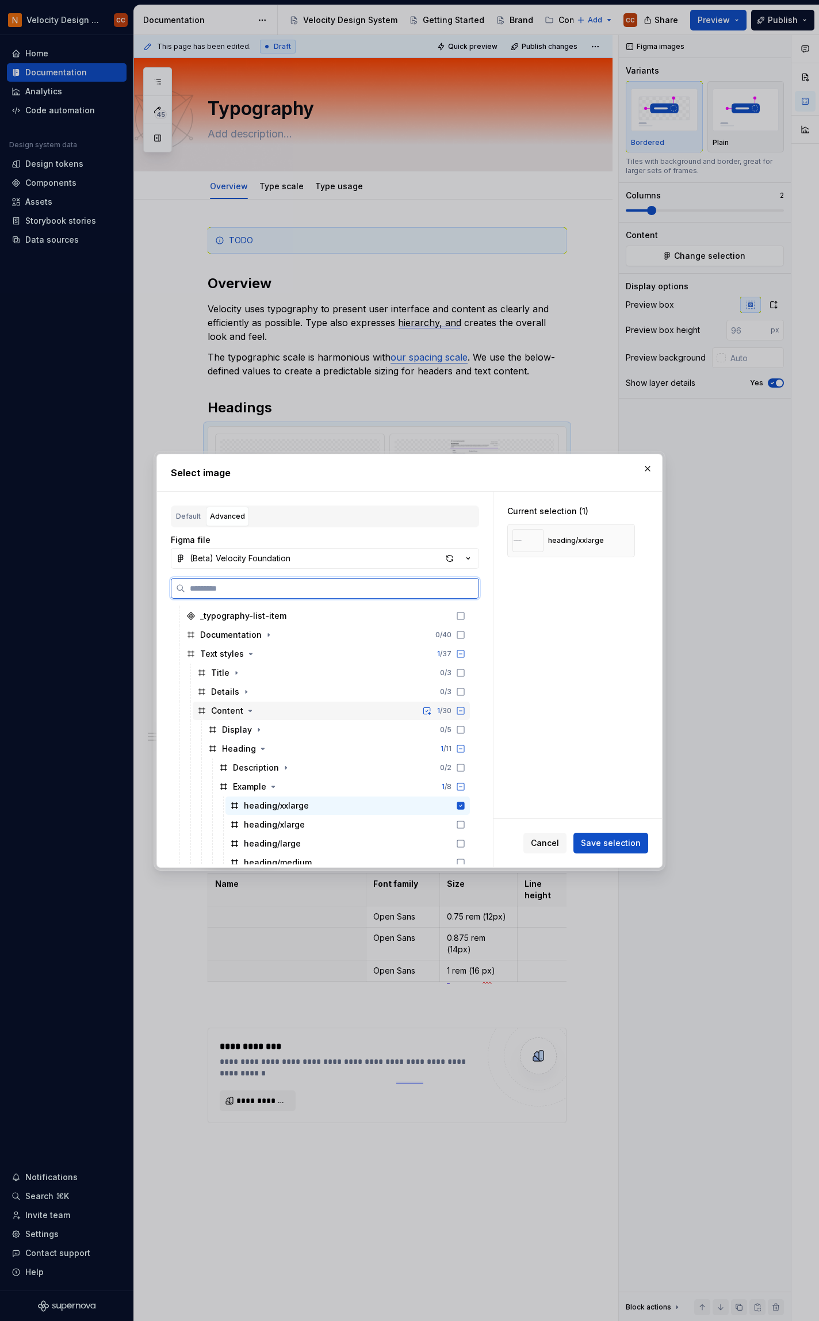
scroll to position [154, 0]
click at [462, 801] on icon at bounding box center [460, 802] width 7 height 7
click at [460, 801] on icon at bounding box center [460, 802] width 9 height 9
click at [619, 848] on span "Save selection" at bounding box center [611, 843] width 60 height 12
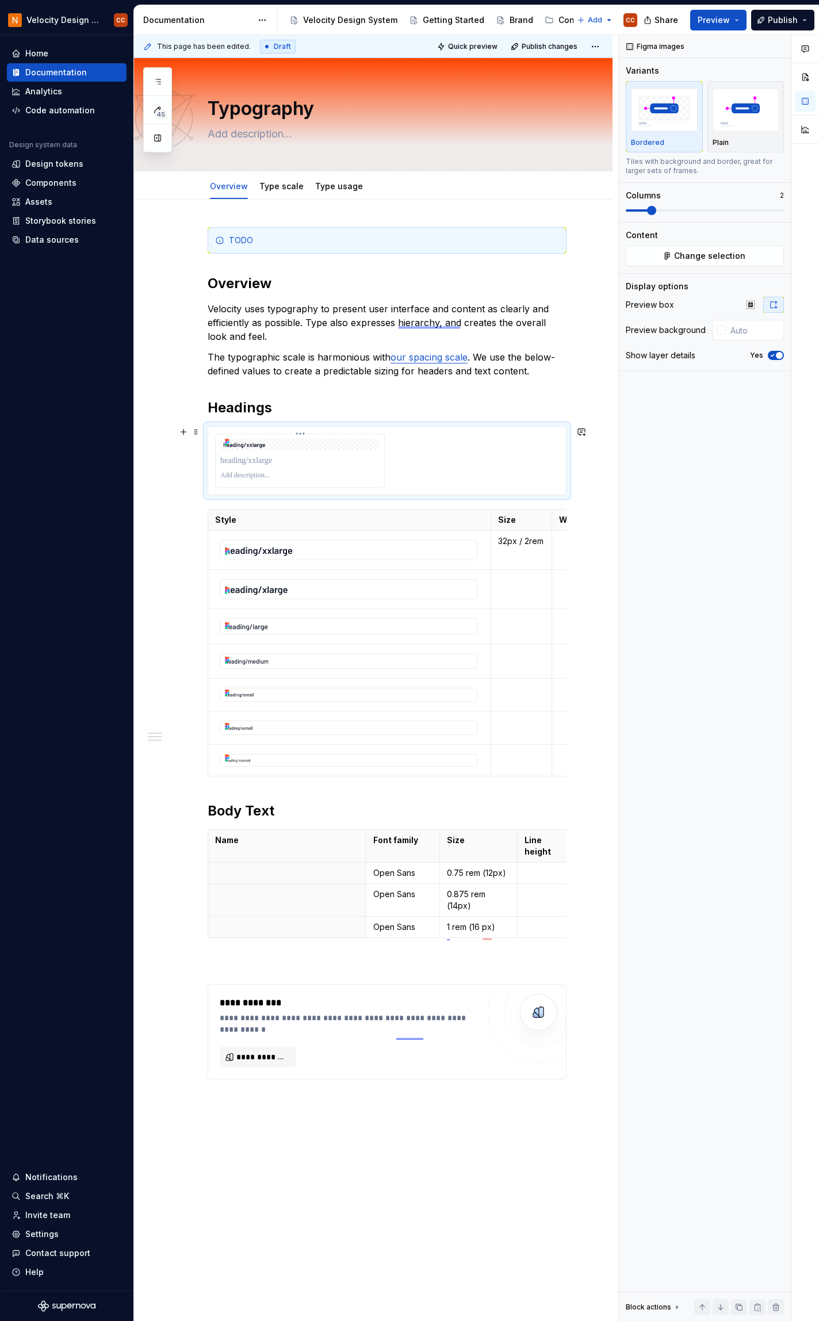
click at [355, 460] on p at bounding box center [299, 461] width 159 height 12
click at [647, 211] on span at bounding box center [651, 210] width 9 height 9
click at [475, 447] on div at bounding box center [387, 461] width 344 height 54
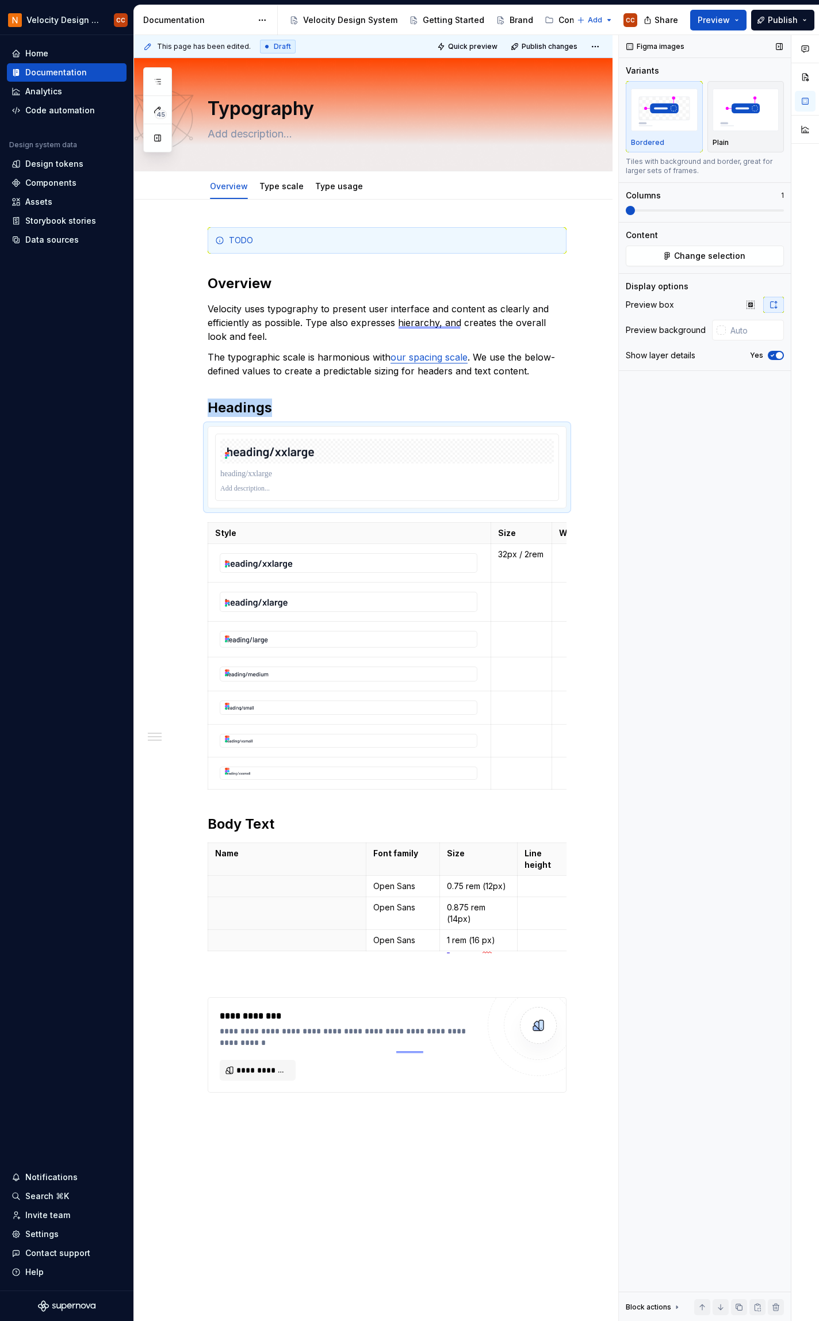
click at [627, 212] on span at bounding box center [630, 210] width 9 height 9
click at [288, 489] on p at bounding box center [387, 488] width 334 height 9
click at [283, 410] on h2 "Headings" at bounding box center [387, 408] width 359 height 18
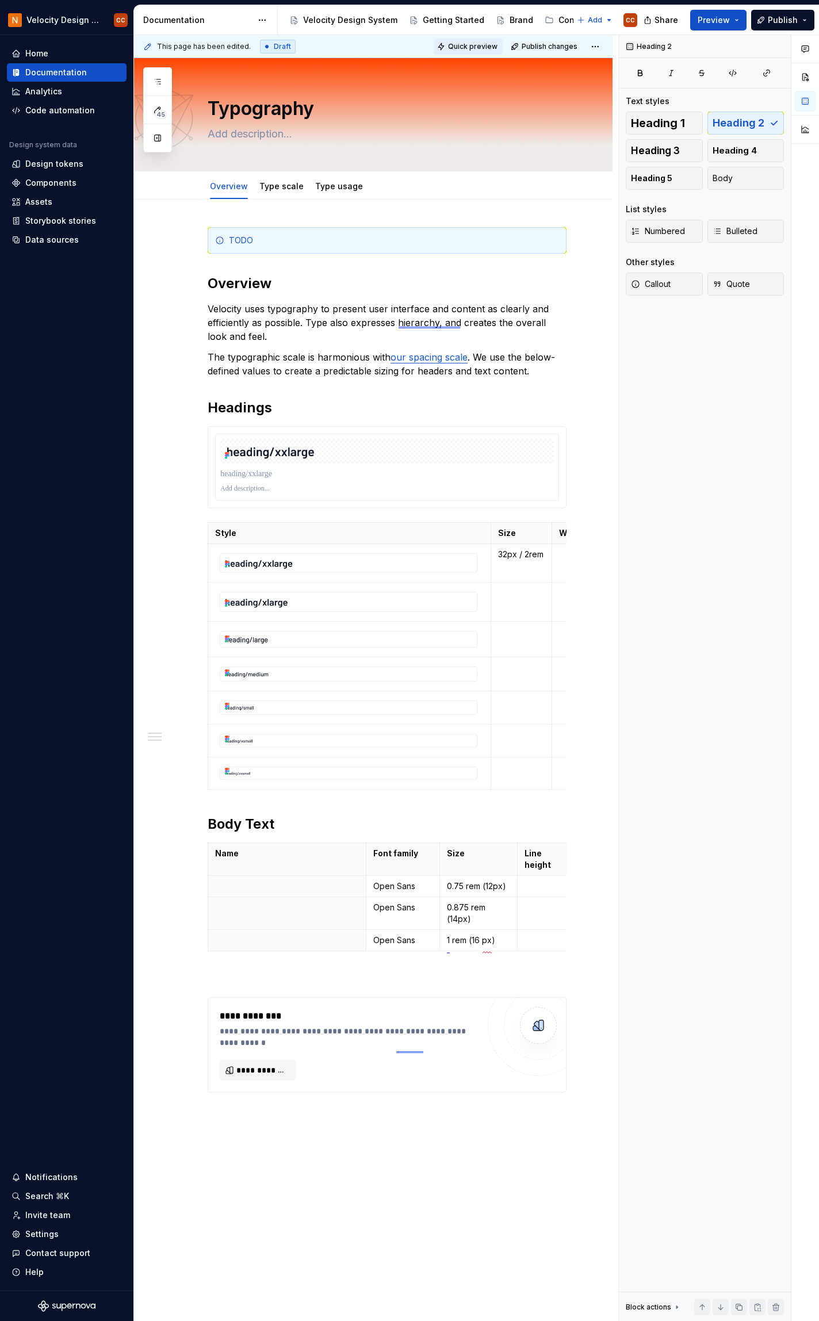
click at [478, 46] on span "Quick preview" at bounding box center [472, 46] width 49 height 9
type textarea "*"
click at [286, 489] on p at bounding box center [387, 488] width 334 height 9
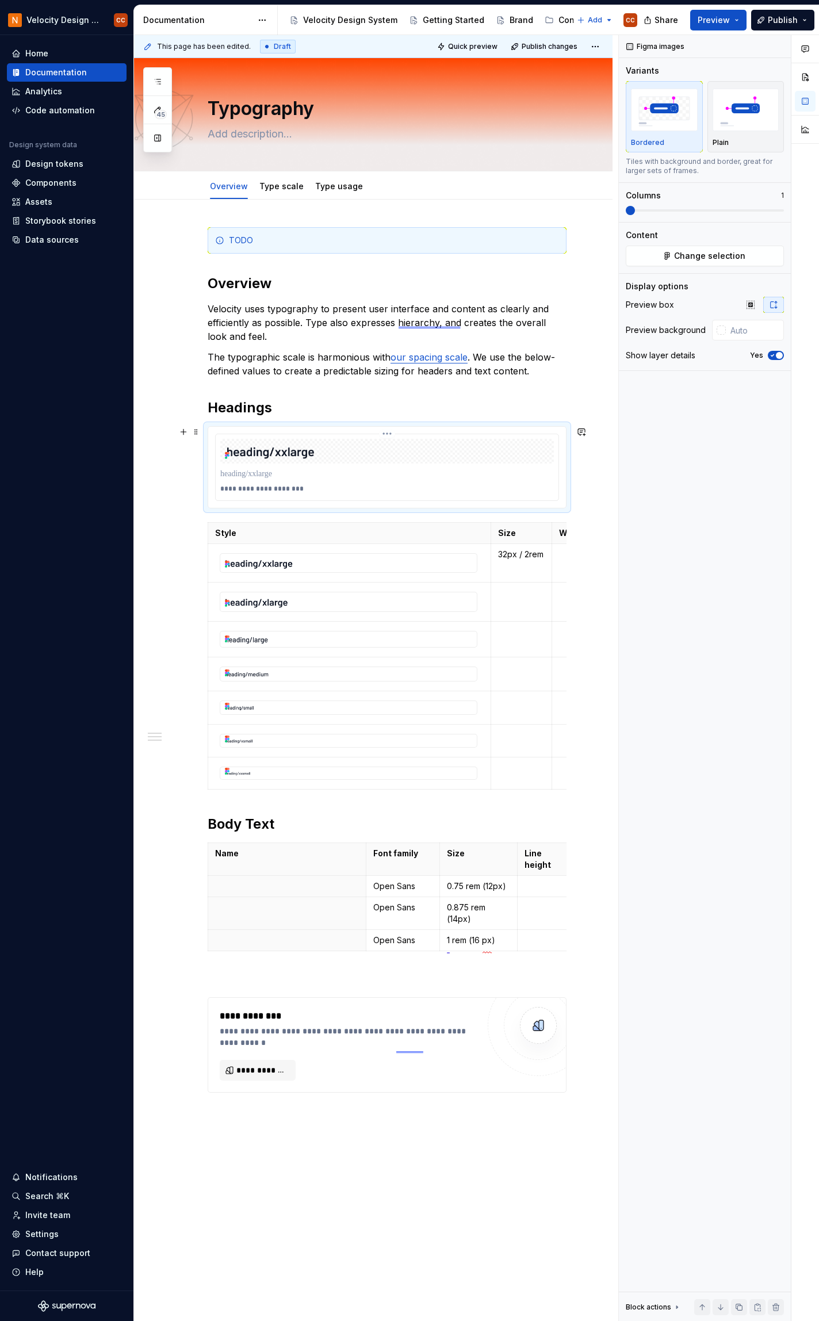
click at [244, 486] on p "**********" at bounding box center [387, 488] width 334 height 9
type textarea "*"
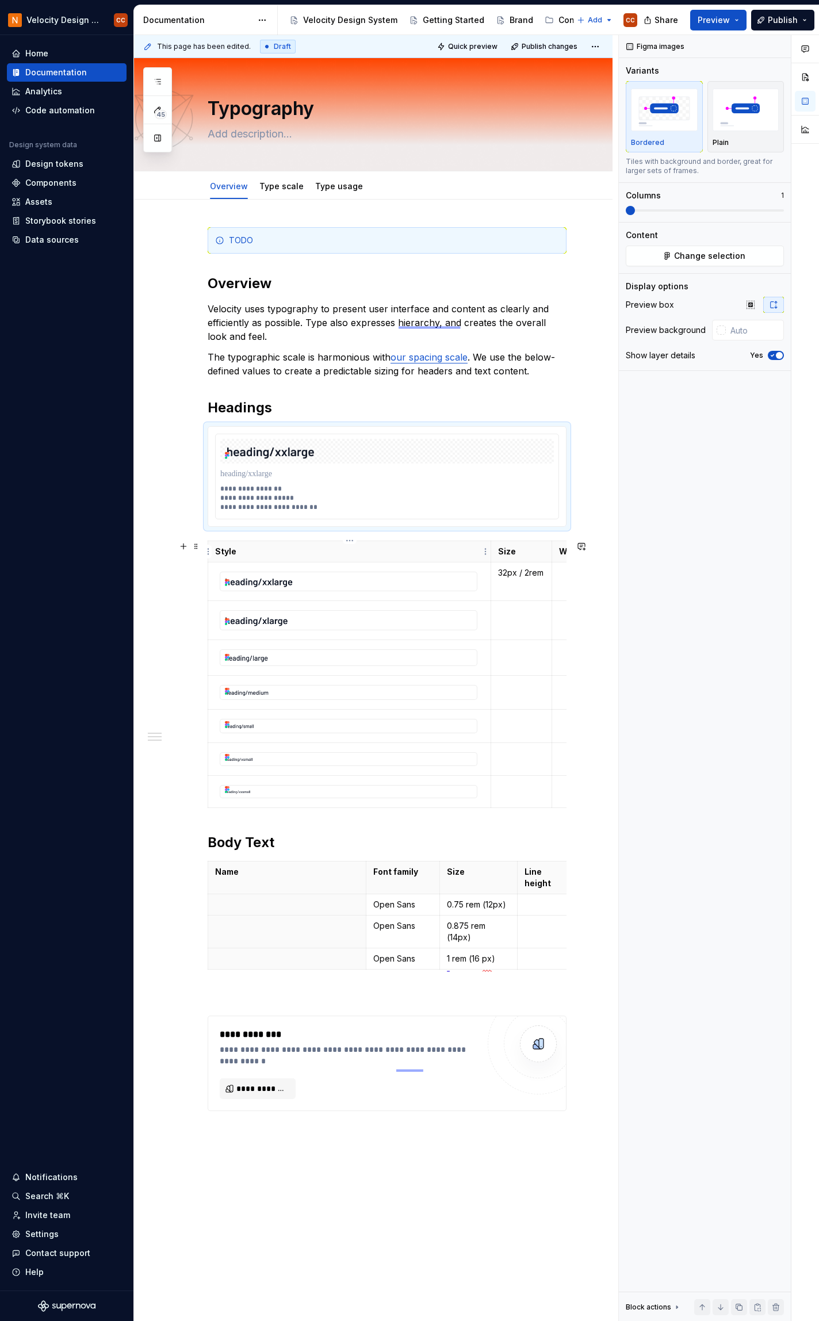
click at [347, 557] on th "Style" at bounding box center [349, 551] width 283 height 21
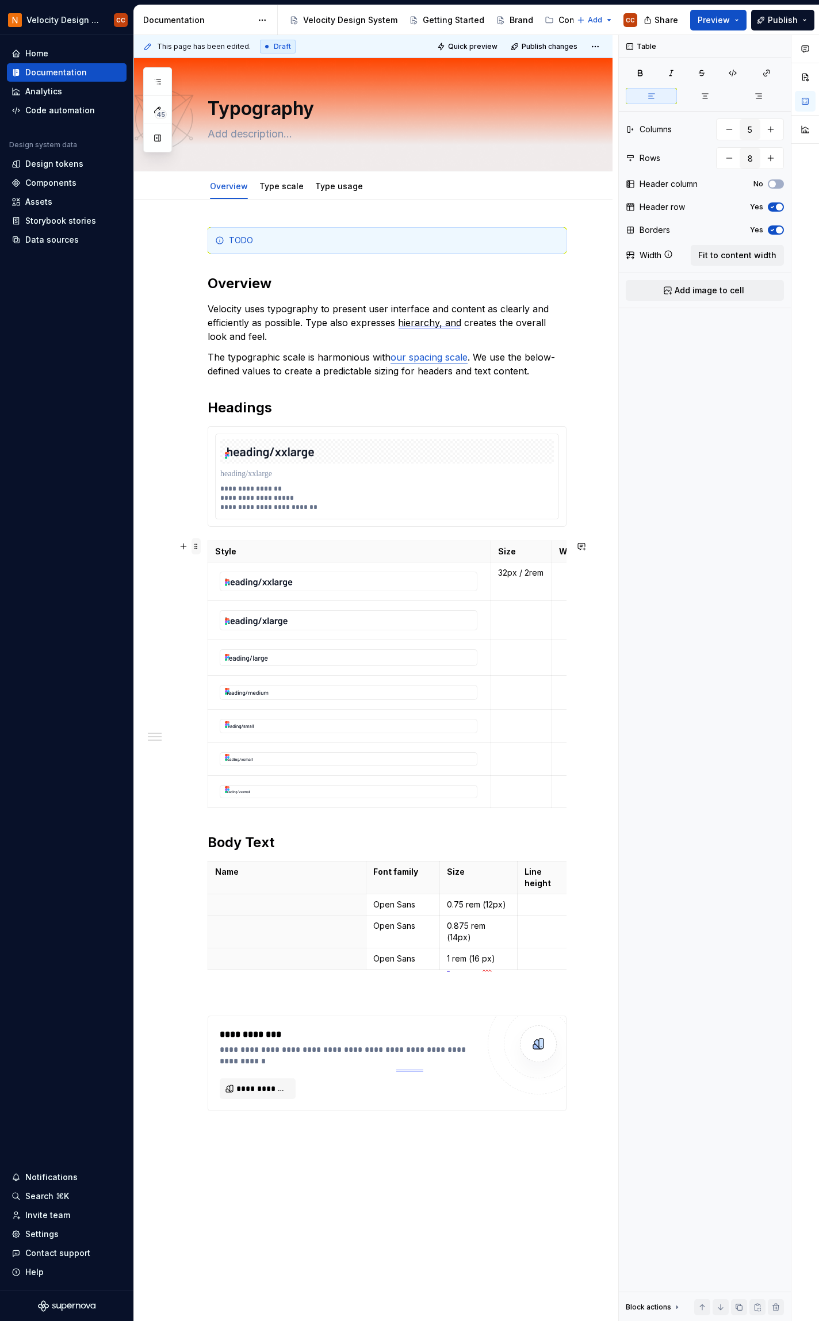
click at [196, 547] on span at bounding box center [196, 546] width 9 height 16
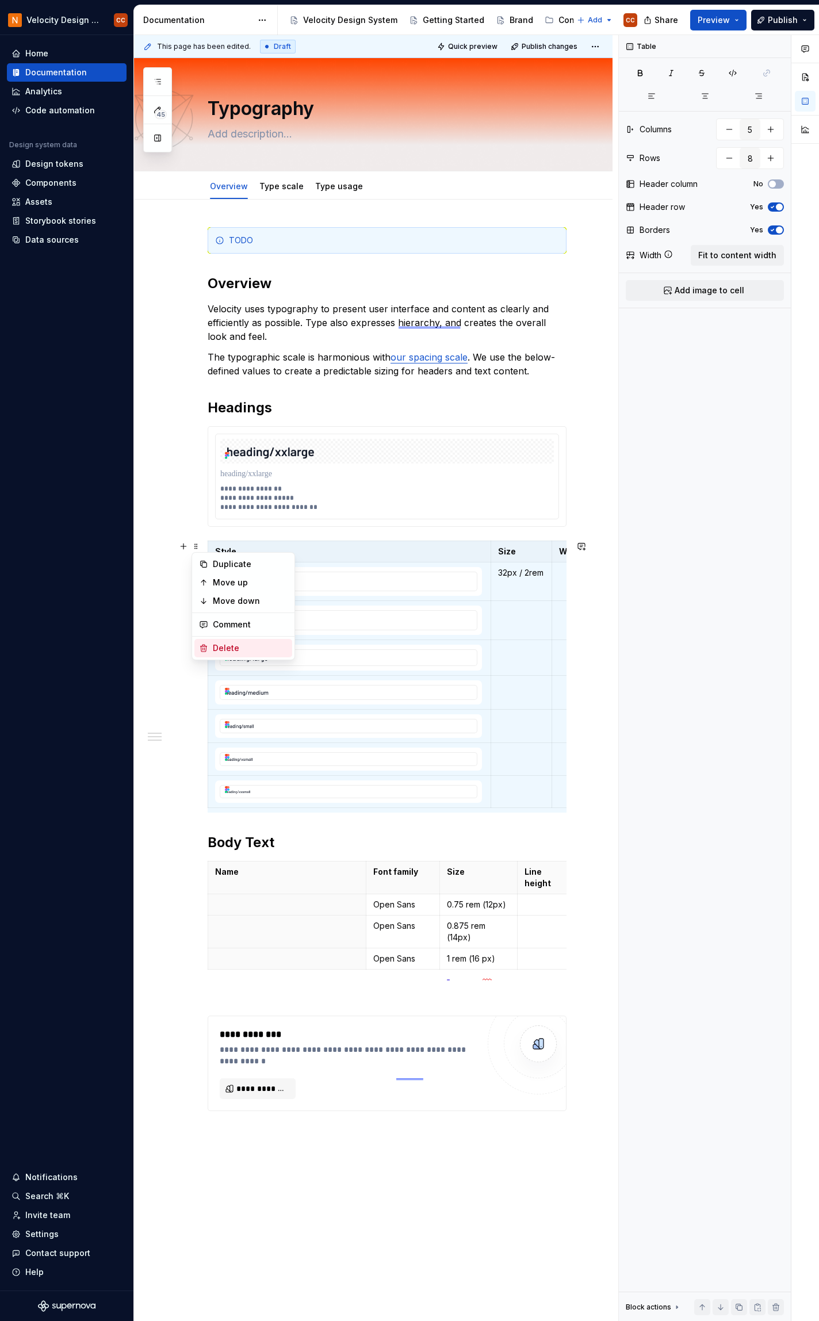
click at [228, 651] on div "Delete" at bounding box center [250, 648] width 75 height 12
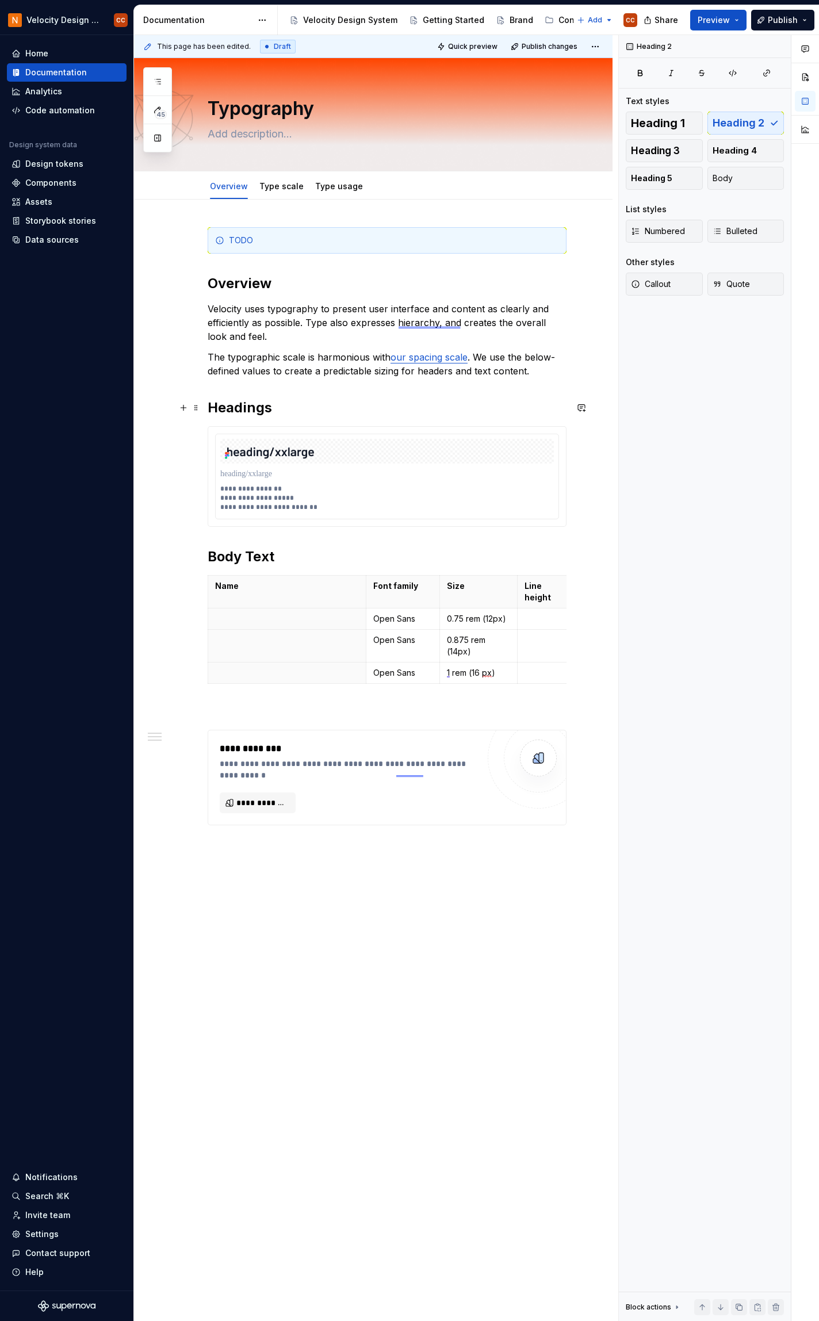
click at [251, 411] on h2 "Headings" at bounding box center [387, 408] width 359 height 18
click at [234, 427] on div "**********" at bounding box center [387, 477] width 358 height 100
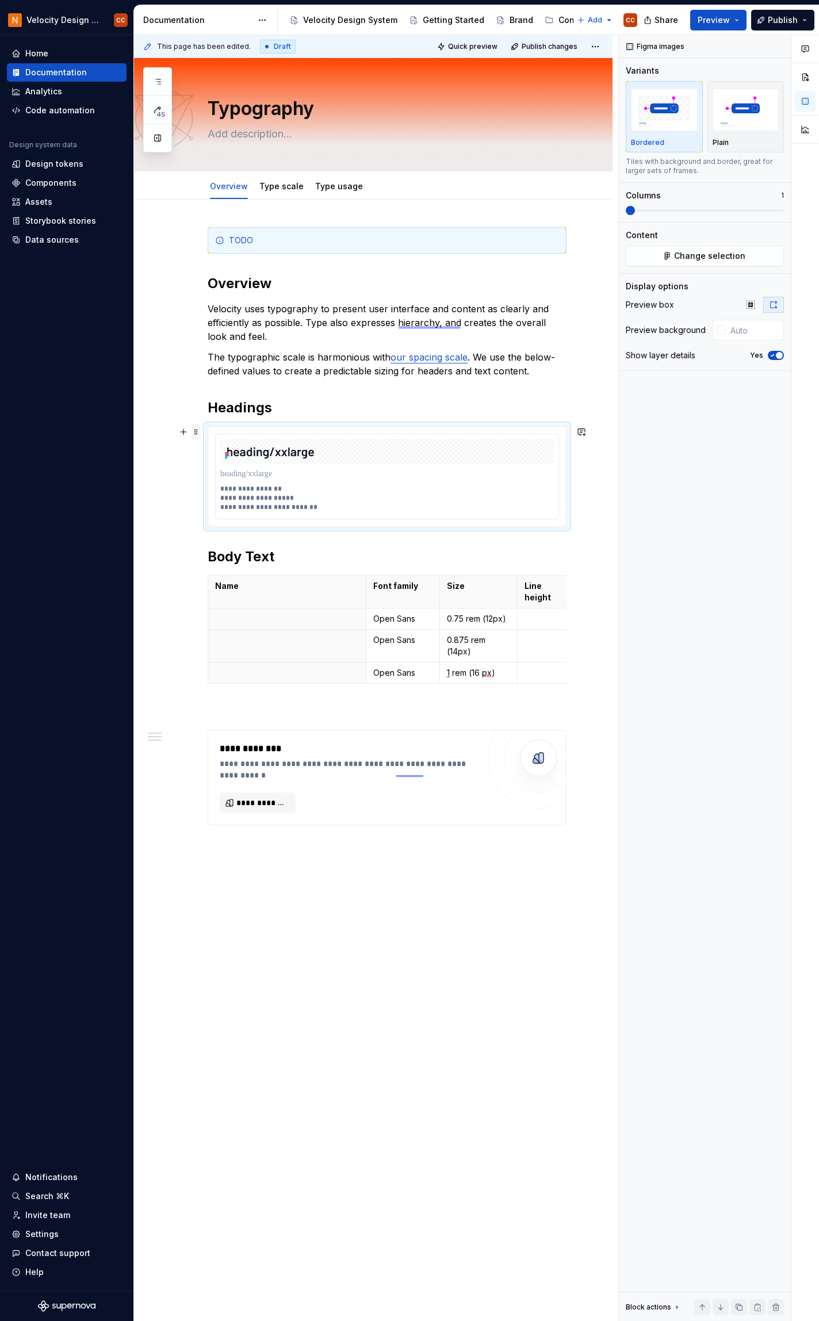
click at [198, 431] on span at bounding box center [196, 432] width 9 height 16
click at [225, 452] on div "Duplicate" at bounding box center [250, 450] width 75 height 12
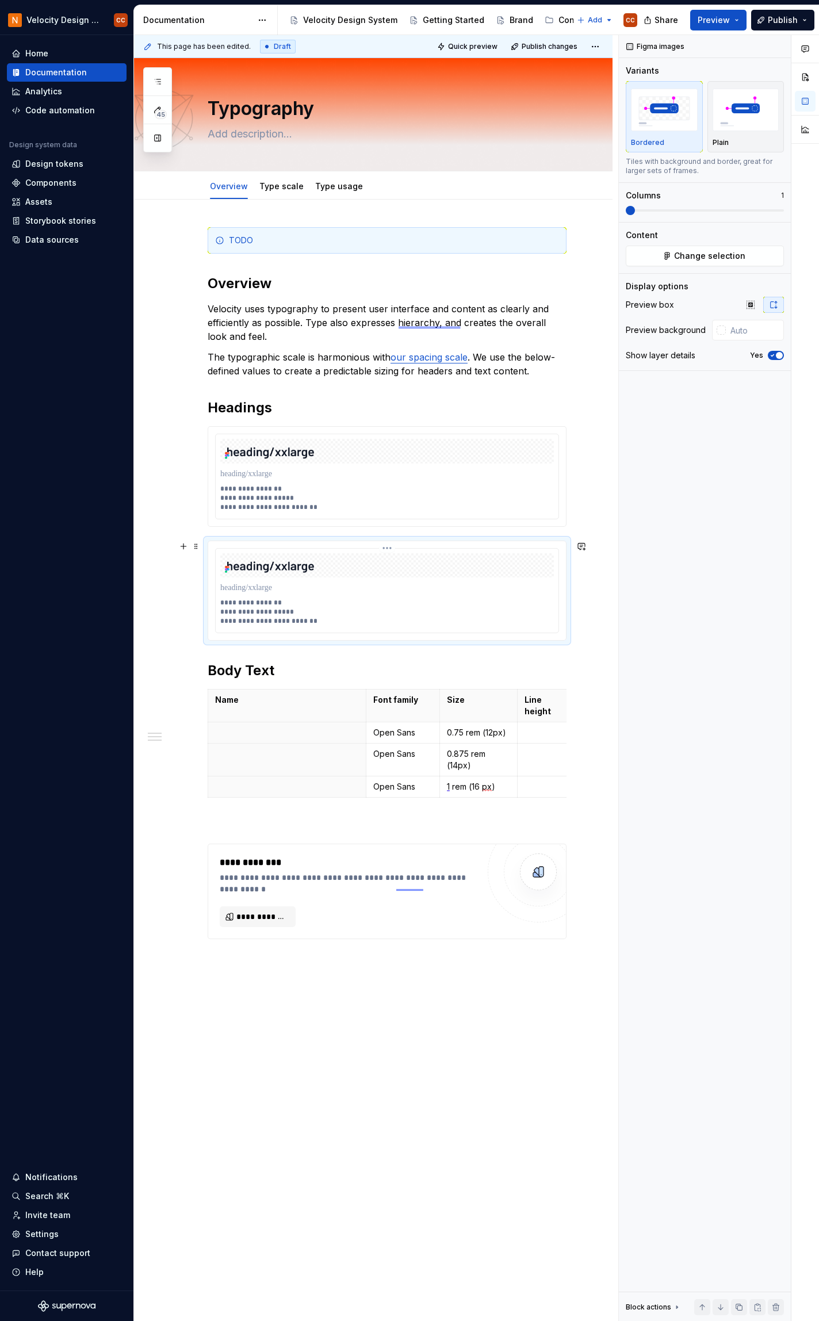
click at [284, 560] on img at bounding box center [387, 565] width 334 height 25
click at [263, 586] on p at bounding box center [387, 588] width 334 height 12
click at [318, 612] on p "**********" at bounding box center [387, 612] width 334 height 28
click at [307, 564] on img at bounding box center [387, 565] width 334 height 25
click at [699, 258] on span "Change selection" at bounding box center [709, 256] width 71 height 12
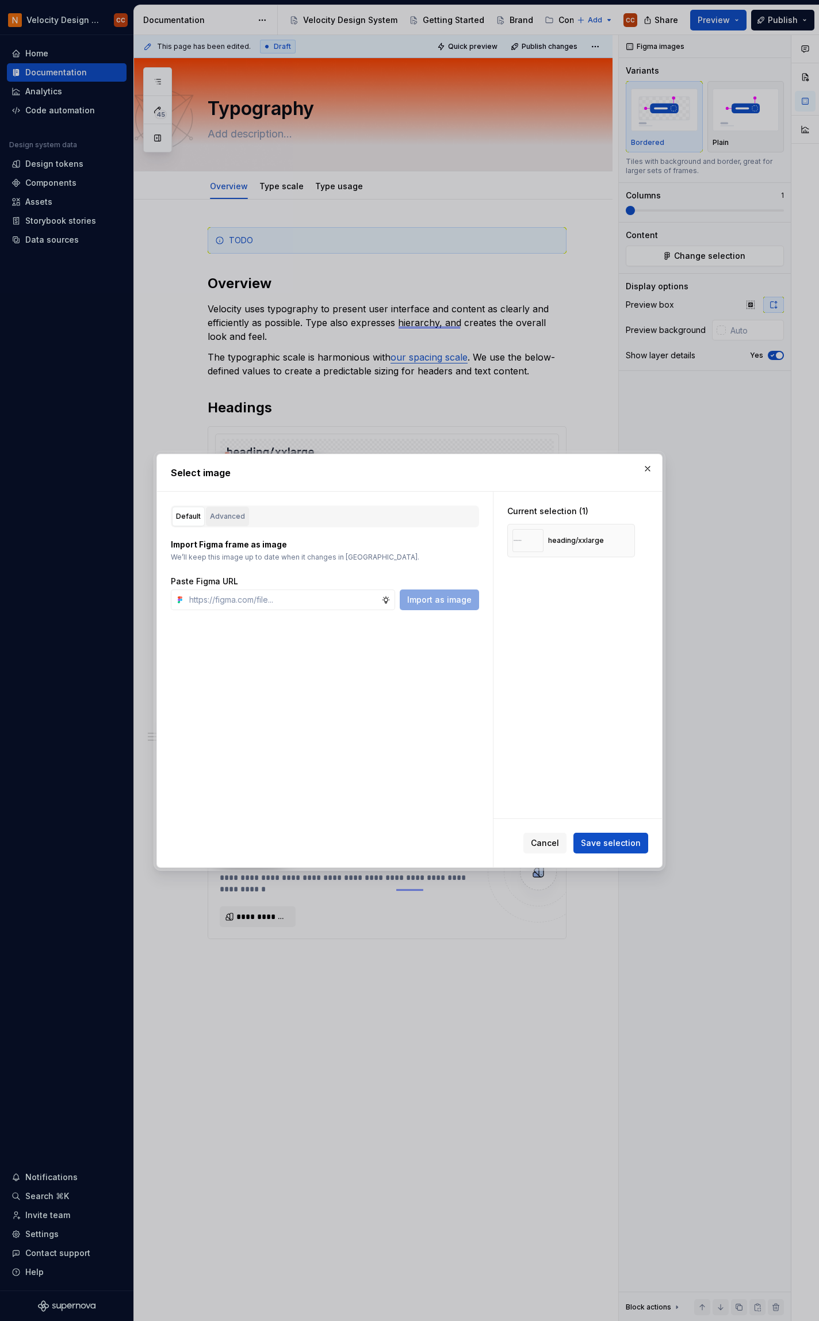
type textarea "*"
click at [236, 515] on div "Advanced" at bounding box center [227, 517] width 35 height 12
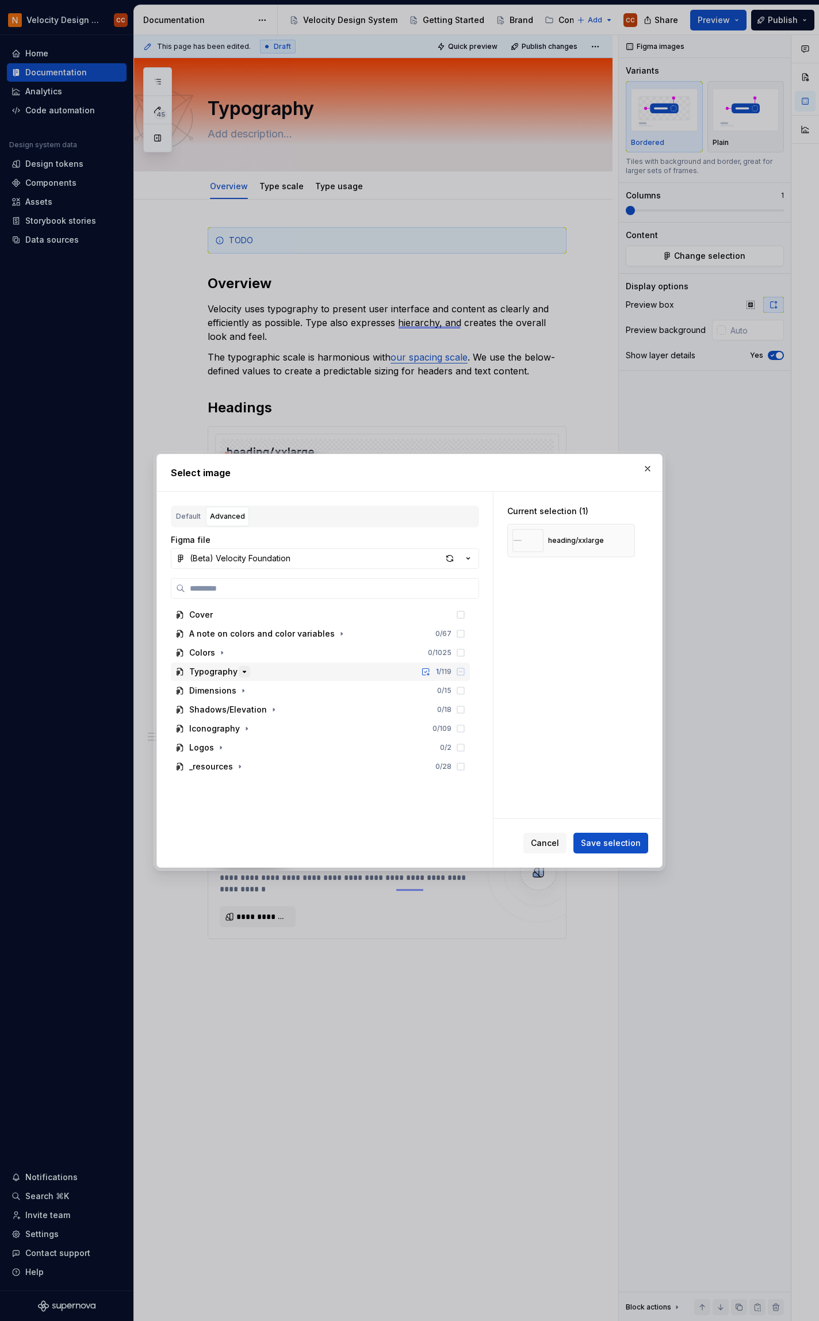
click at [243, 671] on icon "button" at bounding box center [244, 671] width 9 height 9
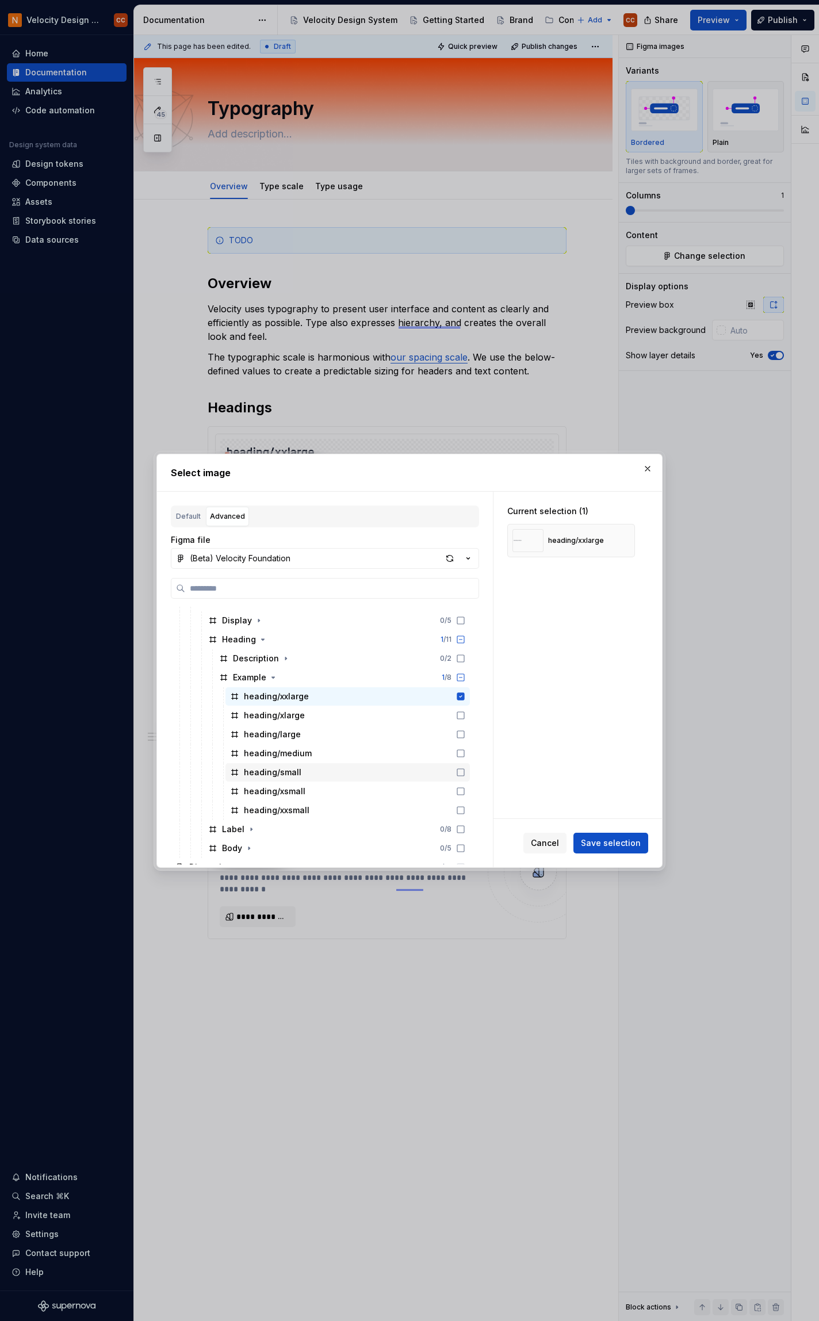
scroll to position [307, 0]
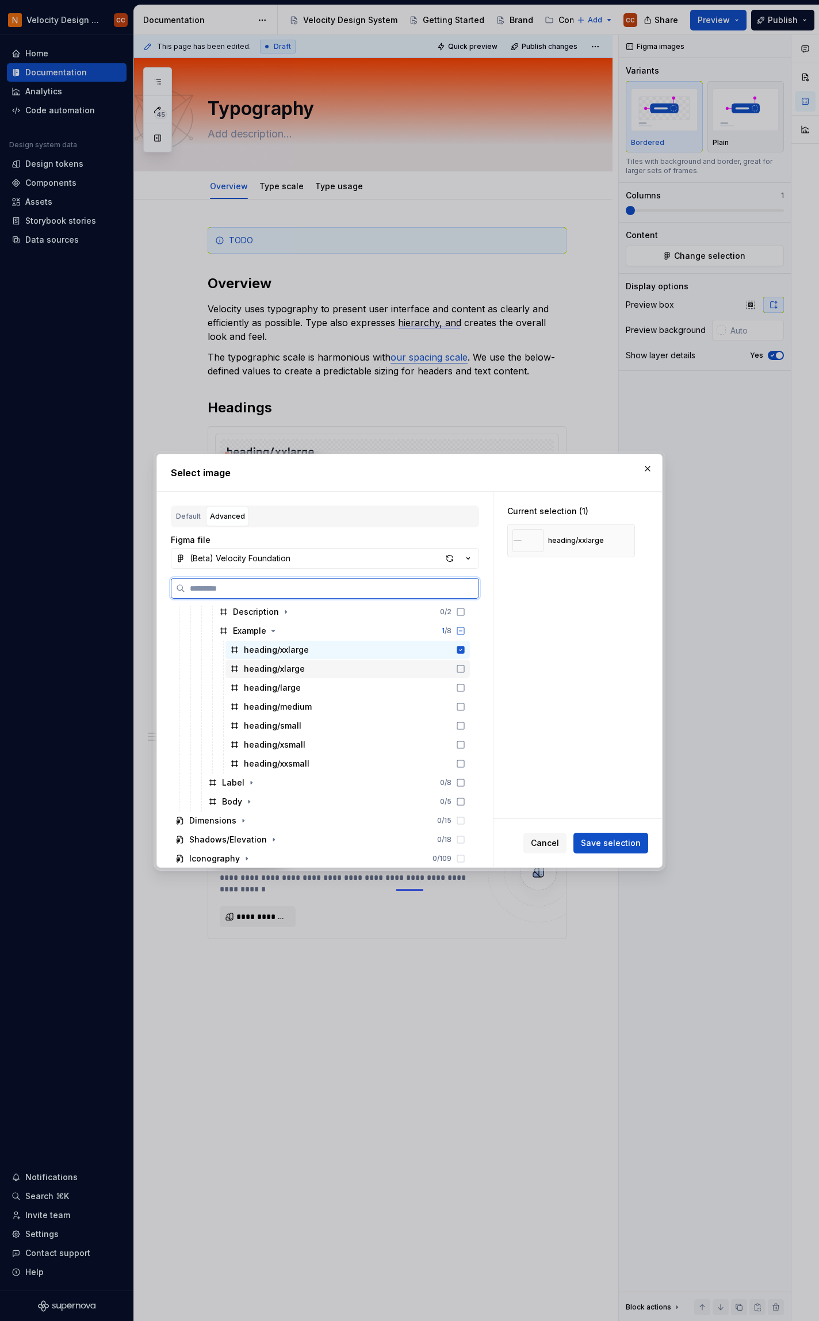
click at [462, 668] on icon at bounding box center [460, 668] width 9 height 9
click at [460, 651] on icon at bounding box center [460, 649] width 7 height 7
click at [596, 852] on button "Save selection" at bounding box center [610, 843] width 75 height 21
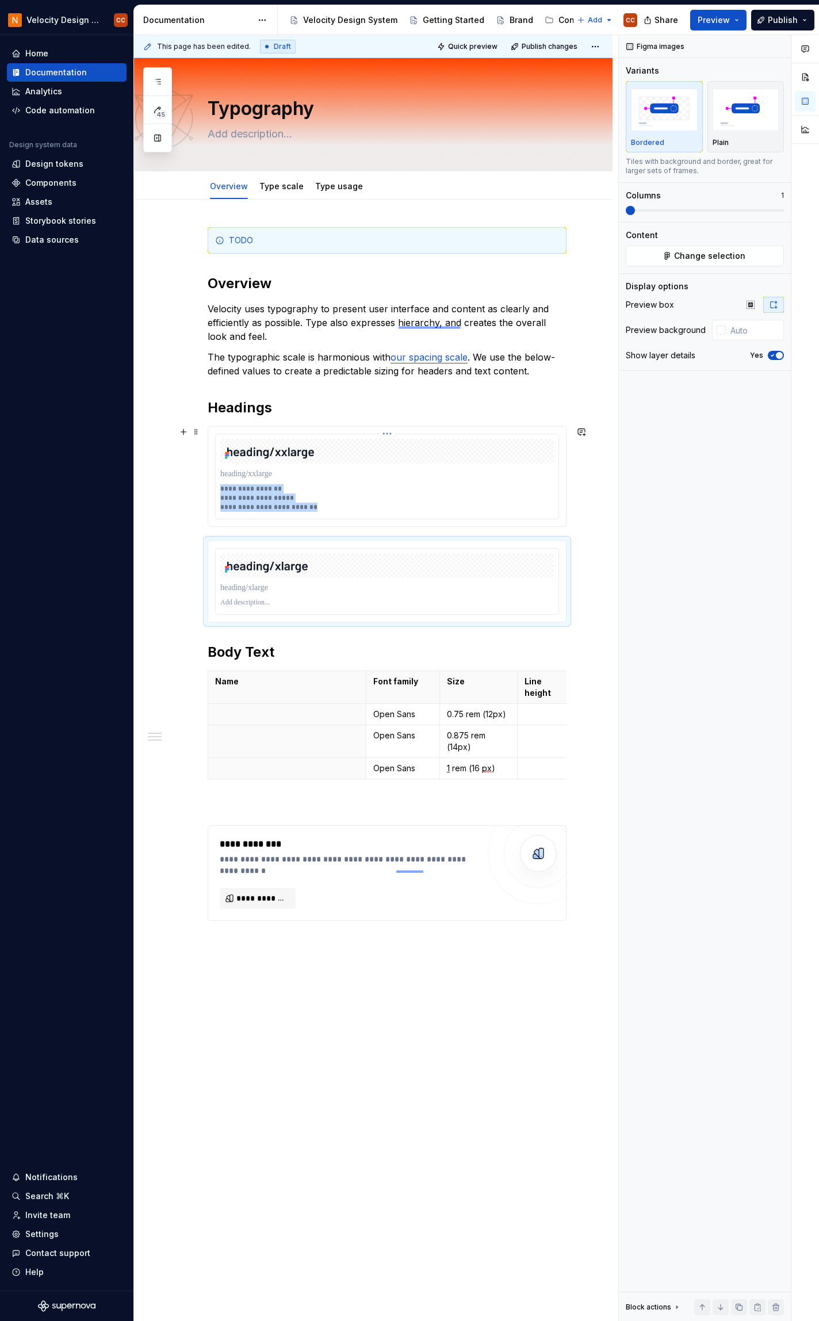
drag, startPoint x: 316, startPoint y: 507, endPoint x: 216, endPoint y: 487, distance: 102.1
click at [216, 487] on div "**********" at bounding box center [387, 476] width 343 height 85
click at [288, 603] on p at bounding box center [387, 602] width 334 height 9
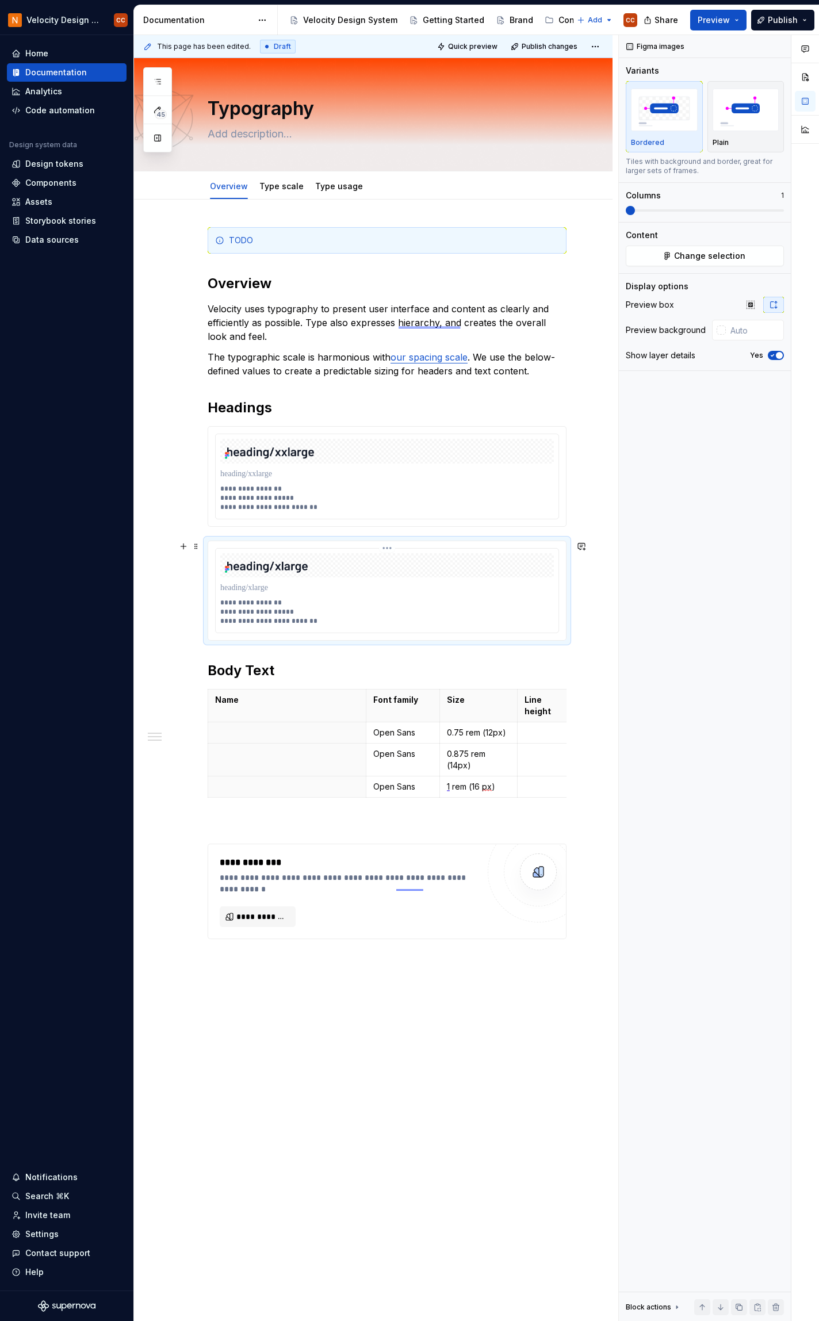
click at [246, 605] on p "**********" at bounding box center [387, 612] width 334 height 28
click at [263, 602] on p "**********" at bounding box center [387, 612] width 334 height 28
click at [286, 621] on p "**********" at bounding box center [387, 612] width 334 height 28
click at [464, 45] on span "Quick preview" at bounding box center [472, 46] width 49 height 9
click at [255, 541] on div "**********" at bounding box center [387, 591] width 359 height 101
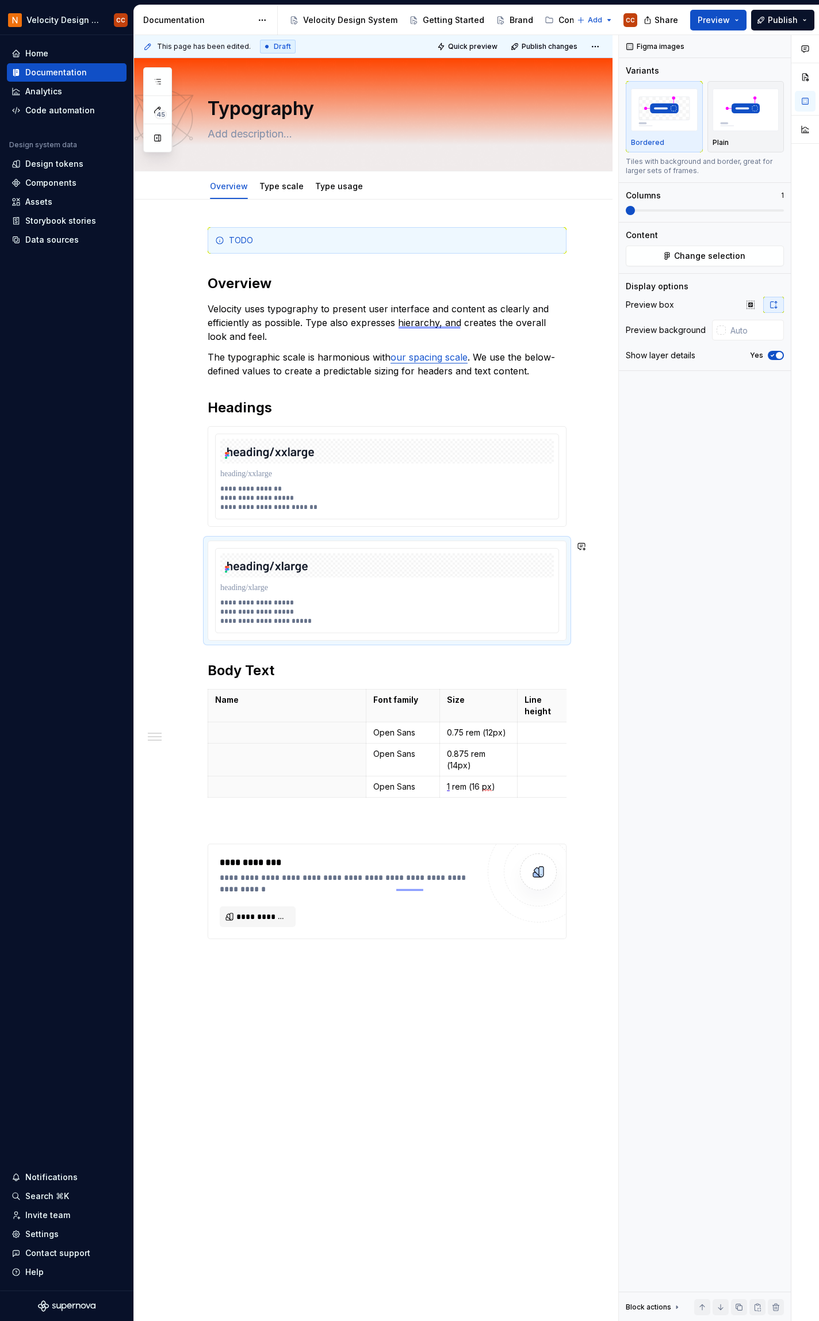
drag, startPoint x: 255, startPoint y: 537, endPoint x: 236, endPoint y: 540, distance: 18.6
click at [236, 541] on div "**********" at bounding box center [387, 591] width 359 height 101
click at [196, 543] on span at bounding box center [196, 546] width 9 height 16
click at [238, 564] on div "Duplicate" at bounding box center [250, 565] width 75 height 12
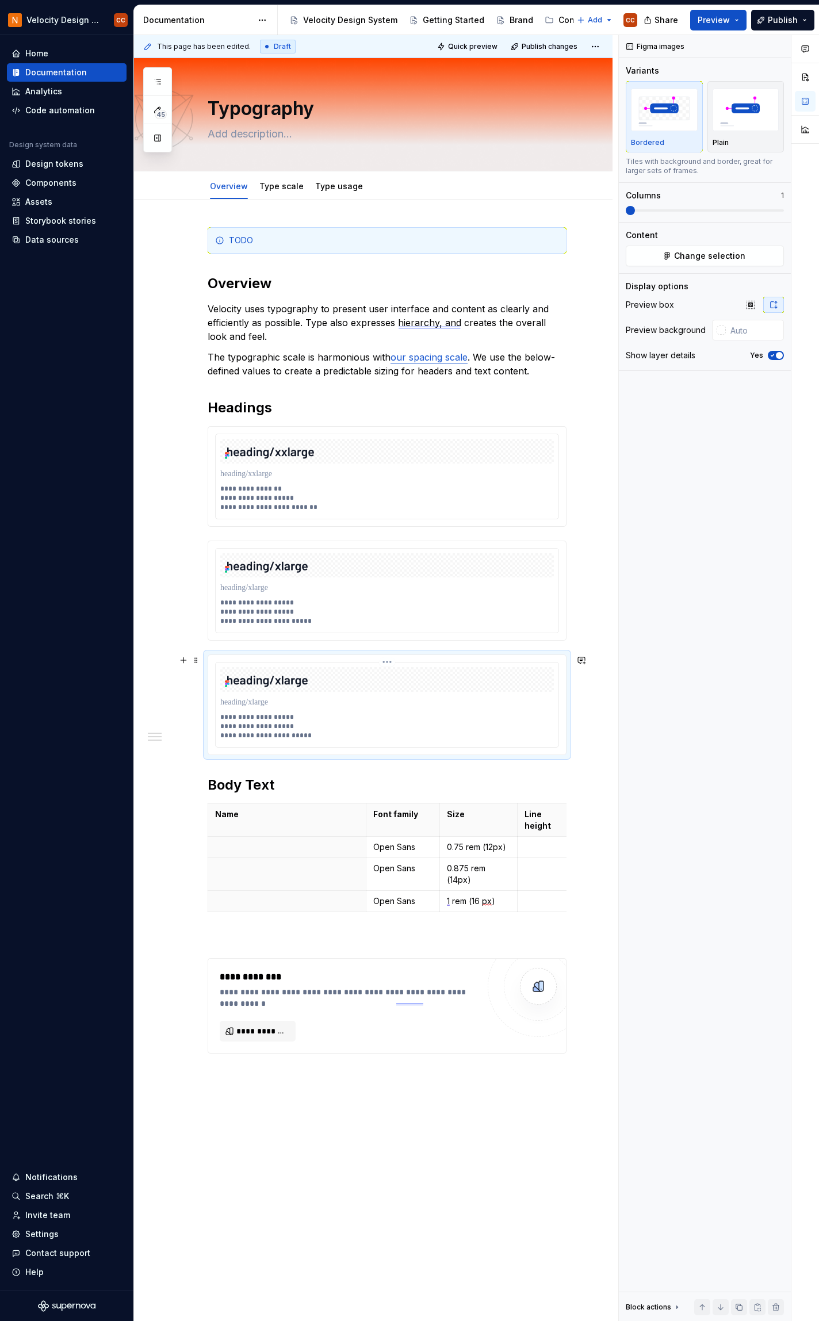
click at [303, 680] on img at bounding box center [387, 679] width 334 height 25
click at [712, 262] on button "Change selection" at bounding box center [705, 256] width 158 height 21
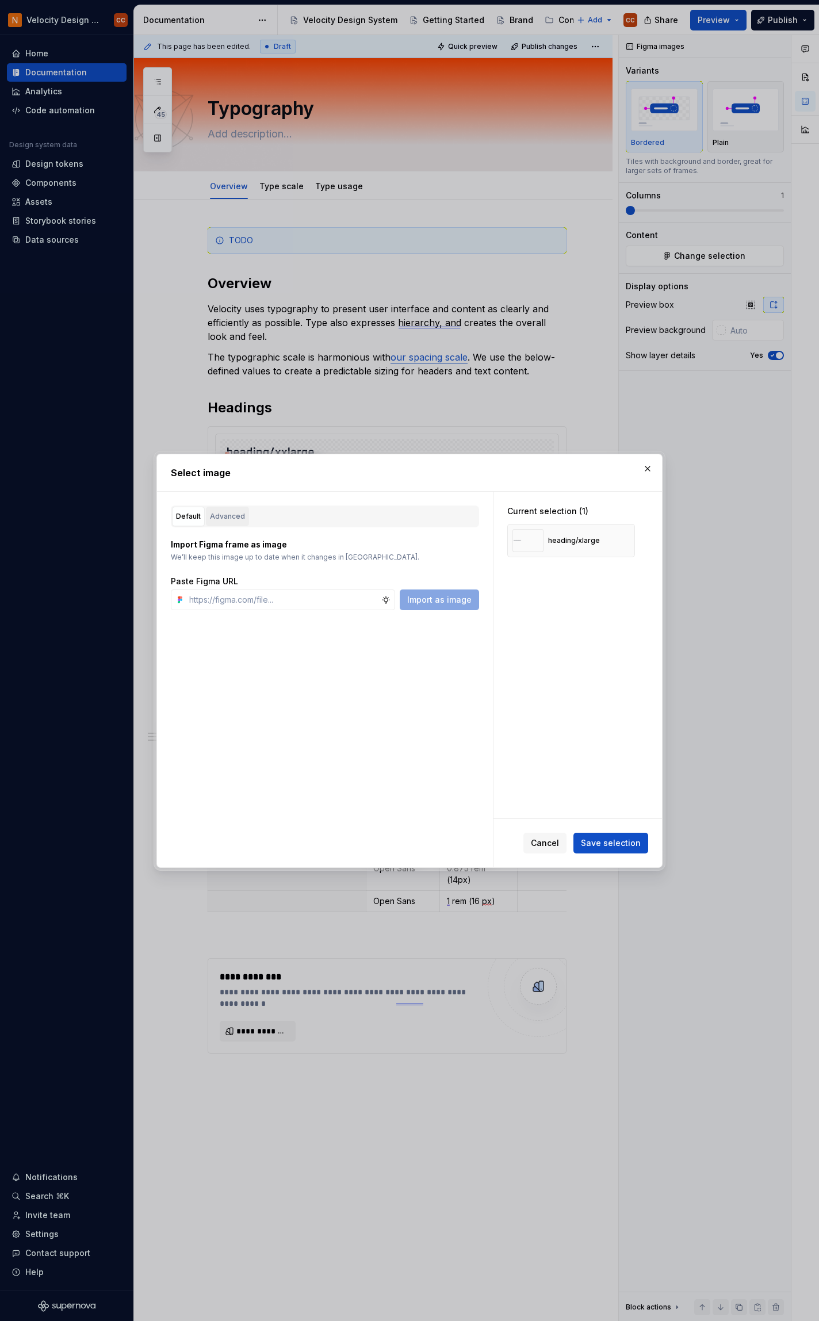
click at [235, 518] on div "Advanced" at bounding box center [227, 517] width 35 height 12
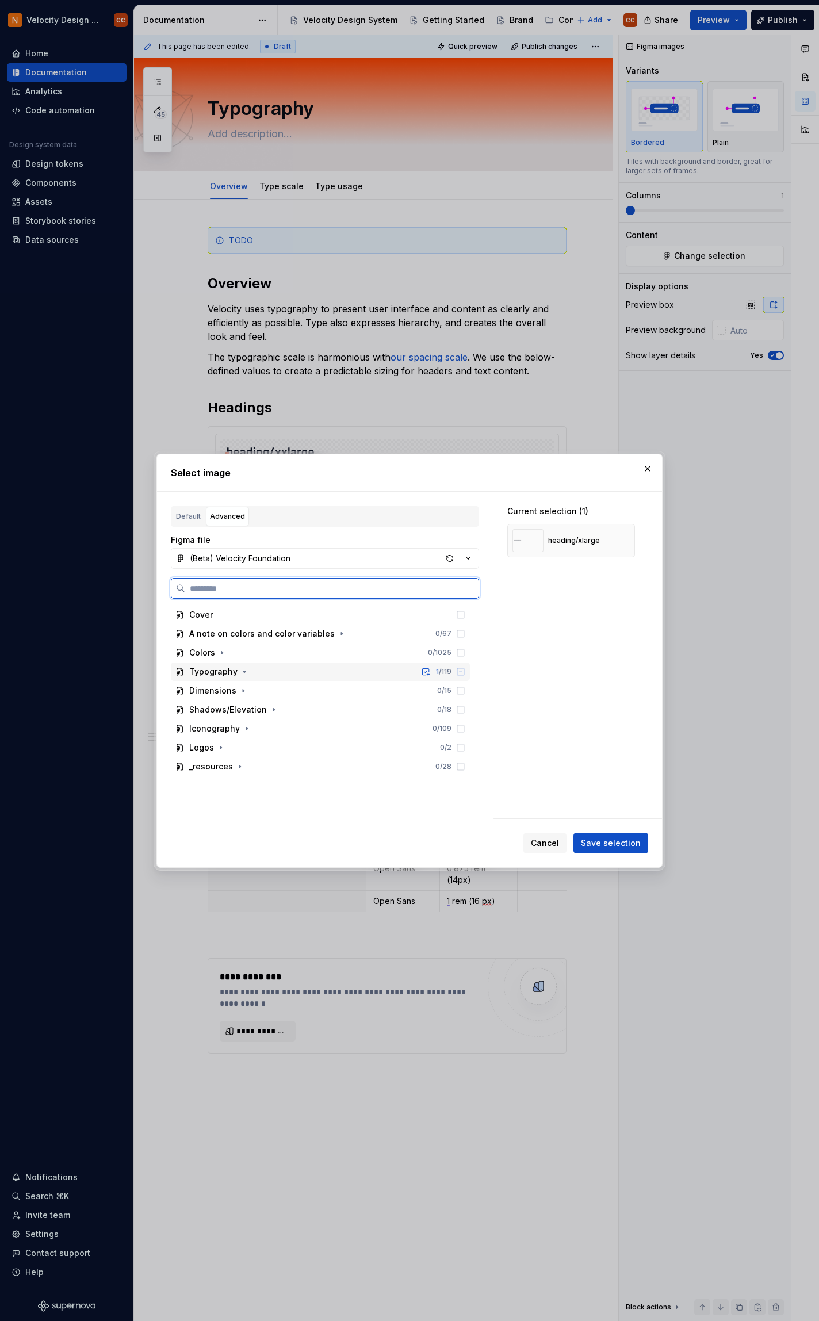
click at [355, 672] on div "Typography 1 / 119" at bounding box center [320, 672] width 299 height 18
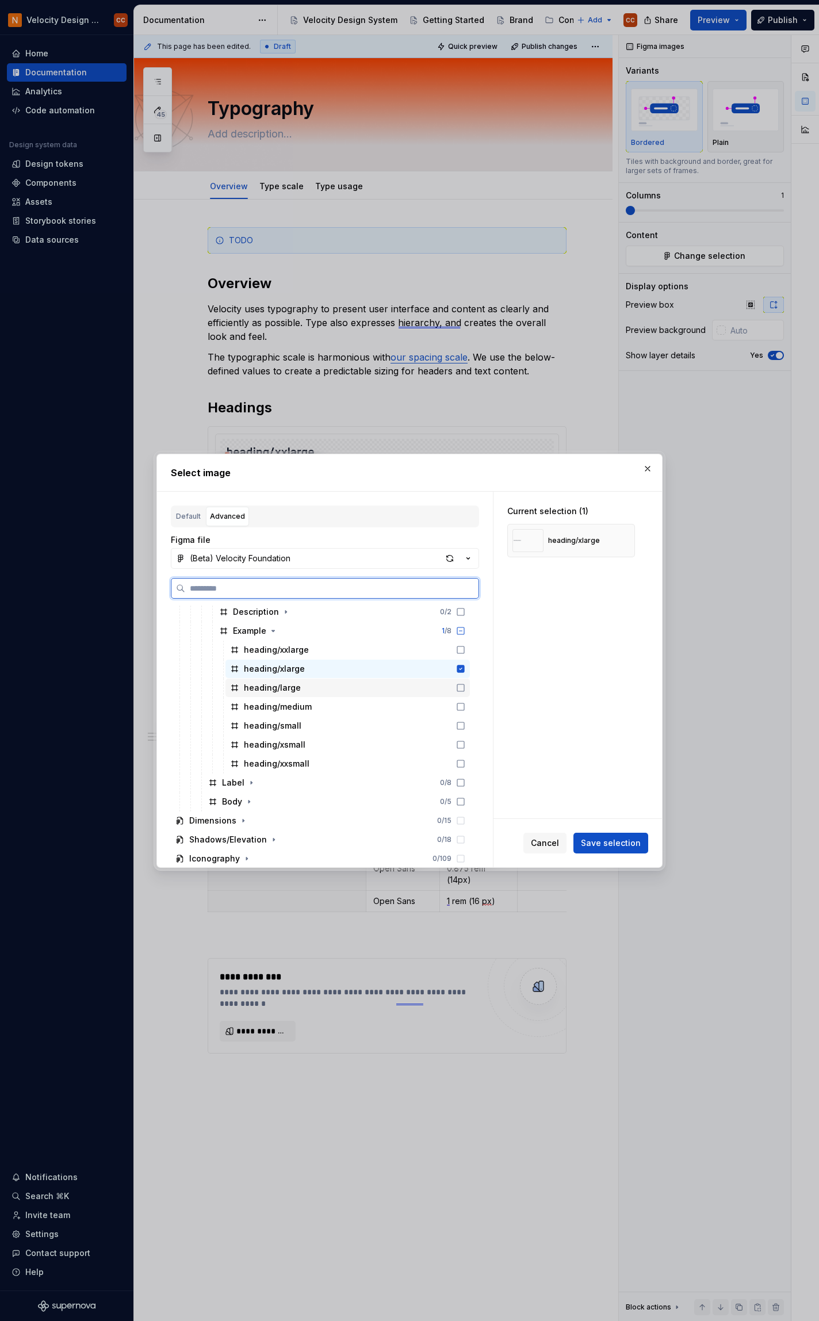
click at [462, 687] on icon at bounding box center [460, 687] width 9 height 9
click at [463, 668] on icon at bounding box center [460, 668] width 7 height 7
click at [596, 847] on span "Save selection" at bounding box center [611, 843] width 60 height 12
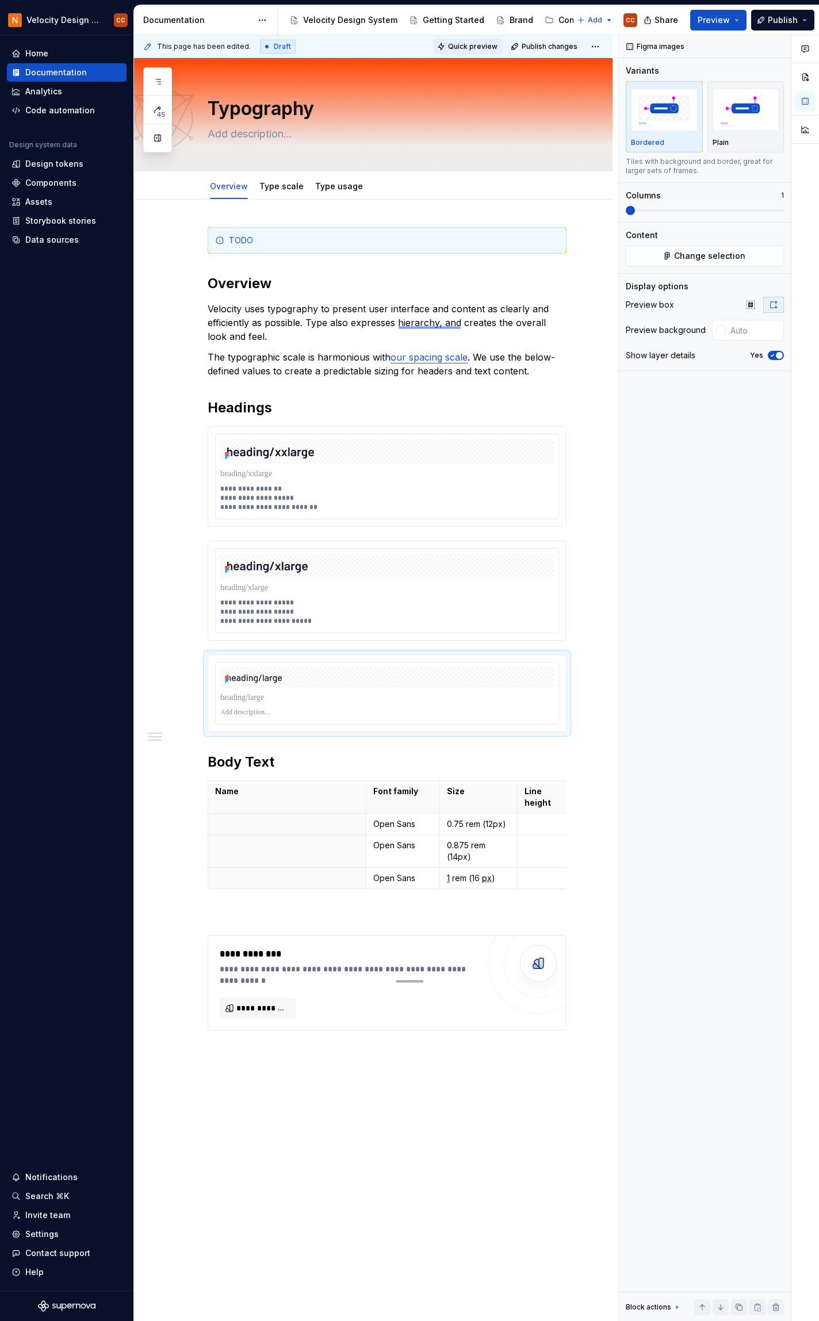
click at [466, 45] on span "Quick preview" at bounding box center [472, 46] width 49 height 9
click at [274, 714] on p at bounding box center [387, 712] width 334 height 9
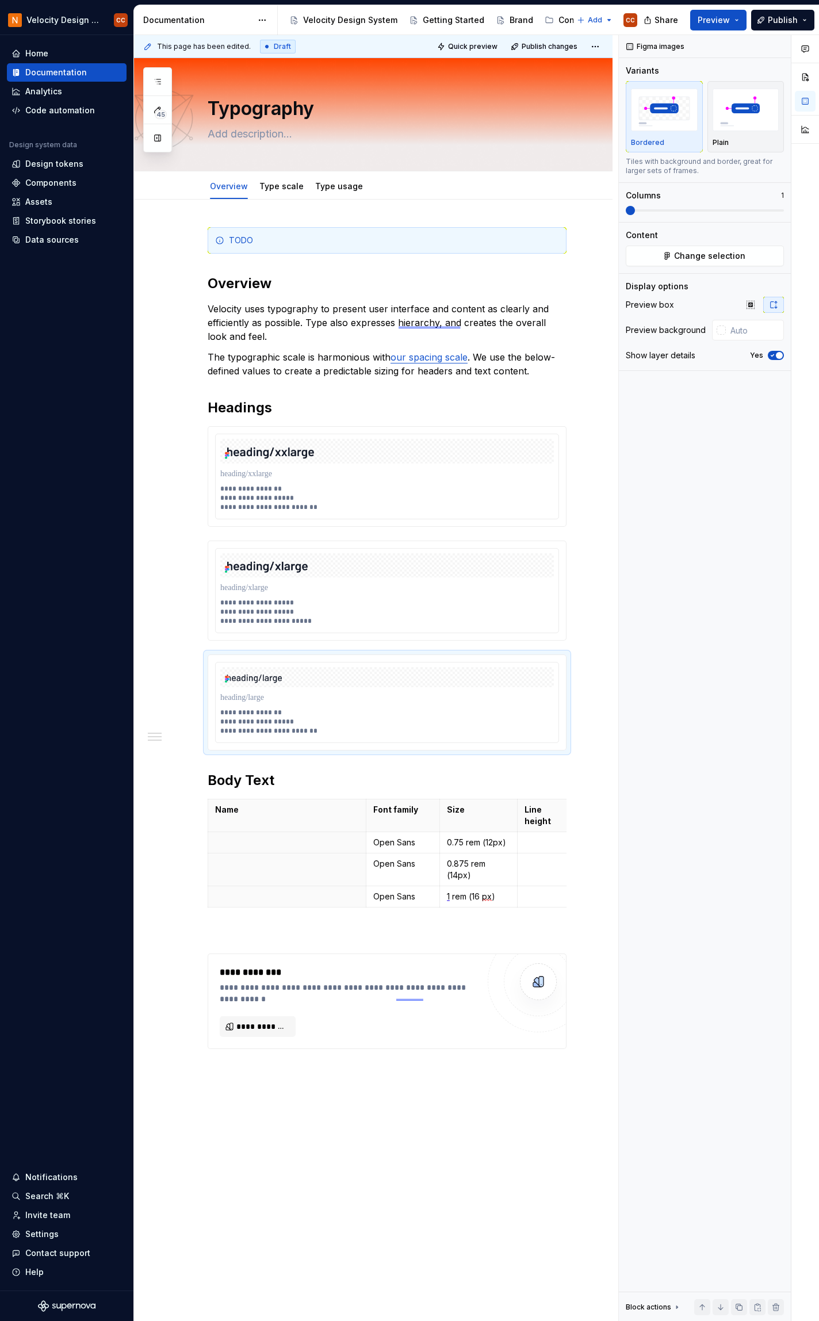
type textarea "*"
drag, startPoint x: 246, startPoint y: 712, endPoint x: 238, endPoint y: 711, distance: 8.7
click at [238, 711] on p "**********" at bounding box center [387, 722] width 334 height 28
click at [262, 712] on p "**********" at bounding box center [387, 722] width 334 height 28
drag, startPoint x: 272, startPoint y: 713, endPoint x: 266, endPoint y: 714, distance: 6.4
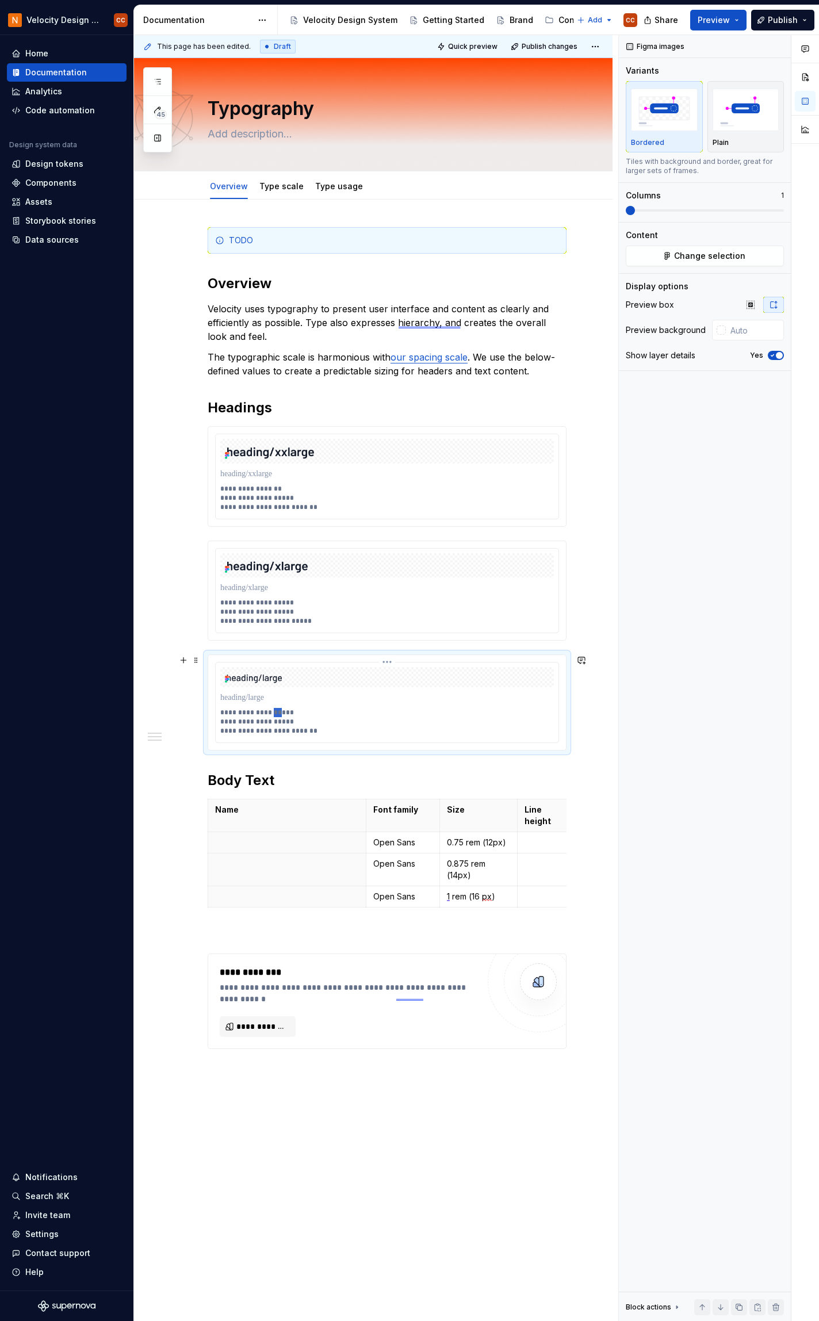
click at [266, 714] on p "**********" at bounding box center [387, 722] width 334 height 28
drag, startPoint x: 292, startPoint y: 732, endPoint x: 282, endPoint y: 731, distance: 9.3
click at [282, 731] on p "**********" at bounding box center [387, 722] width 334 height 28
drag, startPoint x: 268, startPoint y: 728, endPoint x: 261, endPoint y: 728, distance: 6.9
click at [261, 728] on p "**********" at bounding box center [387, 722] width 334 height 28
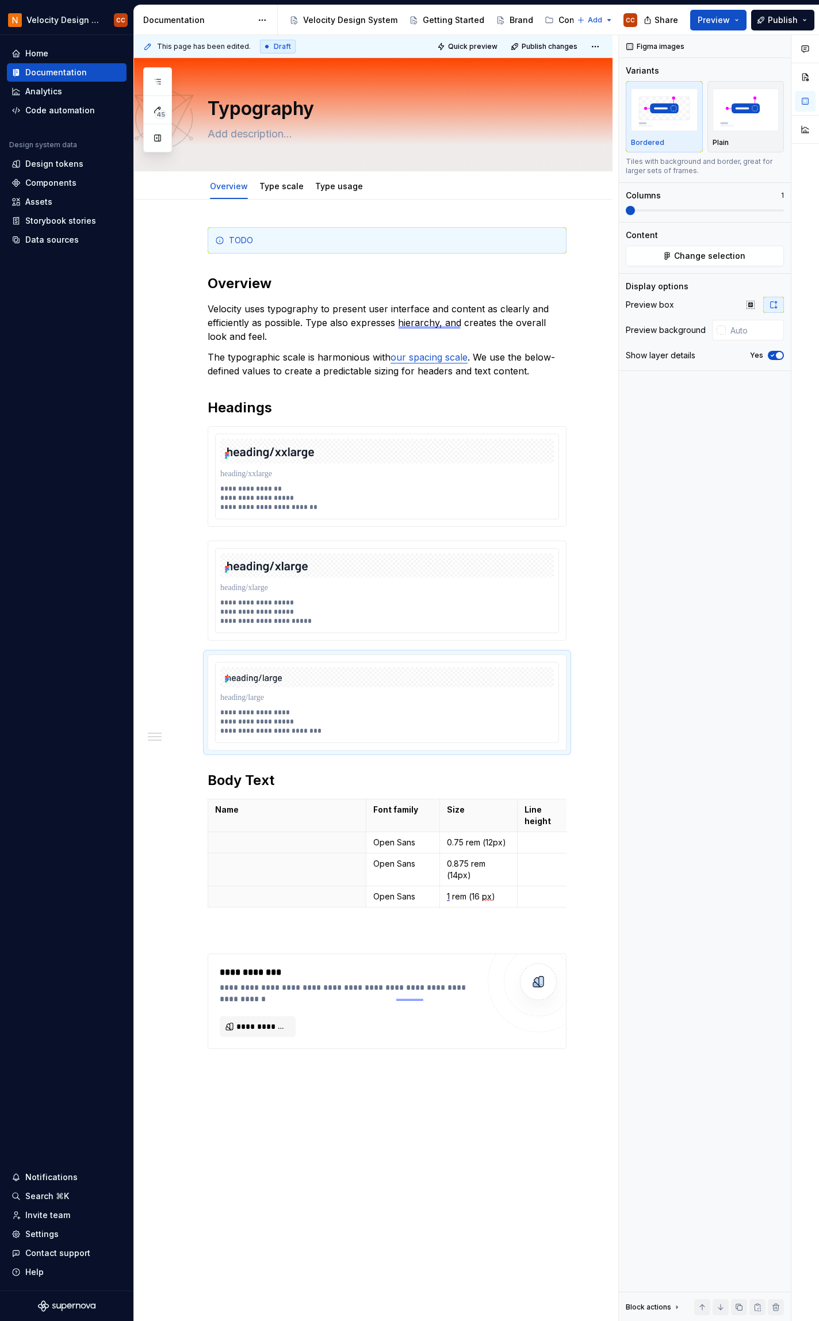
click at [605, 766] on div "**********" at bounding box center [373, 830] width 479 height 1260
click at [151, 817] on div "**********" at bounding box center [373, 830] width 479 height 1260
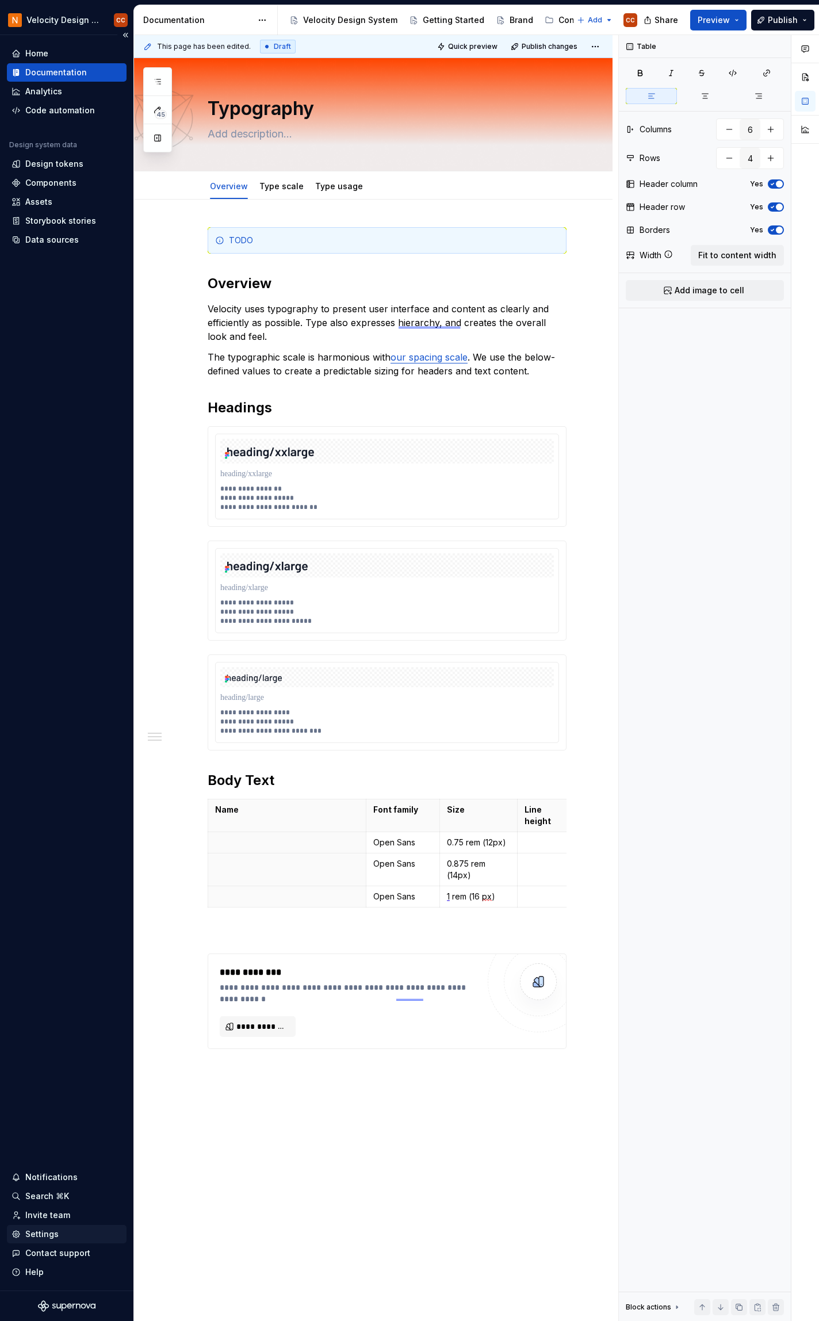
click at [48, 1236] on div "Settings" at bounding box center [41, 1235] width 33 height 12
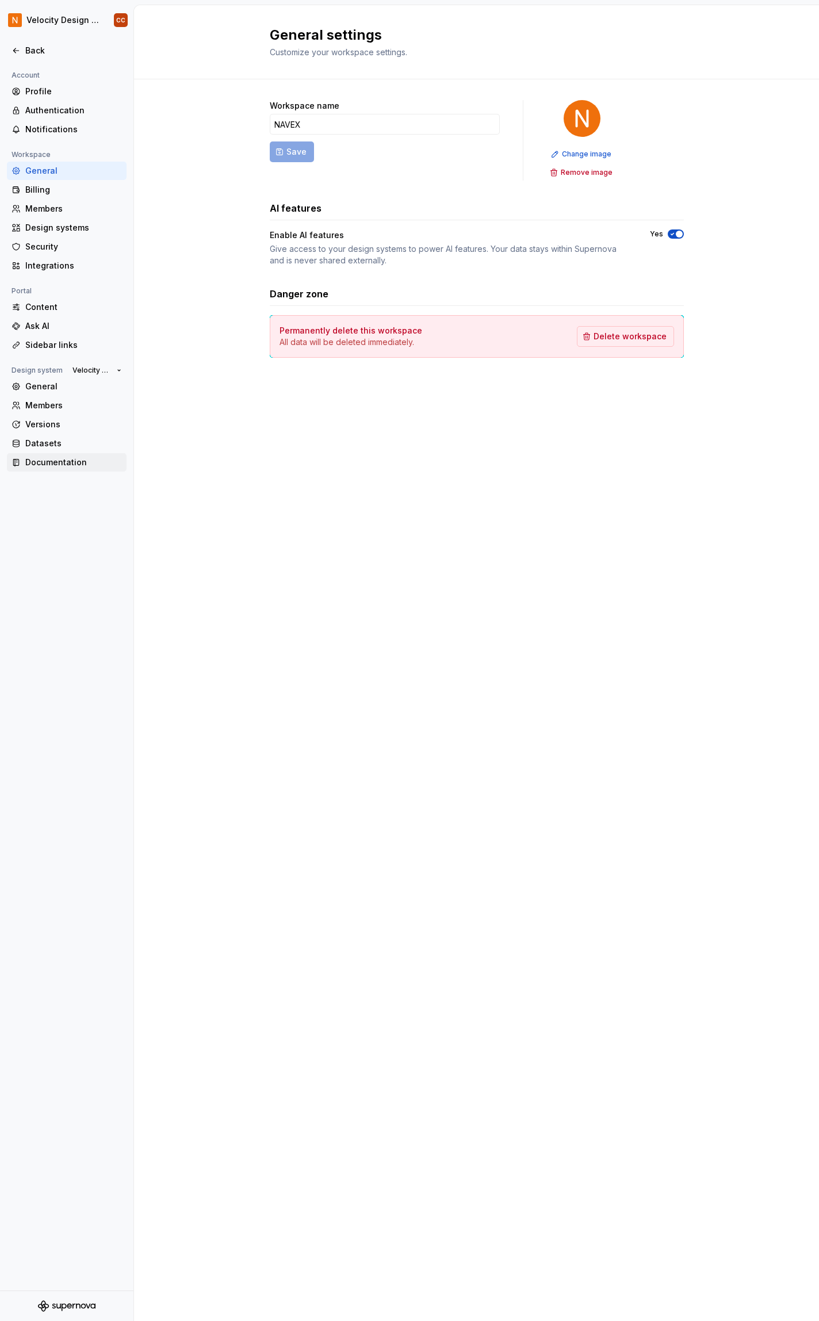
click at [60, 459] on div "Documentation" at bounding box center [73, 463] width 97 height 12
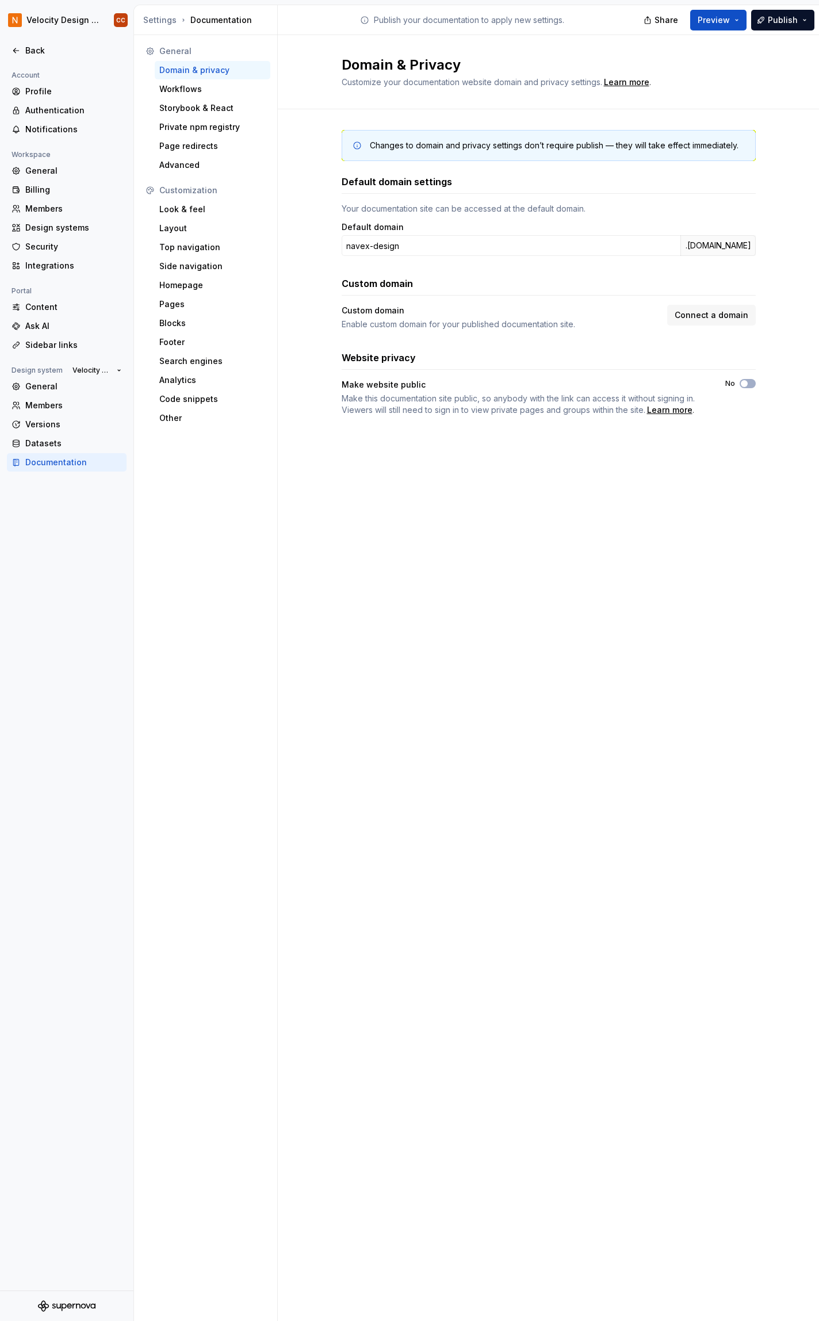
click at [63, 465] on div "Documentation" at bounding box center [73, 463] width 97 height 12
click at [196, 211] on div "Look & feel" at bounding box center [212, 210] width 106 height 12
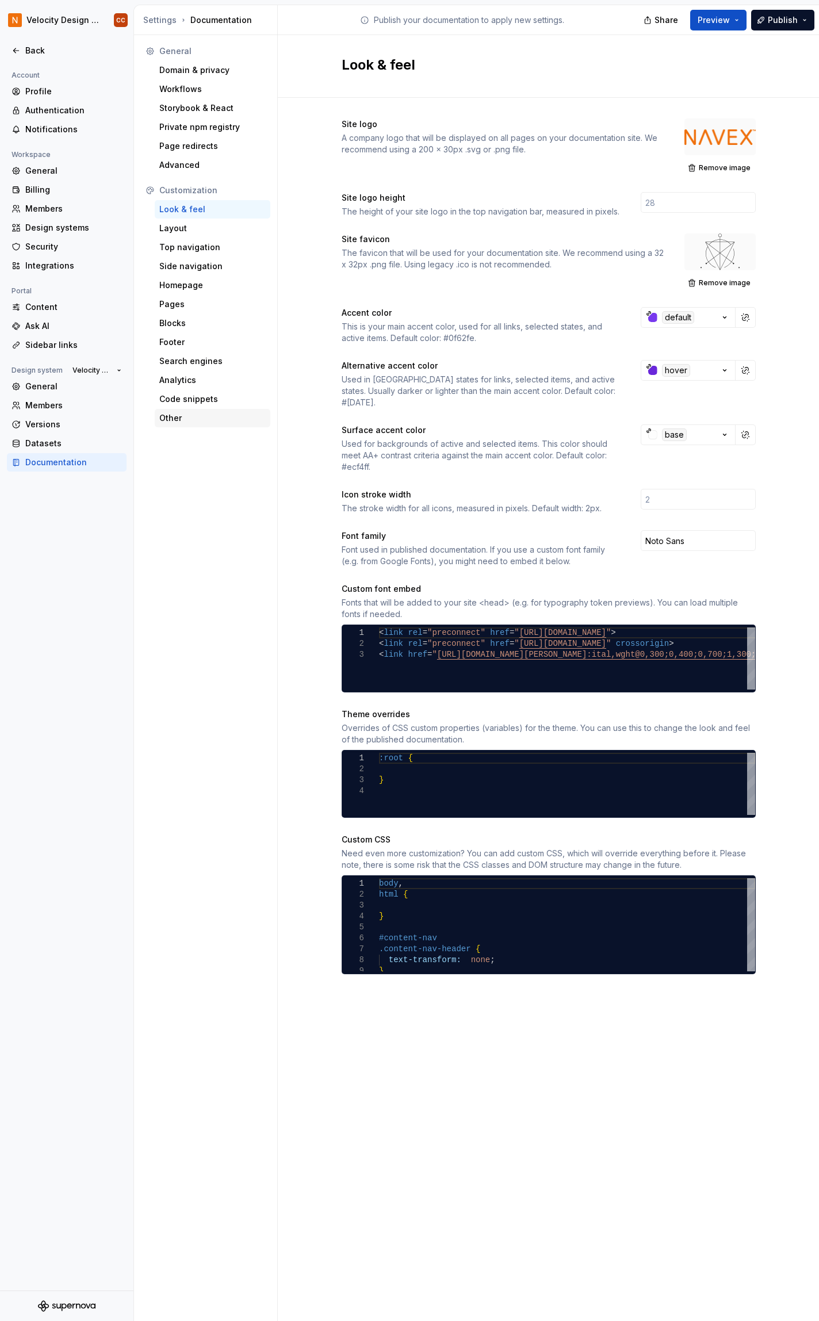
click at [181, 417] on div "Other" at bounding box center [212, 418] width 106 height 12
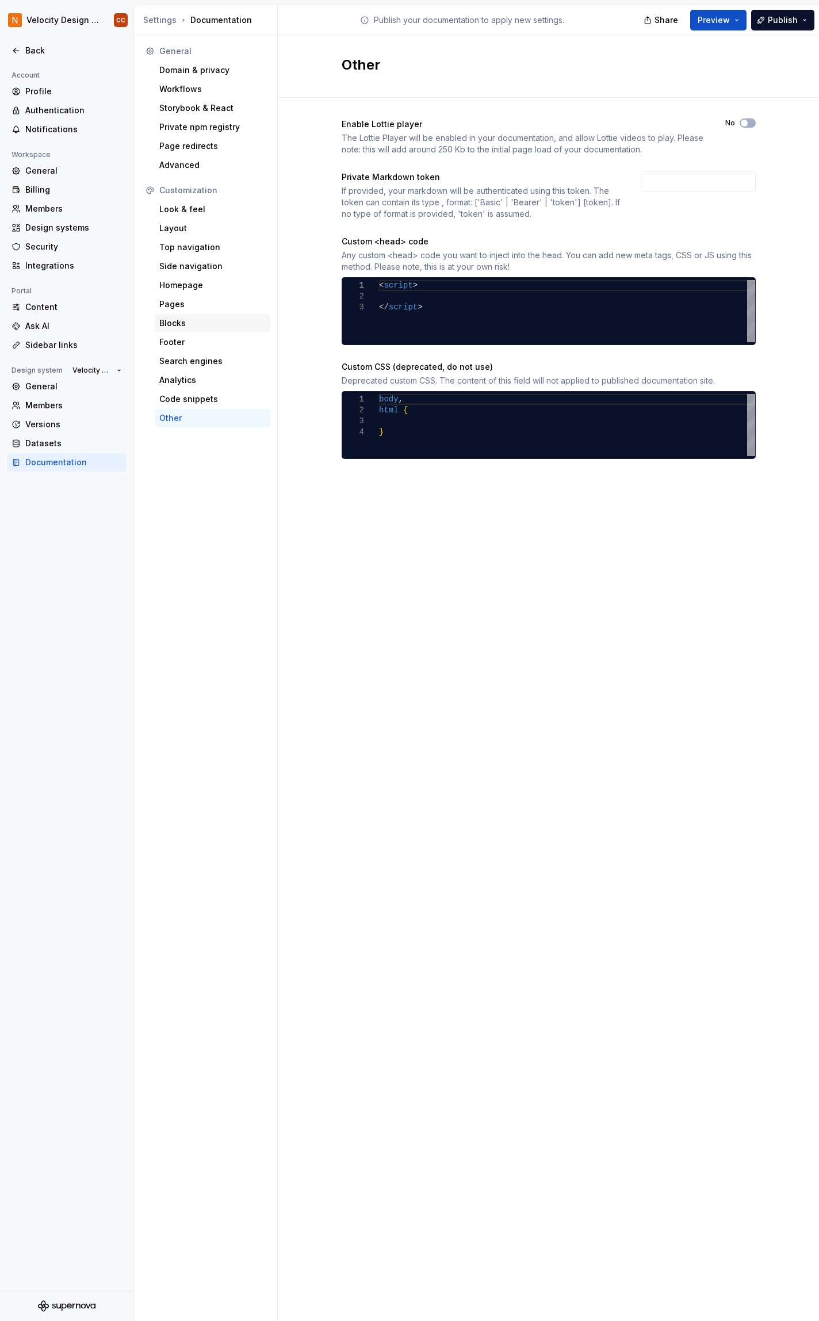
click at [177, 323] on div "Blocks" at bounding box center [212, 324] width 106 height 12
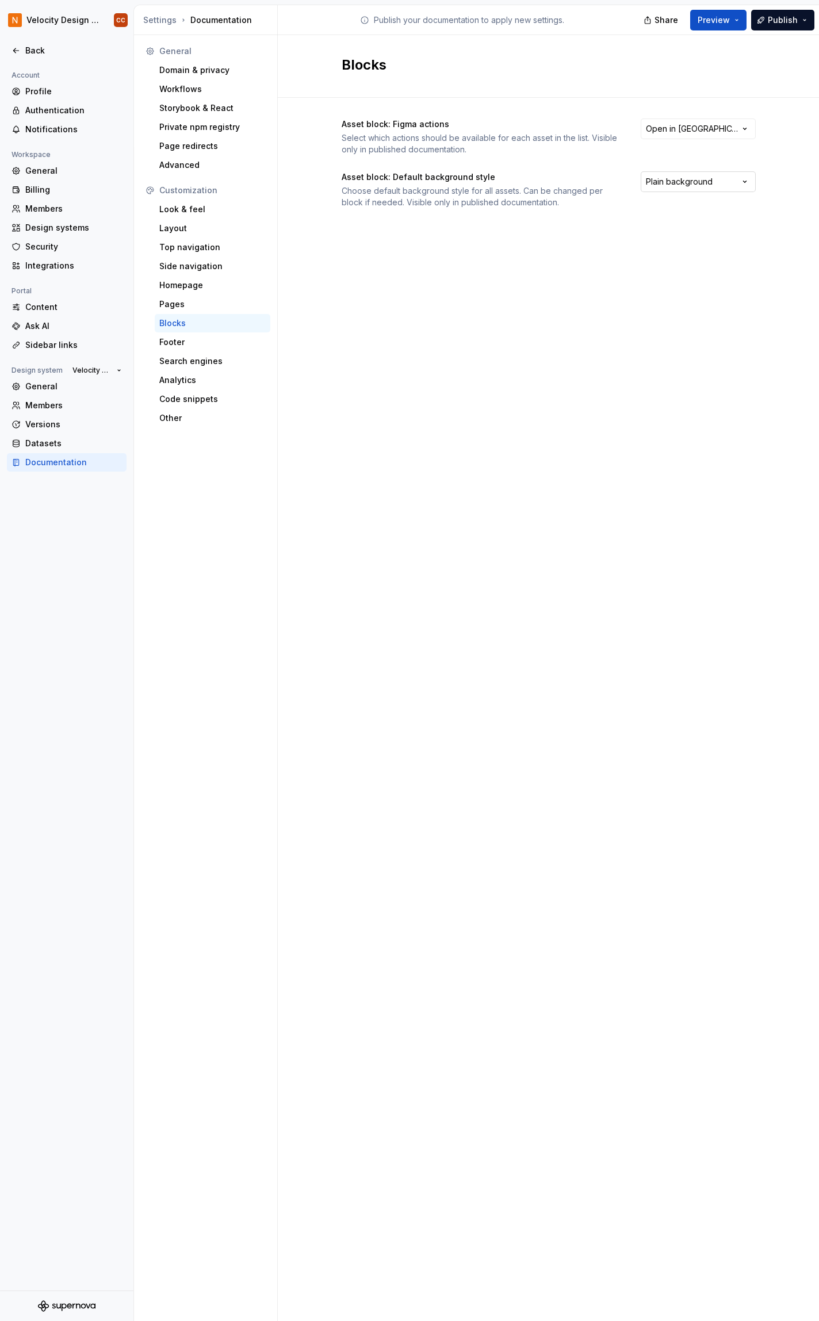
click at [675, 185] on html "Velocity Design System by NAVEX CC Back Account Profile Authentication Notifica…" at bounding box center [409, 660] width 819 height 1321
click at [504, 239] on html "Velocity Design System by NAVEX CC Back Account Profile Authentication Notifica…" at bounding box center [409, 660] width 819 height 1321
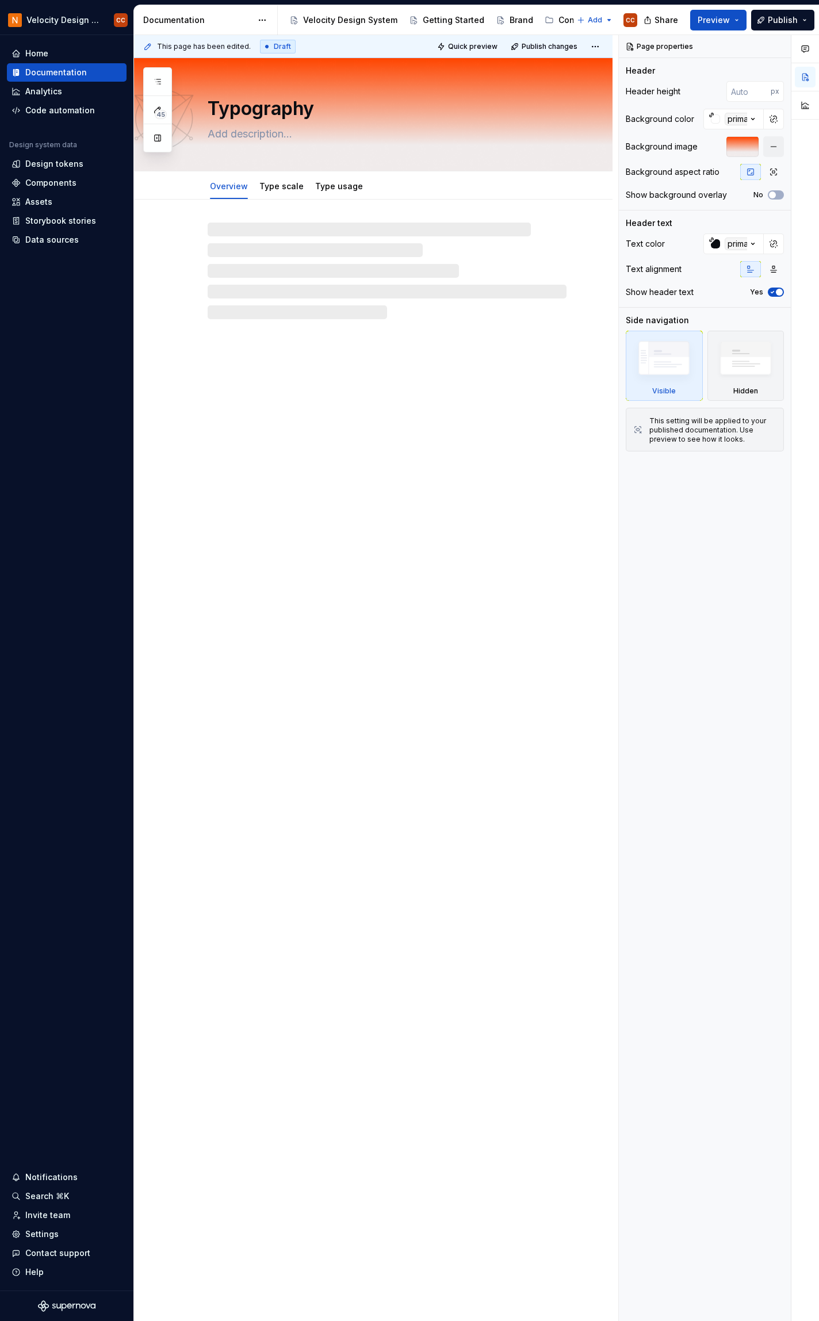
type textarea "*"
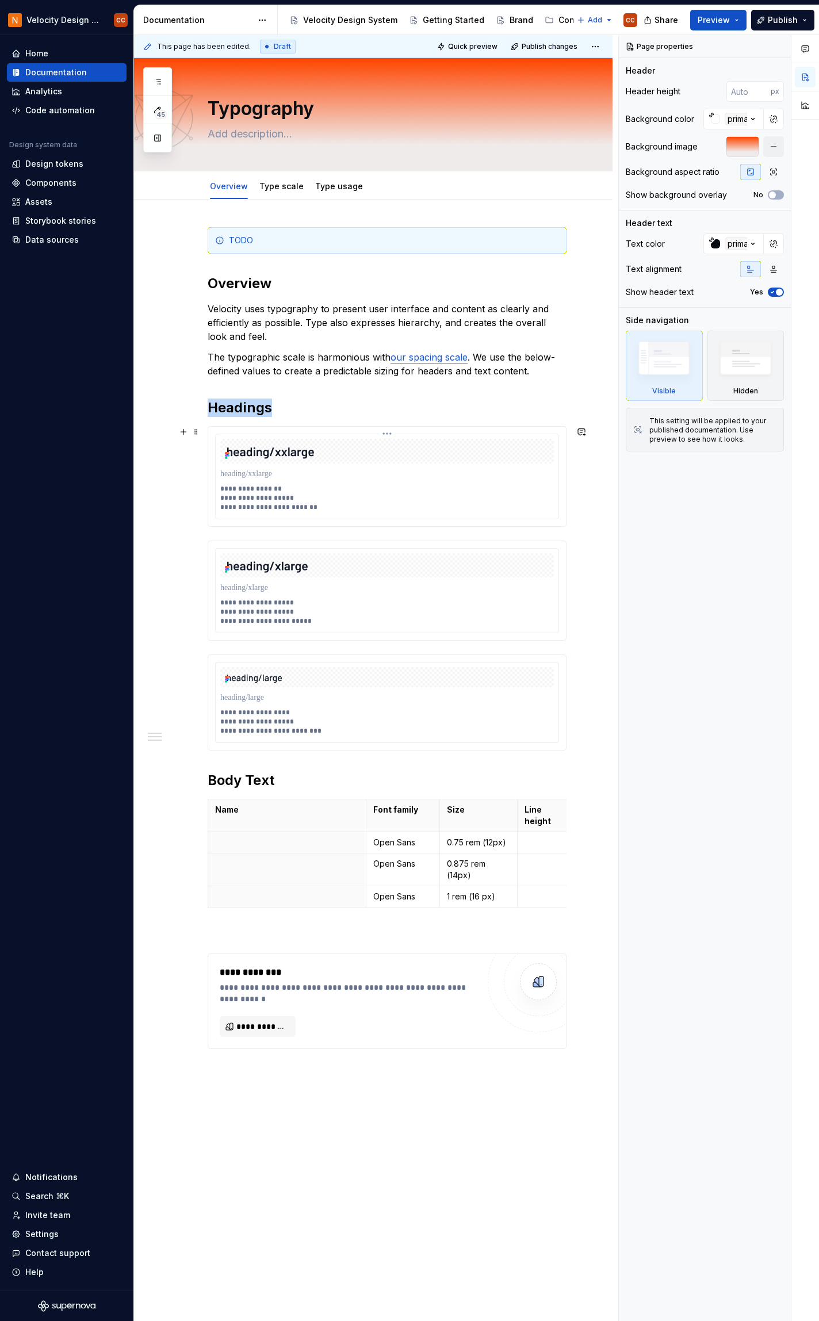
click at [517, 454] on img at bounding box center [387, 451] width 334 height 25
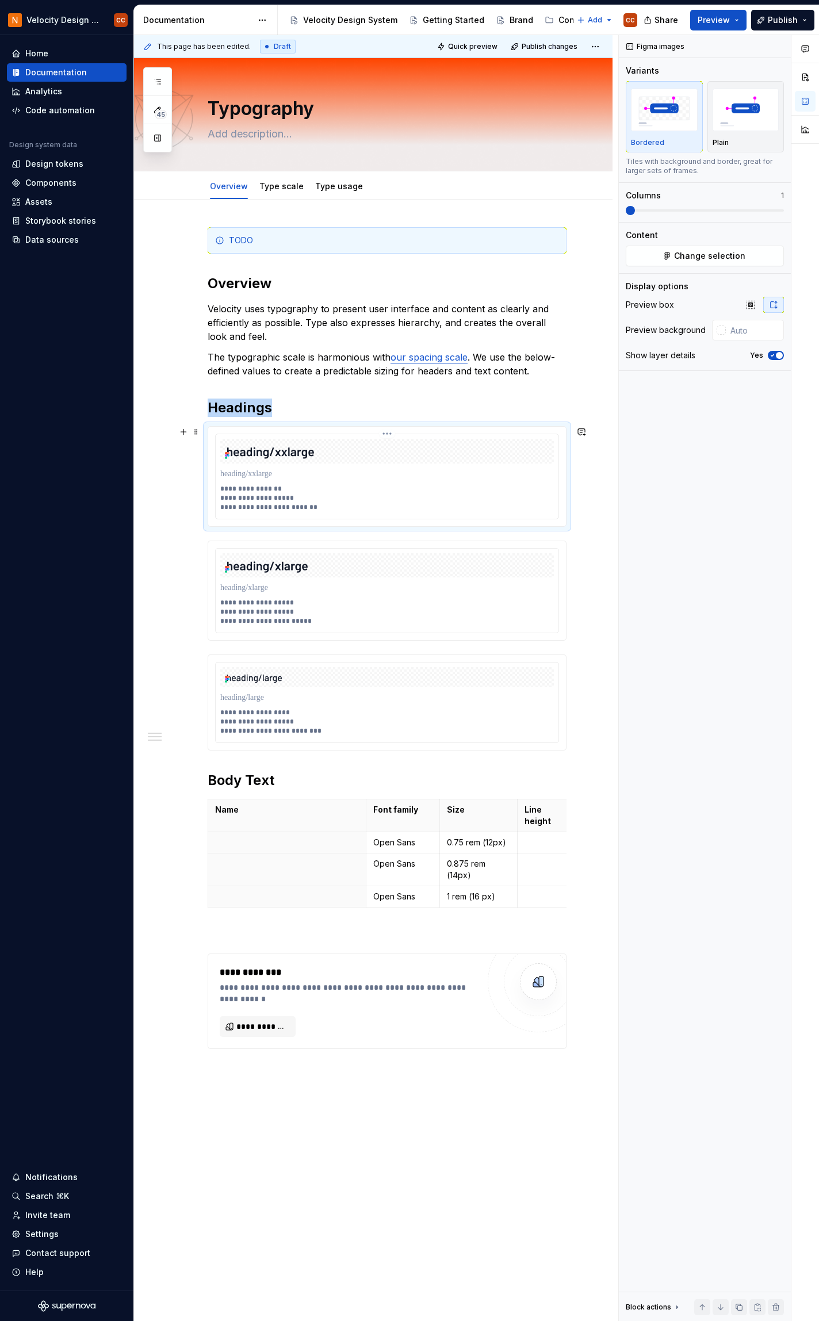
click at [517, 454] on img at bounding box center [387, 451] width 334 height 25
click at [746, 333] on input "text" at bounding box center [755, 330] width 58 height 21
click at [726, 328] on input "text" at bounding box center [755, 330] width 58 height 21
click at [721, 327] on div at bounding box center [721, 330] width 9 height 9
click at [729, 414] on div at bounding box center [729, 411] width 9 height 9
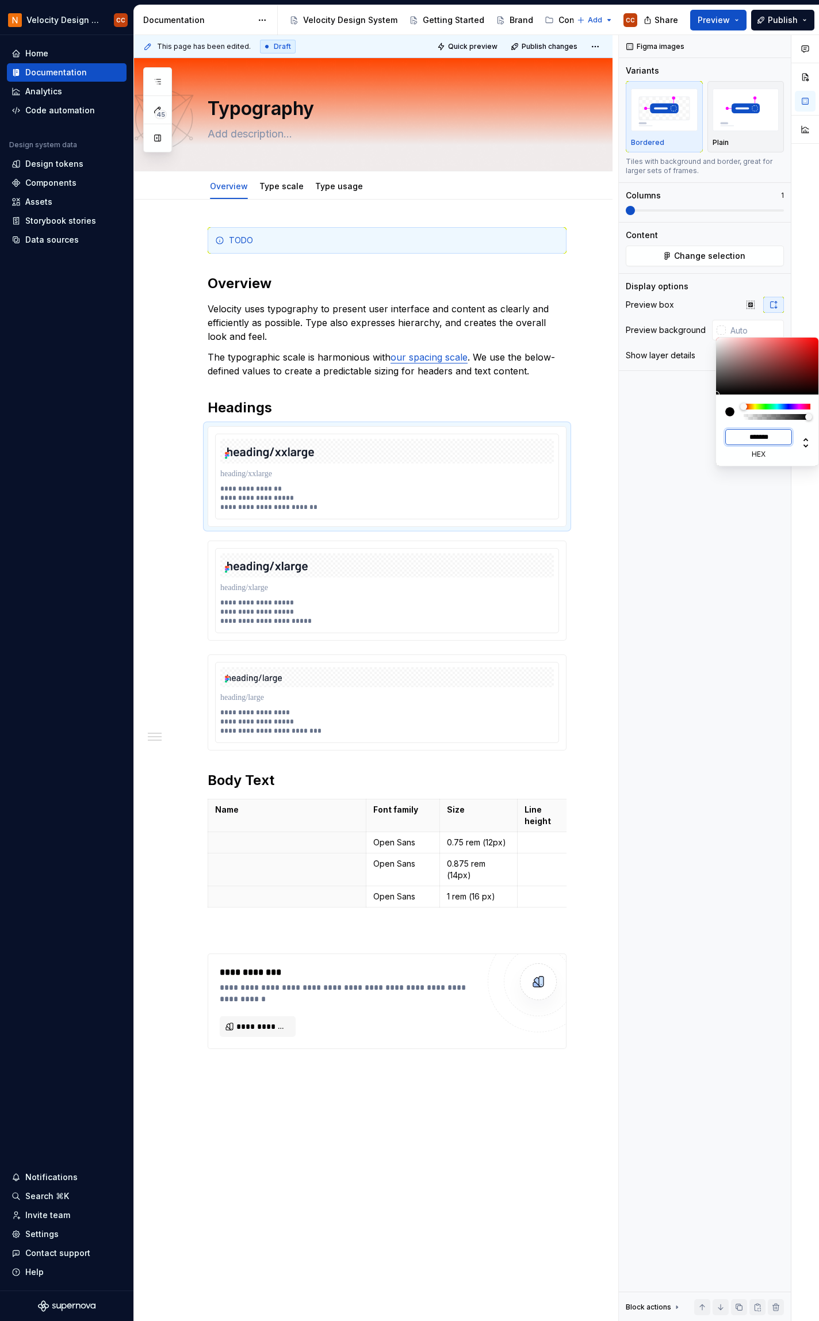
click at [773, 438] on input "*******" at bounding box center [758, 437] width 67 height 16
click at [782, 440] on input "*******" at bounding box center [758, 437] width 67 height 16
click at [804, 447] on icon at bounding box center [806, 443] width 14 height 14
type input "*"
click at [806, 437] on icon at bounding box center [806, 443] width 14 height 14
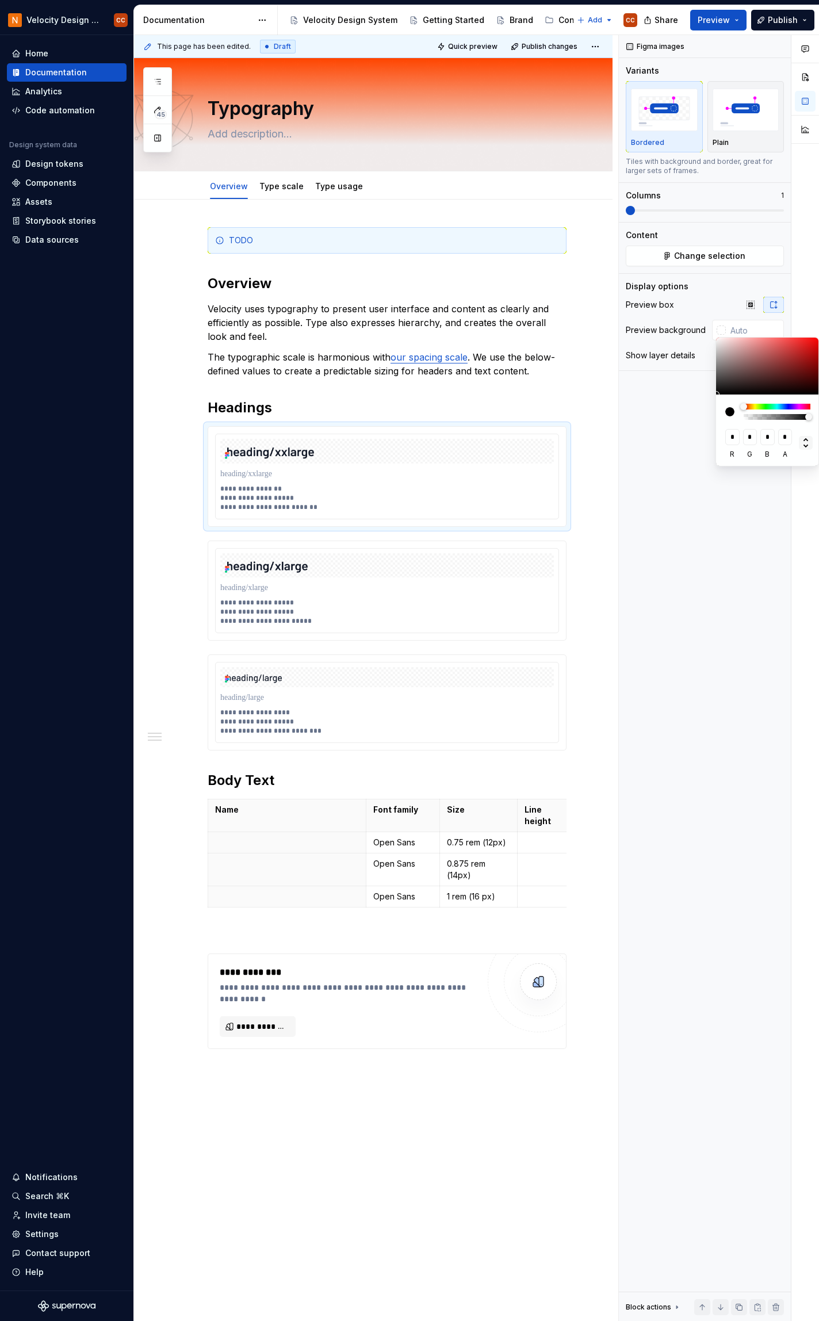
type input "**"
click at [805, 437] on icon at bounding box center [806, 443] width 14 height 14
type input "*******"
click at [637, 398] on div "Comments Open comments No comments yet Select ‘Comment’ from the block context …" at bounding box center [719, 678] width 200 height 1287
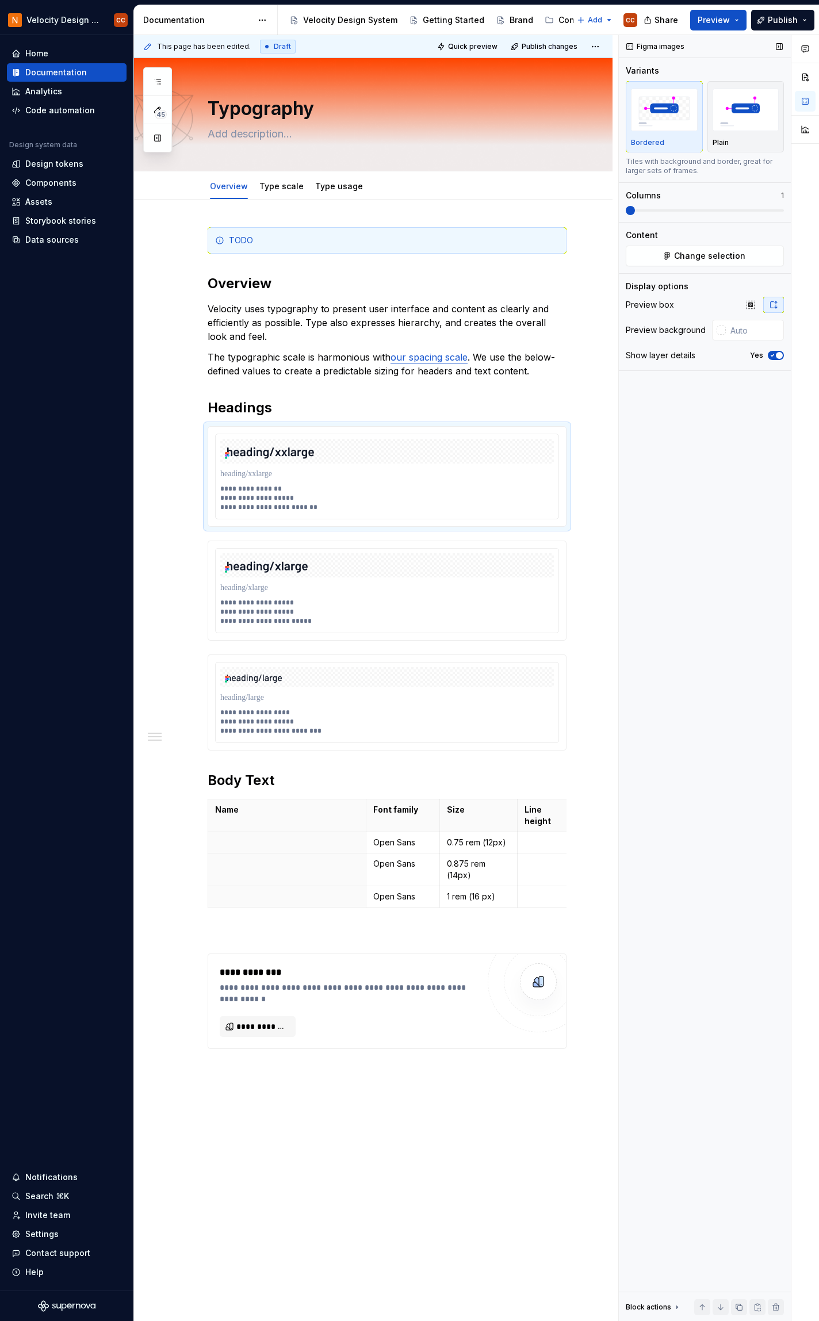
click at [652, 331] on div "Comments Open comments No comments yet Select ‘Comment’ from the block context …" at bounding box center [719, 678] width 200 height 1287
click at [777, 355] on span "button" at bounding box center [779, 355] width 7 height 7
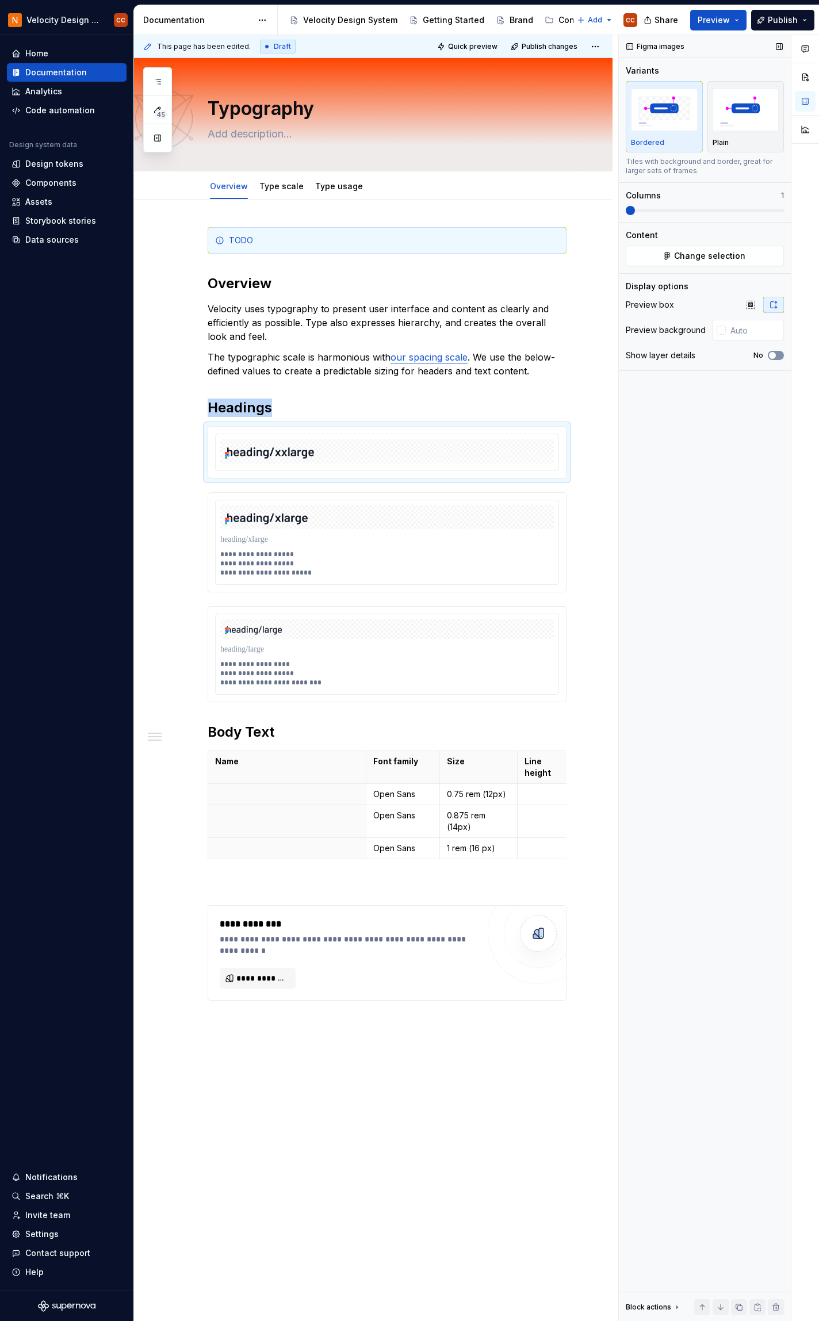
click at [777, 355] on icon "button" at bounding box center [772, 355] width 9 height 7
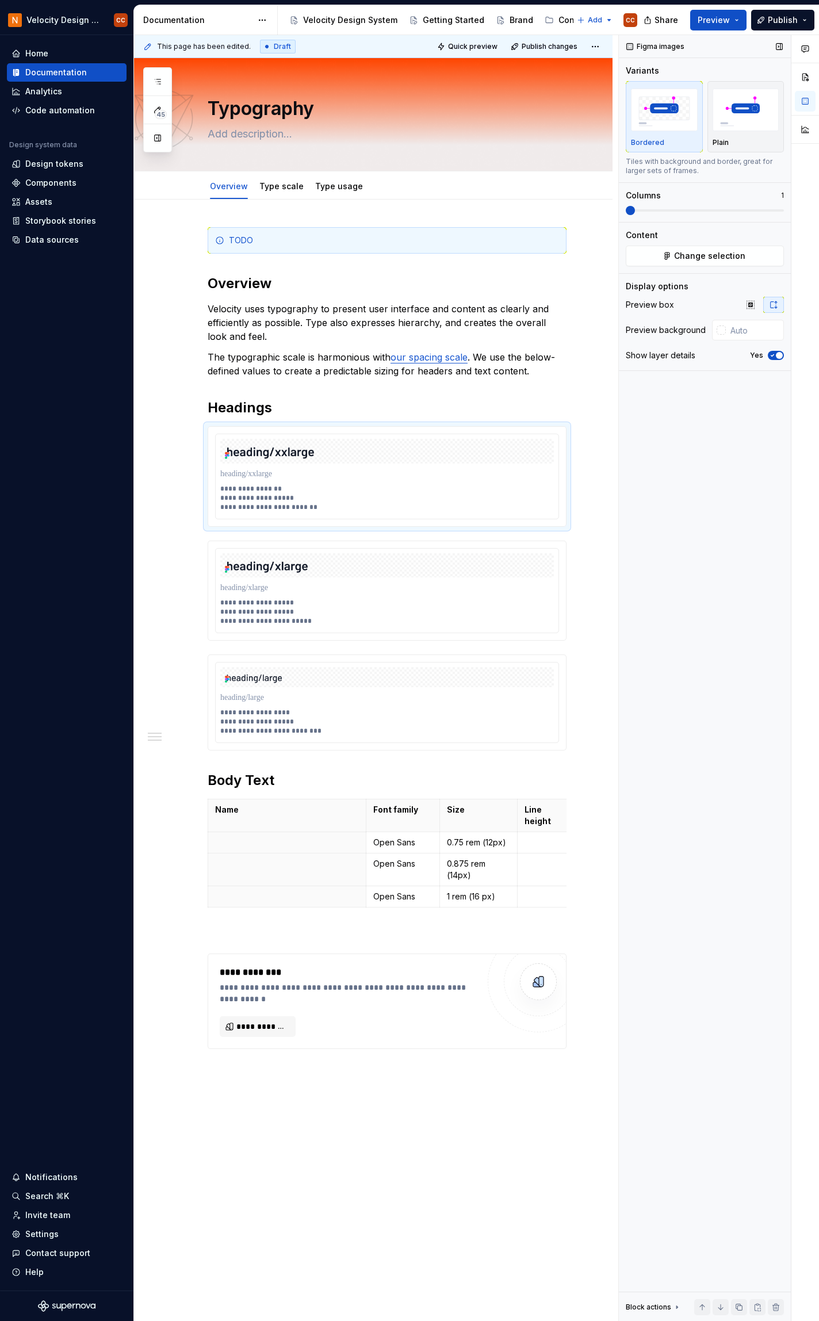
click at [681, 288] on div "Display options" at bounding box center [657, 287] width 63 height 12
click at [744, 333] on input "text" at bounding box center [755, 330] width 58 height 21
click at [288, 188] on link "Type scale" at bounding box center [281, 186] width 44 height 10
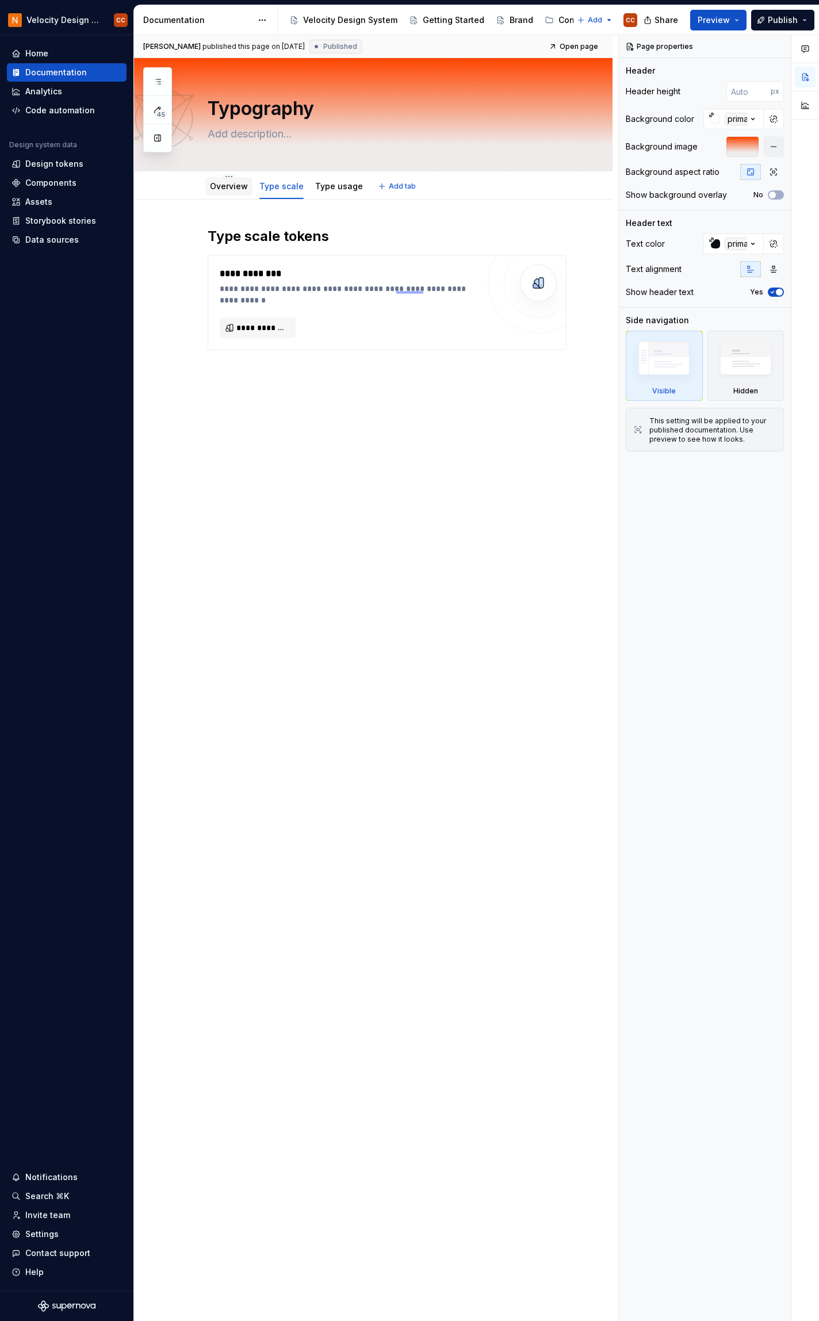
click at [222, 183] on link "Overview" at bounding box center [229, 186] width 38 height 10
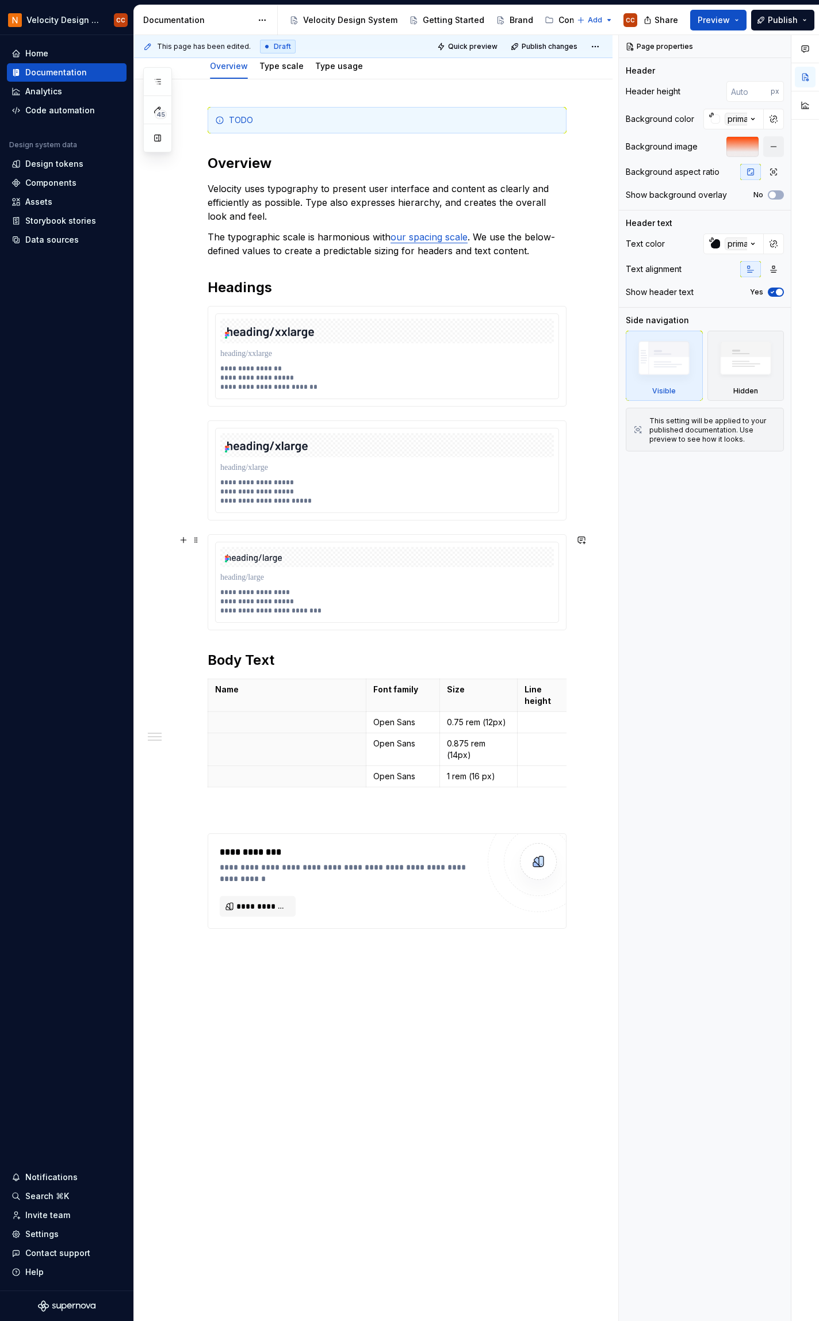
scroll to position [146, 0]
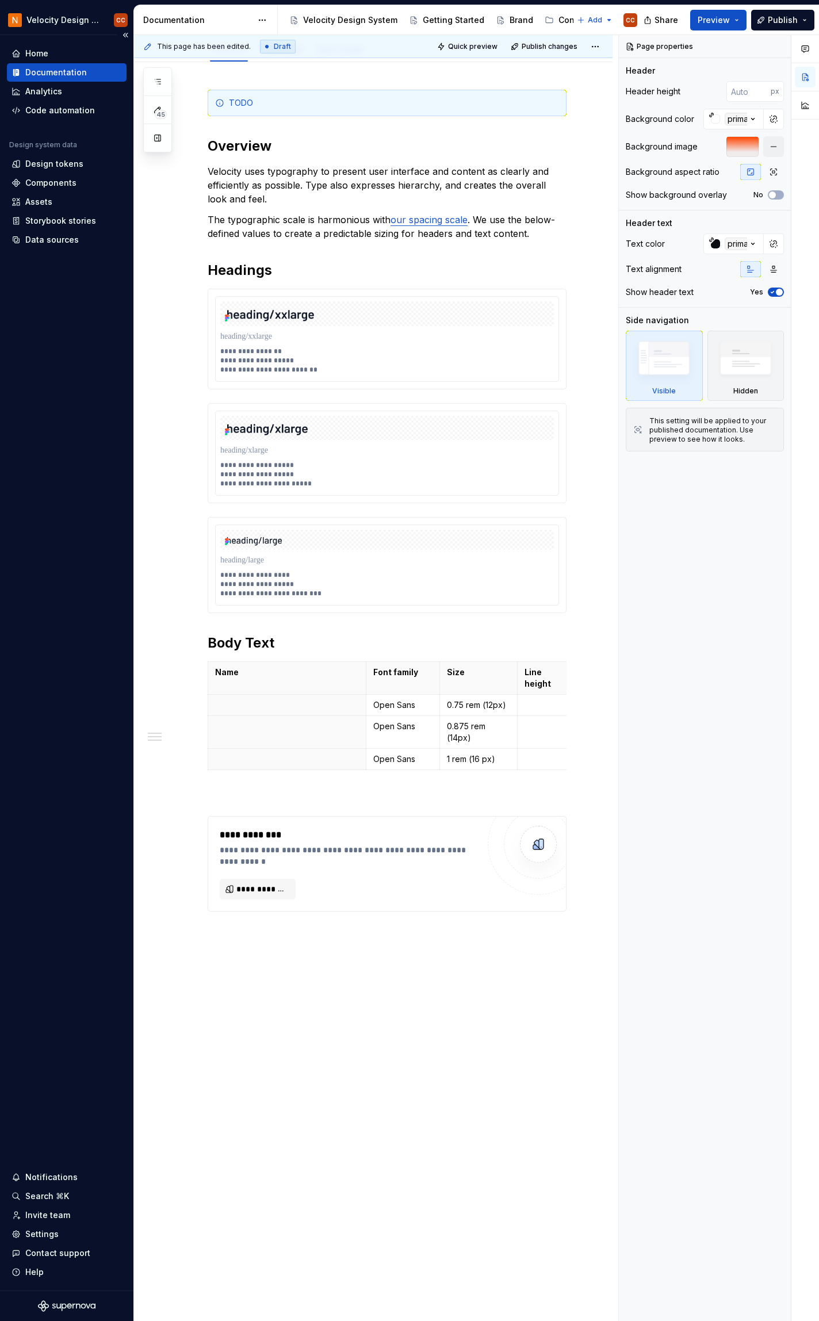
click at [69, 771] on div "Home Documentation Analytics Code automation Design system data Design tokens C…" at bounding box center [66, 663] width 133 height 1256
type textarea "*"
